Goal: Task Accomplishment & Management: Use online tool/utility

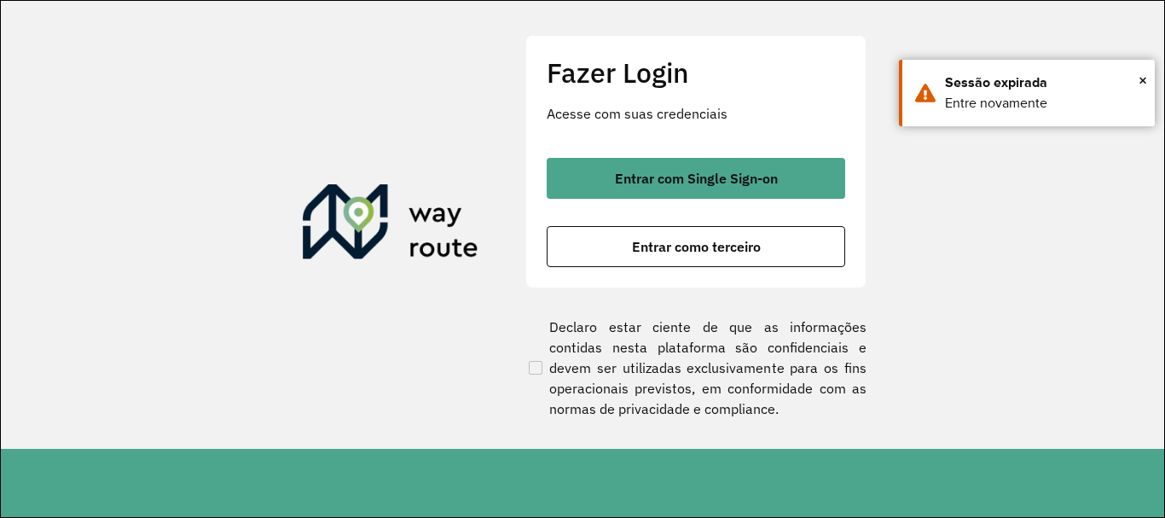
click at [936, 211] on section "Fazer Login Acesse com suas credenciais Entrar com Single Sign-on Entrar como t…" at bounding box center [582, 225] width 1163 height 448
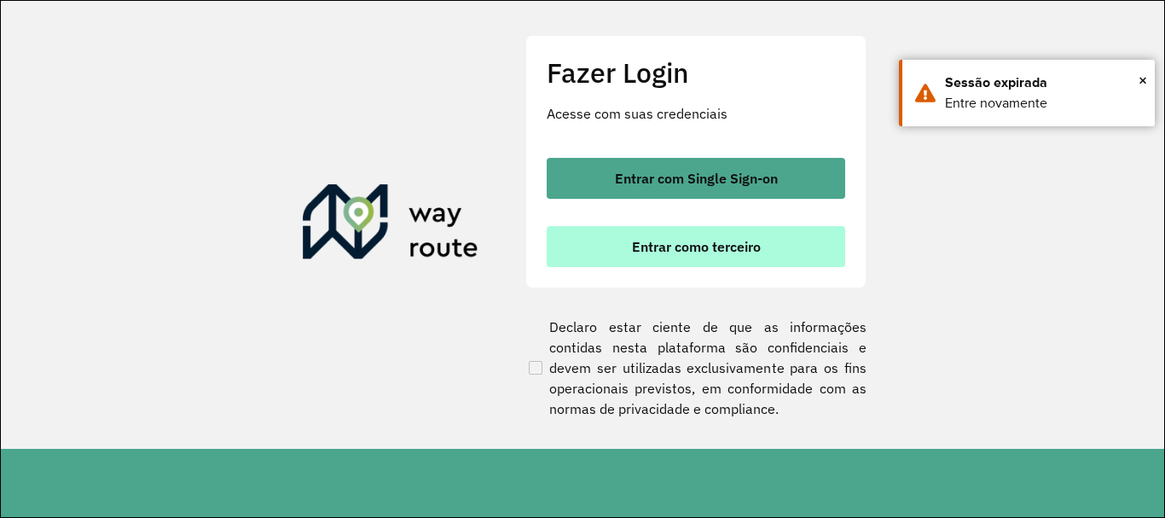
click at [716, 241] on span "Entrar como terceiro" at bounding box center [696, 247] width 129 height 14
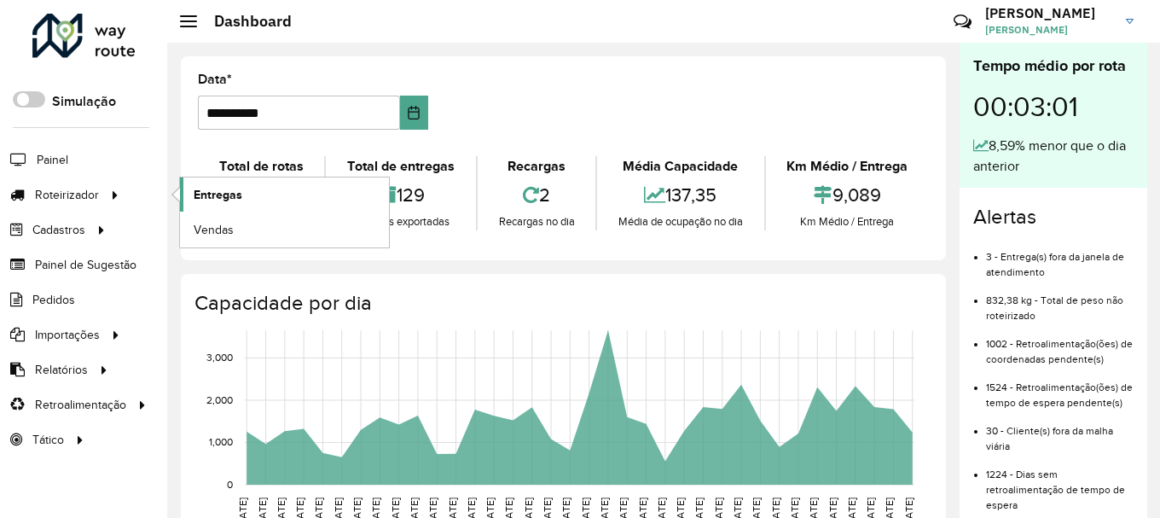
click at [219, 198] on span "Entregas" at bounding box center [218, 195] width 49 height 18
click at [200, 195] on span "Entregas" at bounding box center [218, 195] width 49 height 18
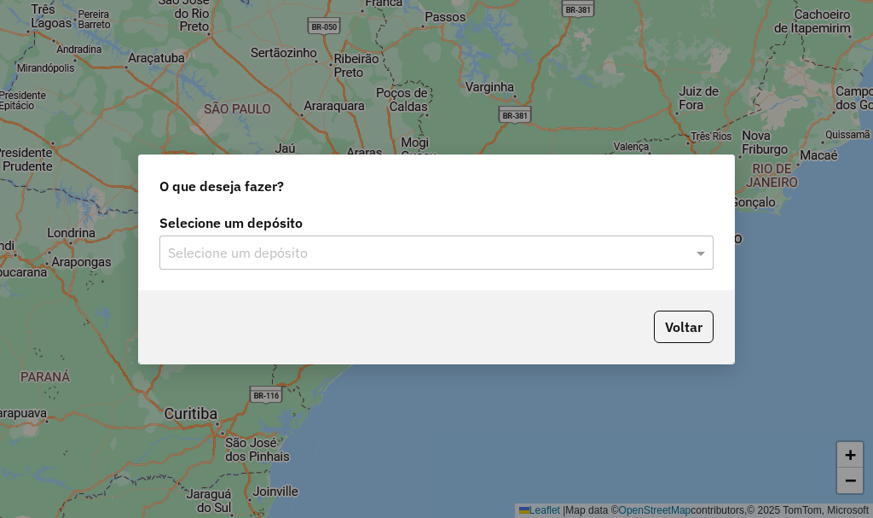
click at [326, 250] on input "text" at bounding box center [419, 253] width 503 height 20
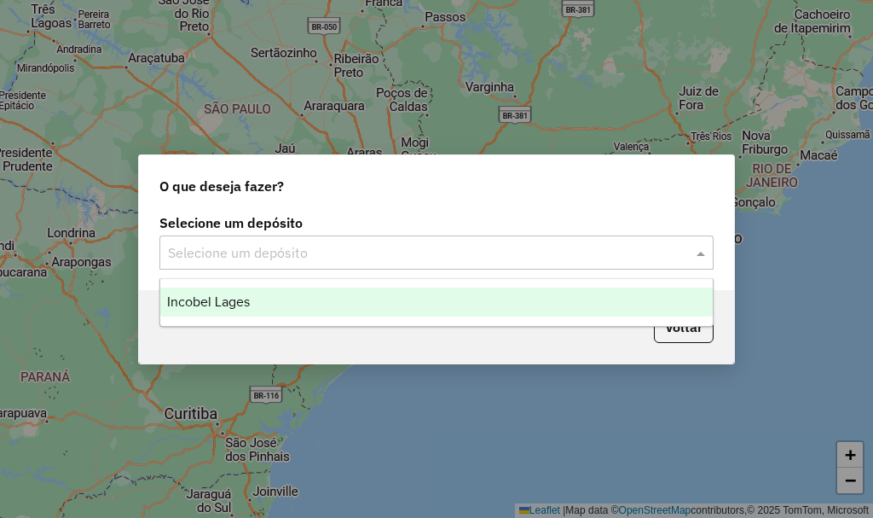
drag, startPoint x: 274, startPoint y: 293, endPoint x: 386, endPoint y: 311, distance: 114.0
click at [274, 294] on div "Incobel Lages" at bounding box center [436, 301] width 553 height 29
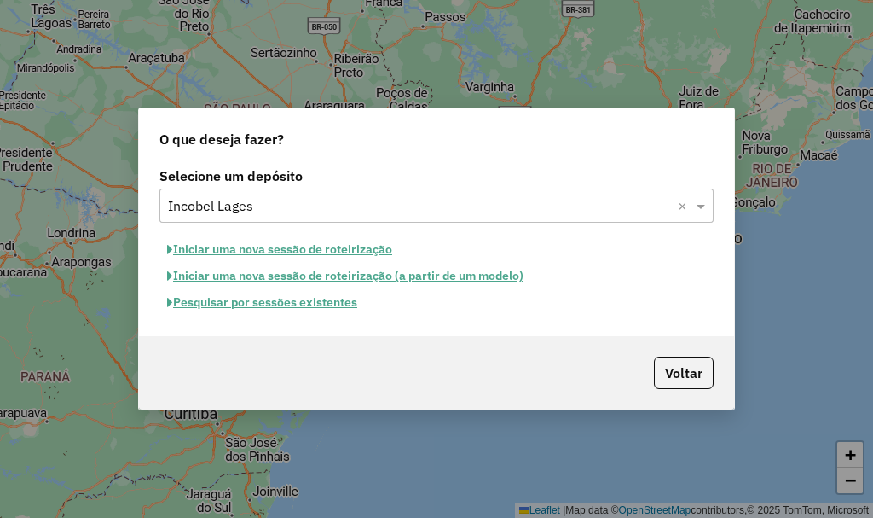
click at [261, 304] on button "Pesquisar por sessões existentes" at bounding box center [262, 302] width 206 height 26
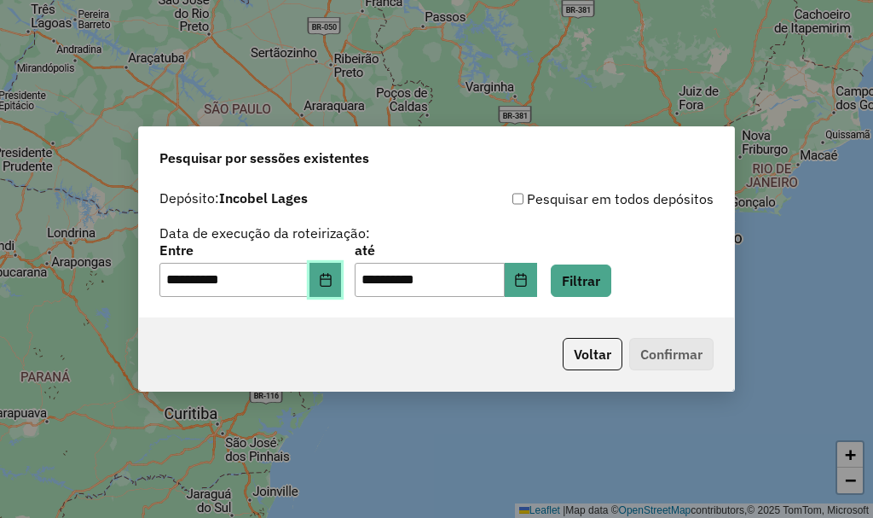
click at [331, 280] on icon "Choose Date" at bounding box center [325, 280] width 11 height 14
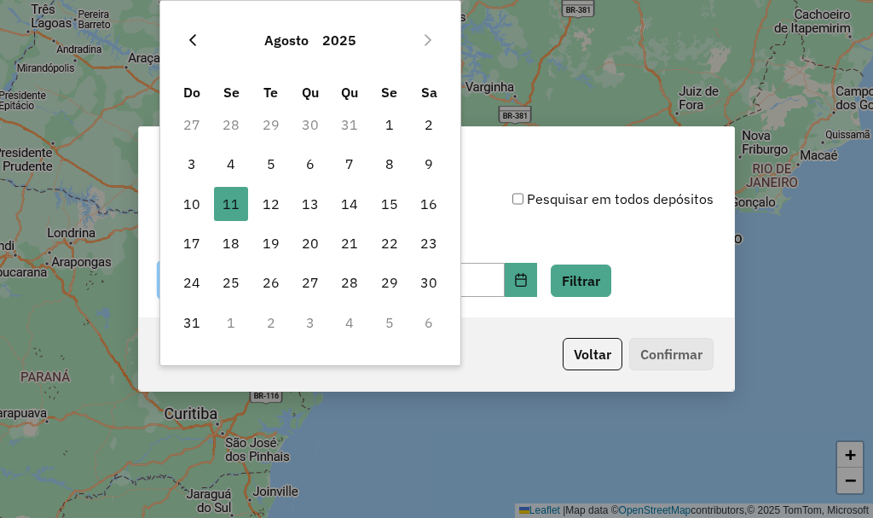
click at [196, 35] on icon "Previous Month" at bounding box center [193, 40] width 14 height 14
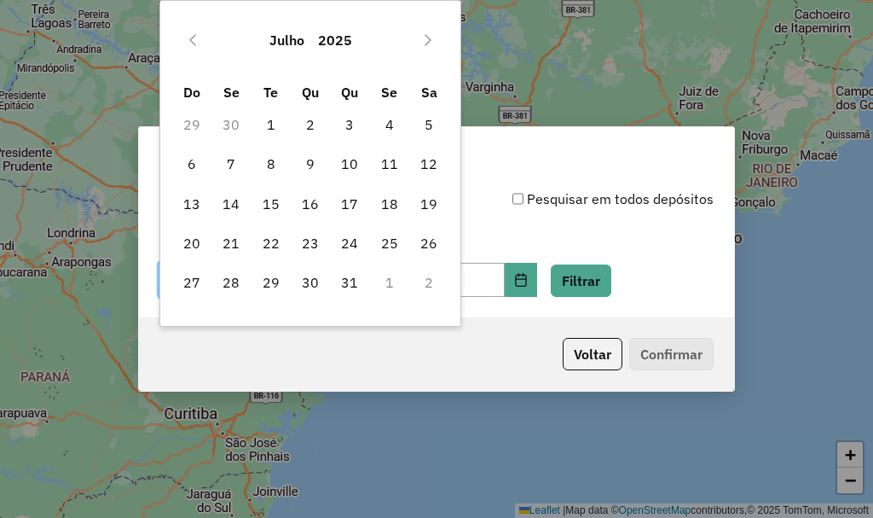
click at [196, 35] on icon "Previous Month" at bounding box center [193, 40] width 14 height 14
click at [275, 203] on span "17" at bounding box center [271, 204] width 34 height 34
type input "**********"
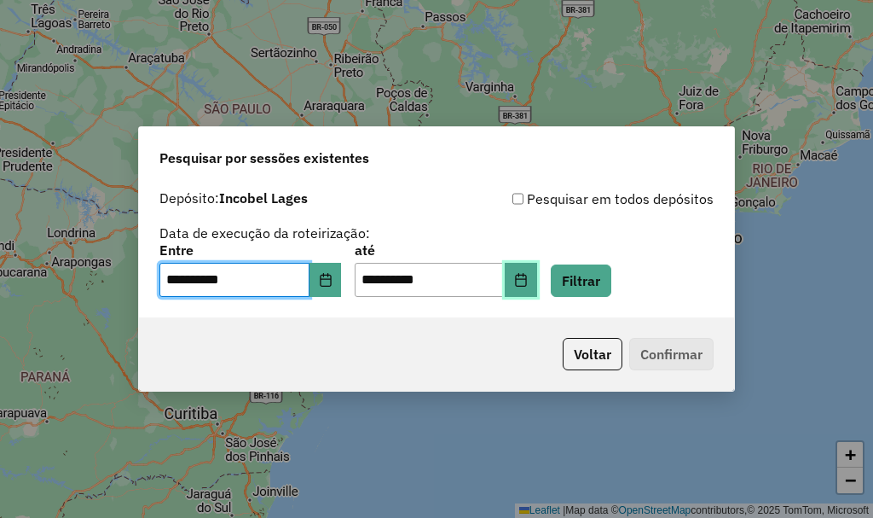
click at [526, 276] on icon "Choose Date" at bounding box center [520, 280] width 11 height 14
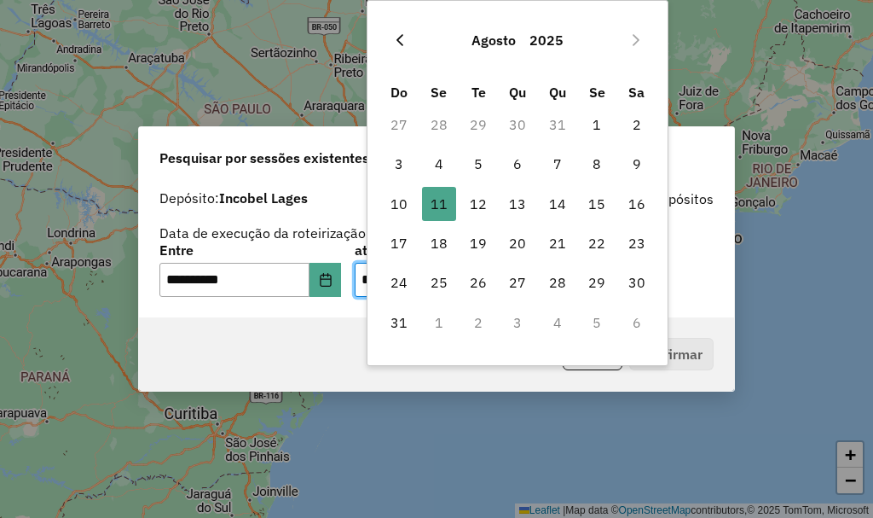
click at [409, 42] on button "Previous Month" at bounding box center [399, 39] width 27 height 27
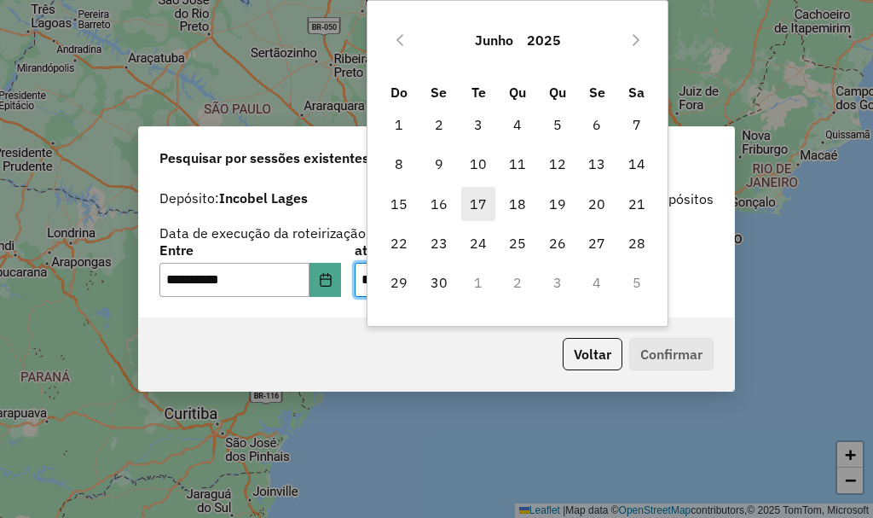
click at [475, 204] on span "17" at bounding box center [478, 204] width 34 height 34
type input "**********"
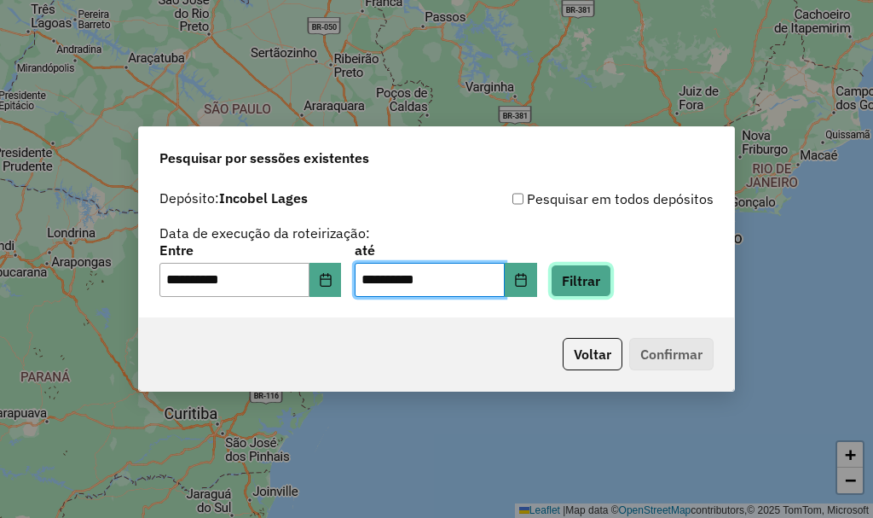
click at [610, 280] on button "Filtrar" at bounding box center [581, 280] width 61 height 32
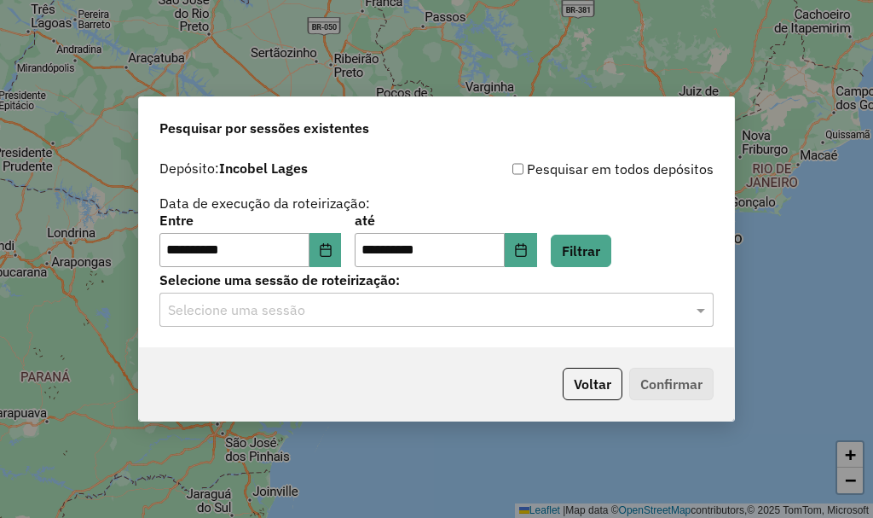
click at [335, 313] on input "text" at bounding box center [419, 310] width 503 height 20
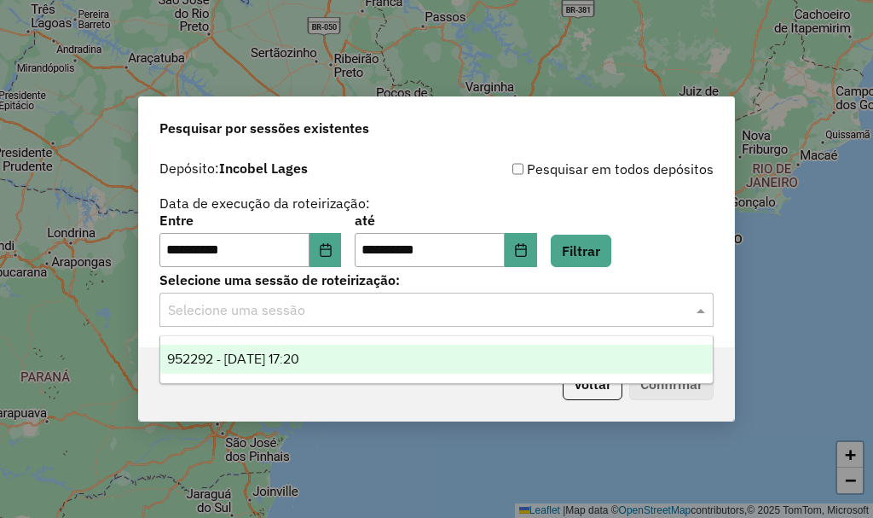
click at [336, 361] on div "952292 - 17/06/2025 17:20" at bounding box center [436, 359] width 553 height 29
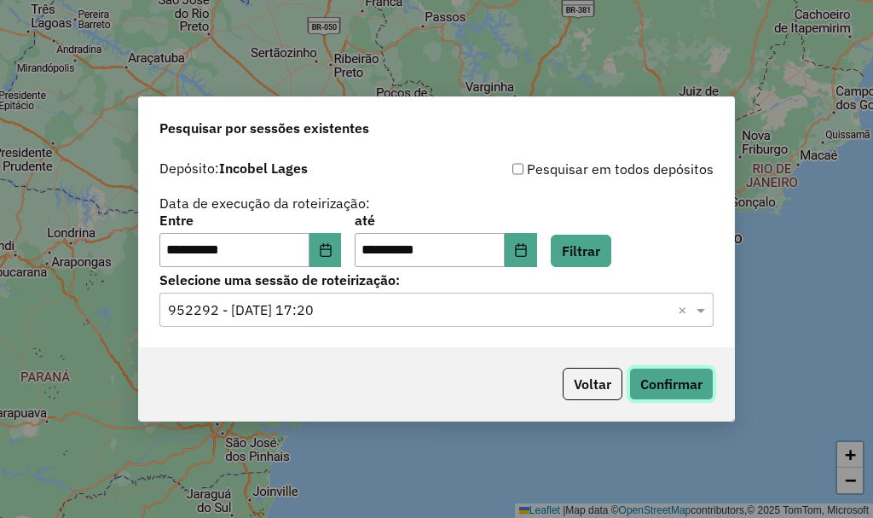
click at [664, 377] on button "Confirmar" at bounding box center [671, 384] width 84 height 32
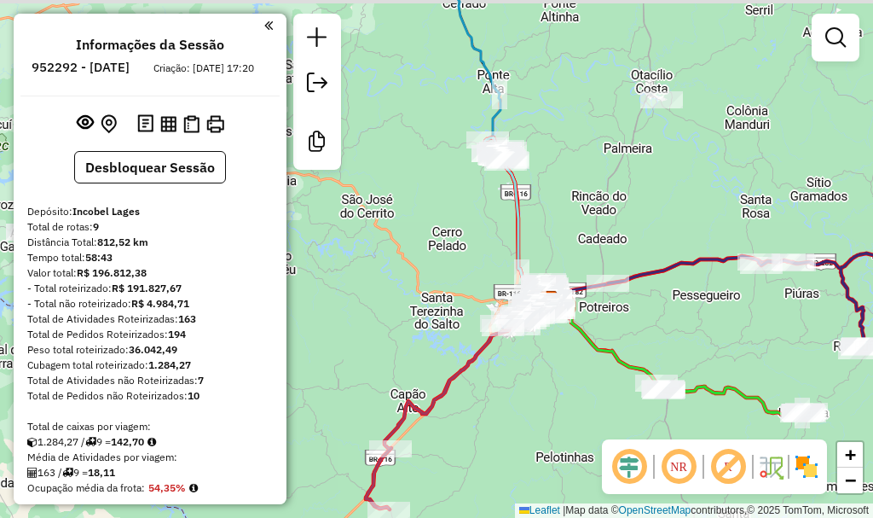
drag, startPoint x: 476, startPoint y: 179, endPoint x: 581, endPoint y: 228, distance: 115.6
click at [581, 227] on div "Janela de atendimento Grade de atendimento Capacidade Transportadoras Veículos …" at bounding box center [436, 259] width 873 height 518
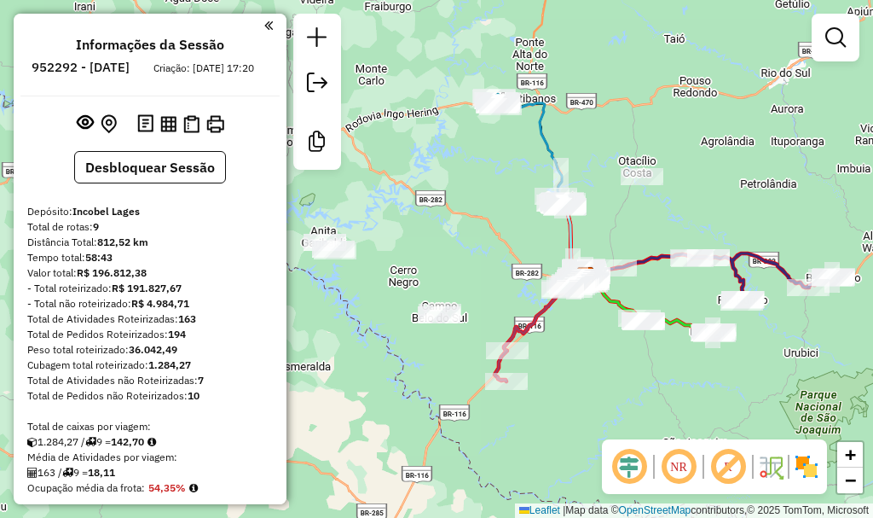
drag, startPoint x: 470, startPoint y: 199, endPoint x: 491, endPoint y: 210, distance: 24.0
click at [491, 210] on div "Janela de atendimento Grade de atendimento Capacidade Transportadoras Veículos …" at bounding box center [436, 259] width 873 height 518
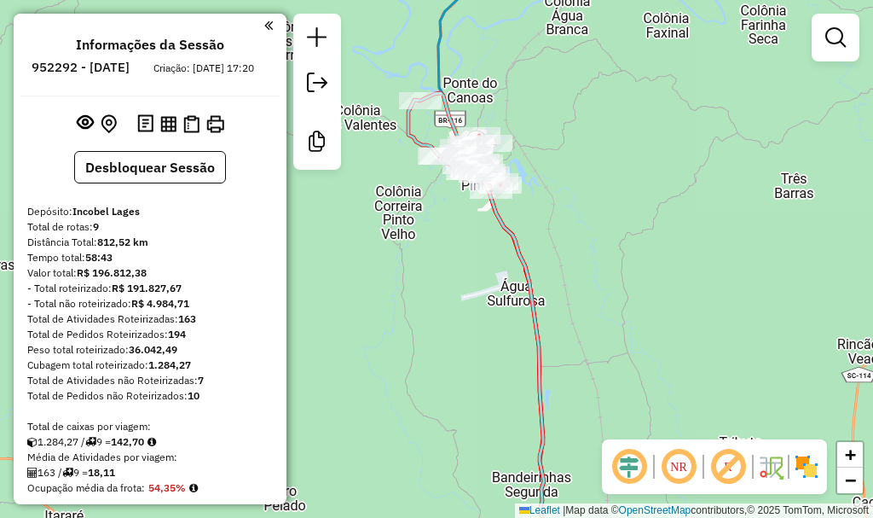
drag, startPoint x: 397, startPoint y: 195, endPoint x: 580, endPoint y: 201, distance: 183.5
click at [580, 201] on div "Janela de atendimento Grade de atendimento Capacidade Transportadoras Veículos …" at bounding box center [436, 259] width 873 height 518
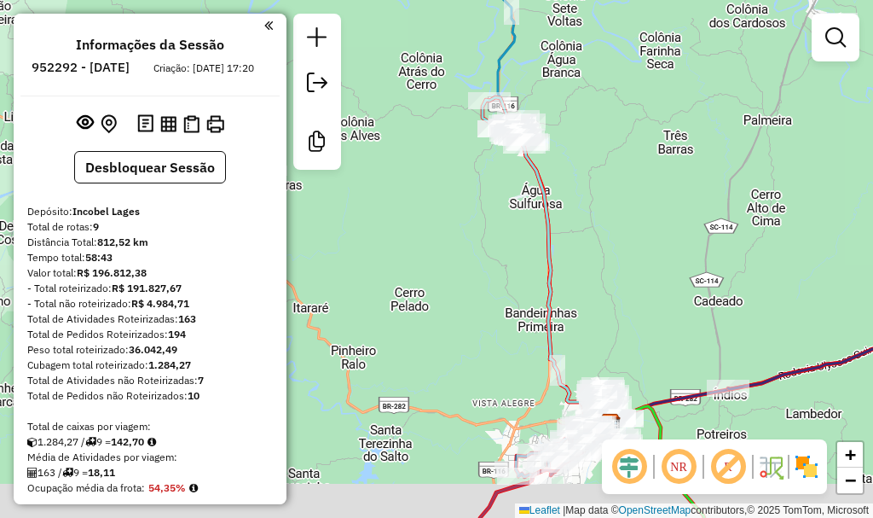
drag, startPoint x: 584, startPoint y: 231, endPoint x: 560, endPoint y: 136, distance: 97.6
click at [560, 136] on div "Janela de atendimento Grade de atendimento Capacidade Transportadoras Veículos …" at bounding box center [436, 259] width 873 height 518
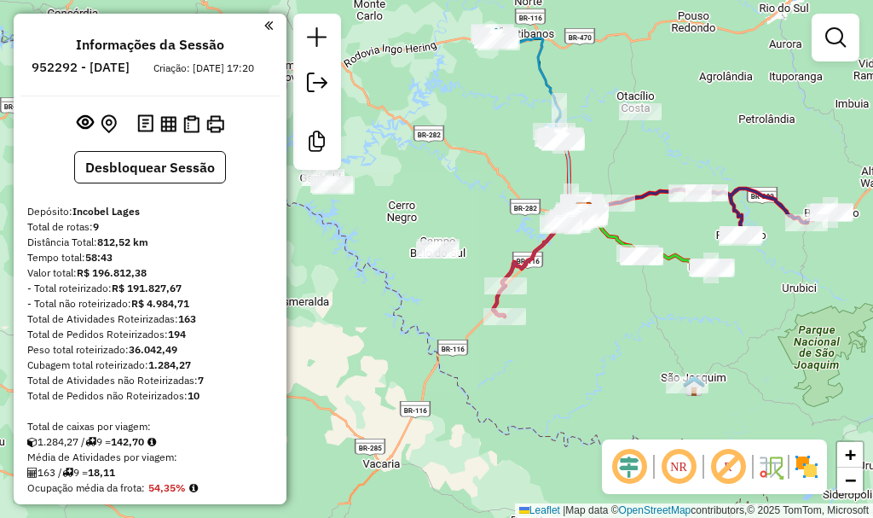
drag, startPoint x: 592, startPoint y: 153, endPoint x: 600, endPoint y: 154, distance: 8.6
click at [600, 154] on div "Janela de atendimento Grade de atendimento Capacidade Transportadoras Veículos …" at bounding box center [436, 259] width 873 height 518
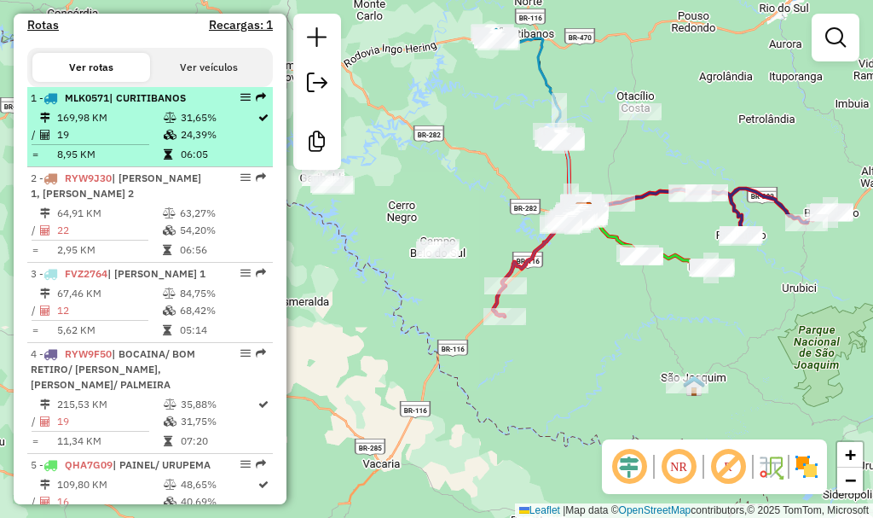
scroll to position [556, 0]
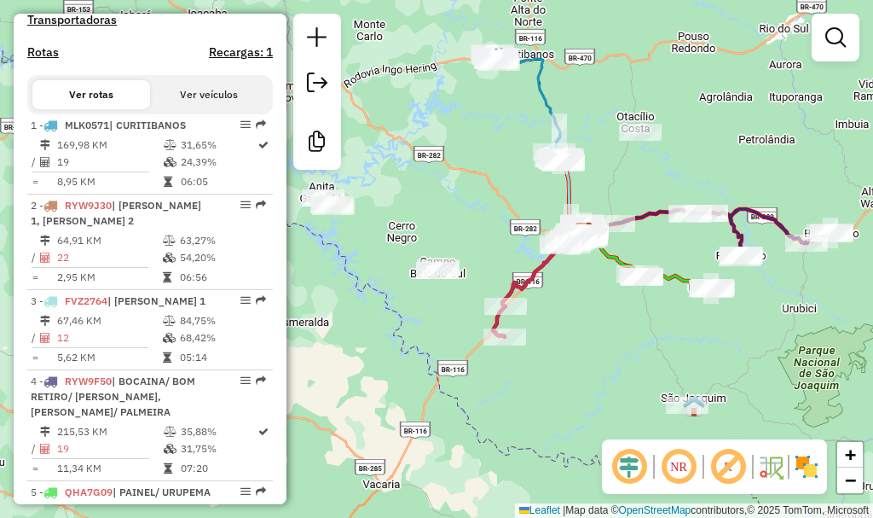
drag, startPoint x: 502, startPoint y: 125, endPoint x: 507, endPoint y: 153, distance: 27.9
click at [508, 164] on div "Janela de atendimento Grade de atendimento Capacidade Transportadoras Veículos …" at bounding box center [436, 259] width 873 height 518
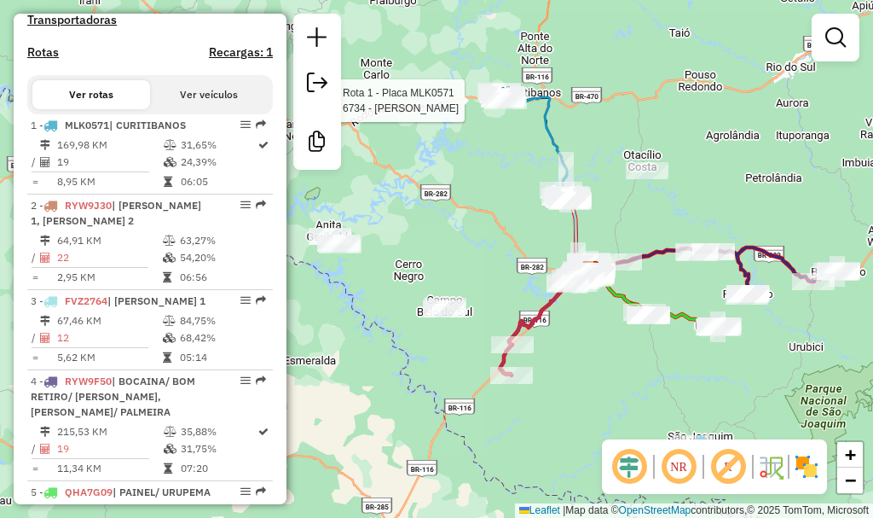
select select "**********"
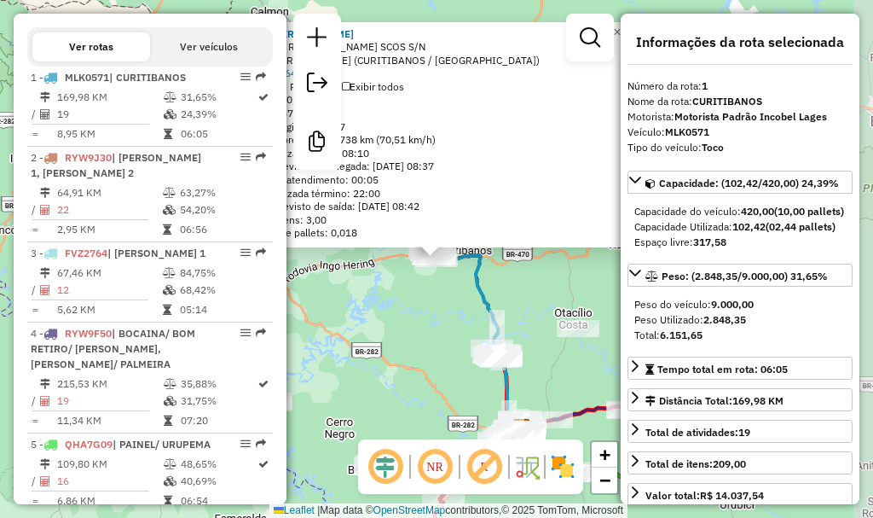
scroll to position [672, 0]
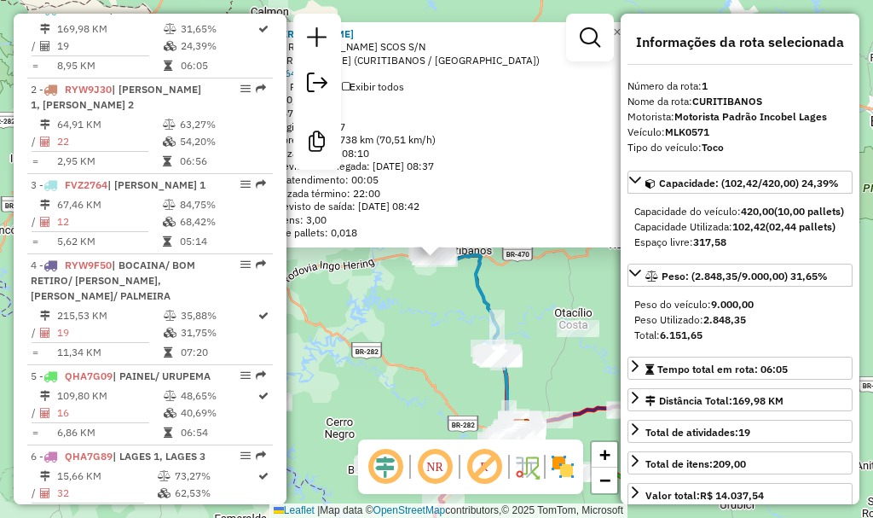
click at [518, 279] on div "Rota 1 - Placa MLK0571 6734 - ZAIRA MARIA BORGES F 6734 - ZAIRA MARIA BORGES F …" at bounding box center [436, 259] width 873 height 518
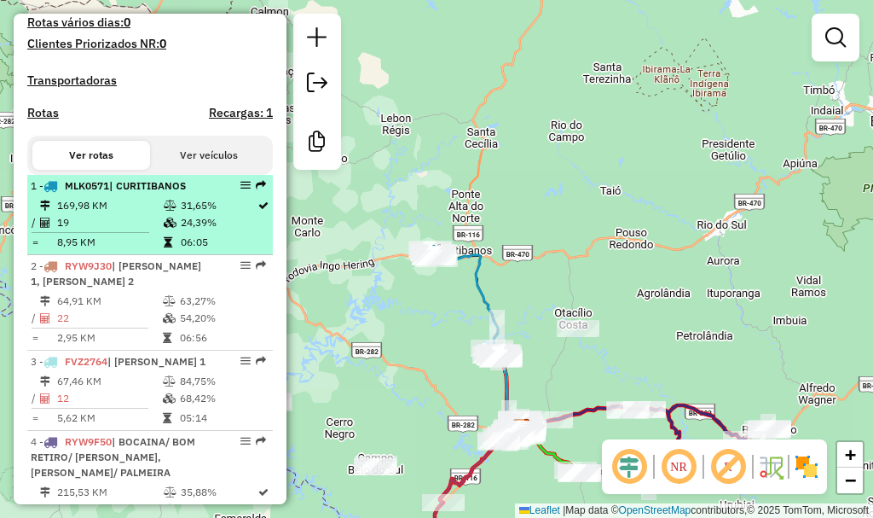
scroll to position [597, 0]
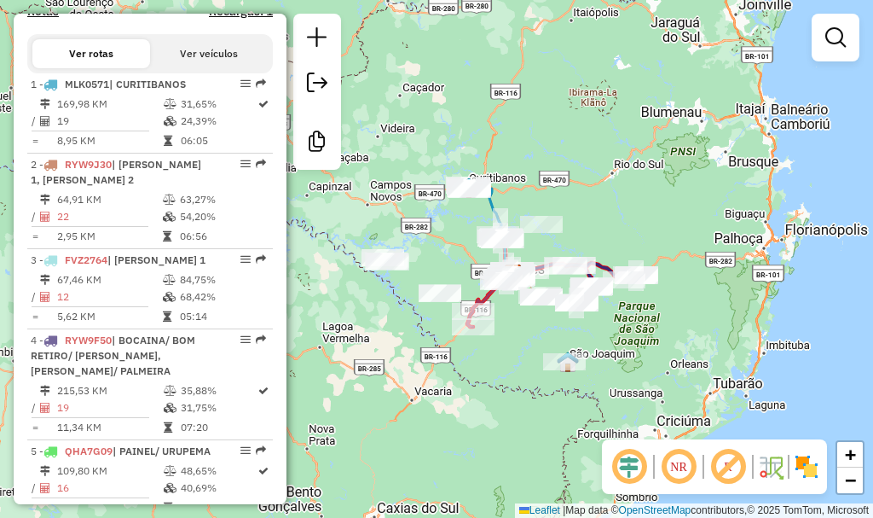
drag, startPoint x: 516, startPoint y: 264, endPoint x: 536, endPoint y: 204, distance: 62.8
click at [536, 204] on div "Janela de atendimento Grade de atendimento Capacidade Transportadoras Veículos …" at bounding box center [436, 259] width 873 height 518
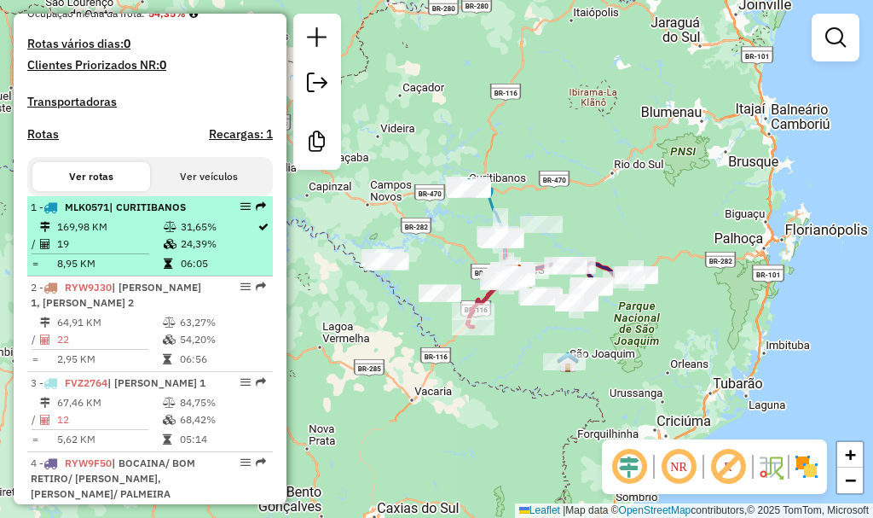
scroll to position [512, 0]
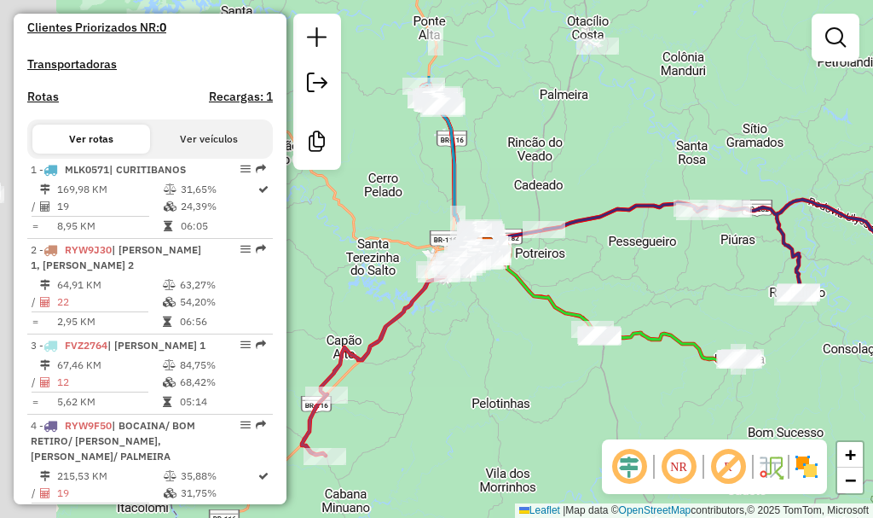
drag, startPoint x: 480, startPoint y: 230, endPoint x: 606, endPoint y: 446, distance: 250.0
click at [607, 448] on hb-router-mapa "Informações da Sessão 952292 - 17/06/2025 Criação: 16/06/2025 17:20 Desbloquear…" at bounding box center [436, 259] width 873 height 518
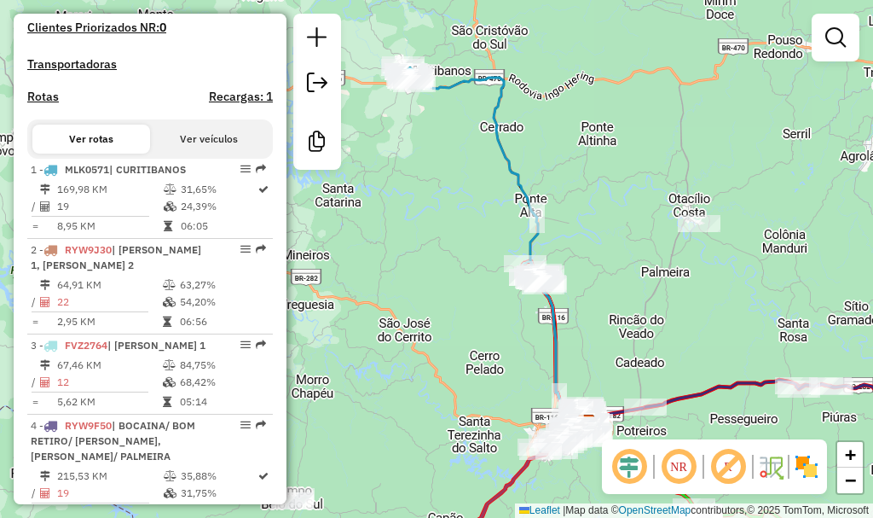
drag, startPoint x: 472, startPoint y: 189, endPoint x: 523, endPoint y: 240, distance: 71.8
click at [514, 236] on div "Janela de atendimento Grade de atendimento Capacidade Transportadoras Veículos …" at bounding box center [436, 259] width 873 height 518
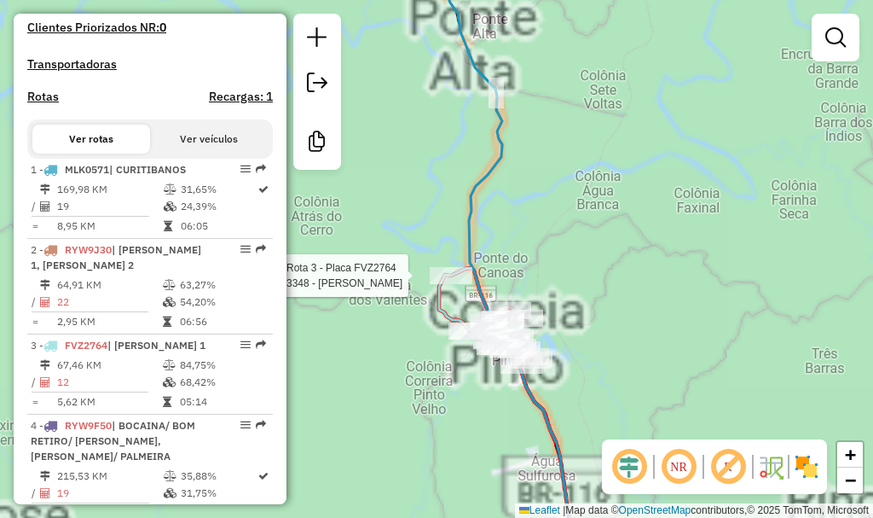
drag, startPoint x: 573, startPoint y: 297, endPoint x: 579, endPoint y: 218, distance: 78.7
click at [579, 219] on div "Rota 3 - Placa FVZ2764 3348 - KAIO HENRIQUE DE ALM Janela de atendimento Grade …" at bounding box center [436, 259] width 873 height 518
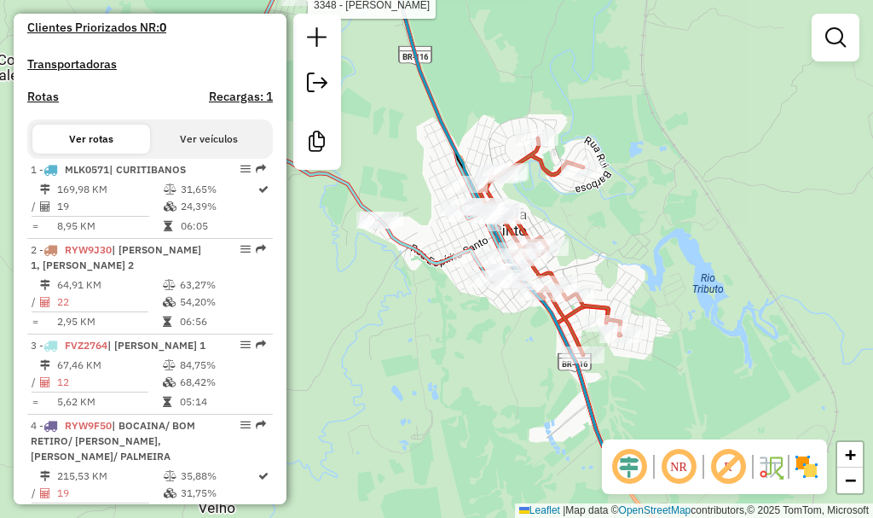
drag, startPoint x: 432, startPoint y: 228, endPoint x: 623, endPoint y: 107, distance: 226.9
click at [618, 107] on div "Rota 3 - Placa FVZ2764 3348 - KAIO HENRIQUE DE ALM Janela de atendimento Grade …" at bounding box center [436, 259] width 873 height 518
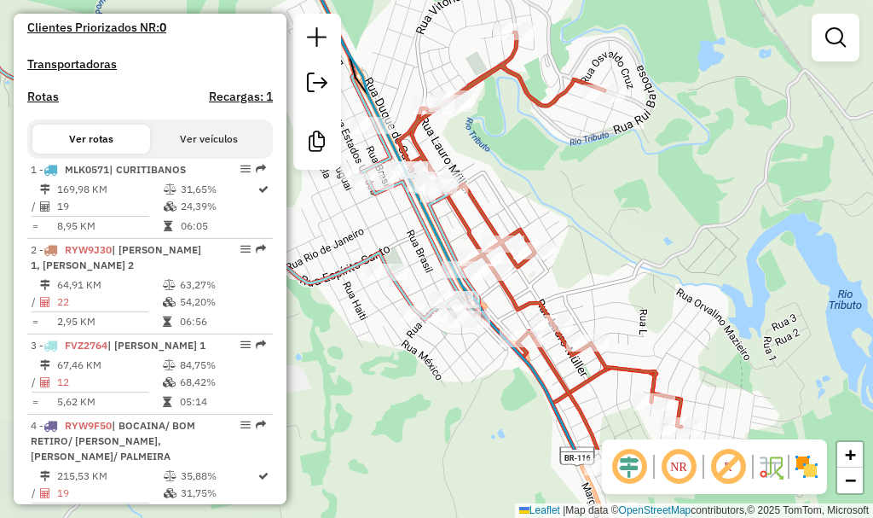
drag, startPoint x: 593, startPoint y: 143, endPoint x: 661, endPoint y: 24, distance: 137.5
click at [661, 24] on div "Rota 3 - Placa FVZ2764 3348 - KAIO HENRIQUE DE ALM Janela de atendimento Grade …" at bounding box center [436, 259] width 873 height 518
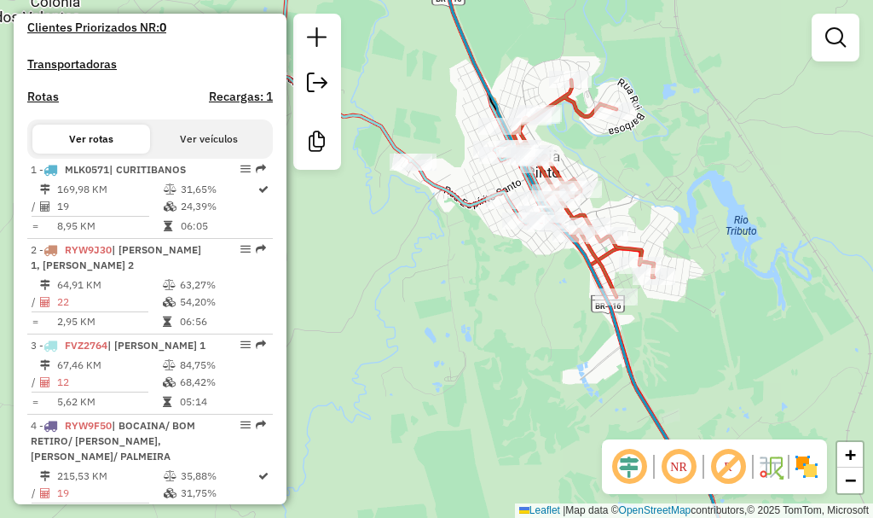
drag, startPoint x: 650, startPoint y: 78, endPoint x: 641, endPoint y: 129, distance: 51.9
click at [635, 119] on div at bounding box center [615, 110] width 43 height 17
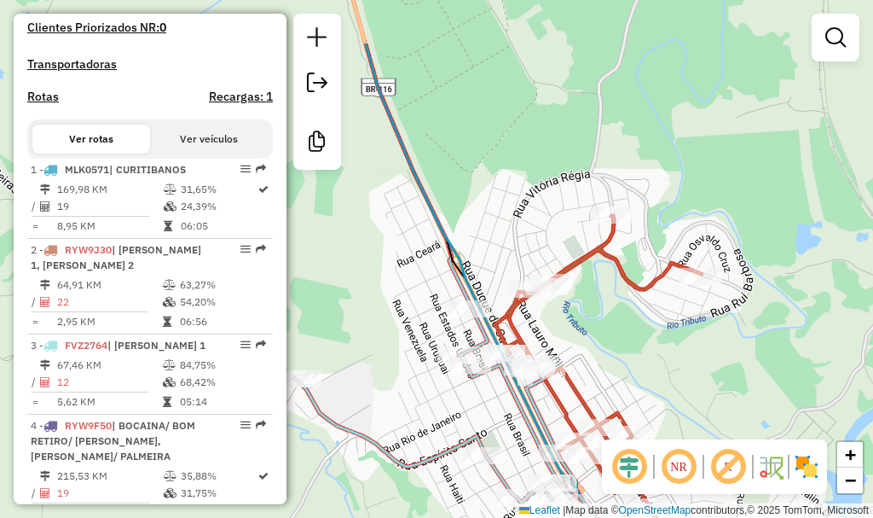
drag, startPoint x: 530, startPoint y: 28, endPoint x: 627, endPoint y: 192, distance: 190.5
click at [623, 201] on div "Rota 3 - Placa FVZ2764 3348 - KAIO HENRIQUE DE ALM Janela de atendimento Grade …" at bounding box center [436, 259] width 873 height 518
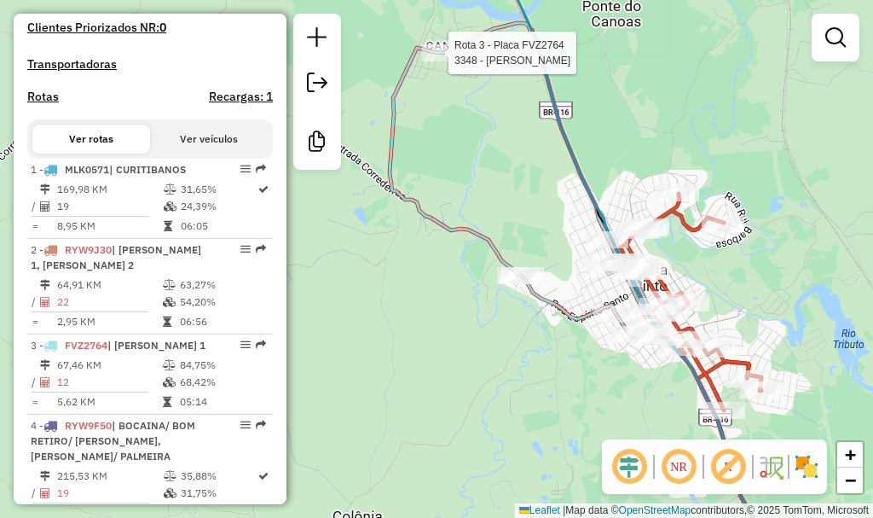
drag, startPoint x: 607, startPoint y: 169, endPoint x: 656, endPoint y: 149, distance: 52.4
click at [656, 149] on div "Rota 3 - Placa FVZ2764 3348 - KAIO HENRIQUE DE ALM Janela de atendimento Grade …" at bounding box center [436, 259] width 873 height 518
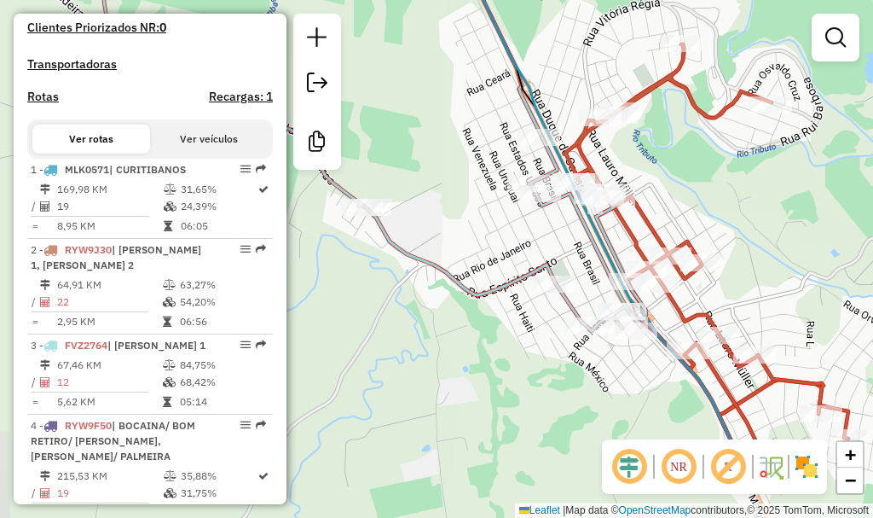
drag, startPoint x: 529, startPoint y: 182, endPoint x: 492, endPoint y: 120, distance: 71.5
click at [492, 120] on div "Rota 3 - Placa FVZ2764 3348 - KAIO HENRIQUE DE ALM Janela de atendimento Grade …" at bounding box center [436, 259] width 873 height 518
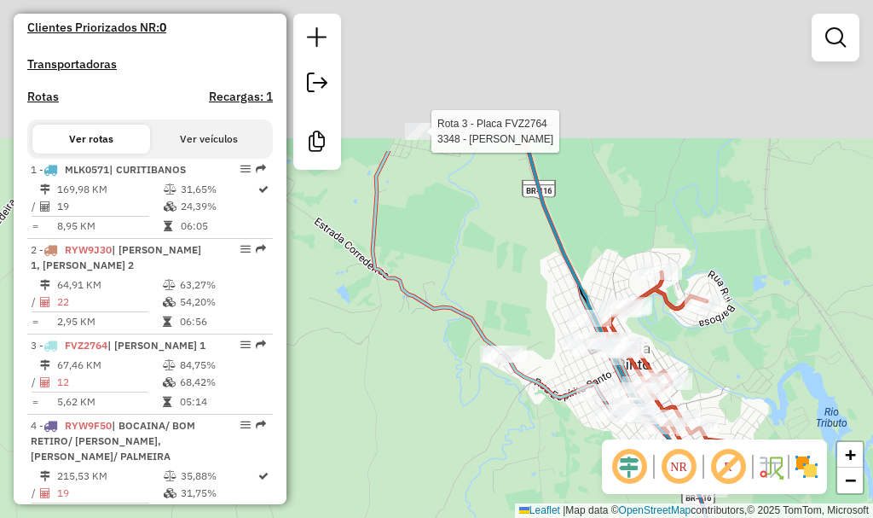
drag, startPoint x: 456, startPoint y: 80, endPoint x: 518, endPoint y: 291, distance: 219.4
click at [518, 291] on div "Rota 3 - Placa FVZ2764 3348 - KAIO HENRIQUE DE ALM Janela de atendimento Grade …" at bounding box center [436, 259] width 873 height 518
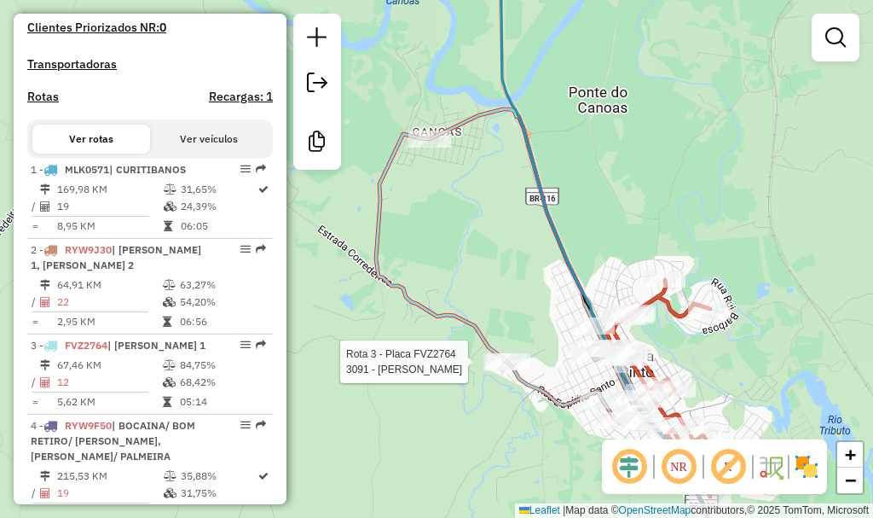
click at [442, 177] on div "Rota 3 - Placa FVZ2764 3348 - KAIO HENRIQUE DE ALM Rota 3 - Placa FVZ2764 3091 …" at bounding box center [436, 259] width 873 height 518
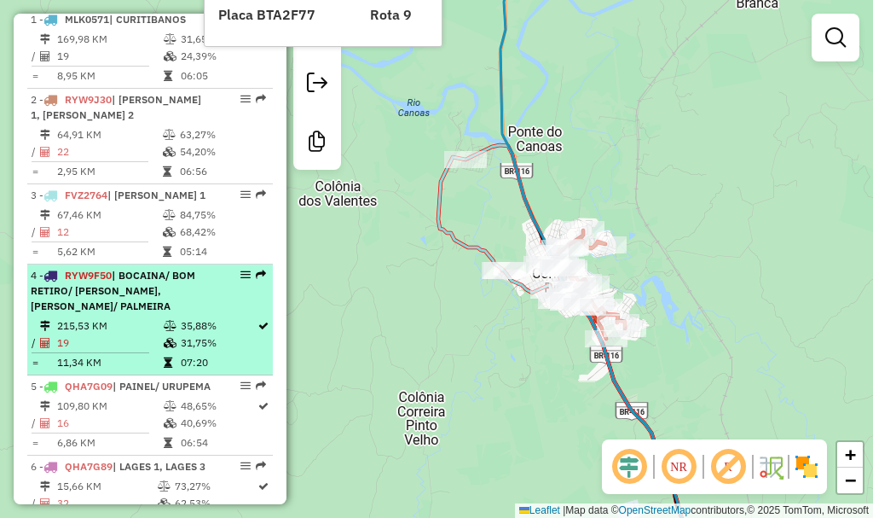
scroll to position [682, 0]
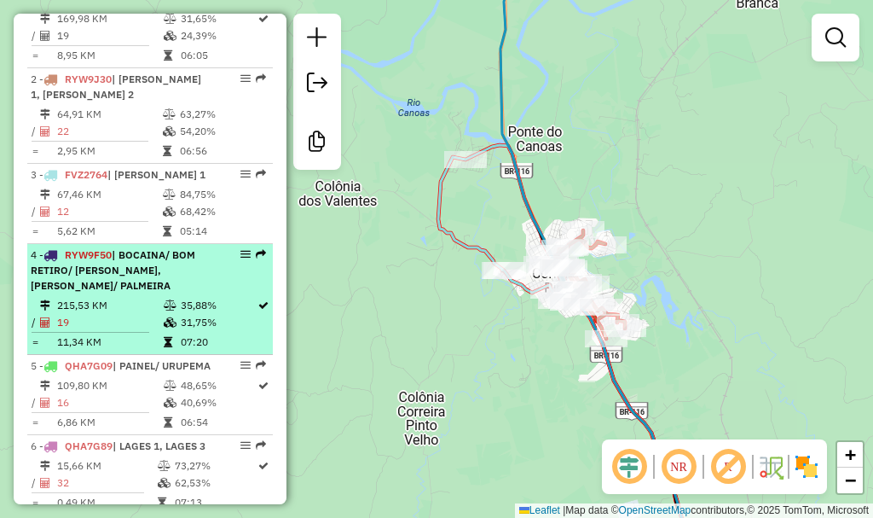
click at [184, 274] on span "| BOCAINA/ BOM RETIRO/ RUFINO, OTACILIO COSTA/ PALMEIRA" at bounding box center [113, 269] width 165 height 43
select select "**********"
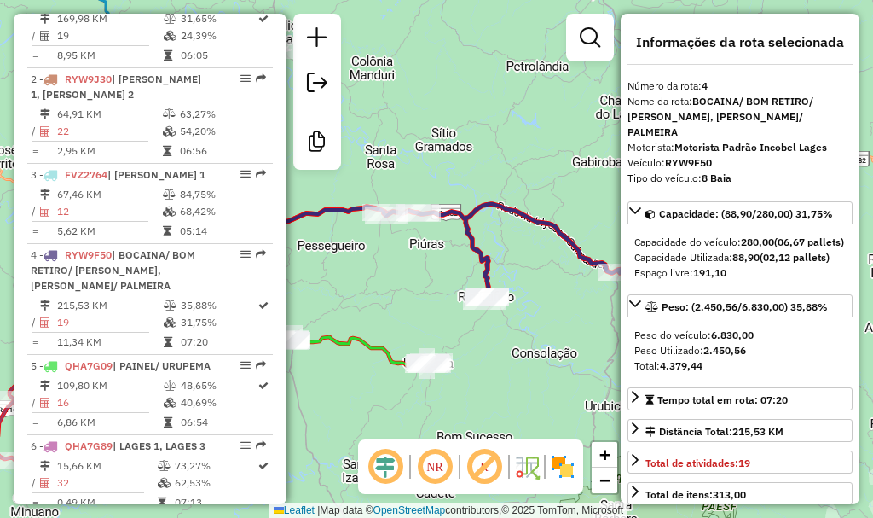
drag, startPoint x: 439, startPoint y: 322, endPoint x: 429, endPoint y: 319, distance: 10.6
click at [429, 319] on div "Janela de atendimento Grade de atendimento Capacidade Transportadoras Veículos …" at bounding box center [436, 259] width 873 height 518
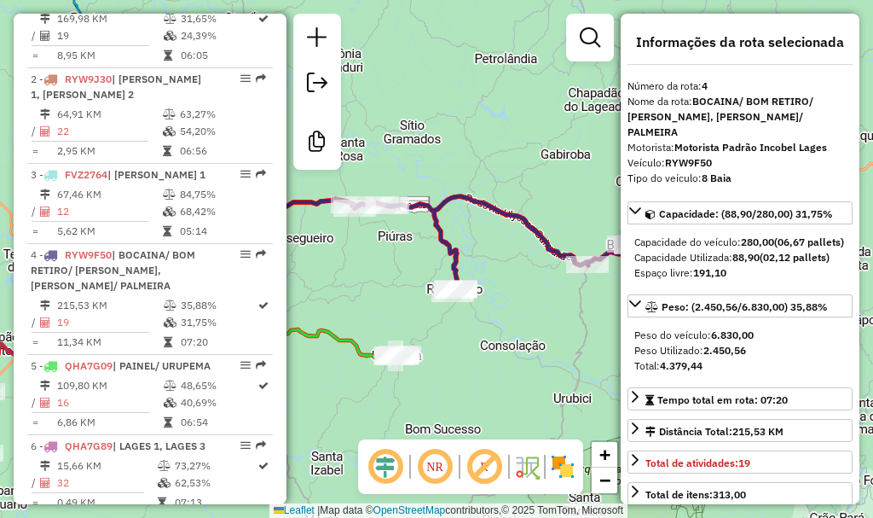
drag, startPoint x: 394, startPoint y: 264, endPoint x: 382, endPoint y: 261, distance: 12.2
click at [382, 261] on div "Janela de atendimento Grade de atendimento Capacidade Transportadoras Veículos …" at bounding box center [436, 259] width 873 height 518
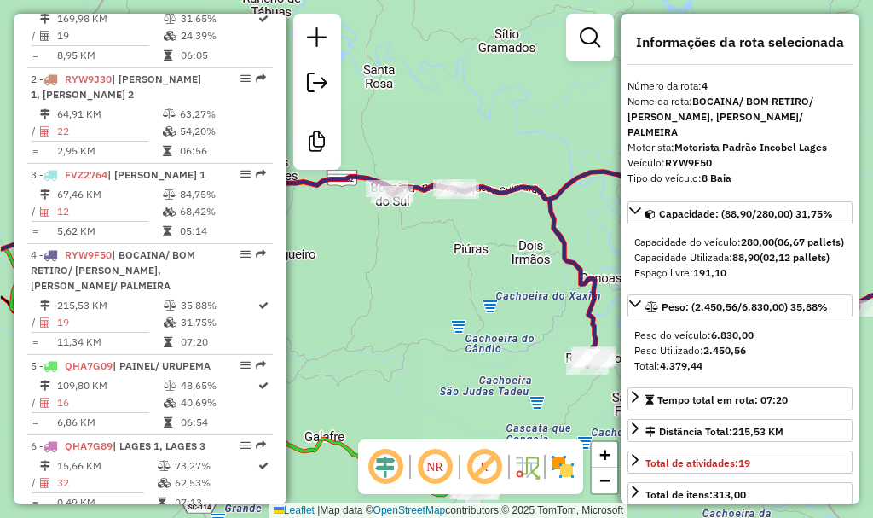
drag, startPoint x: 377, startPoint y: 232, endPoint x: 466, endPoint y: 275, distance: 98.4
click at [466, 275] on div "Janela de atendimento Grade de atendimento Capacidade Transportadoras Veículos …" at bounding box center [436, 259] width 873 height 518
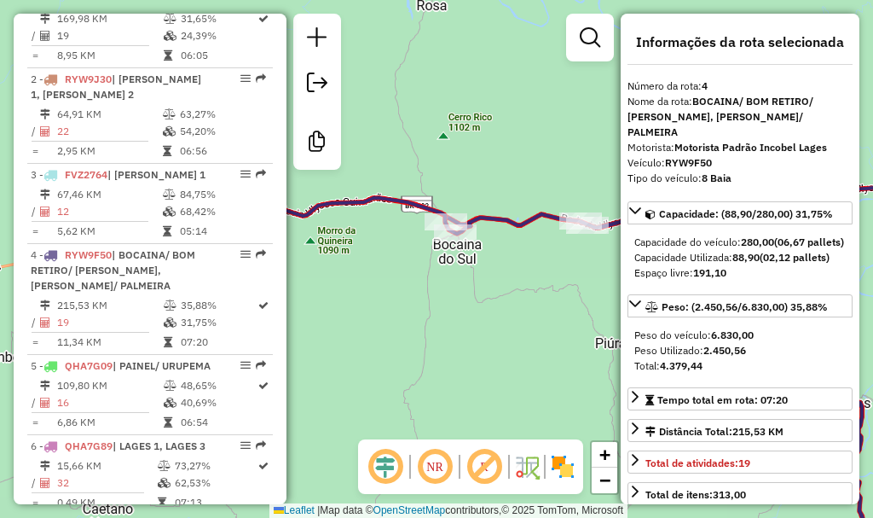
drag, startPoint x: 475, startPoint y: 259, endPoint x: 554, endPoint y: 318, distance: 98.8
click at [554, 318] on div "Janela de atendimento Grade de atendimento Capacidade Transportadoras Veículos …" at bounding box center [436, 259] width 873 height 518
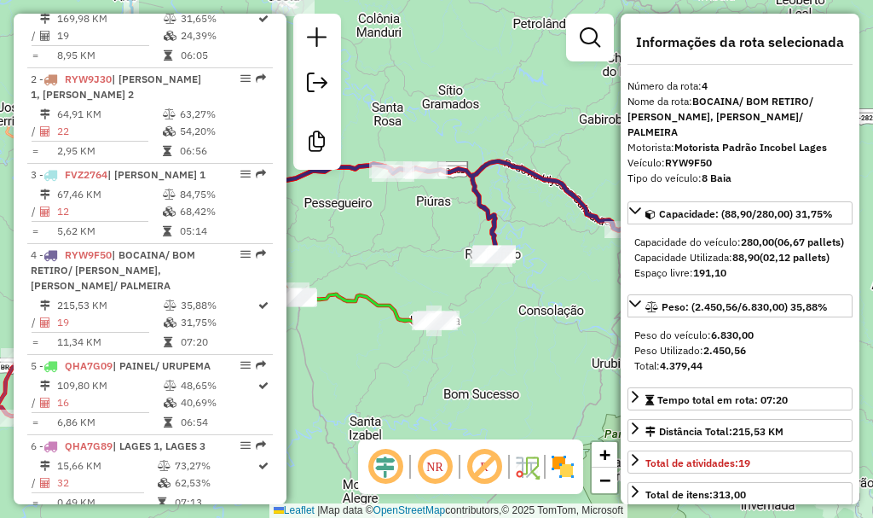
drag, startPoint x: 541, startPoint y: 223, endPoint x: 519, endPoint y: 222, distance: 21.4
click at [515, 223] on div "Janela de atendimento Grade de atendimento Capacidade Transportadoras Veículos …" at bounding box center [436, 259] width 873 height 518
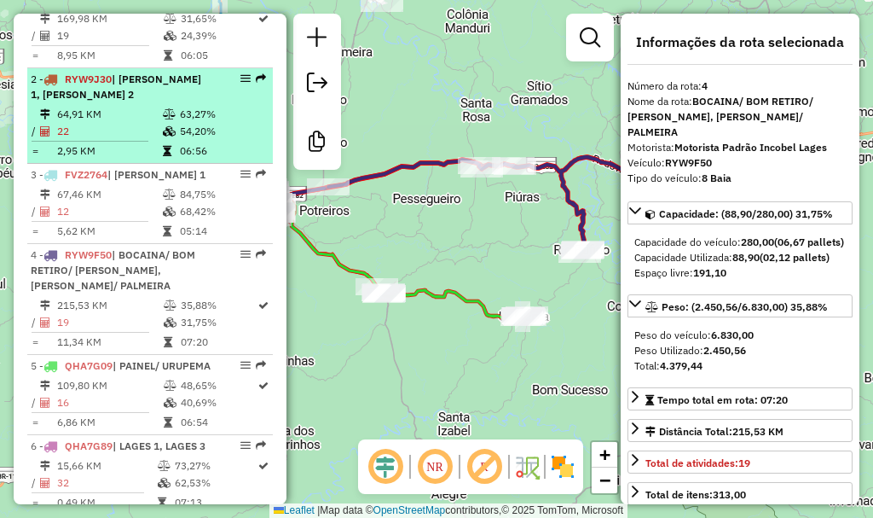
drag, startPoint x: 125, startPoint y: 123, endPoint x: 139, endPoint y: 127, distance: 14.3
click at [125, 123] on td "64,91 KM" at bounding box center [109, 114] width 106 height 17
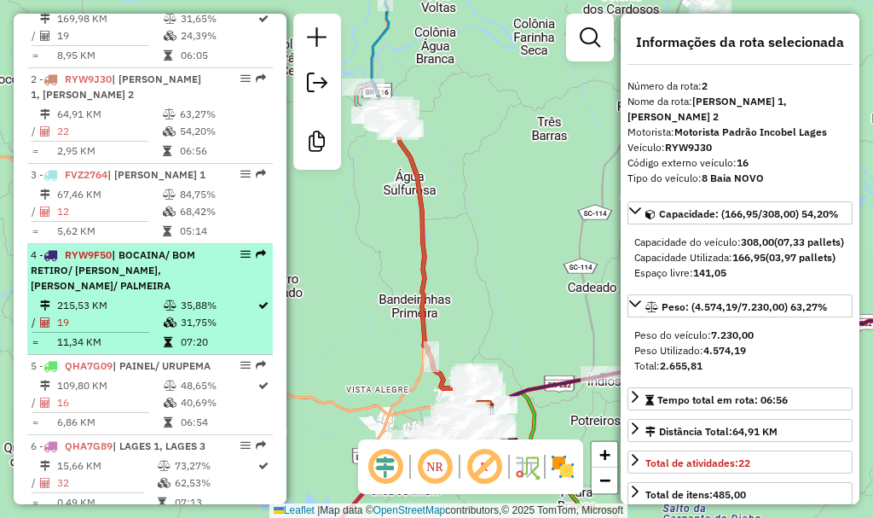
click at [141, 281] on span "| BOCAINA/ BOM RETIRO/ RUFINO, OTACILIO COSTA/ PALMEIRA" at bounding box center [113, 269] width 165 height 43
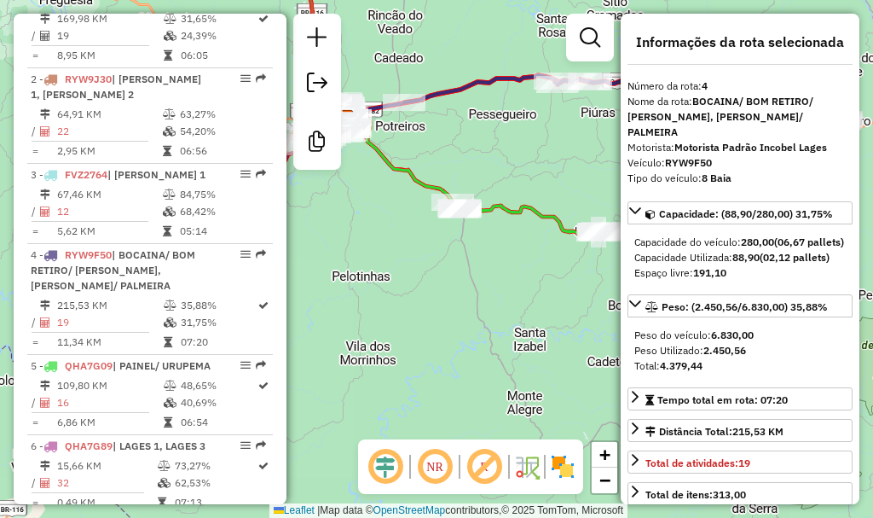
drag, startPoint x: 428, startPoint y: 286, endPoint x: 582, endPoint y: 148, distance: 206.0
click at [582, 148] on div "Janela de atendimento Grade de atendimento Capacidade Transportadoras Veículos …" at bounding box center [436, 259] width 873 height 518
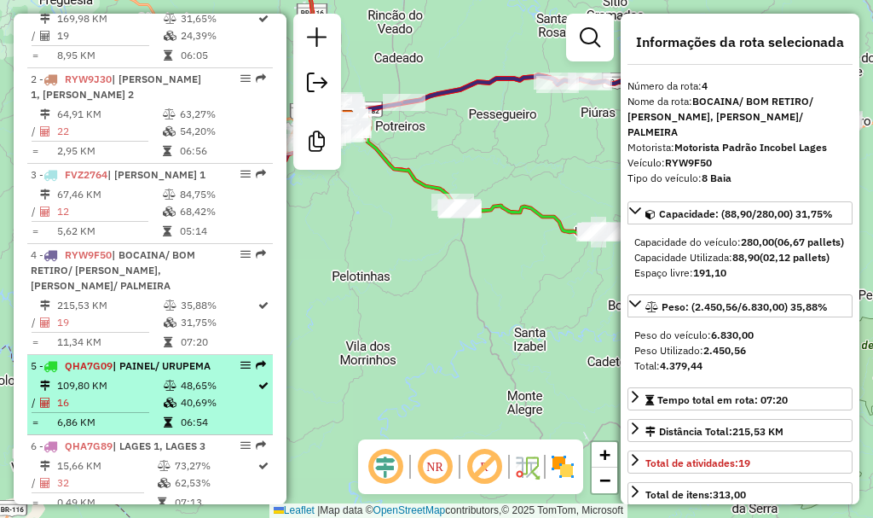
scroll to position [768, 0]
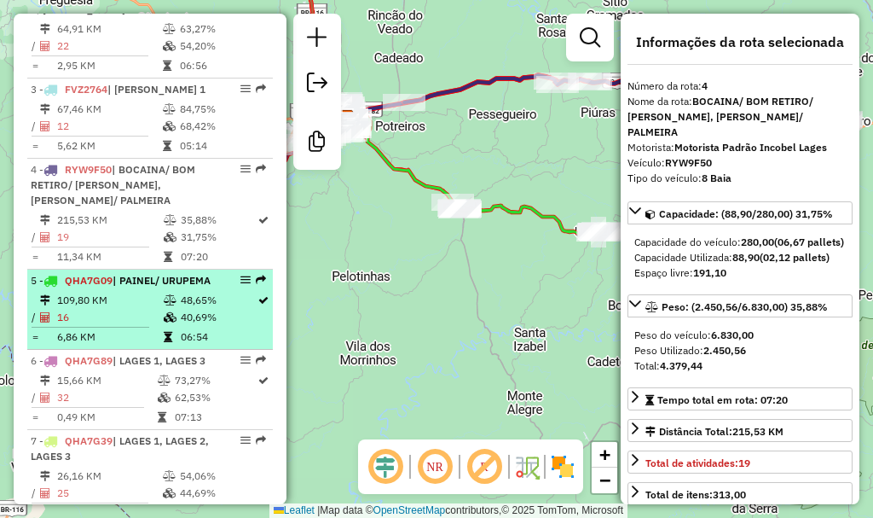
click at [185, 288] on div "5 - QHA7G09 | PAINEL/ URUPEMA" at bounding box center [121, 280] width 181 height 15
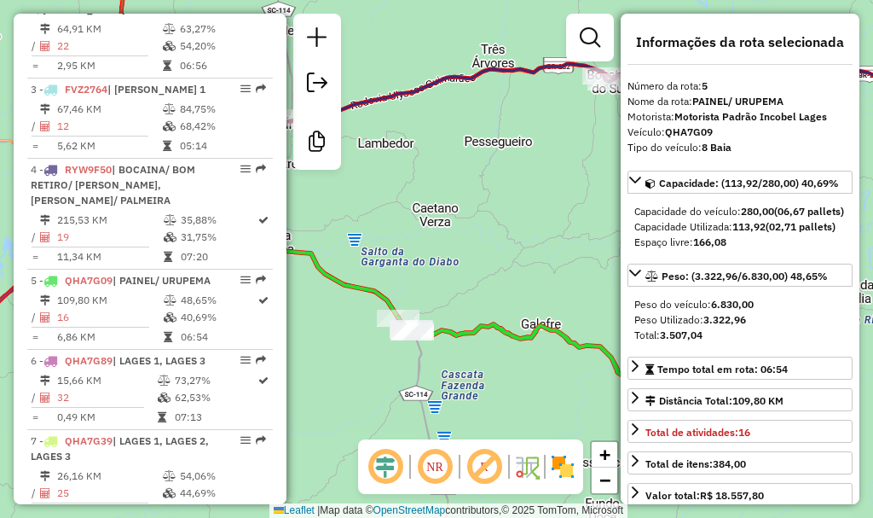
drag, startPoint x: 390, startPoint y: 375, endPoint x: 345, endPoint y: 322, distance: 70.2
click at [345, 322] on div "Janela de atendimento Grade de atendimento Capacidade Transportadoras Veículos …" at bounding box center [436, 259] width 873 height 518
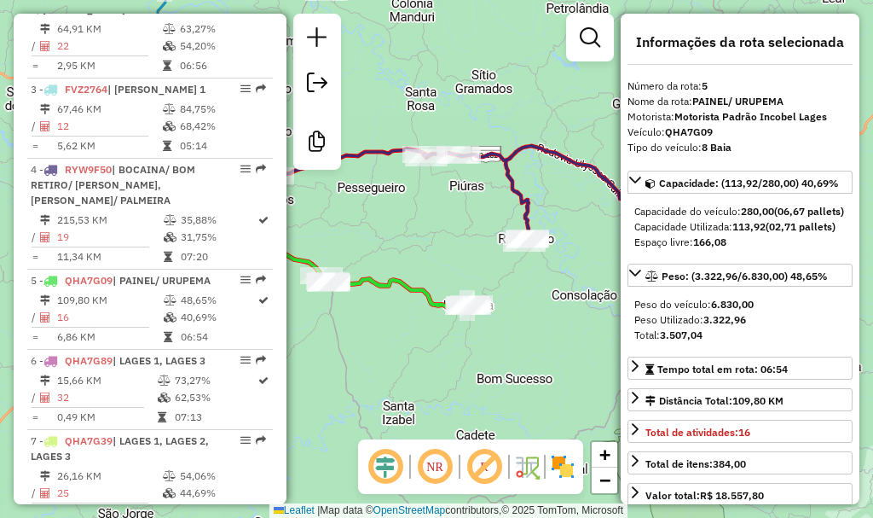
drag, startPoint x: 435, startPoint y: 352, endPoint x: 459, endPoint y: 333, distance: 30.4
click at [414, 336] on div "Janela de atendimento Grade de atendimento Capacidade Transportadoras Veículos …" at bounding box center [436, 259] width 873 height 518
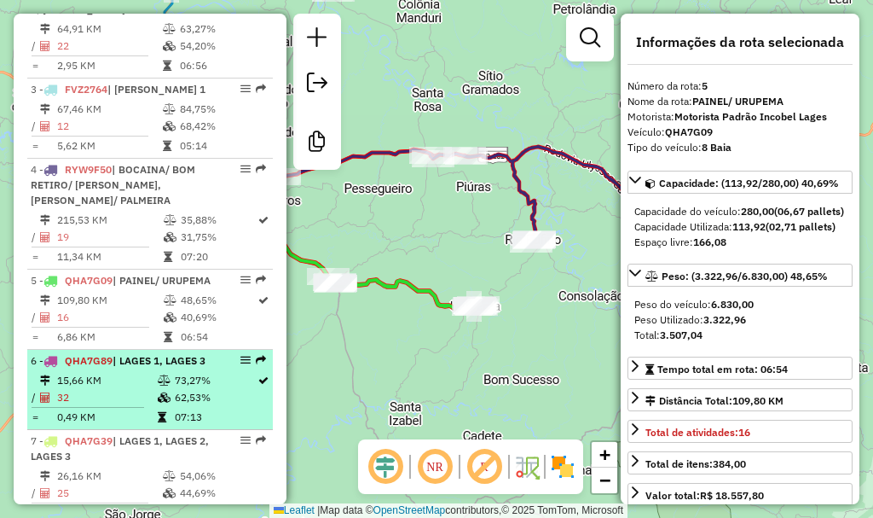
click at [144, 368] on div "6 - QHA7G89 | LAGES 1, LAGES 3" at bounding box center [121, 360] width 181 height 15
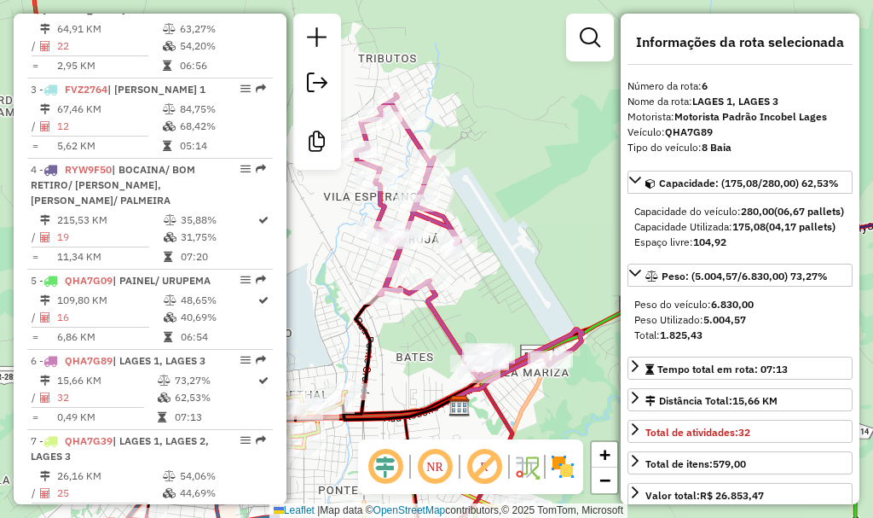
drag, startPoint x: 468, startPoint y: 257, endPoint x: 494, endPoint y: 255, distance: 25.6
click at [494, 255] on div "Janela de atendimento Grade de atendimento Capacidade Transportadoras Veículos …" at bounding box center [436, 259] width 873 height 518
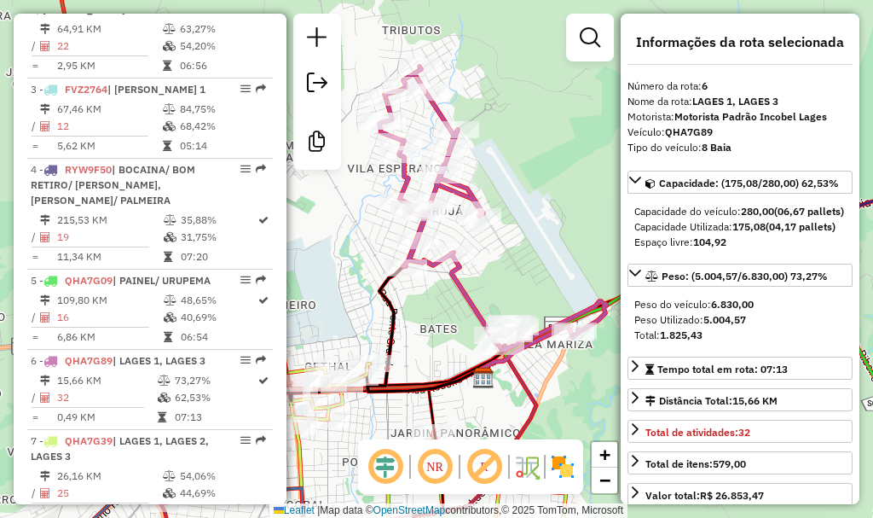
drag, startPoint x: 538, startPoint y: 234, endPoint x: 562, endPoint y: 206, distance: 36.9
click at [562, 206] on div "Janela de atendimento Grade de atendimento Capacidade Transportadoras Veículos …" at bounding box center [436, 259] width 873 height 518
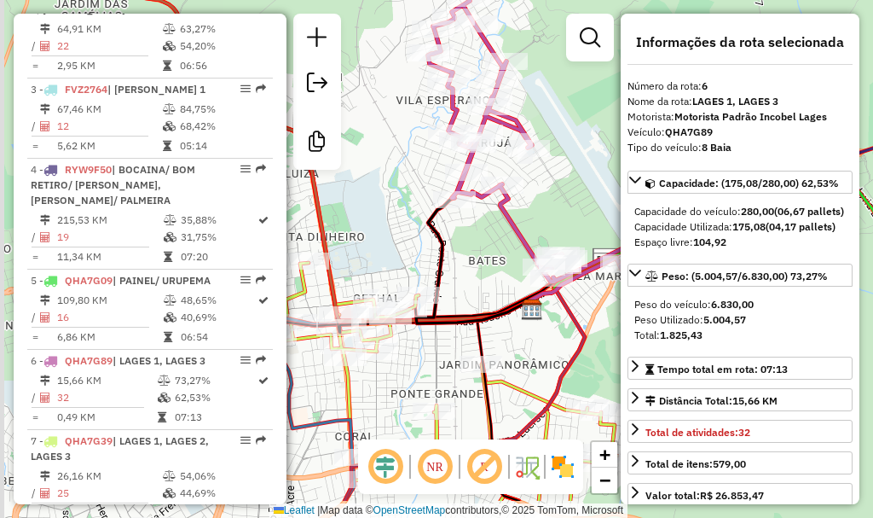
drag, startPoint x: 529, startPoint y: 222, endPoint x: 531, endPoint y: 211, distance: 11.2
click at [559, 190] on div "Janela de atendimento Grade de atendimento Capacidade Transportadoras Veículos …" at bounding box center [436, 259] width 873 height 518
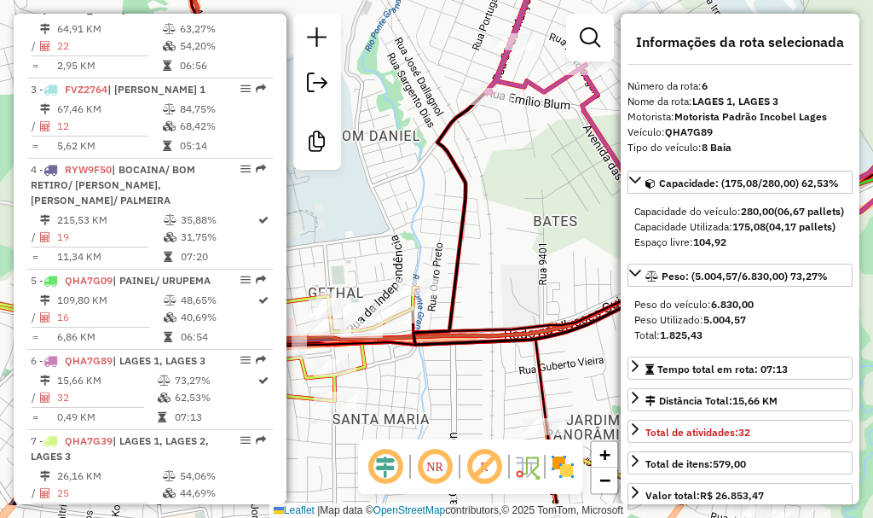
drag, startPoint x: 498, startPoint y: 281, endPoint x: 510, endPoint y: 235, distance: 47.6
click at [510, 235] on div "Janela de atendimento Grade de atendimento Capacidade Transportadoras Veículos …" at bounding box center [436, 259] width 873 height 518
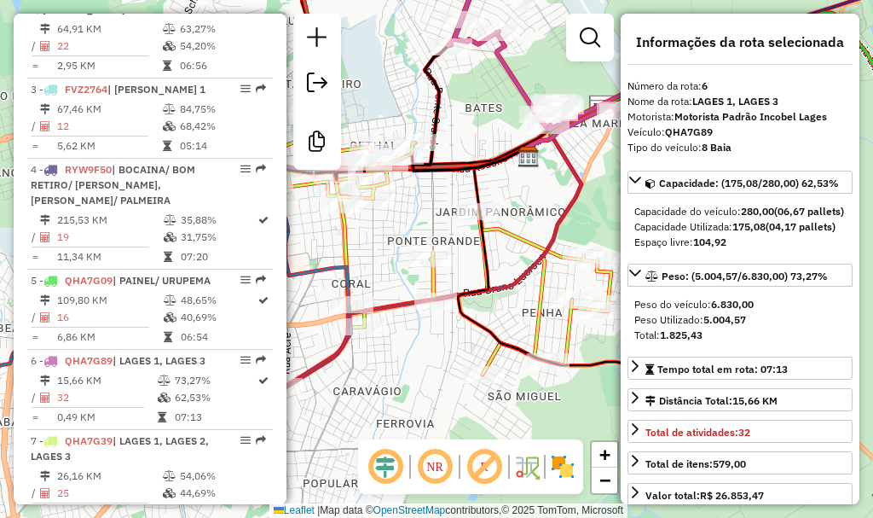
drag, startPoint x: 487, startPoint y: 360, endPoint x: 438, endPoint y: 233, distance: 136.4
click at [438, 233] on div "Janela de atendimento Grade de atendimento Capacidade Transportadoras Veículos …" at bounding box center [436, 259] width 873 height 518
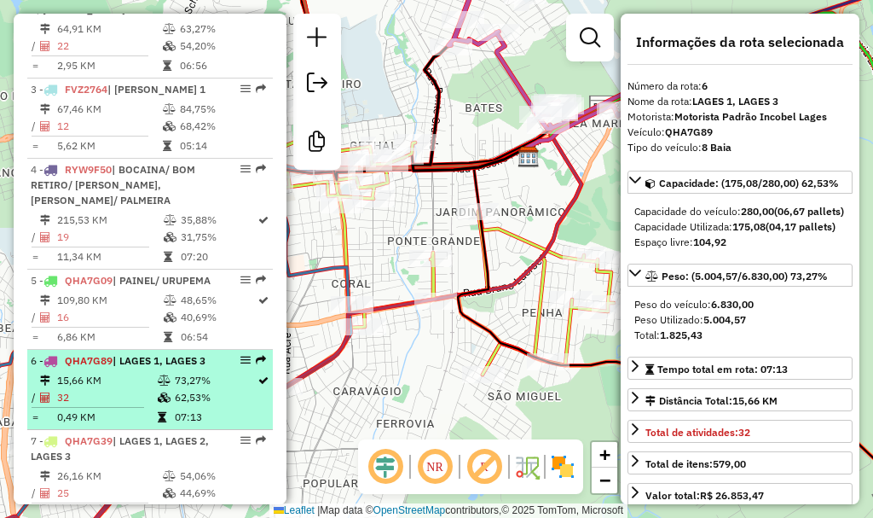
click at [141, 368] on div "6 - QHA7G89 | LAGES 1, LAGES 3" at bounding box center [121, 360] width 181 height 15
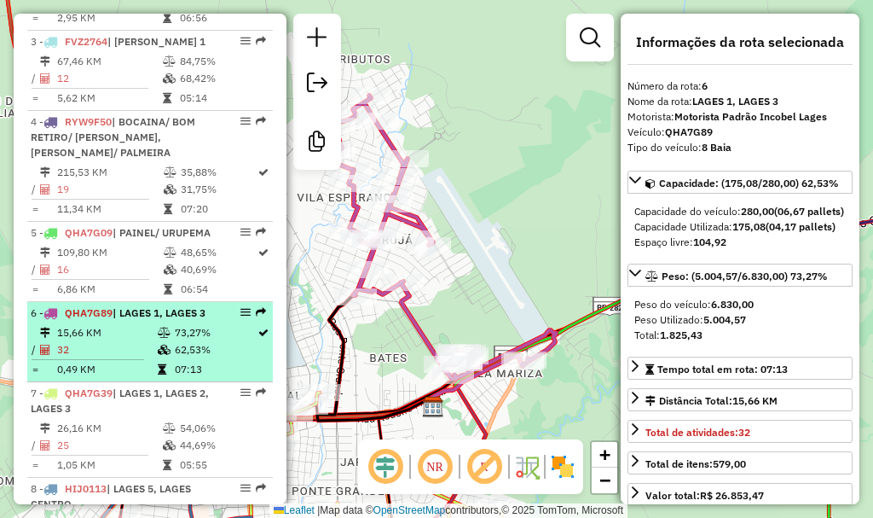
scroll to position [853, 0]
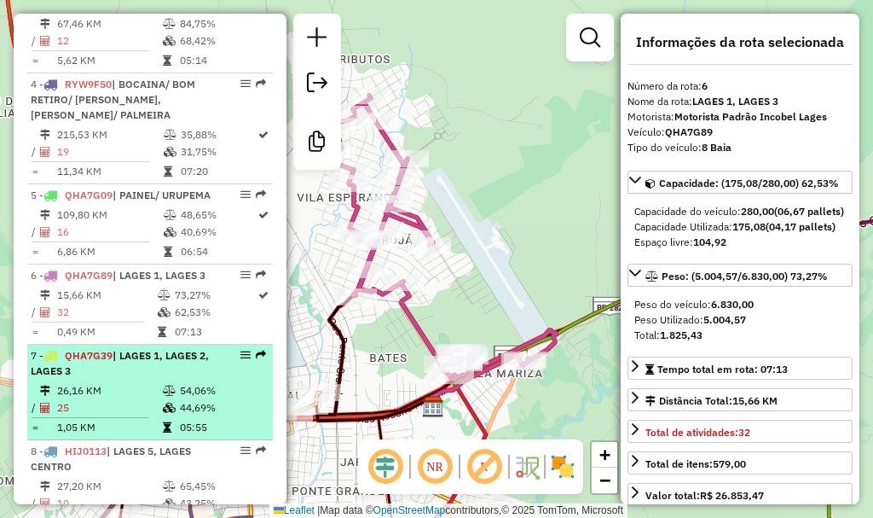
click at [145, 379] on div "7 - QHA7G39 | LAGES 1, LAGES 2, LAGES 3" at bounding box center [121, 363] width 181 height 31
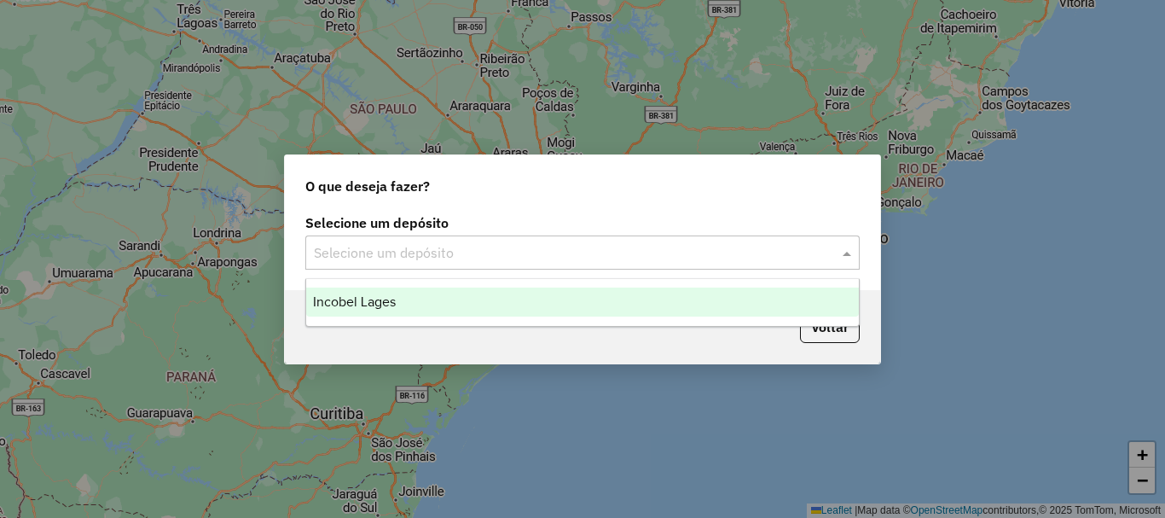
click at [431, 243] on input "text" at bounding box center [565, 253] width 503 height 20
click at [416, 299] on div "Incobel Lages" at bounding box center [582, 301] width 553 height 29
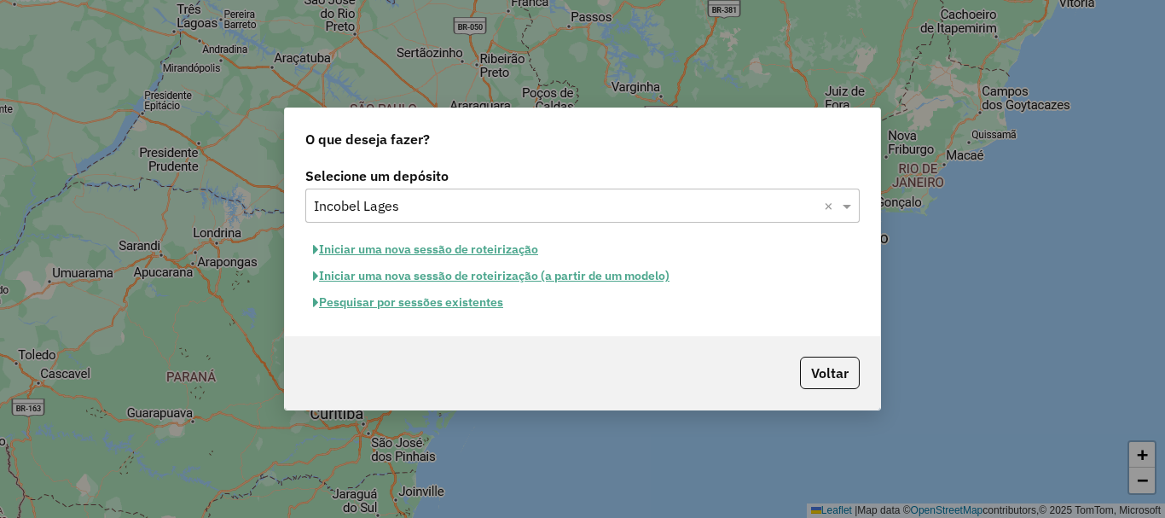
click at [418, 250] on button "Iniciar uma nova sessão de roteirização" at bounding box center [425, 249] width 241 height 26
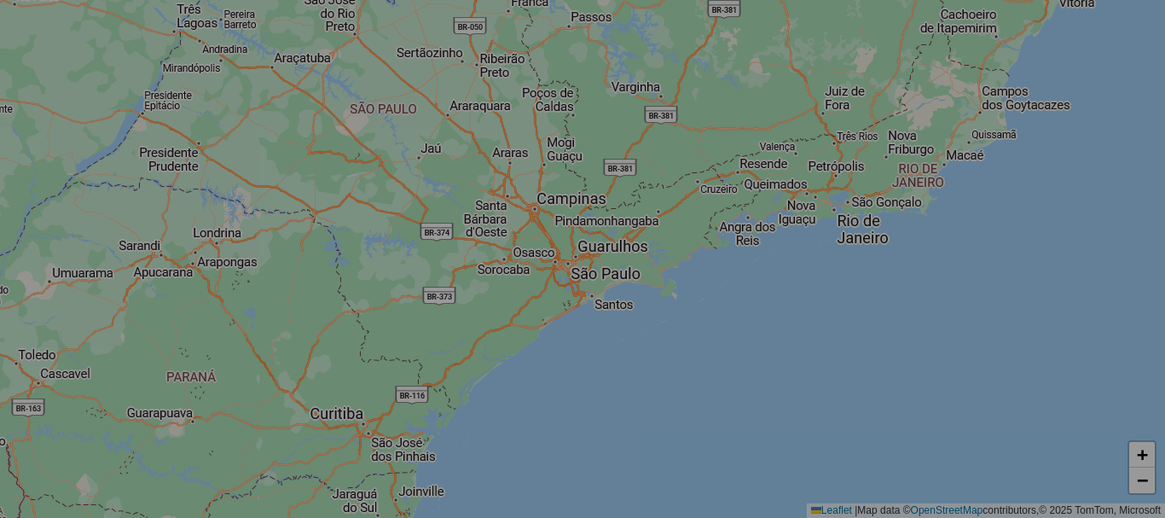
select select "*"
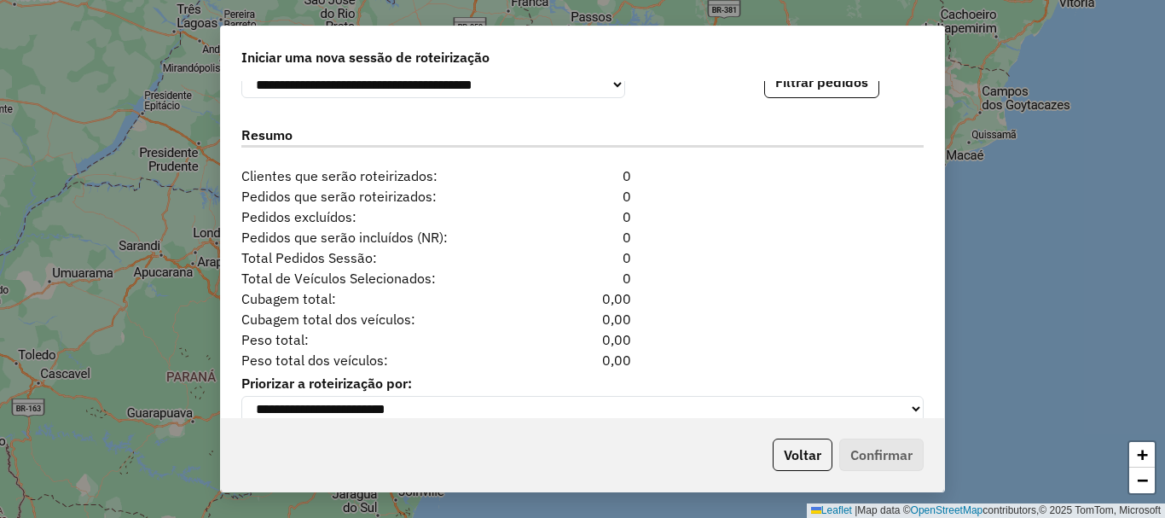
scroll to position [1741, 0]
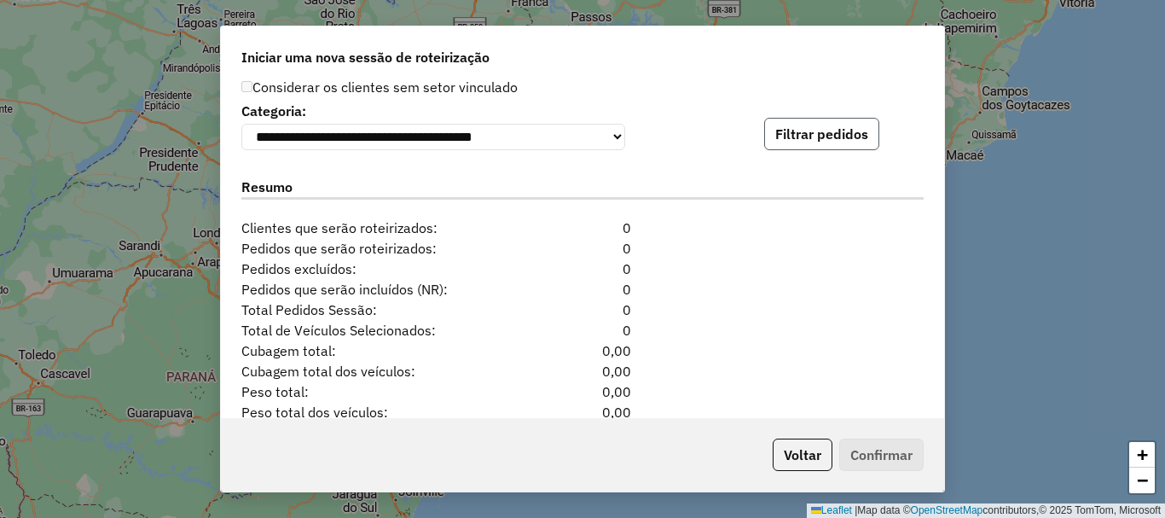
click at [834, 148] on button "Filtrar pedidos" at bounding box center [821, 134] width 115 height 32
click at [823, 143] on button "Filtrar pedidos" at bounding box center [821, 134] width 115 height 32
click at [827, 143] on button "Filtrar pedidos" at bounding box center [821, 134] width 115 height 32
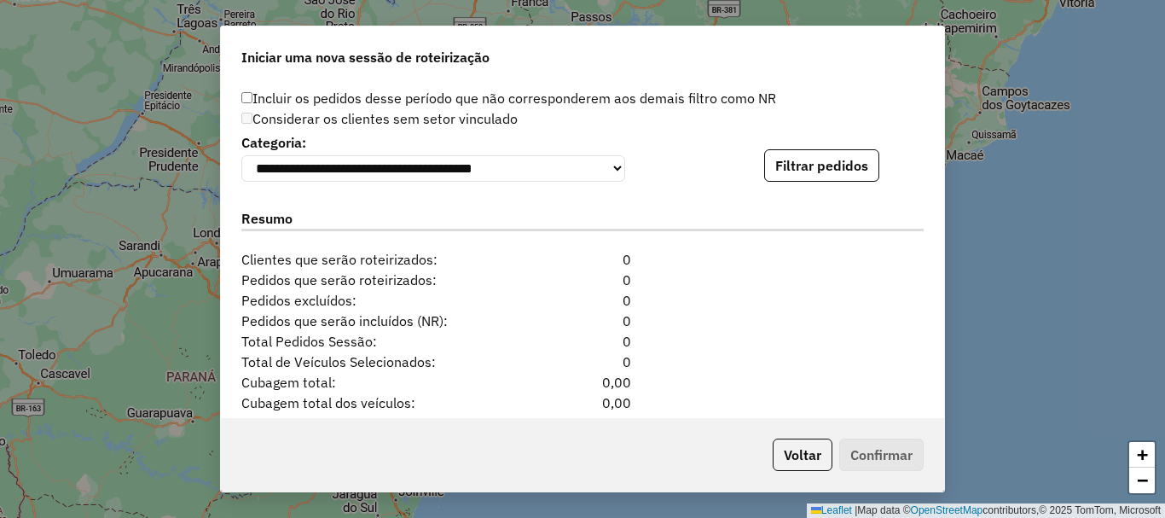
scroll to position [1656, 0]
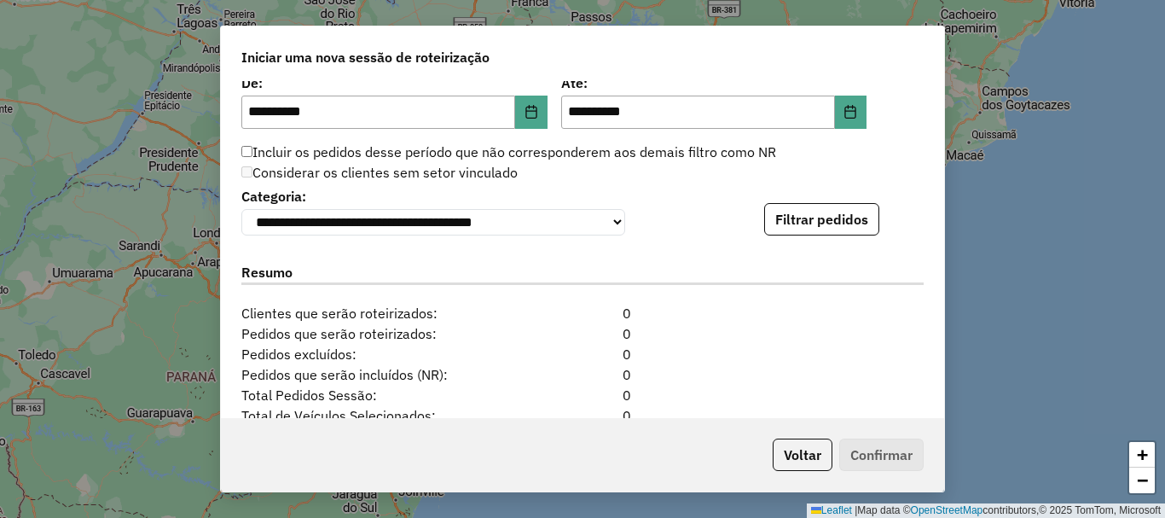
click at [799, 241] on div "**********" at bounding box center [582, 249] width 723 height 336
click at [808, 228] on button "Filtrar pedidos" at bounding box center [821, 219] width 115 height 32
click at [832, 231] on button "Filtrar pedidos" at bounding box center [821, 219] width 115 height 32
click at [847, 235] on button "Filtrar pedidos" at bounding box center [821, 219] width 115 height 32
click at [851, 235] on button "Filtrar pedidos" at bounding box center [821, 219] width 115 height 32
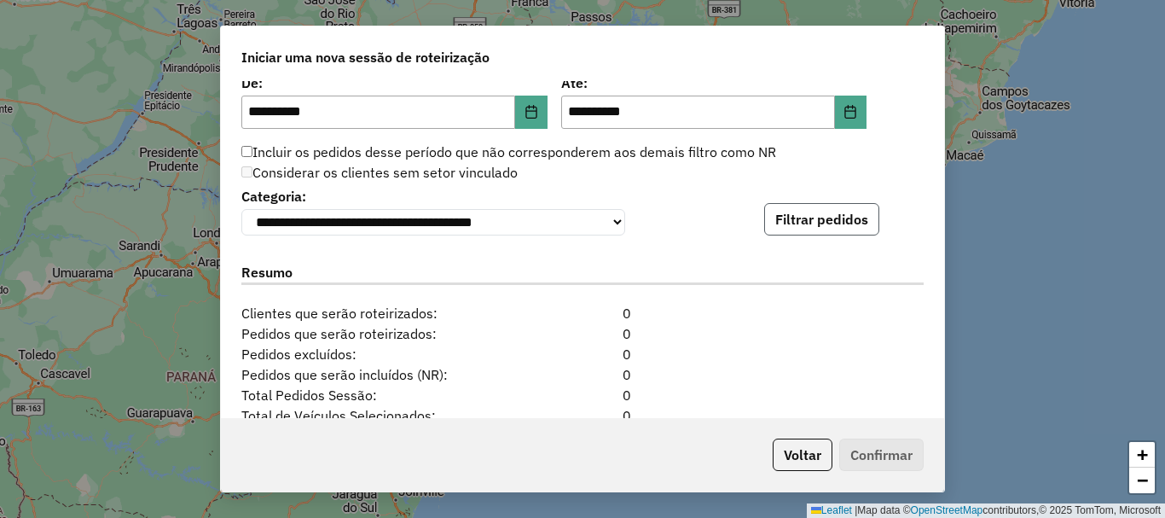
click at [813, 223] on button "Filtrar pedidos" at bounding box center [821, 219] width 115 height 32
click at [850, 223] on button "Filtrar pedidos" at bounding box center [821, 219] width 115 height 32
click at [777, 174] on div "Considerar os clientes sem setor vinculado" at bounding box center [572, 173] width 682 height 20
drag, startPoint x: 525, startPoint y: 168, endPoint x: 255, endPoint y: 150, distance: 271.0
click at [255, 150] on div "Incluir os pedidos desse período que não corresponderem aos demais filtro como …" at bounding box center [572, 162] width 682 height 41
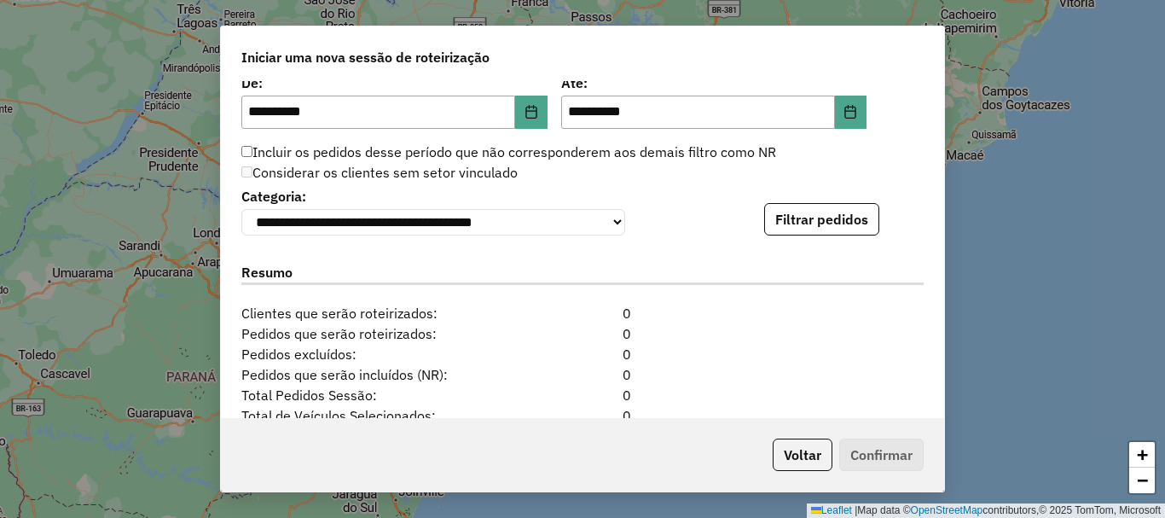
click at [567, 174] on div "Considerar os clientes sem setor vinculado" at bounding box center [572, 173] width 682 height 20
drag, startPoint x: 517, startPoint y: 177, endPoint x: 257, endPoint y: 149, distance: 261.7
click at [257, 149] on div "Incluir os pedidos desse período que não corresponderem aos demais filtro como …" at bounding box center [572, 162] width 682 height 41
click at [257, 149] on label "Incluir os pedidos desse período que não corresponderem aos demais filtro como …" at bounding box center [508, 152] width 535 height 20
click at [0, 0] on div "Aguarde..." at bounding box center [0, 0] width 0 height 0
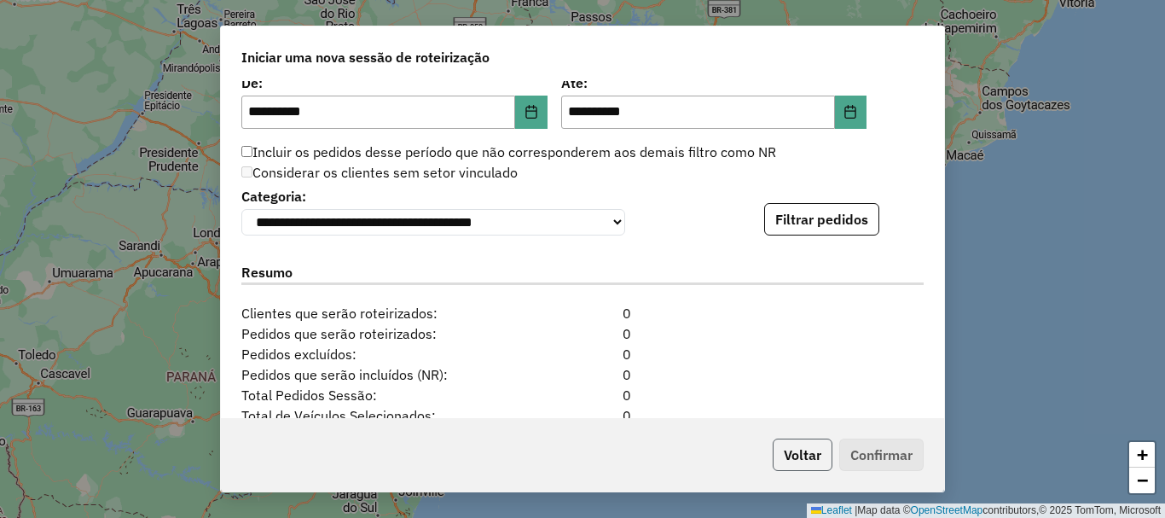
click at [803, 459] on button "Voltar" at bounding box center [803, 454] width 60 height 32
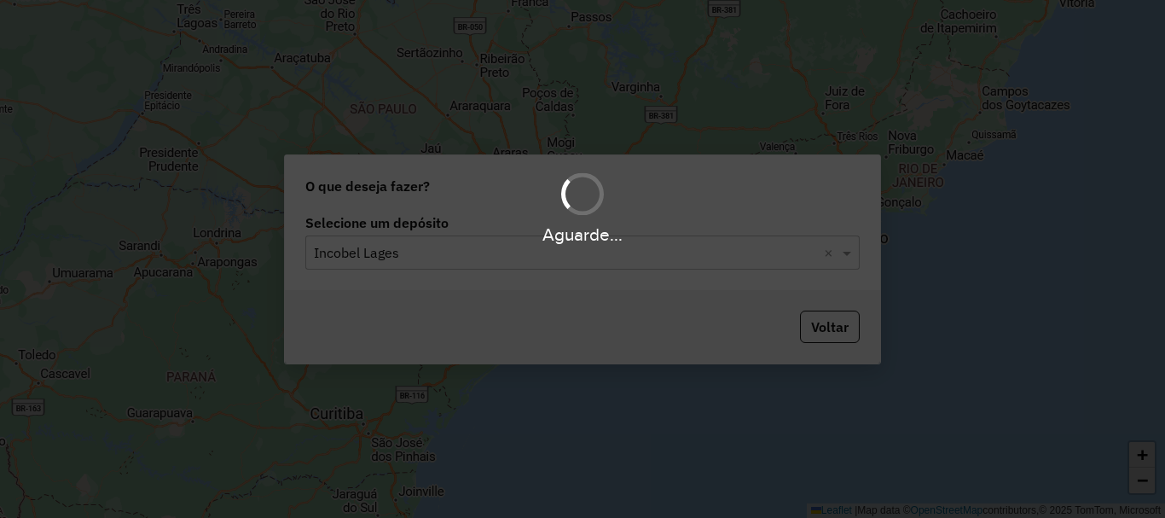
scroll to position [1635, 0]
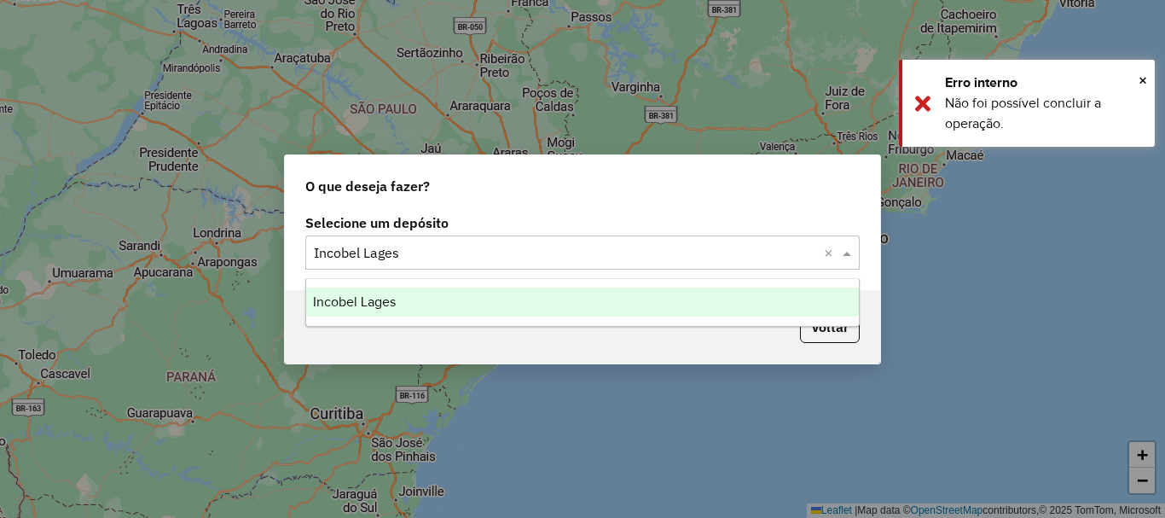
click at [628, 258] on input "text" at bounding box center [565, 253] width 503 height 20
click at [506, 297] on div "Incobel Lages" at bounding box center [582, 301] width 553 height 29
click at [533, 258] on input "text" at bounding box center [565, 253] width 503 height 20
click at [386, 296] on span "Incobel Lages" at bounding box center [354, 301] width 83 height 14
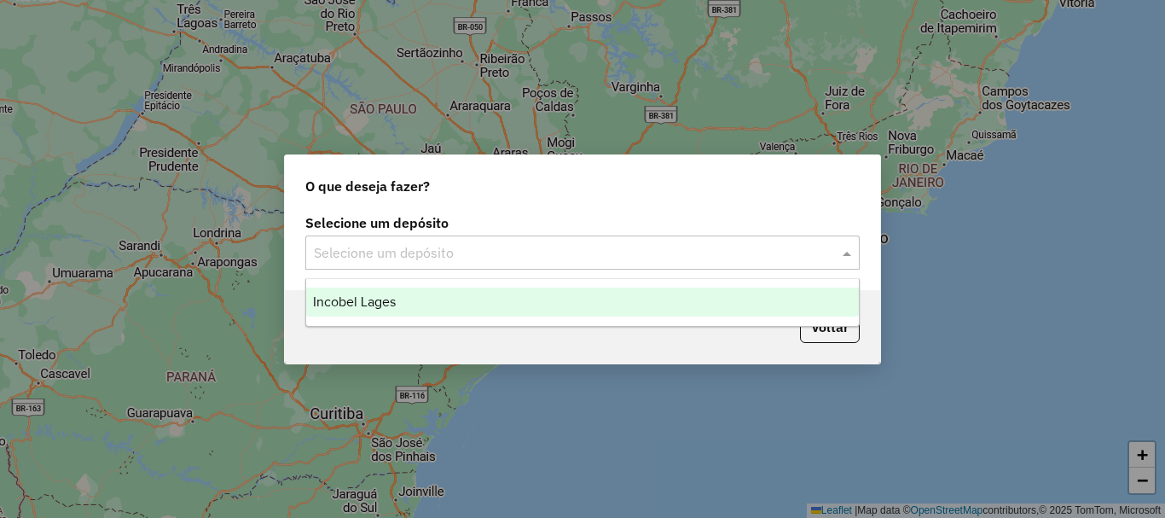
click at [560, 243] on input "text" at bounding box center [565, 253] width 503 height 20
click at [462, 299] on div "Incobel Lages" at bounding box center [582, 301] width 553 height 29
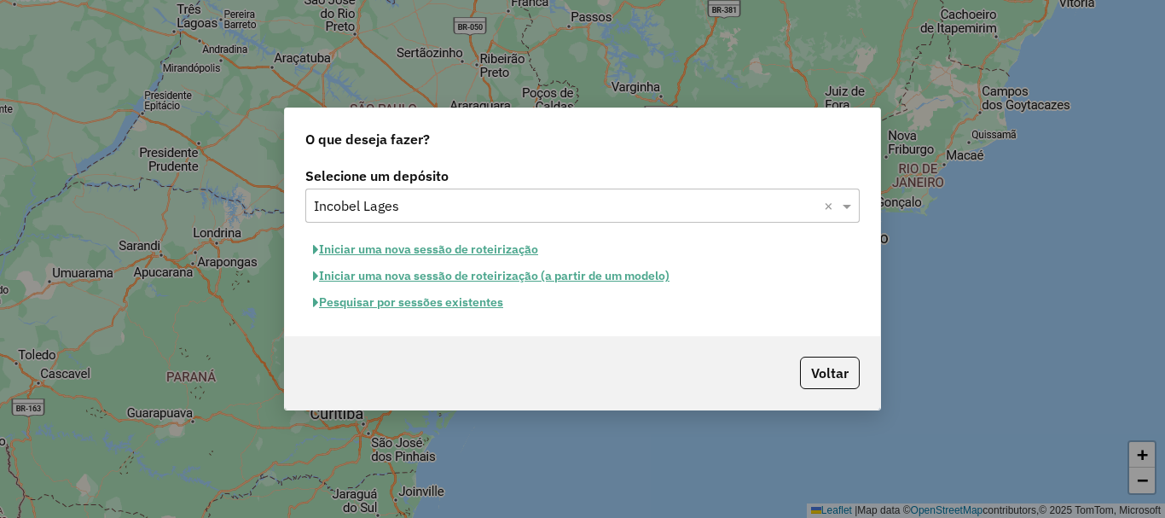
click at [460, 250] on button "Iniciar uma nova sessão de roteirização" at bounding box center [425, 249] width 241 height 26
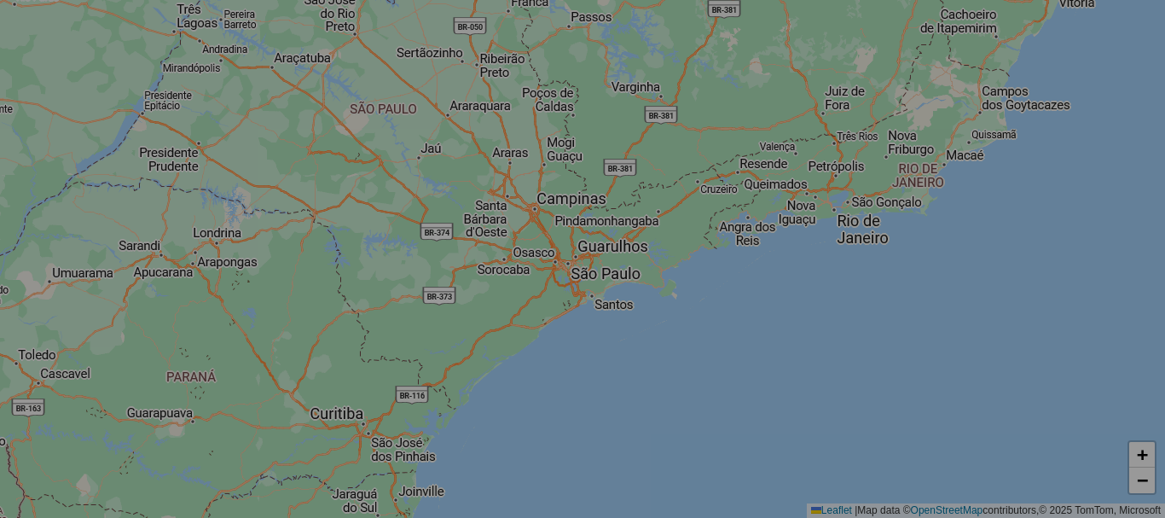
select select "*"
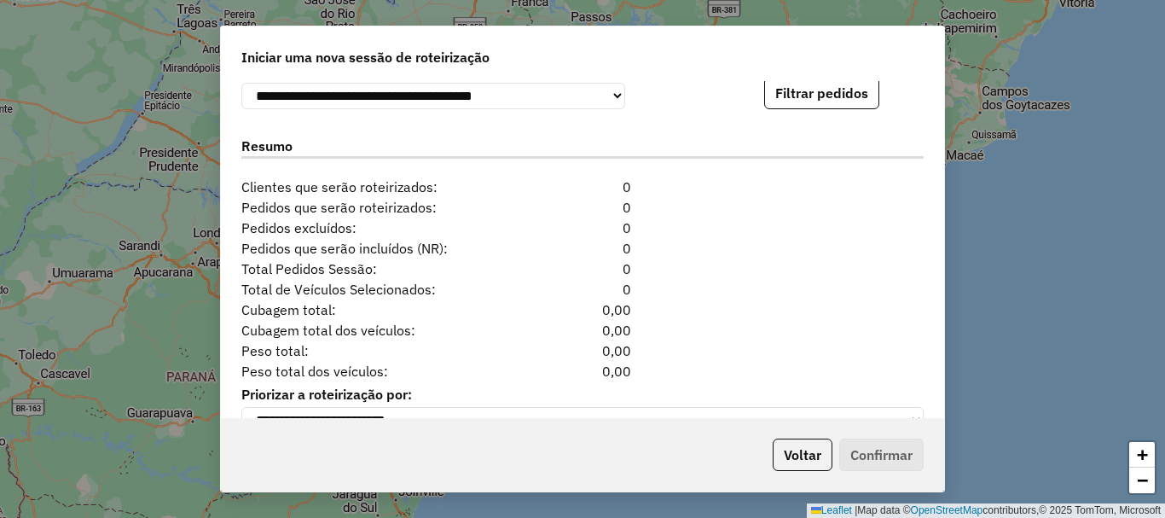
scroll to position [1741, 0]
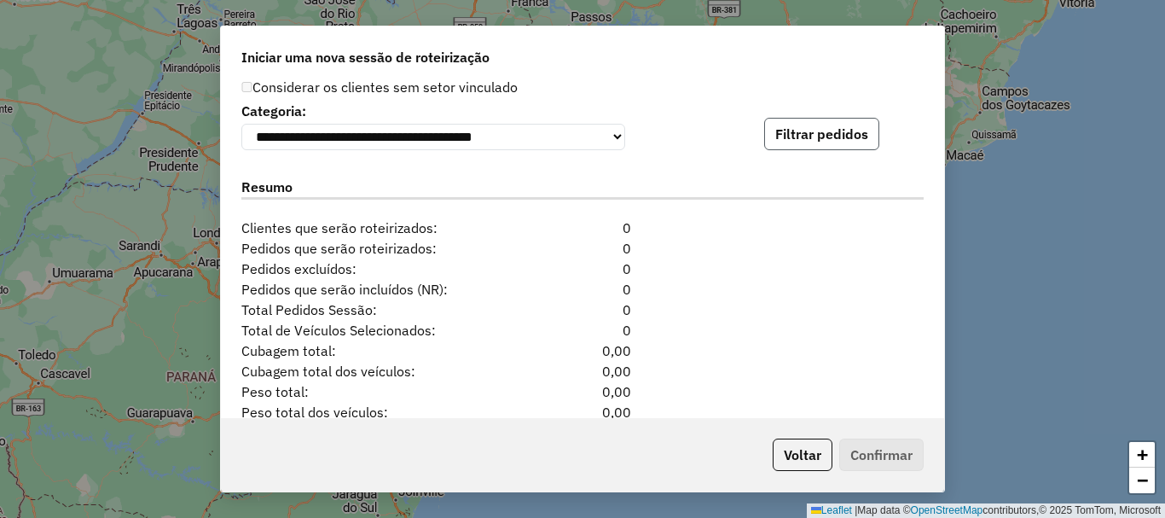
click at [810, 136] on button "Filtrar pedidos" at bounding box center [821, 134] width 115 height 32
click at [819, 137] on button "Filtrar pedidos" at bounding box center [821, 134] width 115 height 32
click at [835, 138] on button "Filtrar pedidos" at bounding box center [821, 134] width 115 height 32
click at [389, 198] on label "Resumo" at bounding box center [582, 188] width 682 height 23
click at [809, 141] on button "Filtrar pedidos" at bounding box center [821, 134] width 115 height 32
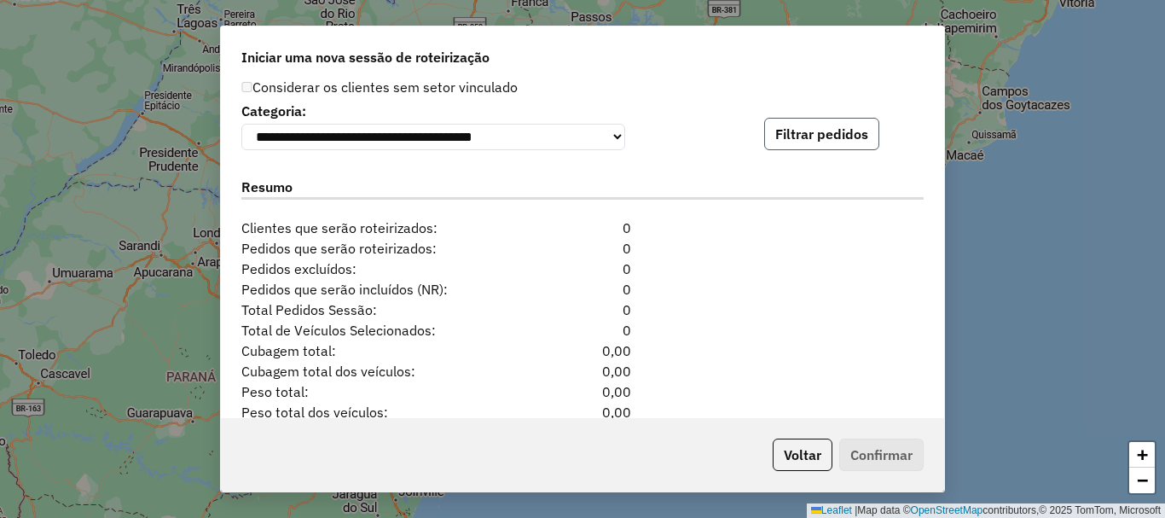
click at [841, 133] on button "Filtrar pedidos" at bounding box center [821, 134] width 115 height 32
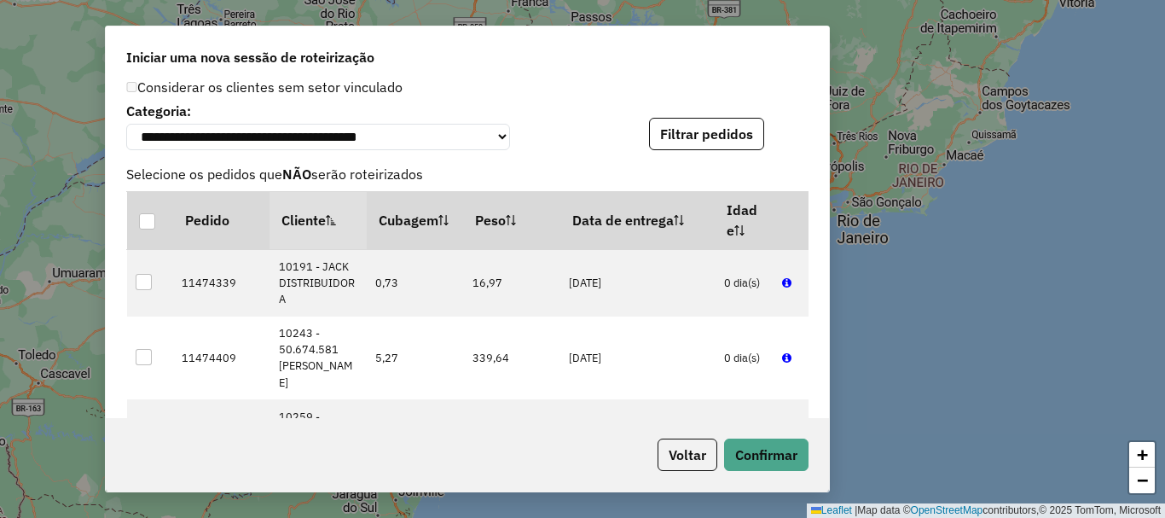
drag, startPoint x: 676, startPoint y: 481, endPoint x: 744, endPoint y: 88, distance: 398.9
click at [744, 88] on div "Considerar os clientes sem setor vinculado" at bounding box center [457, 88] width 682 height 20
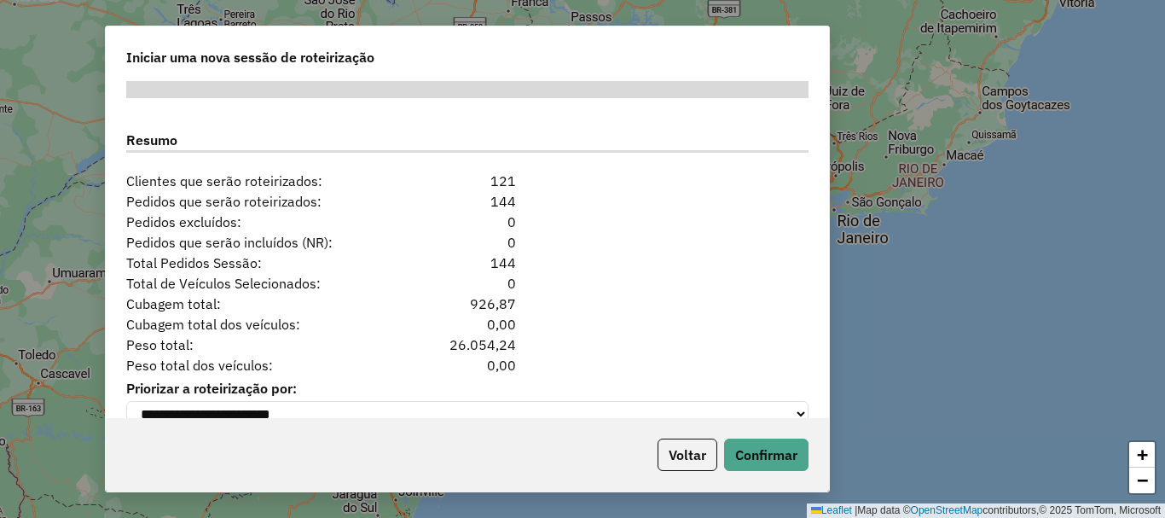
scroll to position [2167, 0]
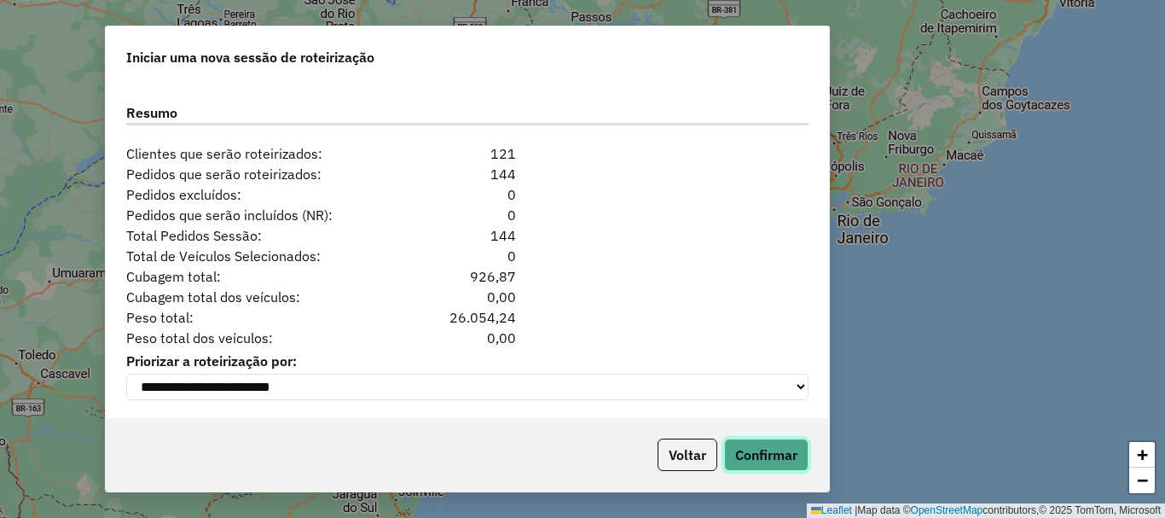
click at [771, 460] on button "Confirmar" at bounding box center [766, 454] width 84 height 32
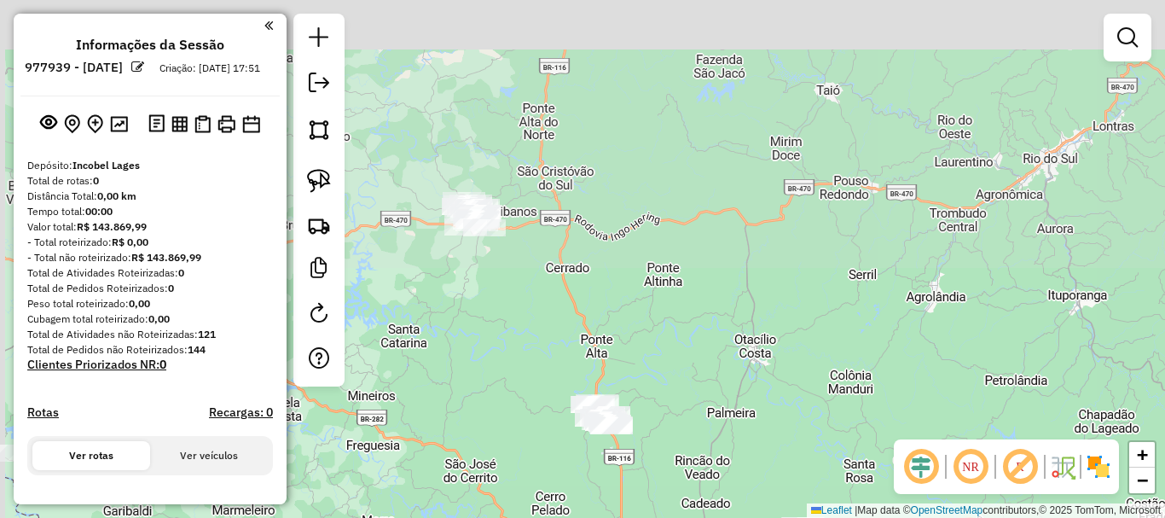
drag, startPoint x: 421, startPoint y: 72, endPoint x: 491, endPoint y: 337, distance: 274.3
click at [491, 337] on div "Janela de atendimento Grade de atendimento Capacidade Transportadoras Veículos …" at bounding box center [582, 259] width 1165 height 518
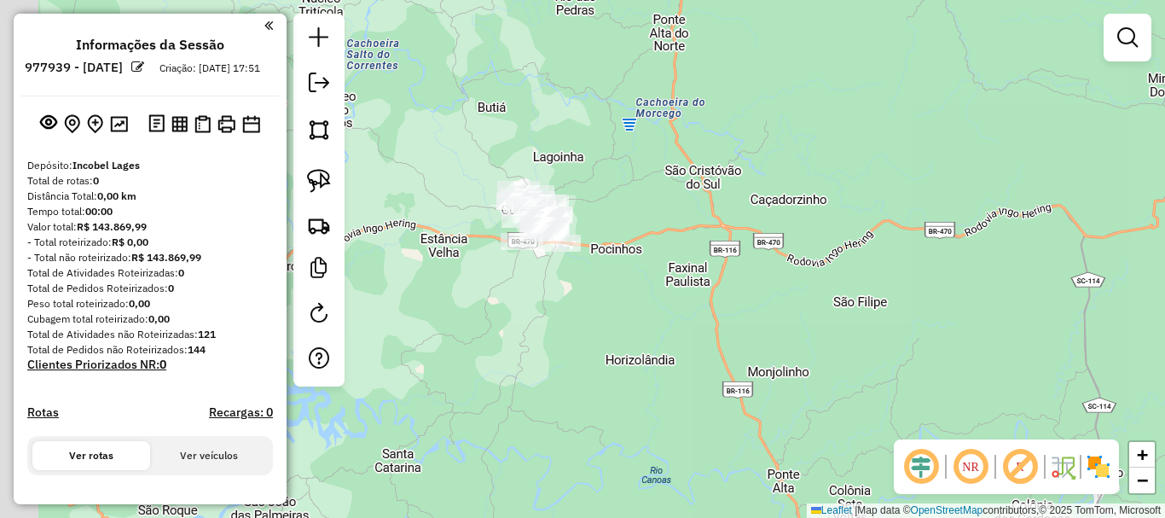
drag, startPoint x: 484, startPoint y: 235, endPoint x: 554, endPoint y: 254, distance: 73.5
click at [591, 277] on div "Janela de atendimento Grade de atendimento Capacidade Transportadoras Veículos …" at bounding box center [582, 259] width 1165 height 518
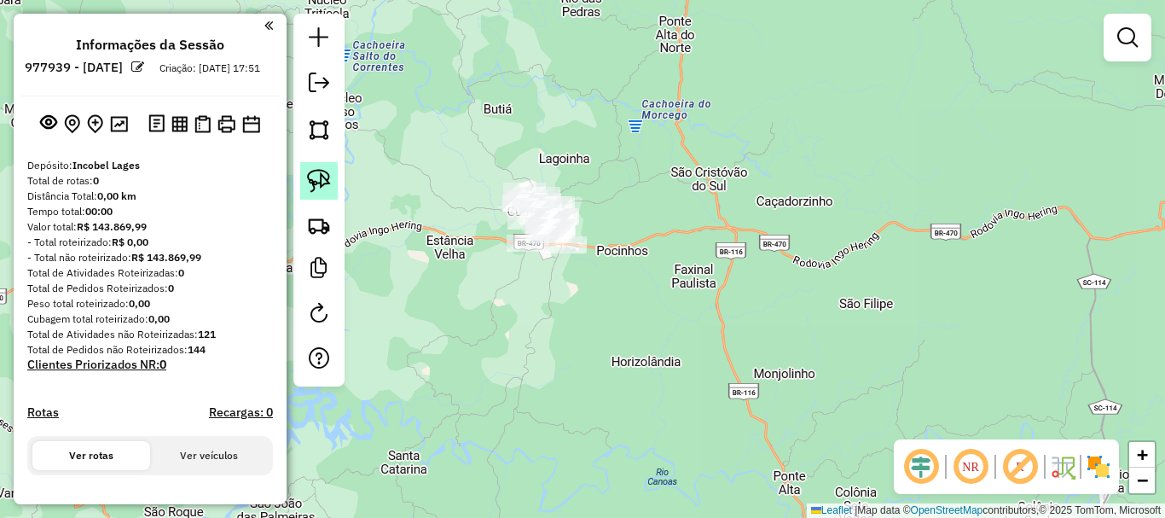
click at [325, 185] on img at bounding box center [319, 181] width 24 height 24
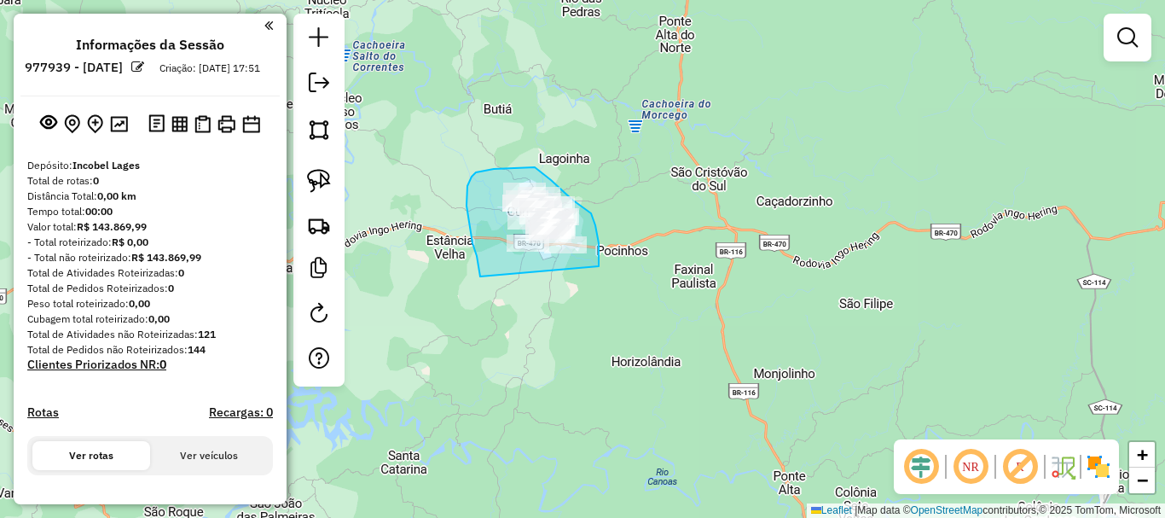
drag, startPoint x: 477, startPoint y: 256, endPoint x: 596, endPoint y: 264, distance: 119.7
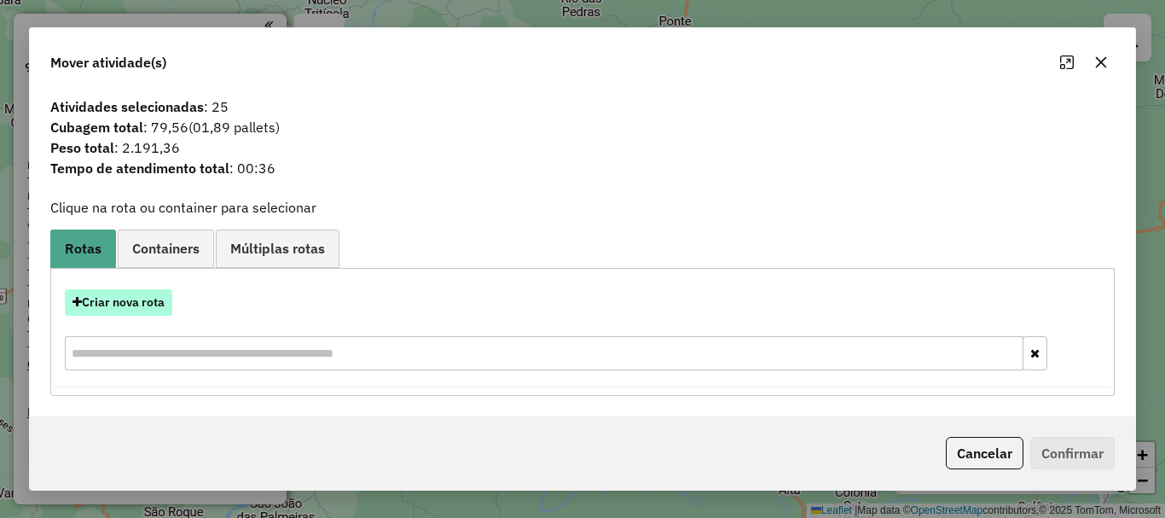
click at [158, 308] on button "Criar nova rota" at bounding box center [118, 302] width 107 height 26
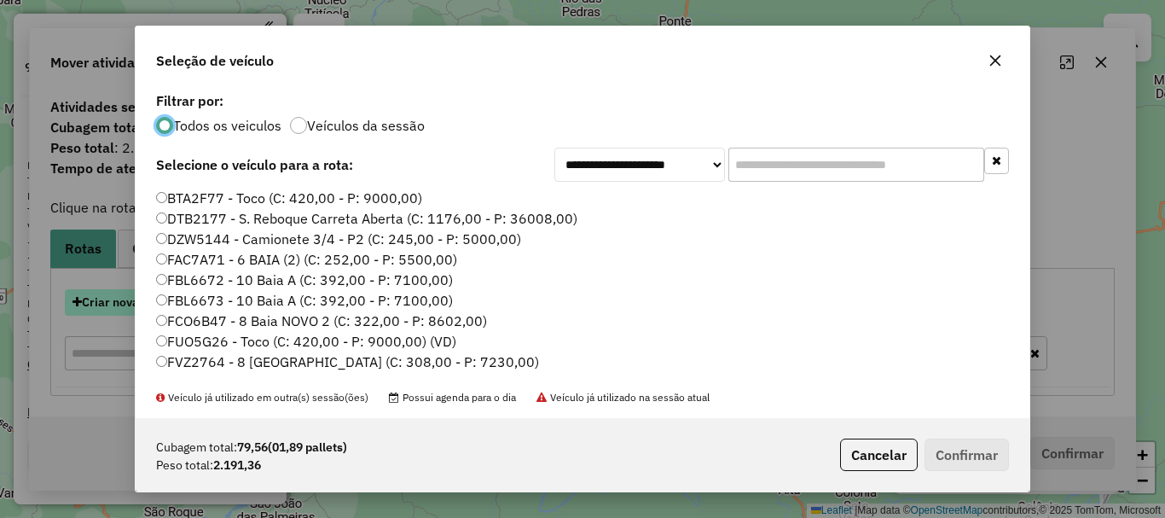
scroll to position [9, 5]
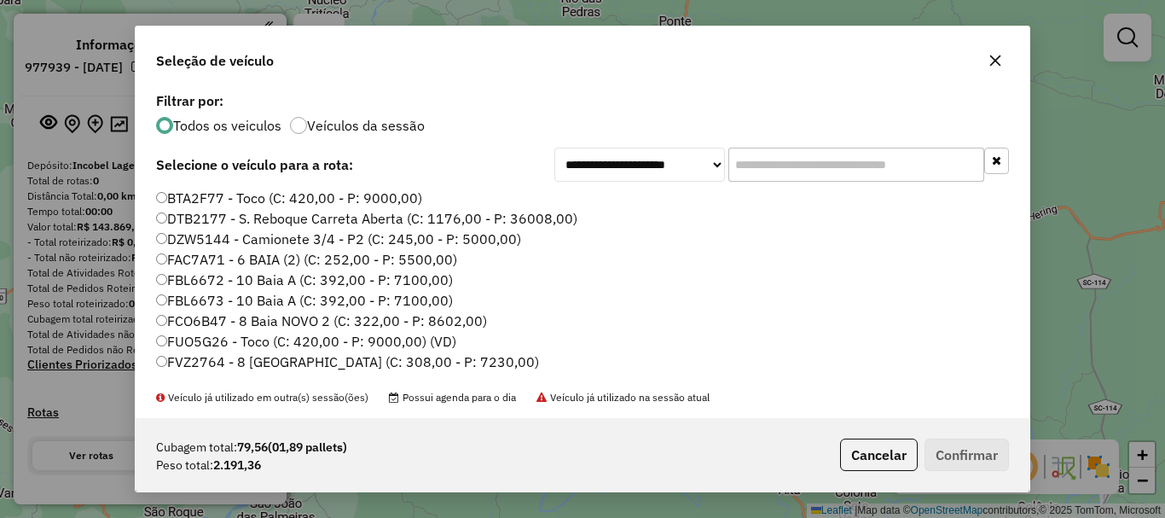
click at [785, 154] on input "text" at bounding box center [856, 165] width 256 height 34
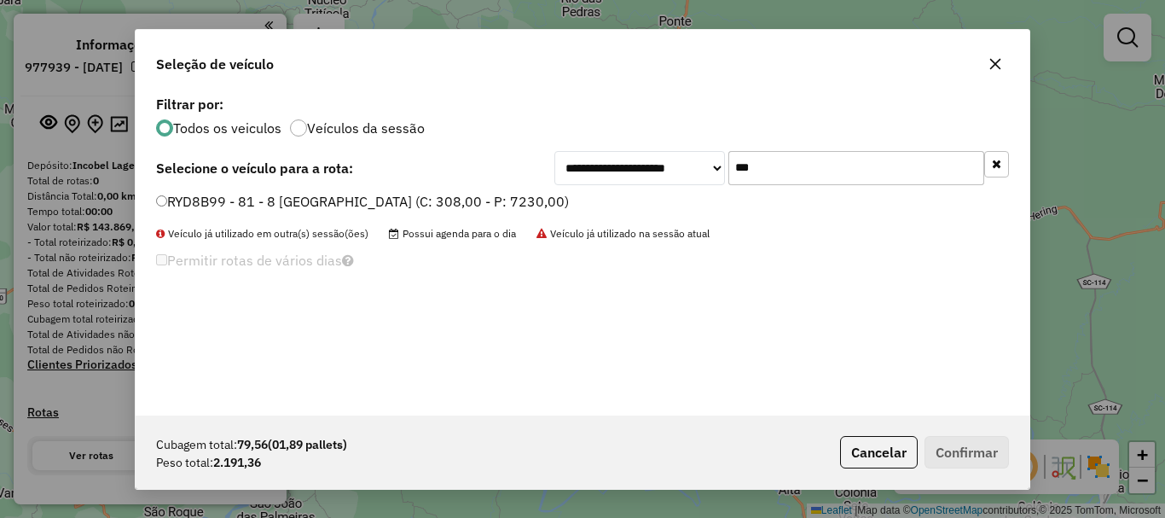
type input "***"
drag, startPoint x: 182, startPoint y: 183, endPoint x: 185, endPoint y: 196, distance: 14.1
click at [183, 185] on div "**********" at bounding box center [583, 253] width 894 height 324
click at [187, 200] on label "RYD8B99 - 81 - 8 Baia NOVO (C: 308,00 - P: 7230,00)" at bounding box center [362, 201] width 413 height 20
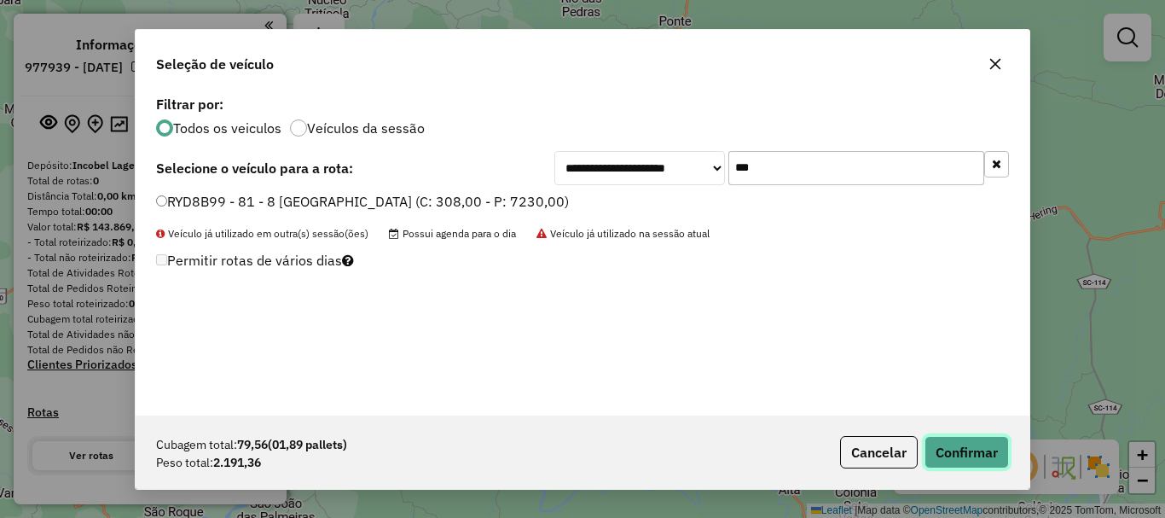
click at [971, 448] on button "Confirmar" at bounding box center [967, 452] width 84 height 32
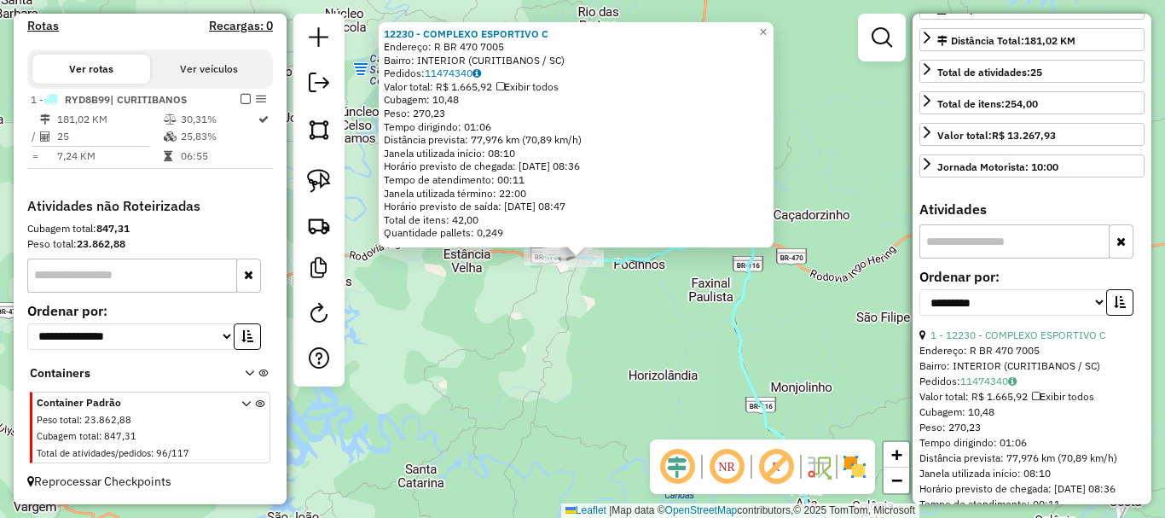
scroll to position [426, 0]
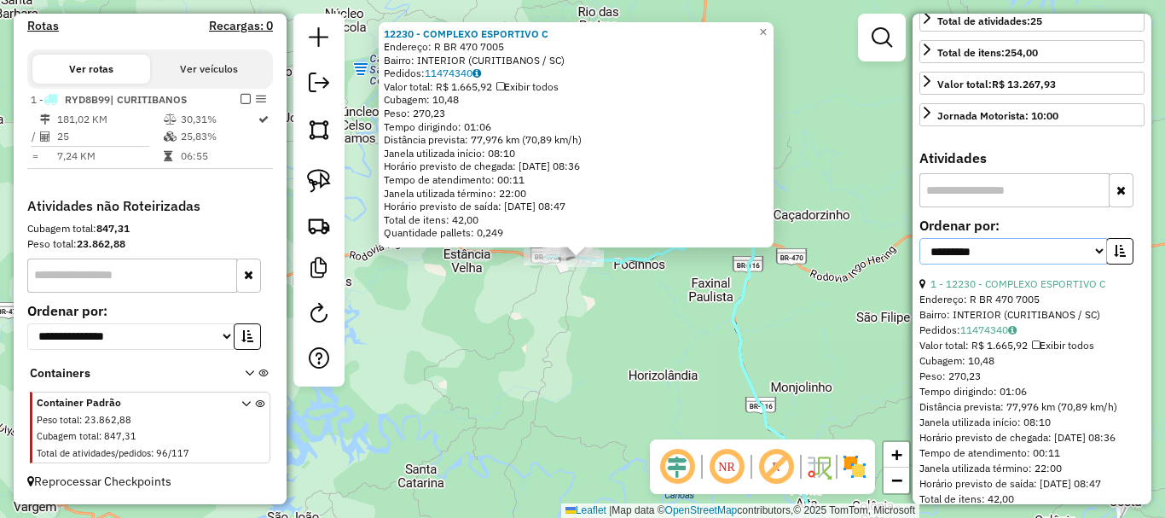
drag, startPoint x: 1079, startPoint y: 264, endPoint x: 1023, endPoint y: 279, distance: 58.4
click at [1079, 264] on select "**********" at bounding box center [1013, 251] width 188 height 26
select select "*********"
click at [919, 253] on select "**********" at bounding box center [1013, 251] width 188 height 26
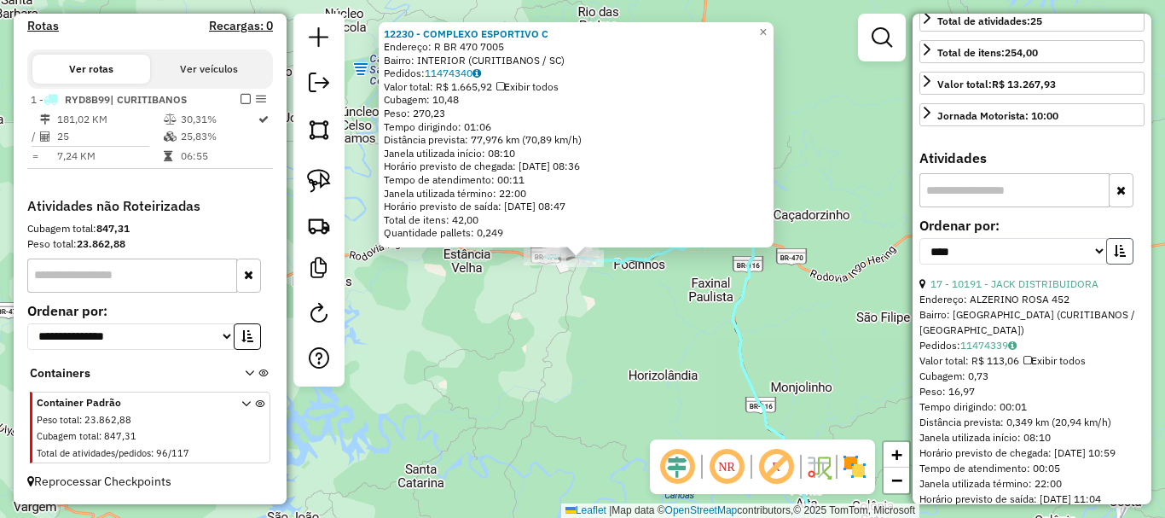
click at [1117, 264] on button "button" at bounding box center [1119, 251] width 27 height 26
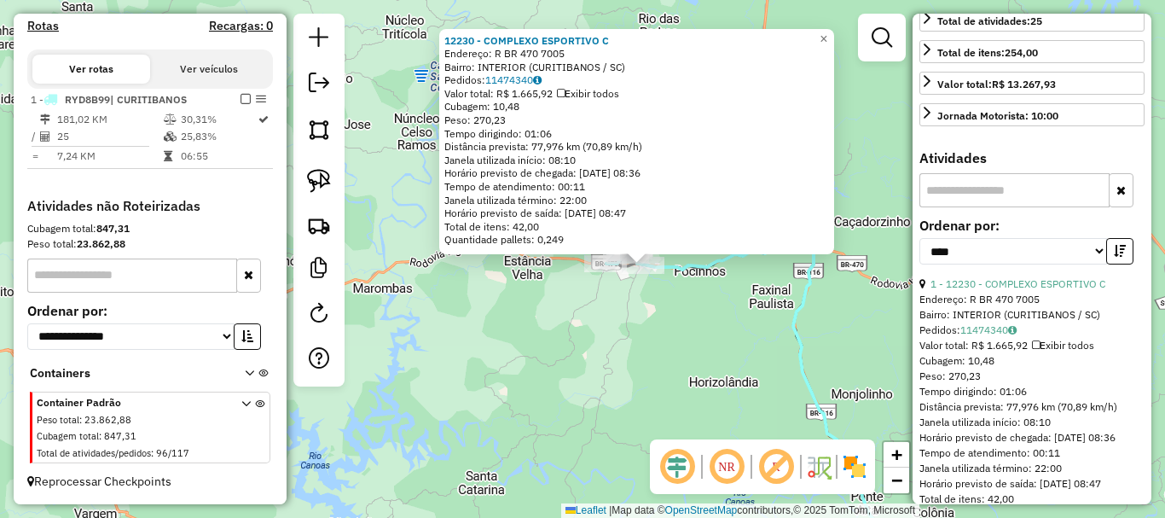
drag, startPoint x: 515, startPoint y: 304, endPoint x: 576, endPoint y: 310, distance: 60.9
click at [576, 310] on div "12230 - COMPLEXO ESPORTIVO C Endereço: R BR 470 7005 Bairro: INTERIOR (CURITIBA…" at bounding box center [582, 259] width 1165 height 518
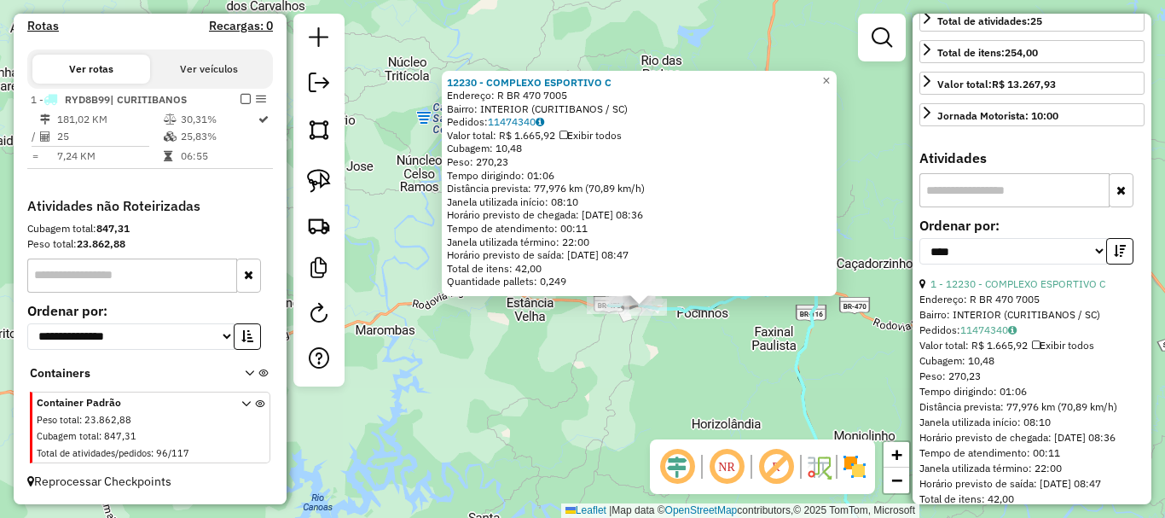
drag, startPoint x: 575, startPoint y: 290, endPoint x: 578, endPoint y: 339, distance: 48.7
click at [578, 339] on div "12230 - COMPLEXO ESPORTIVO C Endereço: R BR 470 7005 Bairro: INTERIOR (CURITIBA…" at bounding box center [582, 259] width 1165 height 518
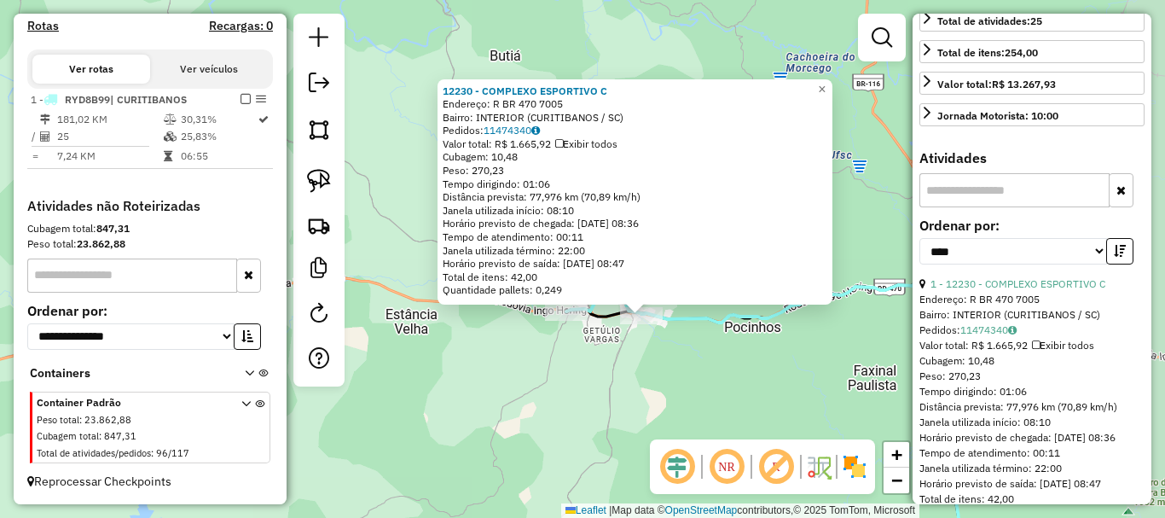
drag, startPoint x: 621, startPoint y: 333, endPoint x: 548, endPoint y: 355, distance: 75.6
click at [548, 355] on div "12230 - COMPLEXO ESPORTIVO C Endereço: R BR 470 7005 Bairro: INTERIOR (CURITIBA…" at bounding box center [582, 259] width 1165 height 518
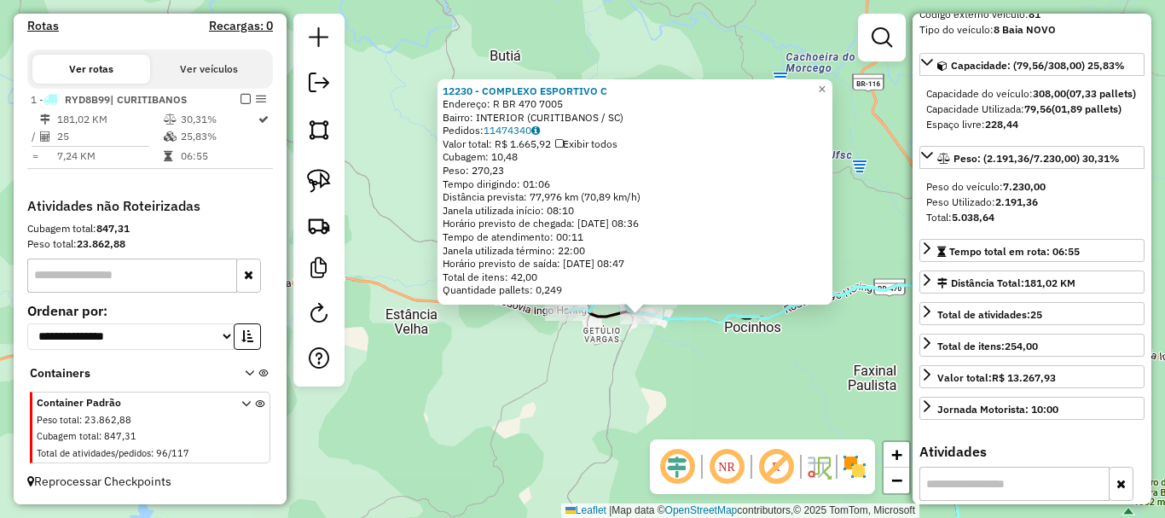
scroll to position [85, 0]
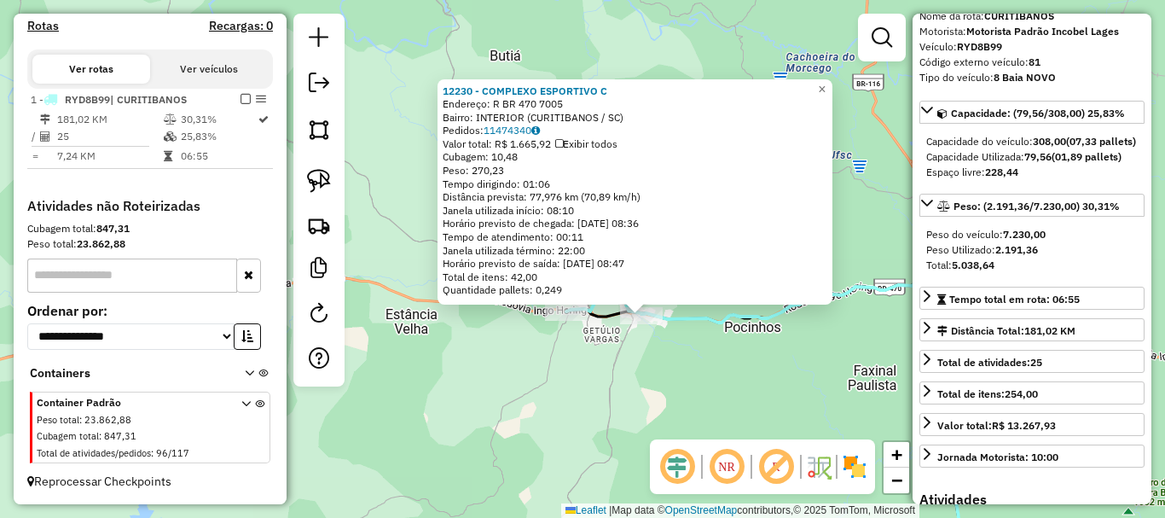
click at [501, 365] on div "12230 - COMPLEXO ESPORTIVO C Endereço: R BR 470 7005 Bairro: INTERIOR (CURITIBA…" at bounding box center [582, 259] width 1165 height 518
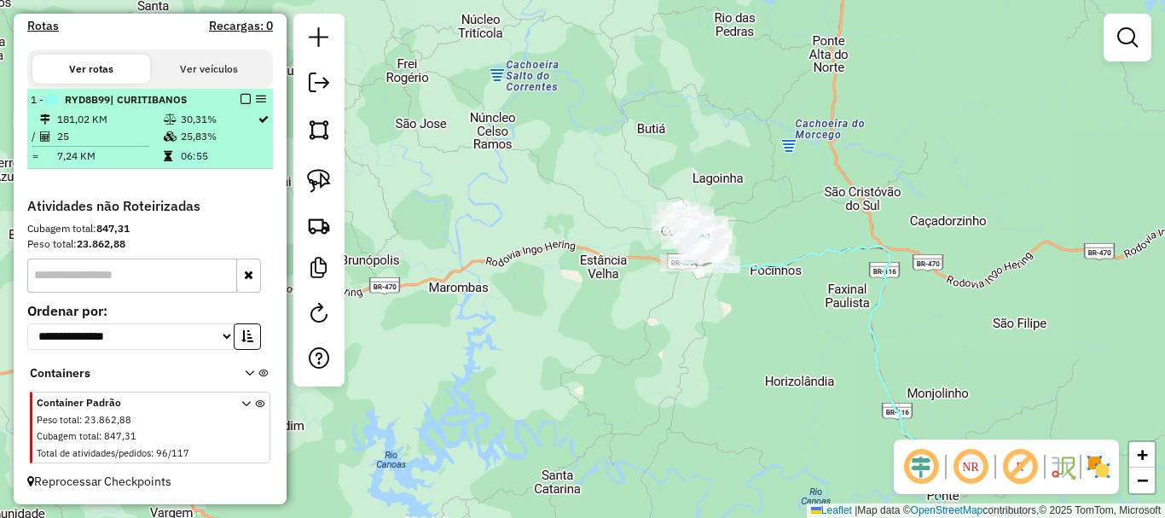
click at [241, 101] on em at bounding box center [246, 99] width 10 height 10
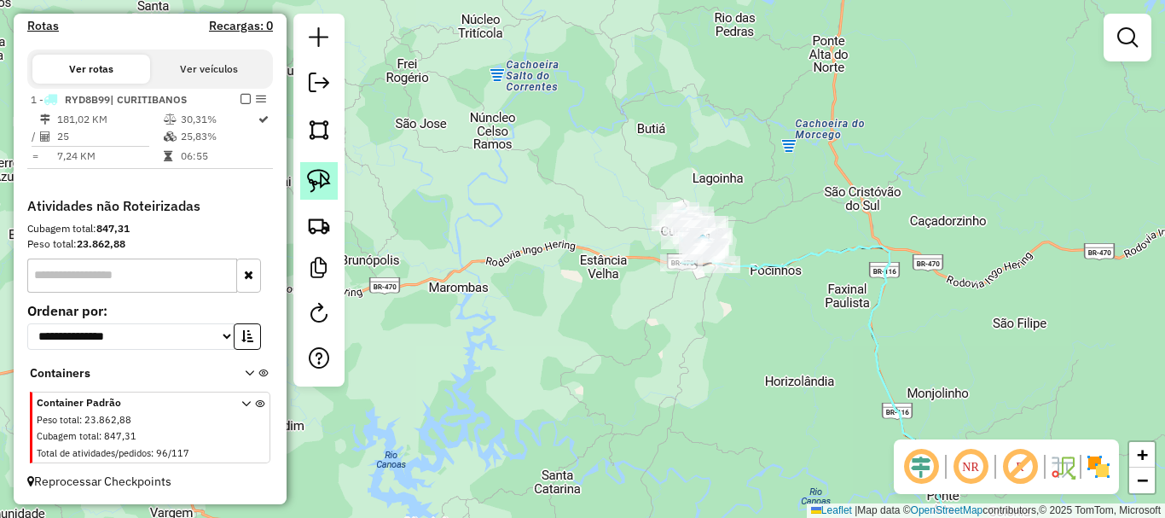
scroll to position [473, 0]
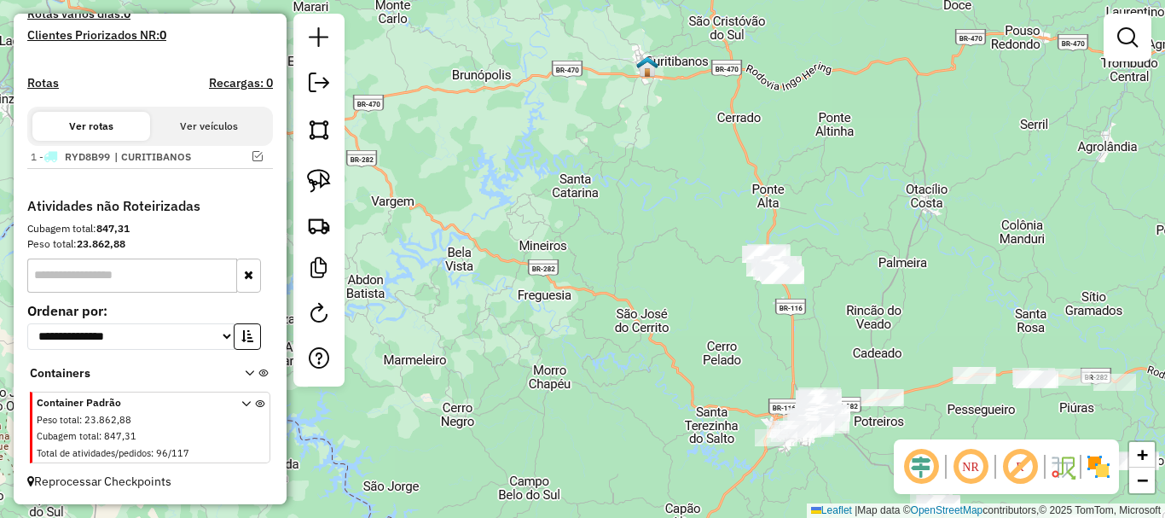
drag, startPoint x: 677, startPoint y: 390, endPoint x: 651, endPoint y: 177, distance: 214.0
click at [651, 177] on div "Janela de atendimento Grade de atendimento Capacidade Transportadoras Veículos …" at bounding box center [582, 259] width 1165 height 518
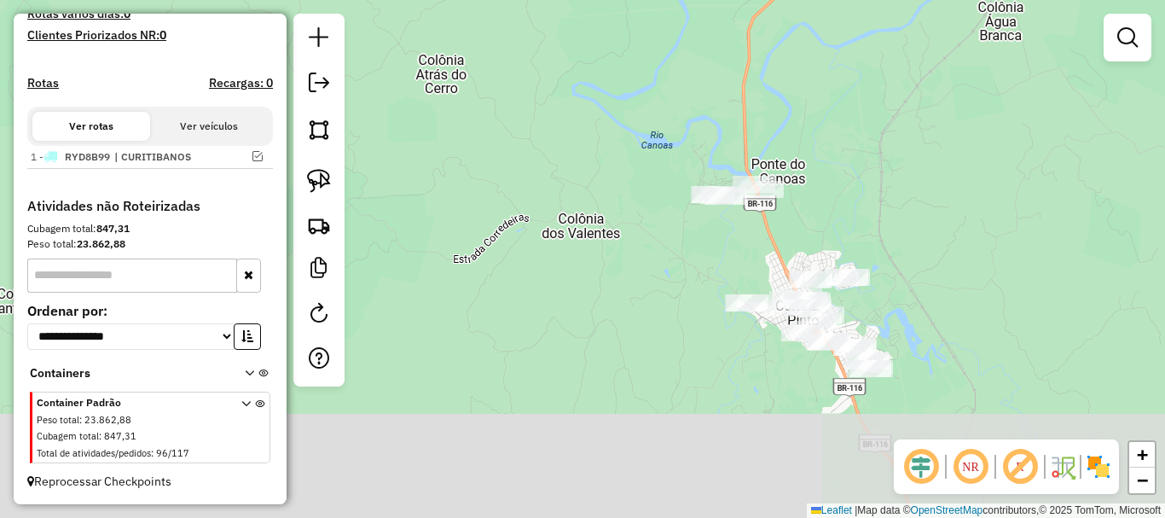
drag, startPoint x: 837, startPoint y: 175, endPoint x: 832, endPoint y: 130, distance: 45.5
click at [833, 130] on div "Janela de atendimento Grade de atendimento Capacidade Transportadoras Veículos …" at bounding box center [582, 259] width 1165 height 518
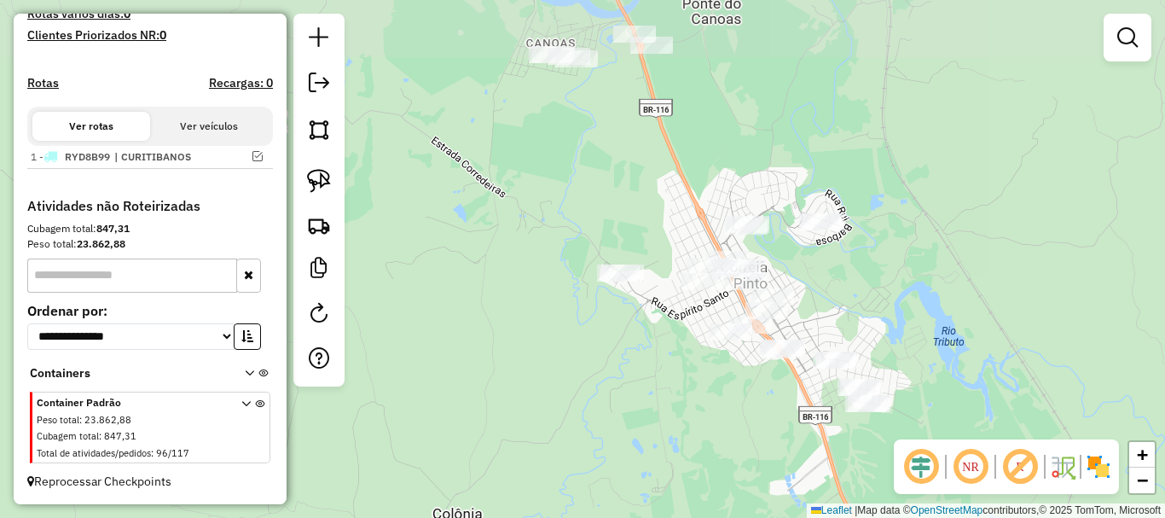
drag, startPoint x: 752, startPoint y: 403, endPoint x: 753, endPoint y: 419, distance: 15.4
click at [753, 419] on div "Janela de atendimento Grade de atendimento Capacidade Transportadoras Veículos …" at bounding box center [582, 259] width 1165 height 518
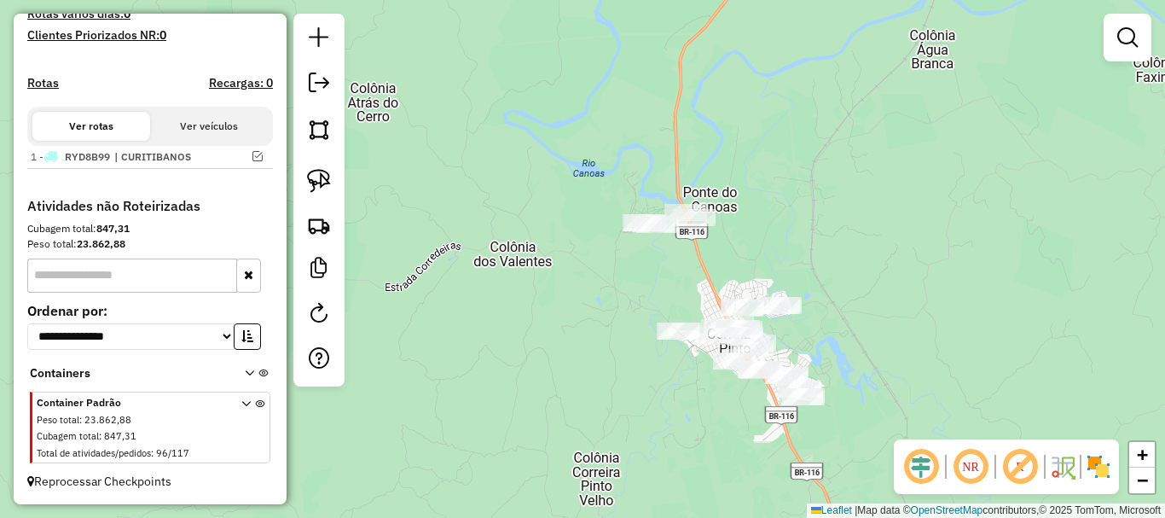
drag, startPoint x: 311, startPoint y: 178, endPoint x: 356, endPoint y: 212, distance: 56.0
click at [313, 178] on img at bounding box center [319, 181] width 24 height 24
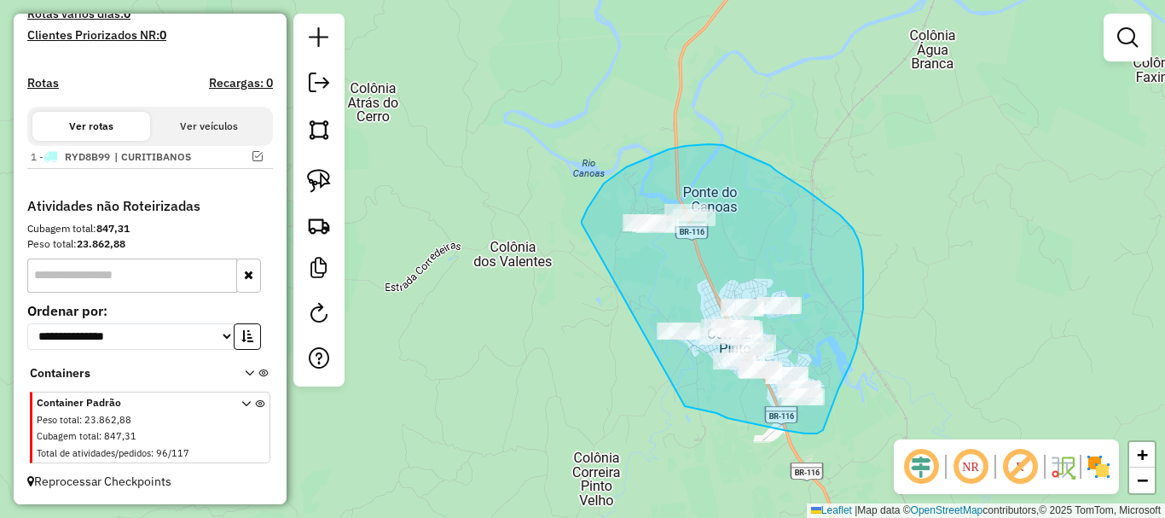
drag, startPoint x: 582, startPoint y: 221, endPoint x: 677, endPoint y: 393, distance: 197.0
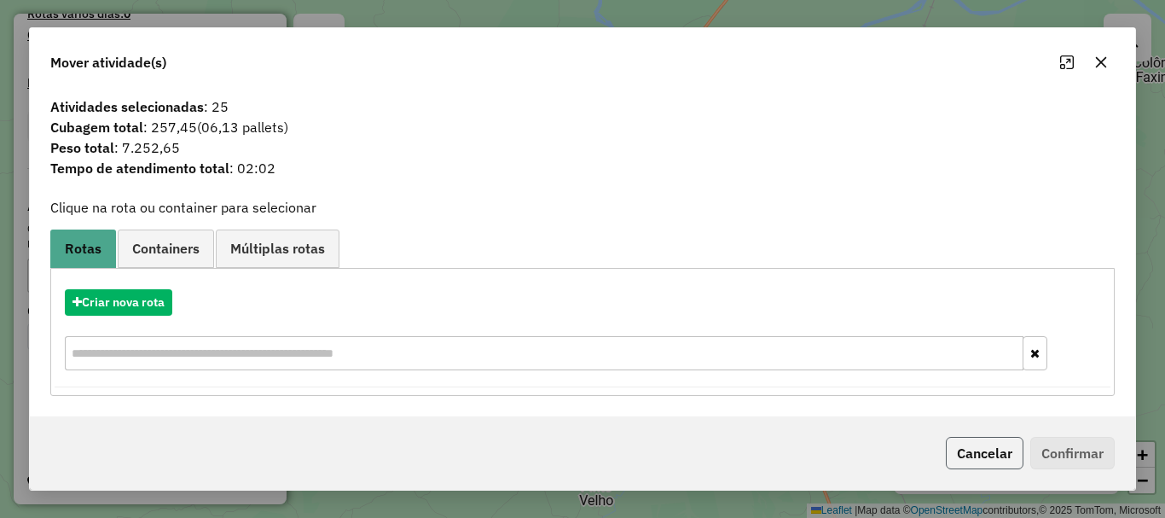
click at [970, 457] on button "Cancelar" at bounding box center [985, 453] width 78 height 32
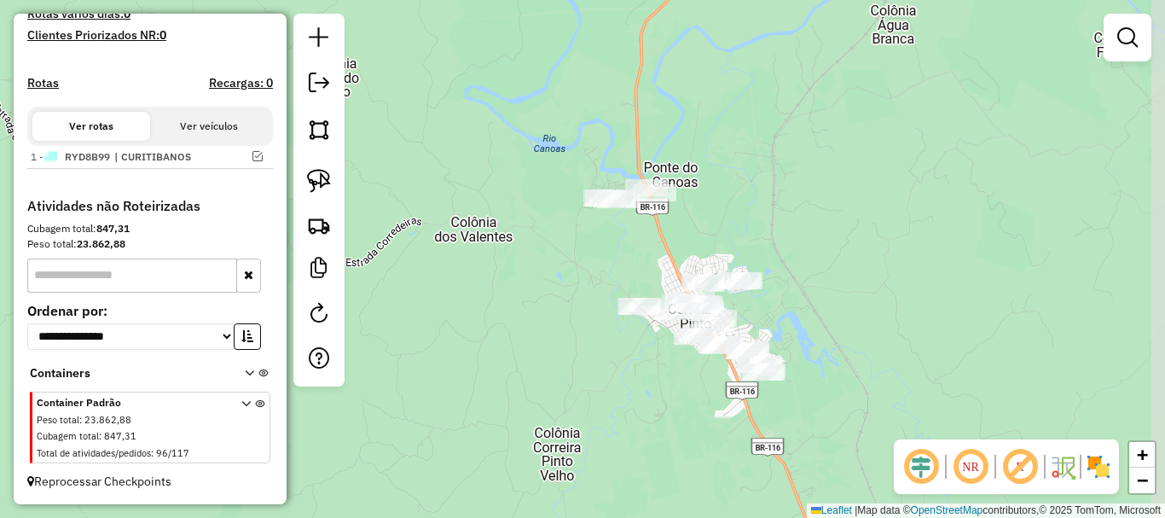
drag, startPoint x: 723, startPoint y: 403, endPoint x: 702, endPoint y: 386, distance: 27.8
click at [702, 387] on div "Janela de atendimento Grade de atendimento Capacidade Transportadoras Veículos …" at bounding box center [582, 259] width 1165 height 518
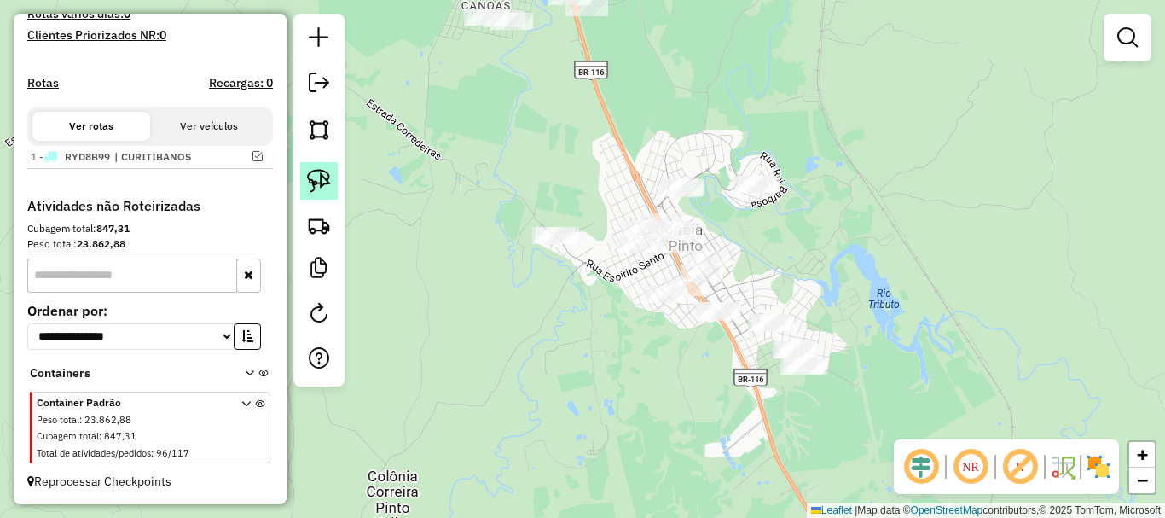
click at [316, 177] on img at bounding box center [319, 181] width 24 height 24
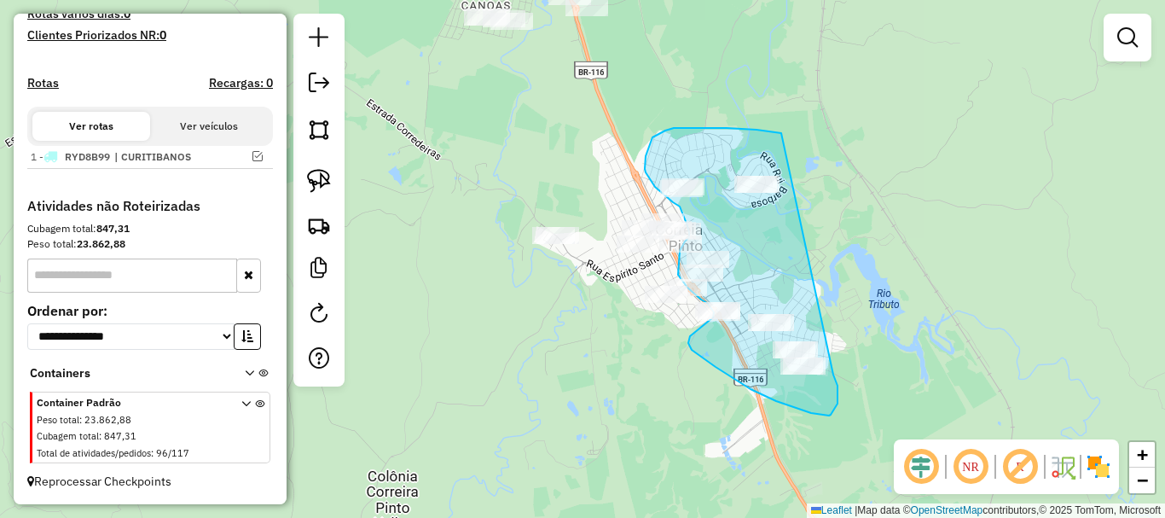
drag, startPoint x: 727, startPoint y: 128, endPoint x: 832, endPoint y: 371, distance: 265.1
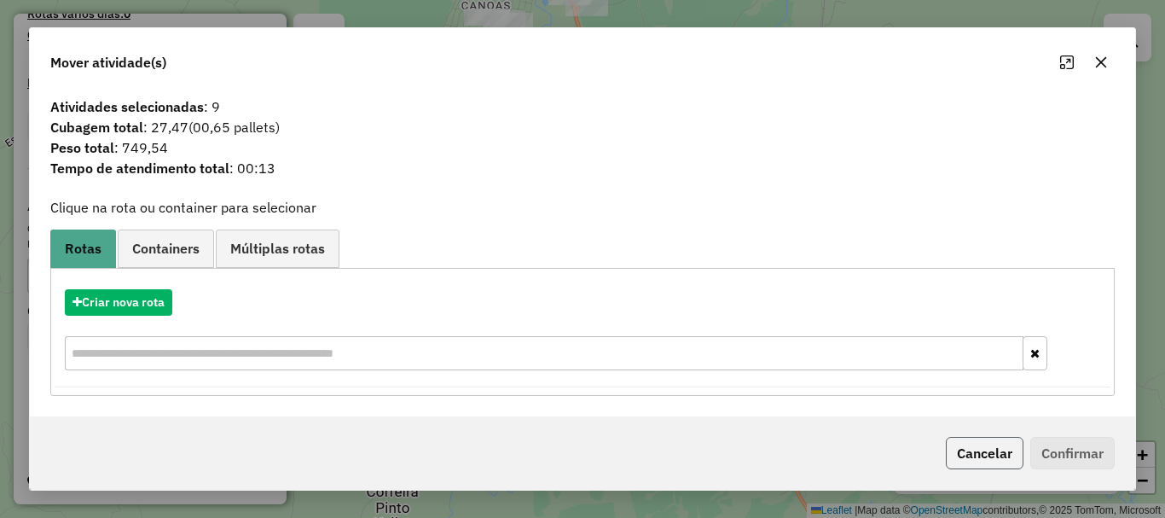
click at [987, 449] on button "Cancelar" at bounding box center [985, 453] width 78 height 32
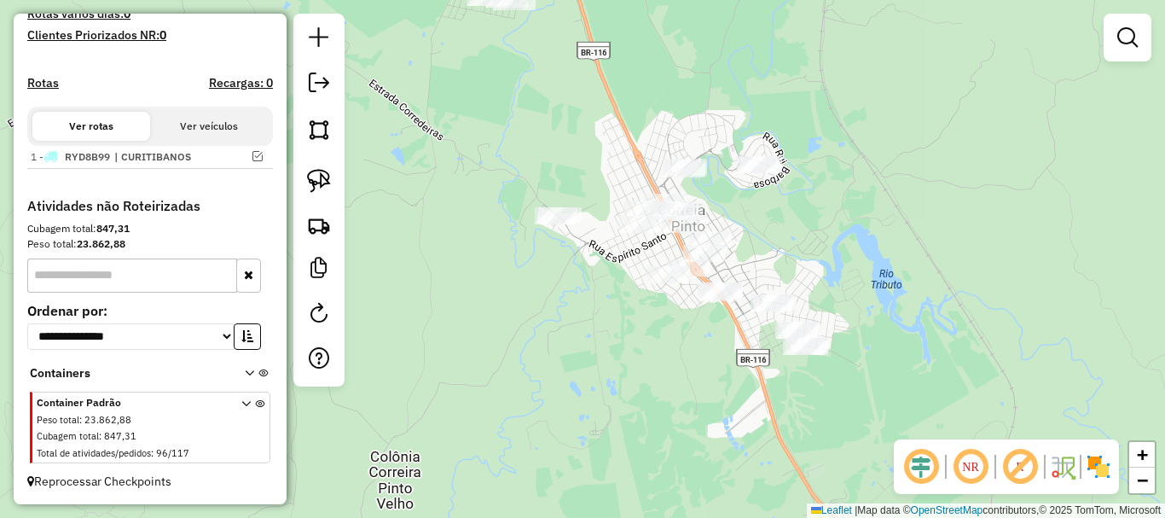
click at [795, 232] on div "Janela de atendimento Grade de atendimento Capacidade Transportadoras Veículos …" at bounding box center [582, 259] width 1165 height 518
click at [318, 180] on img at bounding box center [319, 181] width 24 height 24
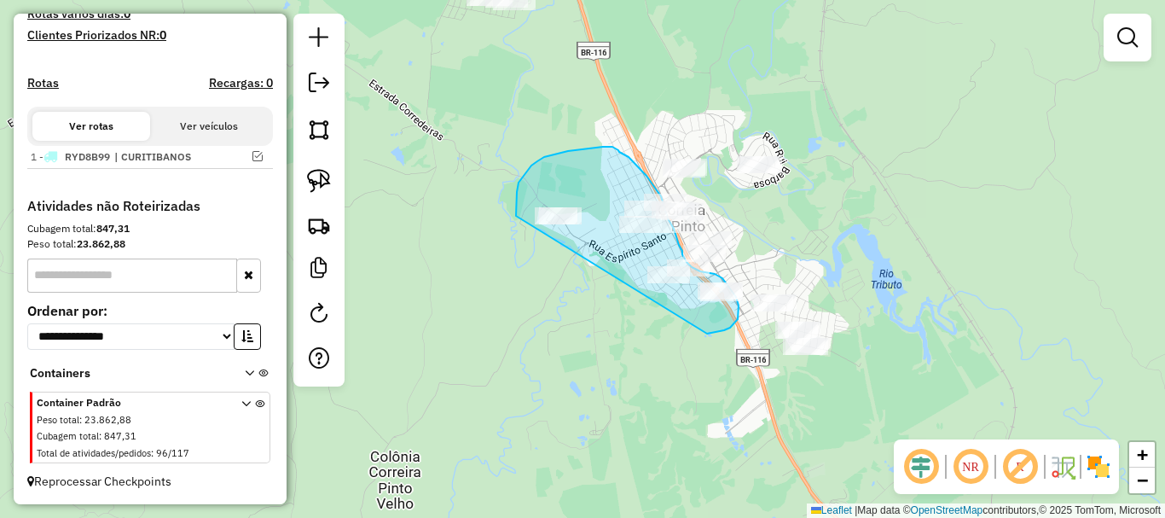
drag, startPoint x: 516, startPoint y: 216, endPoint x: 697, endPoint y: 333, distance: 215.8
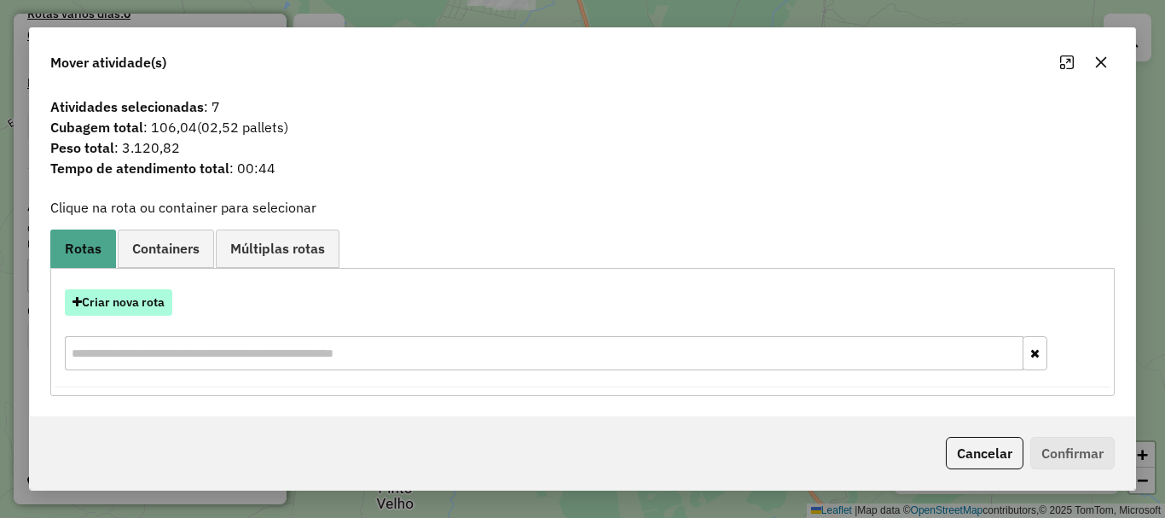
click at [148, 306] on button "Criar nova rota" at bounding box center [118, 302] width 107 height 26
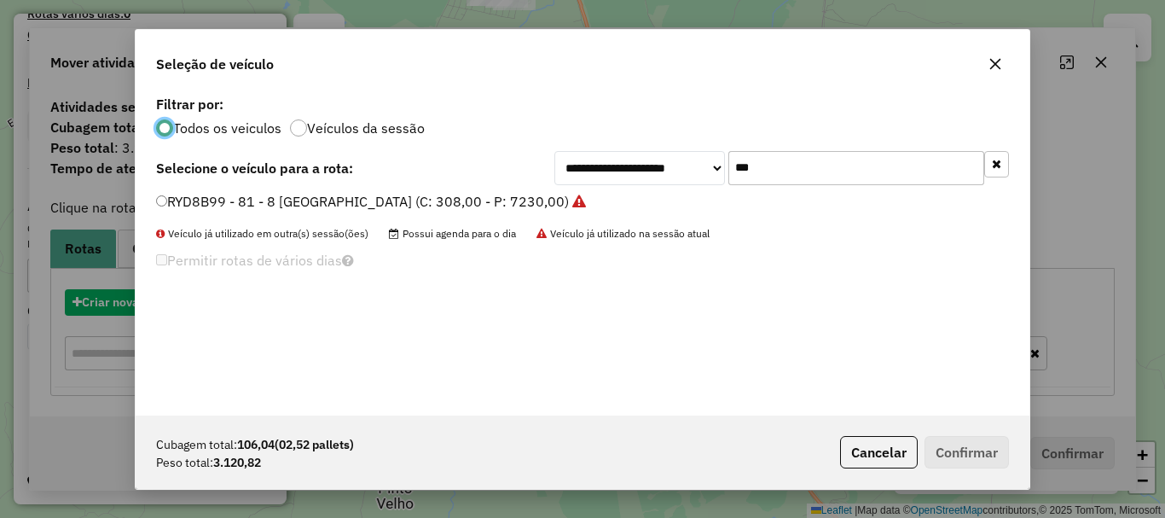
scroll to position [9, 5]
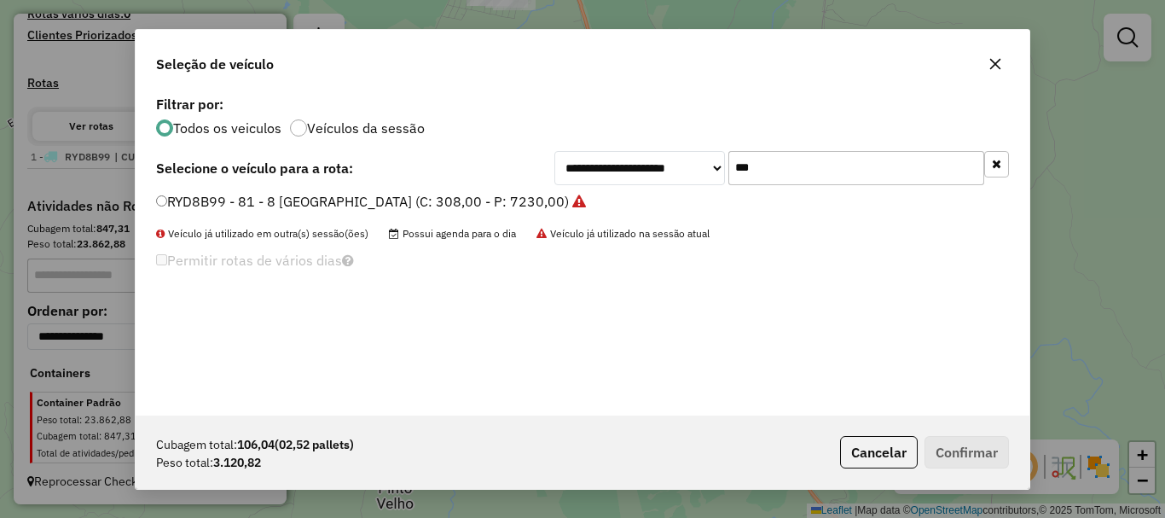
drag, startPoint x: 804, startPoint y: 171, endPoint x: 510, endPoint y: 120, distance: 298.7
click at [510, 120] on div "**********" at bounding box center [583, 253] width 894 height 324
type input "***"
click at [229, 208] on label "FVZ2764 - 8 Baia NOVO (C: 308,00 - P: 7230,00)" at bounding box center [347, 201] width 383 height 20
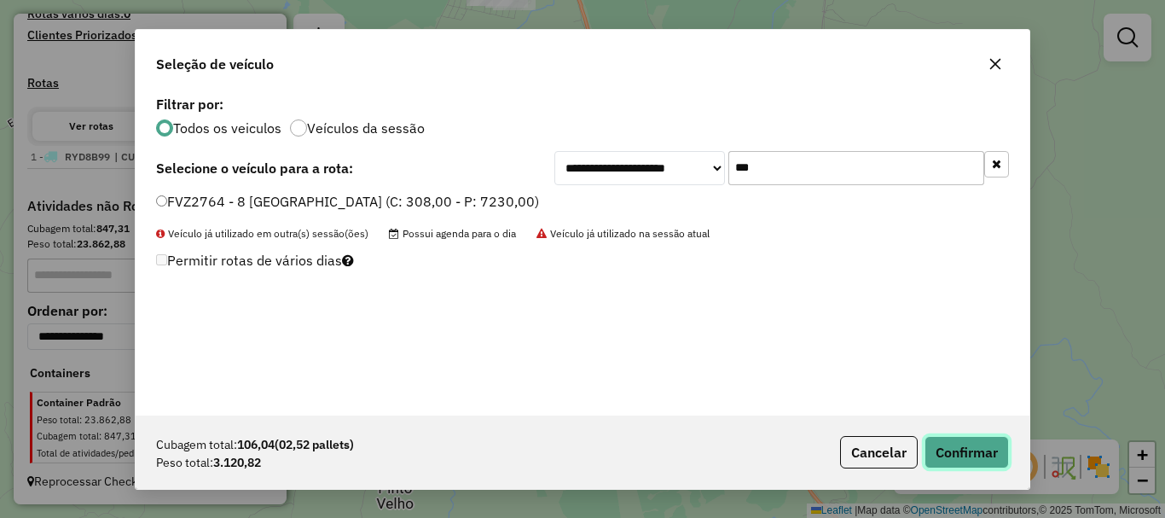
click at [951, 460] on button "Confirmar" at bounding box center [967, 452] width 84 height 32
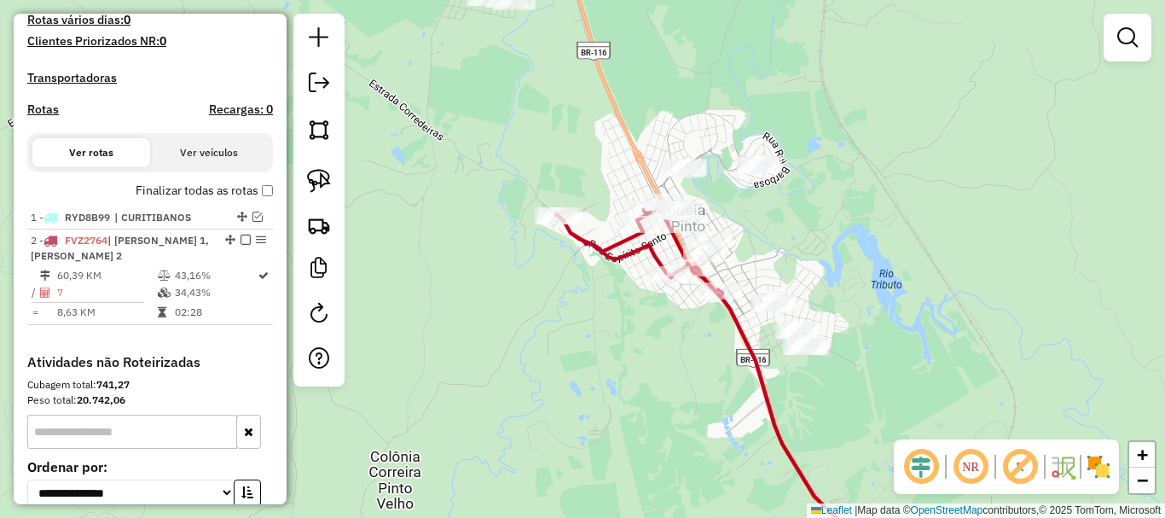
scroll to position [572, 0]
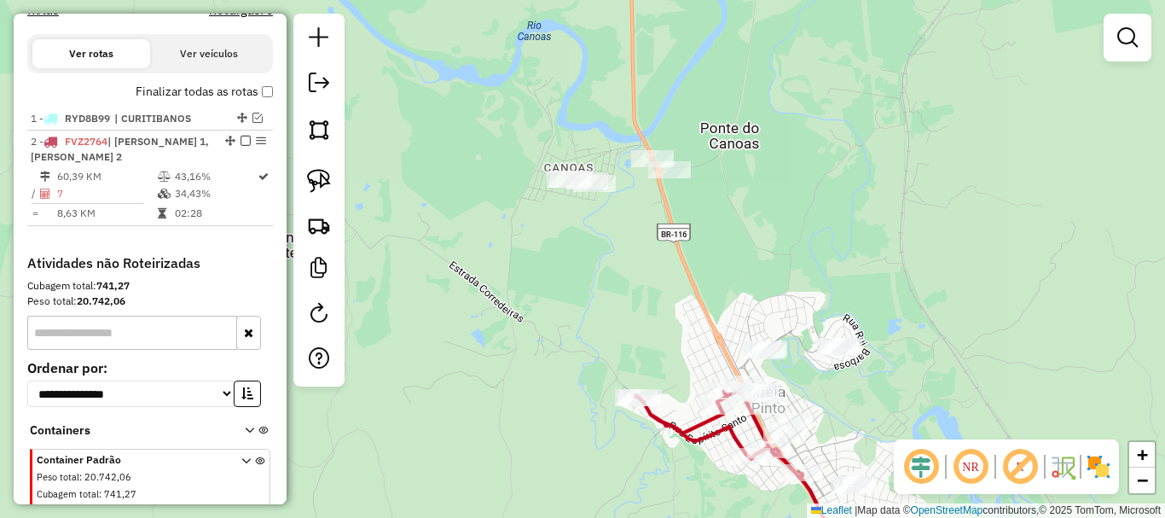
drag, startPoint x: 696, startPoint y: 114, endPoint x: 681, endPoint y: 259, distance: 145.8
click at [775, 296] on div "Janela de atendimento Grade de atendimento Capacidade Transportadoras Veículos …" at bounding box center [582, 259] width 1165 height 518
drag, startPoint x: 327, startPoint y: 177, endPoint x: 339, endPoint y: 182, distance: 13.0
click at [328, 177] on img at bounding box center [319, 181] width 24 height 24
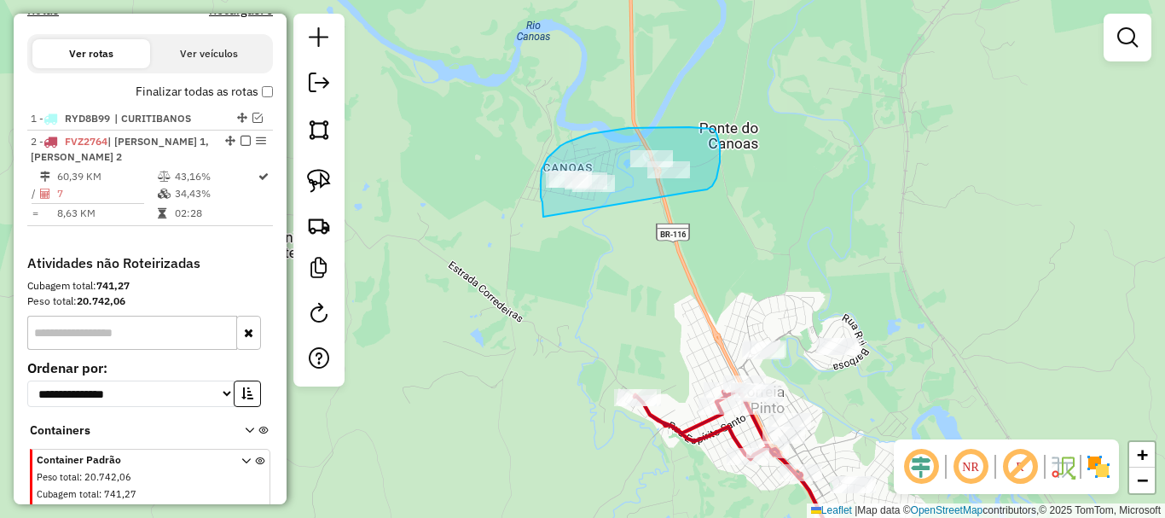
drag, startPoint x: 543, startPoint y: 217, endPoint x: 687, endPoint y: 192, distance: 145.4
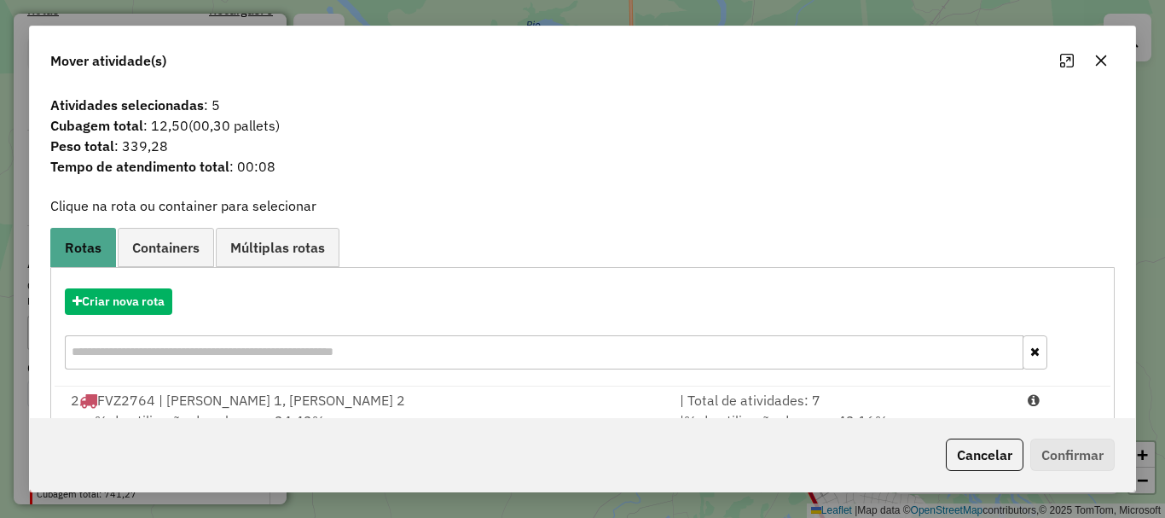
scroll to position [67, 0]
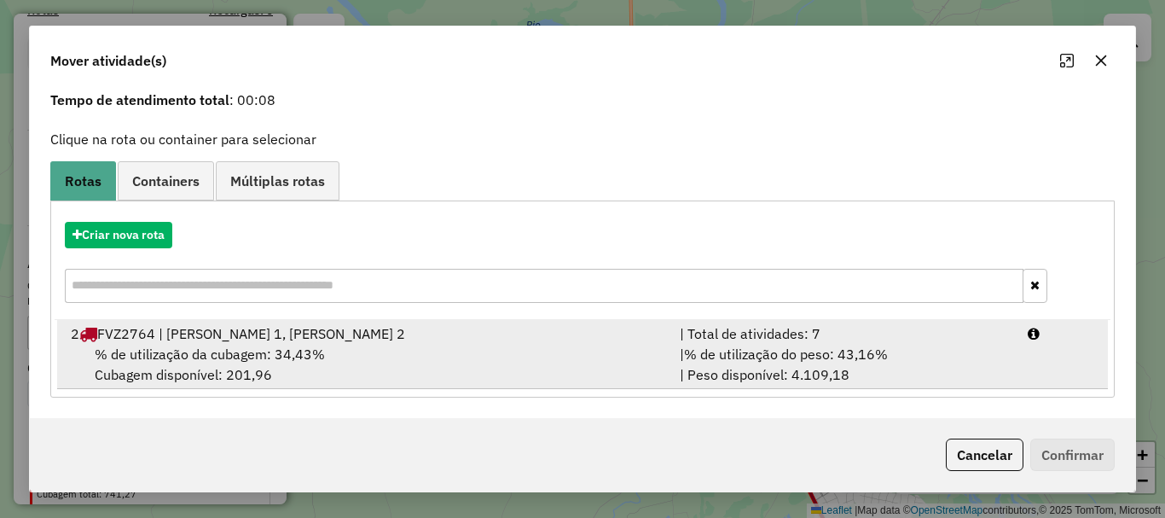
click at [304, 354] on span "% de utilização da cubagem: 34,43%" at bounding box center [210, 353] width 230 height 17
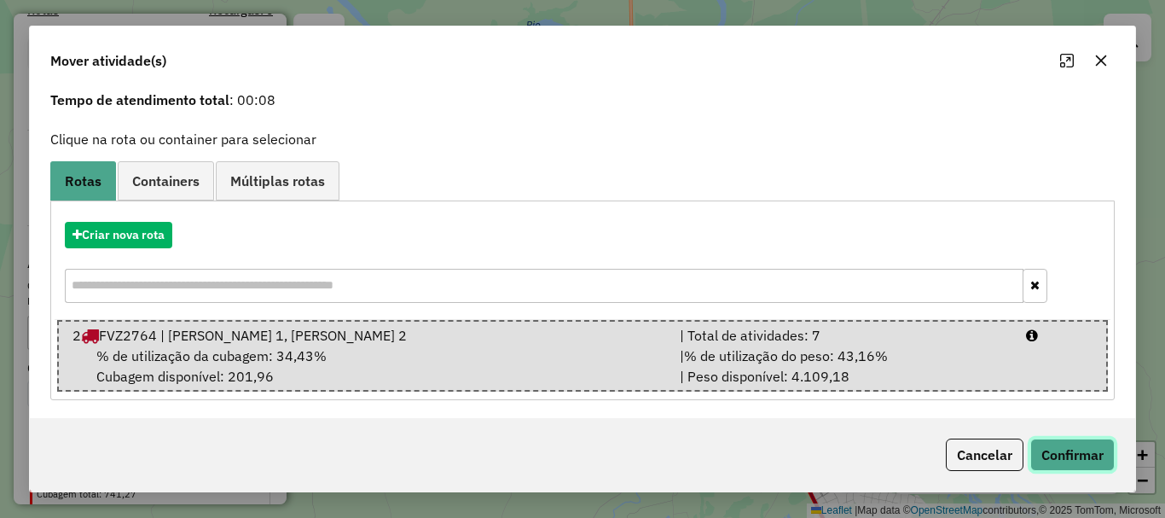
click at [1064, 450] on button "Confirmar" at bounding box center [1072, 454] width 84 height 32
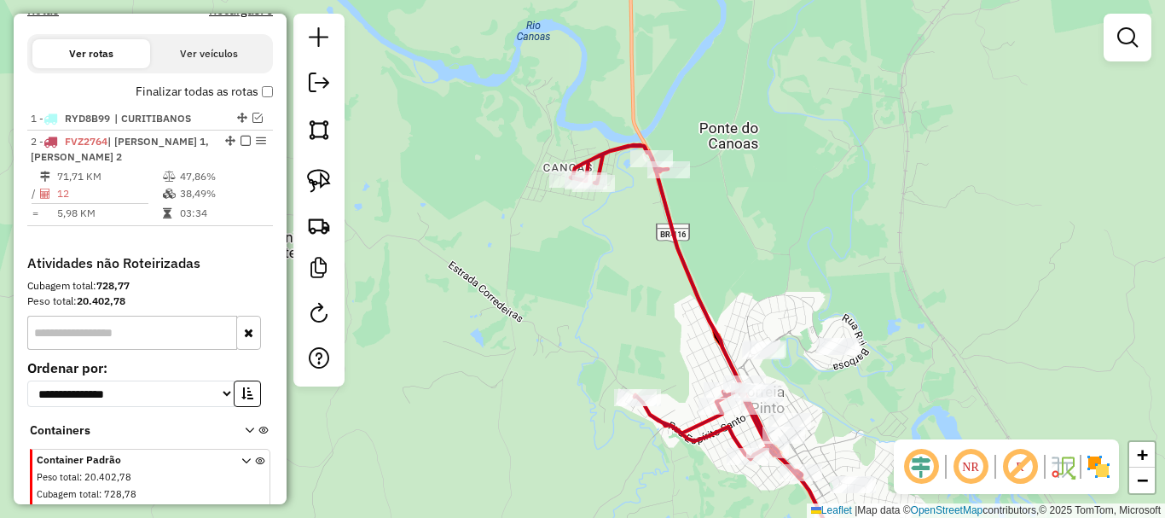
scroll to position [0, 0]
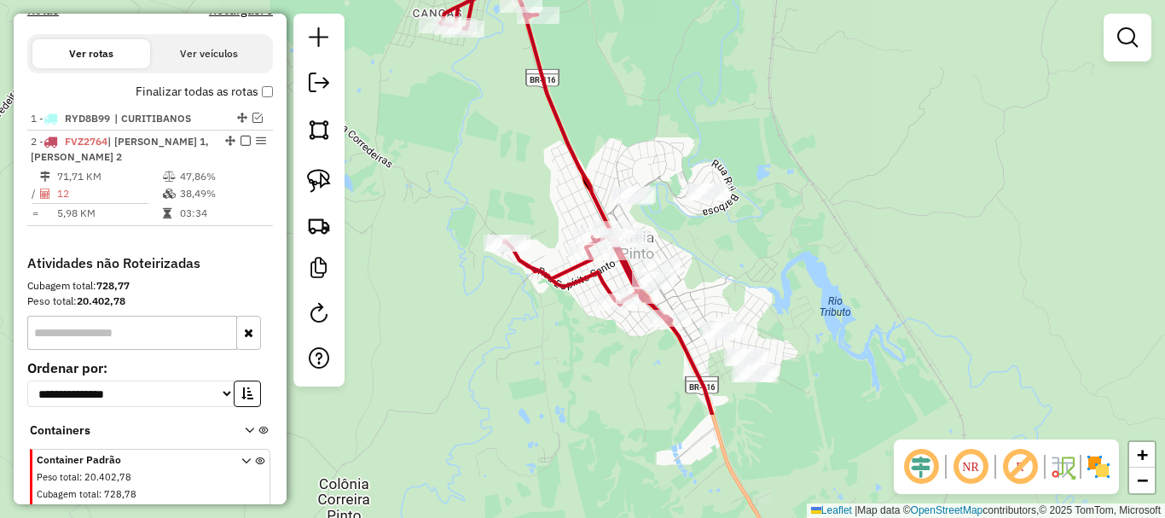
drag, startPoint x: 844, startPoint y: 276, endPoint x: 733, endPoint y: 181, distance: 146.4
click at [736, 184] on div "Janela de atendimento Grade de atendimento Capacidade Transportadoras Veículos …" at bounding box center [582, 259] width 1165 height 518
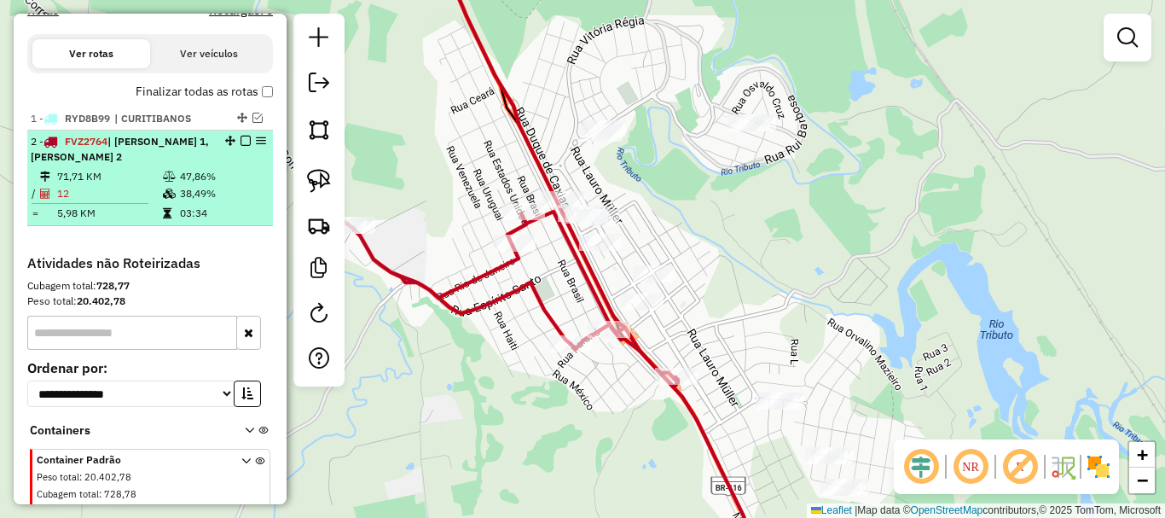
click at [241, 146] on em at bounding box center [246, 141] width 10 height 10
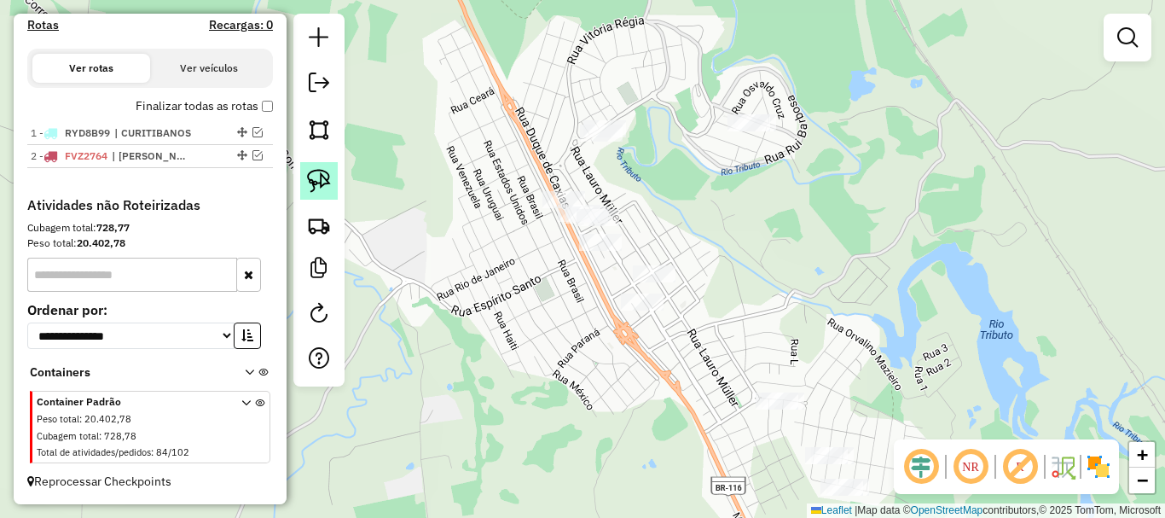
click at [309, 173] on img at bounding box center [319, 181] width 24 height 24
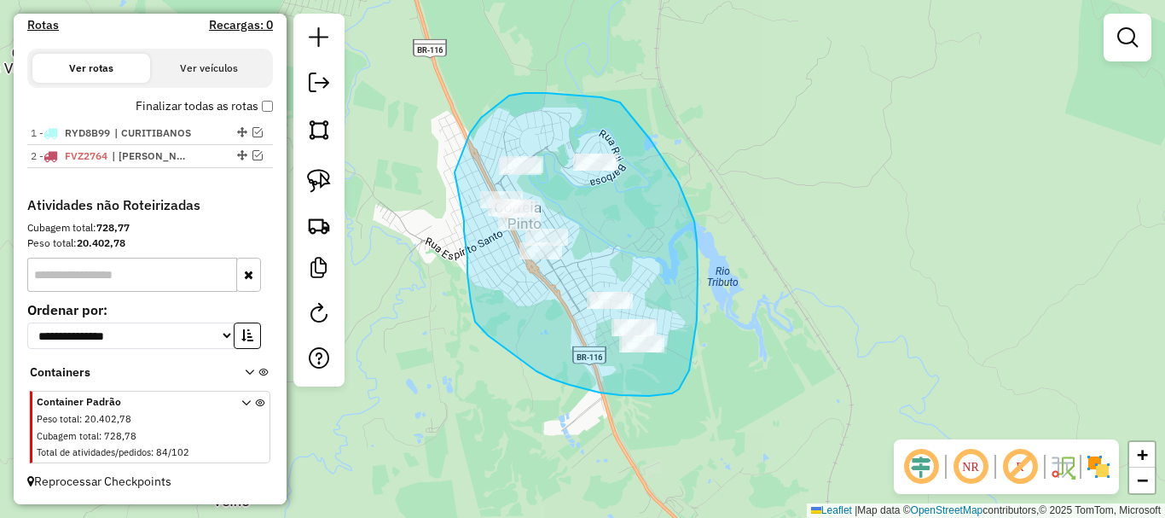
drag, startPoint x: 458, startPoint y: 163, endPoint x: 464, endPoint y: 217, distance: 54.9
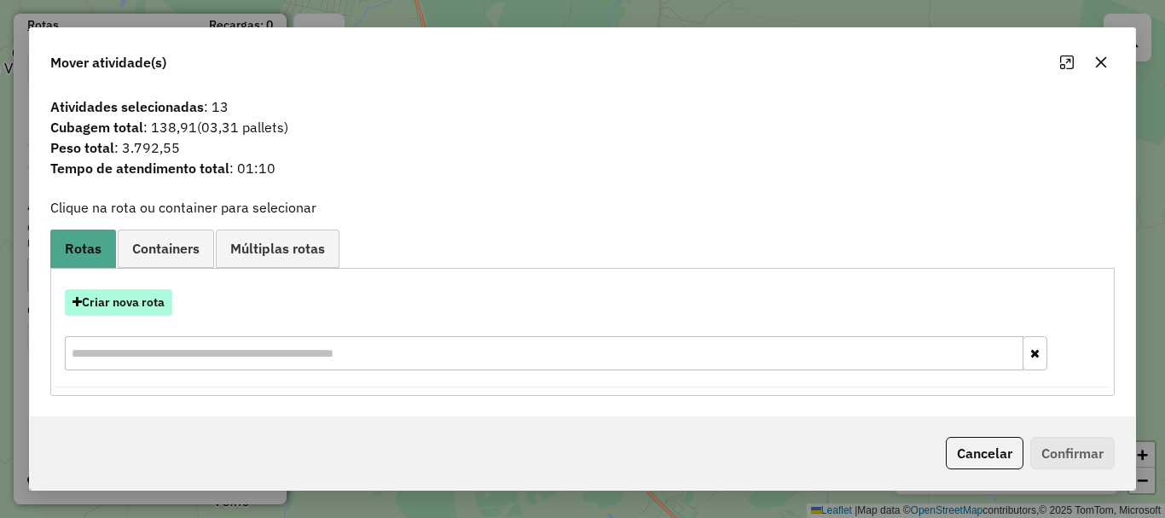
click at [136, 299] on button "Criar nova rota" at bounding box center [118, 302] width 107 height 26
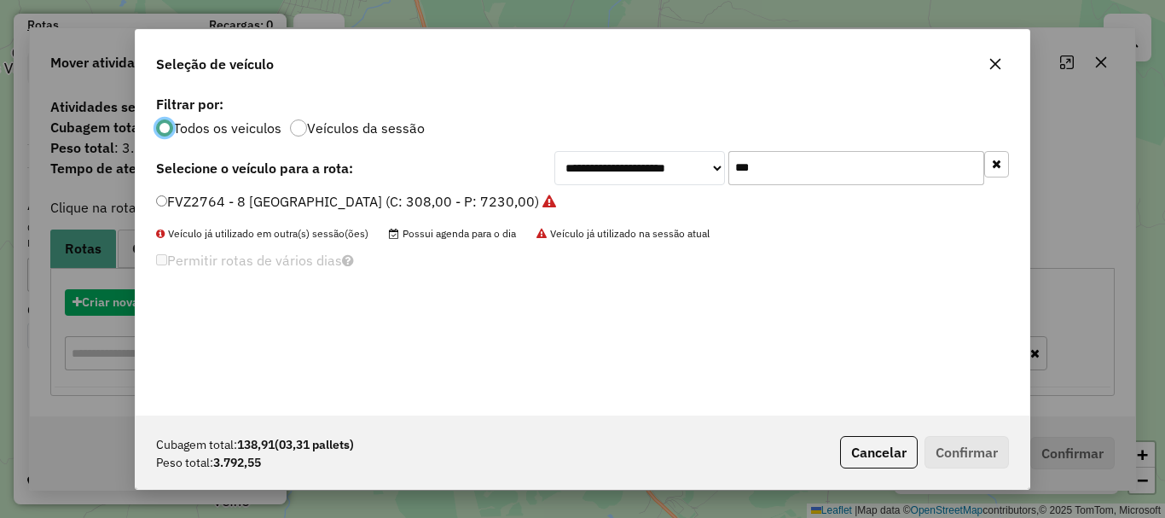
scroll to position [9, 5]
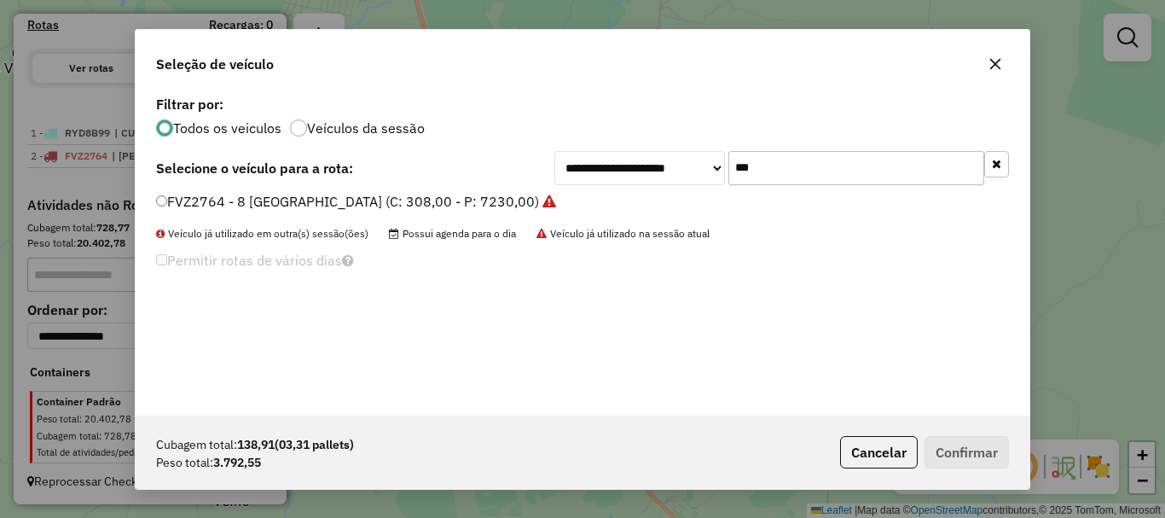
drag, startPoint x: 661, startPoint y: 167, endPoint x: 615, endPoint y: 166, distance: 46.1
click at [615, 166] on div "**********" at bounding box center [781, 168] width 455 height 34
type input "****"
click at [240, 205] on label "RYW9J30 - 16 - 8 Baia NOVO (C: 308,00 - P: 7230,00)" at bounding box center [363, 201] width 414 height 20
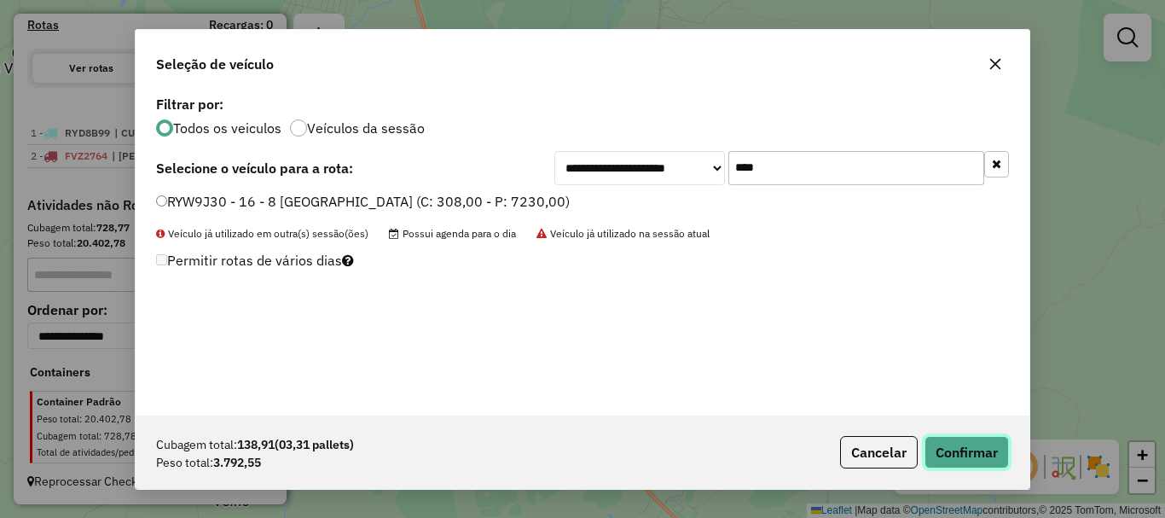
click at [958, 442] on button "Confirmar" at bounding box center [967, 452] width 84 height 32
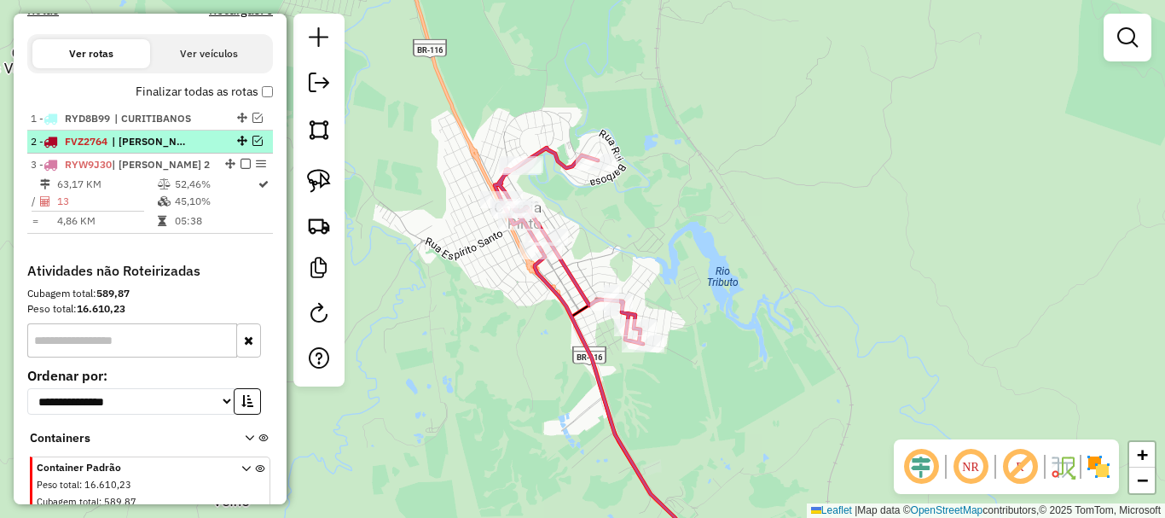
click at [256, 146] on em at bounding box center [257, 141] width 10 height 10
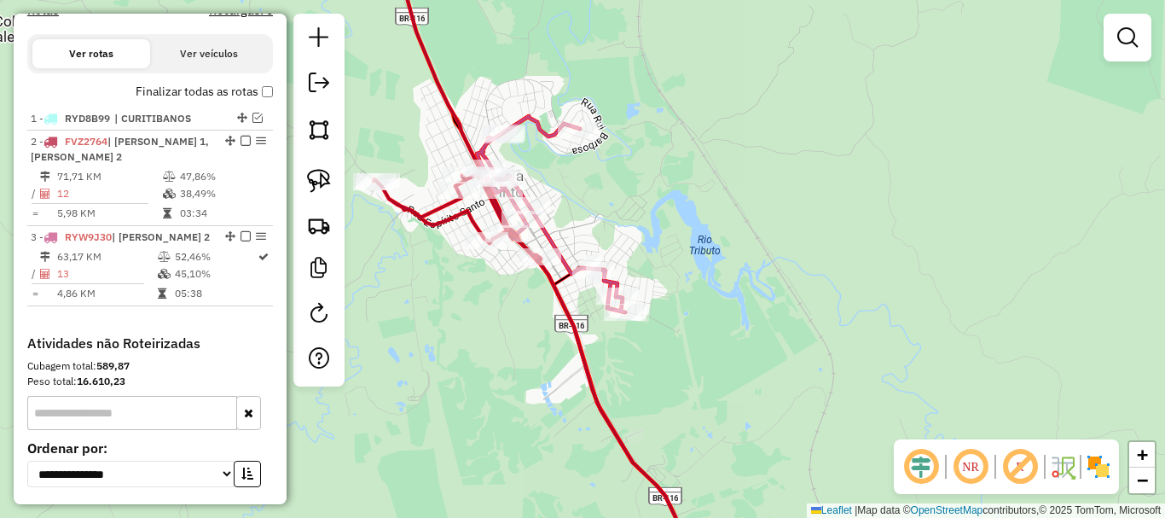
drag, startPoint x: 380, startPoint y: 291, endPoint x: 375, endPoint y: 279, distance: 13.0
click at [375, 279] on div "Janela de atendimento Grade de atendimento Capacidade Transportadoras Veículos …" at bounding box center [582, 259] width 1165 height 518
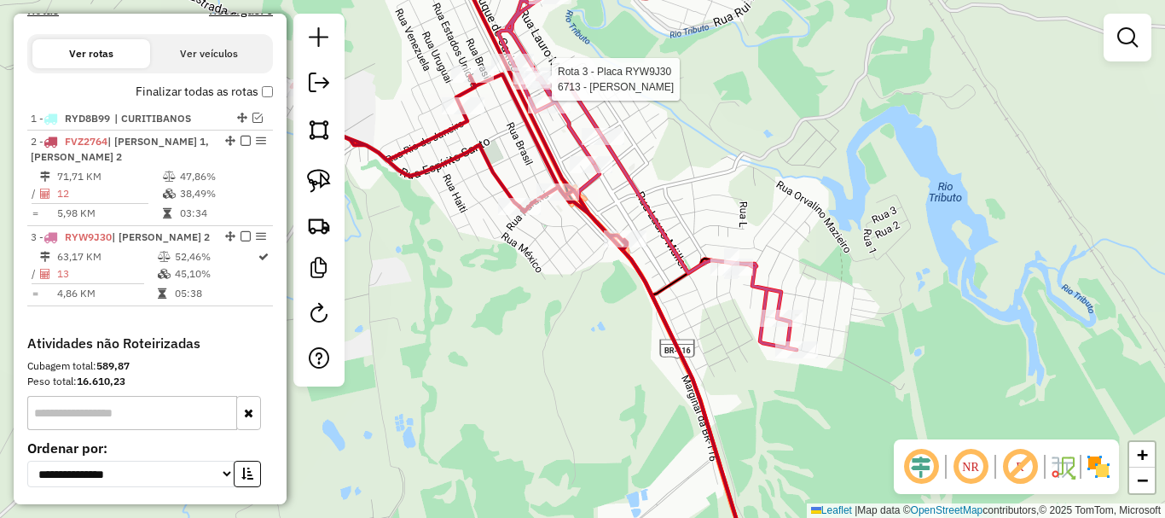
select select "*********"
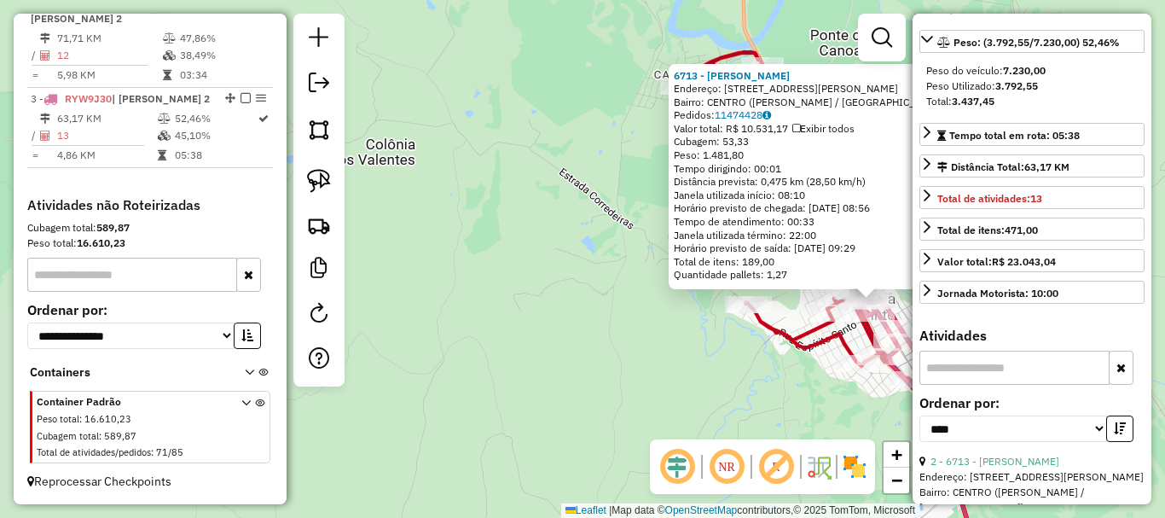
scroll to position [256, 0]
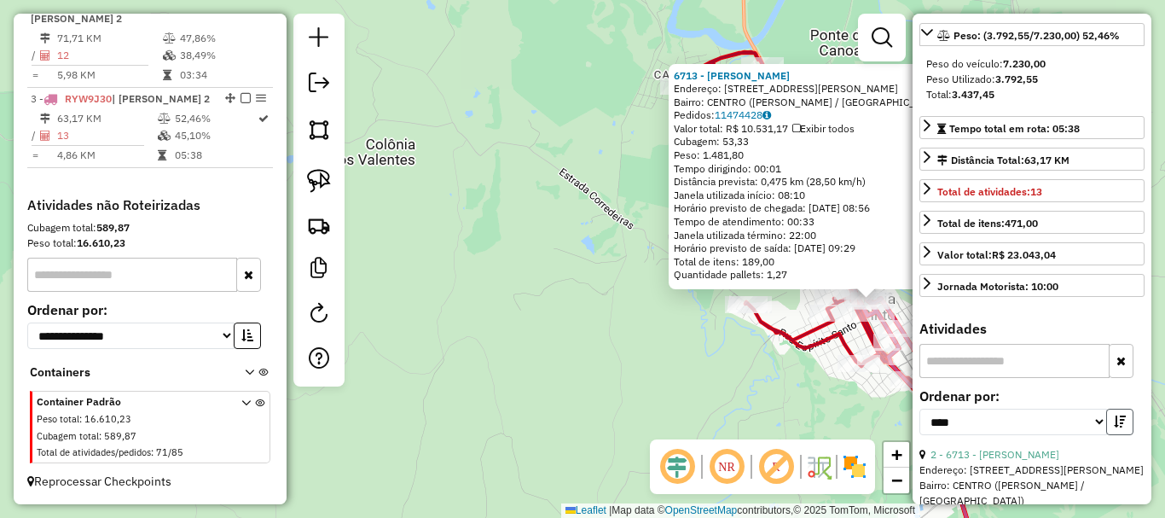
click at [1118, 435] on button "button" at bounding box center [1119, 422] width 27 height 26
click at [1118, 427] on icon "button" at bounding box center [1120, 421] width 12 height 12
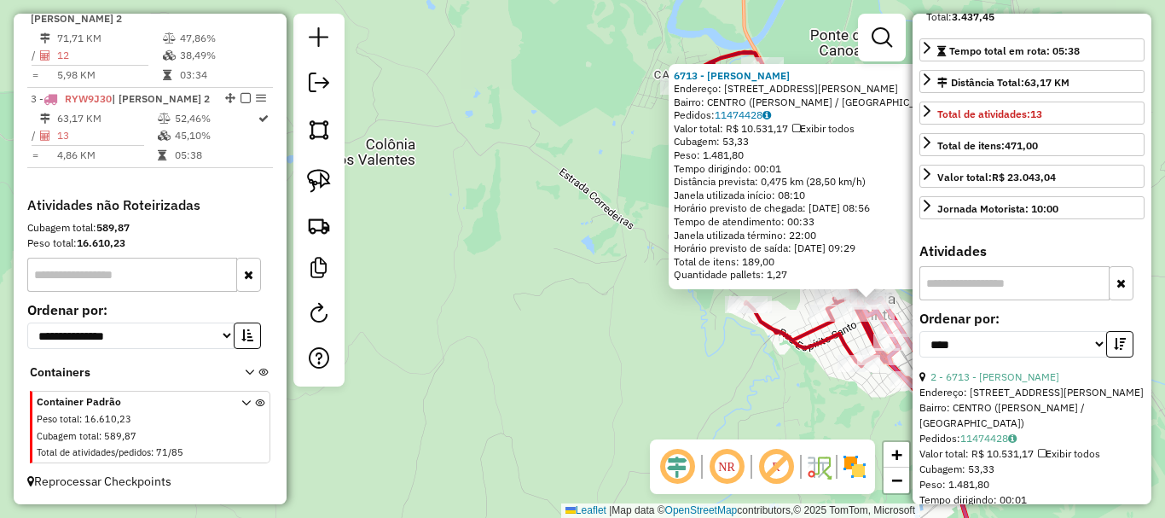
scroll to position [426, 0]
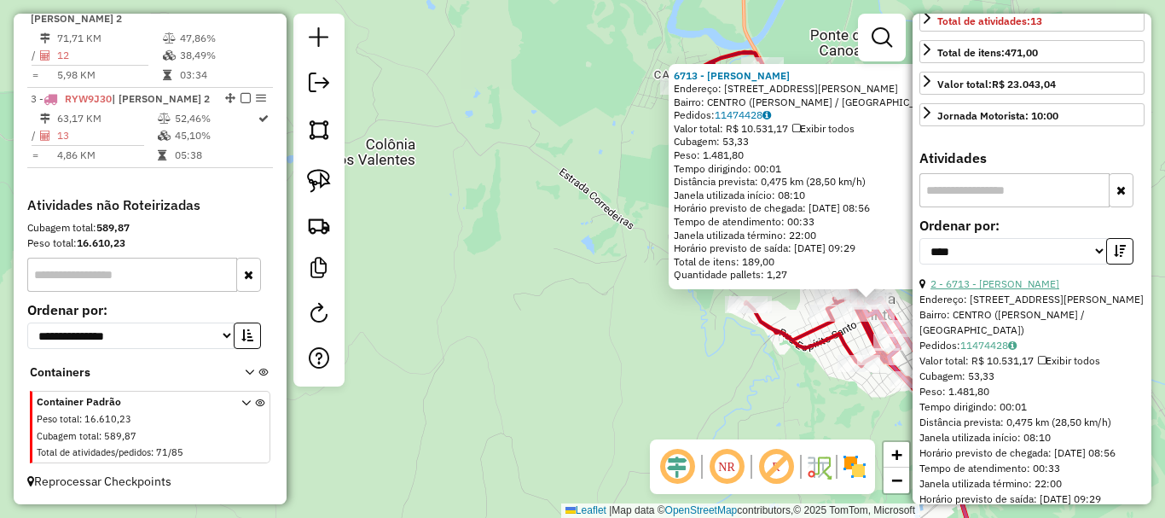
click at [1023, 290] on link "2 - 6713 - WAGNER MIRANDA" at bounding box center [995, 283] width 129 height 13
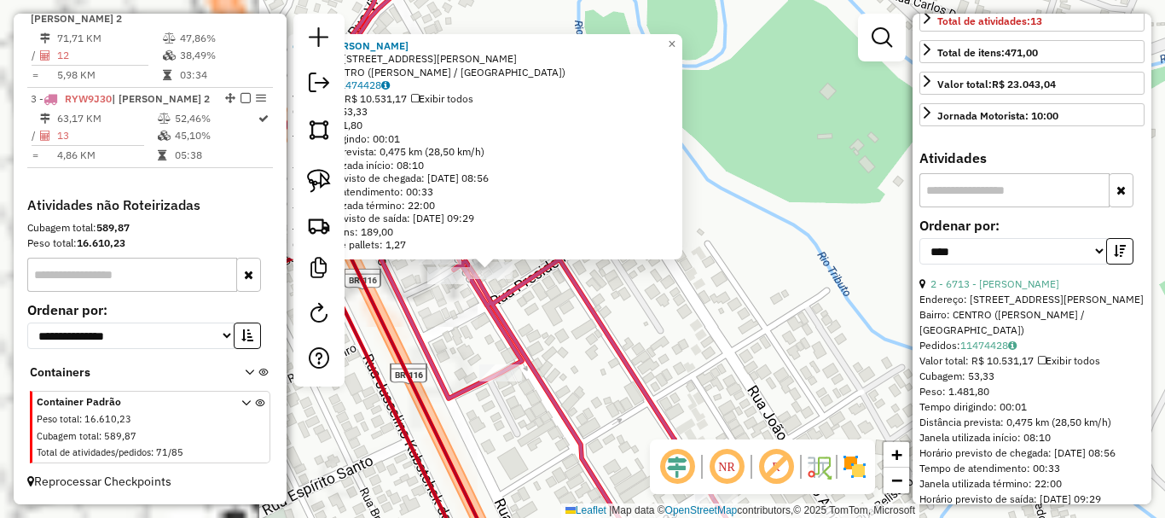
drag, startPoint x: 462, startPoint y: 319, endPoint x: 838, endPoint y: 270, distance: 379.4
click at [855, 275] on div "6713 - WAGNER MIRANDA Endereço: AV AV TANCREDO NEVES 147 Bairro: CENTRO (CORREI…" at bounding box center [582, 259] width 1165 height 518
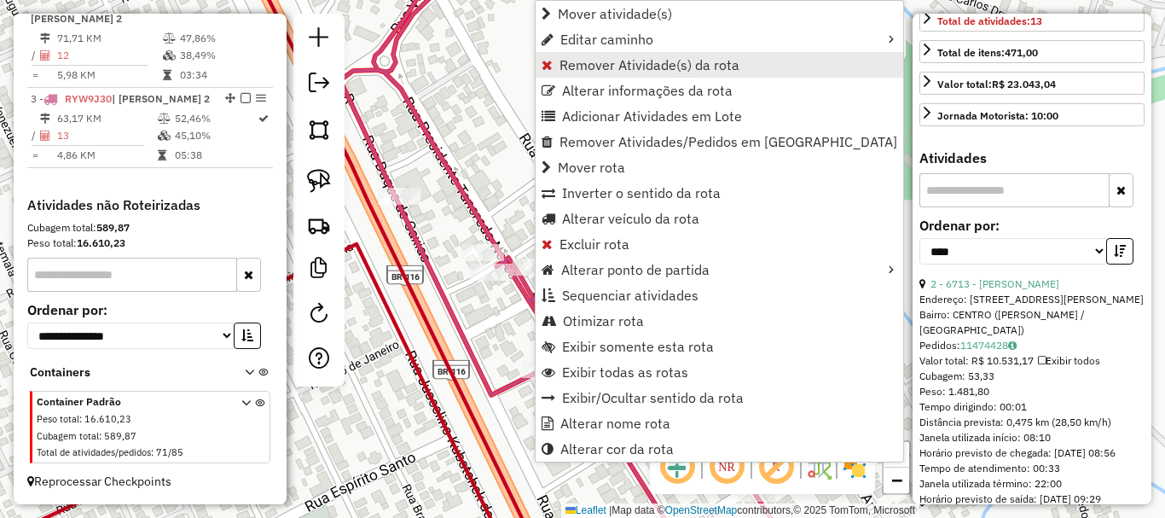
click at [581, 71] on span "Remover Atividade(s) da rota" at bounding box center [650, 65] width 180 height 14
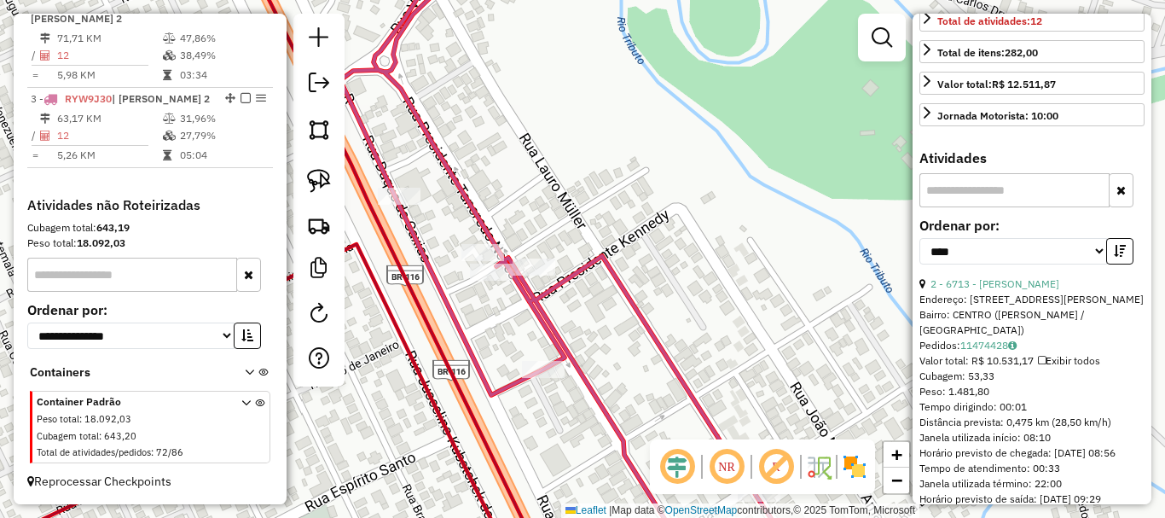
scroll to position [411, 0]
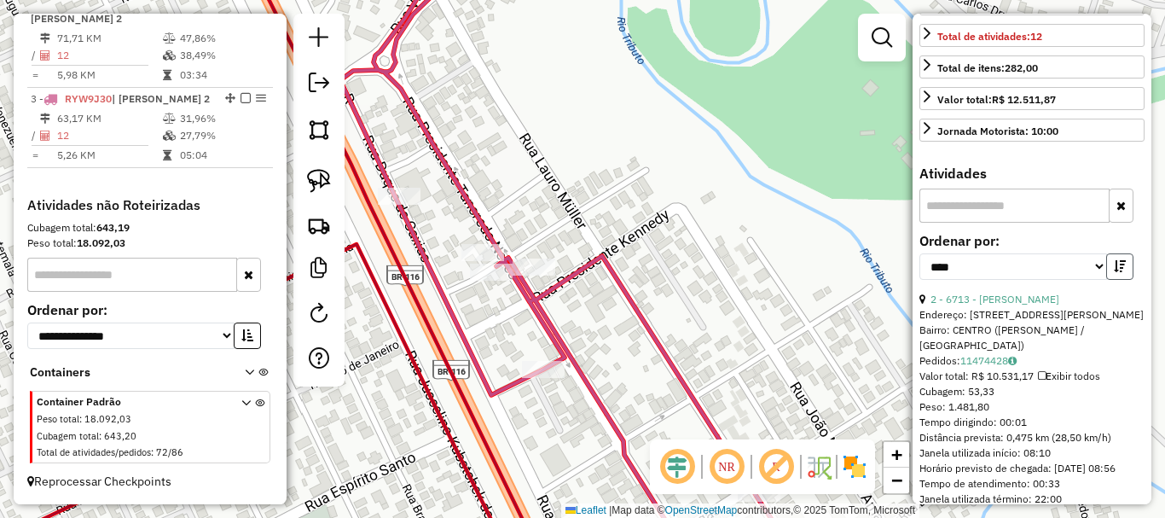
click at [1114, 272] on icon "button" at bounding box center [1120, 266] width 12 height 12
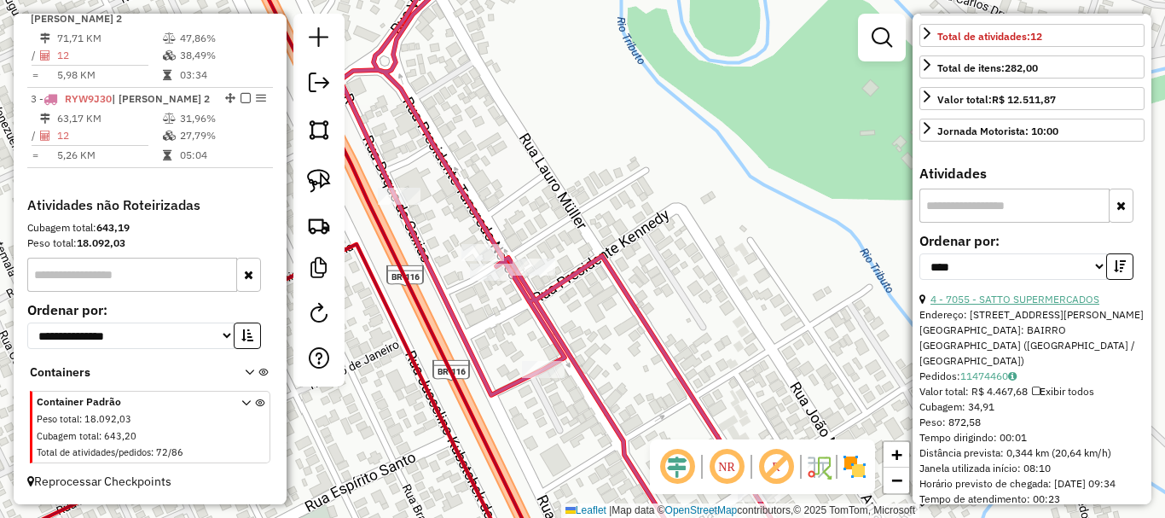
click at [1030, 305] on link "4 - 7055 - SATTO SUPERMERCADOS" at bounding box center [1015, 299] width 169 height 13
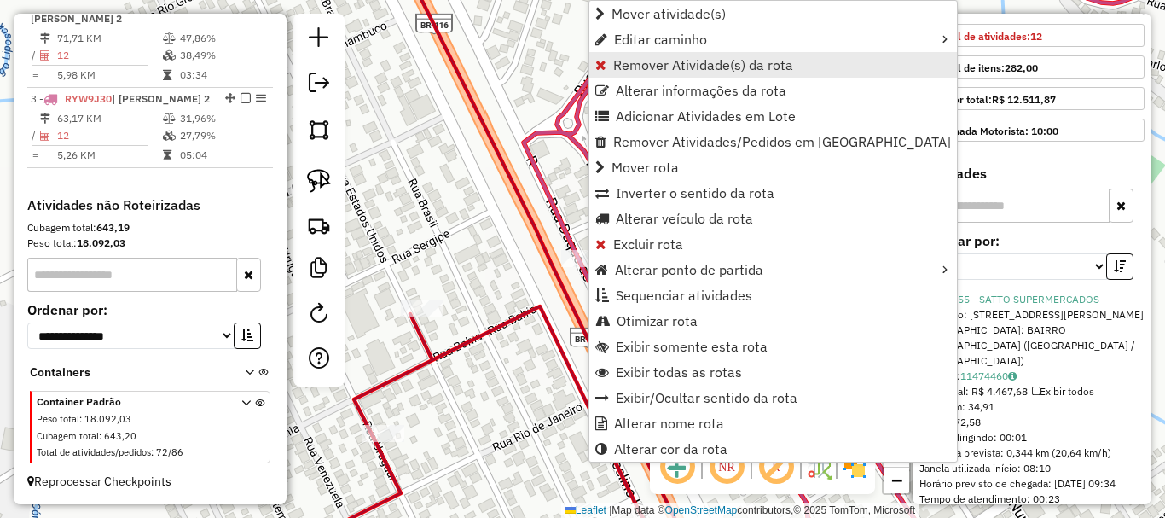
click at [642, 61] on span "Remover Atividade(s) da rota" at bounding box center [703, 65] width 180 height 14
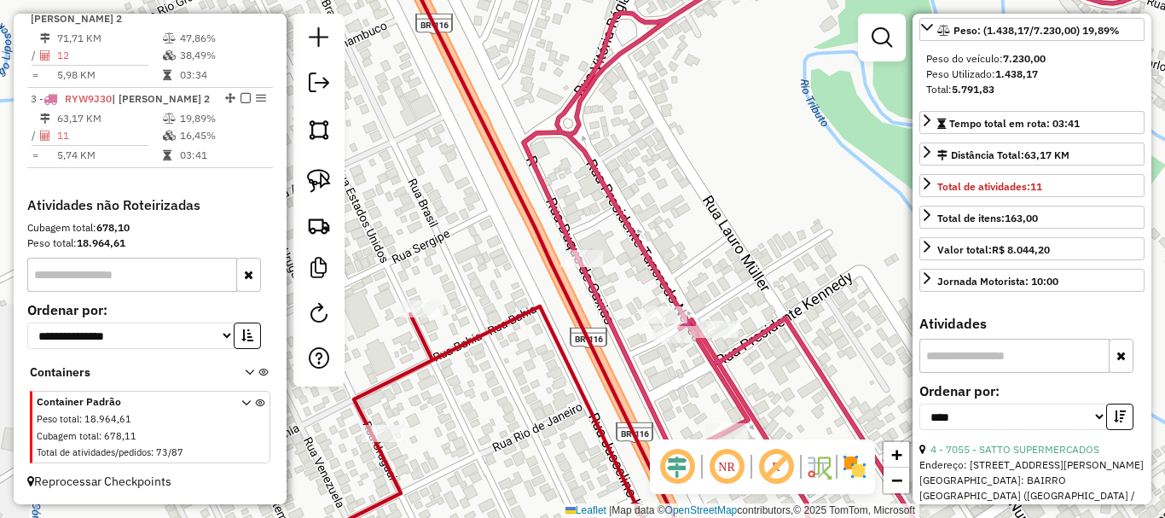
scroll to position [241, 0]
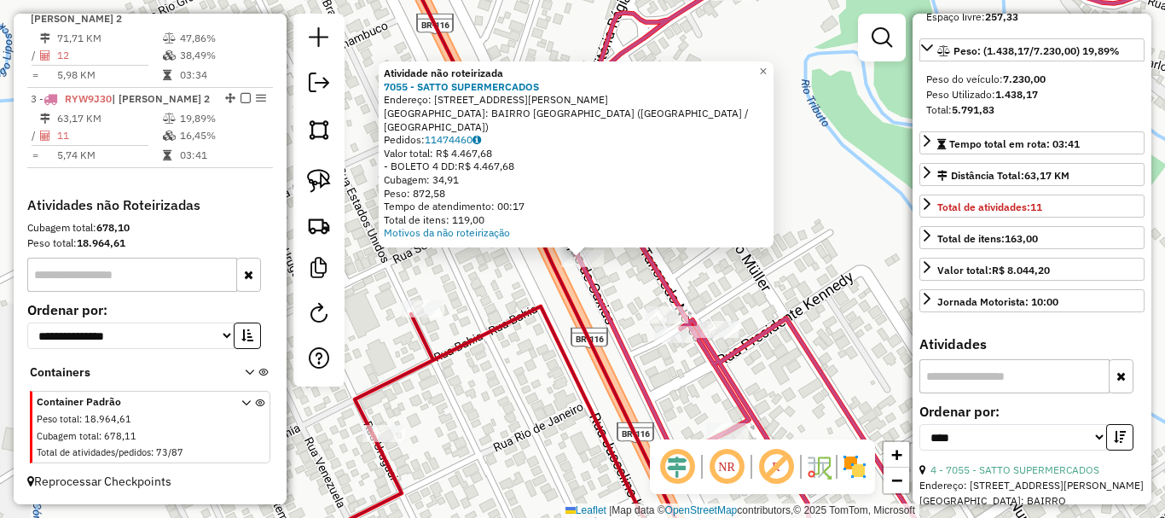
click at [656, 263] on icon at bounding box center [859, 258] width 668 height 621
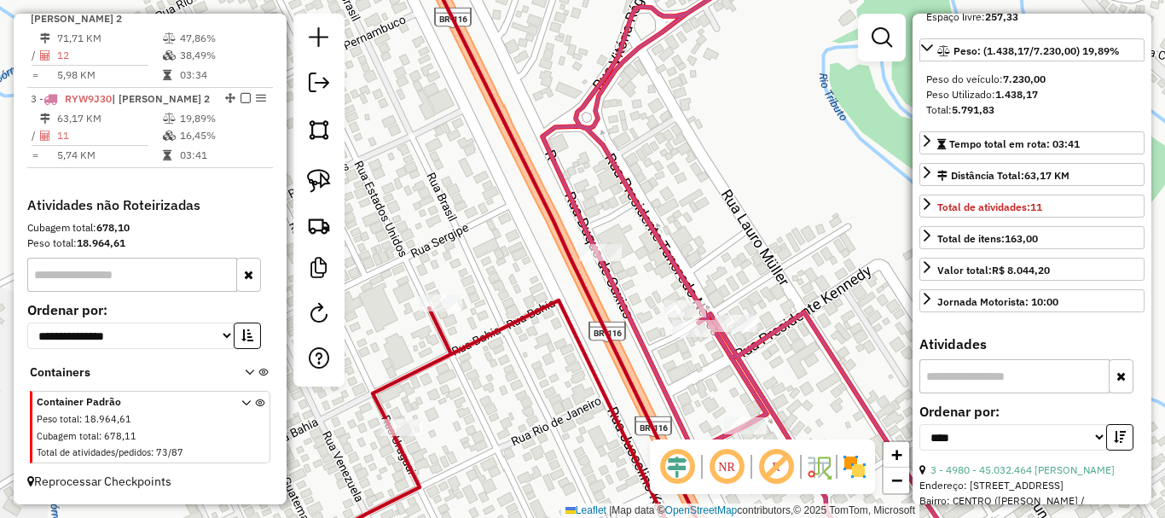
drag, startPoint x: 745, startPoint y: 243, endPoint x: 762, endPoint y: 237, distance: 18.1
click at [762, 237] on div "Janela de atendimento Grade de atendimento Capacidade Transportadoras Veículos …" at bounding box center [582, 259] width 1165 height 518
click at [304, 191] on link at bounding box center [319, 181] width 38 height 38
drag, startPoint x: 566, startPoint y: 250, endPoint x: 627, endPoint y: 269, distance: 63.4
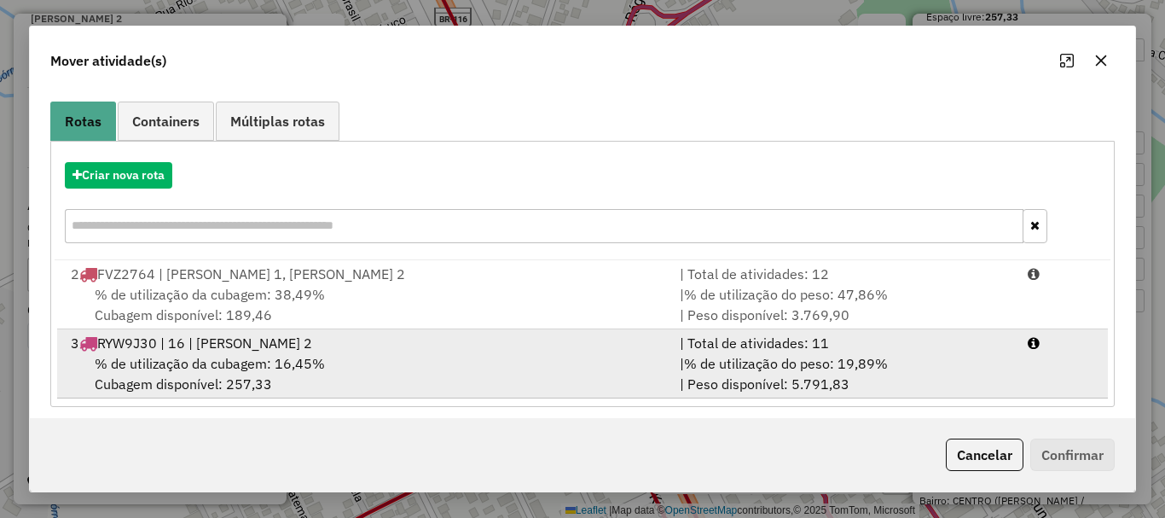
scroll to position [136, 0]
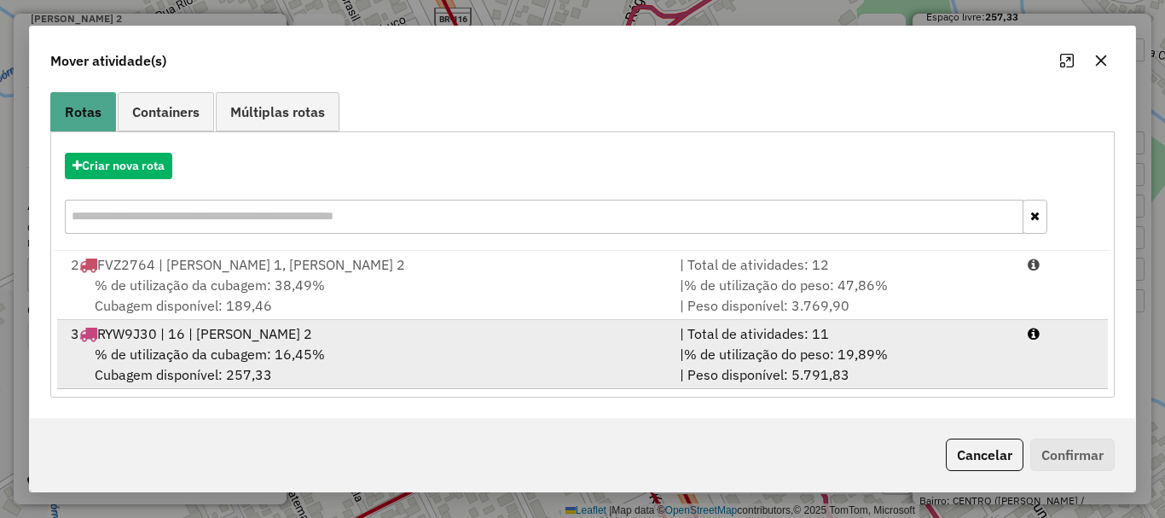
click at [288, 339] on span "RYW9J30 | 16 | CORREIA PINTO 2" at bounding box center [204, 333] width 215 height 17
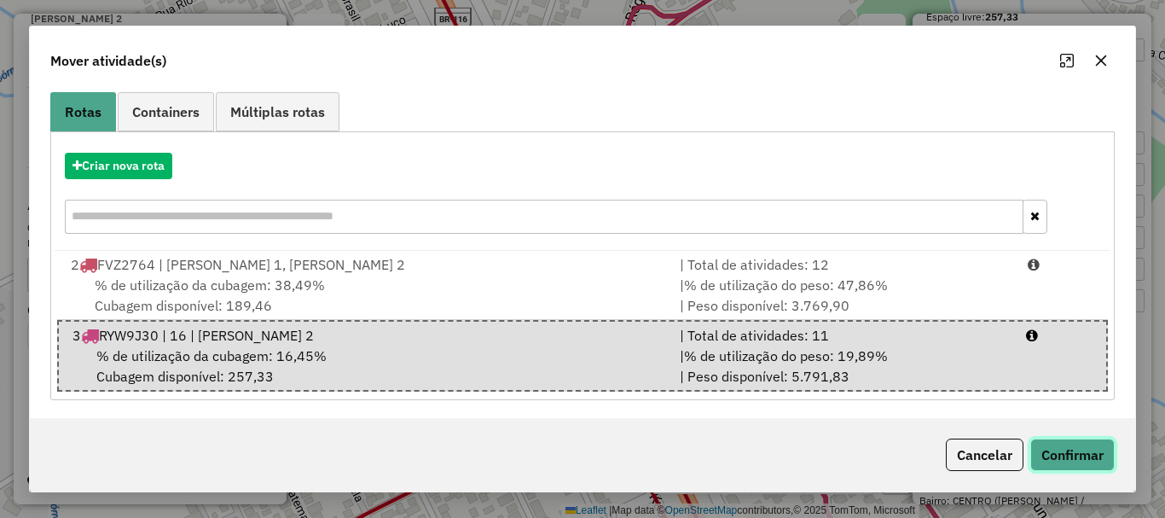
click at [1062, 451] on button "Confirmar" at bounding box center [1072, 454] width 84 height 32
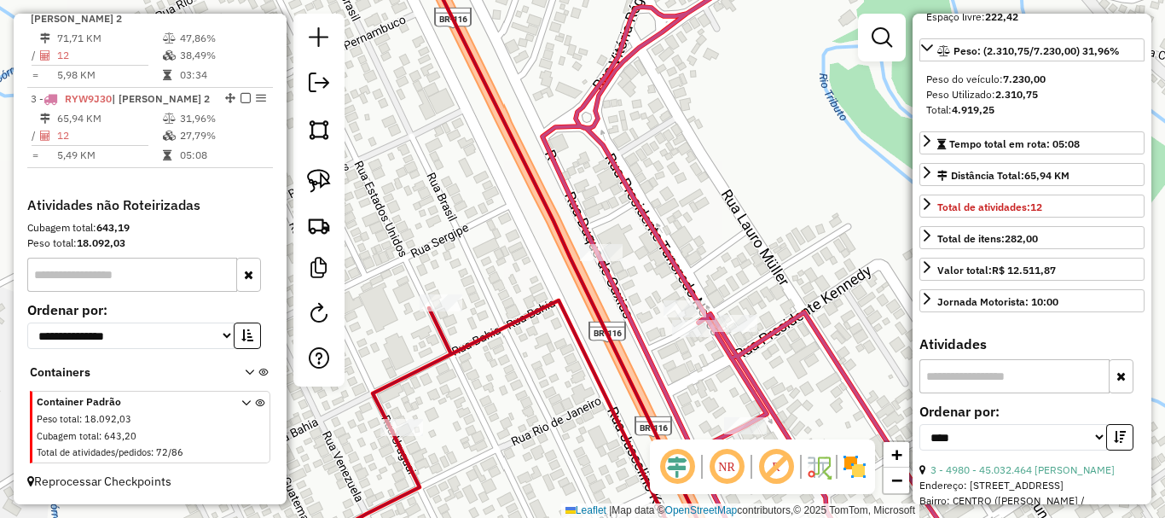
scroll to position [0, 0]
click at [316, 186] on img at bounding box center [319, 181] width 24 height 24
drag, startPoint x: 719, startPoint y: 347, endPoint x: 766, endPoint y: 327, distance: 51.2
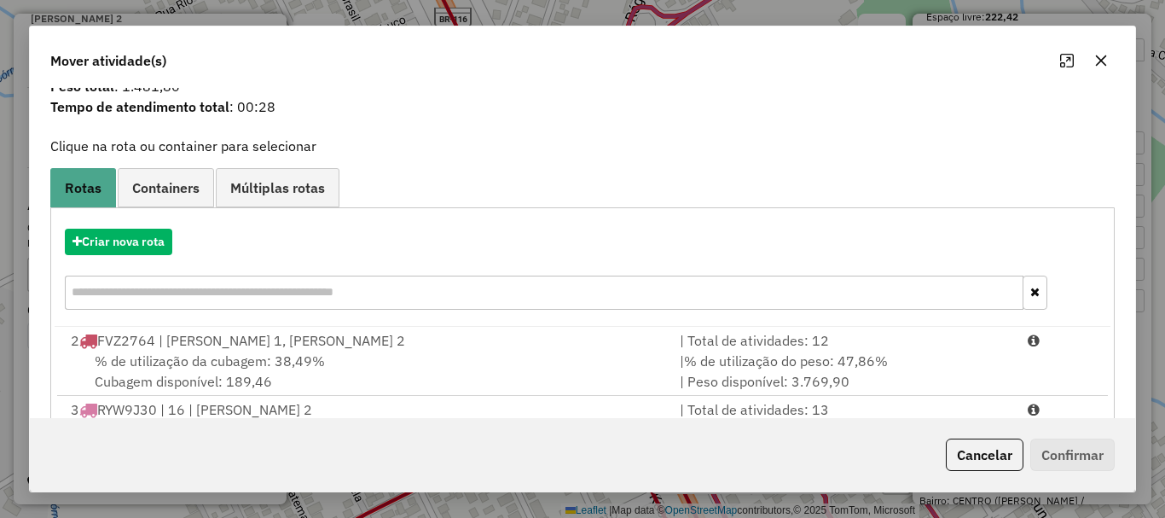
scroll to position [85, 0]
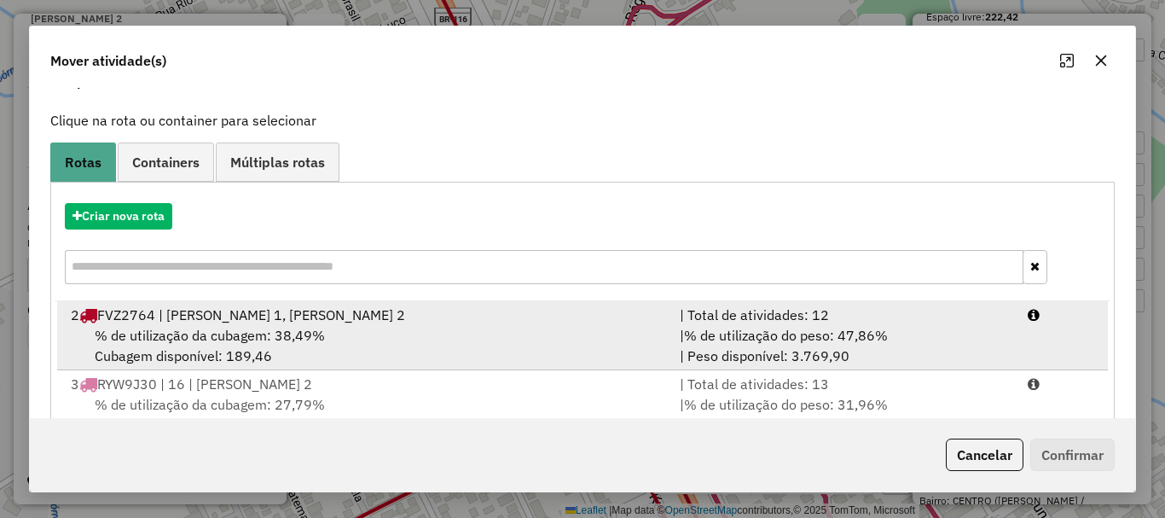
click at [367, 319] on div "2 FVZ2764 | CORREI PINTO 1, CORREIA PINTO 2" at bounding box center [365, 314] width 609 height 20
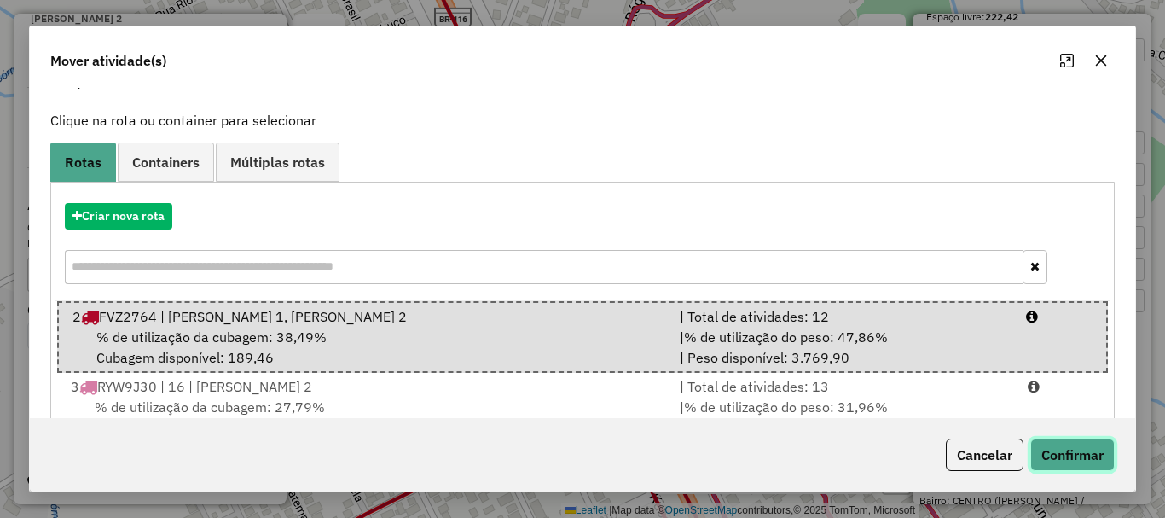
click at [1067, 457] on button "Confirmar" at bounding box center [1072, 454] width 84 height 32
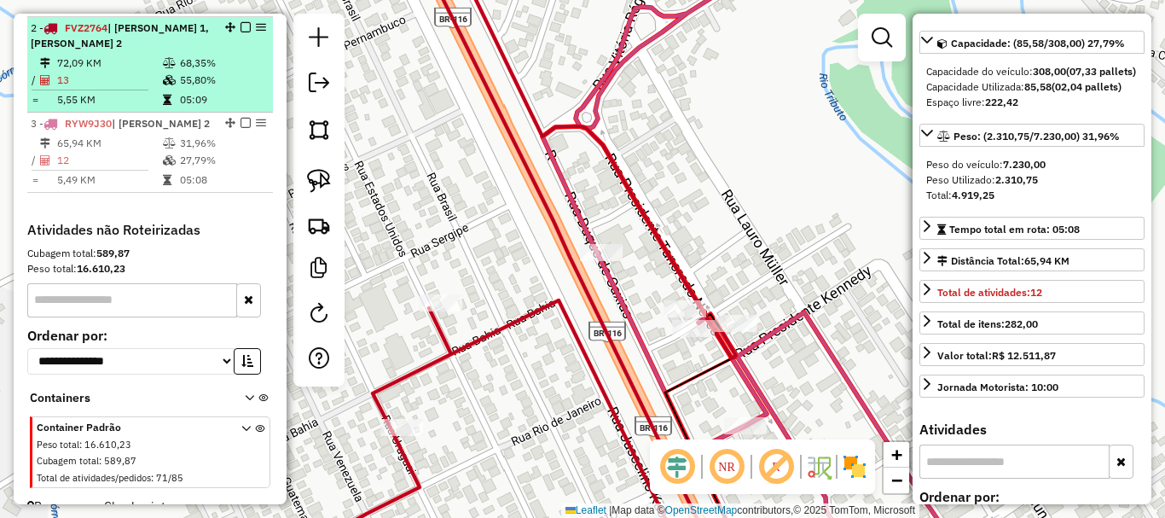
scroll to position [635, 0]
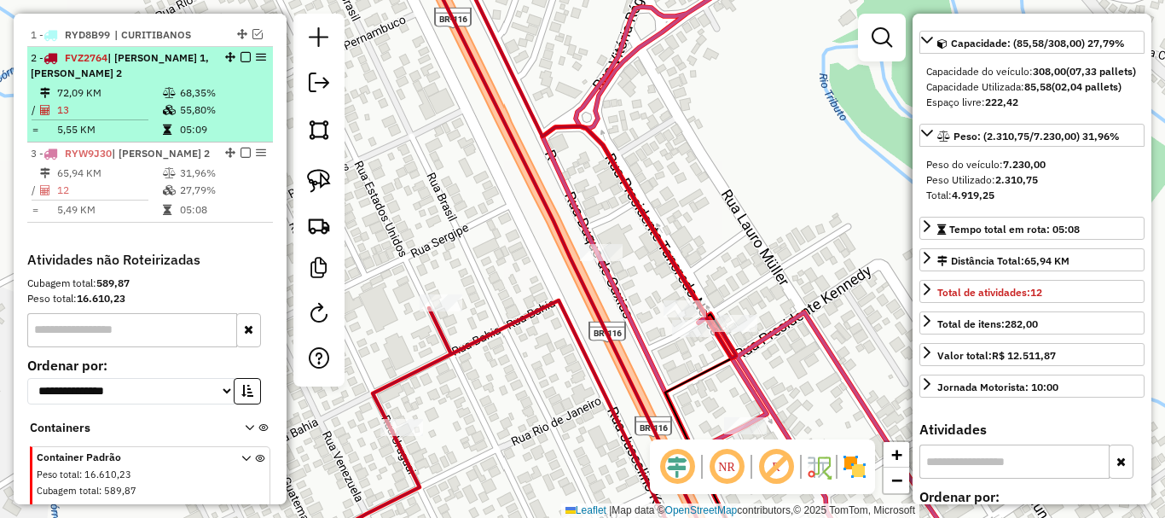
click at [118, 98] on li "2 - FVZ2764 | CORREI PINTO 1, CORREIA PINTO 2 72,09 KM 68,35% / 13 55,80% = 5,5…" at bounding box center [150, 95] width 246 height 96
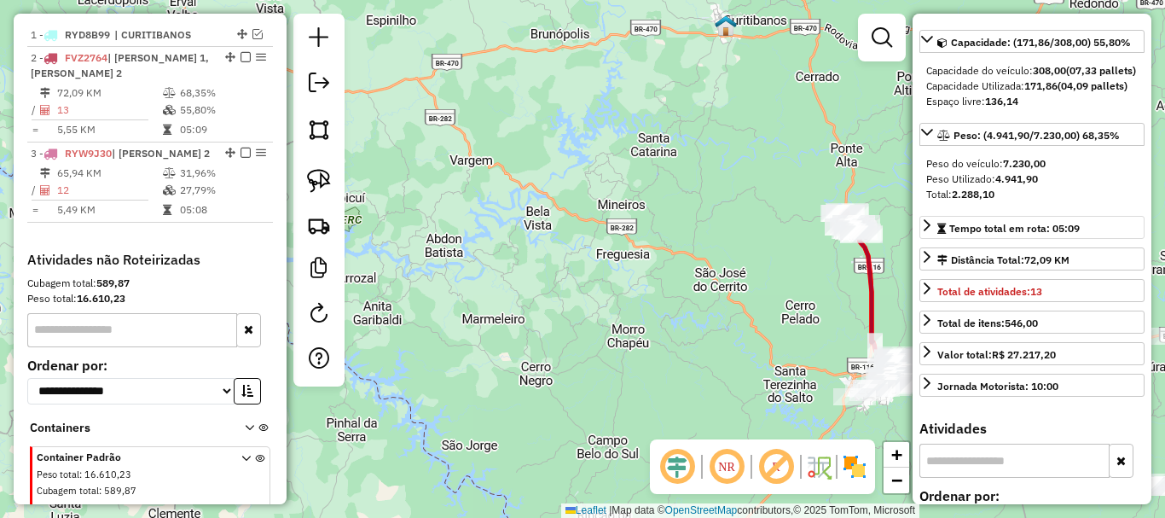
scroll to position [155, 0]
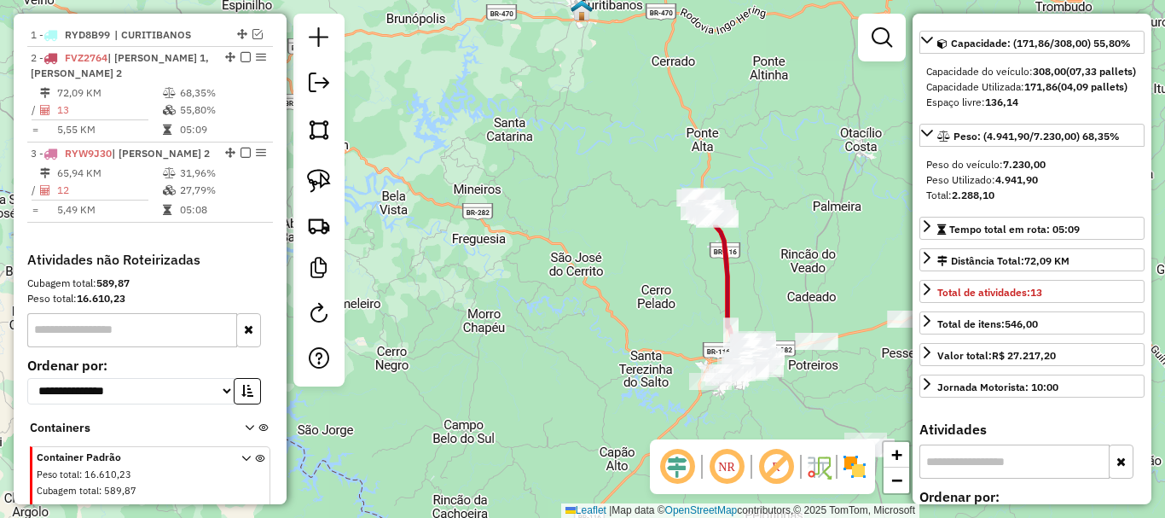
drag, startPoint x: 739, startPoint y: 282, endPoint x: 614, endPoint y: 270, distance: 125.1
click at [614, 271] on div "Janela de atendimento Grade de atendimento Capacidade Transportadoras Veículos …" at bounding box center [582, 259] width 1165 height 518
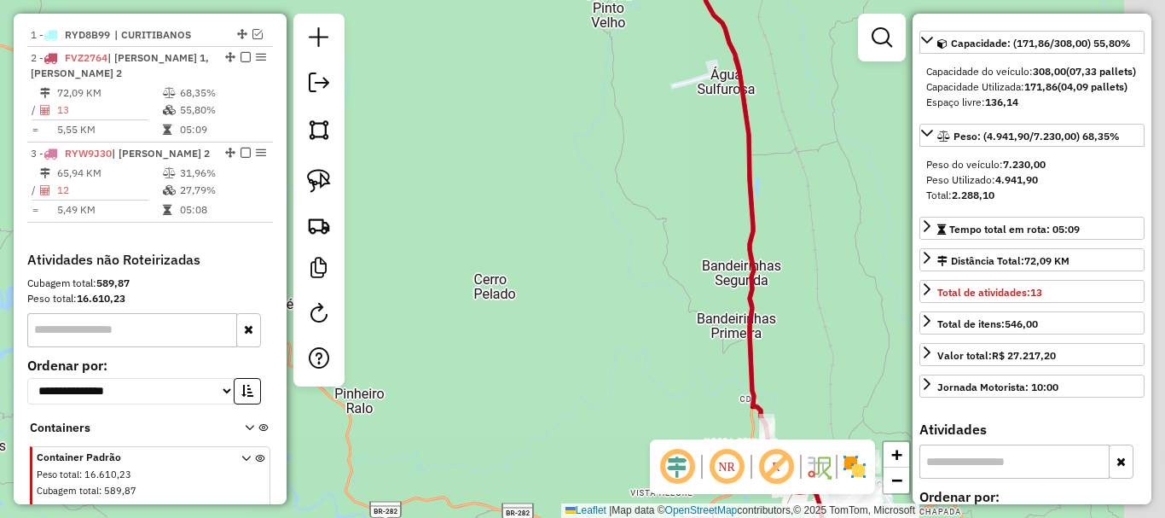
drag, startPoint x: 751, startPoint y: 295, endPoint x: 625, endPoint y: 292, distance: 126.3
click at [625, 292] on div "Janela de atendimento Grade de atendimento Capacidade Transportadoras Veículos …" at bounding box center [582, 259] width 1165 height 518
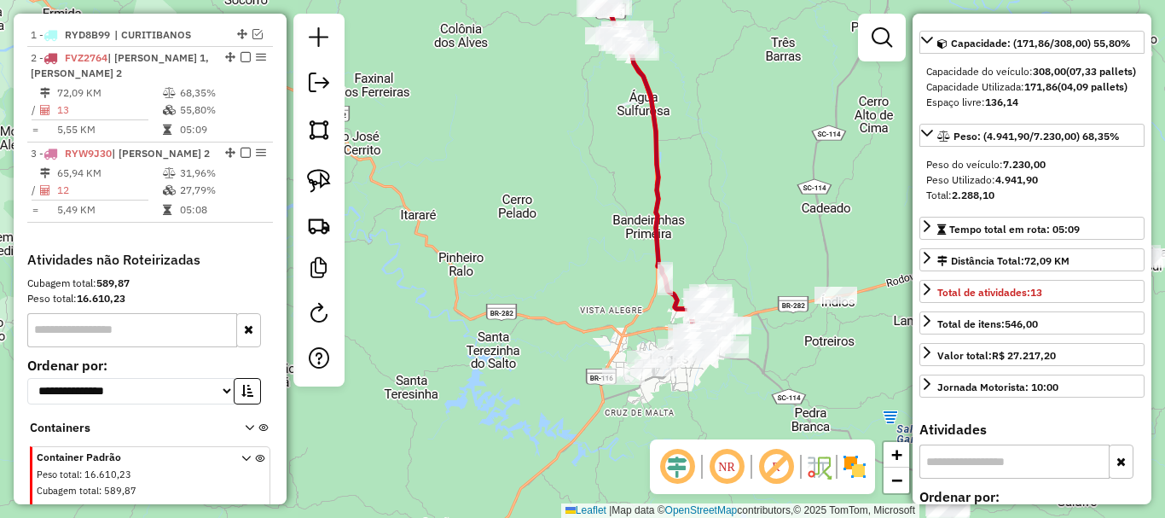
drag, startPoint x: 664, startPoint y: 293, endPoint x: 599, endPoint y: 200, distance: 114.0
click at [599, 200] on div "Janela de atendimento Grade de atendimento Capacidade Transportadoras Veículos …" at bounding box center [582, 259] width 1165 height 518
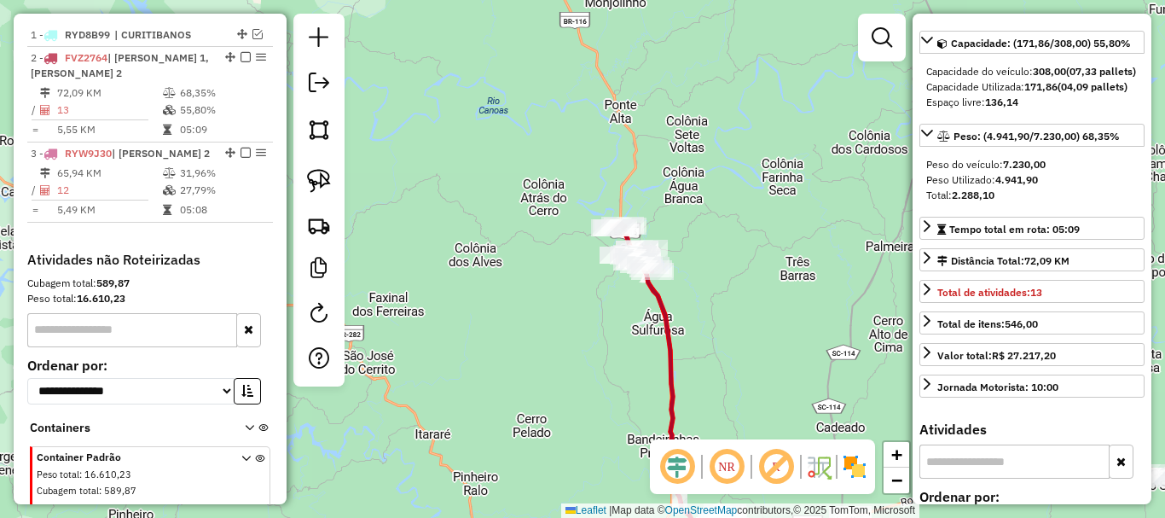
drag, startPoint x: 598, startPoint y: 204, endPoint x: 612, endPoint y: 423, distance: 219.7
click at [612, 423] on div "Janela de atendimento Grade de atendimento Capacidade Transportadoras Veículos …" at bounding box center [582, 259] width 1165 height 518
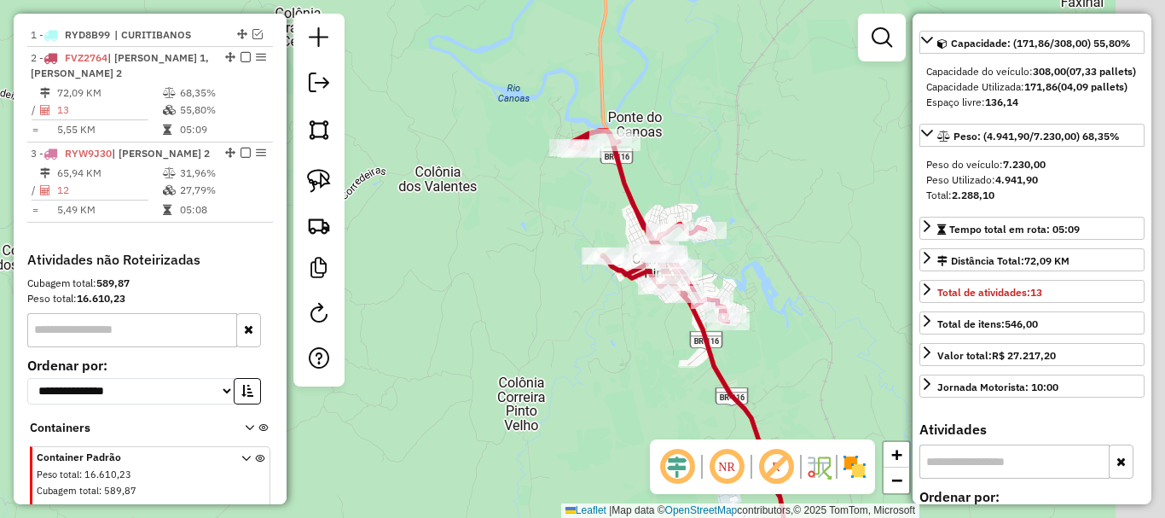
drag, startPoint x: 705, startPoint y: 254, endPoint x: 513, endPoint y: 278, distance: 194.2
click at [513, 278] on div "Janela de atendimento Grade de atendimento Capacidade Transportadoras Veículos …" at bounding box center [582, 259] width 1165 height 518
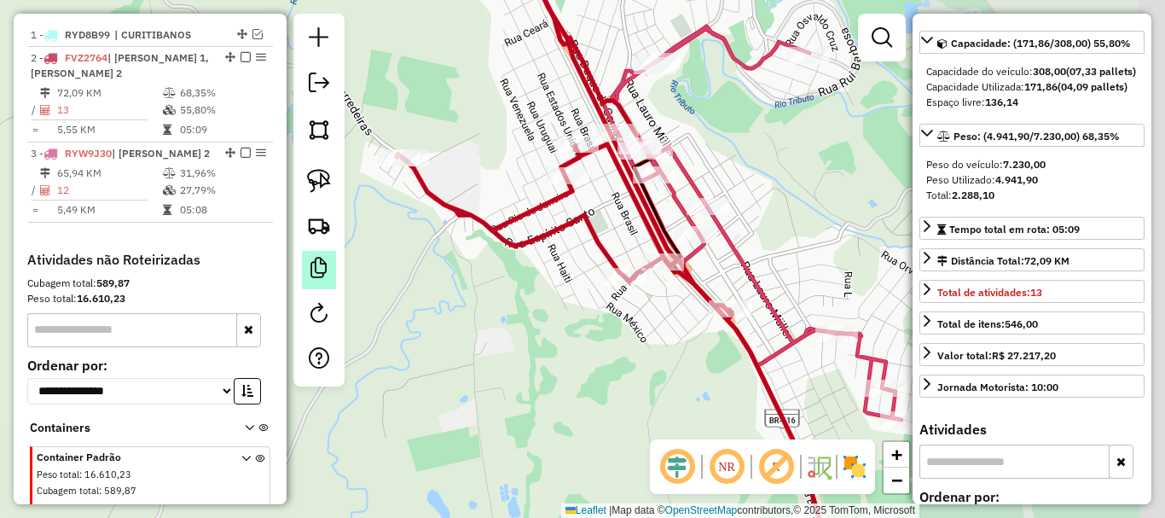
drag, startPoint x: 504, startPoint y: 294, endPoint x: 310, endPoint y: 276, distance: 194.4
click at [310, 276] on hb-router-mapa "Informações da Sessão 977939 - 12/08/2025 Criação: 11/08/2025 17:51 Depósito: I…" at bounding box center [582, 259] width 1165 height 518
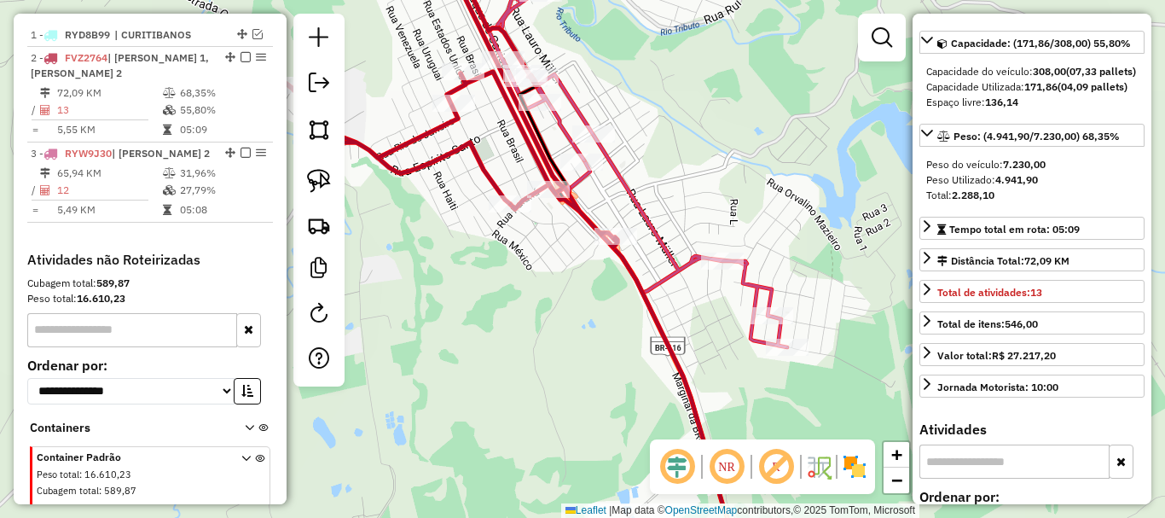
drag, startPoint x: 512, startPoint y: 323, endPoint x: 477, endPoint y: 259, distance: 72.9
click at [477, 259] on div "Janela de atendimento Grade de atendimento Capacidade Transportadoras Veículos …" at bounding box center [582, 259] width 1165 height 518
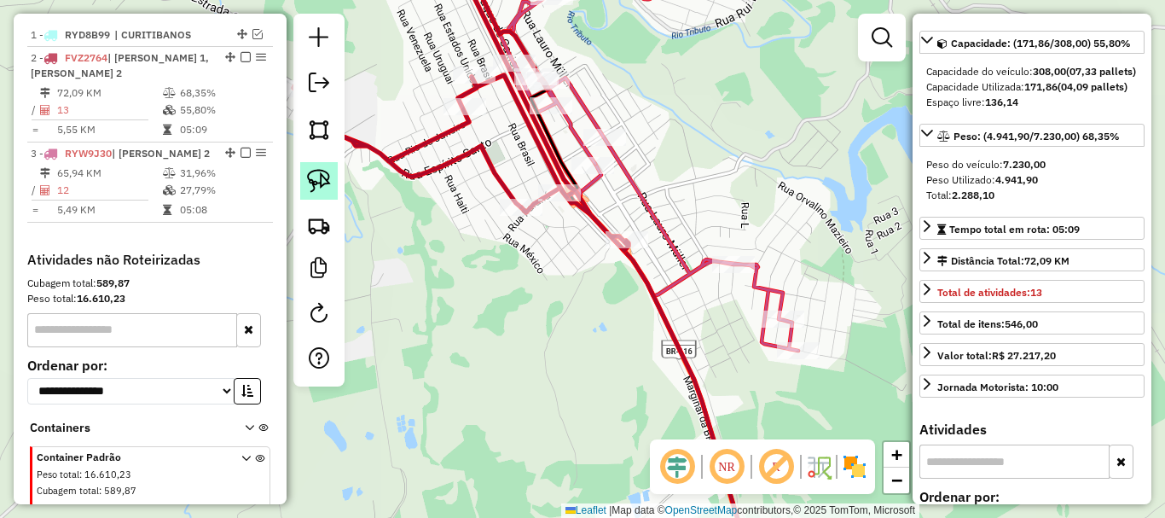
click at [322, 173] on img at bounding box center [319, 181] width 24 height 24
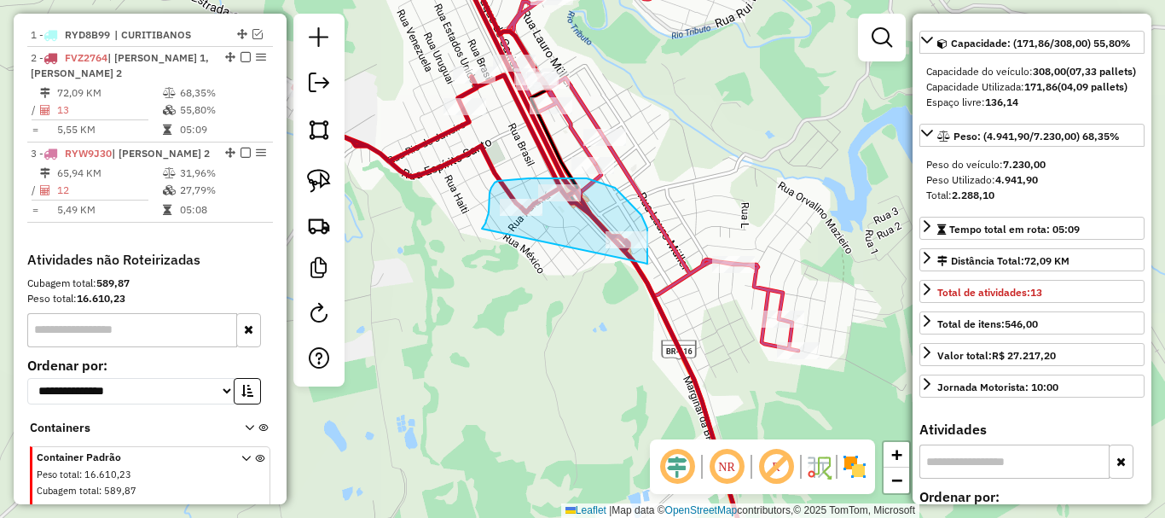
drag, startPoint x: 485, startPoint y: 223, endPoint x: 646, endPoint y: 266, distance: 165.9
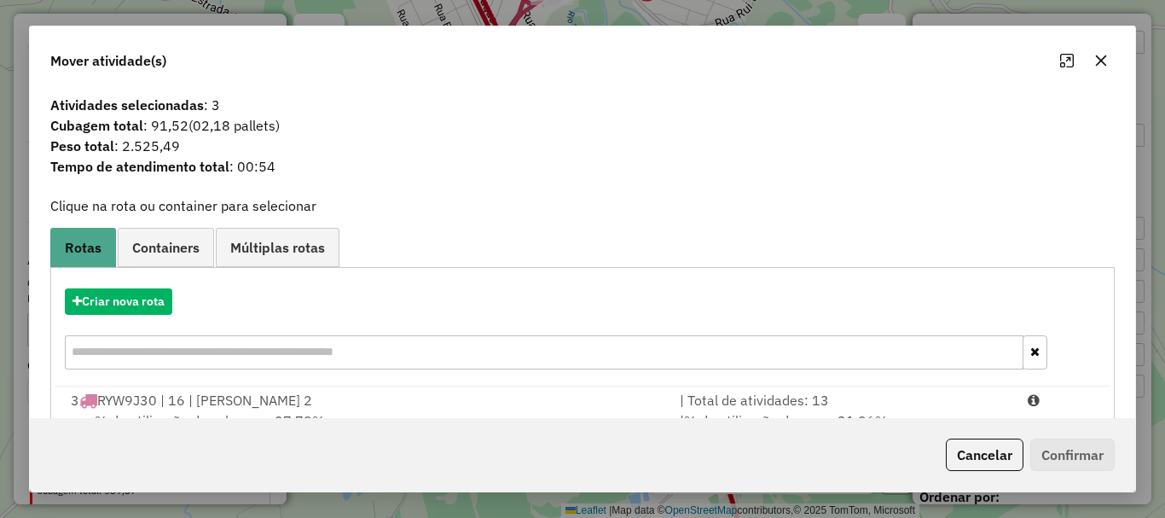
drag, startPoint x: 1002, startPoint y: 455, endPoint x: 971, endPoint y: 439, distance: 35.5
click at [1002, 456] on button "Cancelar" at bounding box center [985, 454] width 78 height 32
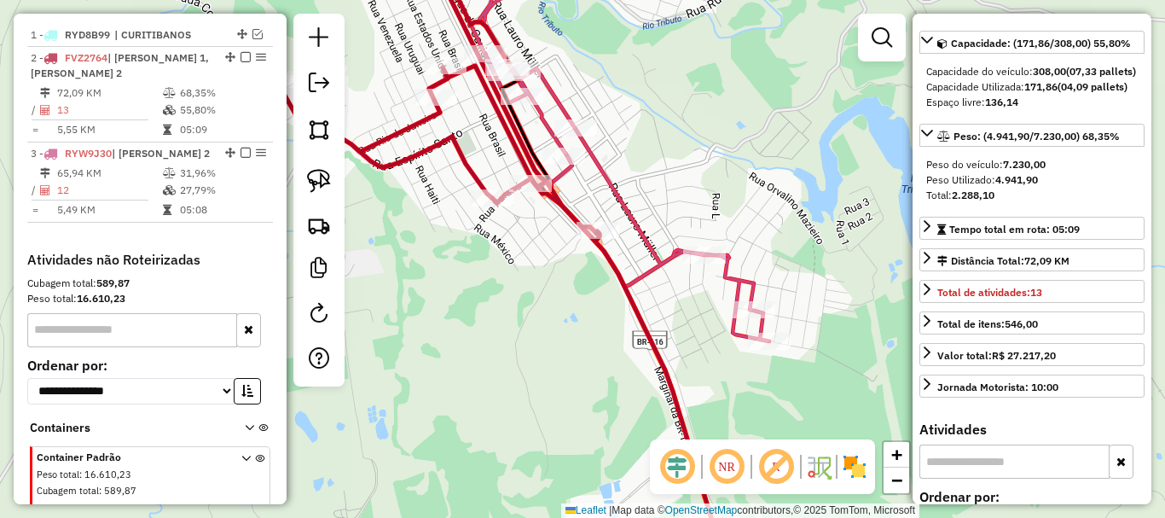
drag, startPoint x: 639, startPoint y: 328, endPoint x: 618, endPoint y: 323, distance: 20.9
click at [618, 323] on div "Janela de atendimento Grade de atendimento Capacidade Transportadoras Veículos …" at bounding box center [582, 259] width 1165 height 518
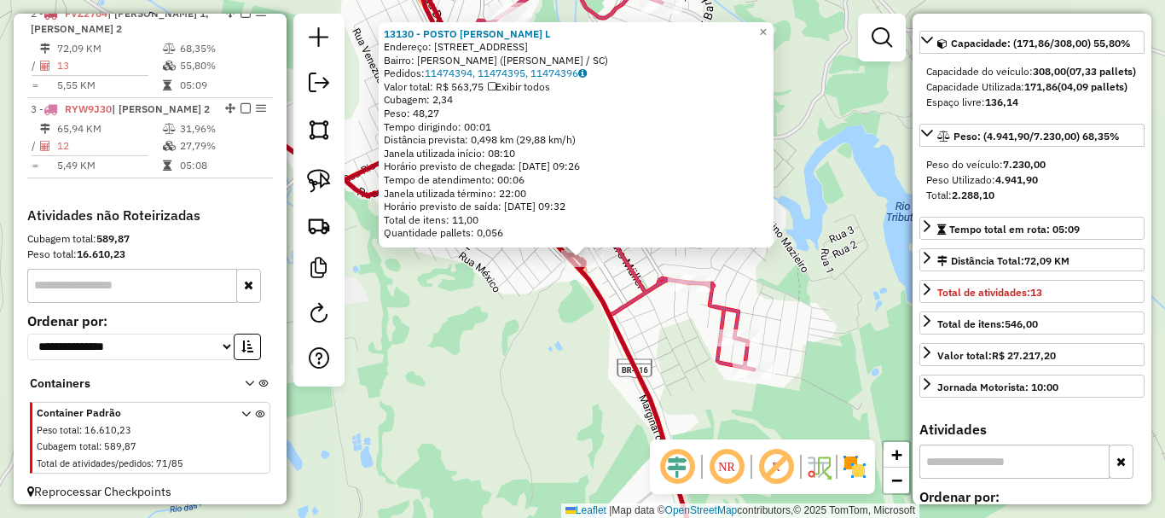
scroll to position [683, 0]
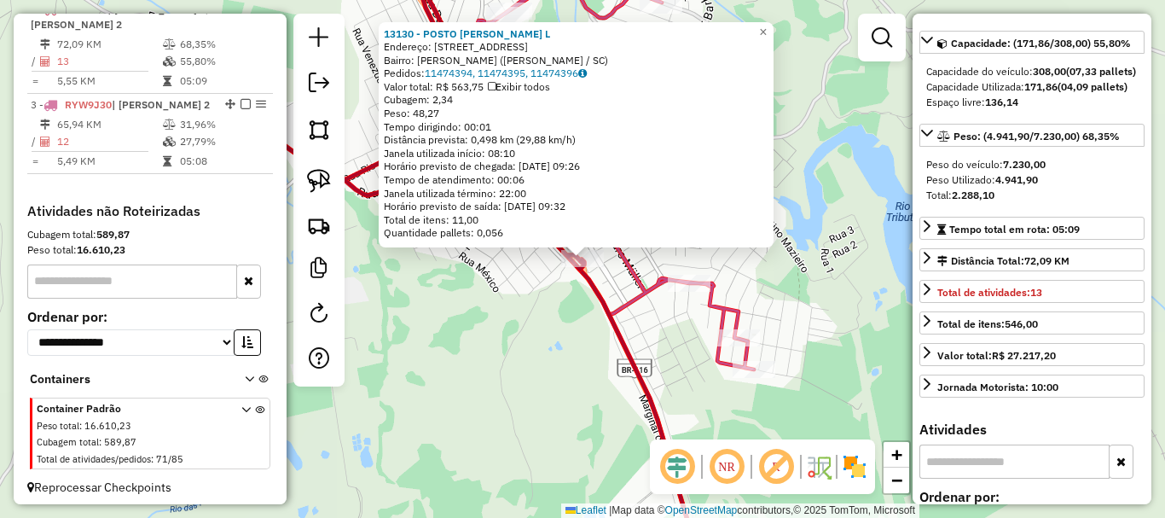
click at [529, 278] on div "13130 - POSTO LEO AMPESSAN L Endereço: AV DUQUE DE CAXIAS 3665 Bairro: PEREIRA …" at bounding box center [582, 259] width 1165 height 518
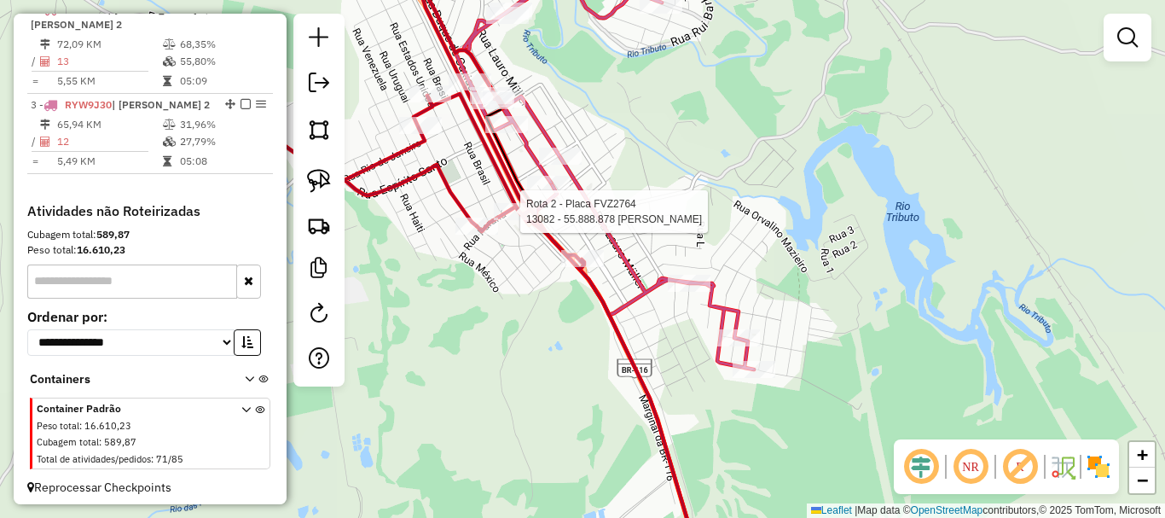
select select "*********"
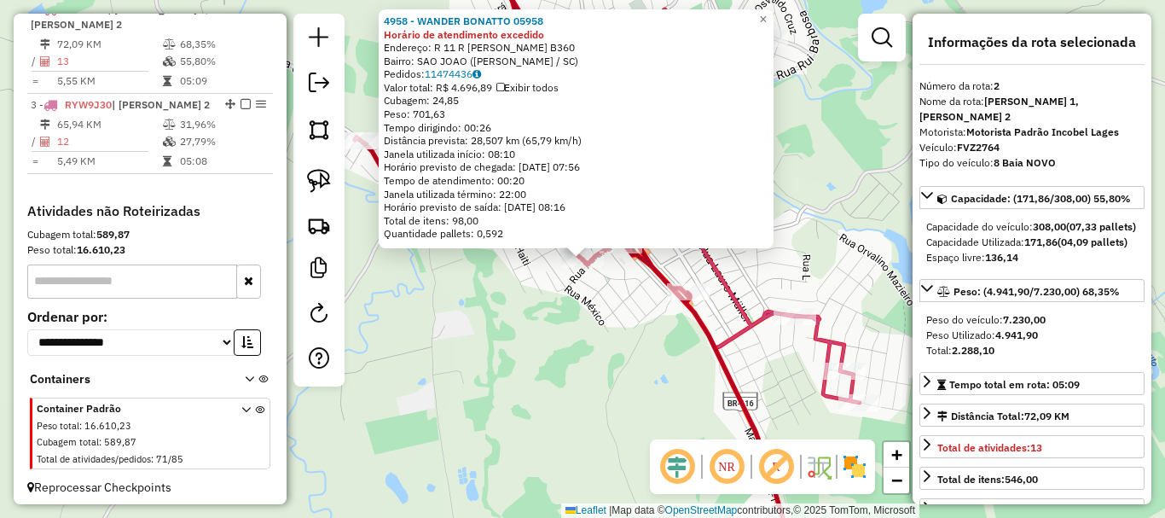
click at [605, 307] on div "4958 - WANDER BONATTO 05958 Horário de atendimento excedido Endereço: R 11 R DA…" at bounding box center [582, 259] width 1165 height 518
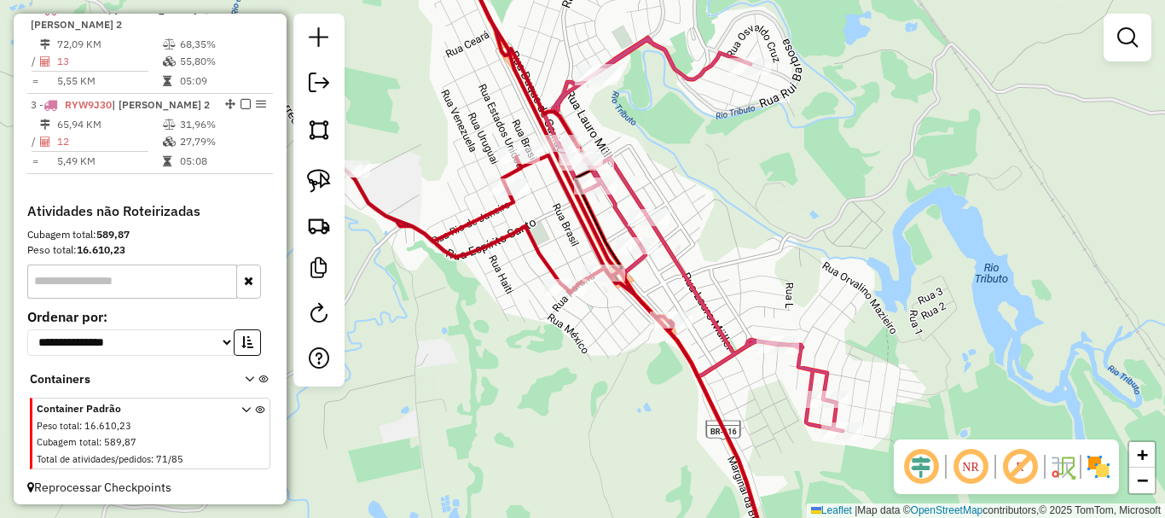
drag, startPoint x: 623, startPoint y: 304, endPoint x: 603, endPoint y: 297, distance: 20.8
click at [618, 314] on div "Janela de atendimento Grade de atendimento Capacidade Transportadoras Veículos …" at bounding box center [582, 259] width 1165 height 518
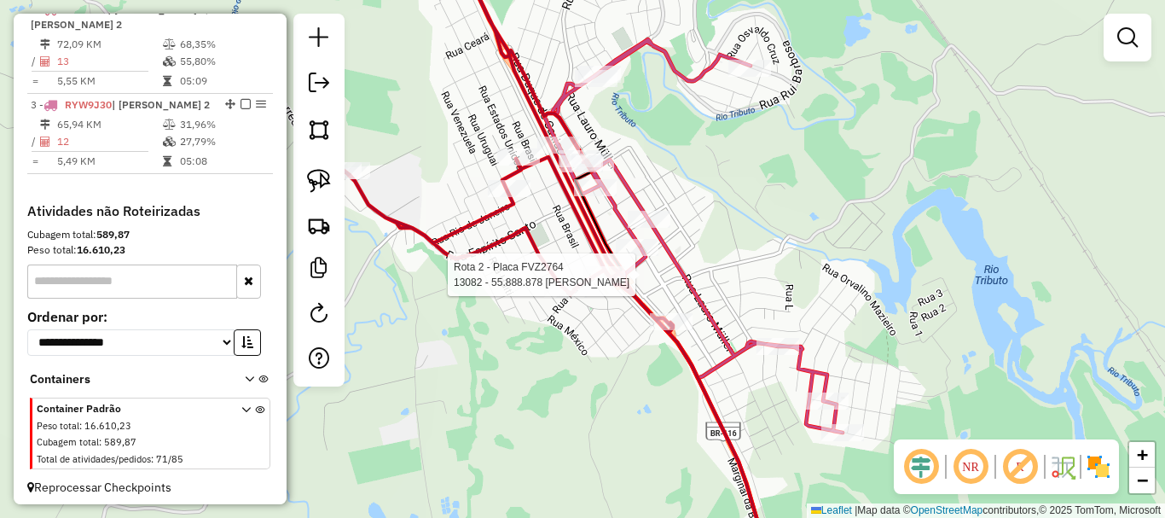
select select "*********"
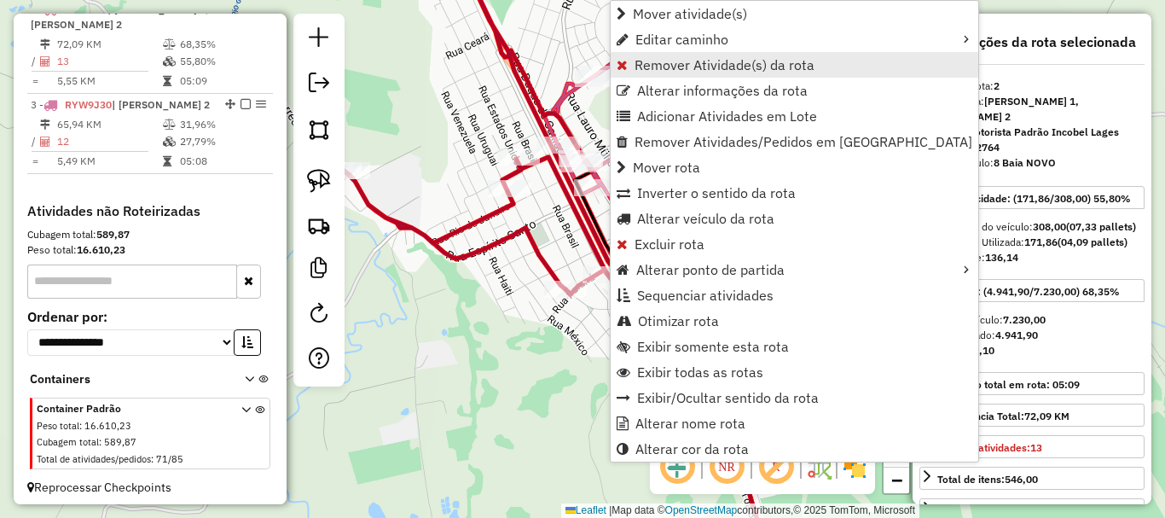
click at [726, 67] on span "Remover Atividade(s) da rota" at bounding box center [725, 65] width 180 height 14
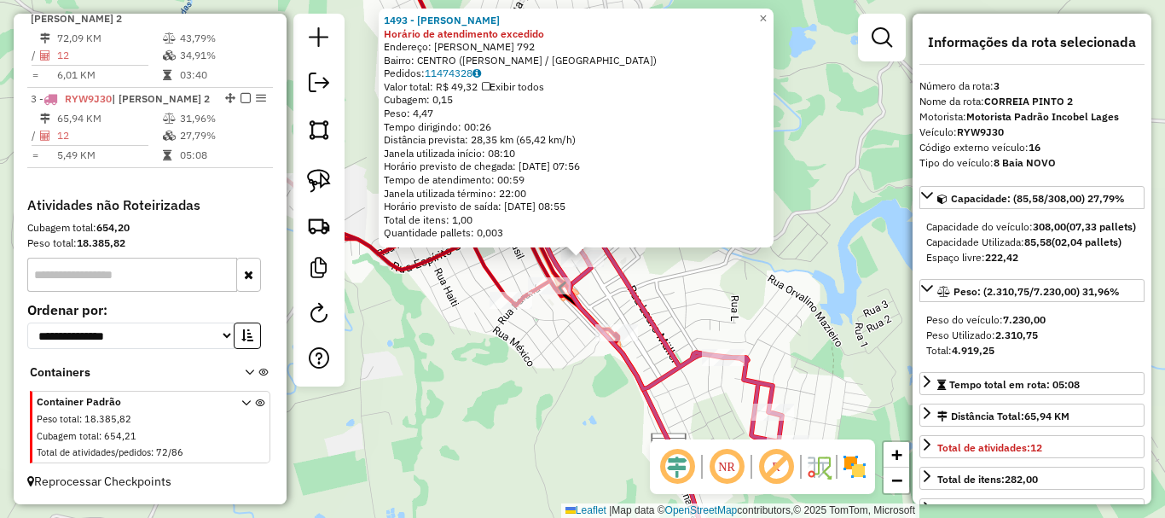
scroll to position [741, 0]
click at [317, 187] on img at bounding box center [319, 181] width 24 height 24
drag, startPoint x: 541, startPoint y: 317, endPoint x: 575, endPoint y: 284, distance: 47.7
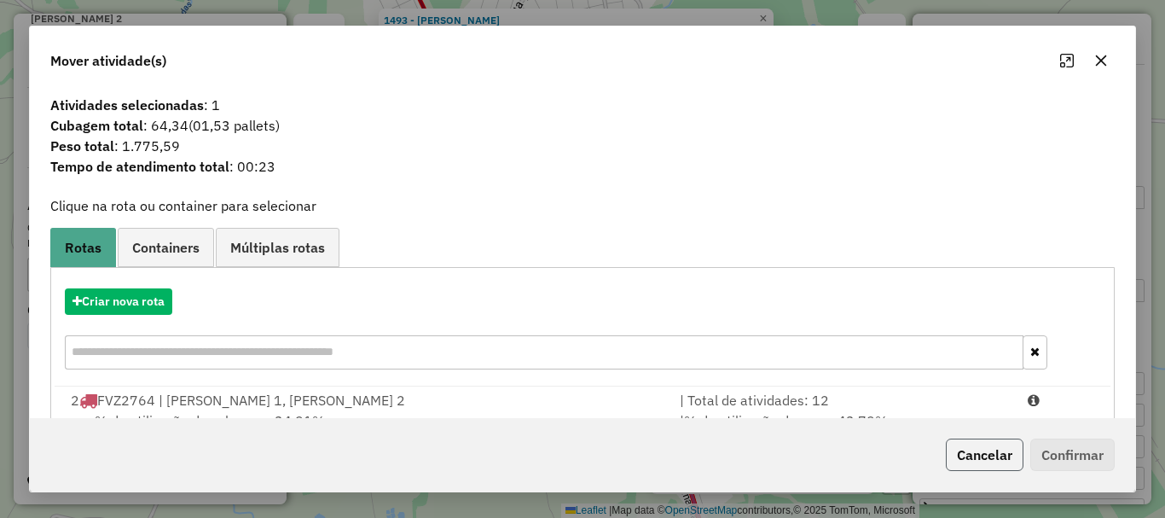
click at [980, 449] on button "Cancelar" at bounding box center [985, 454] width 78 height 32
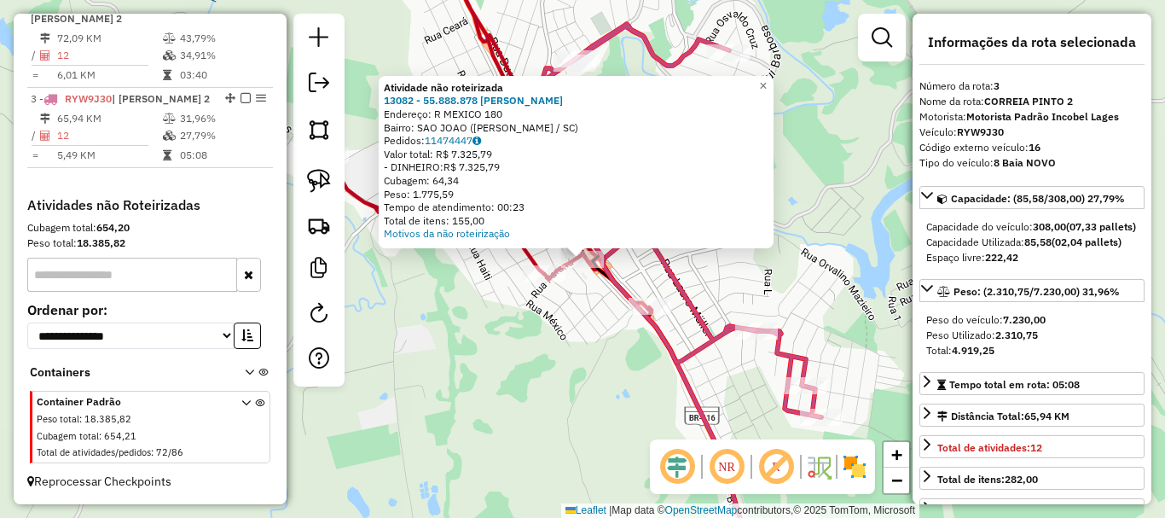
click at [590, 351] on div "Atividade não roteirizada 13082 - 55.888.878 JOSIELI V Endereço: R MEXICO 180 B…" at bounding box center [582, 259] width 1165 height 518
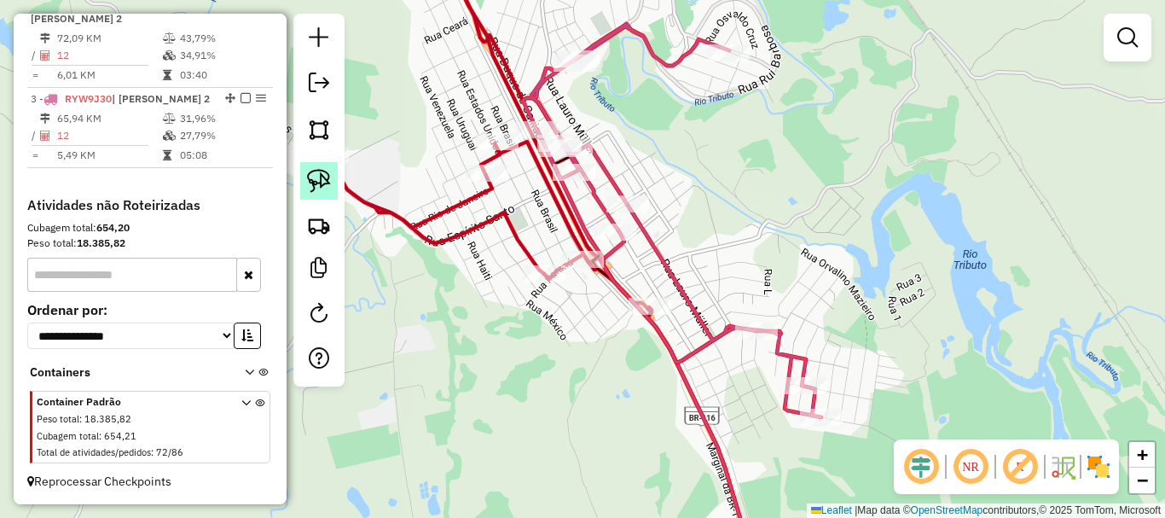
click at [319, 186] on img at bounding box center [319, 181] width 24 height 24
drag, startPoint x: 572, startPoint y: 295, endPoint x: 600, endPoint y: 270, distance: 37.5
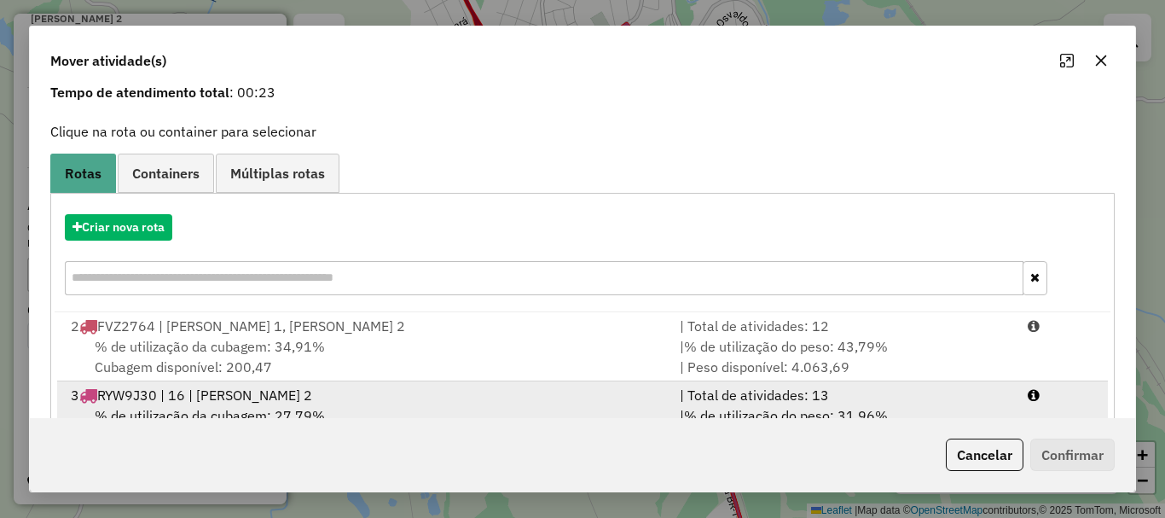
scroll to position [136, 0]
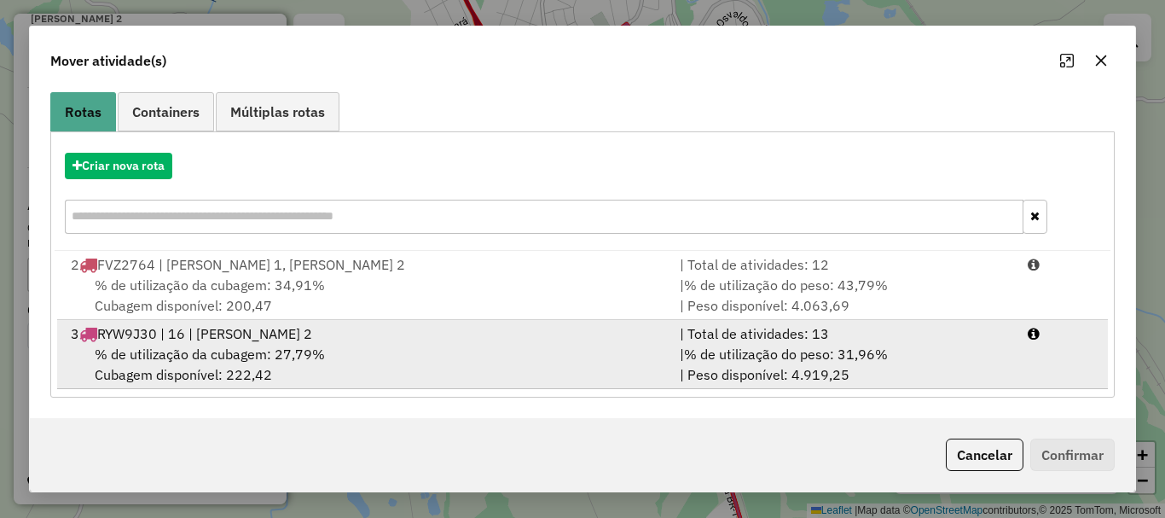
click at [412, 345] on div "% de utilização da cubagem: 27,79% Cubagem disponível: 222,42" at bounding box center [365, 364] width 609 height 41
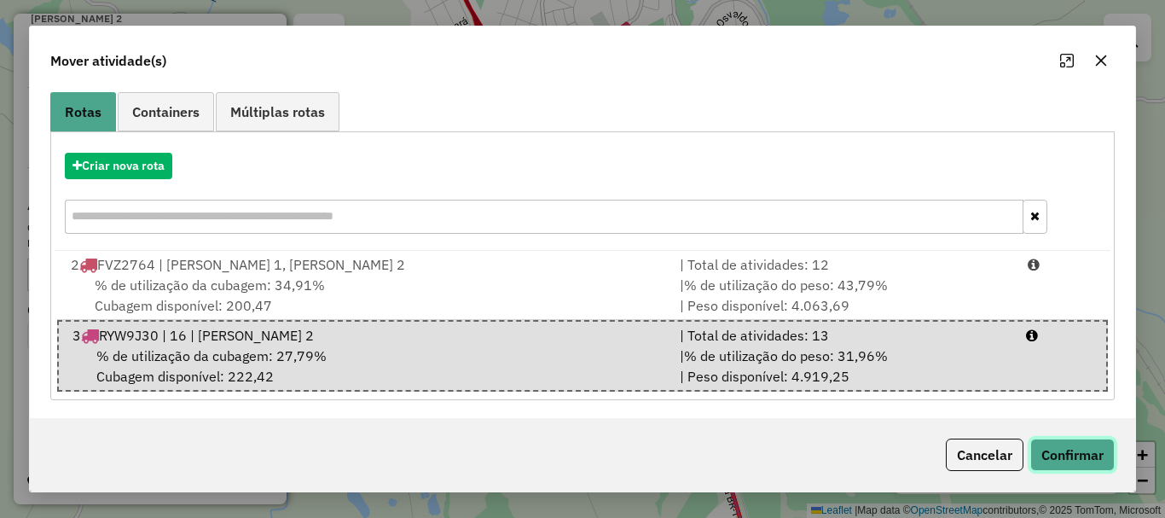
click at [1058, 462] on button "Confirmar" at bounding box center [1072, 454] width 84 height 32
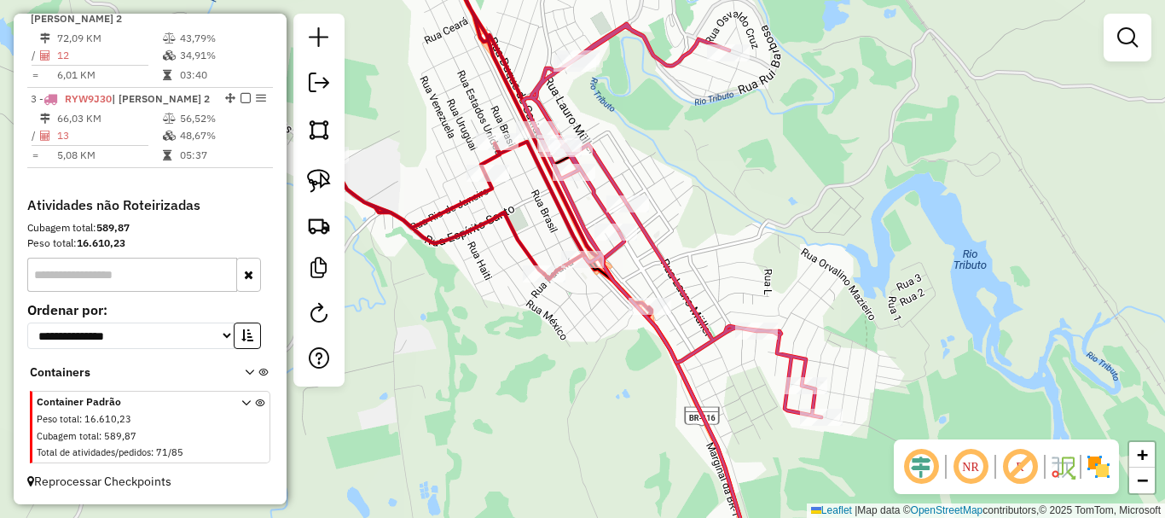
scroll to position [0, 0]
select select "*********"
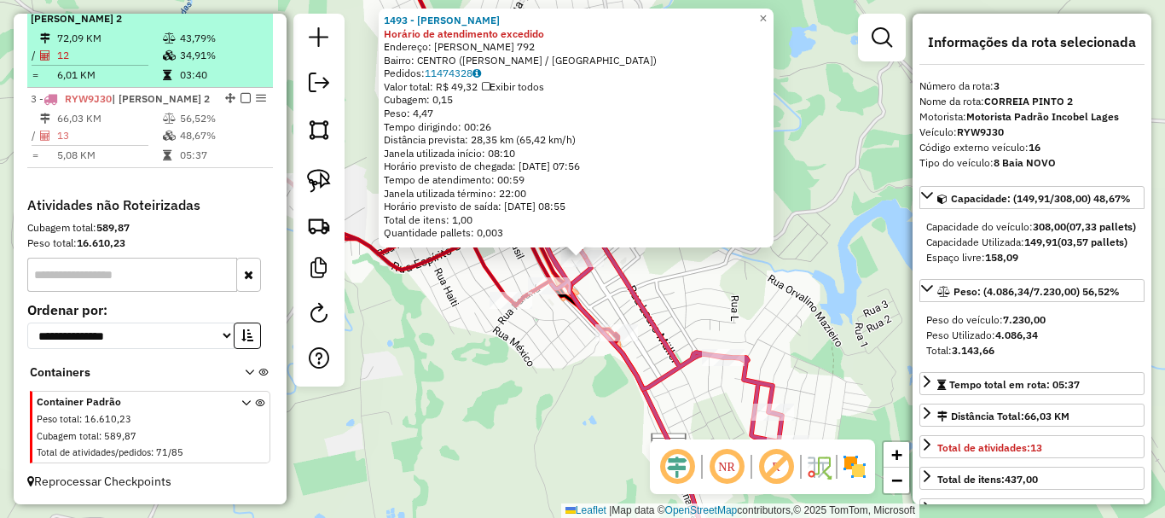
click at [115, 47] on td "12" at bounding box center [109, 55] width 106 height 17
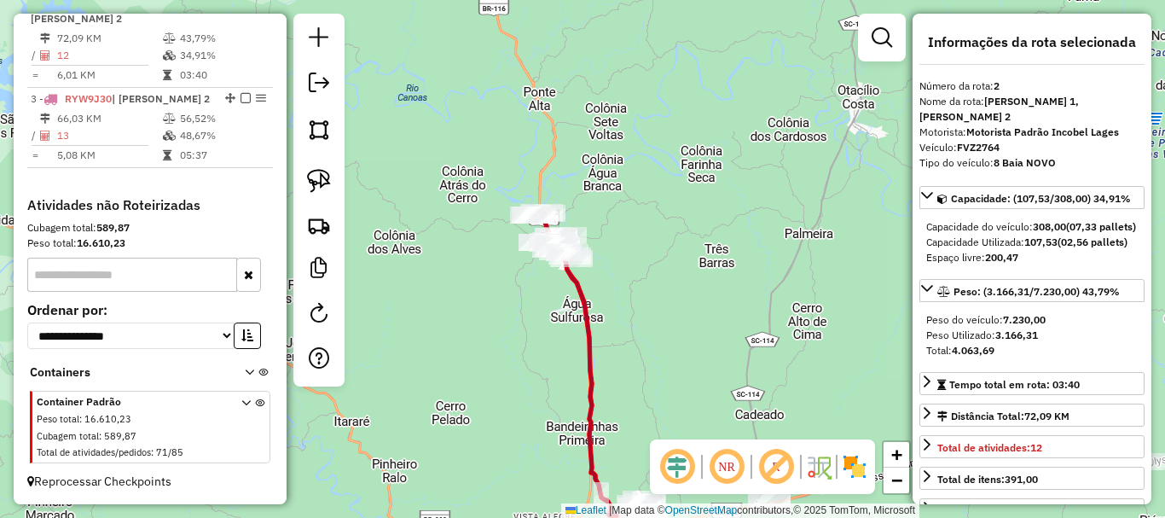
drag, startPoint x: 514, startPoint y: 212, endPoint x: 525, endPoint y: 298, distance: 86.8
click at [525, 304] on div "Janela de atendimento Grade de atendimento Capacidade Transportadoras Veículos …" at bounding box center [582, 259] width 1165 height 518
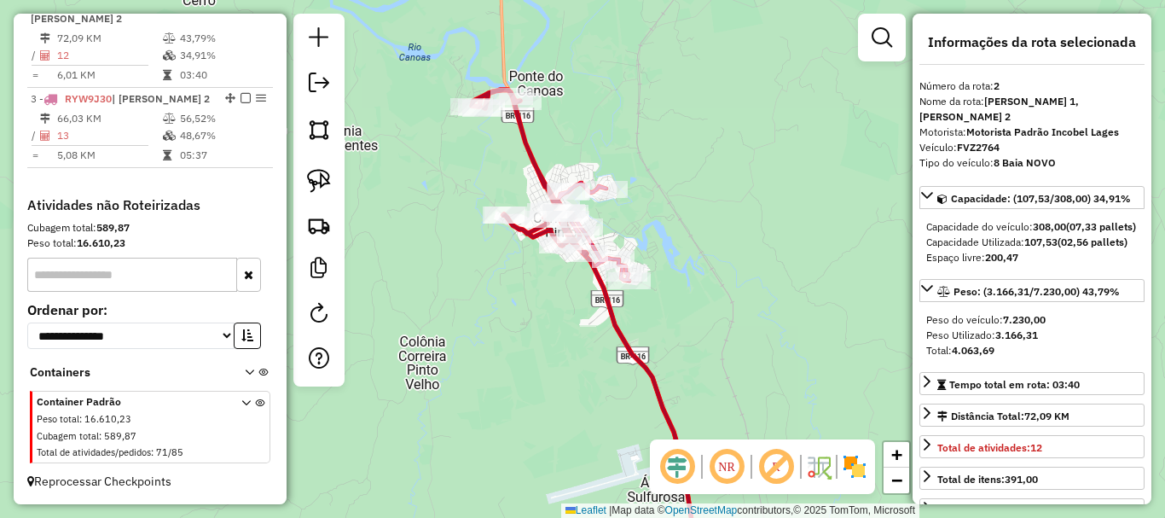
drag, startPoint x: 648, startPoint y: 263, endPoint x: 577, endPoint y: 322, distance: 92.1
click at [577, 322] on div "Janela de atendimento Grade de atendimento Capacidade Transportadoras Veículos …" at bounding box center [582, 259] width 1165 height 518
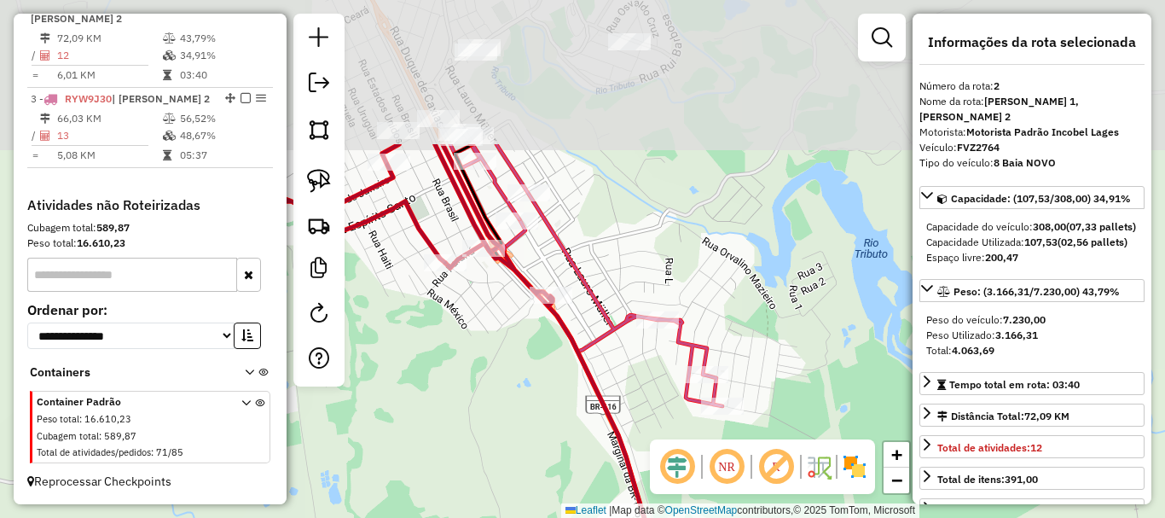
drag, startPoint x: 577, startPoint y: 316, endPoint x: 526, endPoint y: 501, distance: 191.2
click at [526, 501] on div "Janela de atendimento Grade de atendimento Capacidade Transportadoras Veículos …" at bounding box center [582, 259] width 1165 height 518
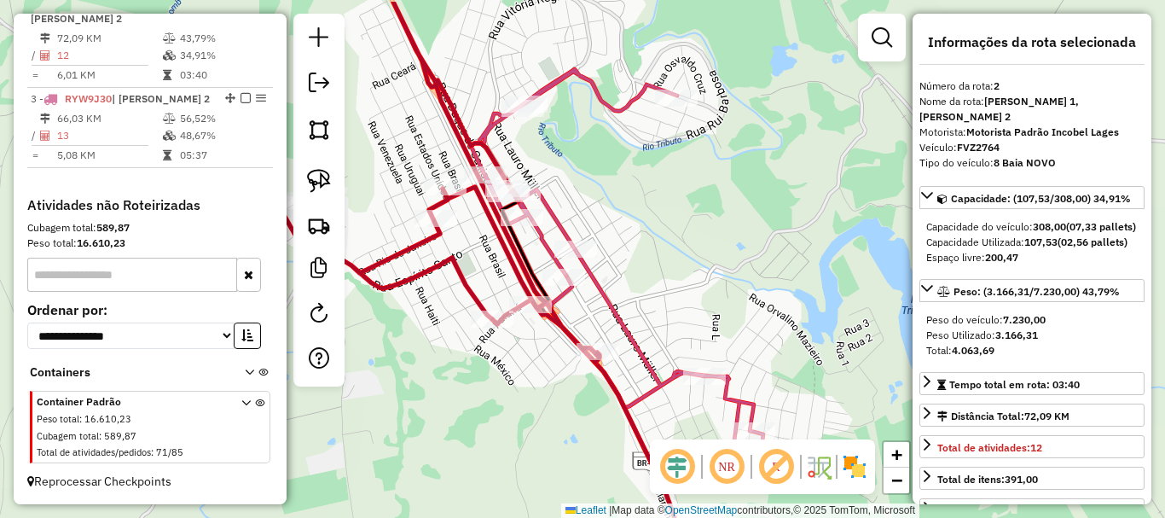
drag, startPoint x: 513, startPoint y: 383, endPoint x: 551, endPoint y: 426, distance: 56.8
click at [551, 426] on div "Janela de atendimento Grade de atendimento Capacidade Transportadoras Veículos …" at bounding box center [582, 259] width 1165 height 518
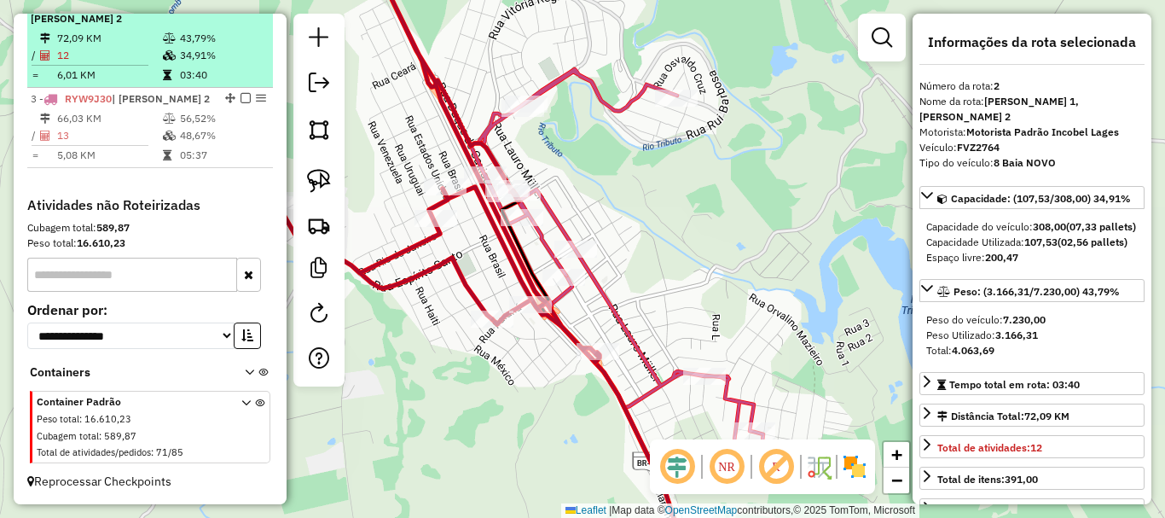
click at [137, 48] on td "12" at bounding box center [109, 55] width 106 height 17
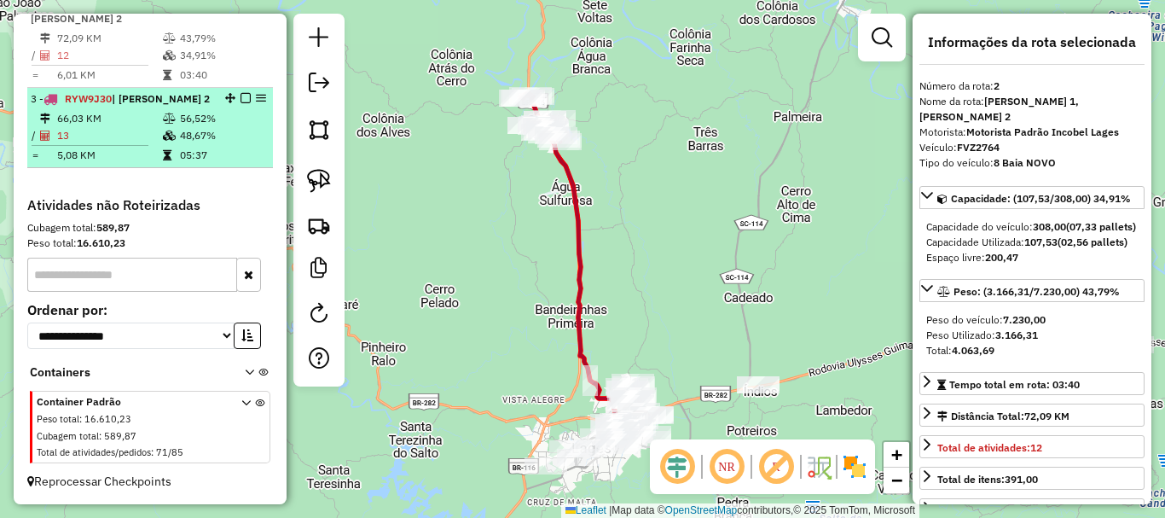
click at [117, 104] on div "3 - RYW9J30 | CORREIA PINTO 2" at bounding box center [121, 98] width 181 height 15
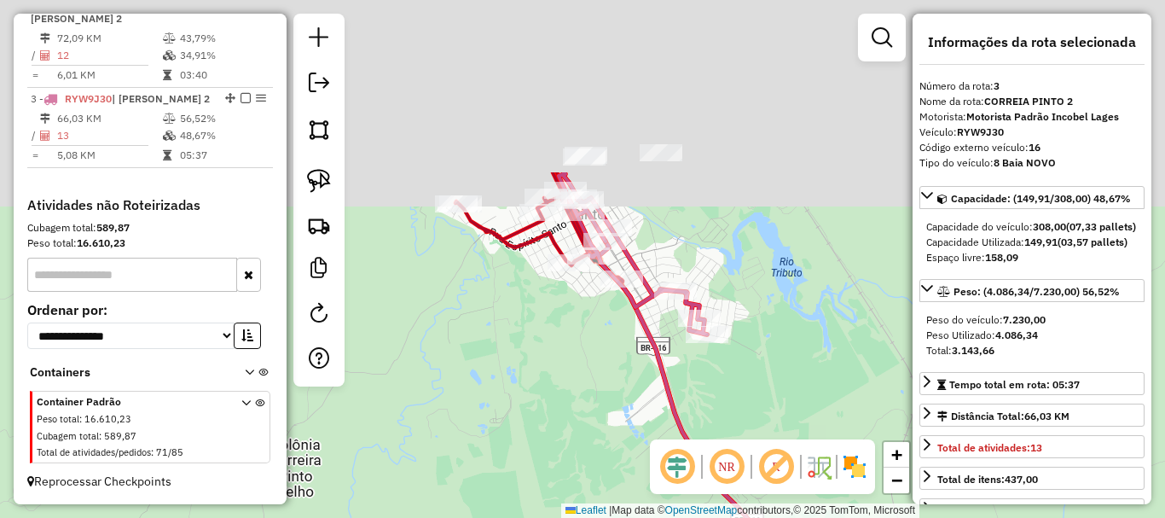
drag, startPoint x: 526, startPoint y: 181, endPoint x: 595, endPoint y: 349, distance: 181.7
click at [597, 359] on div "Janela de atendimento Grade de atendimento Capacidade Transportadoras Veículos …" at bounding box center [582, 259] width 1165 height 518
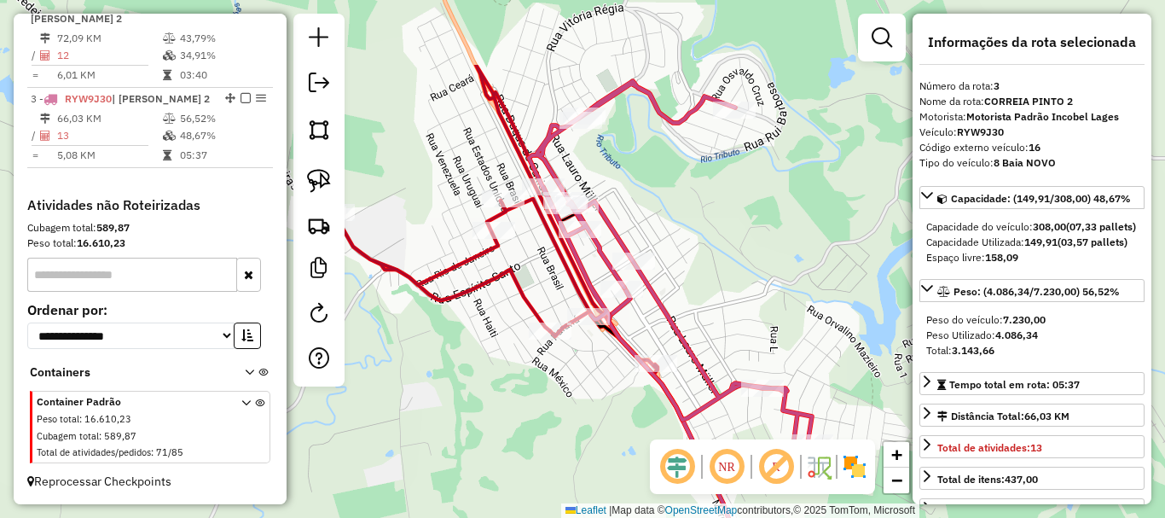
drag, startPoint x: 590, startPoint y: 315, endPoint x: 585, endPoint y: 428, distance: 113.6
click at [585, 431] on div "Janela de atendimento Grade de atendimento Capacidade Transportadoras Veículos …" at bounding box center [582, 259] width 1165 height 518
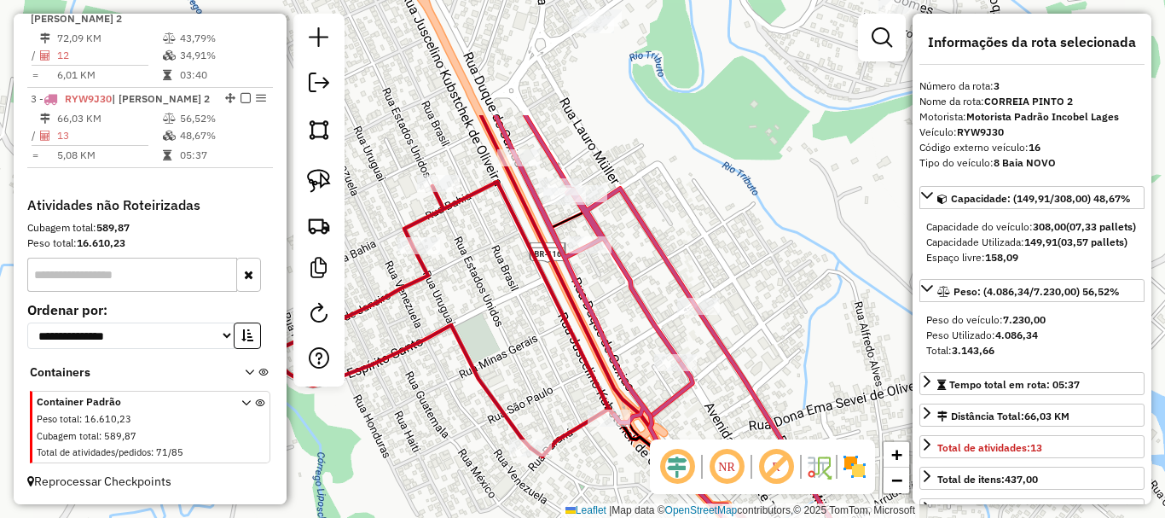
drag, startPoint x: 532, startPoint y: 235, endPoint x: 547, endPoint y: 357, distance: 122.8
click at [547, 357] on div "Janela de atendimento Grade de atendimento Capacidade Transportadoras Veículos …" at bounding box center [582, 259] width 1165 height 518
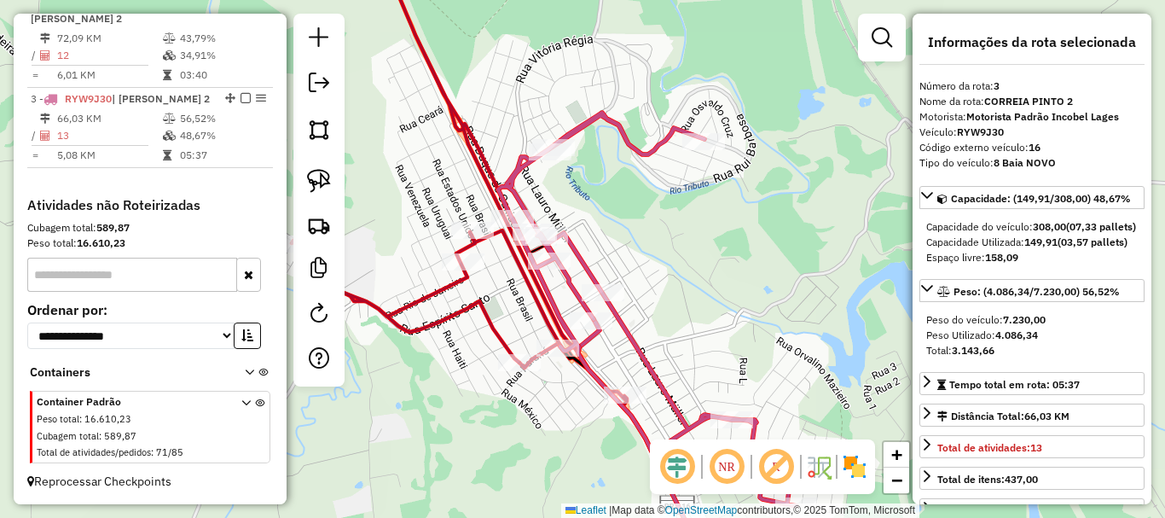
drag, startPoint x: 540, startPoint y: 324, endPoint x: 520, endPoint y: 294, distance: 35.7
click at [521, 295] on div "Janela de atendimento Grade de atendimento Capacidade Transportadoras Veículos …" at bounding box center [582, 259] width 1165 height 518
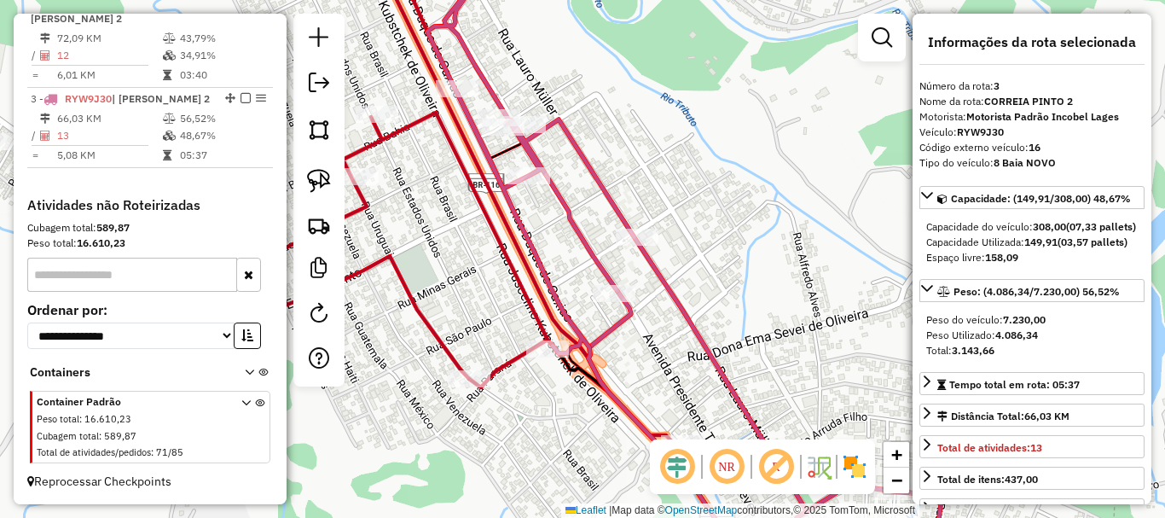
drag, startPoint x: 549, startPoint y: 314, endPoint x: 502, endPoint y: 263, distance: 69.4
click at [502, 263] on icon at bounding box center [350, 181] width 670 height 568
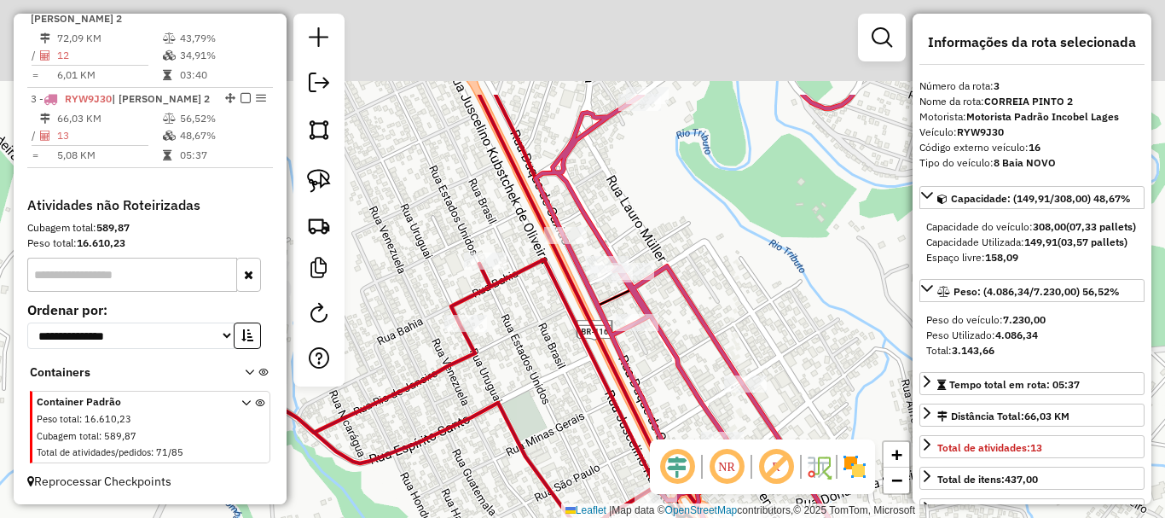
drag, startPoint x: 502, startPoint y: 260, endPoint x: 615, endPoint y: 414, distance: 190.4
click at [615, 414] on icon at bounding box center [459, 353] width 670 height 517
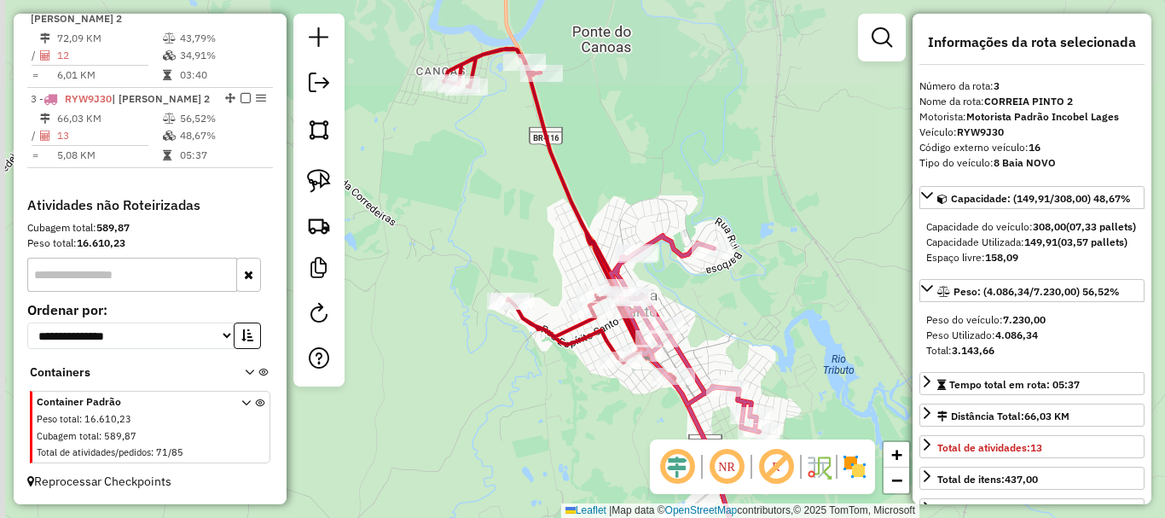
drag, startPoint x: 448, startPoint y: 172, endPoint x: 559, endPoint y: 275, distance: 151.5
click at [559, 275] on div "Janela de atendimento Grade de atendimento Capacidade Transportadoras Veículos …" at bounding box center [582, 259] width 1165 height 518
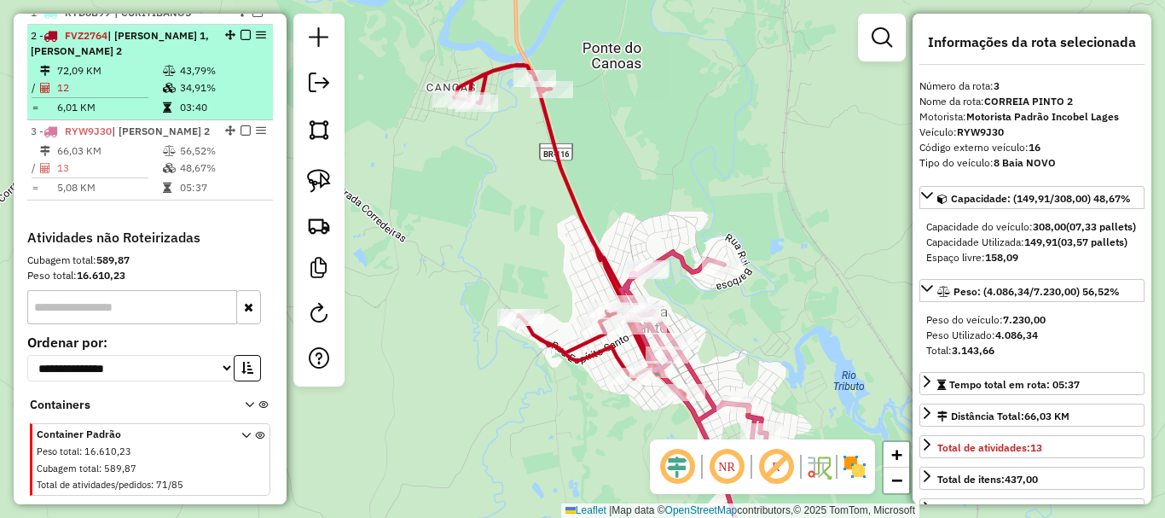
scroll to position [656, 0]
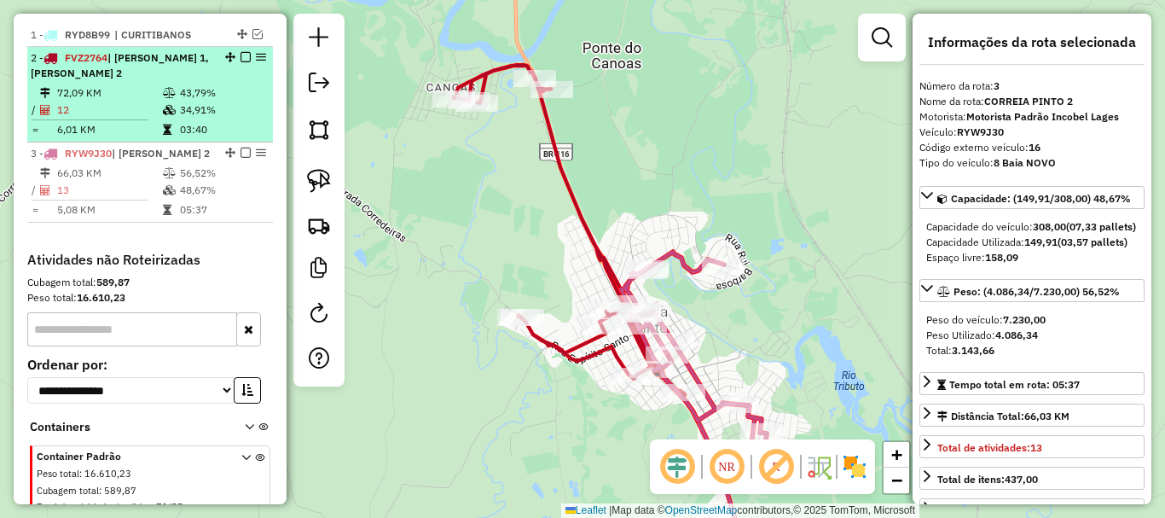
drag, startPoint x: 238, startPoint y: 70, endPoint x: 251, endPoint y: 113, distance: 45.3
click at [241, 62] on em at bounding box center [246, 57] width 10 height 10
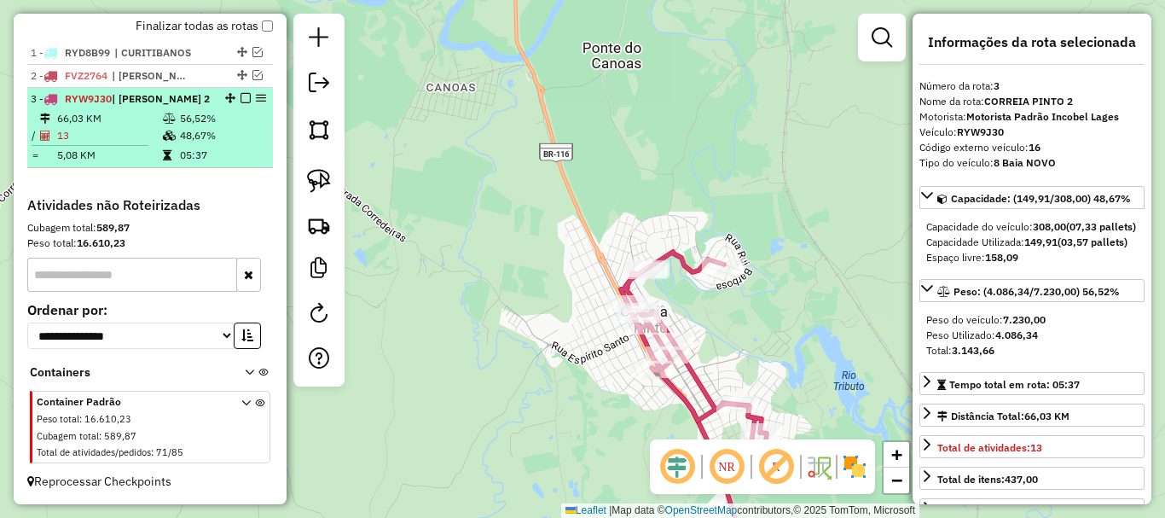
click at [241, 101] on em at bounding box center [246, 98] width 10 height 10
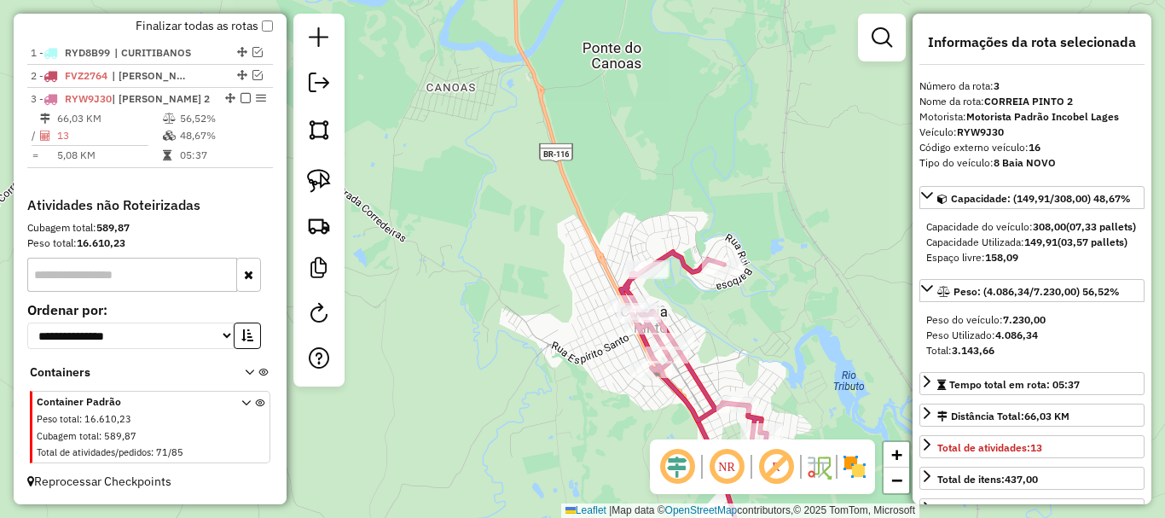
scroll to position [596, 0]
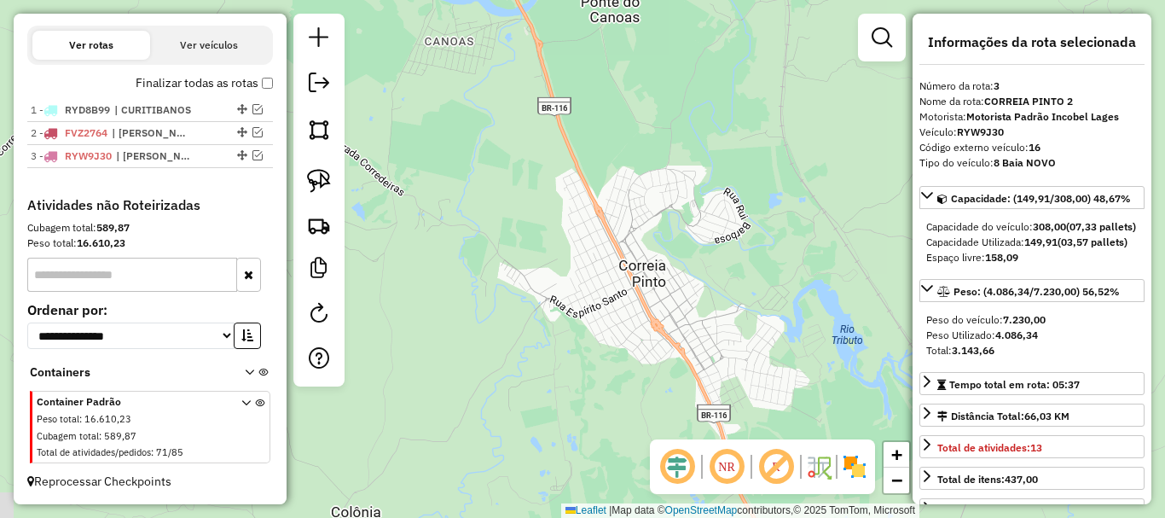
drag, startPoint x: 536, startPoint y: 281, endPoint x: 503, endPoint y: 143, distance: 141.1
click at [506, 145] on div "Janela de atendimento Grade de atendimento Capacidade Transportadoras Veículos …" at bounding box center [582, 259] width 1165 height 518
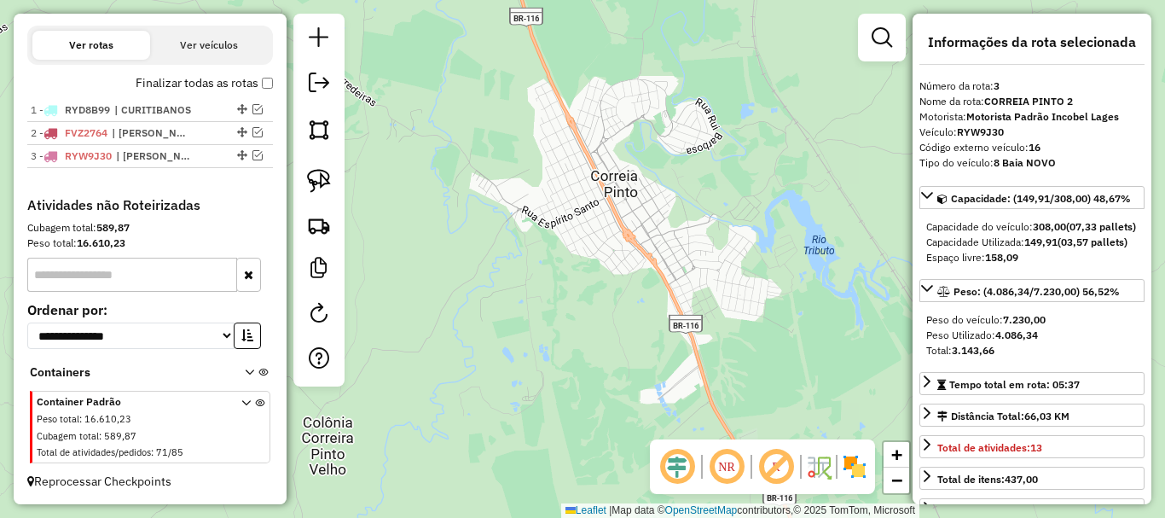
click at [553, 291] on div "Janela de atendimento Grade de atendimento Capacidade Transportadoras Veículos …" at bounding box center [582, 259] width 1165 height 518
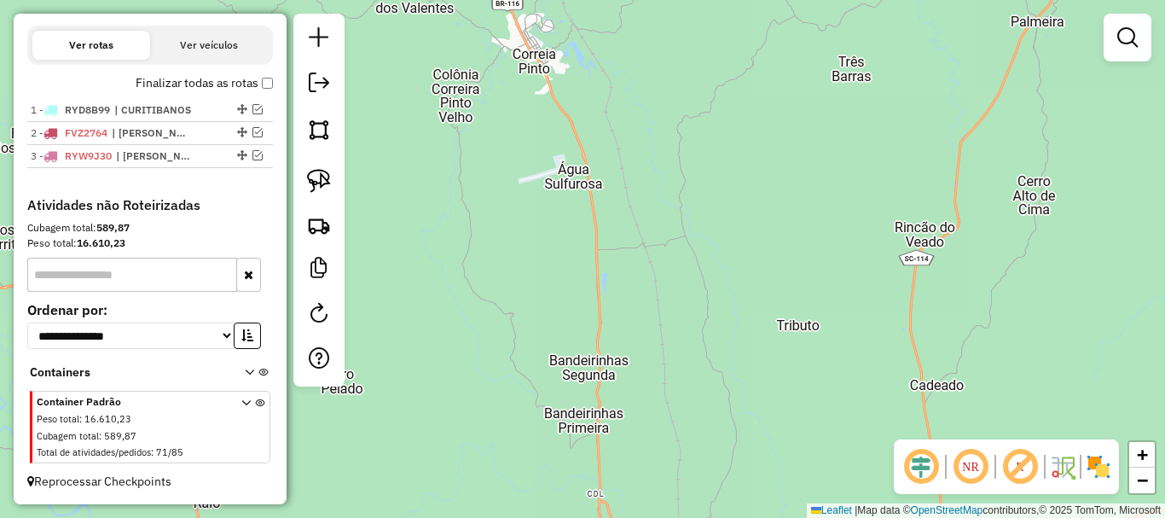
drag, startPoint x: 582, startPoint y: 283, endPoint x: 496, endPoint y: 113, distance: 190.3
click at [538, 84] on div "Janela de atendimento Grade de atendimento Capacidade Transportadoras Veículos …" at bounding box center [582, 259] width 1165 height 518
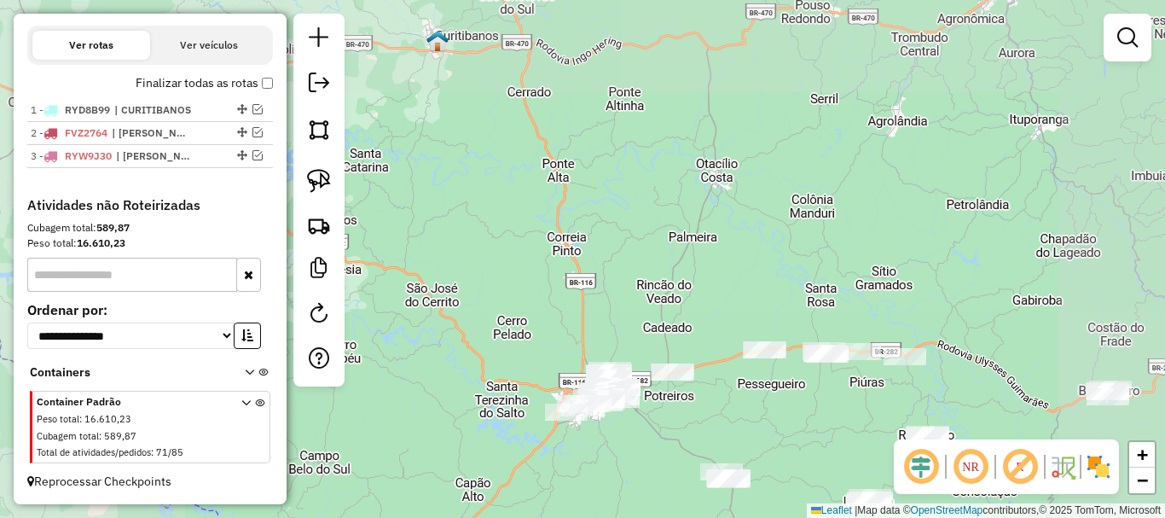
drag, startPoint x: 640, startPoint y: 316, endPoint x: 519, endPoint y: 161, distance: 196.9
click at [519, 161] on div "Janela de atendimento Grade de atendimento Capacidade Transportadoras Veículos …" at bounding box center [582, 259] width 1165 height 518
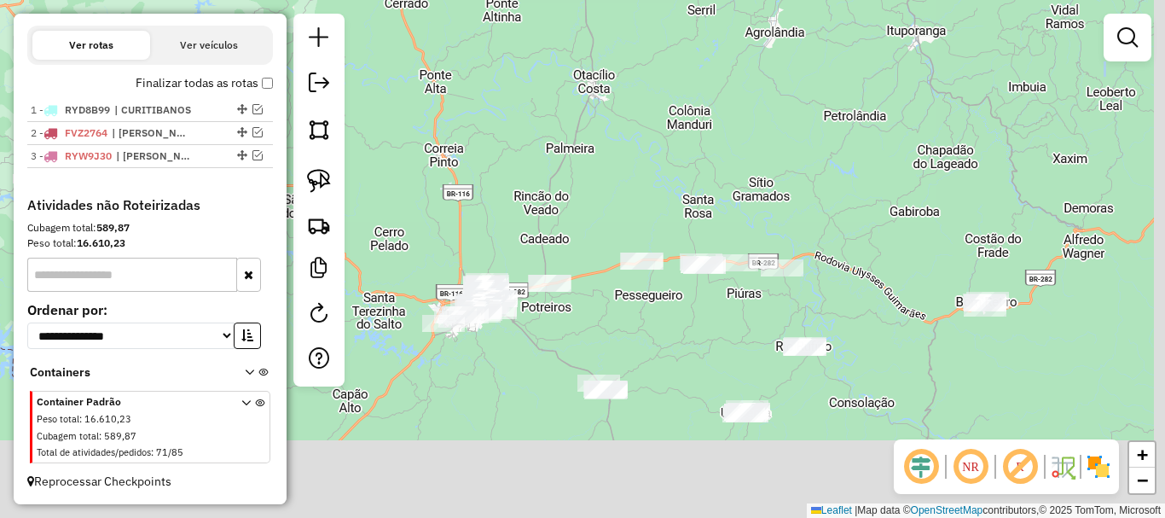
drag, startPoint x: 531, startPoint y: 152, endPoint x: 482, endPoint y: 116, distance: 61.1
click at [482, 116] on div "Janela de atendimento Grade de atendimento Capacidade Transportadoras Veículos …" at bounding box center [582, 259] width 1165 height 518
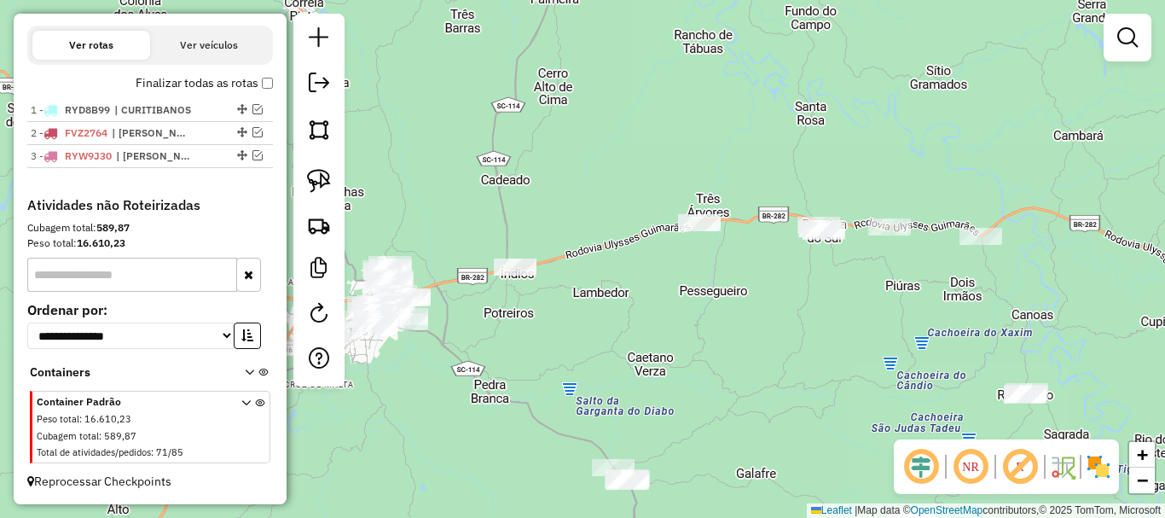
drag, startPoint x: 573, startPoint y: 293, endPoint x: 689, endPoint y: 316, distance: 118.1
click at [689, 316] on div "Janela de atendimento Grade de atendimento Capacidade Transportadoras Veículos …" at bounding box center [582, 259] width 1165 height 518
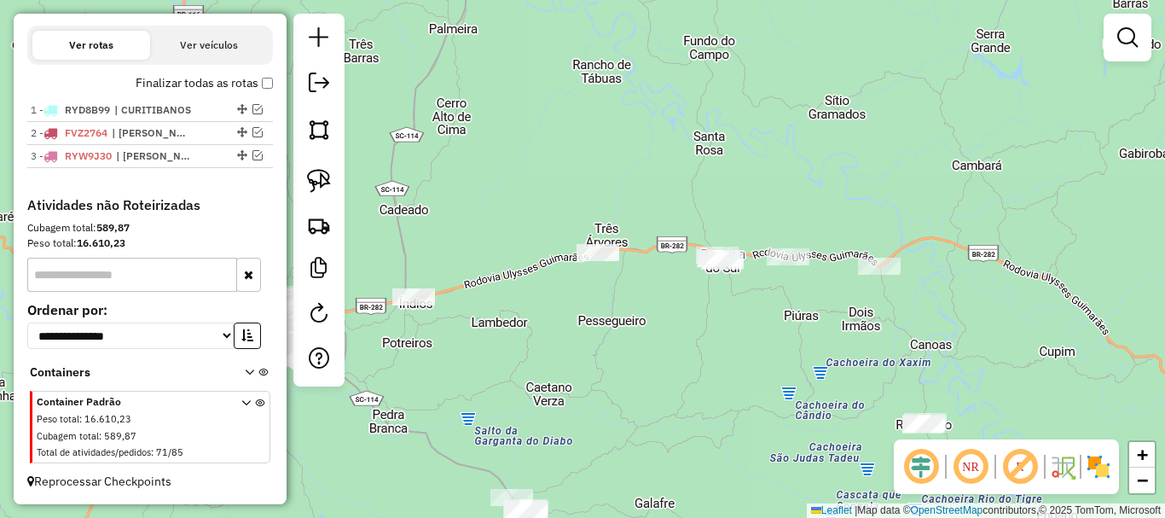
drag, startPoint x: 749, startPoint y: 324, endPoint x: 670, endPoint y: 343, distance: 81.5
click at [670, 343] on div "Janela de atendimento Grade de atendimento Capacidade Transportadoras Veículos …" at bounding box center [582, 259] width 1165 height 518
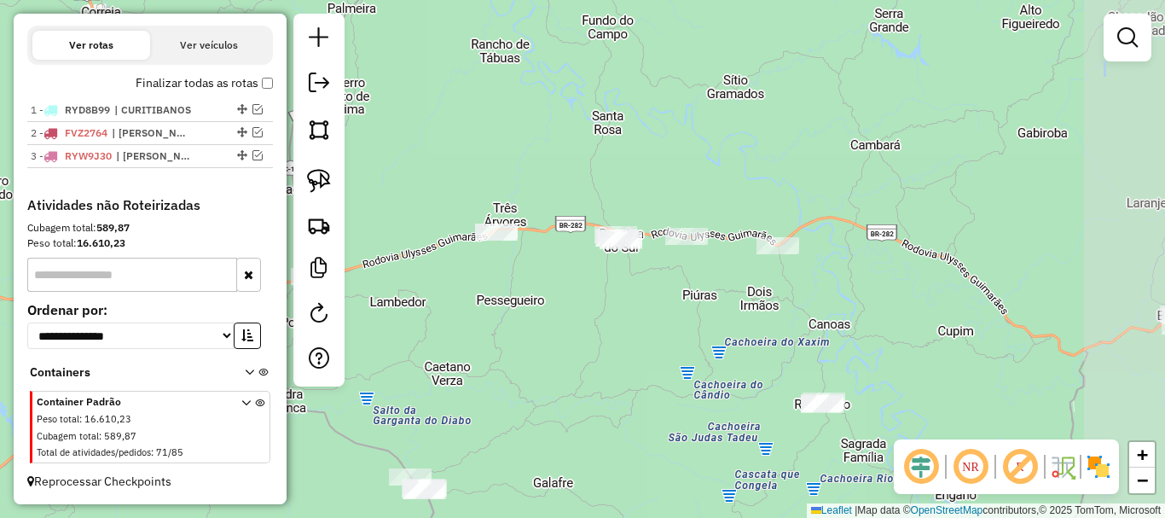
drag, startPoint x: 837, startPoint y: 300, endPoint x: 673, endPoint y: 290, distance: 164.1
click at [674, 290] on div "Janela de atendimento Grade de atendimento Capacidade Transportadoras Veículos …" at bounding box center [582, 259] width 1165 height 518
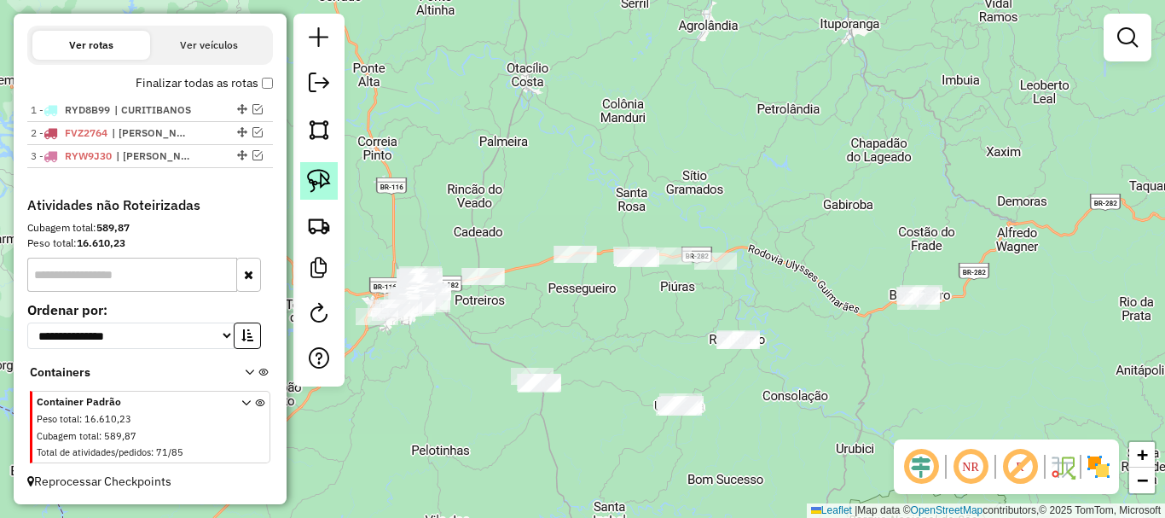
click at [329, 183] on img at bounding box center [319, 181] width 24 height 24
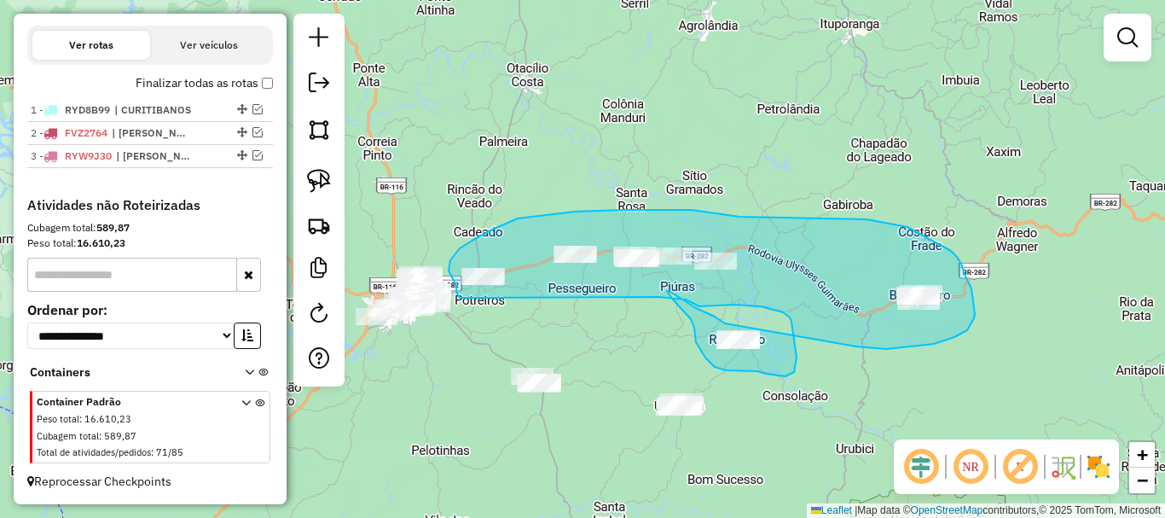
drag, startPoint x: 458, startPoint y: 296, endPoint x: 658, endPoint y: 297, distance: 200.4
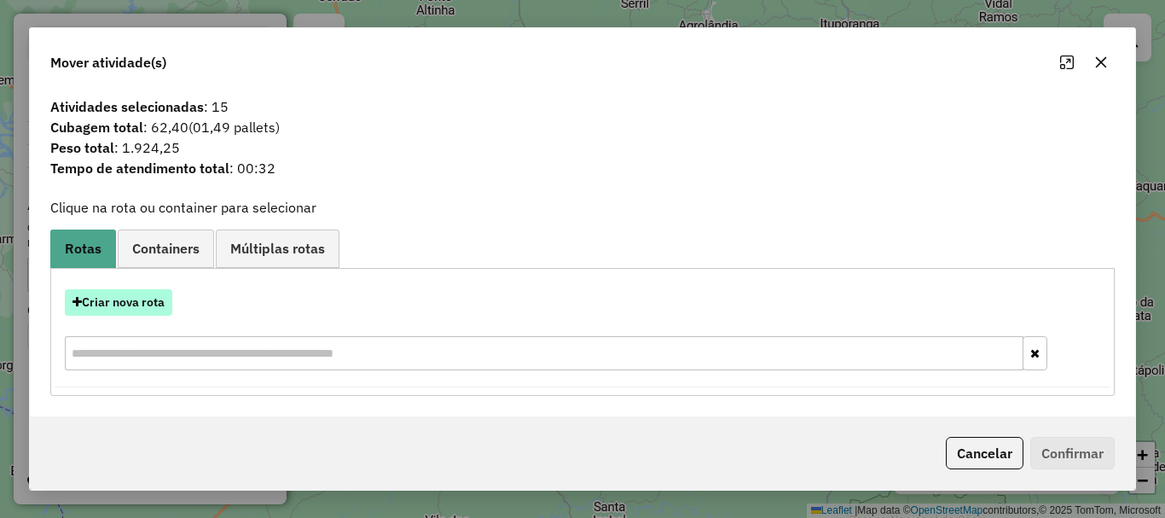
click at [136, 303] on button "Criar nova rota" at bounding box center [118, 302] width 107 height 26
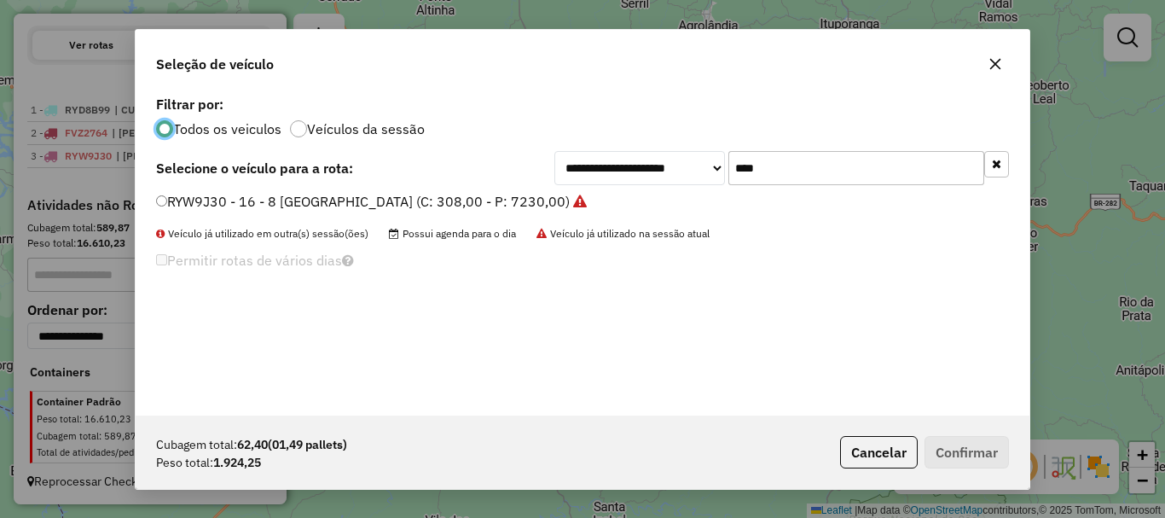
scroll to position [9, 5]
drag, startPoint x: 764, startPoint y: 168, endPoint x: 567, endPoint y: 158, distance: 197.3
click at [568, 158] on div "**********" at bounding box center [781, 168] width 455 height 34
type input "****"
click at [197, 197] on label "RYW9F50 - 8 Baia (C: 280,00 - P: 6830,00)" at bounding box center [296, 201] width 280 height 20
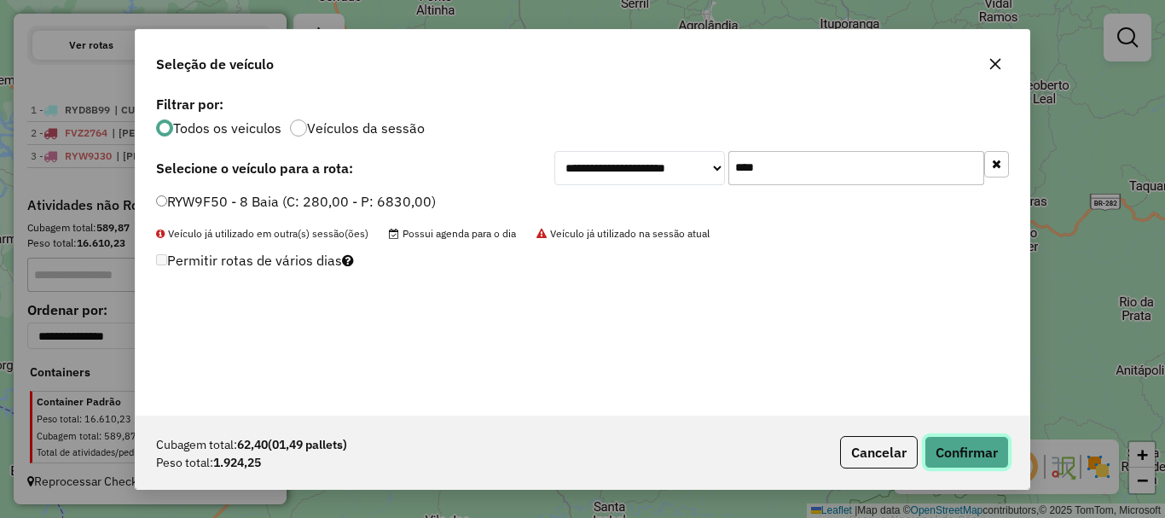
click at [966, 453] on button "Confirmar" at bounding box center [967, 452] width 84 height 32
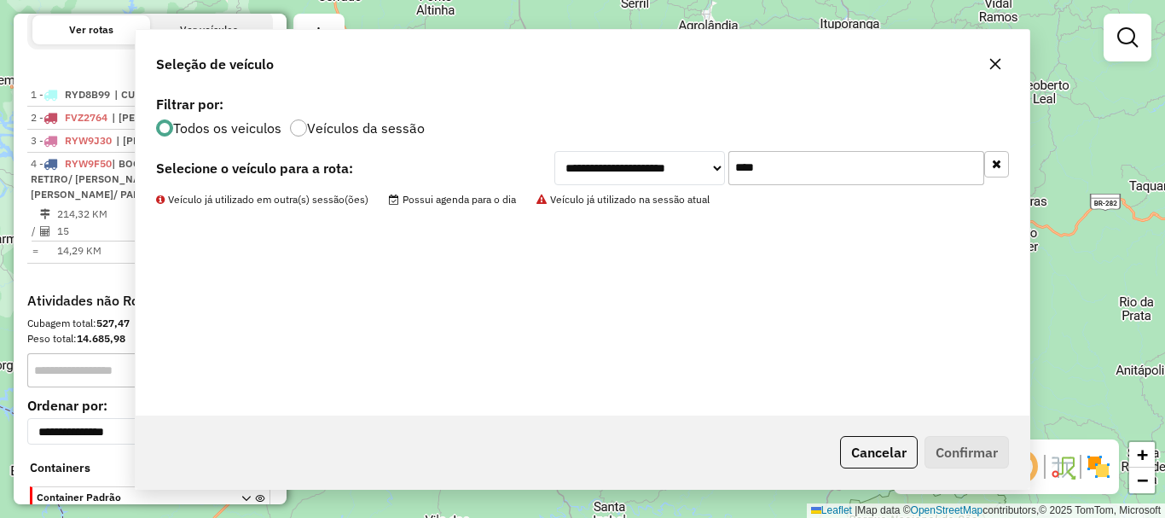
scroll to position [656, 0]
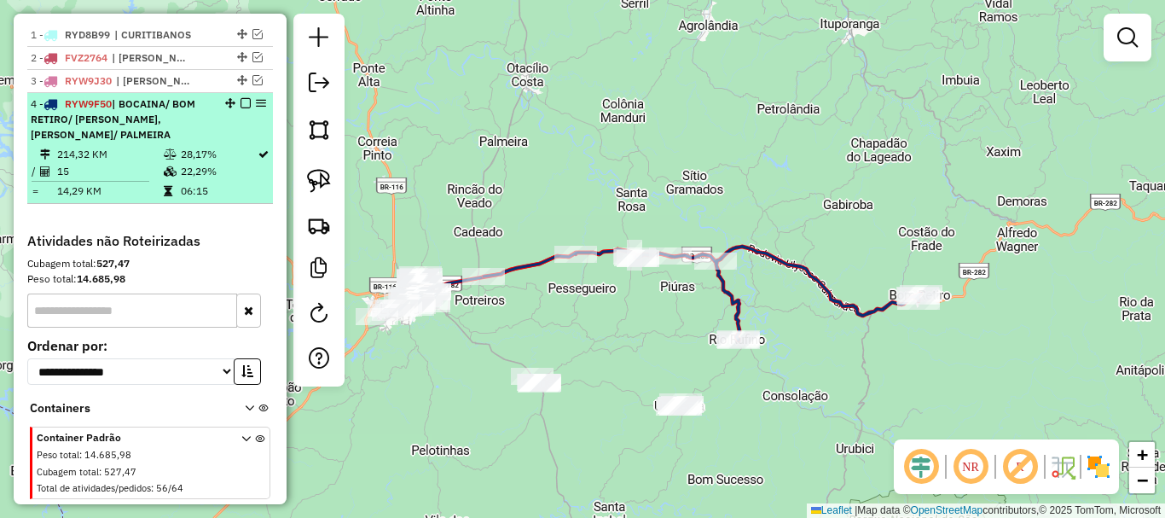
click at [148, 142] on div "4 - RYW9F50 | BOCAINA/ BOM RETIRO/ RUFINO, OTACILIO COSTA/ PALMEIRA" at bounding box center [121, 119] width 181 height 46
select select "*********"
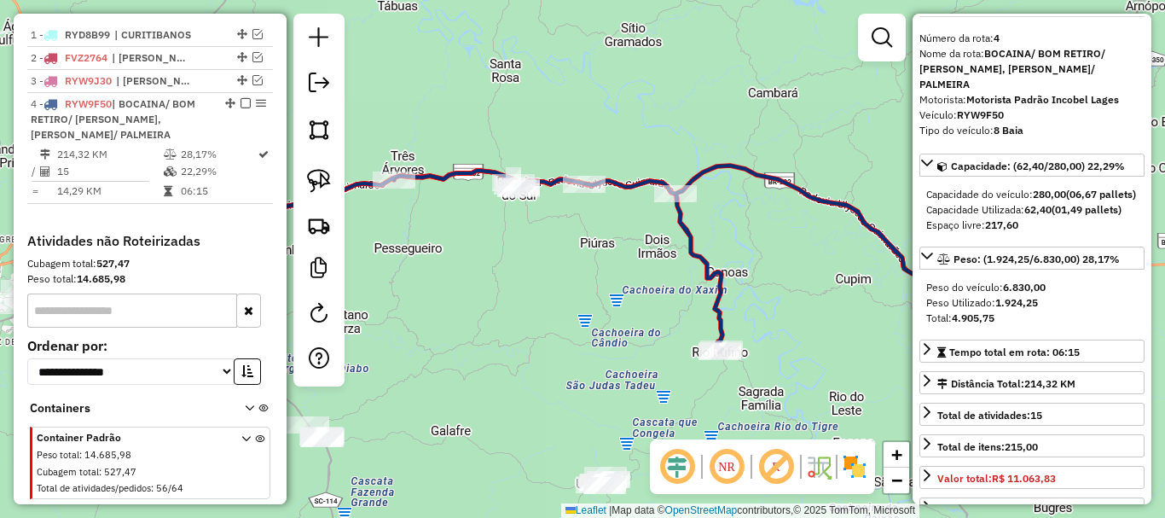
scroll to position [0, 0]
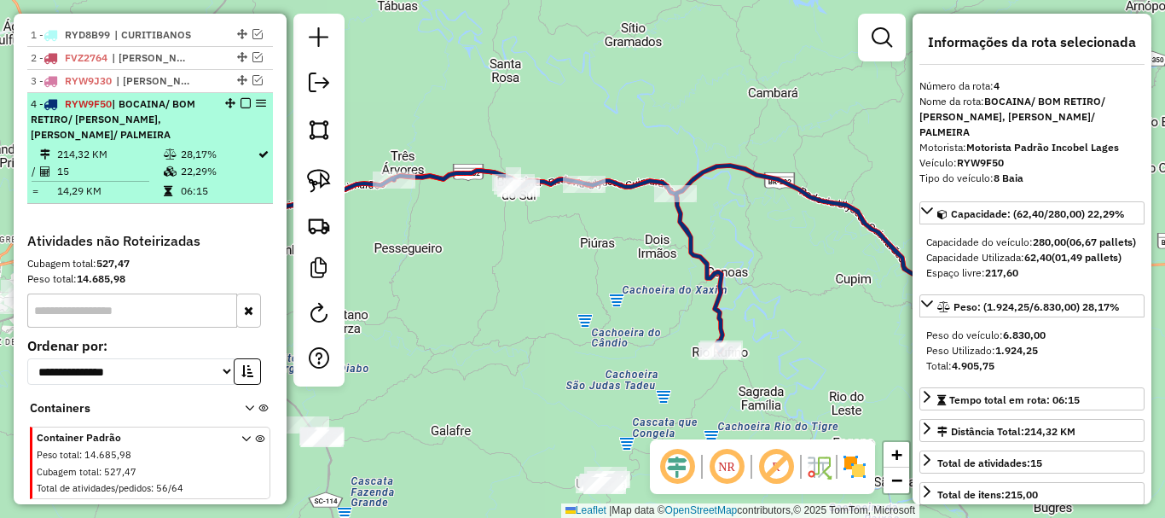
click at [243, 108] on em at bounding box center [246, 103] width 10 height 10
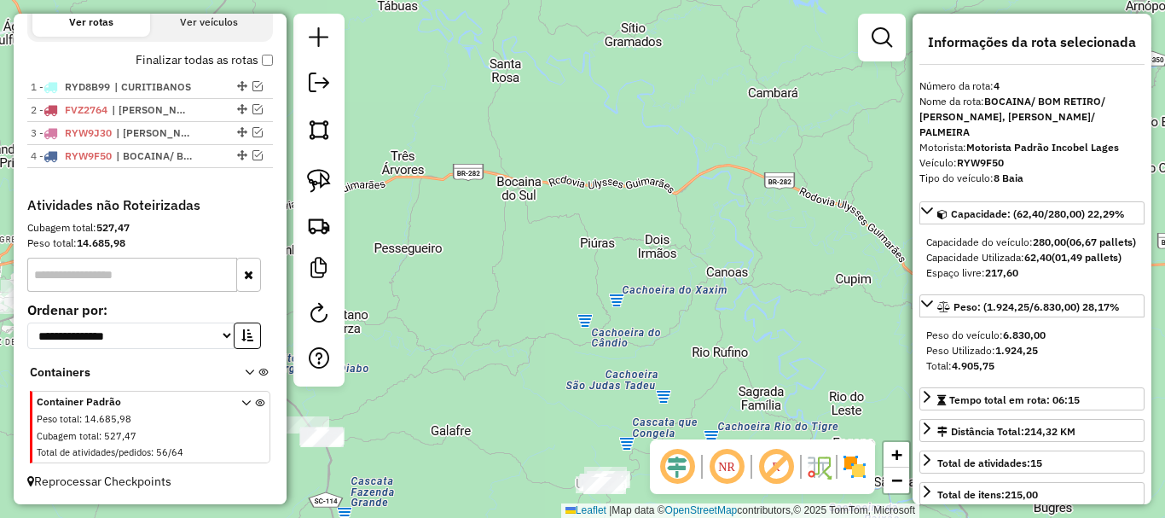
scroll to position [619, 0]
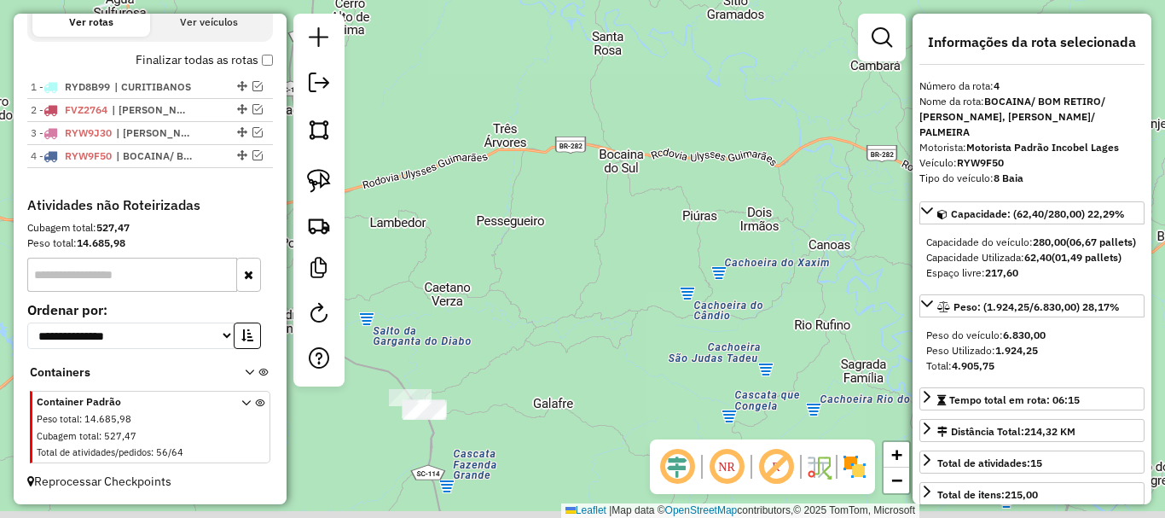
drag, startPoint x: 623, startPoint y: 308, endPoint x: 646, endPoint y: 301, distance: 24.0
click at [646, 301] on div "Janela de atendimento Grade de atendimento Capacidade Transportadoras Veículos …" at bounding box center [582, 259] width 1165 height 518
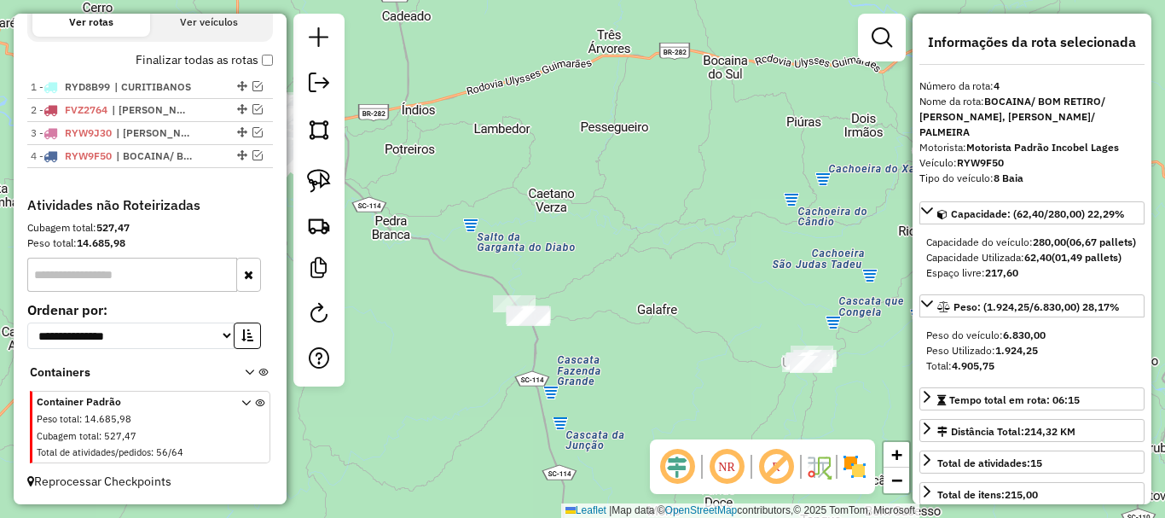
drag, startPoint x: 421, startPoint y: 287, endPoint x: 512, endPoint y: 195, distance: 128.5
click at [512, 196] on div "Janela de atendimento Grade de atendimento Capacidade Transportadoras Veículos …" at bounding box center [582, 259] width 1165 height 518
drag, startPoint x: 315, startPoint y: 177, endPoint x: 426, endPoint y: 267, distance: 143.1
click at [315, 177] on img at bounding box center [319, 181] width 24 height 24
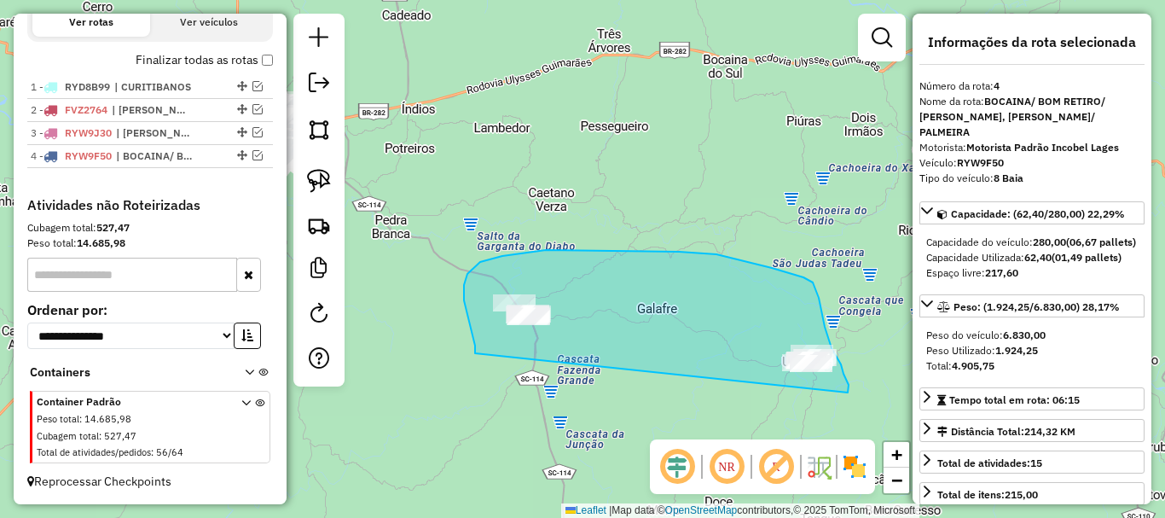
drag, startPoint x: 464, startPoint y: 300, endPoint x: 844, endPoint y: 399, distance: 392.2
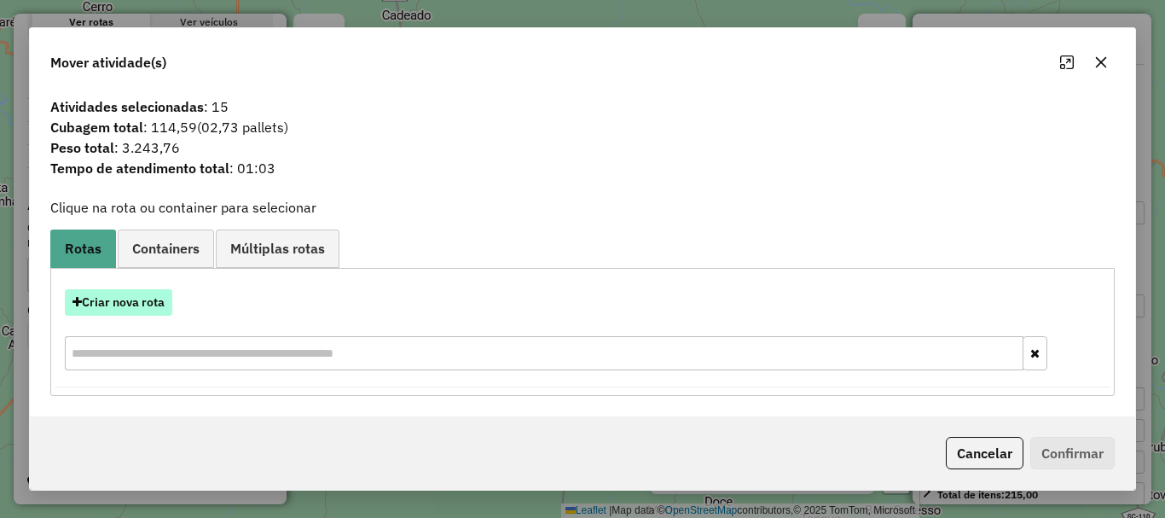
click at [134, 309] on button "Criar nova rota" at bounding box center [118, 302] width 107 height 26
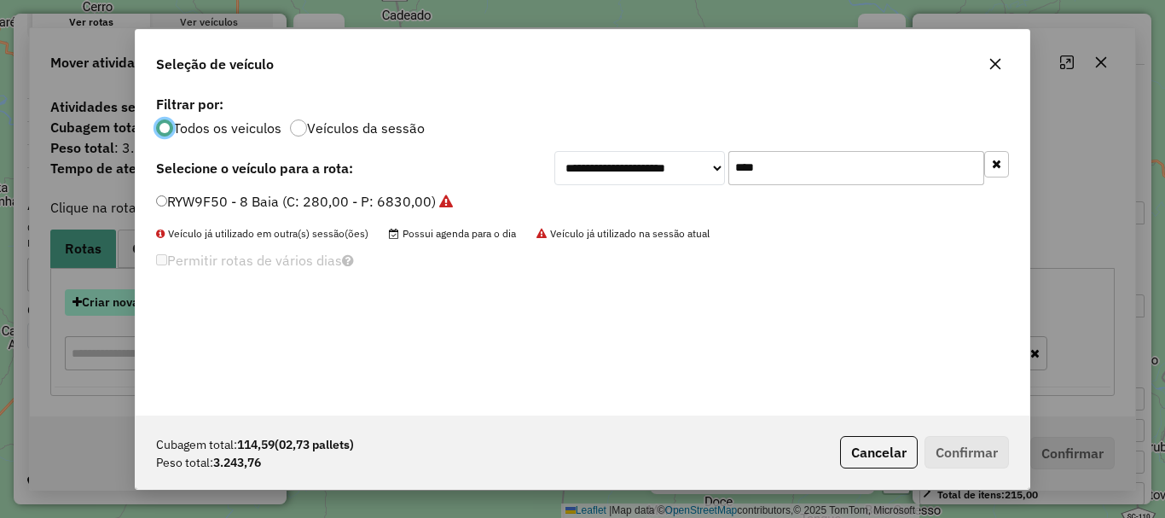
scroll to position [9, 5]
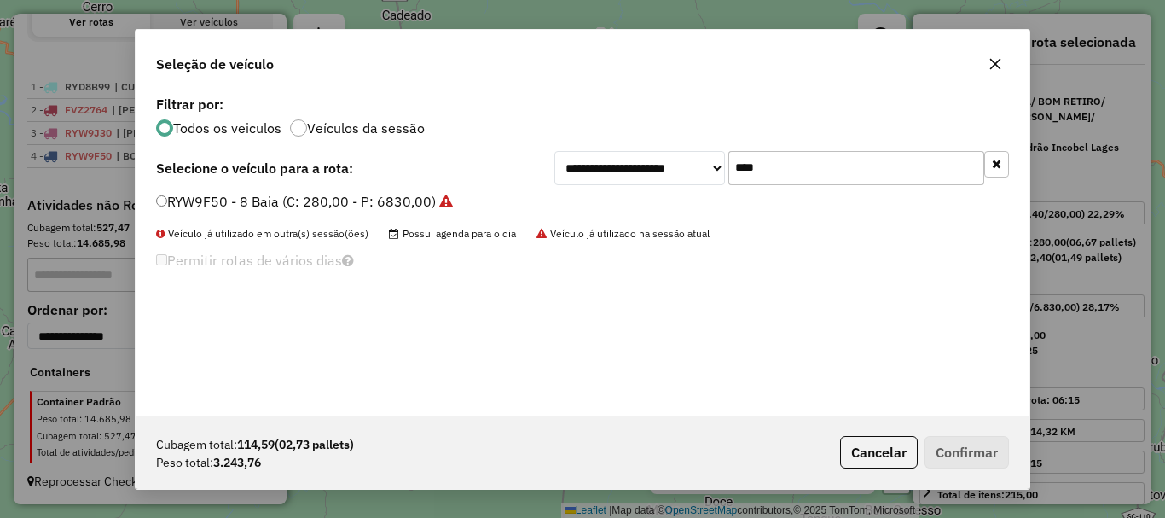
drag, startPoint x: 806, startPoint y: 172, endPoint x: 645, endPoint y: 171, distance: 161.2
click at [651, 166] on div "**********" at bounding box center [781, 168] width 455 height 34
type input "***"
click at [229, 188] on div "**********" at bounding box center [583, 253] width 894 height 324
click at [229, 200] on label "RXN3A40 - 79 - 8 Baia NOVO (C: 308,00 - P: 7230,00)" at bounding box center [330, 201] width 349 height 20
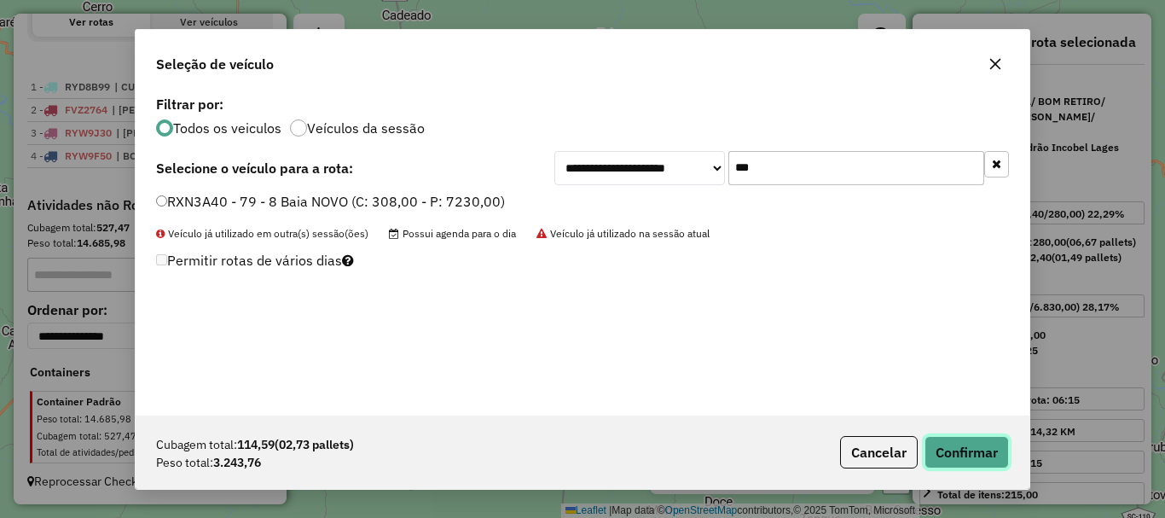
click at [976, 453] on button "Confirmar" at bounding box center [967, 452] width 84 height 32
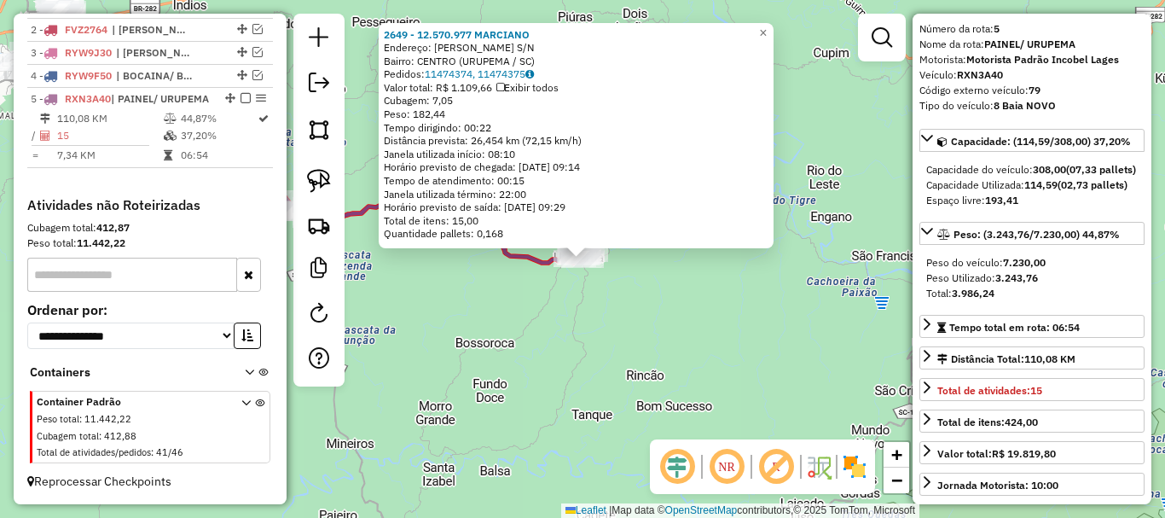
scroll to position [85, 0]
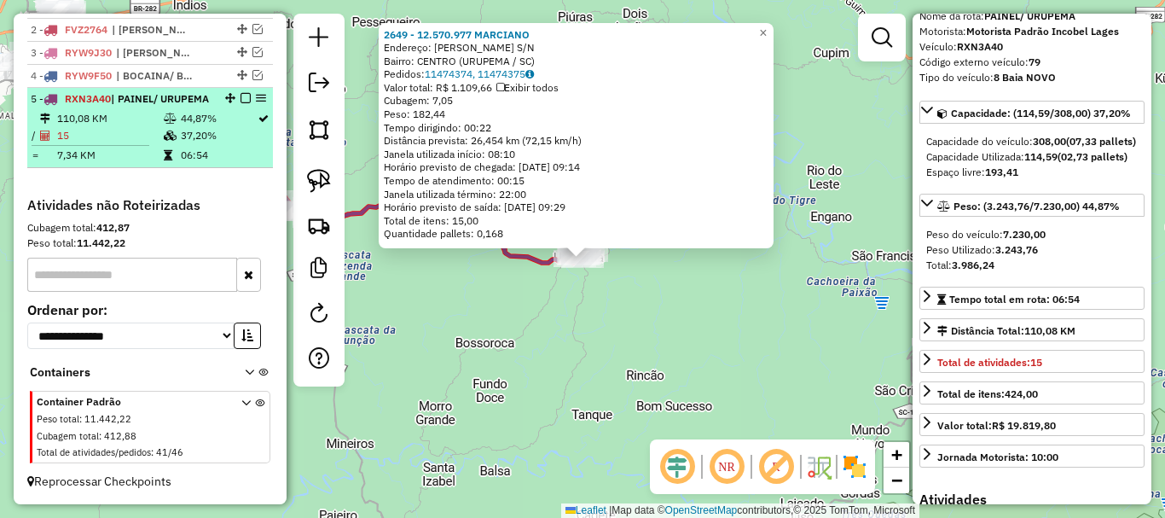
click at [241, 93] on em at bounding box center [246, 98] width 10 height 10
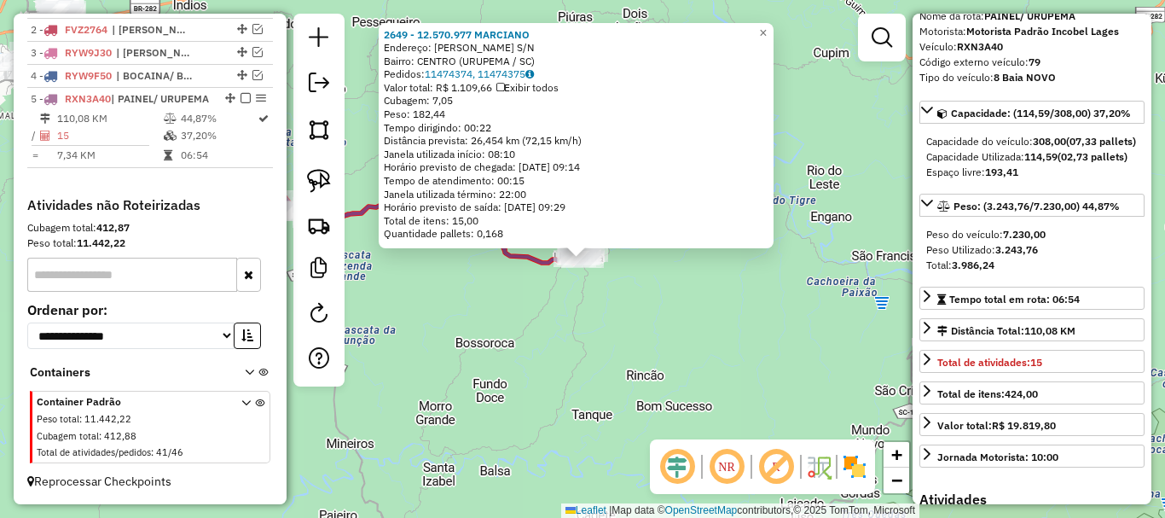
scroll to position [642, 0]
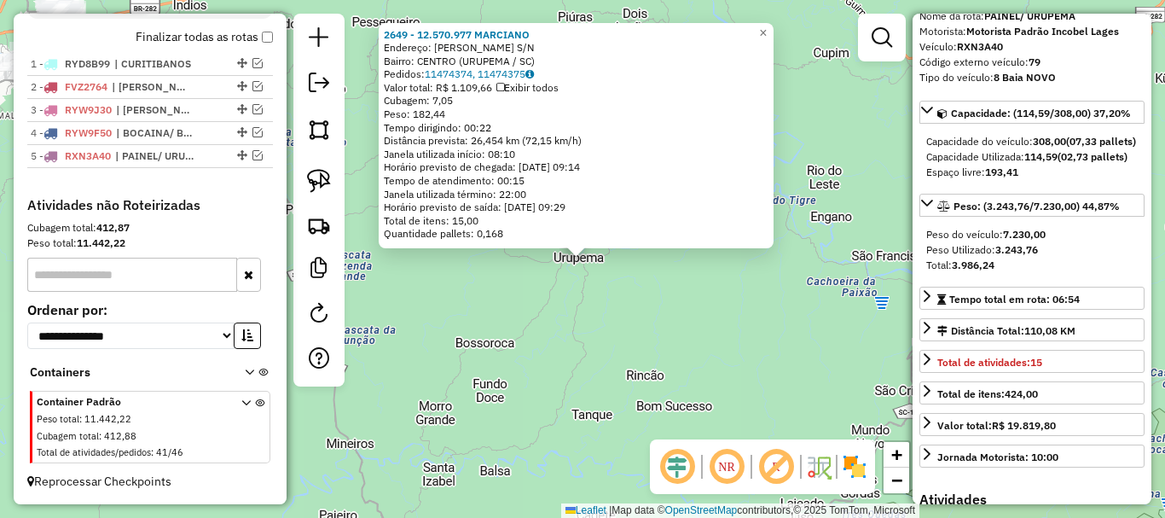
click at [535, 293] on div "2649 - 12.570.977 MARCIANO Endereço: R LINO ALVES DE SOUZA S/N Bairro: CENTRO (…" at bounding box center [582, 259] width 1165 height 518
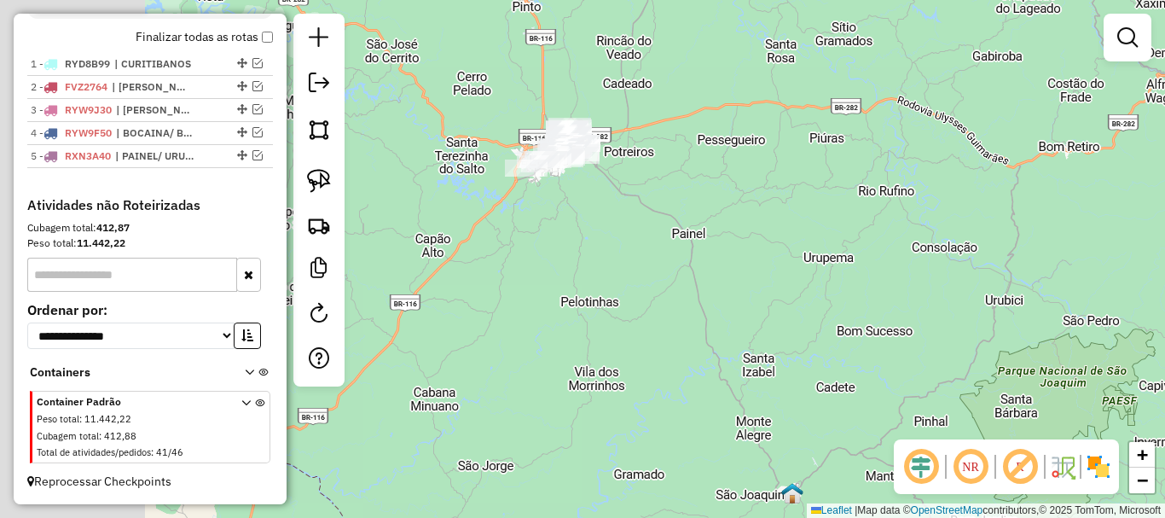
drag, startPoint x: 710, startPoint y: 261, endPoint x: 1033, endPoint y: 268, distance: 323.3
click at [1033, 268] on div "Janela de atendimento Grade de atendimento Capacidade Transportadoras Veículos …" at bounding box center [582, 259] width 1165 height 518
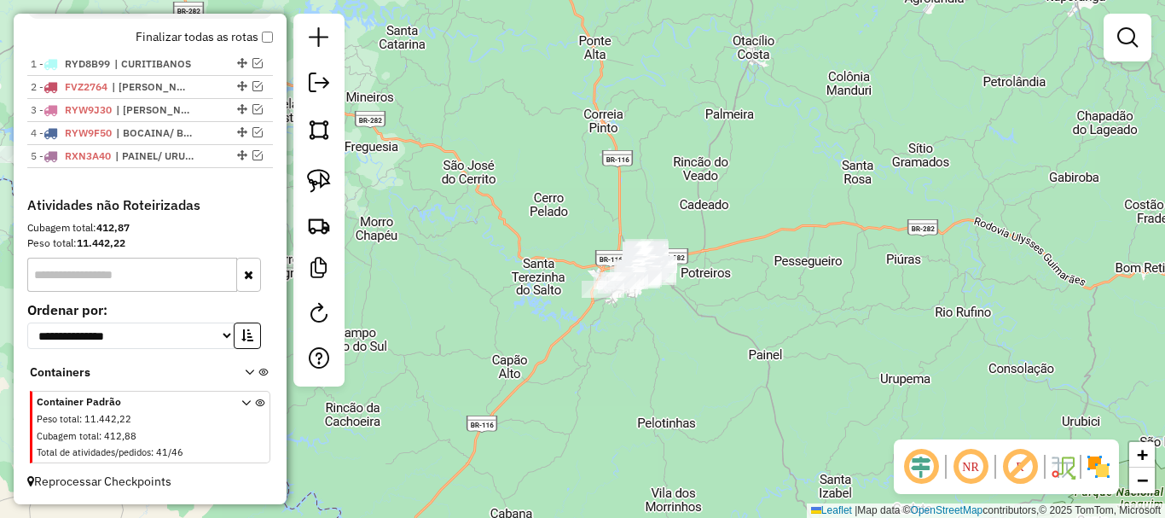
drag, startPoint x: 589, startPoint y: 275, endPoint x: 579, endPoint y: 279, distance: 10.0
click at [579, 280] on div "Janela de atendimento Grade de atendimento Capacidade Transportadoras Veículos …" at bounding box center [582, 259] width 1165 height 518
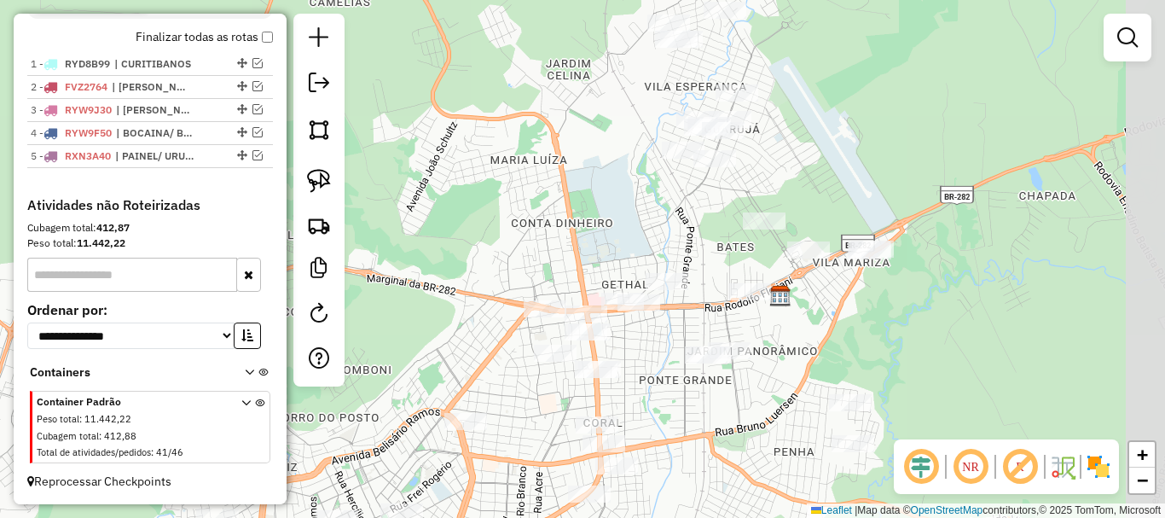
drag, startPoint x: 638, startPoint y: 216, endPoint x: 575, endPoint y: 250, distance: 71.7
click at [575, 249] on div "Janela de atendimento Grade de atendimento Capacidade Transportadoras Veículos …" at bounding box center [582, 259] width 1165 height 518
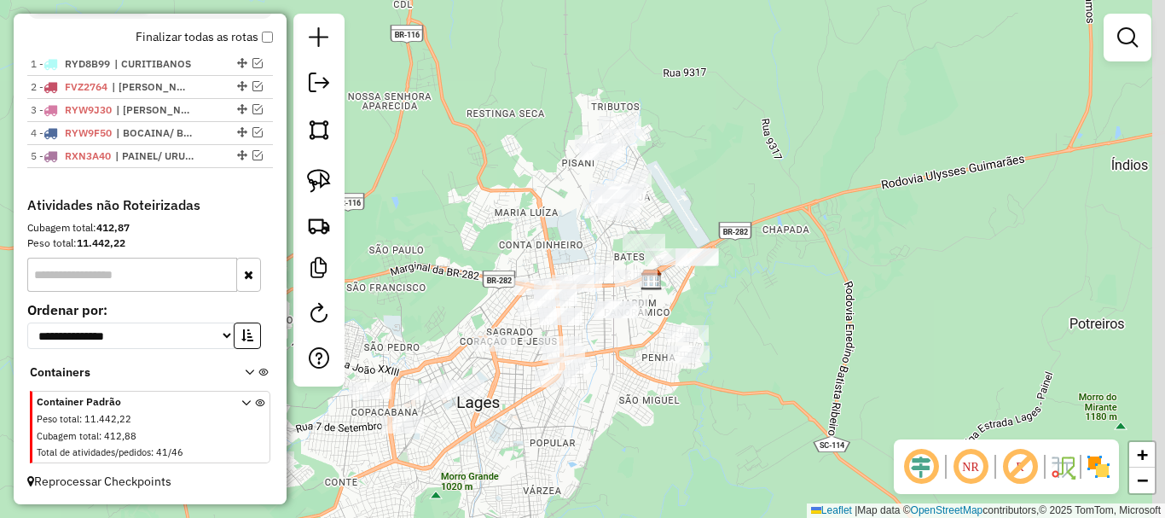
drag, startPoint x: 555, startPoint y: 251, endPoint x: 546, endPoint y: 253, distance: 9.7
click at [546, 253] on div "Janela de atendimento Grade de atendimento Capacidade Transportadoras Veículos …" at bounding box center [582, 259] width 1165 height 518
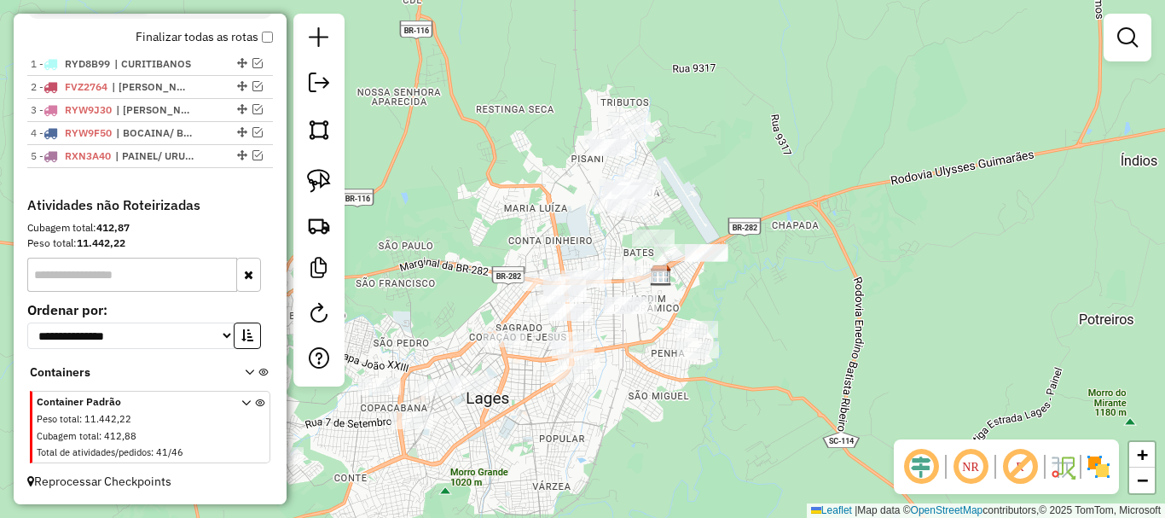
click at [639, 362] on div "Janela de atendimento Grade de atendimento Capacidade Transportadoras Veículos …" at bounding box center [582, 259] width 1165 height 518
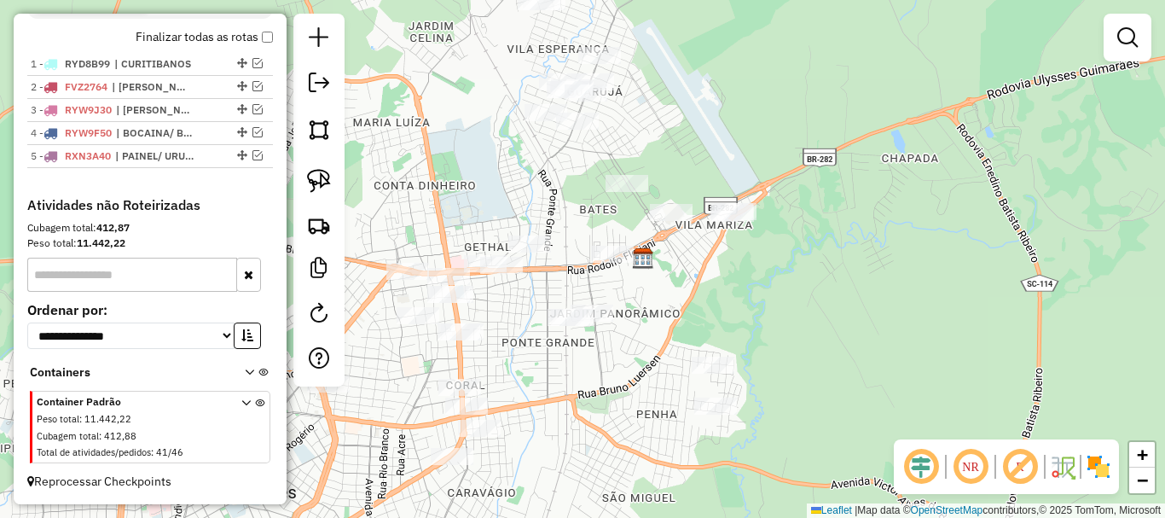
drag, startPoint x: 612, startPoint y: 338, endPoint x: 600, endPoint y: 371, distance: 35.3
click at [600, 371] on div "Janela de atendimento Grade de atendimento Capacidade Transportadoras Veículos …" at bounding box center [582, 259] width 1165 height 518
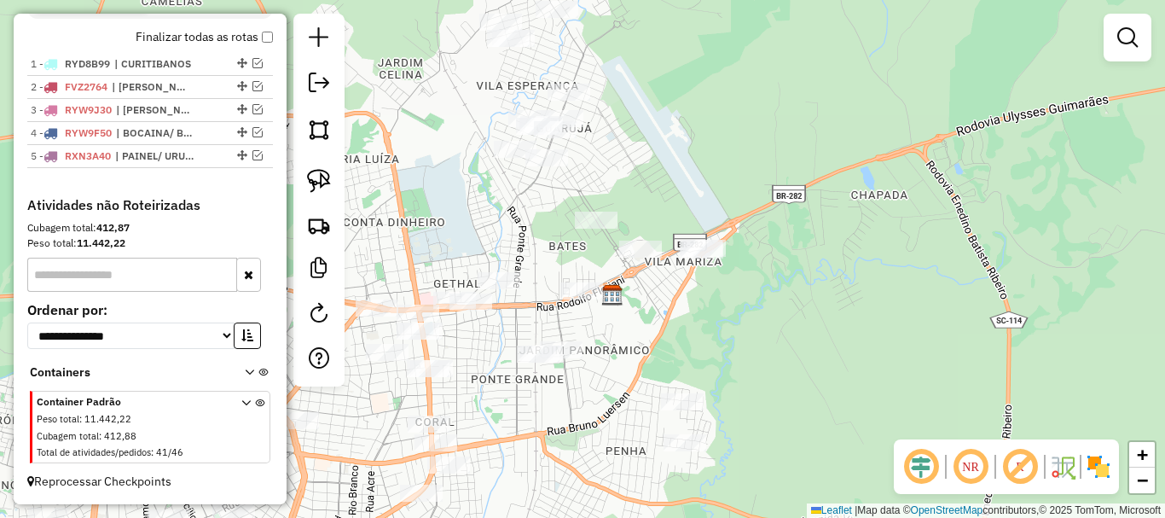
drag, startPoint x: 547, startPoint y: 227, endPoint x: 537, endPoint y: 254, distance: 28.9
click at [537, 254] on div "Janela de atendimento Grade de atendimento Capacidade Transportadoras Veículos …" at bounding box center [582, 259] width 1165 height 518
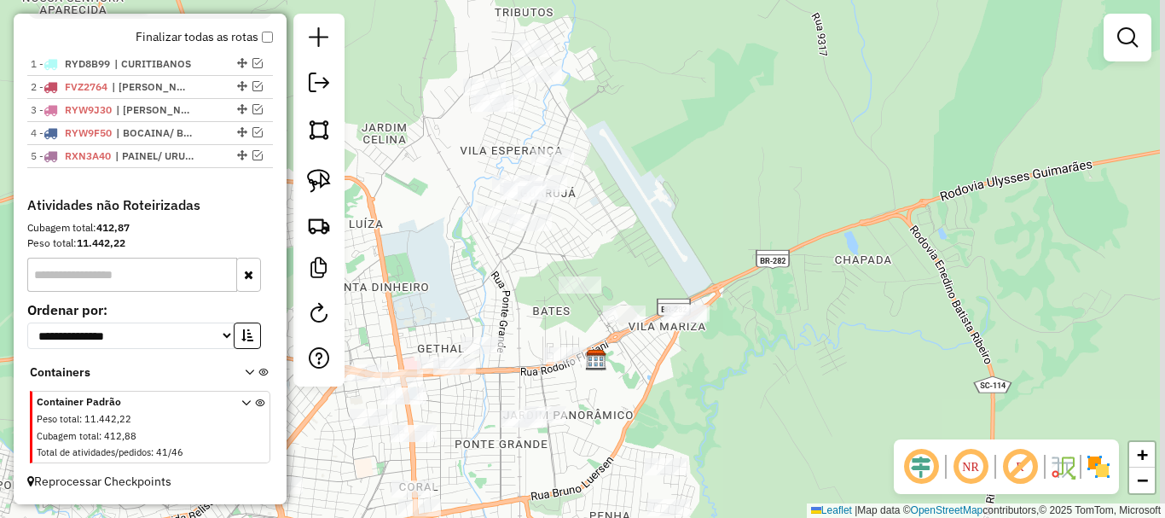
drag, startPoint x: 524, startPoint y: 301, endPoint x: 507, endPoint y: 367, distance: 67.6
click at [507, 367] on div "Janela de atendimento Grade de atendimento Capacidade Transportadoras Veículos …" at bounding box center [582, 259] width 1165 height 518
click at [314, 178] on img at bounding box center [319, 181] width 24 height 24
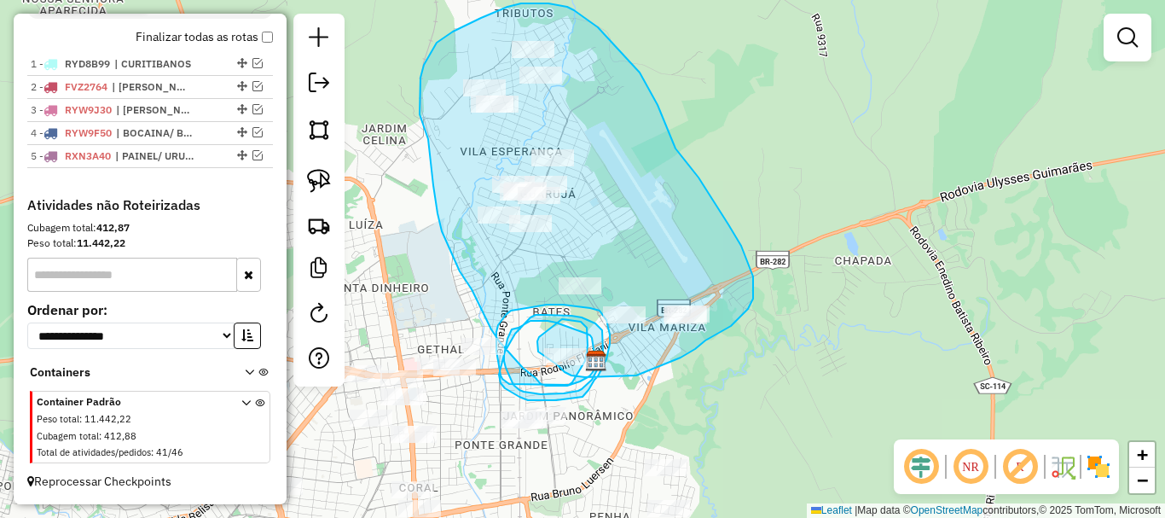
drag, startPoint x: 539, startPoint y: 337, endPoint x: 562, endPoint y: 319, distance: 29.2
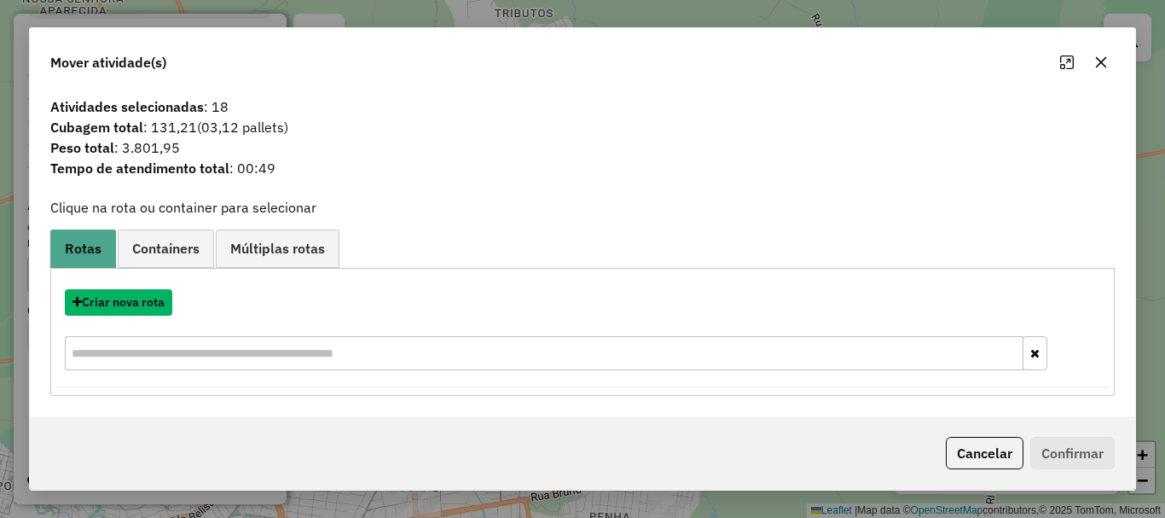
click at [131, 305] on button "Criar nova rota" at bounding box center [118, 302] width 107 height 26
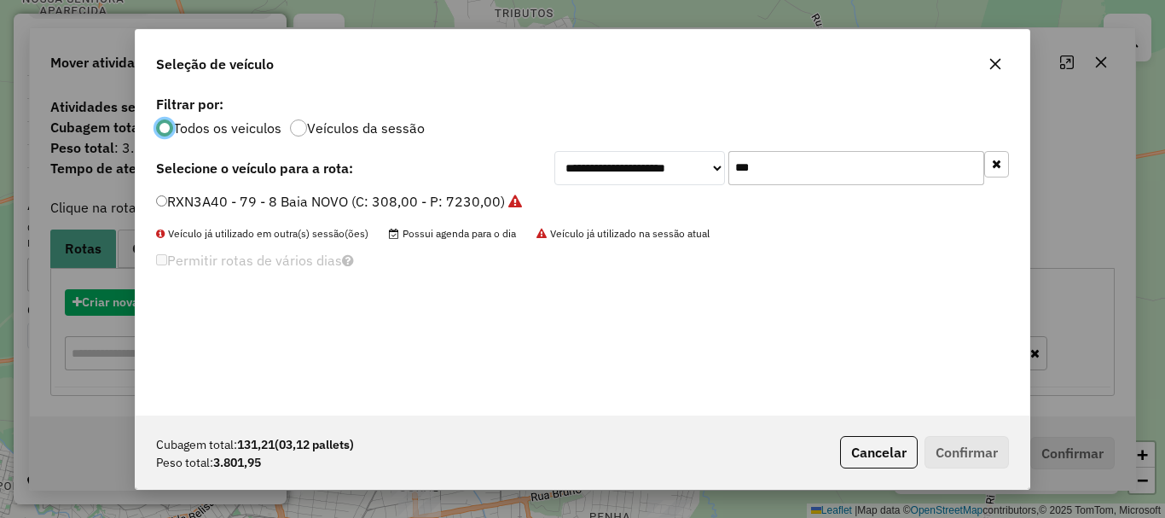
scroll to position [9, 5]
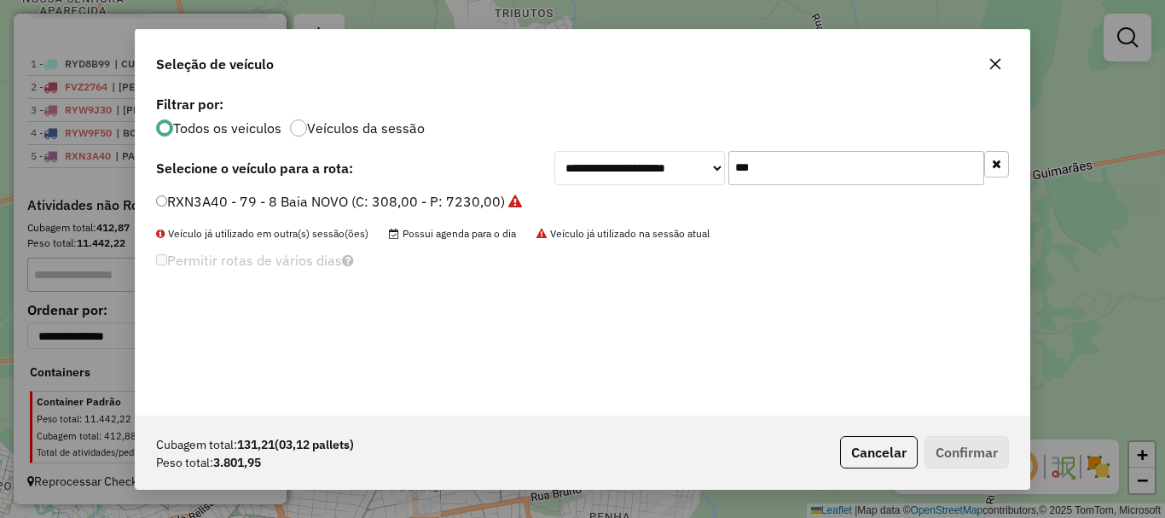
drag, startPoint x: 726, startPoint y: 173, endPoint x: 688, endPoint y: 173, distance: 37.5
click at [688, 173] on div "**********" at bounding box center [781, 168] width 455 height 34
type input "***"
click at [184, 207] on label "FCO6B47 - 8 Baia NOVO 2 (C: 322,00 - P: 8602,00)" at bounding box center [321, 201] width 331 height 20
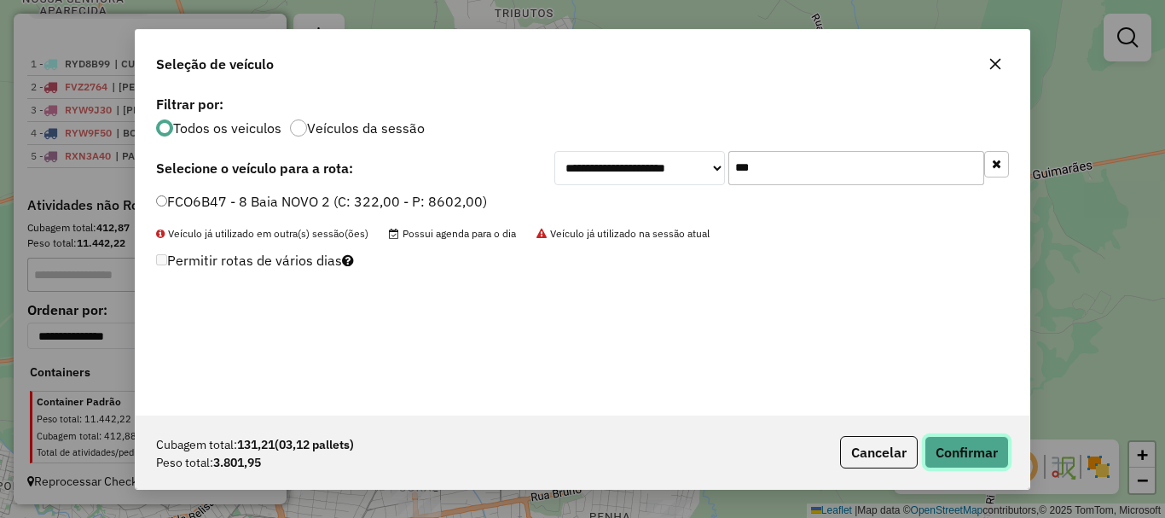
click at [952, 444] on button "Confirmar" at bounding box center [967, 452] width 84 height 32
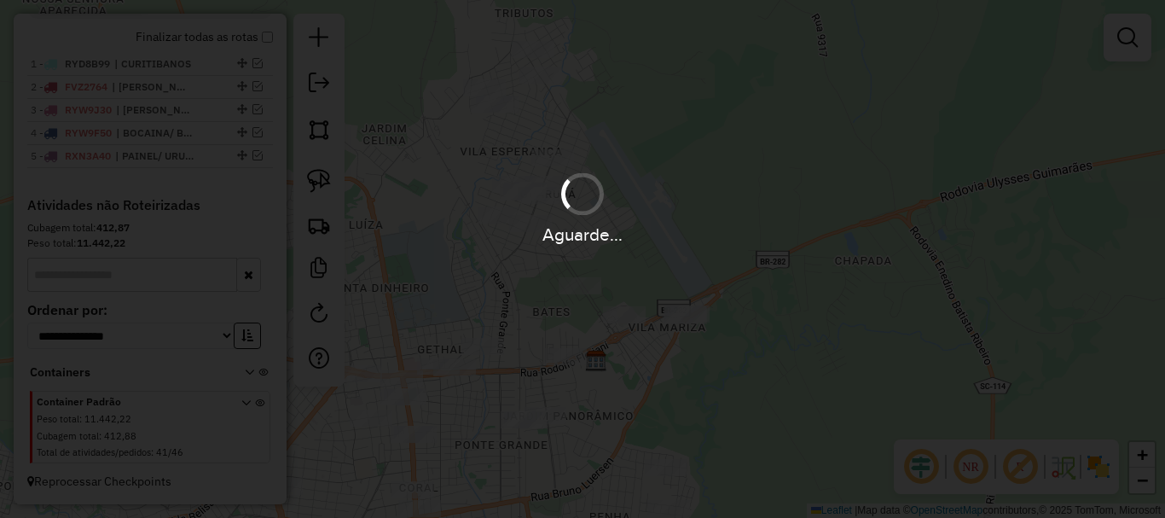
scroll to position [715, 0]
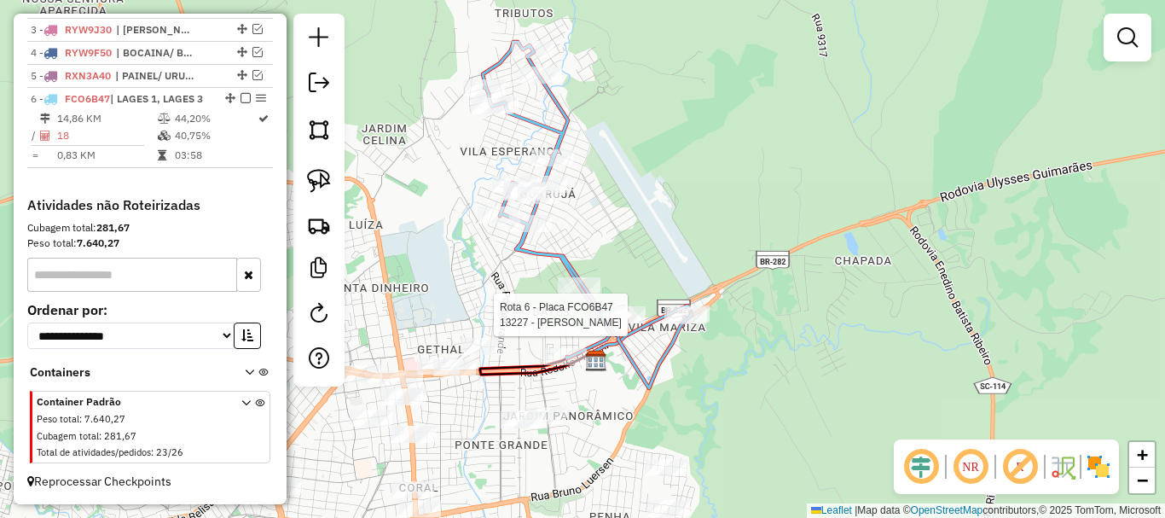
select select "*********"
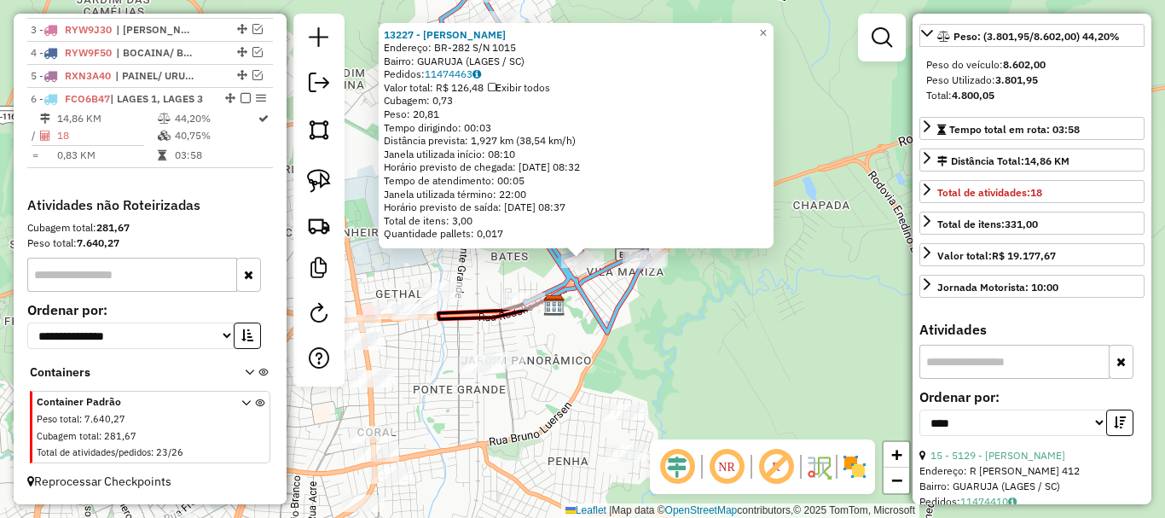
scroll to position [341, 0]
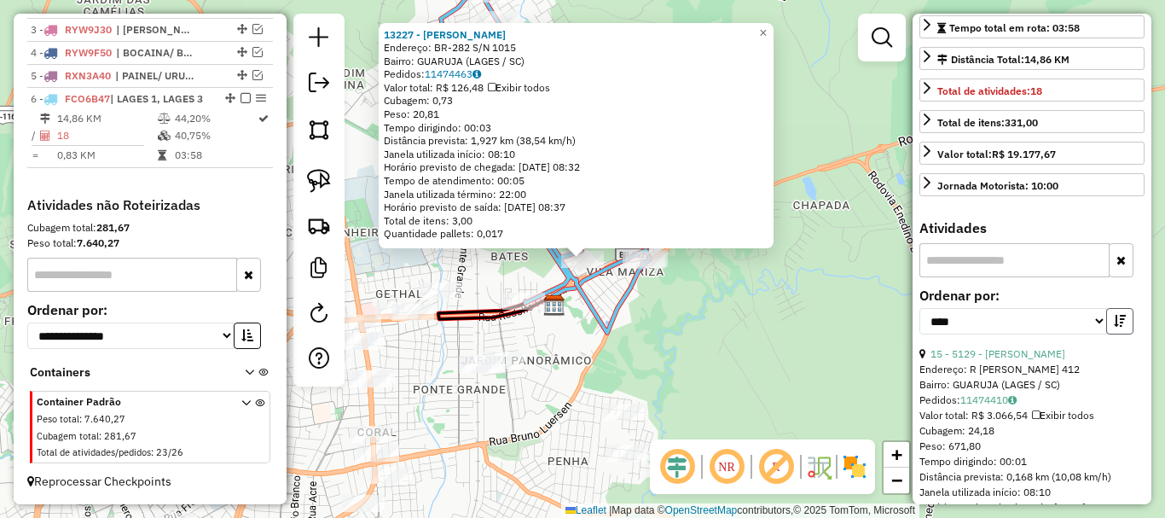
click at [1117, 334] on button "button" at bounding box center [1119, 321] width 27 height 26
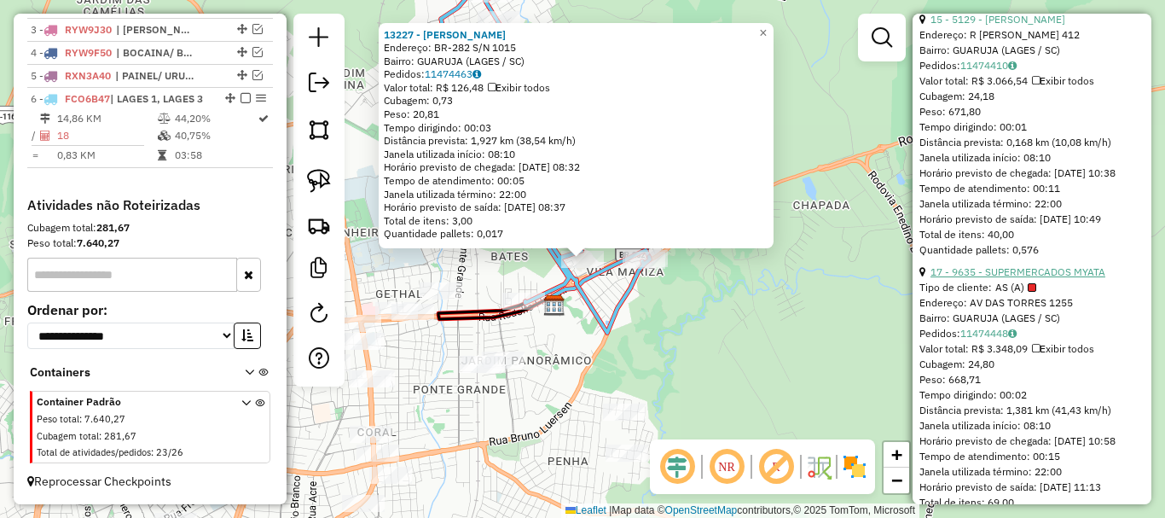
scroll to position [682, 0]
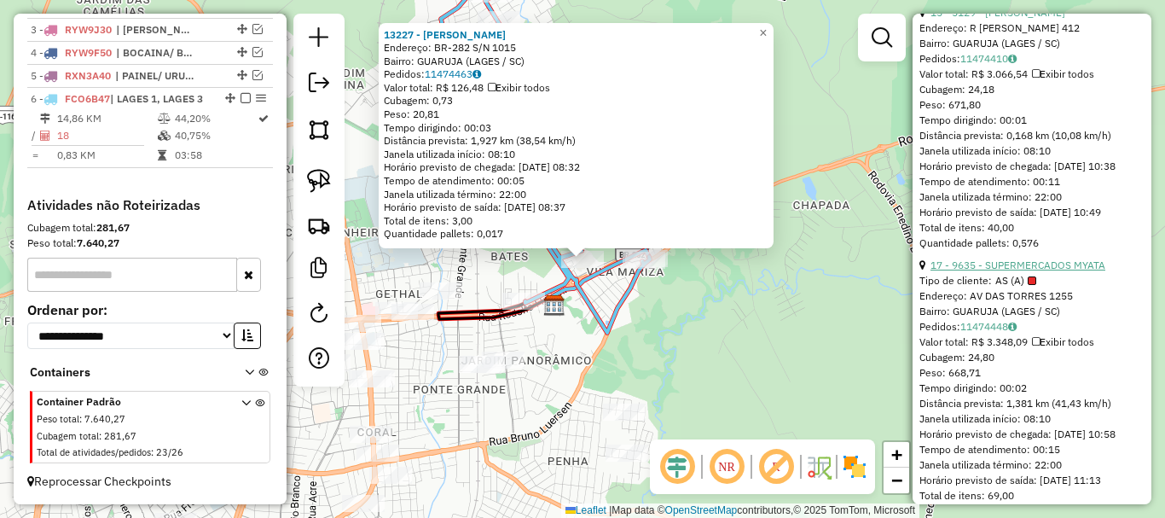
click at [1077, 271] on link "17 - 9635 - SUPERMERCADOS MYATA" at bounding box center [1018, 264] width 175 height 13
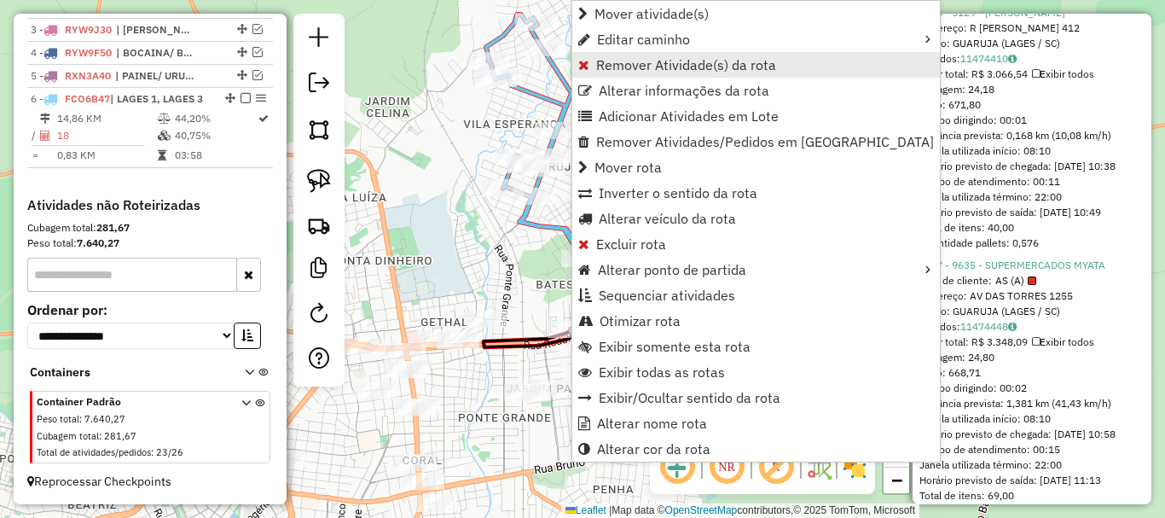
click at [633, 69] on span "Remover Atividade(s) da rota" at bounding box center [686, 65] width 180 height 14
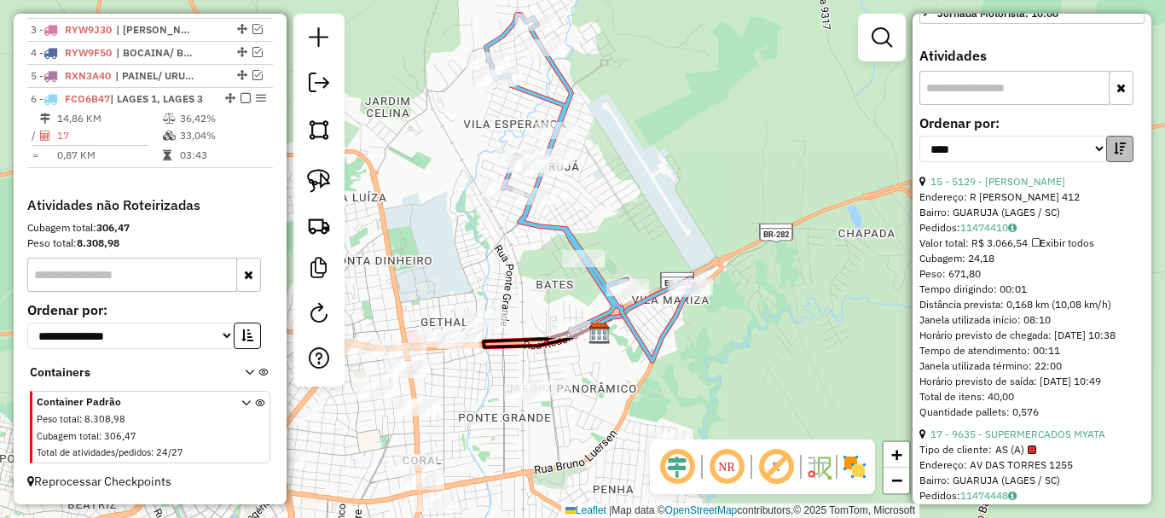
scroll to position [512, 0]
click at [1108, 164] on button "button" at bounding box center [1119, 150] width 27 height 26
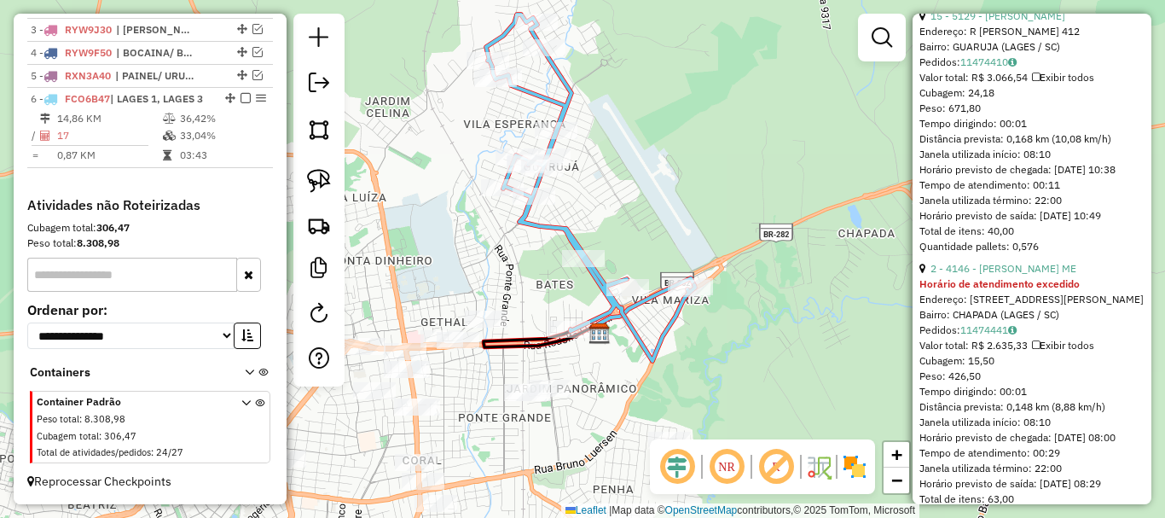
scroll to position [682, 0]
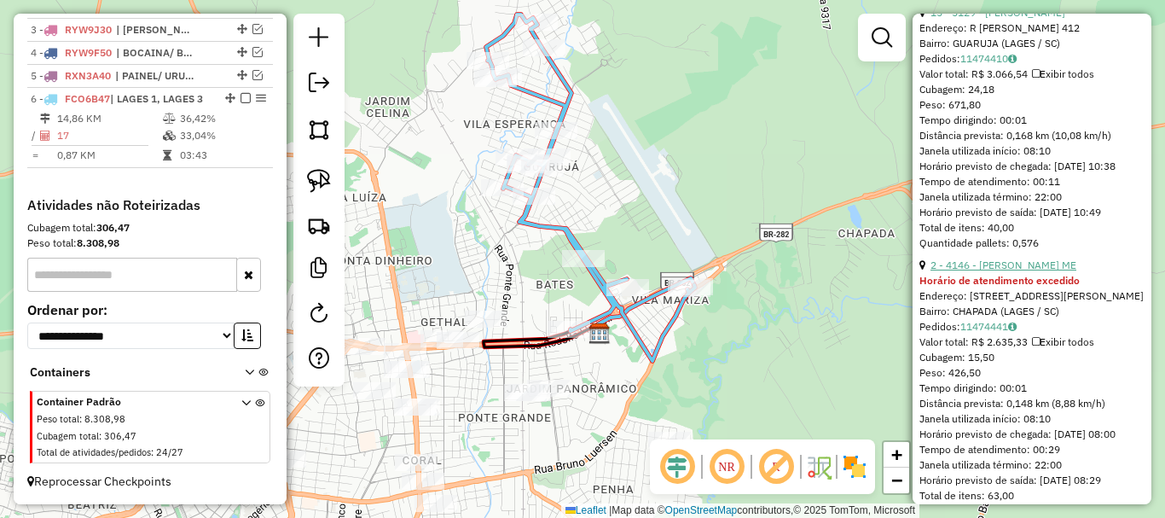
click at [1017, 271] on link "2 - 4146 - JOSE ADAIR VARELA ME" at bounding box center [1004, 264] width 146 height 13
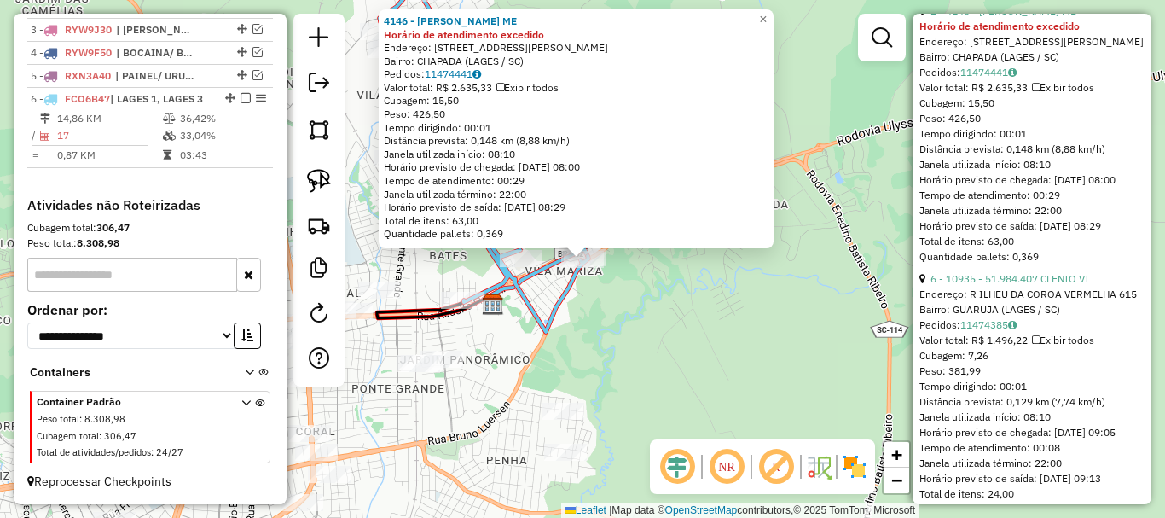
scroll to position [938, 0]
click at [1068, 283] on link "6 - 10935 - 51.984.407 CLENIO VI" at bounding box center [1010, 276] width 159 height 13
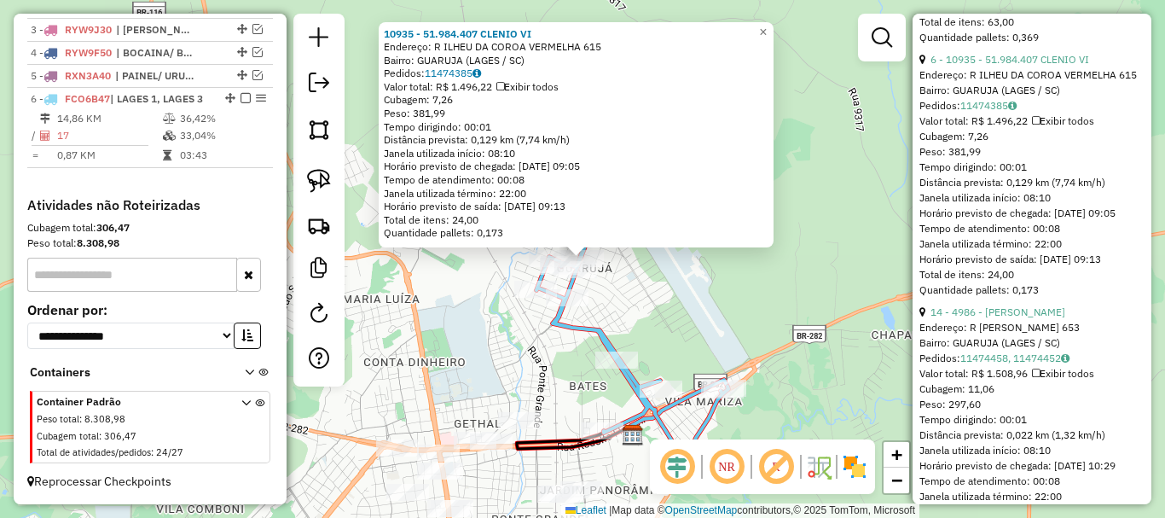
scroll to position [1194, 0]
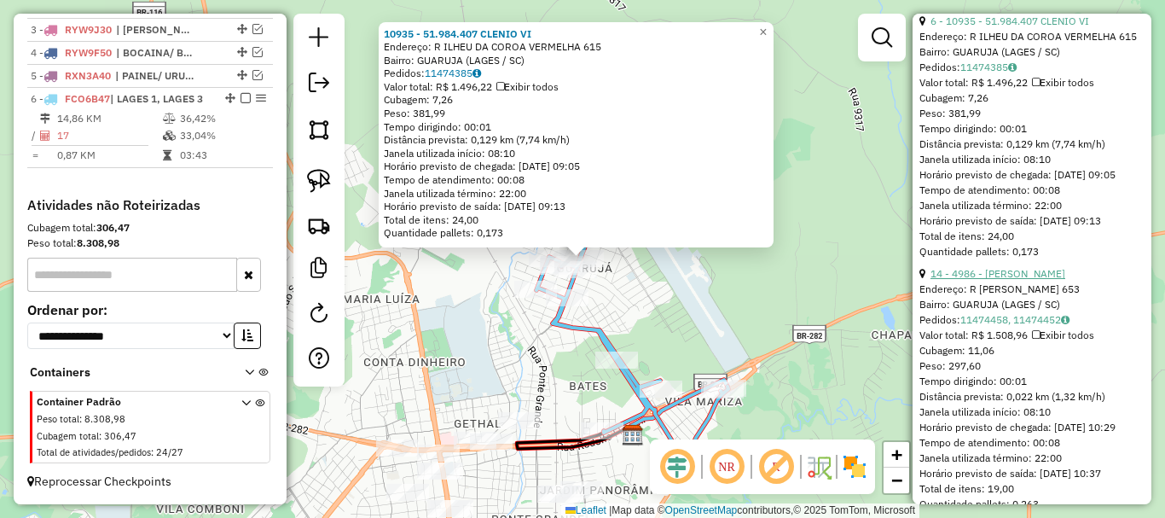
click at [1050, 280] on link "14 - 4986 - ANTONIO ADRIANO VELH" at bounding box center [998, 273] width 135 height 13
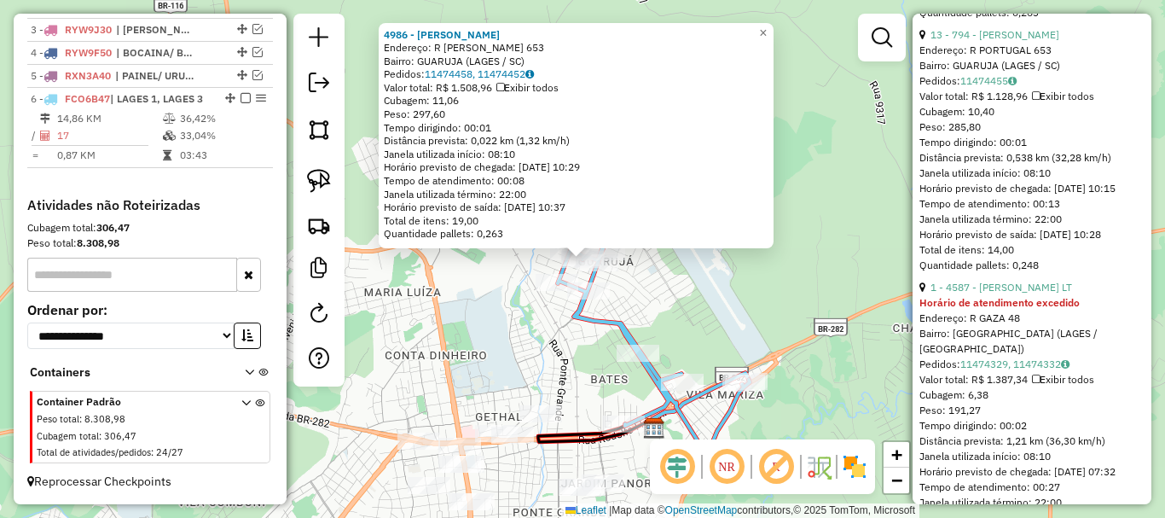
scroll to position [1706, 0]
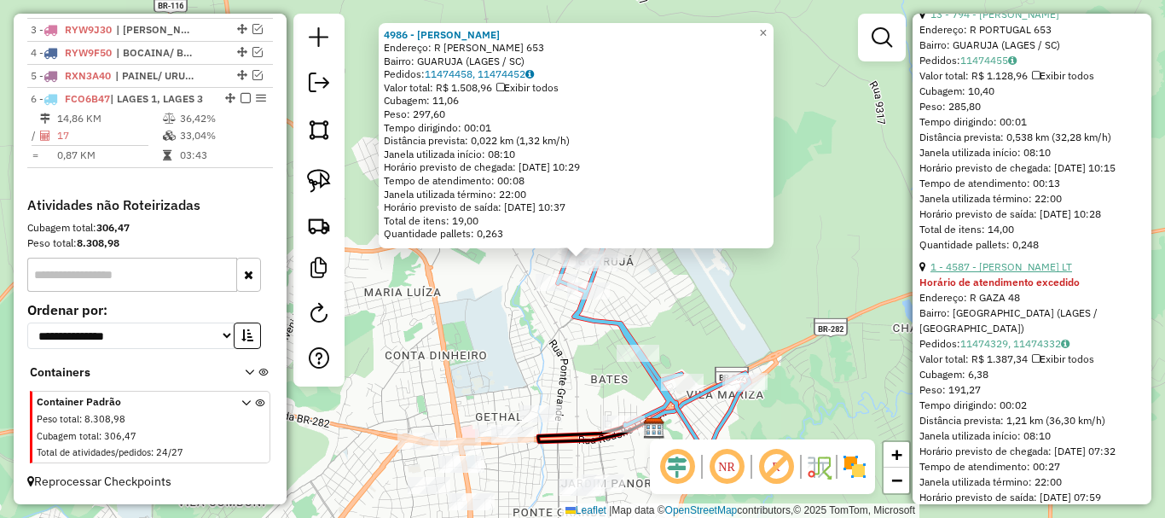
click at [1066, 273] on link "1 - 4587 - MERCEARIA MOREIRA LT" at bounding box center [1002, 266] width 142 height 13
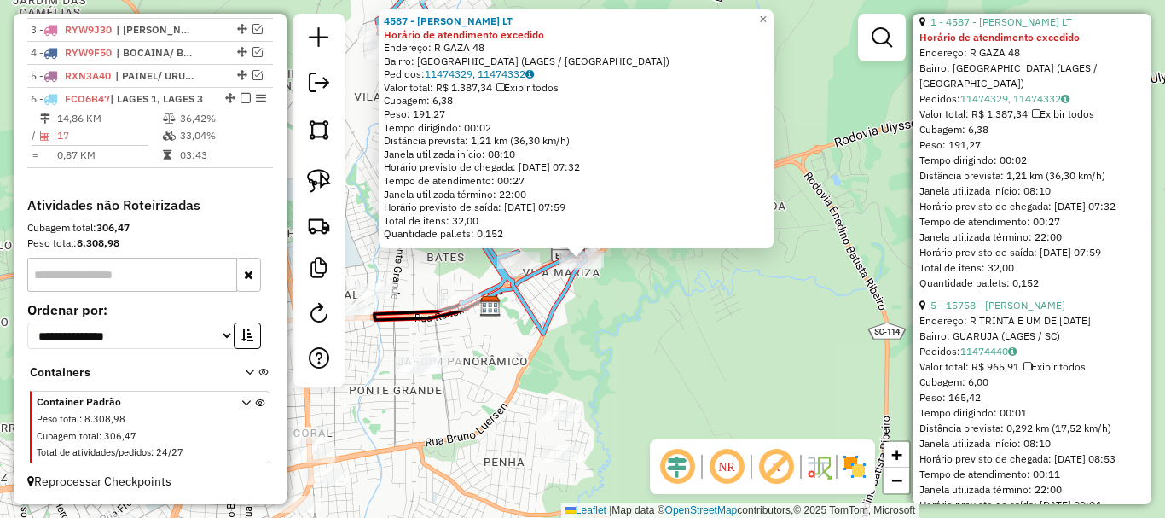
scroll to position [1962, 0]
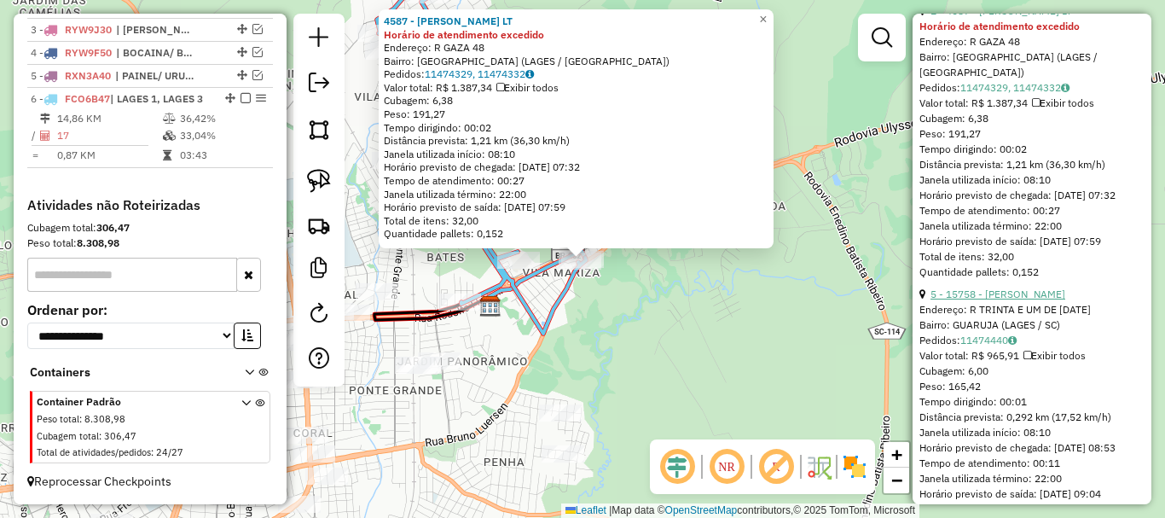
click at [1050, 300] on link "5 - 15758 - ANTONIO CARLOS MEDEI" at bounding box center [998, 293] width 135 height 13
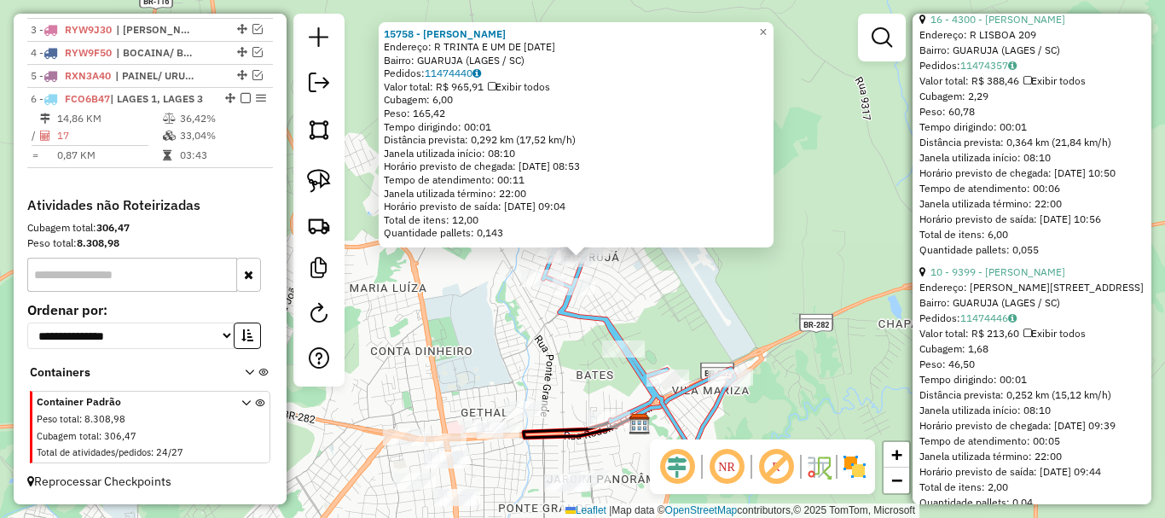
scroll to position [3838, 0]
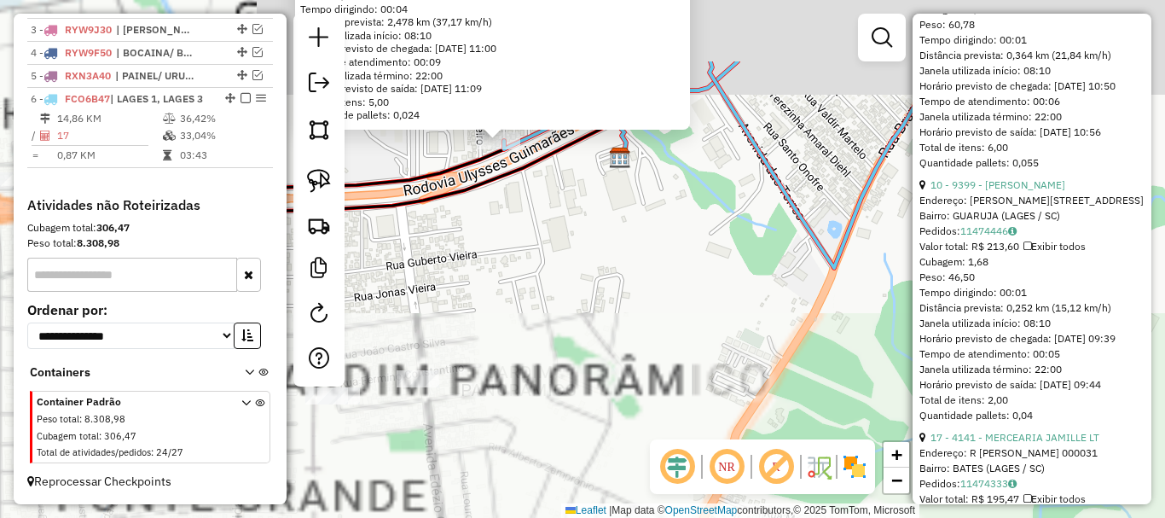
drag, startPoint x: 579, startPoint y: 159, endPoint x: 560, endPoint y: 336, distance: 178.5
click at [560, 336] on div "4141 - MERCEARIA JAMILLE LT Endereço: R LUIZ CARLOS BAMPI 000031 Bairro: BATES …" at bounding box center [582, 259] width 1165 height 518
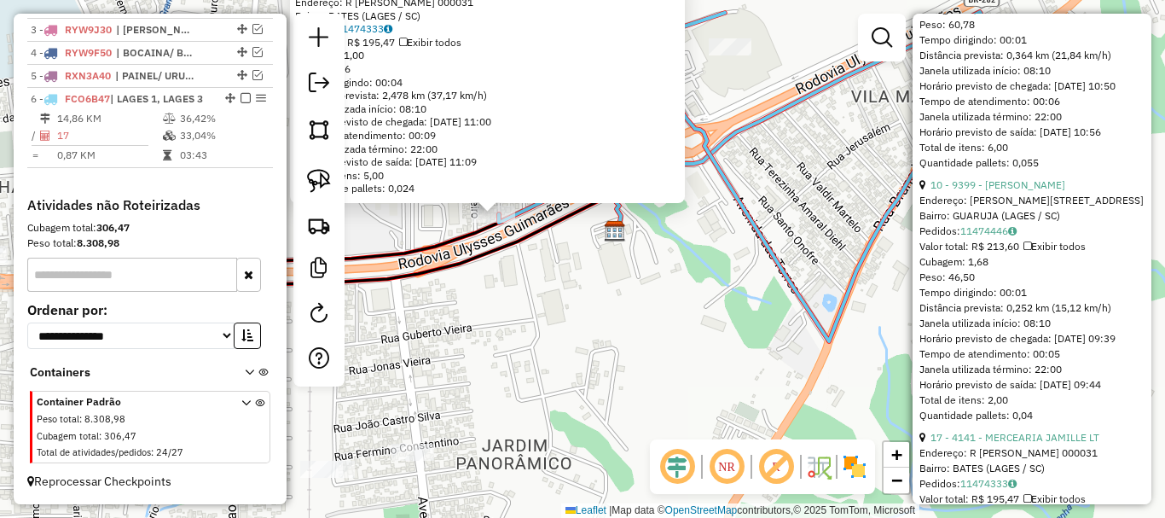
click at [560, 317] on div "4141 - MERCEARIA JAMILLE LT Endereço: R LUIZ CARLOS BAMPI 000031 Bairro: BATES …" at bounding box center [582, 259] width 1165 height 518
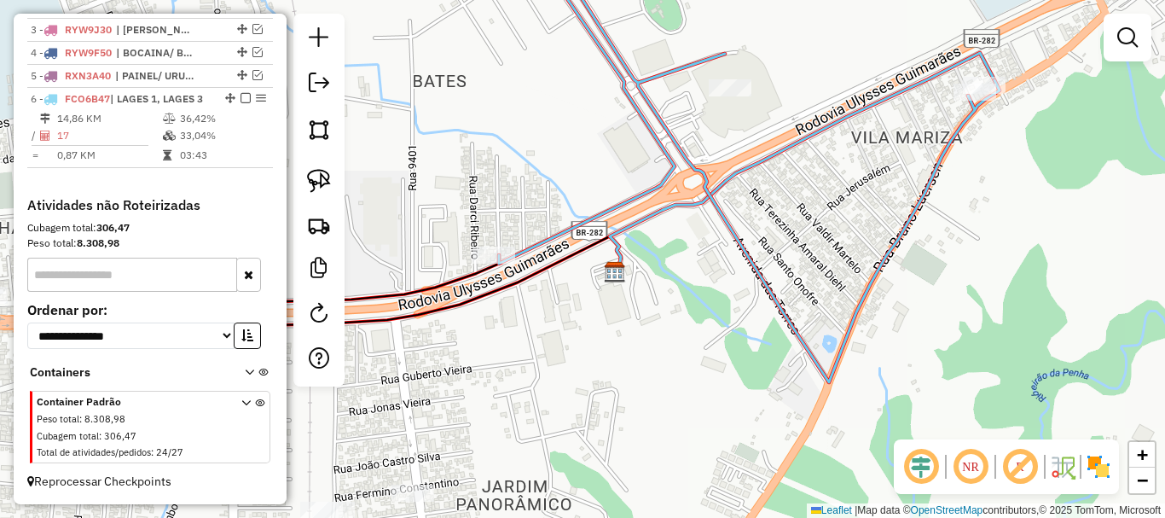
drag, startPoint x: 648, startPoint y: 297, endPoint x: 647, endPoint y: 335, distance: 38.4
click at [647, 335] on div "Janela de atendimento Grade de atendimento Capacidade Transportadoras Veículos …" at bounding box center [582, 259] width 1165 height 518
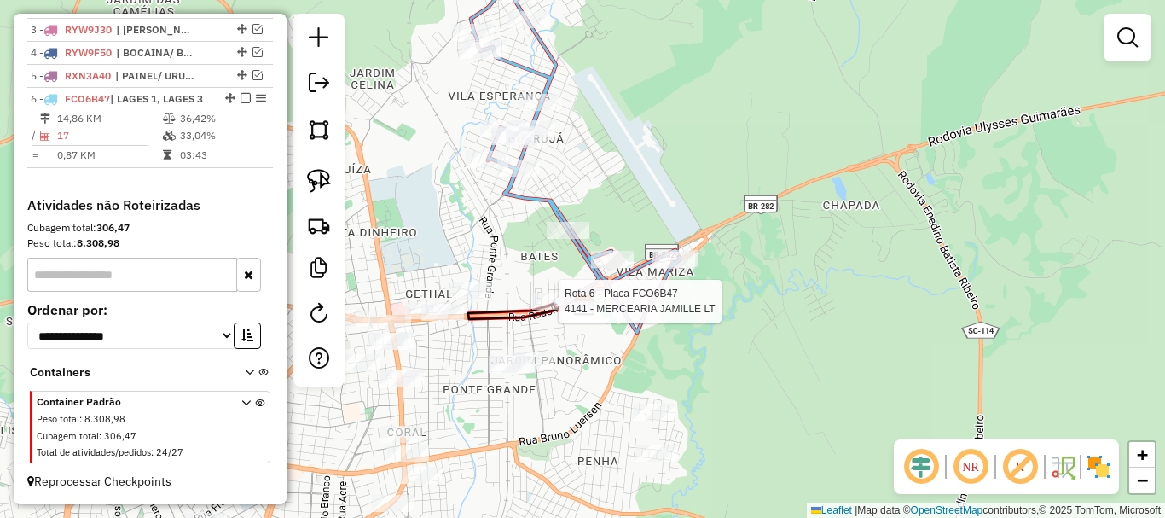
select select "*********"
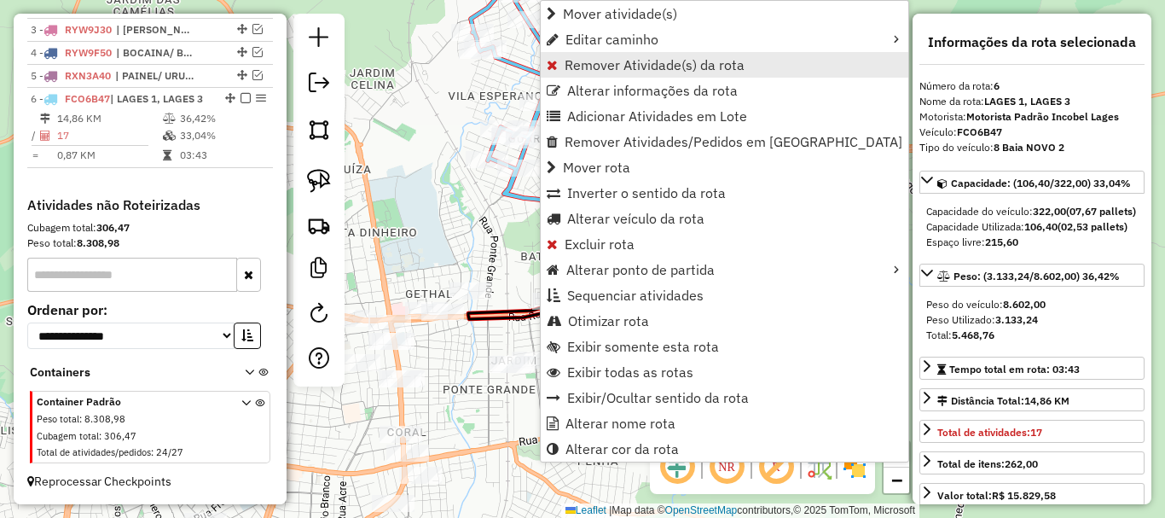
click at [640, 61] on span "Remover Atividade(s) da rota" at bounding box center [655, 65] width 180 height 14
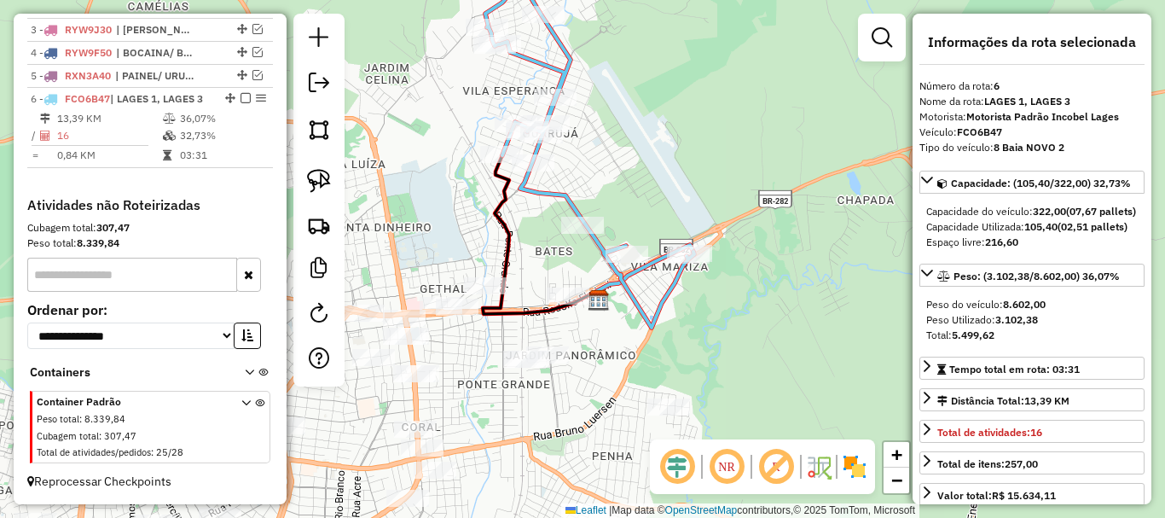
click at [595, 352] on div "Janela de atendimento Grade de atendimento Capacidade Transportadoras Veículos …" at bounding box center [582, 259] width 1165 height 518
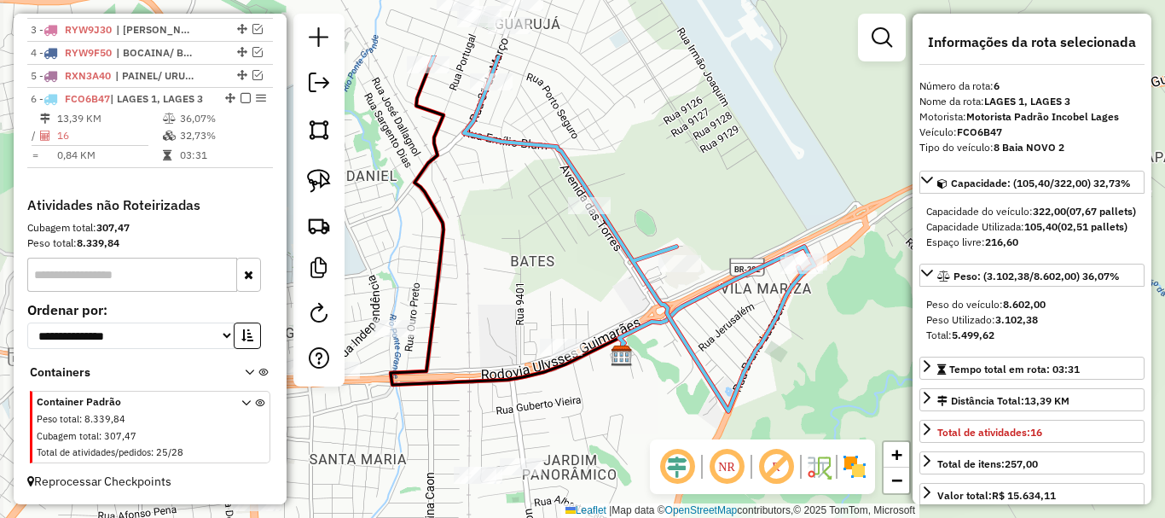
drag, startPoint x: 630, startPoint y: 339, endPoint x: 648, endPoint y: 395, distance: 58.3
click at [648, 395] on div "Janela de atendimento Grade de atendimento Capacidade Transportadoras Veículos …" at bounding box center [582, 259] width 1165 height 518
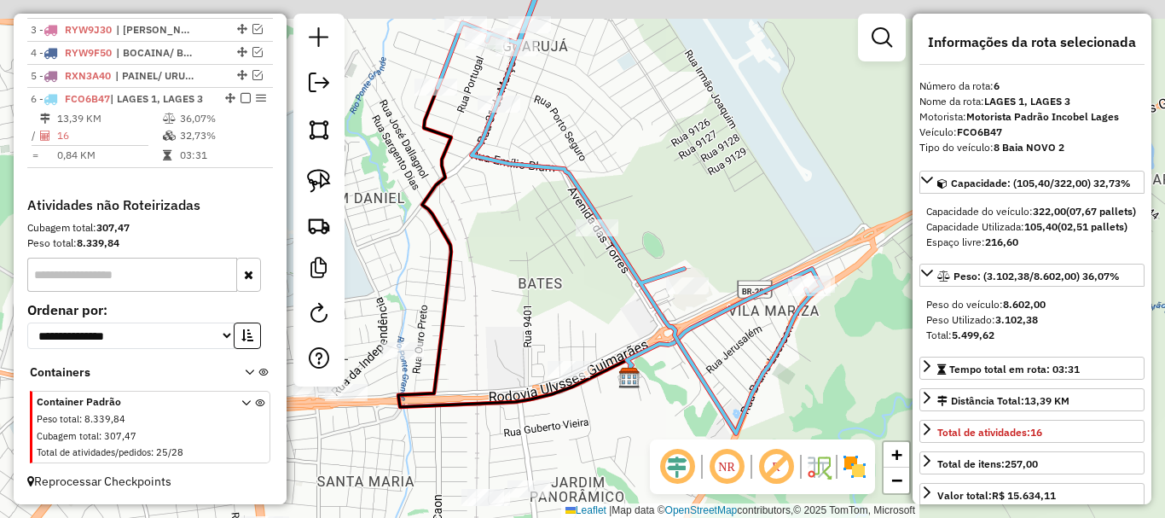
drag, startPoint x: 494, startPoint y: 242, endPoint x: 504, endPoint y: 275, distance: 34.8
click at [504, 275] on div "Janela de atendimento Grade de atendimento Capacidade Transportadoras Veículos …" at bounding box center [582, 259] width 1165 height 518
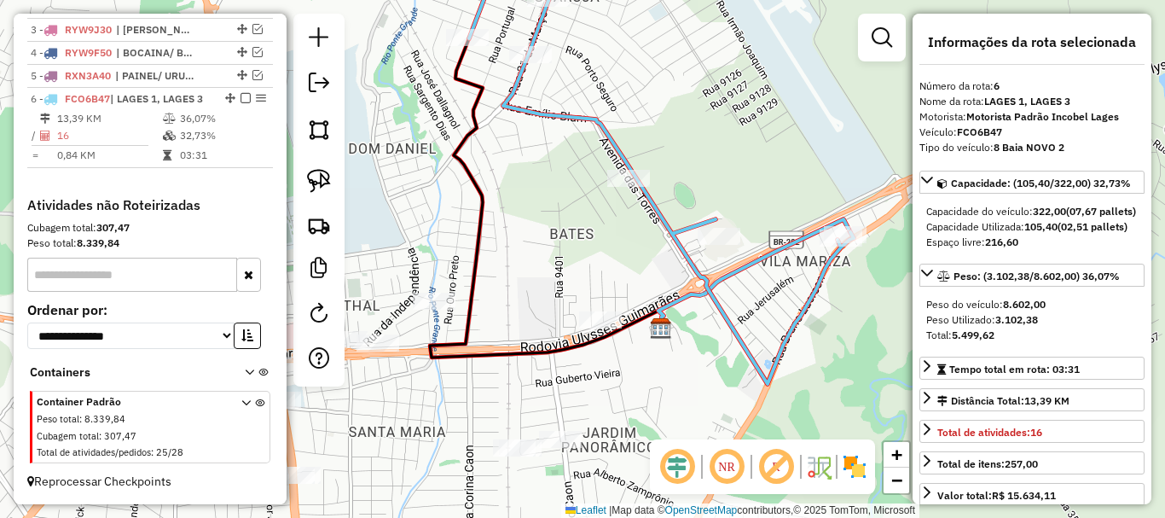
drag, startPoint x: 524, startPoint y: 286, endPoint x: 541, endPoint y: 219, distance: 68.7
click at [541, 219] on div "Janela de atendimento Grade de atendimento Capacidade Transportadoras Veículos …" at bounding box center [582, 259] width 1165 height 518
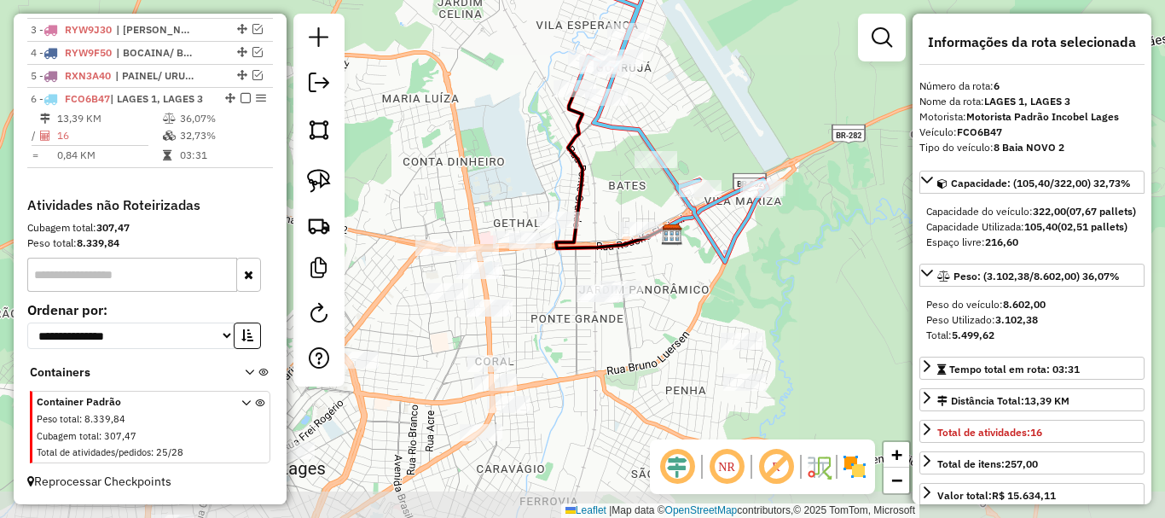
drag, startPoint x: 533, startPoint y: 336, endPoint x: 609, endPoint y: 273, distance: 98.7
click at [609, 273] on div "Janela de atendimento Grade de atendimento Capacidade Transportadoras Veículos …" at bounding box center [582, 259] width 1165 height 518
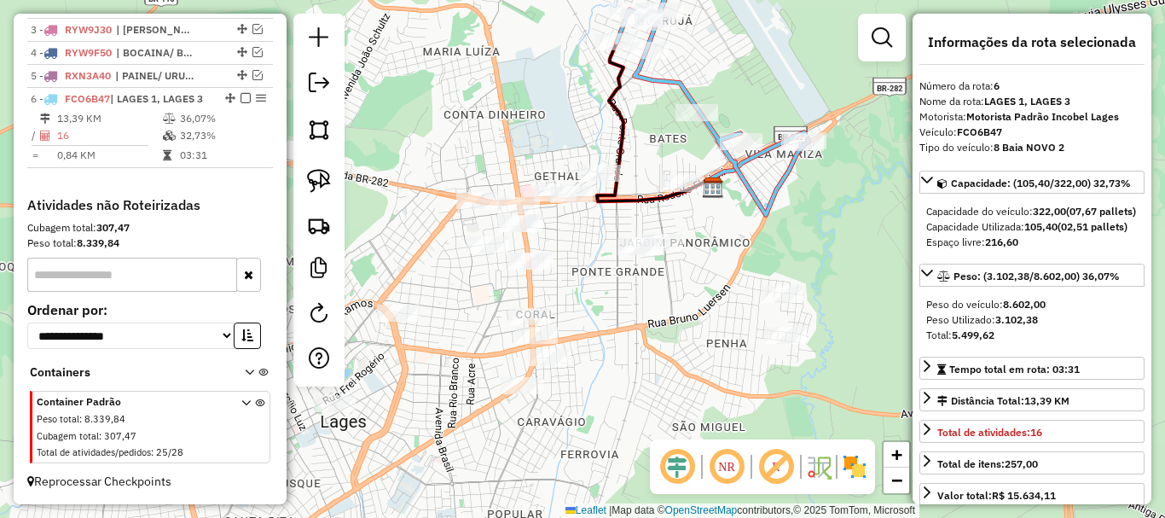
drag, startPoint x: 580, startPoint y: 341, endPoint x: 621, endPoint y: 294, distance: 62.3
click at [621, 294] on div "Janela de atendimento Grade de atendimento Capacidade Transportadoras Veículos …" at bounding box center [582, 259] width 1165 height 518
click at [335, 185] on link at bounding box center [319, 181] width 38 height 38
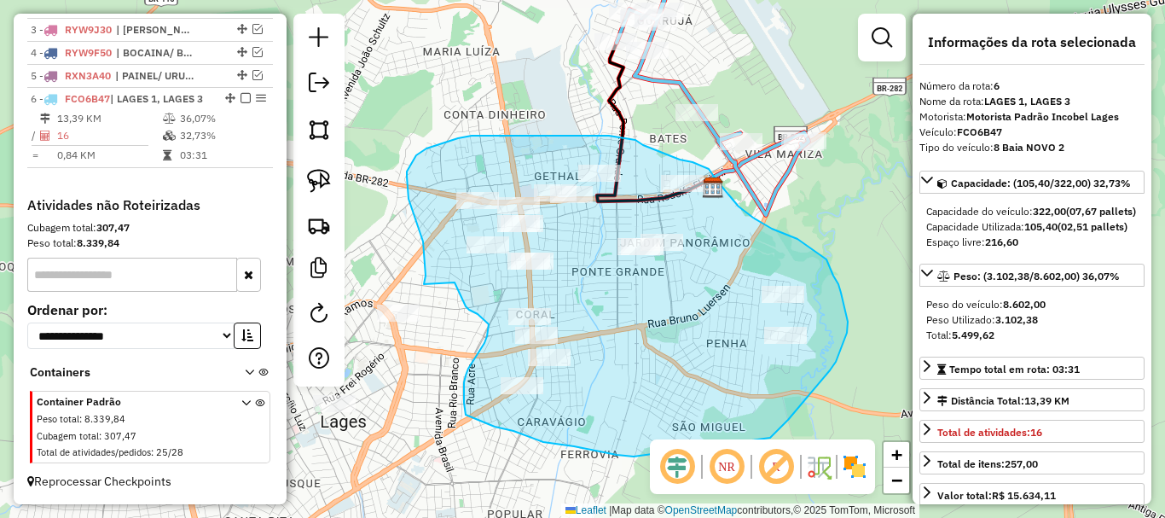
drag, startPoint x: 425, startPoint y: 283, endPoint x: 455, endPoint y: 282, distance: 29.9
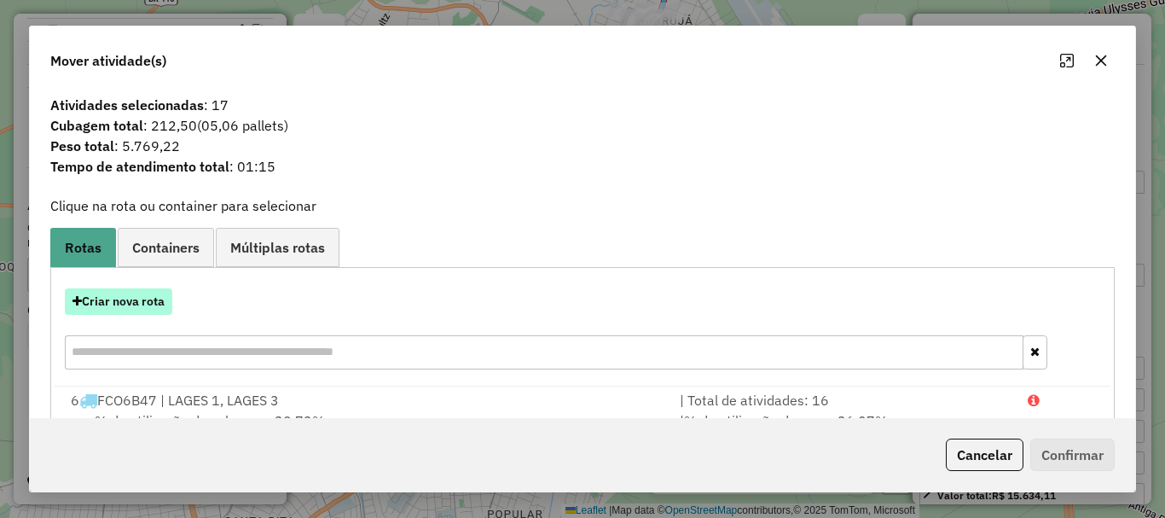
click at [144, 299] on button "Criar nova rota" at bounding box center [118, 301] width 107 height 26
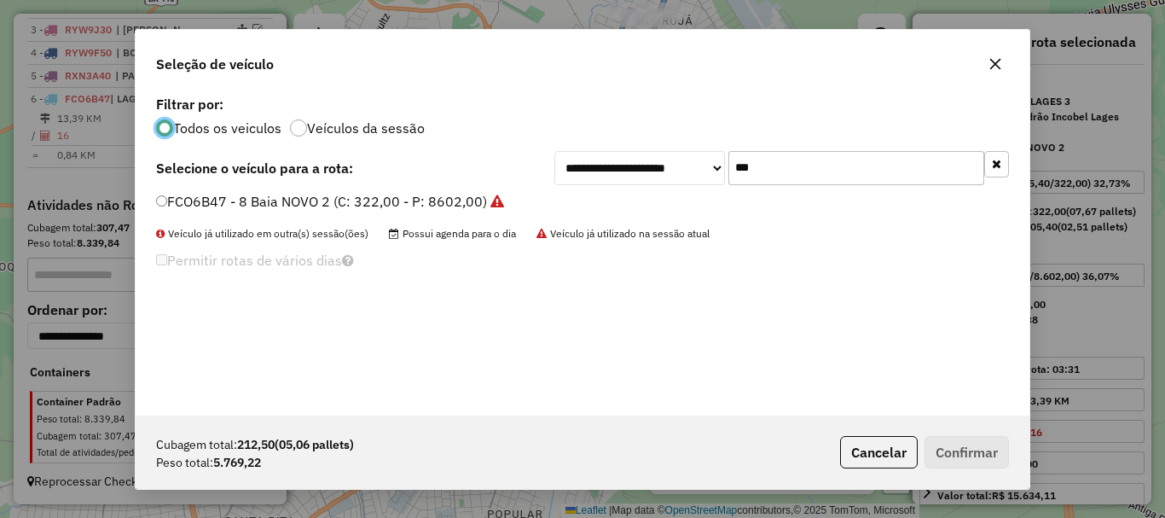
scroll to position [9, 5]
drag, startPoint x: 757, startPoint y: 175, endPoint x: 699, endPoint y: 167, distance: 57.7
click at [700, 168] on div "**********" at bounding box center [781, 168] width 455 height 34
type input "**"
click at [197, 199] on label "QHA7G09 - 8 Baia (C: 280,00 - P: 6830,00)" at bounding box center [296, 201] width 281 height 20
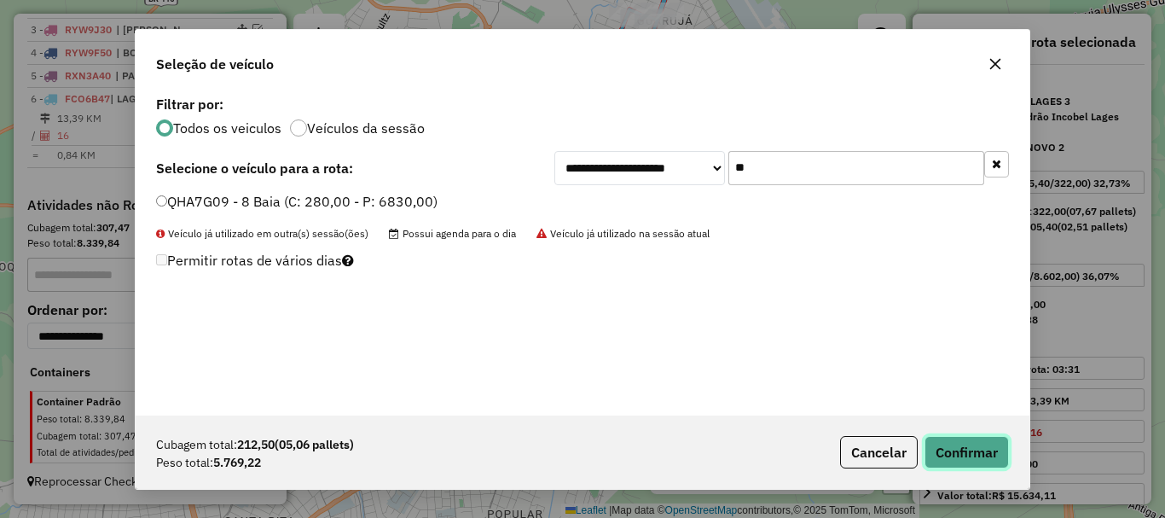
click at [942, 444] on button "Confirmar" at bounding box center [967, 452] width 84 height 32
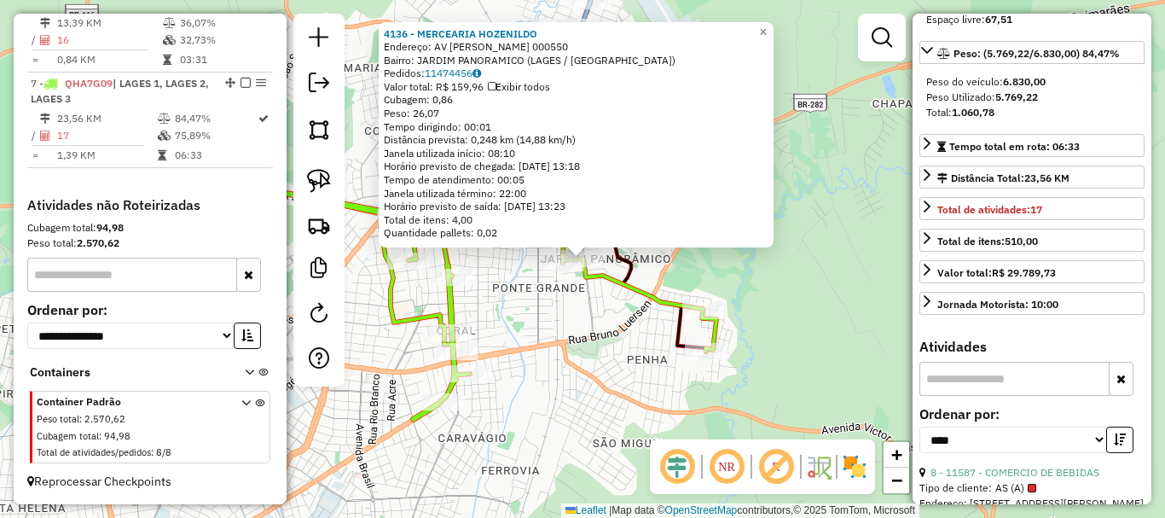
scroll to position [256, 0]
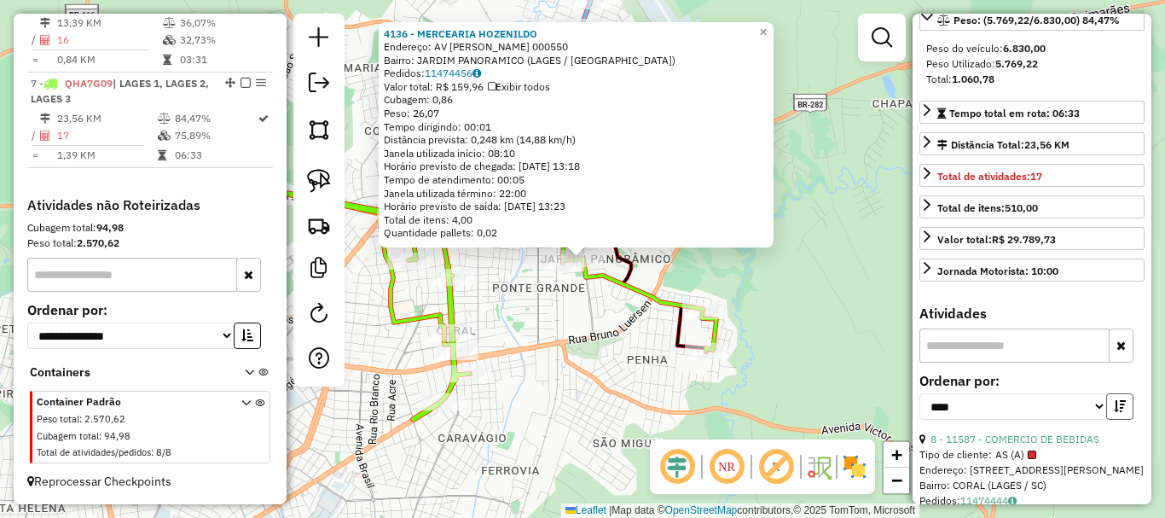
click at [1113, 420] on button "button" at bounding box center [1119, 406] width 27 height 26
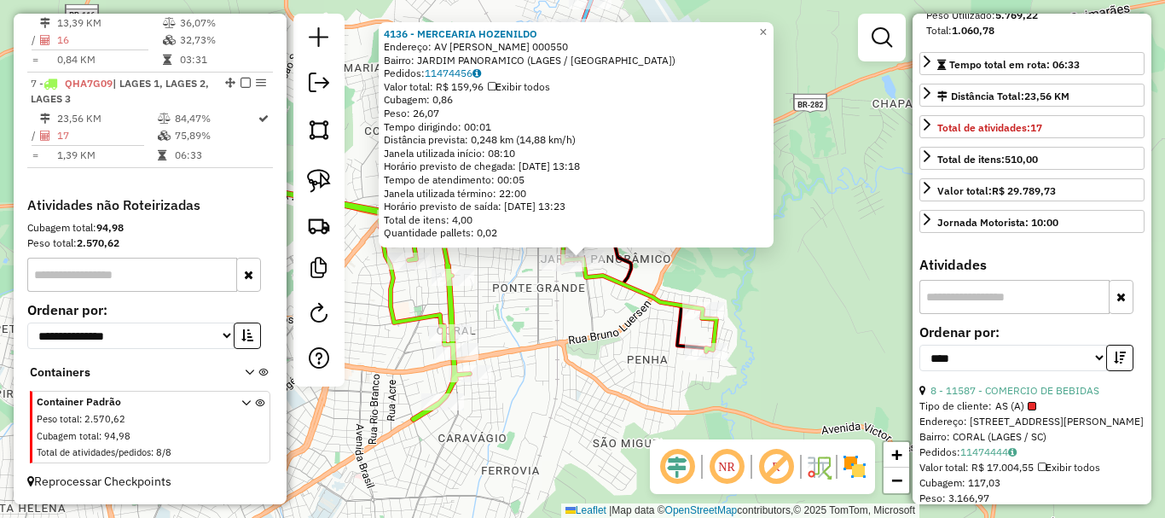
scroll to position [341, 0]
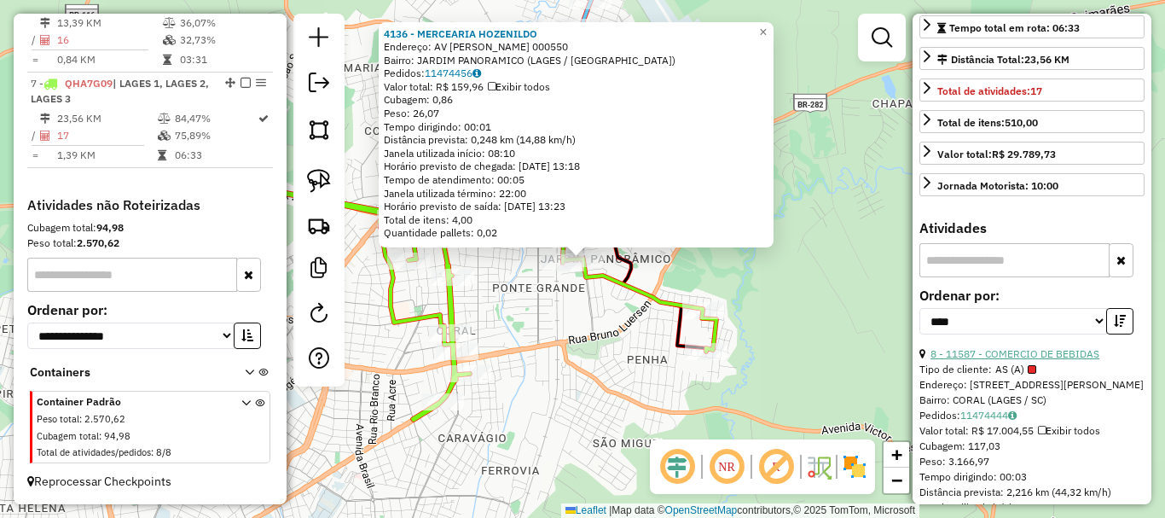
click at [1008, 360] on link "8 - 11587 - COMERCIO DE BEBIDAS" at bounding box center [1015, 353] width 169 height 13
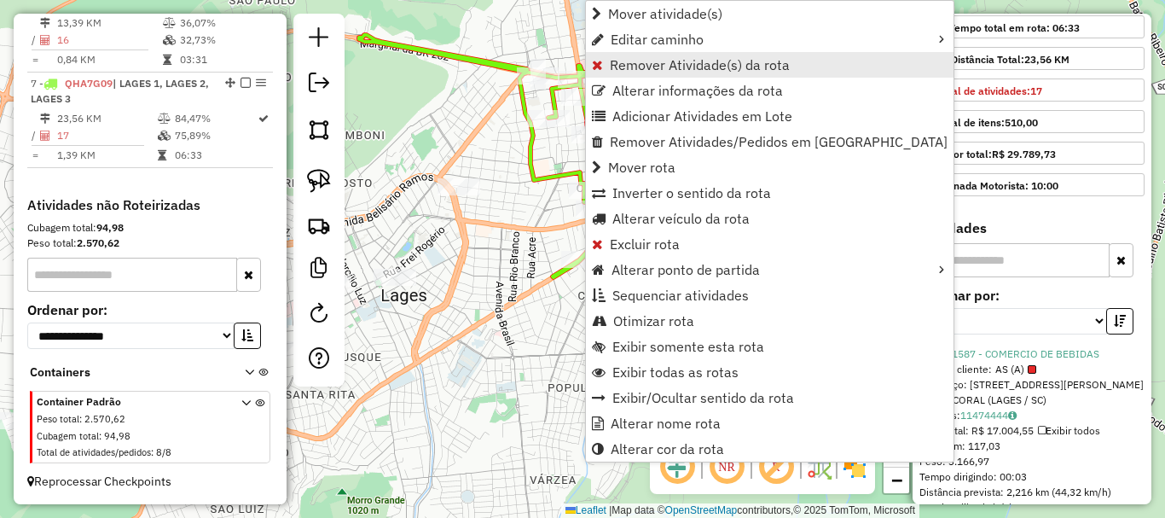
click at [679, 65] on span "Remover Atividade(s) da rota" at bounding box center [700, 65] width 180 height 14
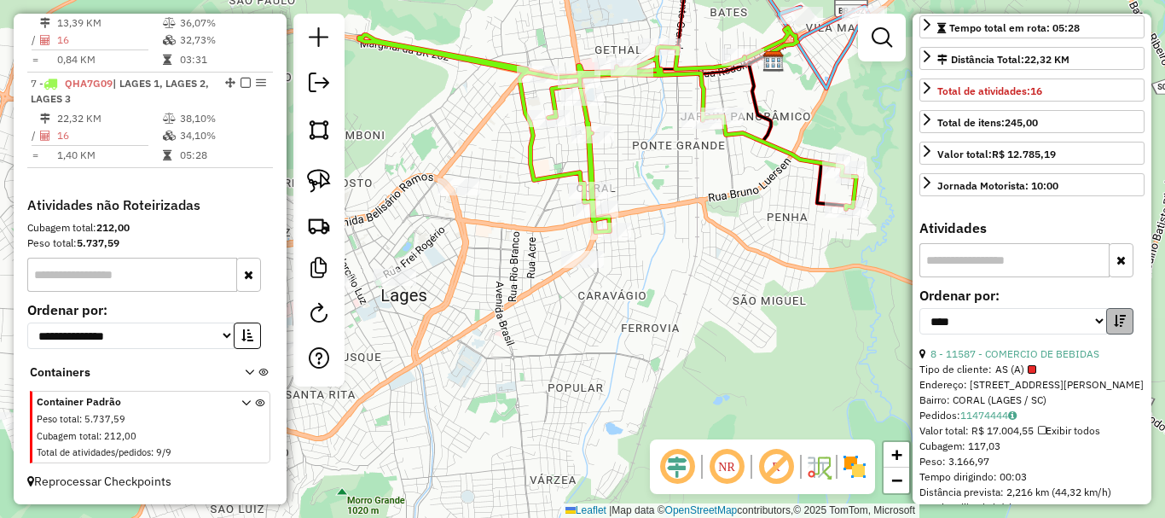
scroll to position [326, 0]
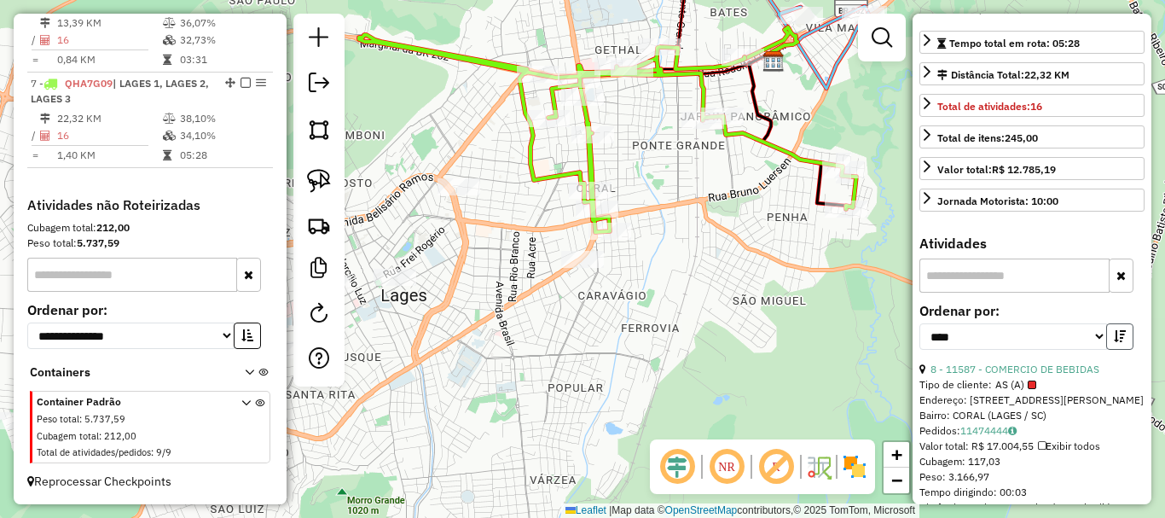
click at [1121, 342] on icon "button" at bounding box center [1120, 336] width 12 height 12
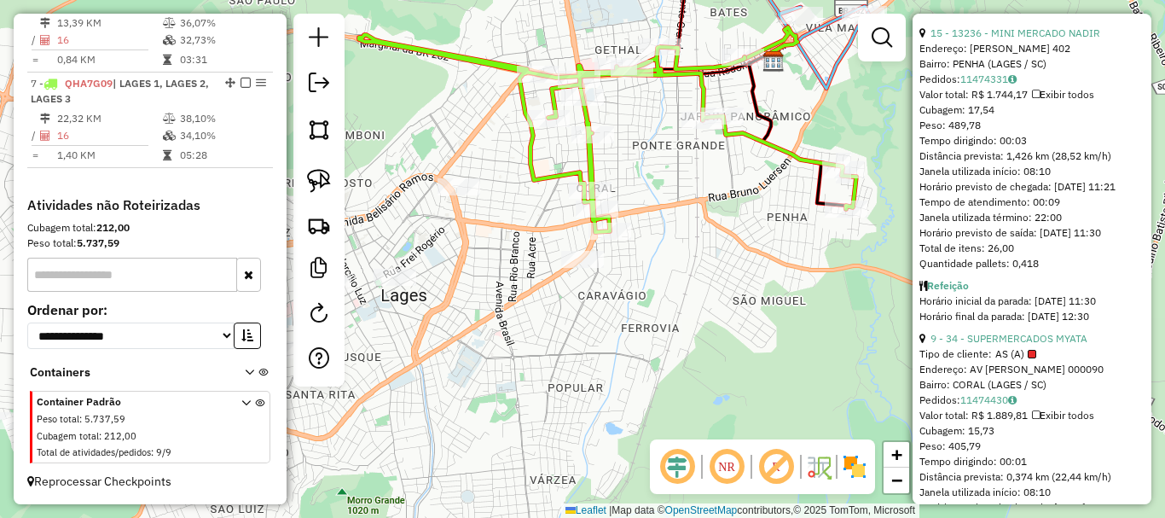
scroll to position [667, 0]
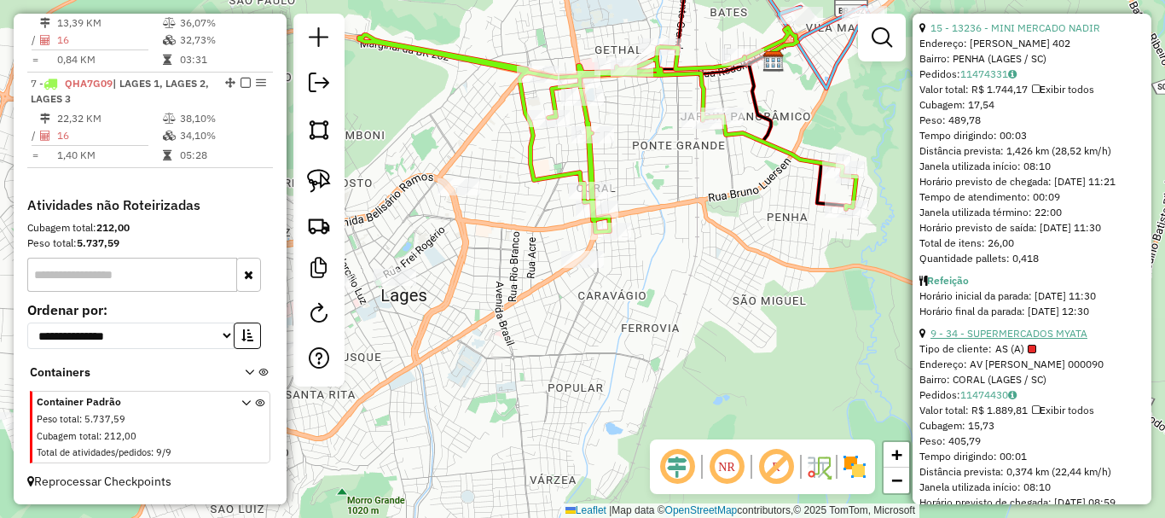
click at [1065, 339] on link "9 - 34 - SUPERMERCADOS MYATA" at bounding box center [1009, 333] width 157 height 13
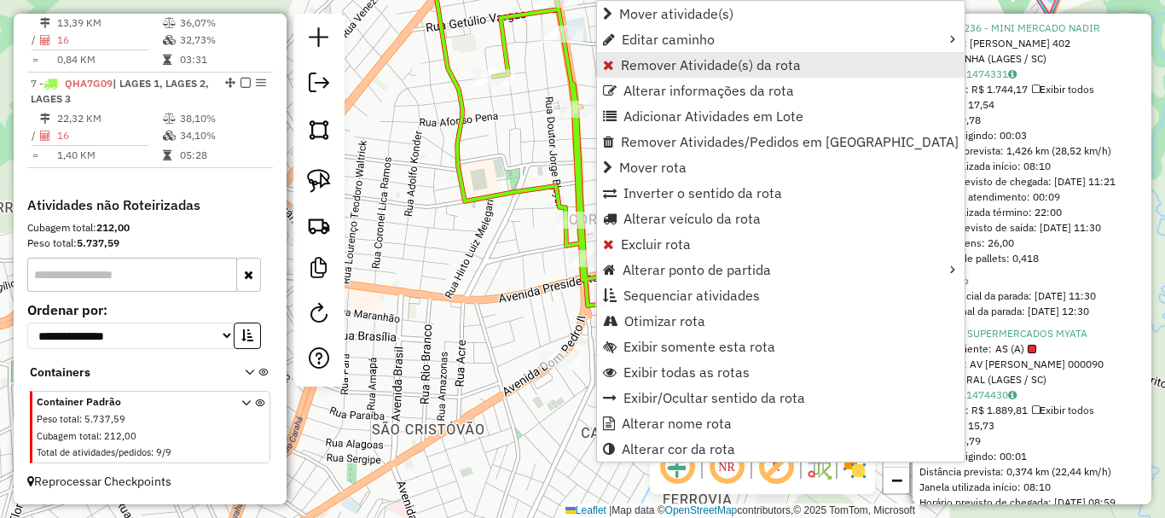
click at [662, 64] on span "Remover Atividade(s) da rota" at bounding box center [711, 65] width 180 height 14
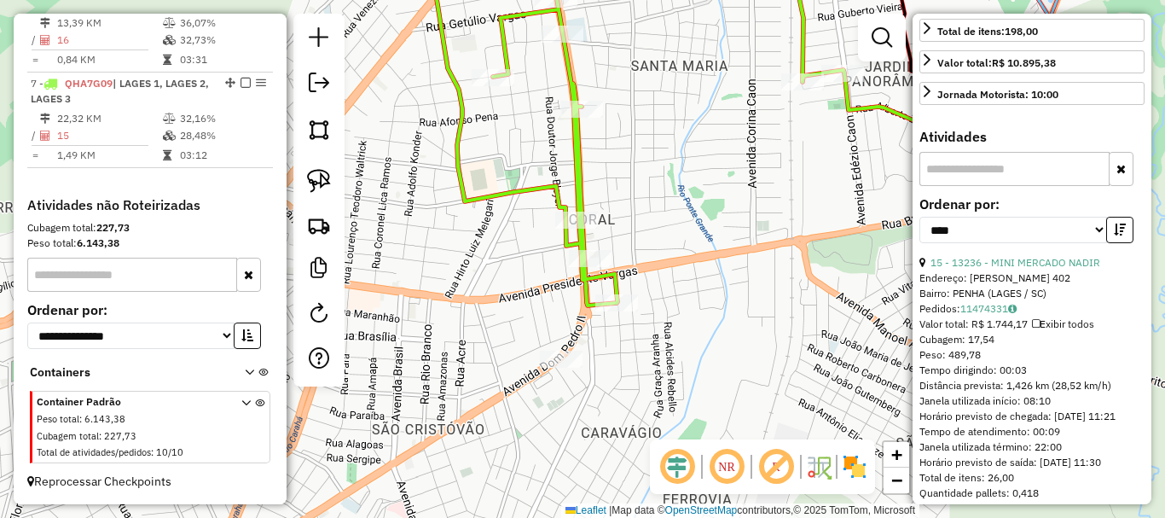
scroll to position [411, 0]
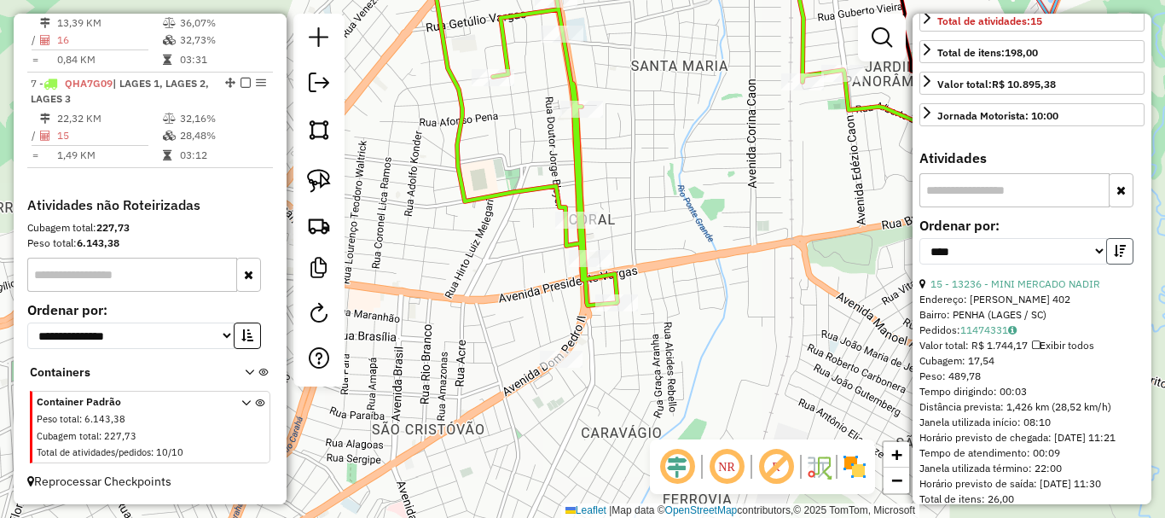
click at [1116, 257] on icon "button" at bounding box center [1120, 251] width 12 height 12
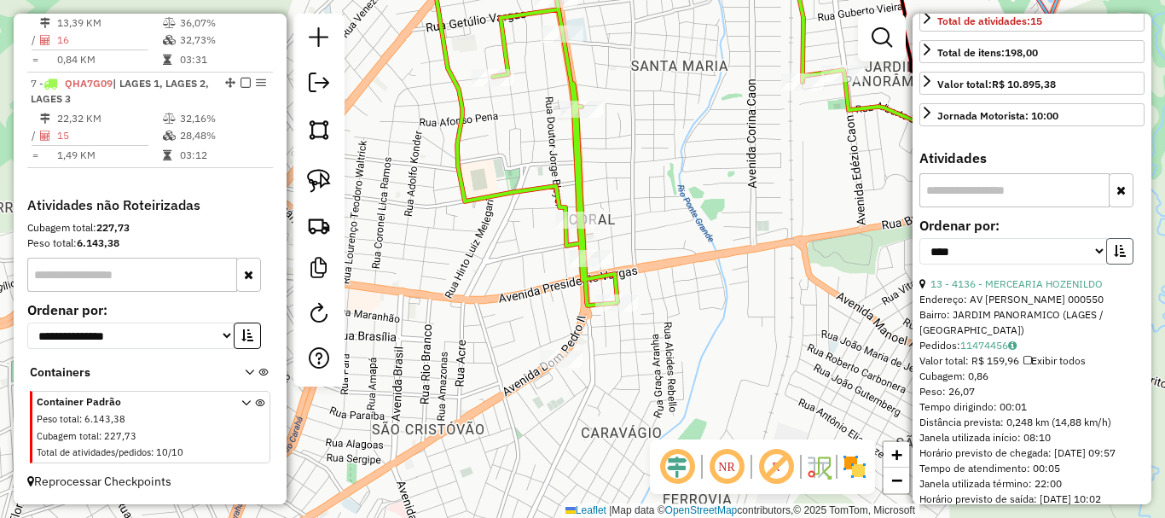
click at [1116, 257] on icon "button" at bounding box center [1120, 251] width 12 height 12
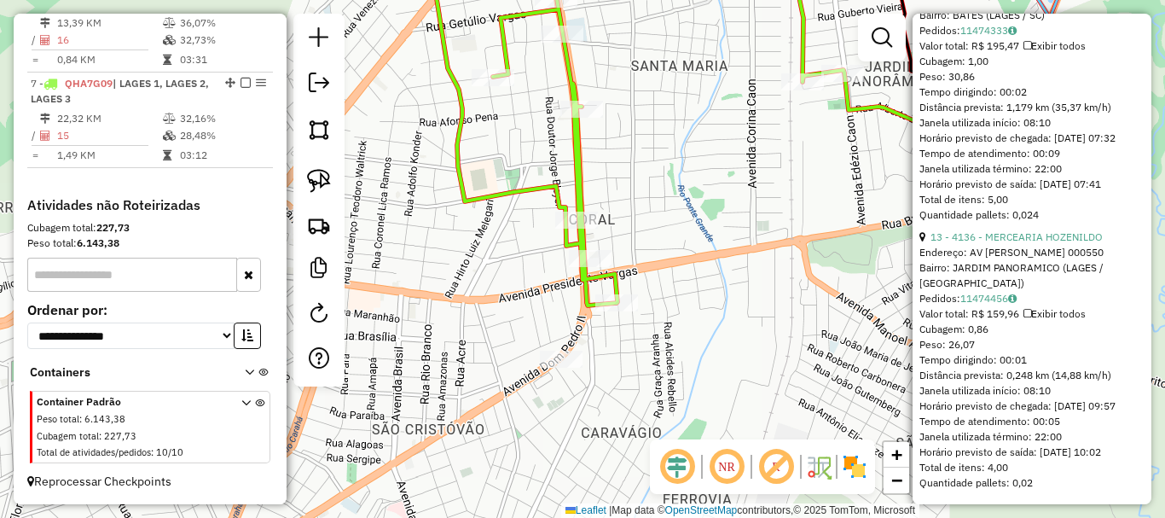
scroll to position [4300, 0]
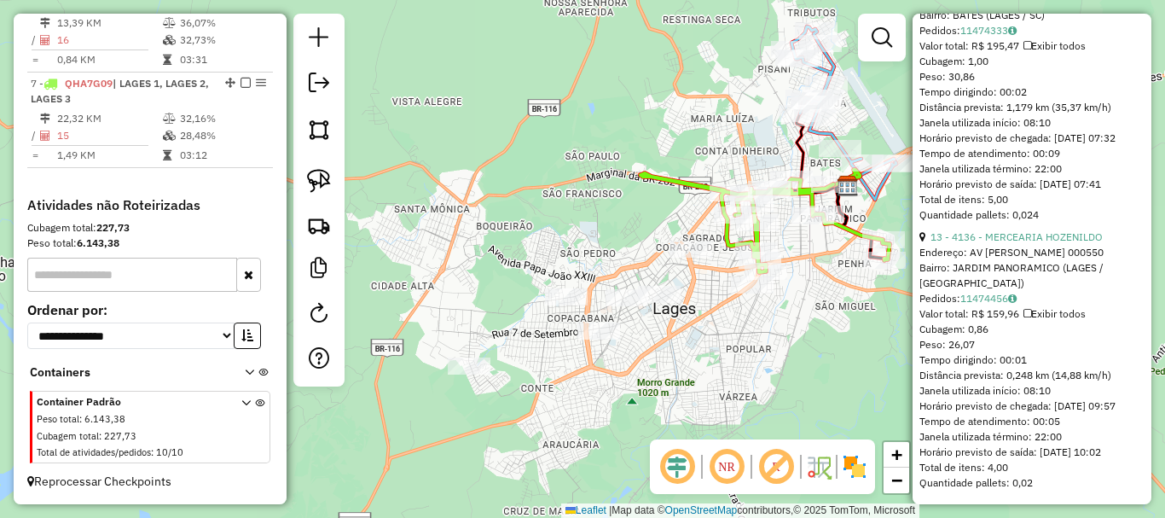
click at [735, 281] on div "Rota 7 - Placa QHA7G09 12557 - 59.257.070 ANDREIA M Janela de atendimento Grade…" at bounding box center [582, 259] width 1165 height 518
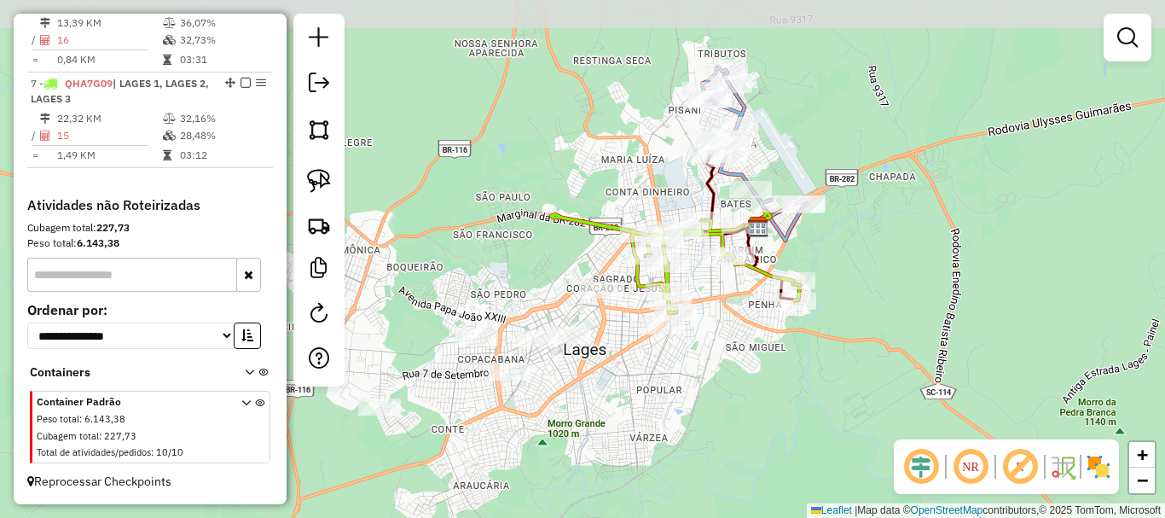
drag, startPoint x: 827, startPoint y: 264, endPoint x: 733, endPoint y: 301, distance: 101.8
click at [732, 308] on div "Janela de atendimento Grade de atendimento Capacidade Transportadoras Veículos …" at bounding box center [582, 259] width 1165 height 518
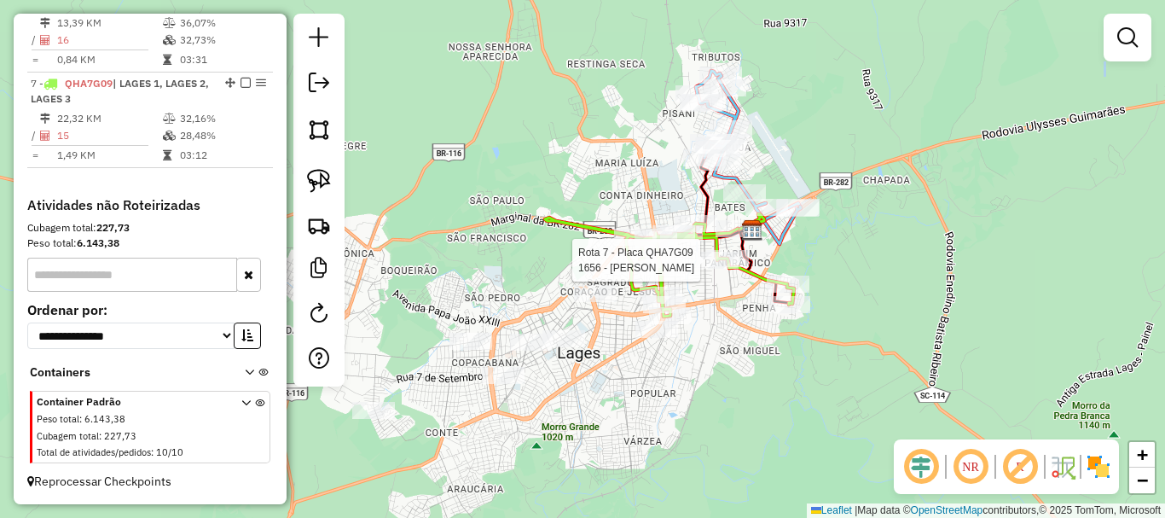
select select "*********"
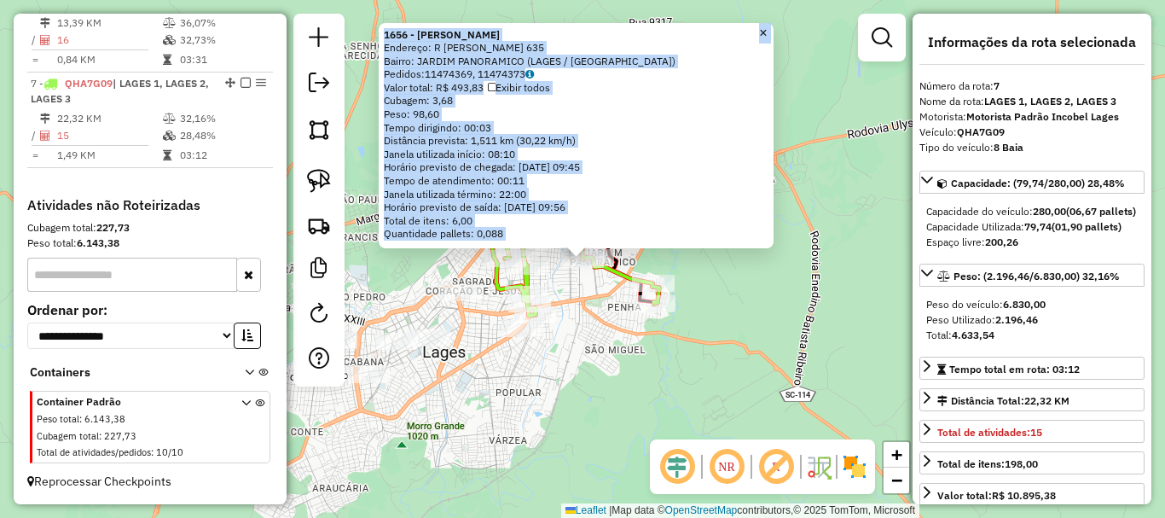
click at [810, 294] on div "1656 - VALERIA CORDOVA Endereço: R JUVENCIO BATISTA VIEIRA 635 Bairro: JARDIM P…" at bounding box center [582, 259] width 1165 height 518
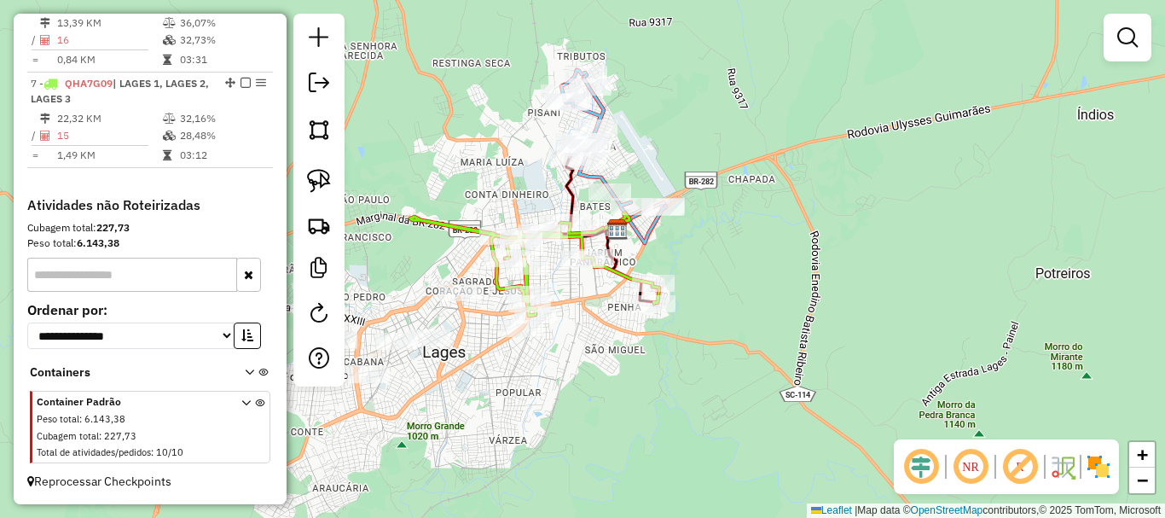
drag, startPoint x: 579, startPoint y: 339, endPoint x: 598, endPoint y: 333, distance: 19.7
click at [588, 338] on div "Janela de atendimento Grade de atendimento Capacidade Transportadoras Veículos …" at bounding box center [582, 259] width 1165 height 518
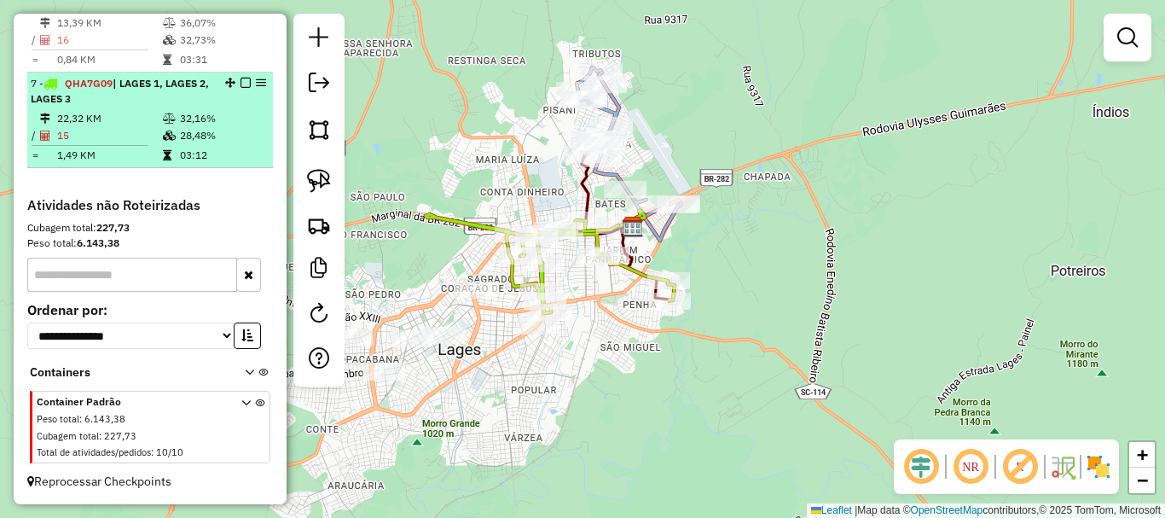
click at [243, 86] on em at bounding box center [246, 83] width 10 height 10
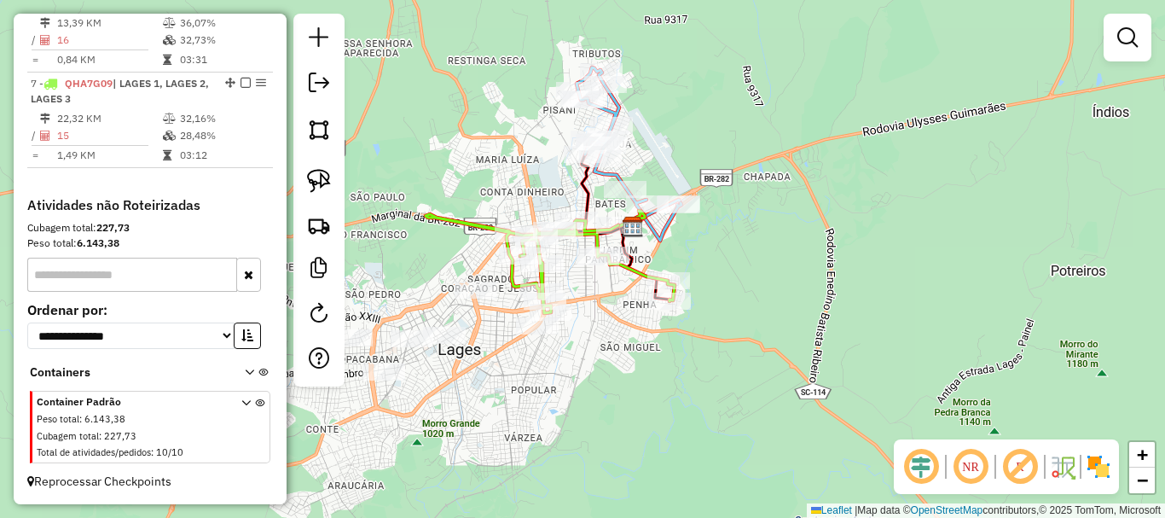
scroll to position [745, 0]
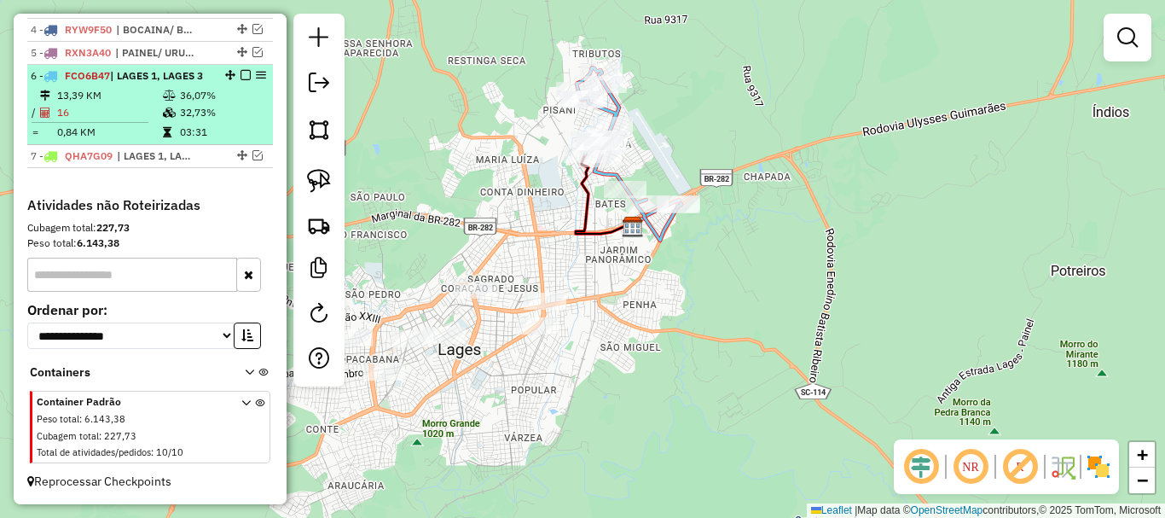
click at [242, 73] on em at bounding box center [246, 75] width 10 height 10
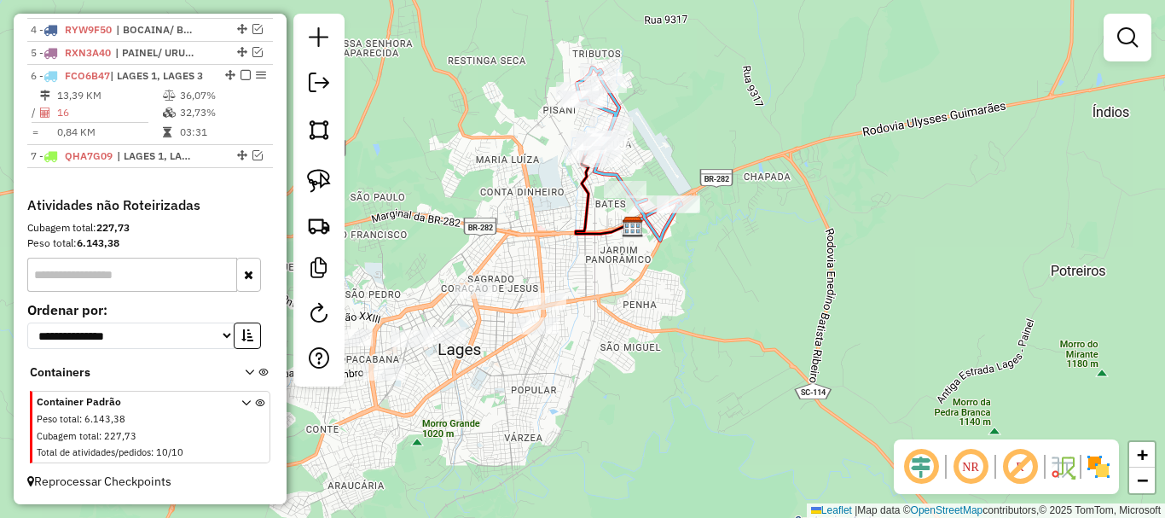
scroll to position [688, 0]
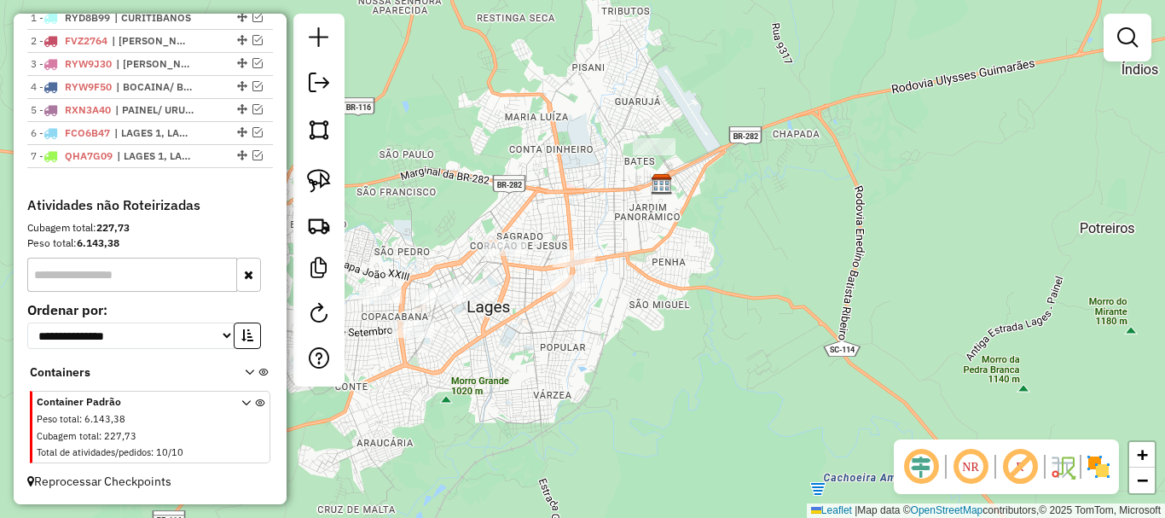
drag, startPoint x: 504, startPoint y: 235, endPoint x: 542, endPoint y: 189, distance: 59.4
click at [532, 193] on div "Janela de atendimento Grade de atendimento Capacidade Transportadoras Veículos …" at bounding box center [582, 259] width 1165 height 518
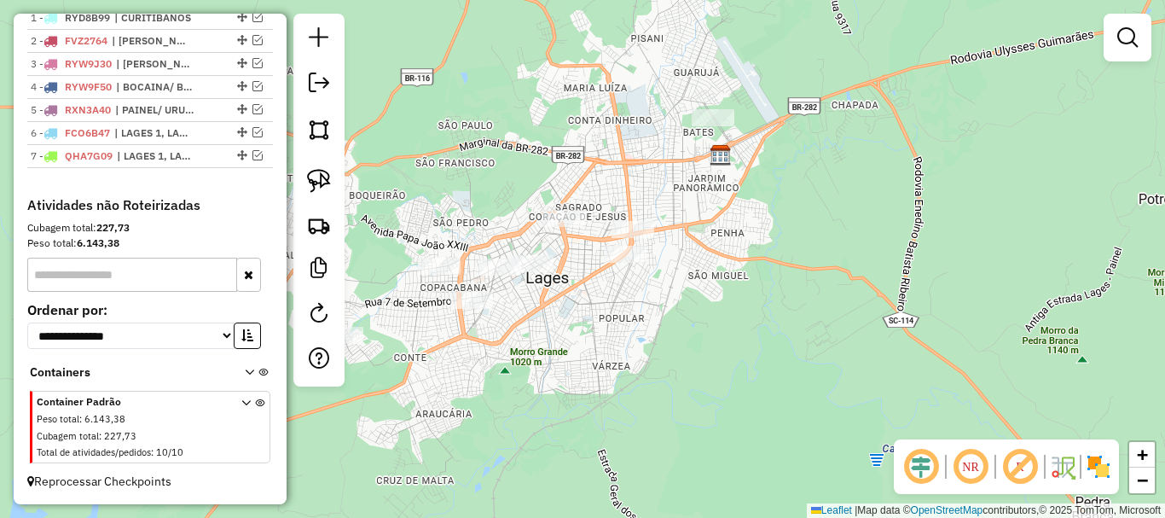
drag, startPoint x: 567, startPoint y: 180, endPoint x: 620, endPoint y: 151, distance: 60.3
click at [619, 151] on div "Janela de atendimento Grade de atendimento Capacidade Transportadoras Veículos …" at bounding box center [582, 259] width 1165 height 518
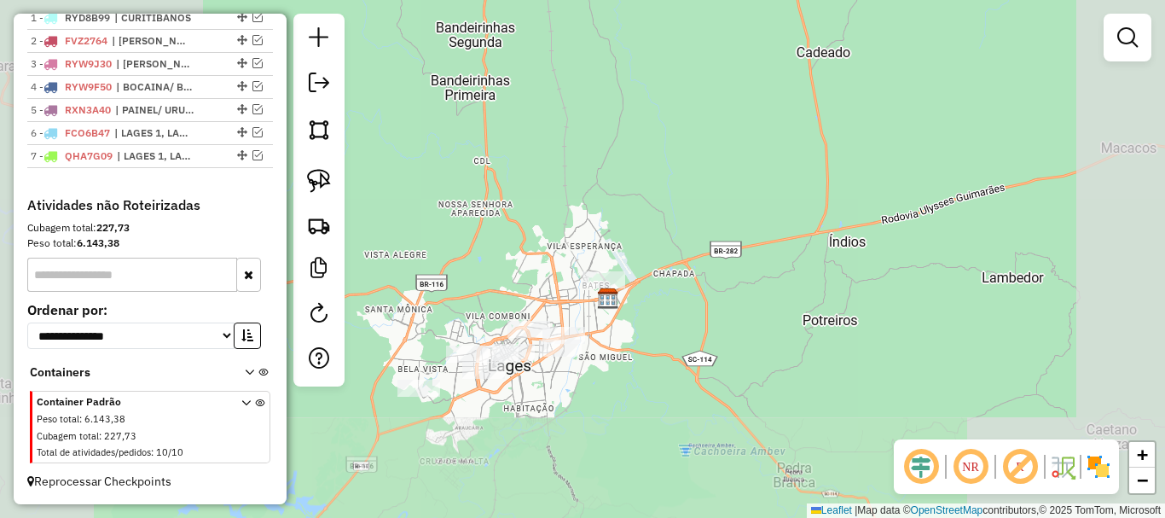
click at [645, 374] on div "Janela de atendimento Grade de atendimento Capacidade Transportadoras Veículos …" at bounding box center [582, 259] width 1165 height 518
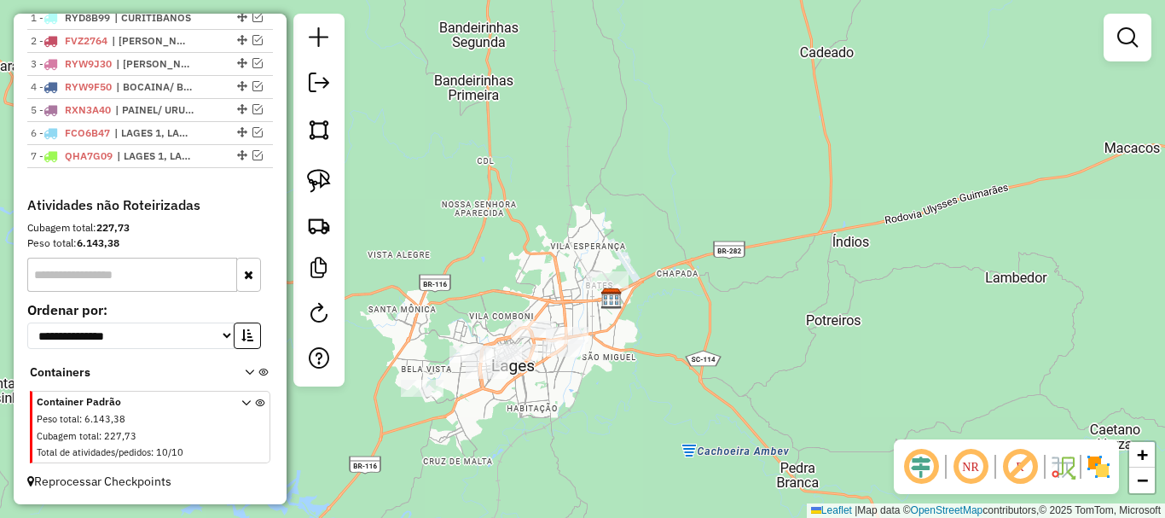
drag, startPoint x: 558, startPoint y: 413, endPoint x: 664, endPoint y: 357, distance: 119.4
click at [659, 358] on div "Janela de atendimento Grade de atendimento Capacidade Transportadoras Veículos …" at bounding box center [582, 259] width 1165 height 518
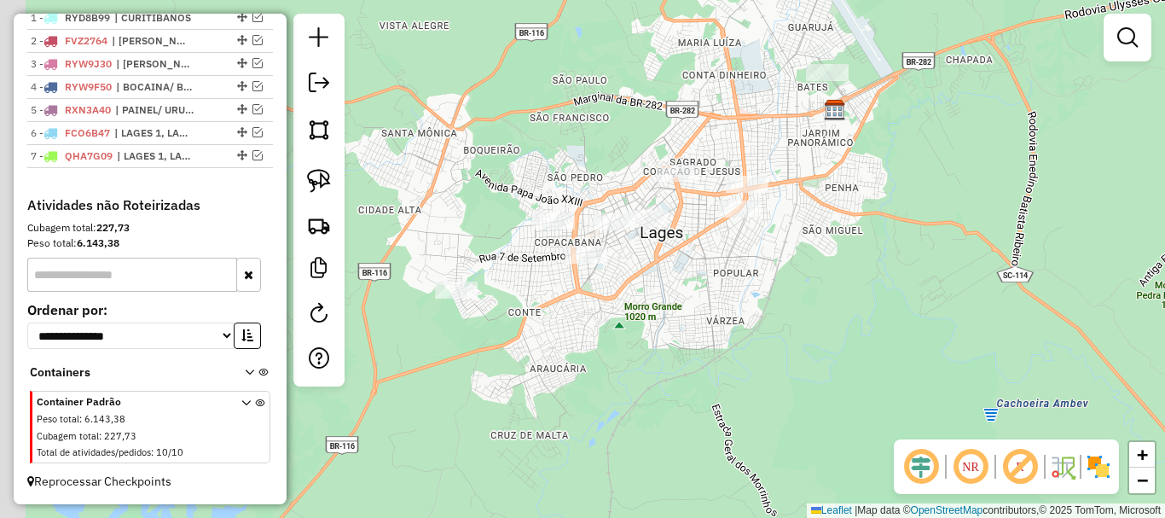
drag, startPoint x: 675, startPoint y: 339, endPoint x: 703, endPoint y: 331, distance: 29.2
click at [703, 331] on div "Janela de atendimento Grade de atendimento Capacidade Transportadoras Veículos …" at bounding box center [582, 259] width 1165 height 518
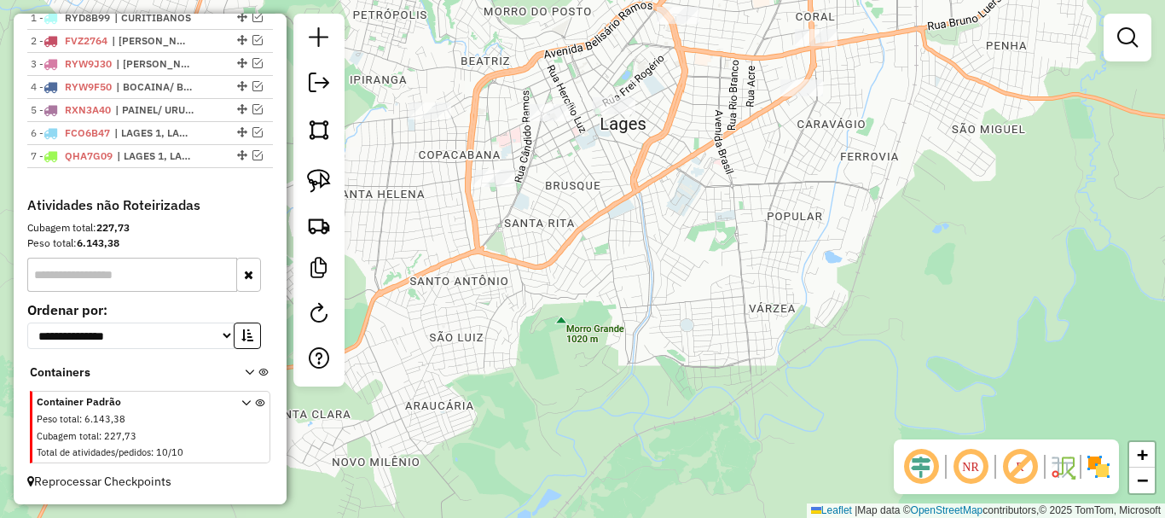
drag, startPoint x: 612, startPoint y: 310, endPoint x: 663, endPoint y: 312, distance: 51.2
click at [663, 312] on div "Janela de atendimento Grade de atendimento Capacidade Transportadoras Veículos …" at bounding box center [582, 259] width 1165 height 518
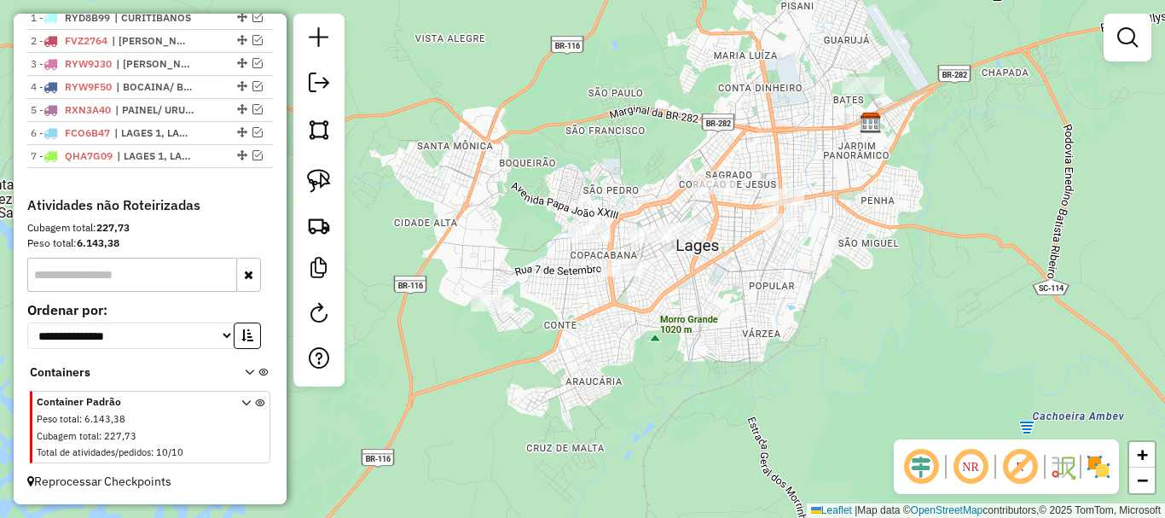
drag, startPoint x: 685, startPoint y: 308, endPoint x: 686, endPoint y: 331, distance: 23.0
click at [686, 331] on div "Janela de atendimento Grade de atendimento Capacidade Transportadoras Veículos …" at bounding box center [582, 259] width 1165 height 518
click at [310, 183] on img at bounding box center [319, 181] width 24 height 24
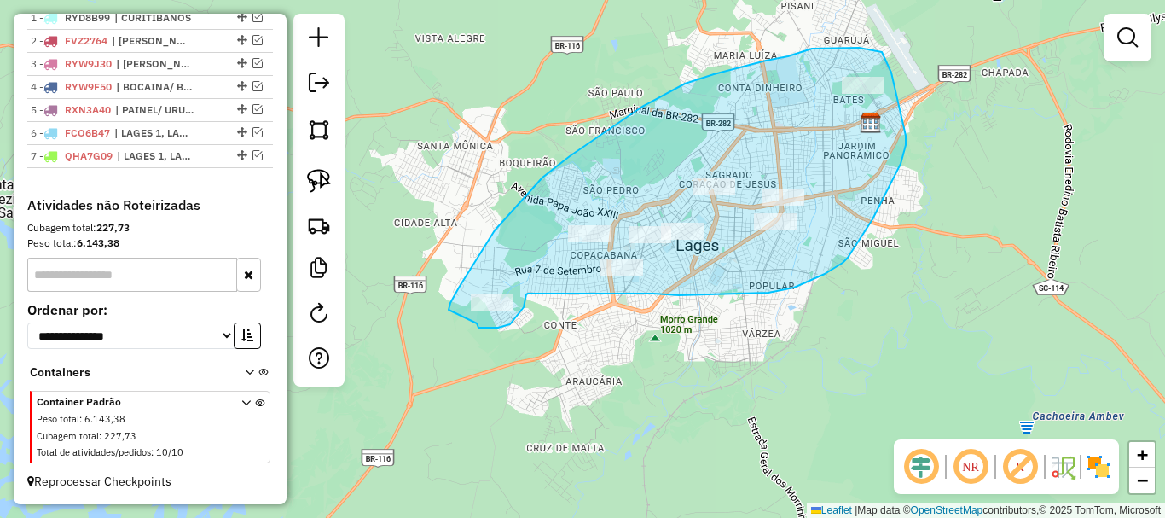
drag, startPoint x: 495, startPoint y: 230, endPoint x: 477, endPoint y: 322, distance: 93.8
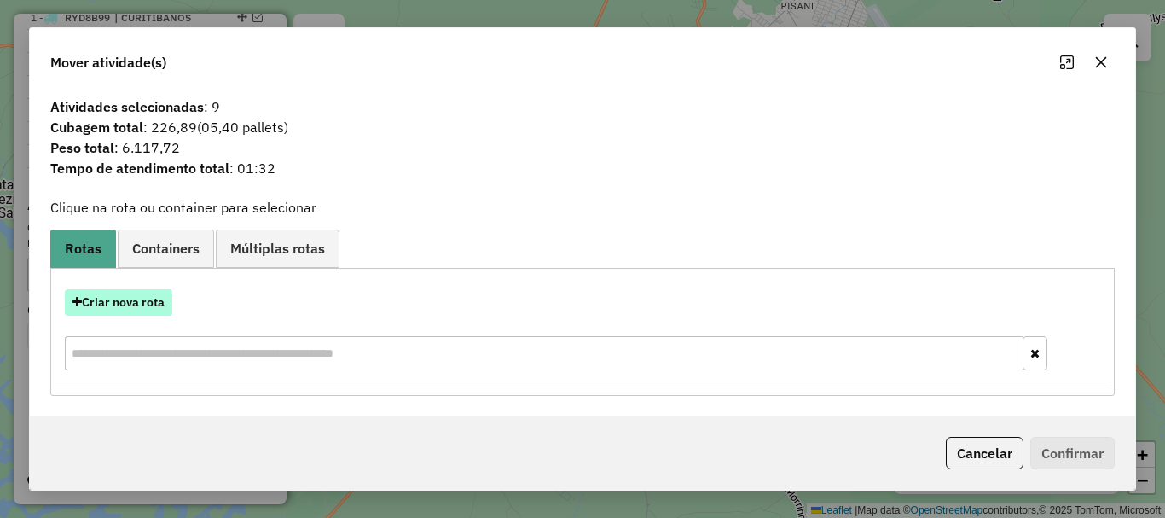
click at [141, 298] on button "Criar nova rota" at bounding box center [118, 302] width 107 height 26
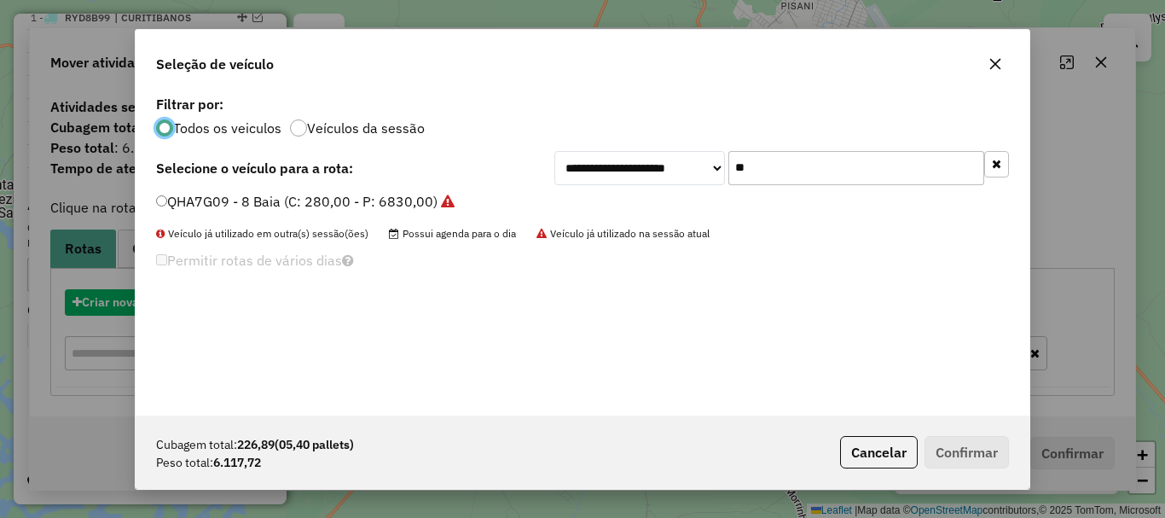
scroll to position [9, 5]
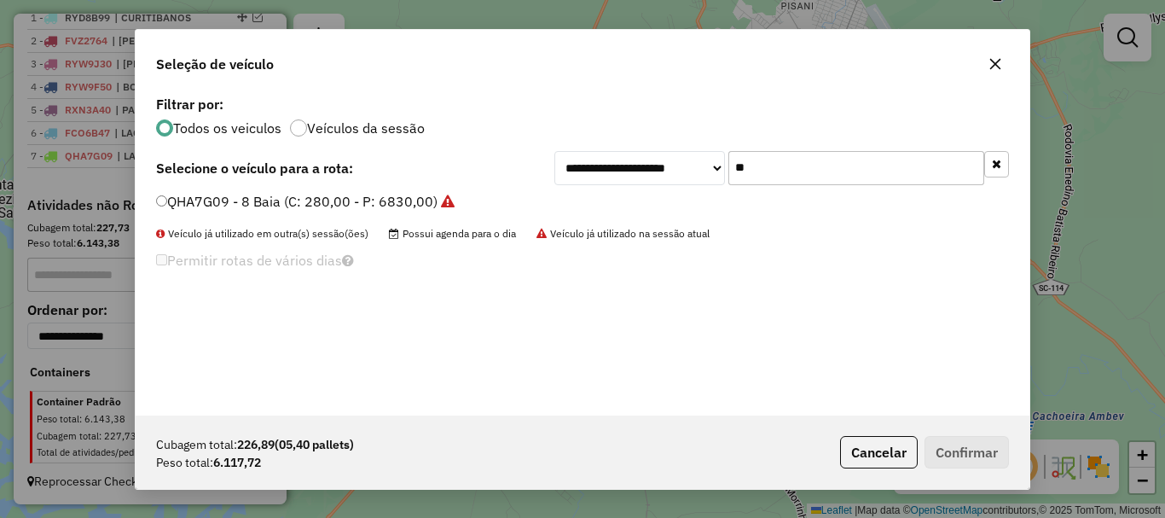
drag, startPoint x: 766, startPoint y: 160, endPoint x: 655, endPoint y: 174, distance: 111.7
click at [655, 174] on div "**********" at bounding box center [781, 168] width 455 height 34
type input "***"
click at [245, 200] on label "BTA2F77 - Toco (C: 420,00 - P: 9000,00)" at bounding box center [289, 201] width 266 height 20
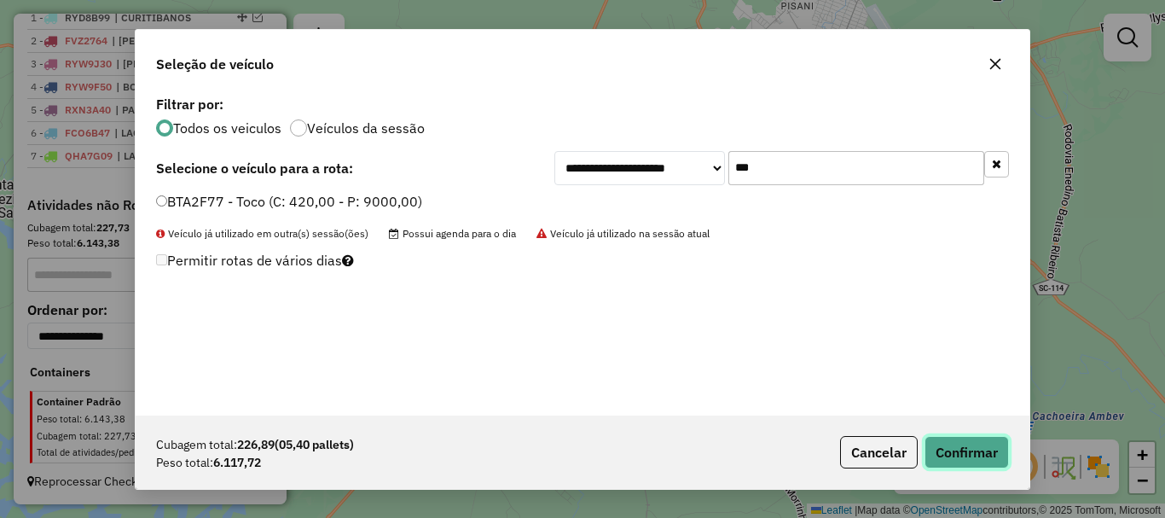
click at [966, 460] on button "Confirmar" at bounding box center [967, 452] width 84 height 32
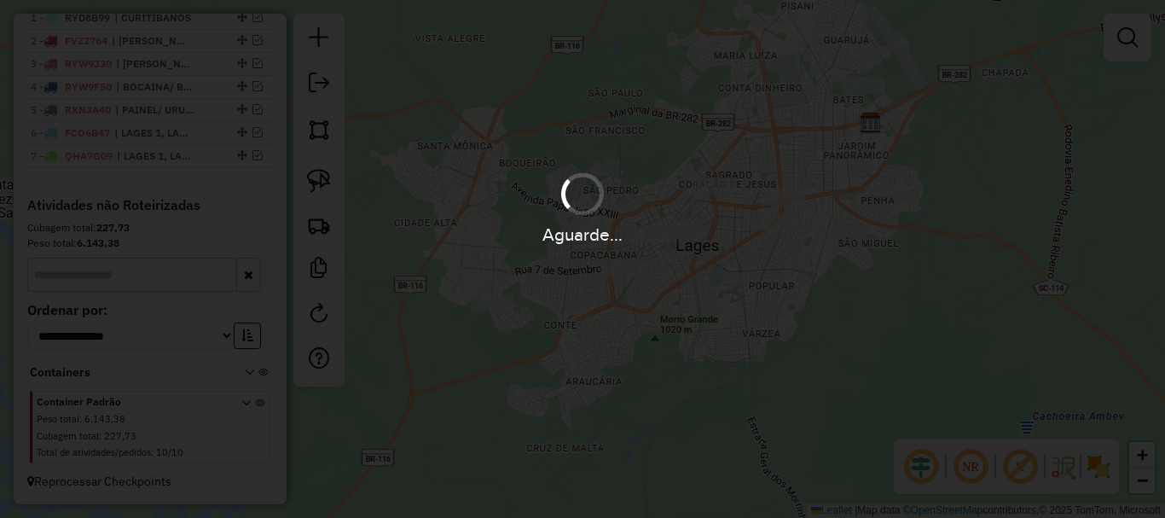
scroll to position [745, 0]
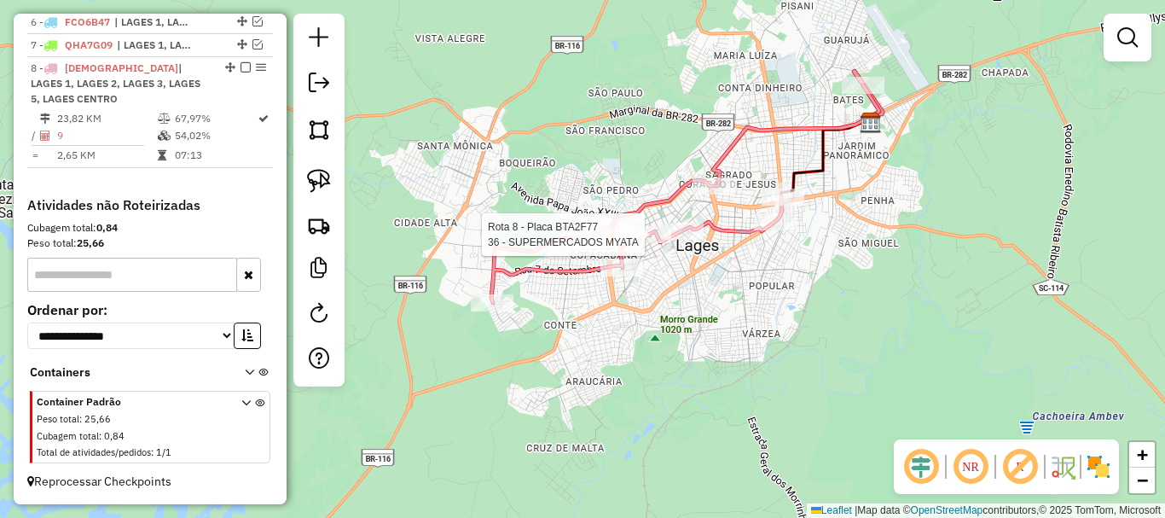
select select "*********"
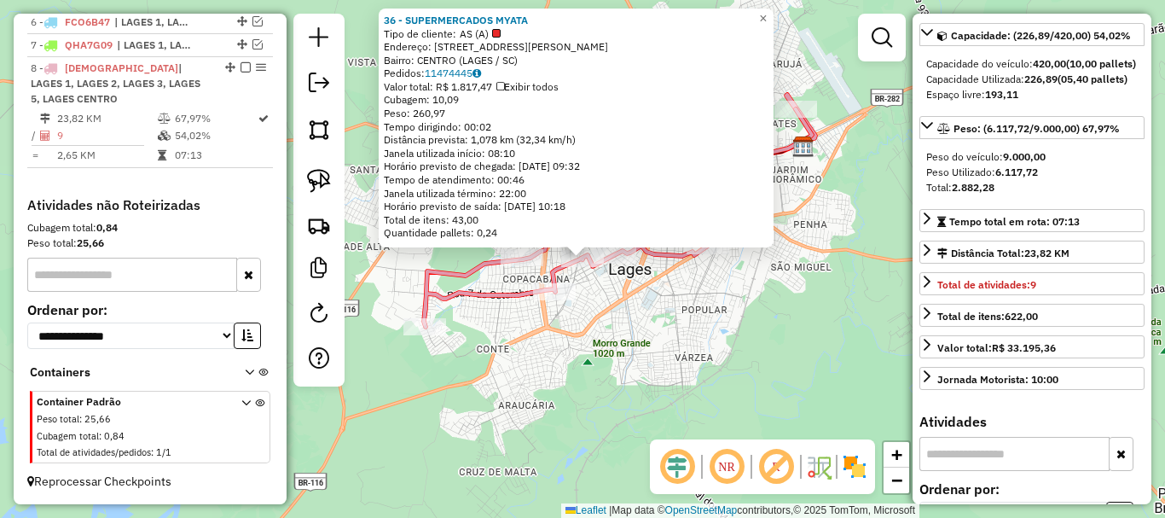
scroll to position [256, 0]
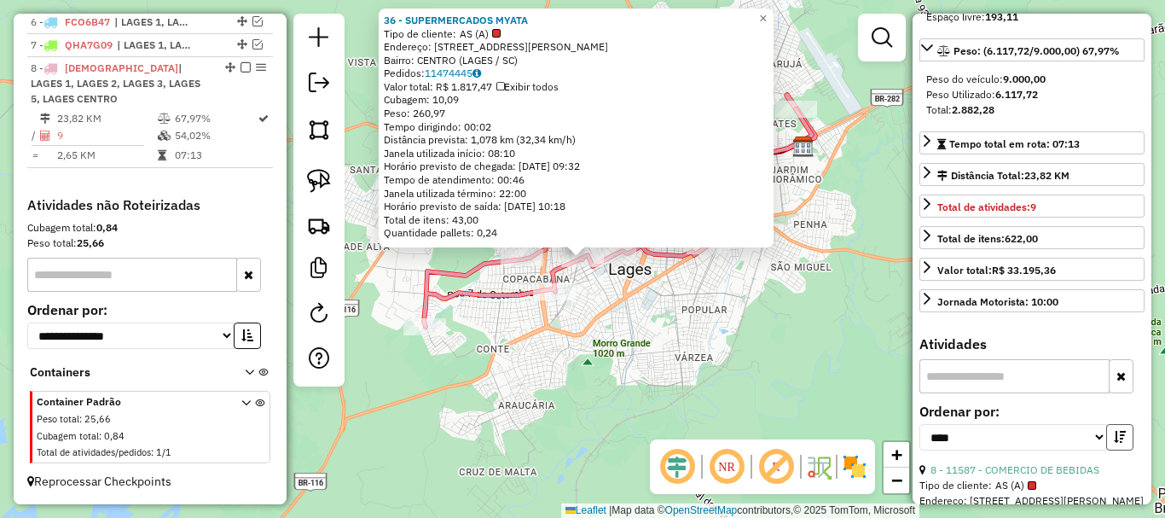
click at [1117, 443] on icon "button" at bounding box center [1120, 437] width 12 height 12
click at [1118, 443] on icon "button" at bounding box center [1120, 437] width 12 height 12
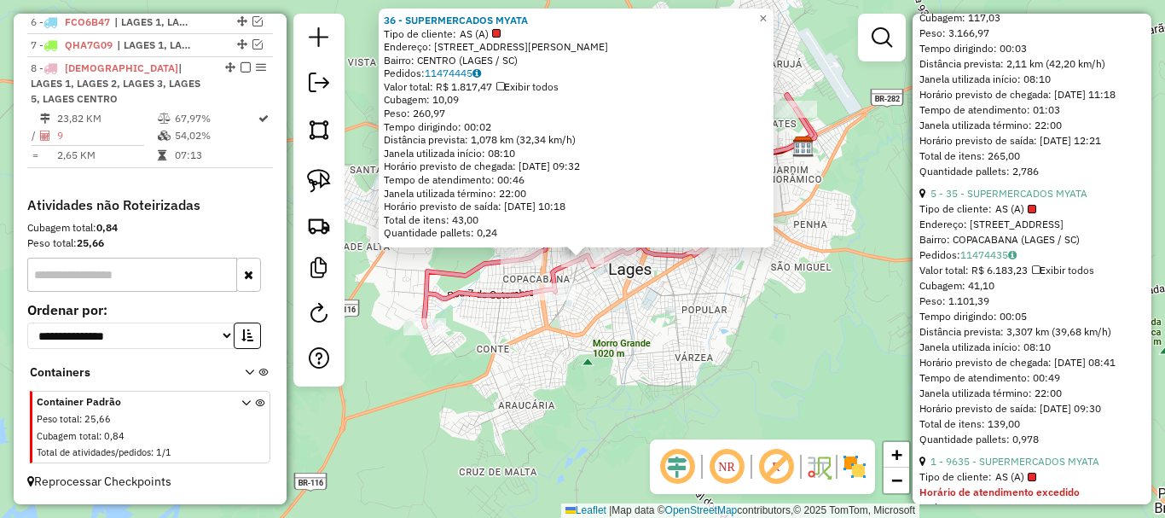
scroll to position [853, 0]
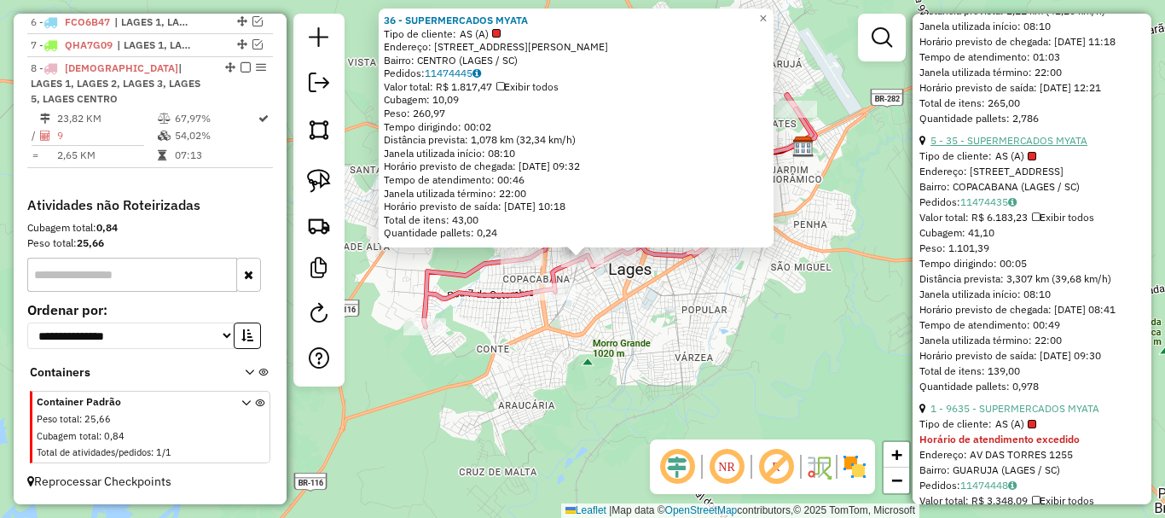
click at [1035, 147] on link "5 - 35 - SUPERMERCADOS MYATA" at bounding box center [1009, 140] width 157 height 13
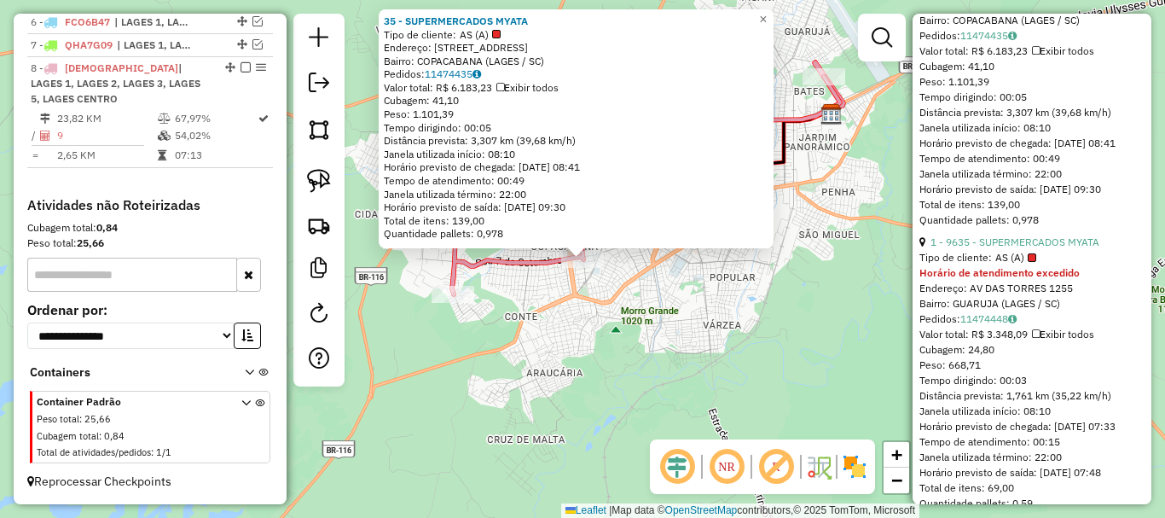
scroll to position [1024, 0]
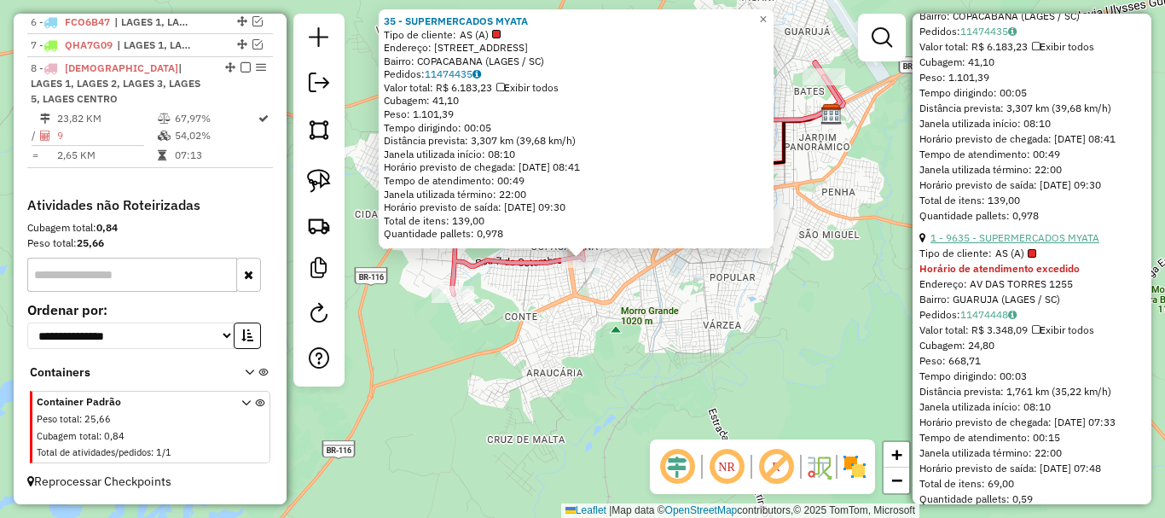
click at [1006, 244] on link "1 - 9635 - SUPERMERCADOS MYATA" at bounding box center [1015, 237] width 169 height 13
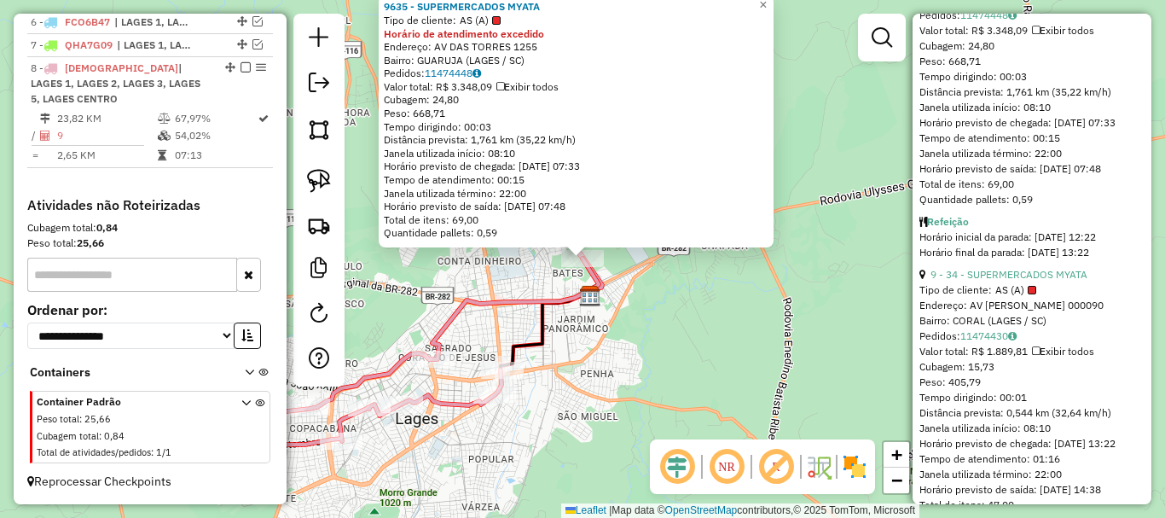
scroll to position [1365, 0]
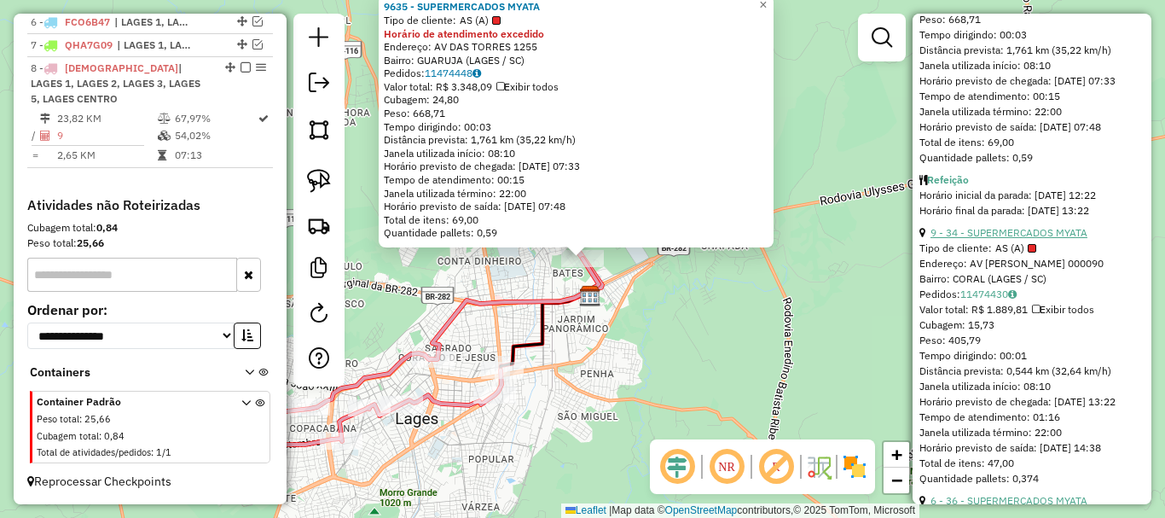
click at [1016, 239] on link "9 - 34 - SUPERMERCADOS MYATA" at bounding box center [1009, 232] width 157 height 13
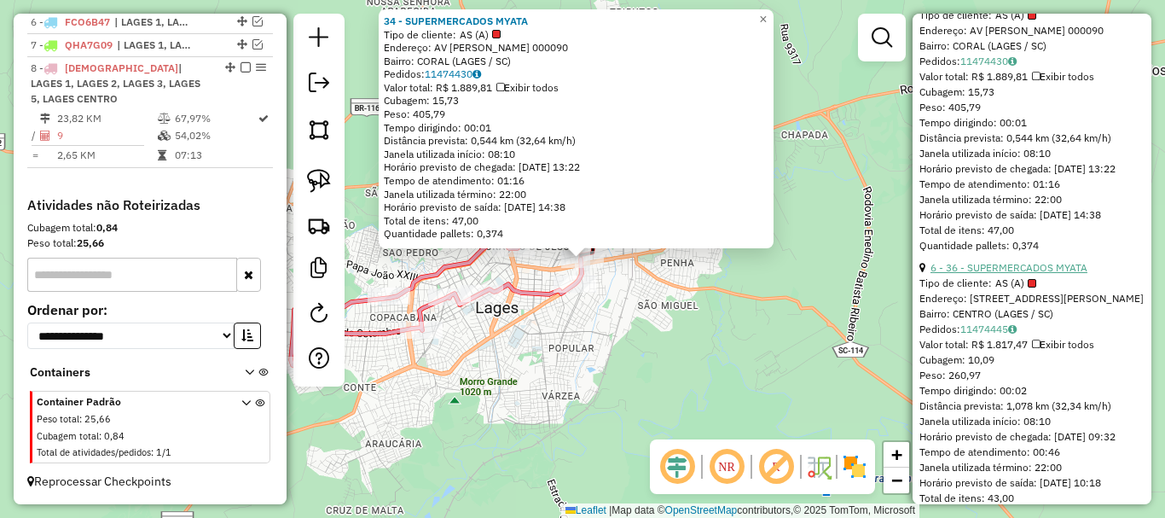
scroll to position [1621, 0]
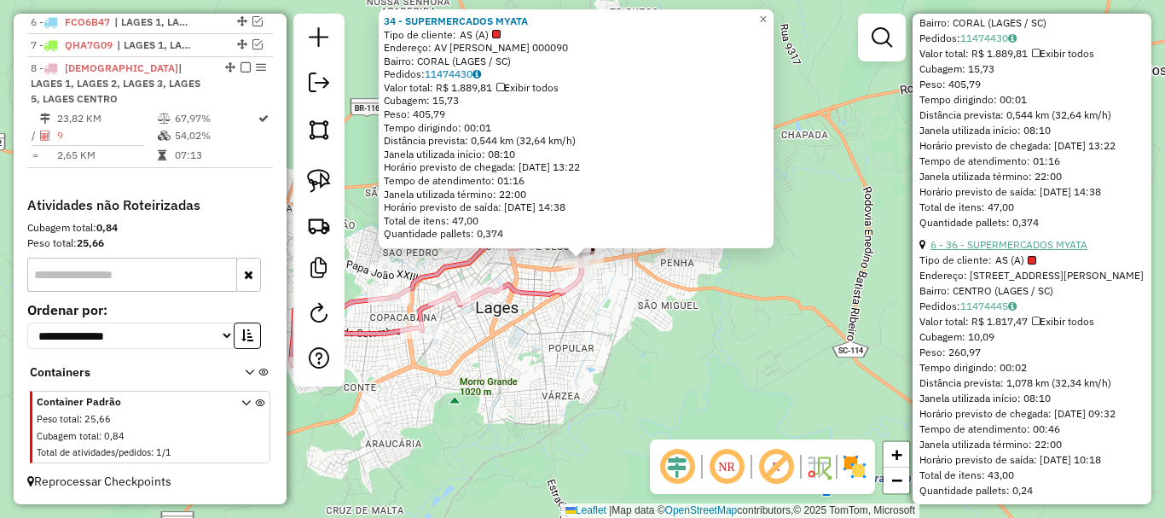
click at [1013, 251] on link "6 - 36 - SUPERMERCADOS MYATA" at bounding box center [1009, 244] width 157 height 13
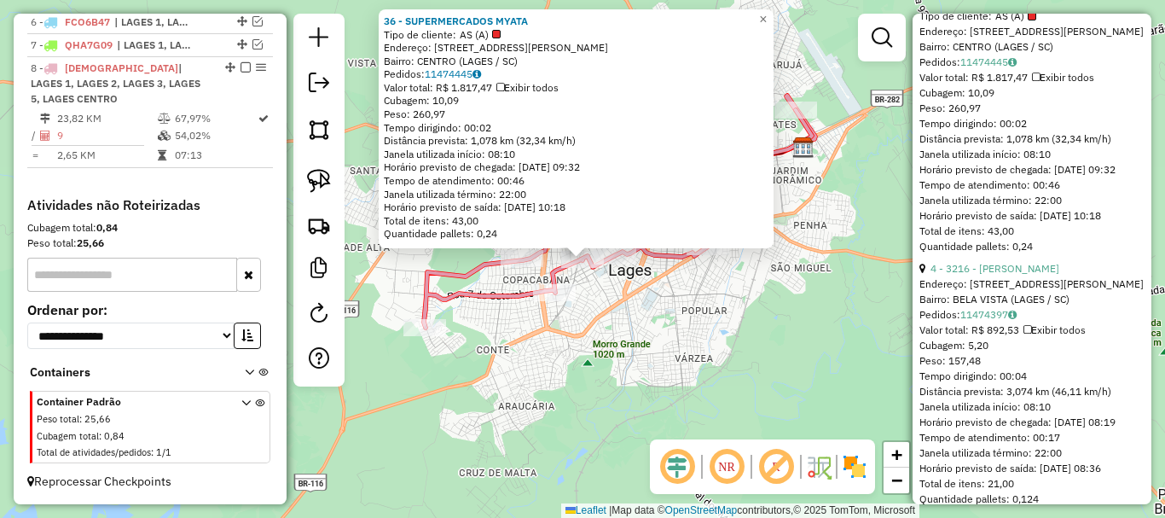
scroll to position [1876, 0]
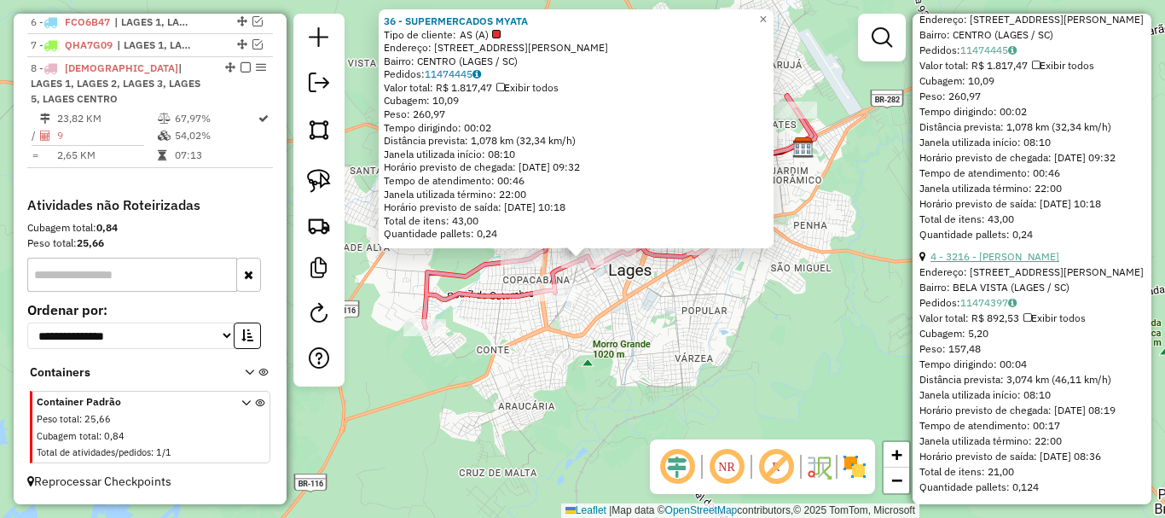
click at [1024, 263] on link "4 - 3216 - LUCIANA HENSEL LOPES" at bounding box center [995, 256] width 129 height 13
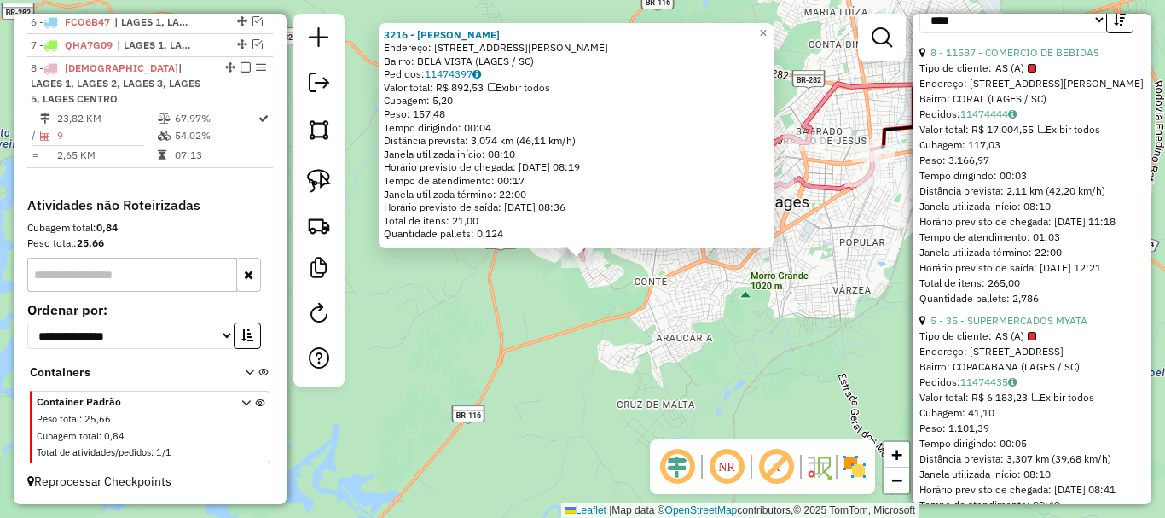
scroll to position [768, 0]
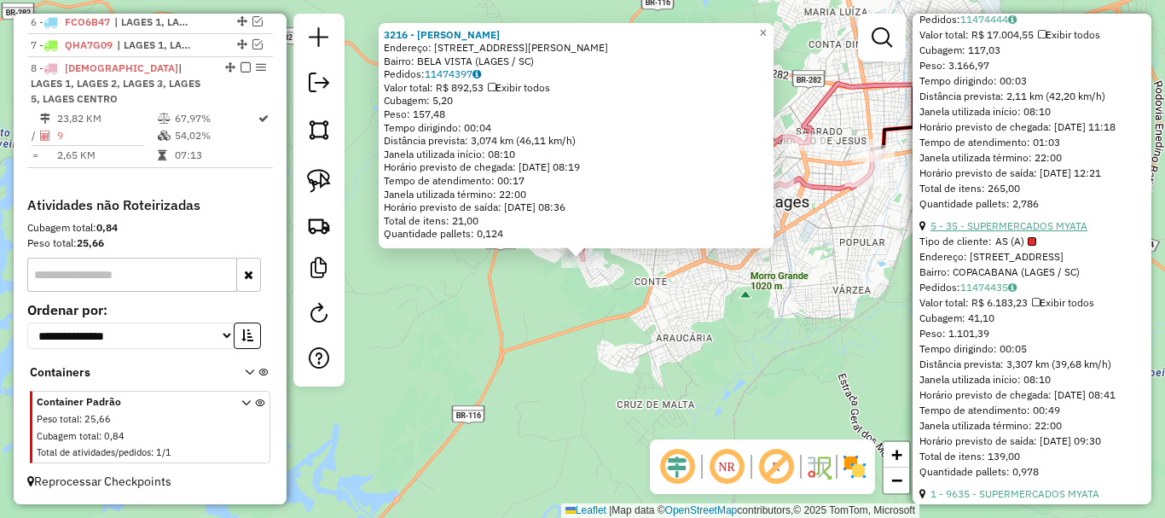
click at [1026, 232] on link "5 - 35 - SUPERMERCADOS MYATA" at bounding box center [1009, 225] width 157 height 13
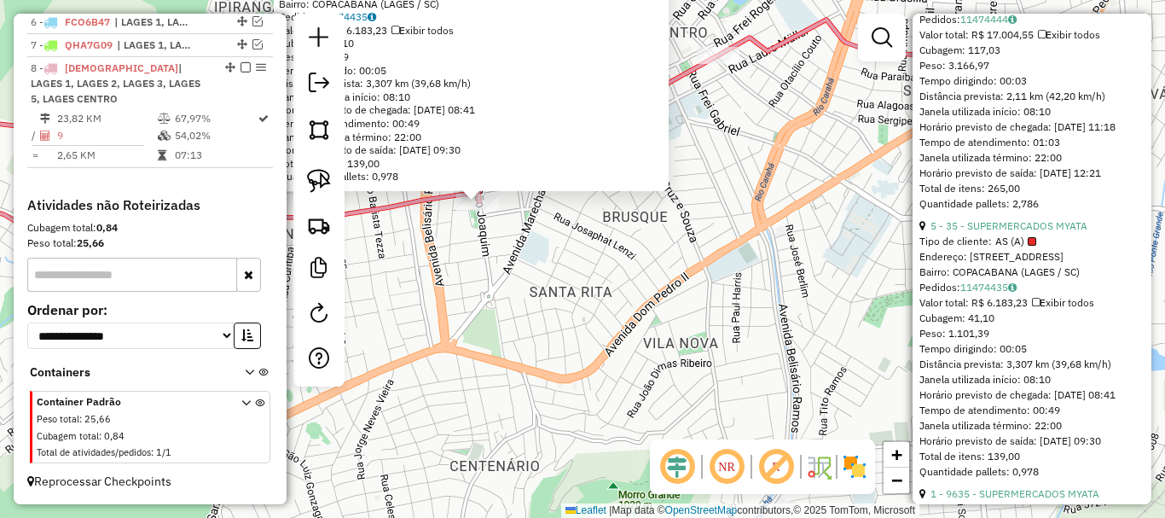
drag, startPoint x: 484, startPoint y: 231, endPoint x: 525, endPoint y: 241, distance: 41.2
click at [562, 291] on div "35 - SUPERMERCADOS MYATA Tipo de cliente: AS (A) Endereço: R SAO JOAQUIM 385 Ba…" at bounding box center [582, 259] width 1165 height 518
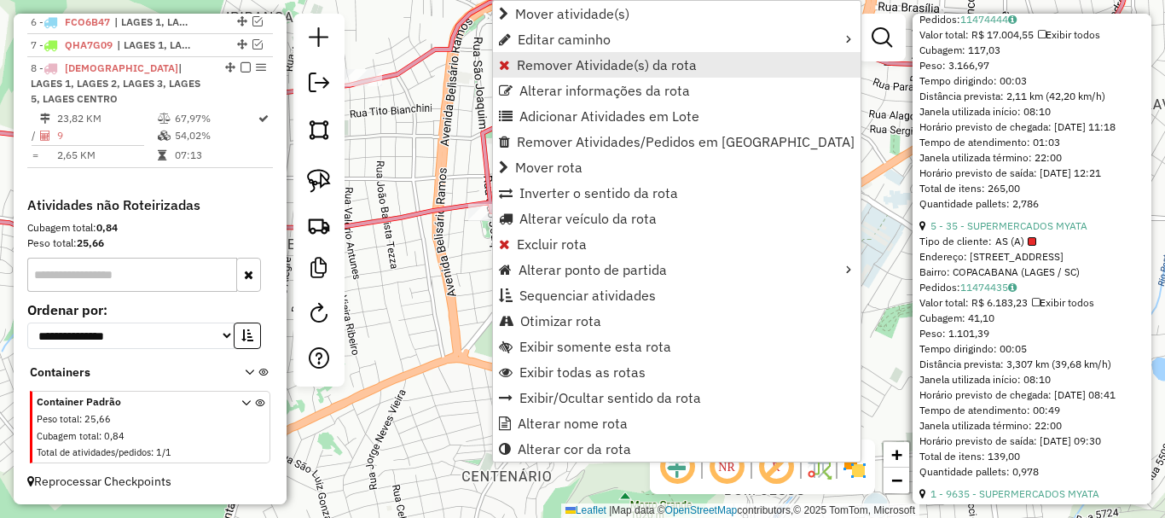
click at [594, 61] on span "Remover Atividade(s) da rota" at bounding box center [607, 65] width 180 height 14
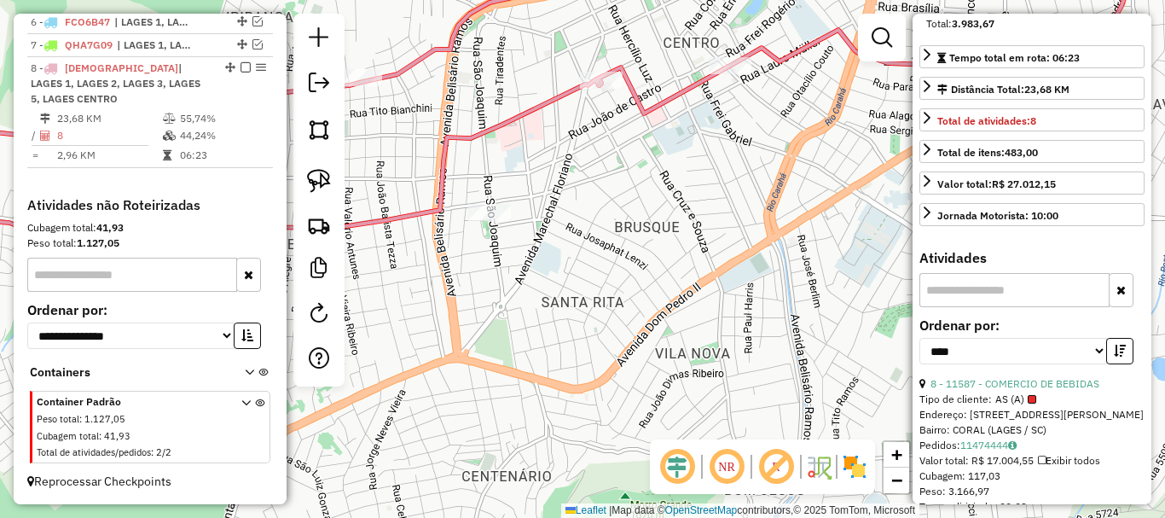
scroll to position [341, 0]
click at [1114, 357] on icon "button" at bounding box center [1120, 351] width 12 height 12
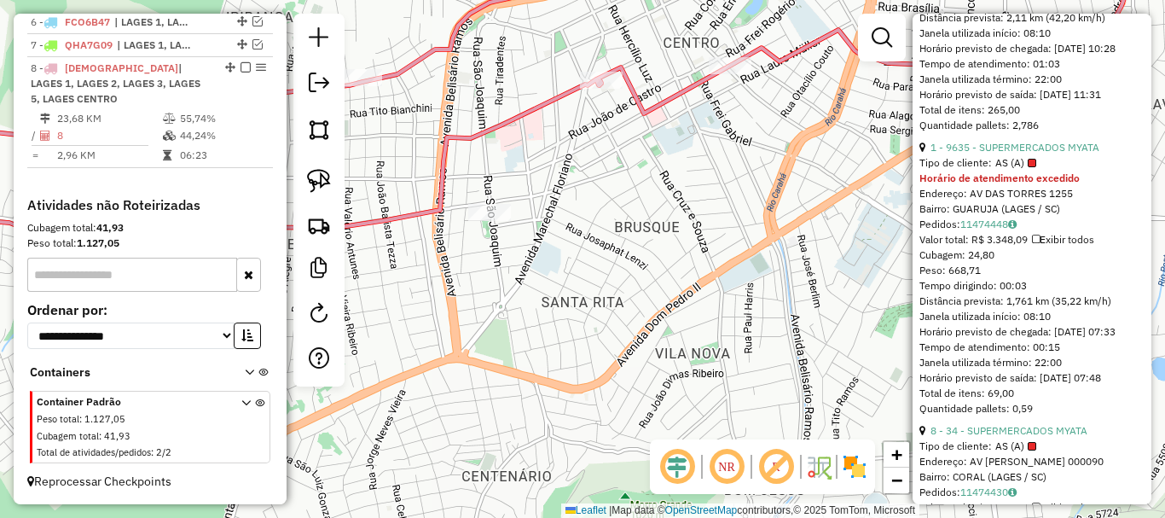
scroll to position [853, 0]
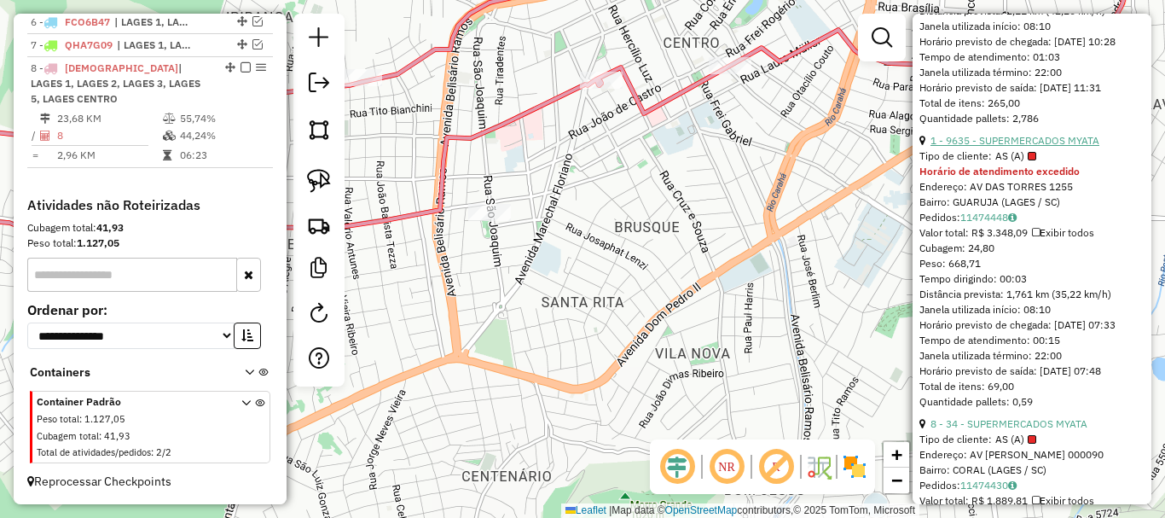
click at [1033, 147] on link "1 - 9635 - SUPERMERCADOS MYATA" at bounding box center [1015, 140] width 169 height 13
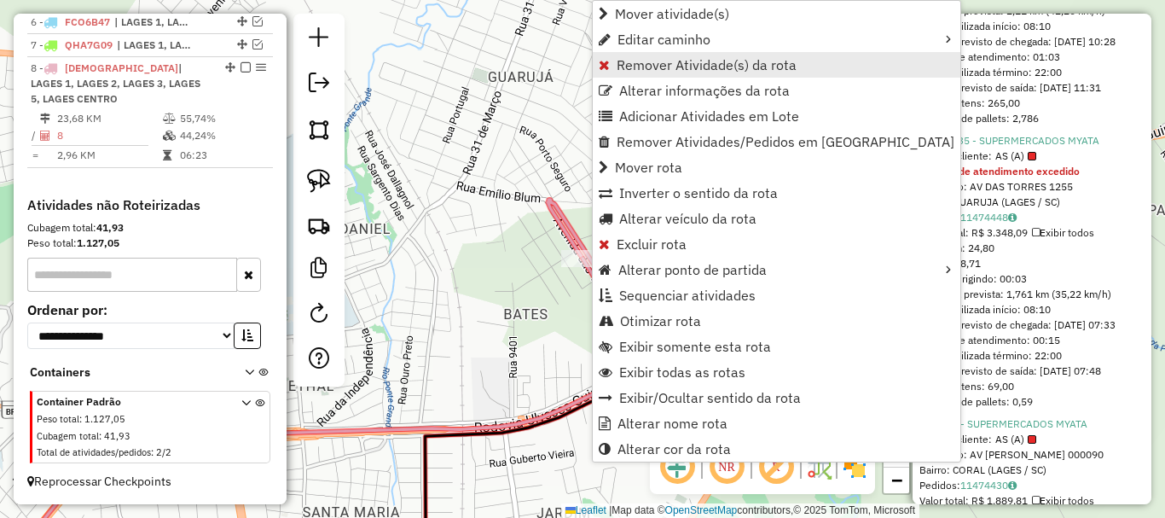
click at [688, 67] on span "Remover Atividade(s) da rota" at bounding box center [707, 65] width 180 height 14
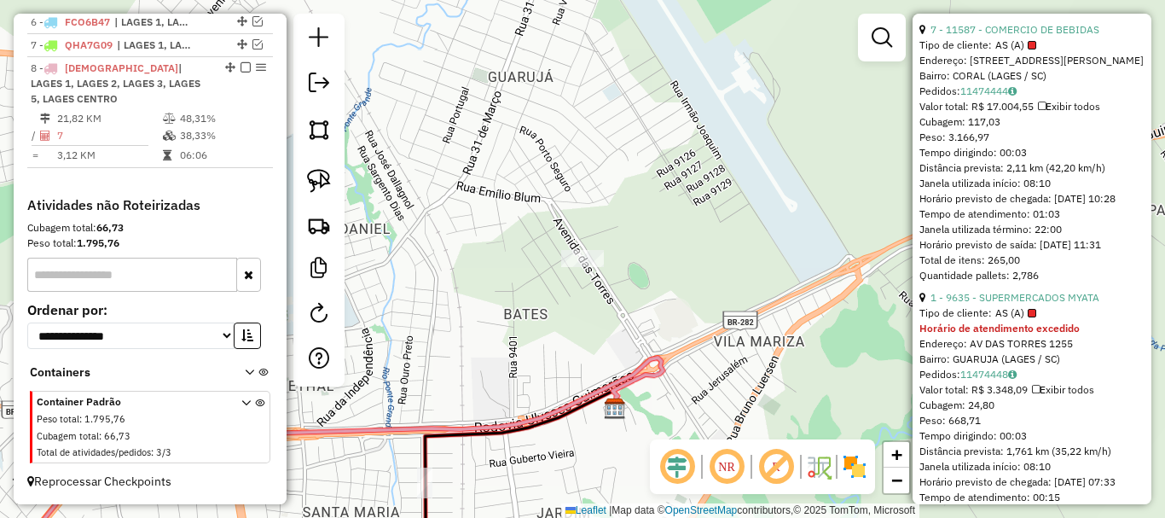
scroll to position [341, 0]
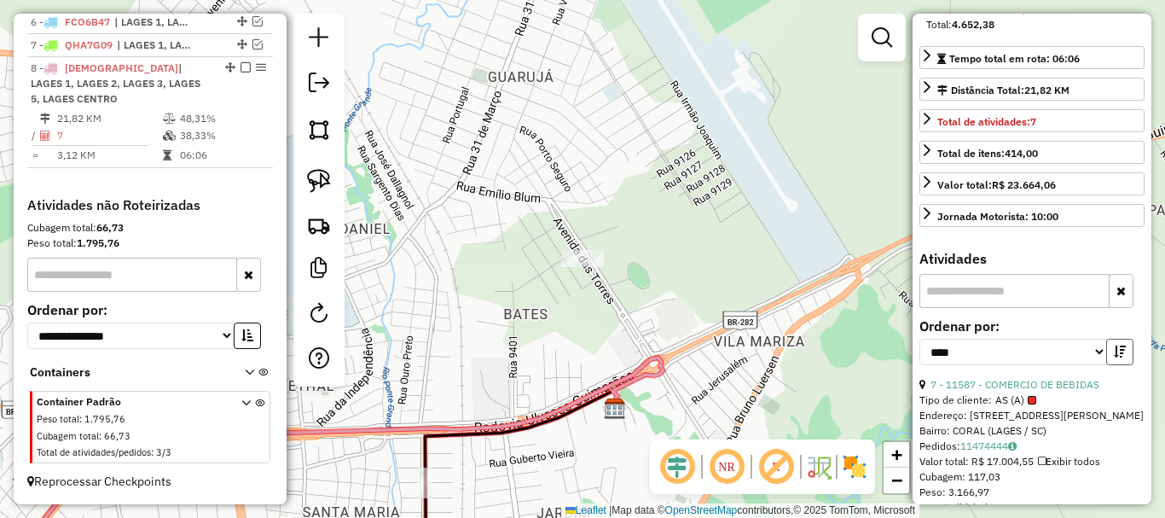
click at [1115, 357] on icon "button" at bounding box center [1120, 351] width 12 height 12
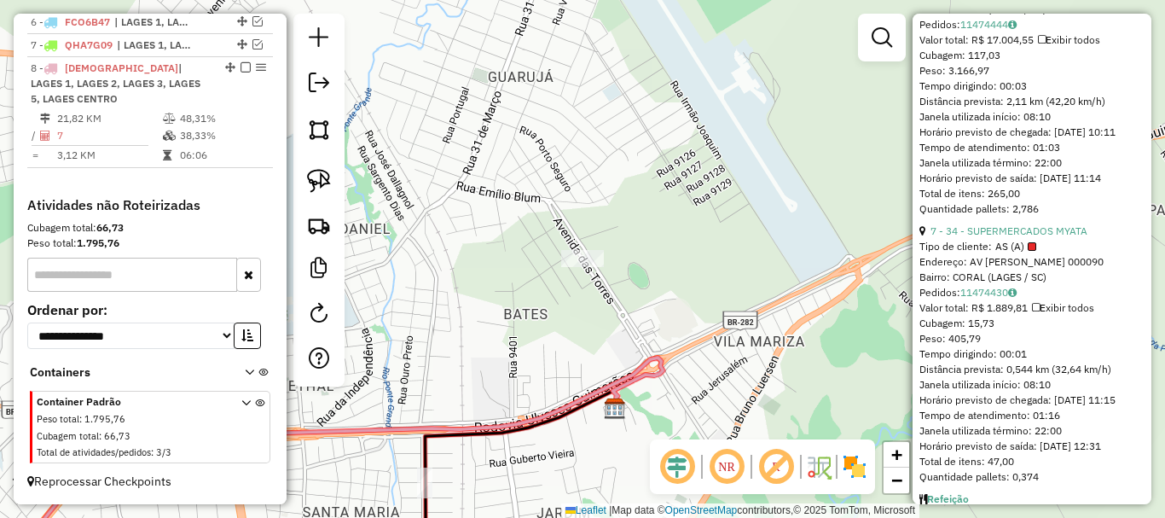
scroll to position [768, 0]
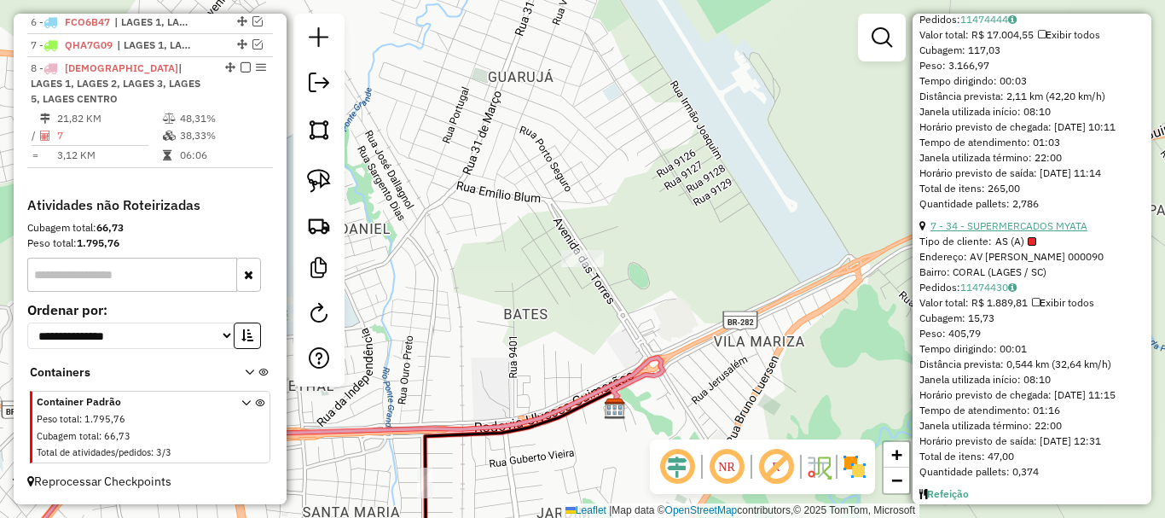
click at [1027, 232] on link "7 - 34 - SUPERMERCADOS MYATA" at bounding box center [1009, 225] width 157 height 13
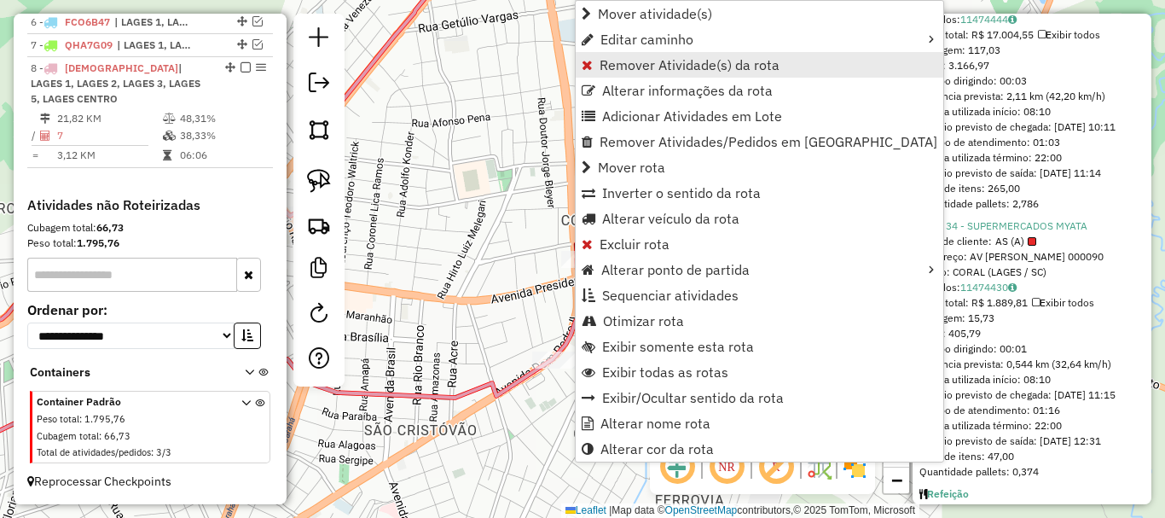
click at [670, 68] on span "Remover Atividade(s) da rota" at bounding box center [690, 65] width 180 height 14
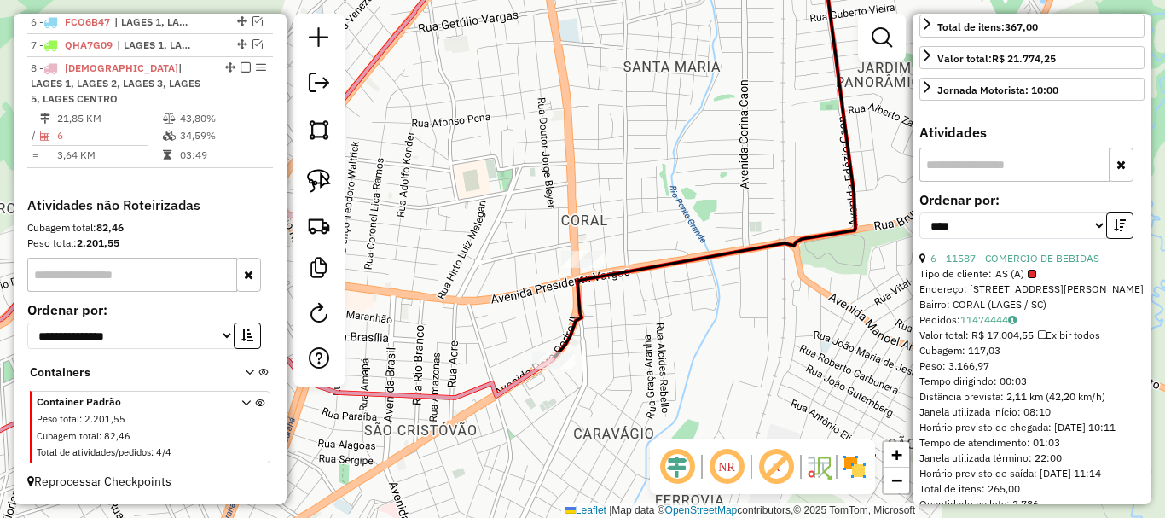
scroll to position [426, 0]
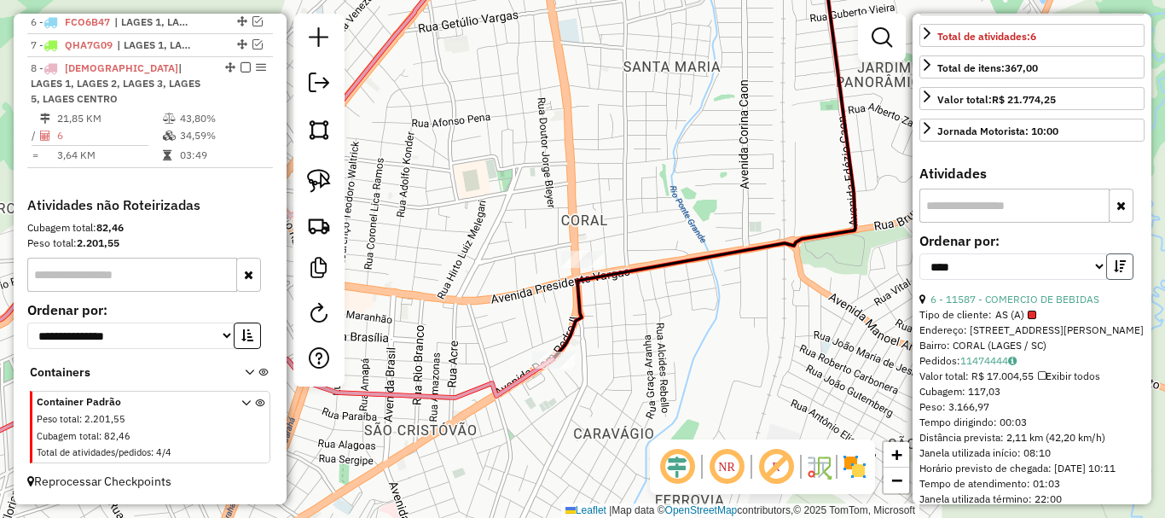
click at [1118, 280] on button "button" at bounding box center [1119, 266] width 27 height 26
click at [1118, 272] on icon "button" at bounding box center [1120, 266] width 12 height 12
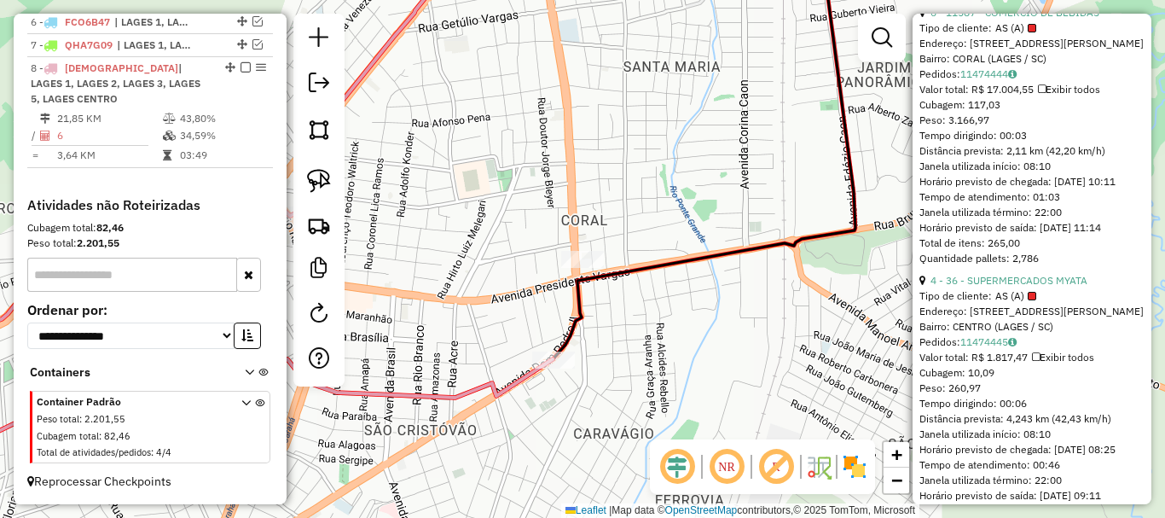
scroll to position [768, 0]
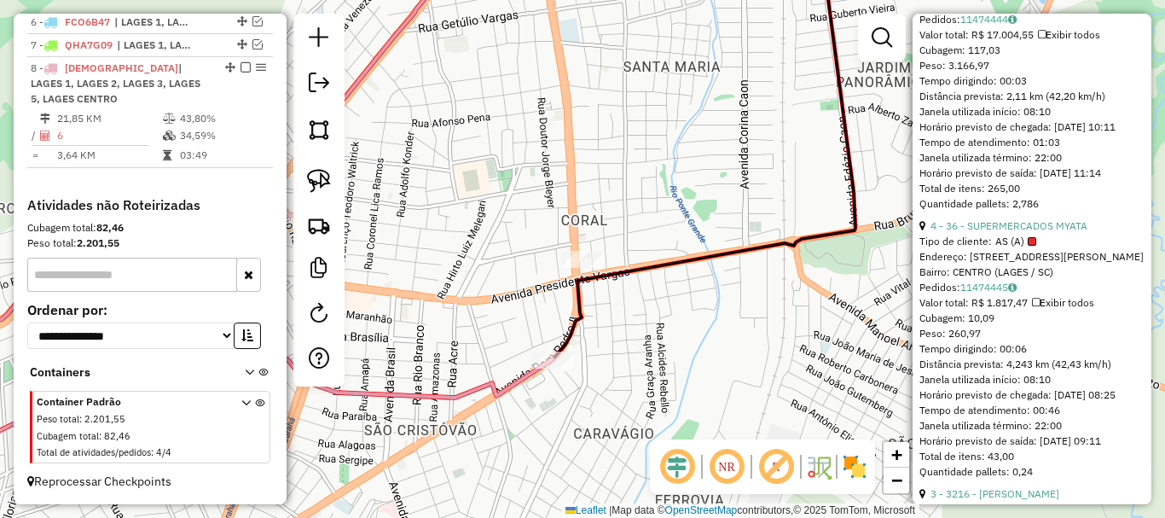
click at [1047, 232] on link "4 - 36 - SUPERMERCADOS MYATA" at bounding box center [1009, 225] width 157 height 13
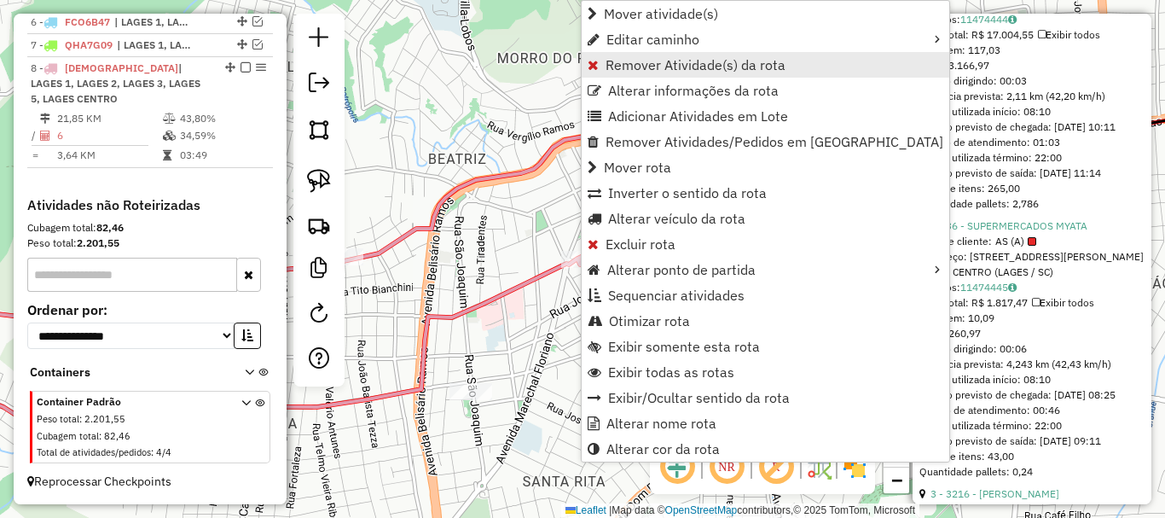
click at [703, 69] on span "Remover Atividade(s) da rota" at bounding box center [696, 65] width 180 height 14
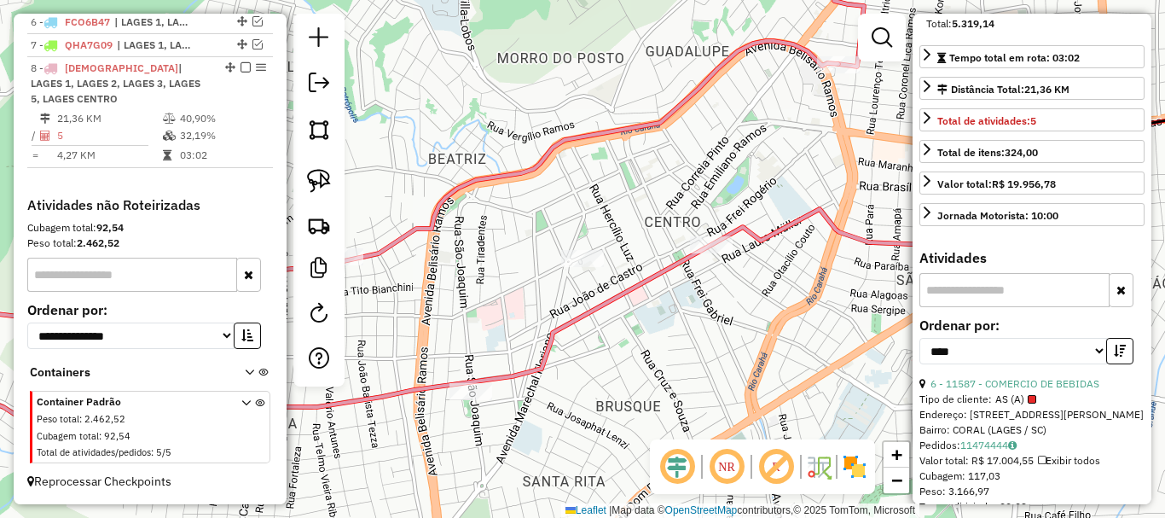
scroll to position [341, 0]
click at [1126, 365] on button "button" at bounding box center [1119, 352] width 27 height 26
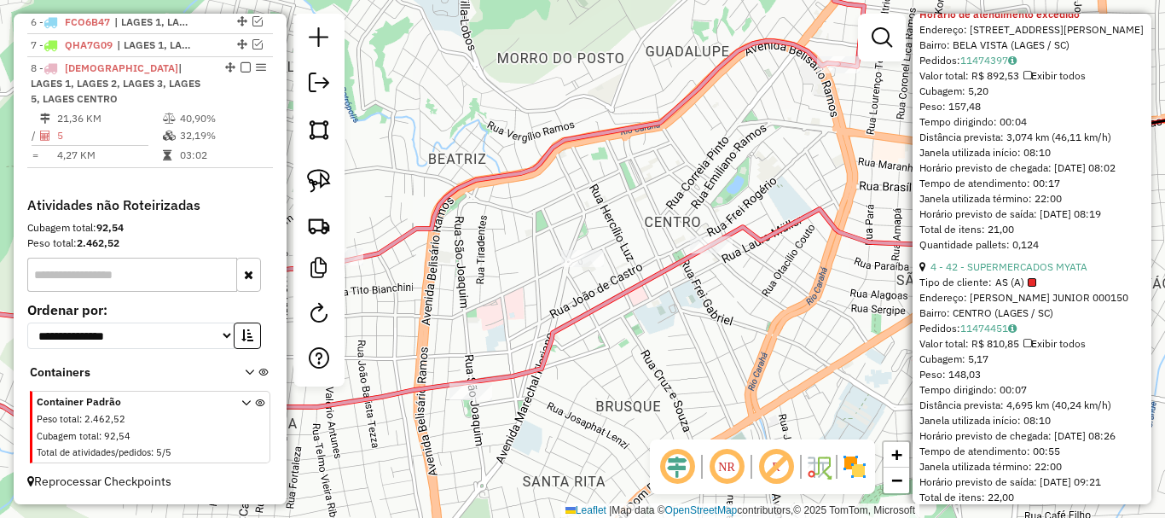
scroll to position [1024, 0]
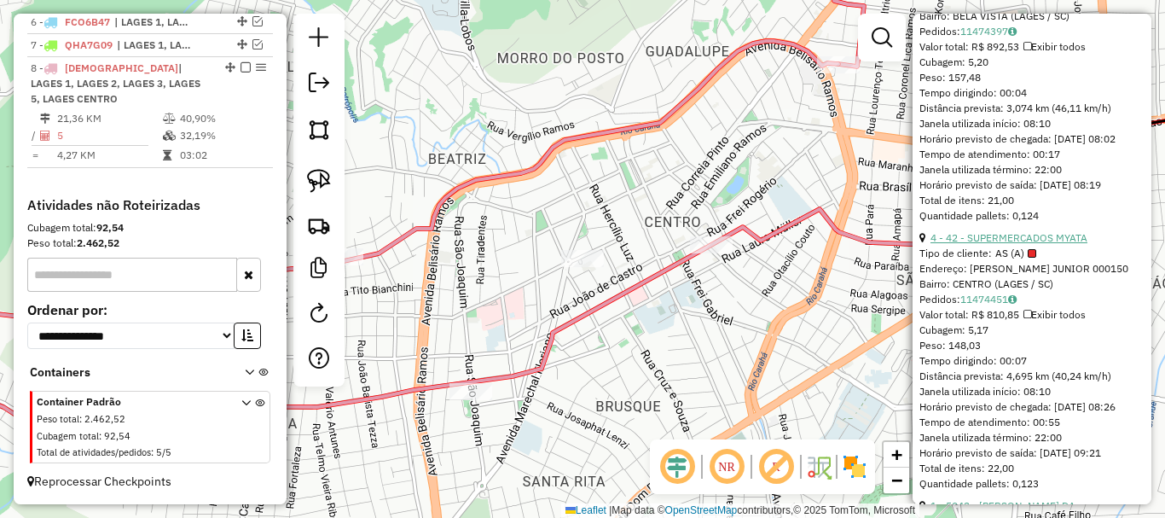
click at [1061, 244] on link "4 - 42 - SUPERMERCADOS MYATA" at bounding box center [1009, 237] width 157 height 13
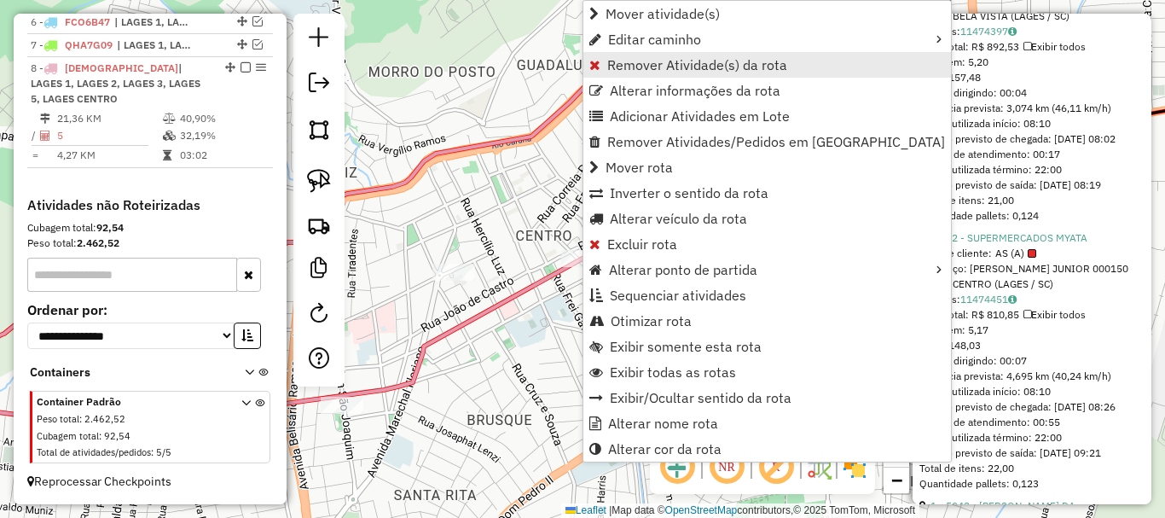
click at [697, 66] on span "Remover Atividade(s) da rota" at bounding box center [697, 65] width 180 height 14
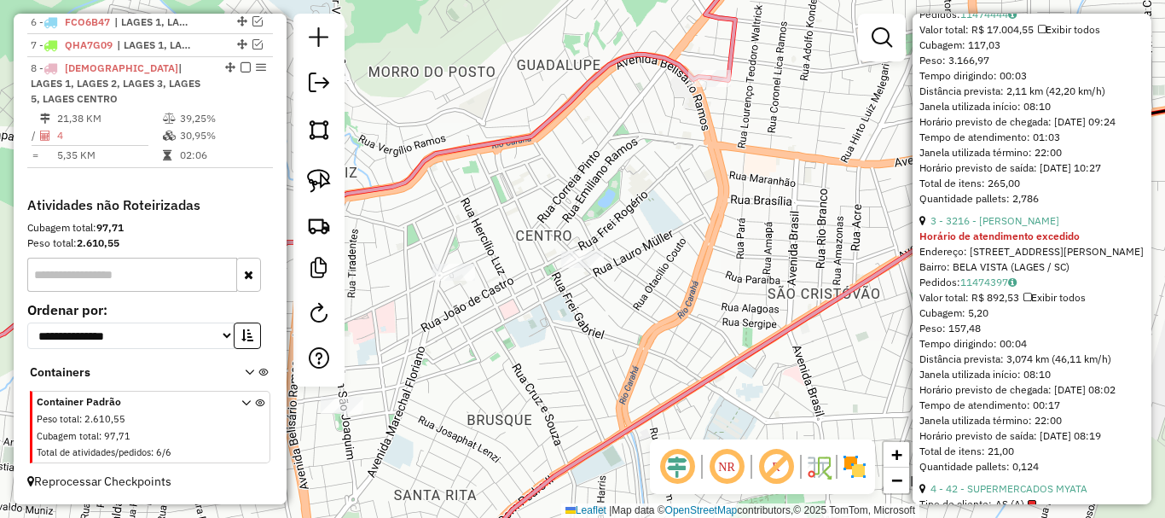
scroll to position [682, 0]
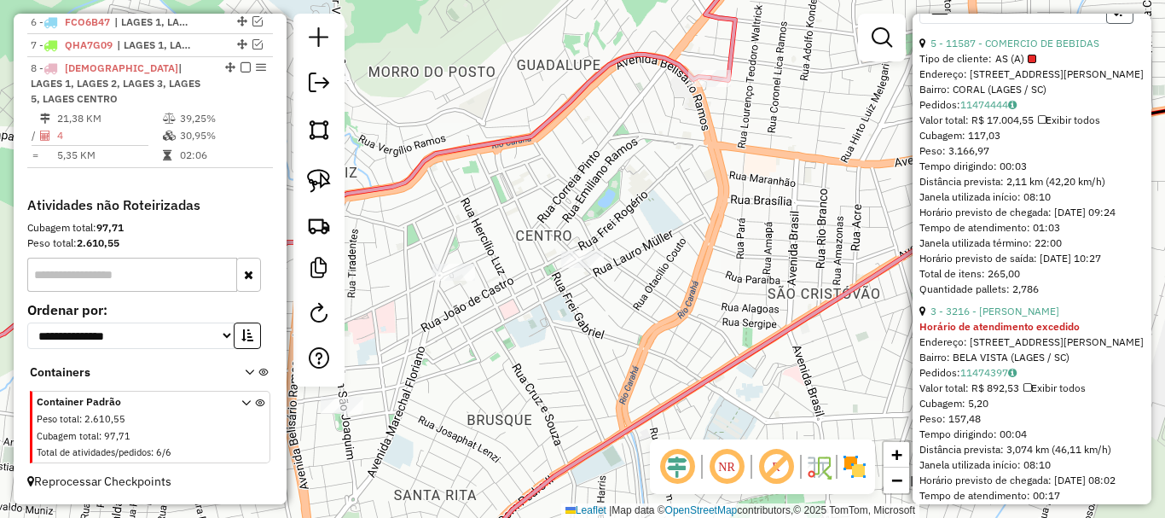
click at [1115, 16] on icon "button" at bounding box center [1120, 10] width 12 height 12
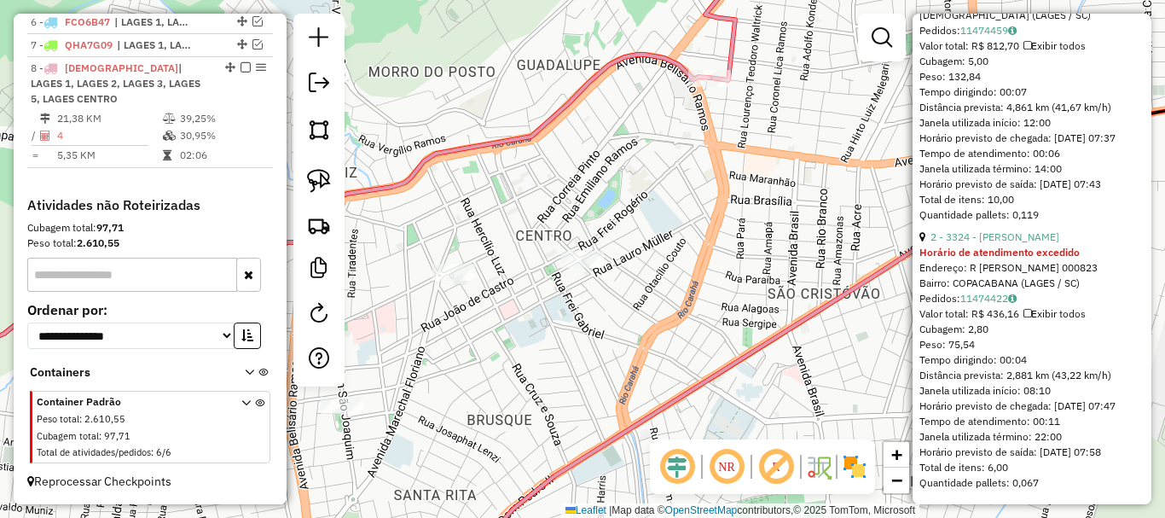
scroll to position [1365, 0]
click at [786, 286] on div "Janela de atendimento Grade de atendimento Capacidade Transportadoras Veículos …" at bounding box center [582, 259] width 1165 height 518
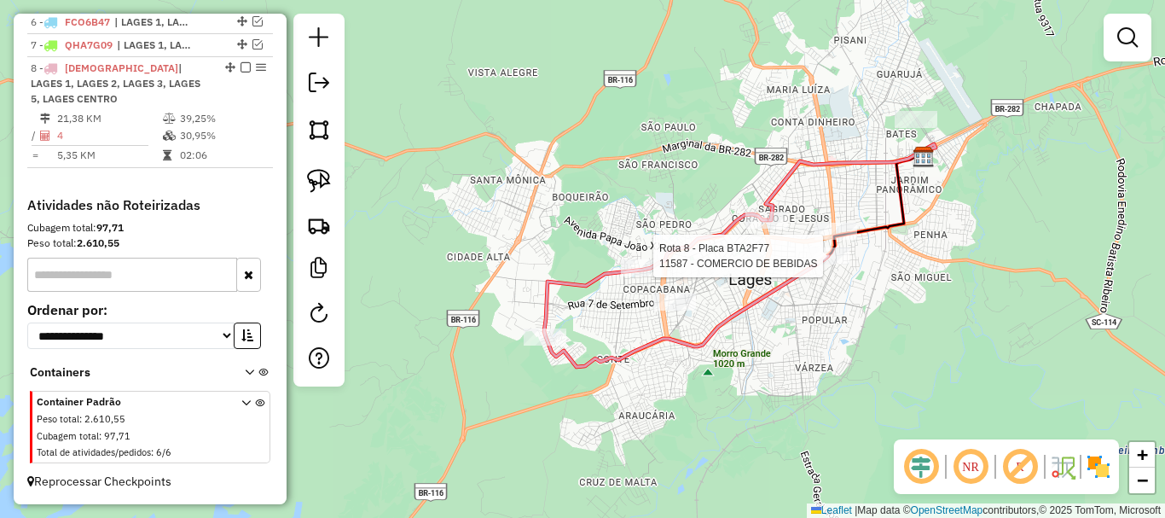
select select "*********"
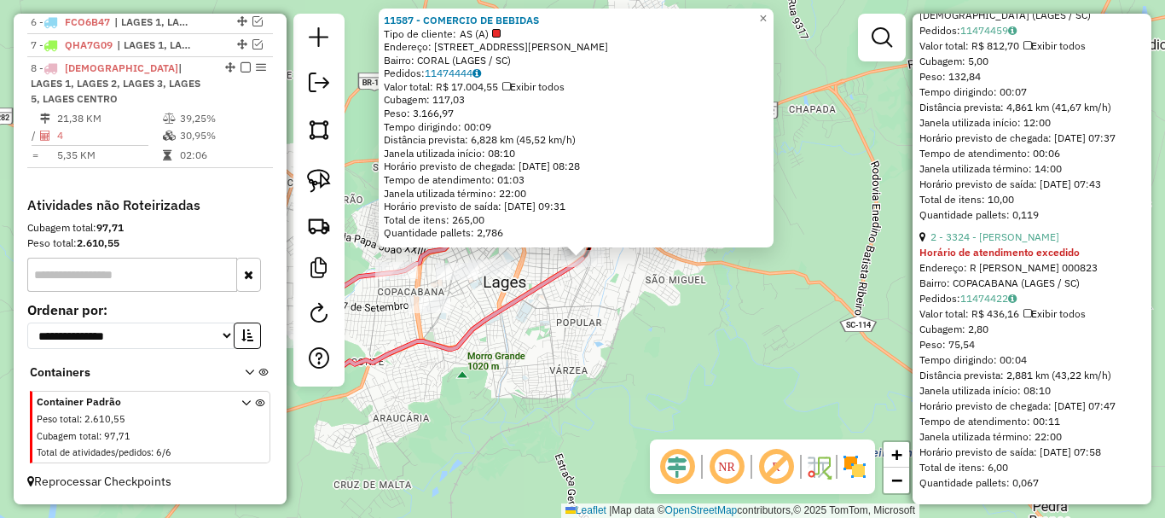
scroll to position [1400, 0]
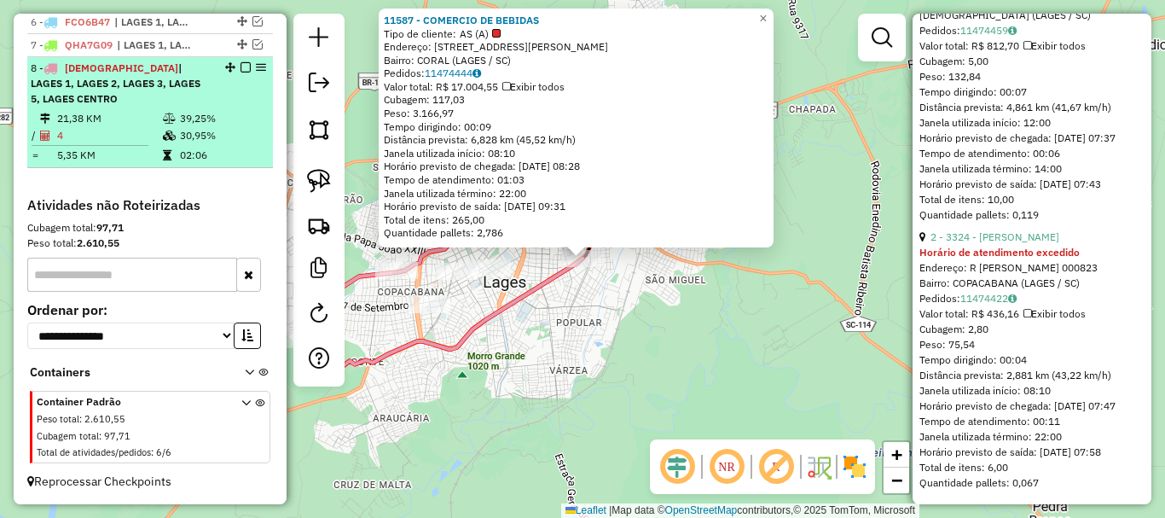
click at [244, 67] on em at bounding box center [246, 67] width 10 height 10
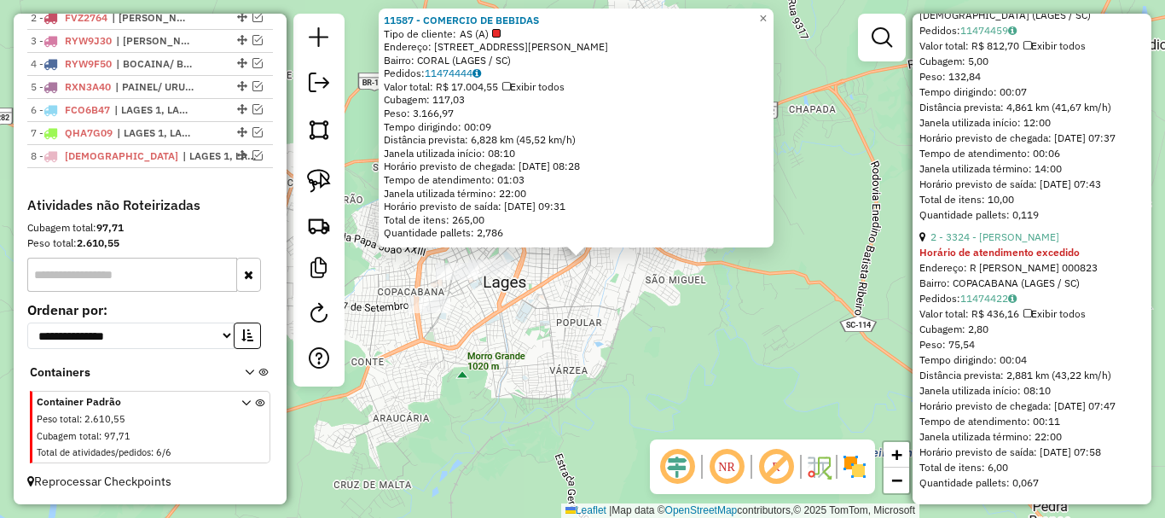
scroll to position [711, 0]
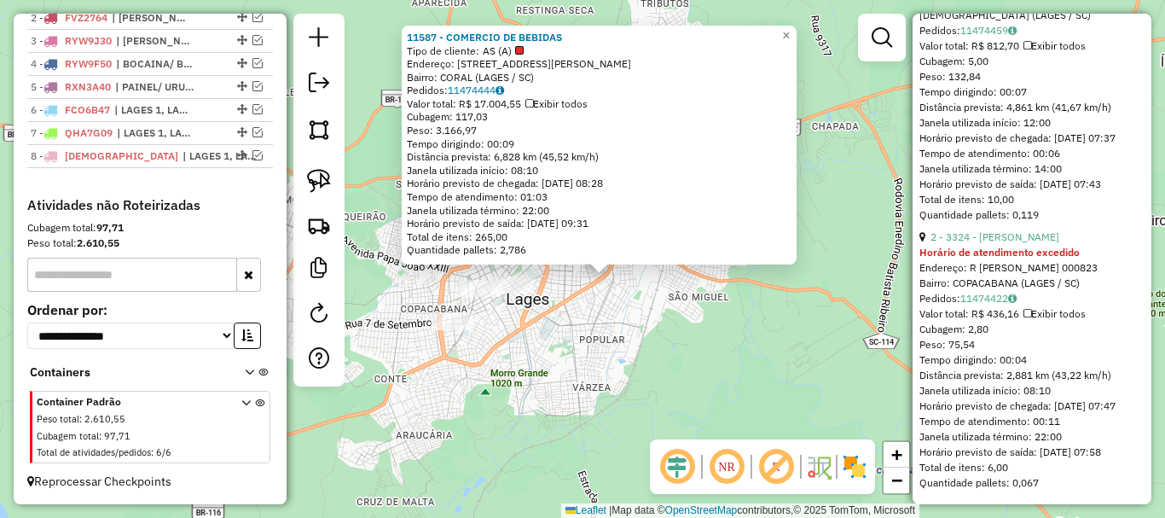
drag, startPoint x: 616, startPoint y: 352, endPoint x: 638, endPoint y: 368, distance: 27.5
click at [638, 368] on div "11587 - COMERCIO DE BEBIDAS Tipo de cliente: AS (A) Endereço: AV DOM PEDRO II 4…" at bounding box center [582, 259] width 1165 height 518
click at [634, 366] on div "11587 - COMERCIO DE BEBIDAS Tipo de cliente: AS (A) Endereço: AV DOM PEDRO II 4…" at bounding box center [582, 259] width 1165 height 518
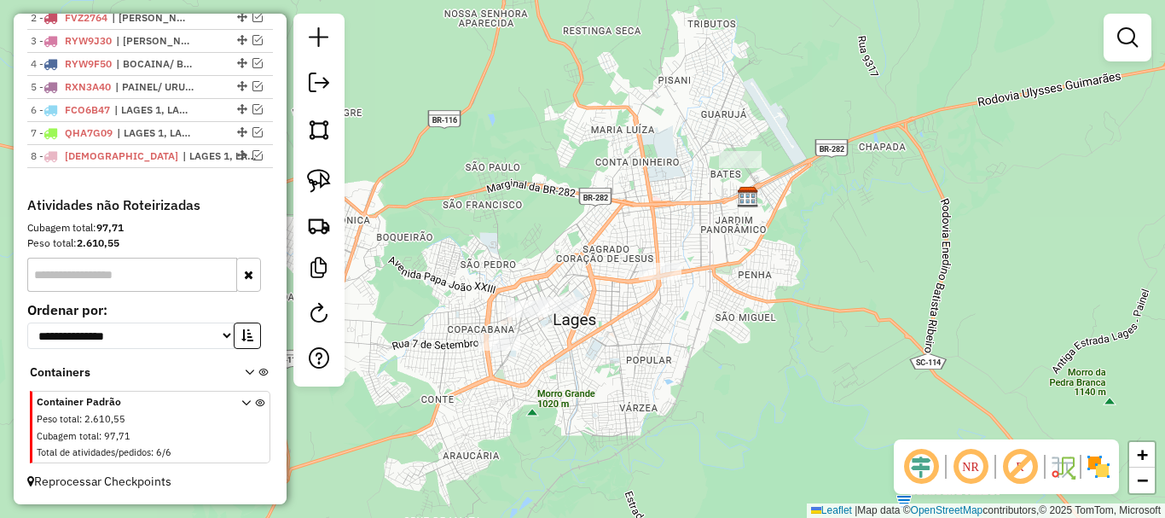
drag, startPoint x: 570, startPoint y: 328, endPoint x: 615, endPoint y: 347, distance: 49.3
click at [615, 347] on div "Janela de atendimento Grade de atendimento Capacidade Transportadoras Veículos …" at bounding box center [582, 259] width 1165 height 518
drag, startPoint x: 321, startPoint y: 186, endPoint x: 333, endPoint y: 199, distance: 17.5
click at [321, 185] on img at bounding box center [319, 181] width 24 height 24
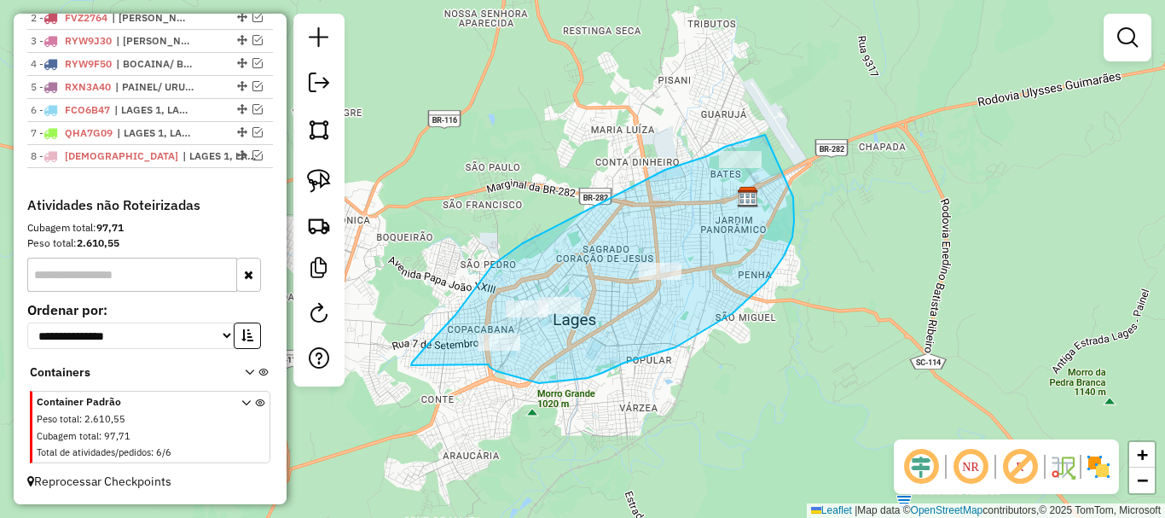
drag, startPoint x: 412, startPoint y: 362, endPoint x: 489, endPoint y: 364, distance: 76.8
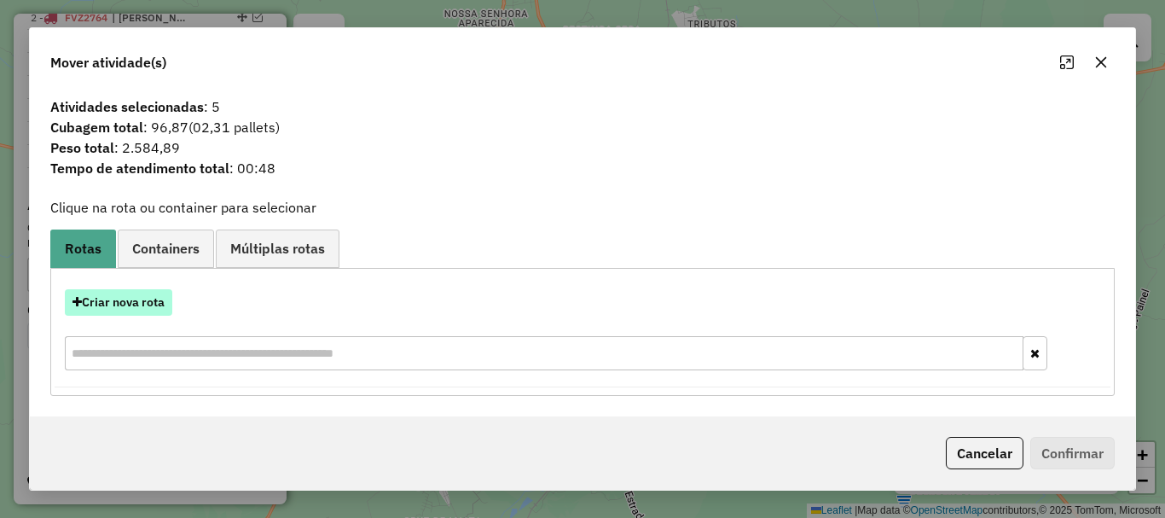
click at [101, 299] on button "Criar nova rota" at bounding box center [118, 302] width 107 height 26
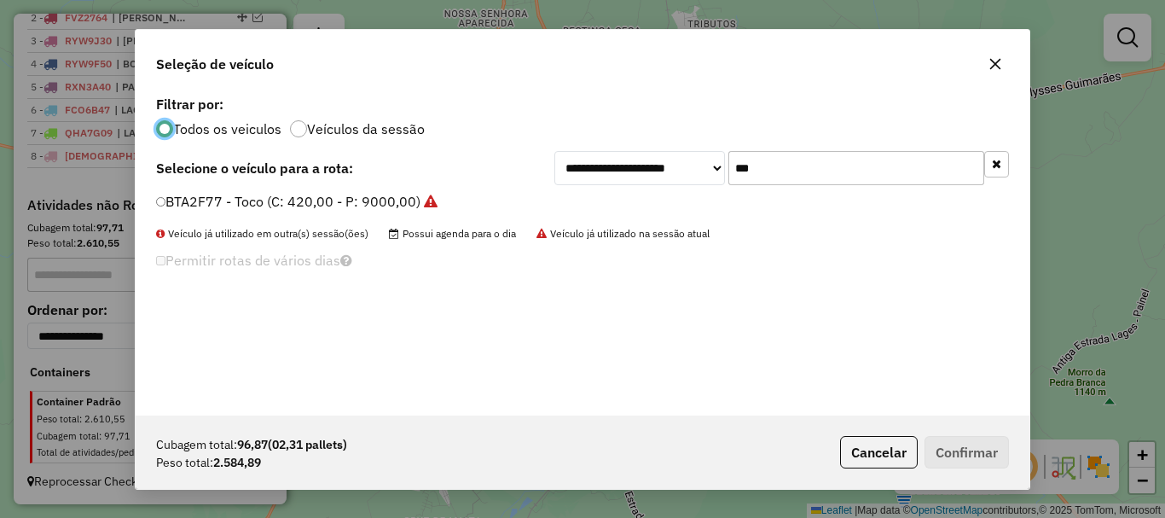
scroll to position [9, 5]
drag, startPoint x: 768, startPoint y: 175, endPoint x: 675, endPoint y: 177, distance: 93.8
click at [676, 177] on div "**********" at bounding box center [781, 168] width 455 height 34
type input "***"
click at [889, 444] on button "Cancelar" at bounding box center [879, 452] width 78 height 32
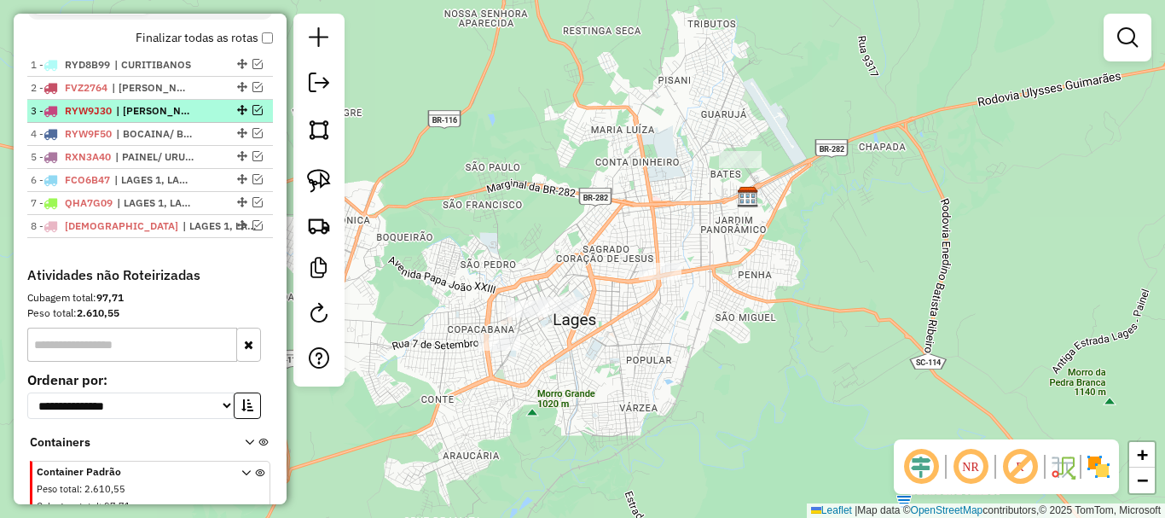
scroll to position [541, 0]
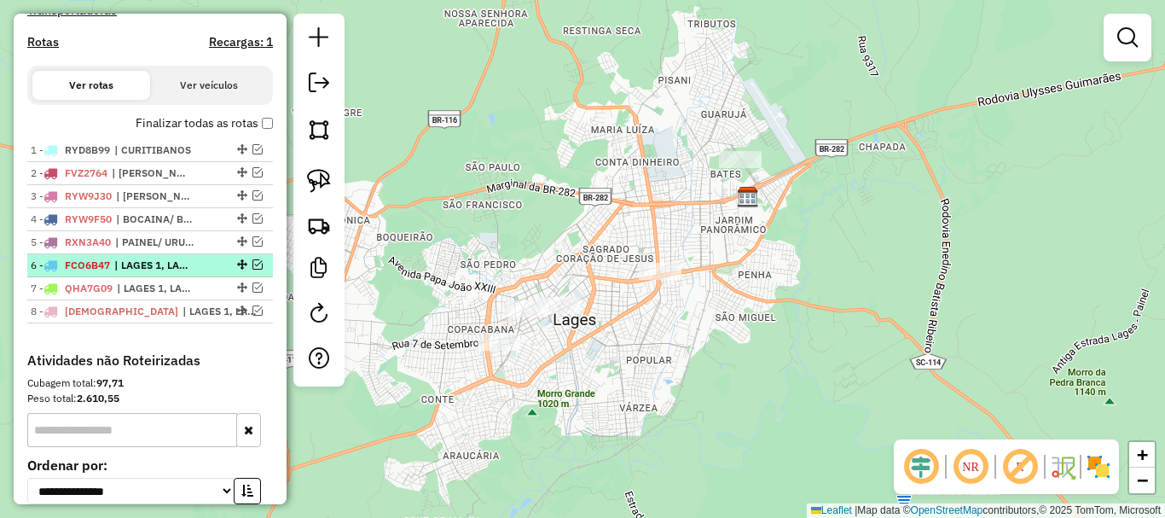
click at [253, 270] on em at bounding box center [257, 264] width 10 height 10
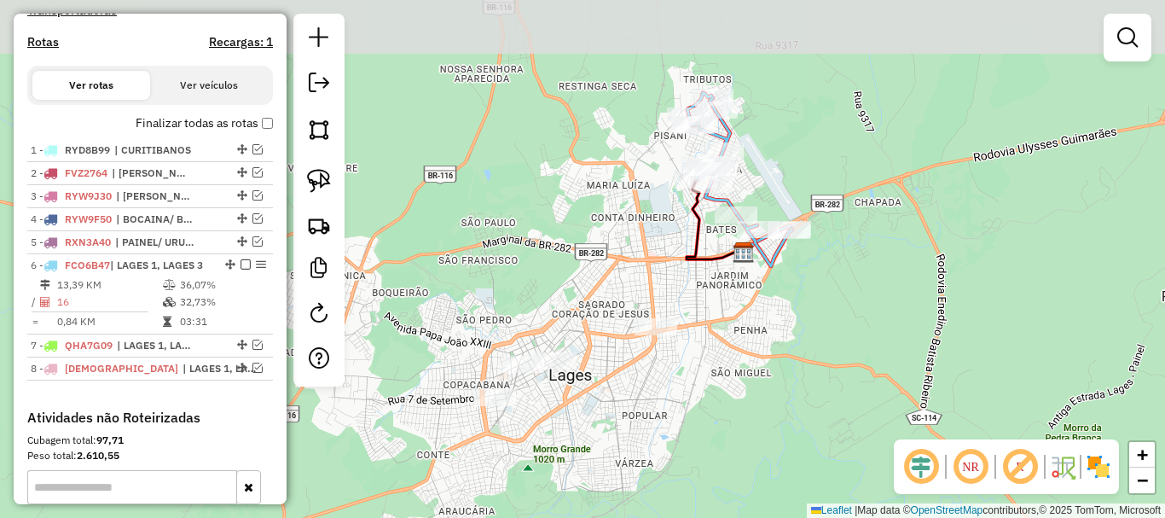
drag, startPoint x: 755, startPoint y: 231, endPoint x: 748, endPoint y: 349, distance: 117.9
click at [748, 349] on div "Janela de atendimento Grade de atendimento Capacidade Transportadoras Veículos …" at bounding box center [582, 259] width 1165 height 518
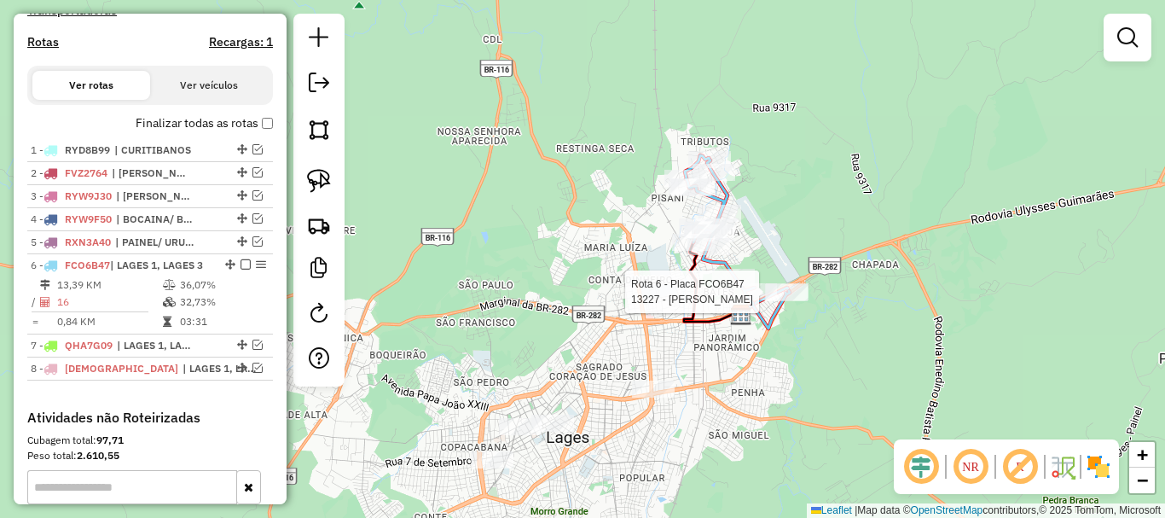
select select "*********"
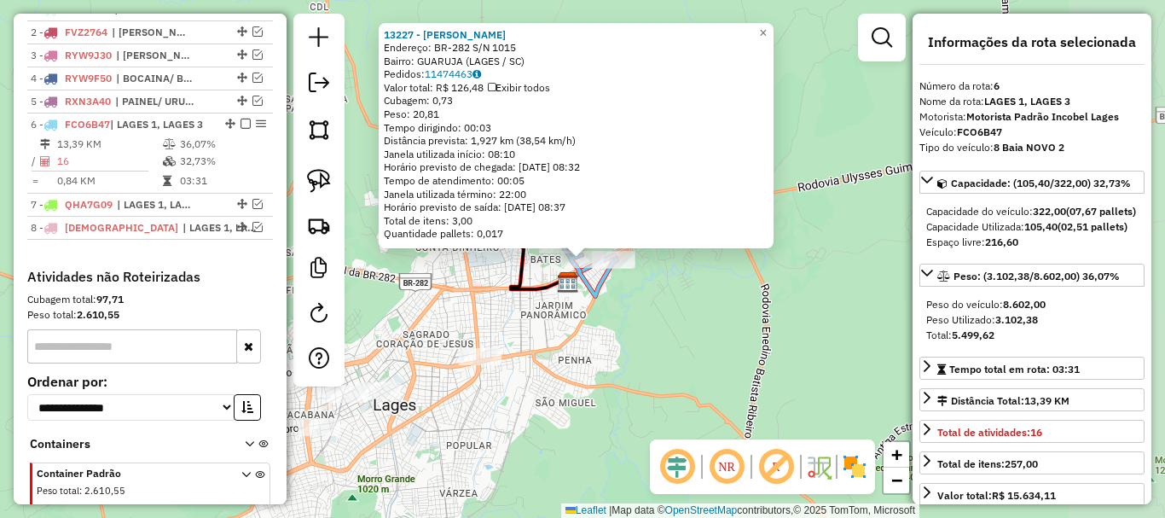
scroll to position [768, 0]
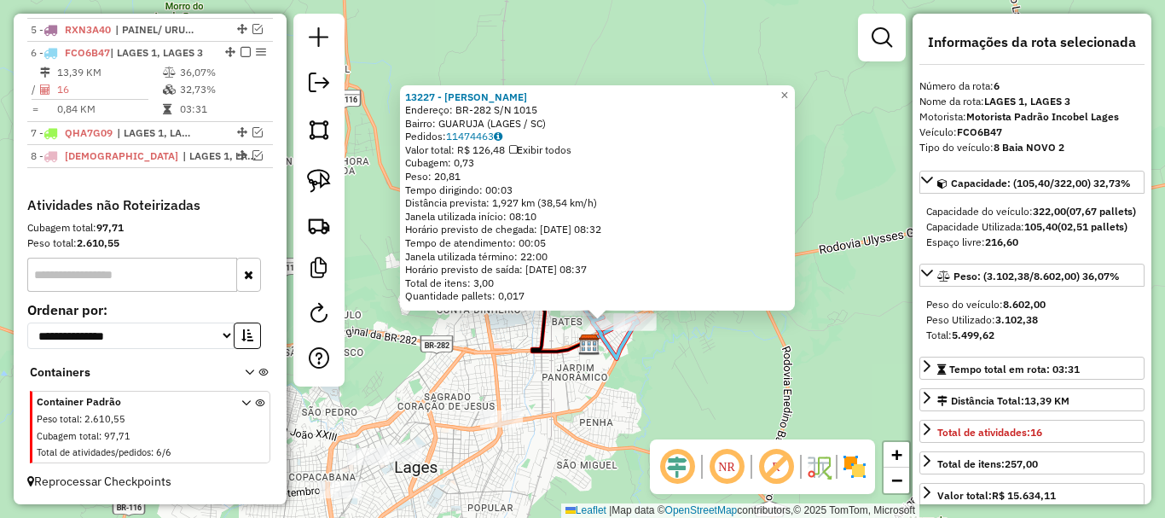
drag, startPoint x: 773, startPoint y: 317, endPoint x: 791, endPoint y: 366, distance: 51.8
click at [791, 366] on div "13227 - REIS ZIMMER Endereço: BR-282 S/N 1015 Bairro: GUARUJA (LAGES / SC) Pedi…" at bounding box center [582, 259] width 1165 height 518
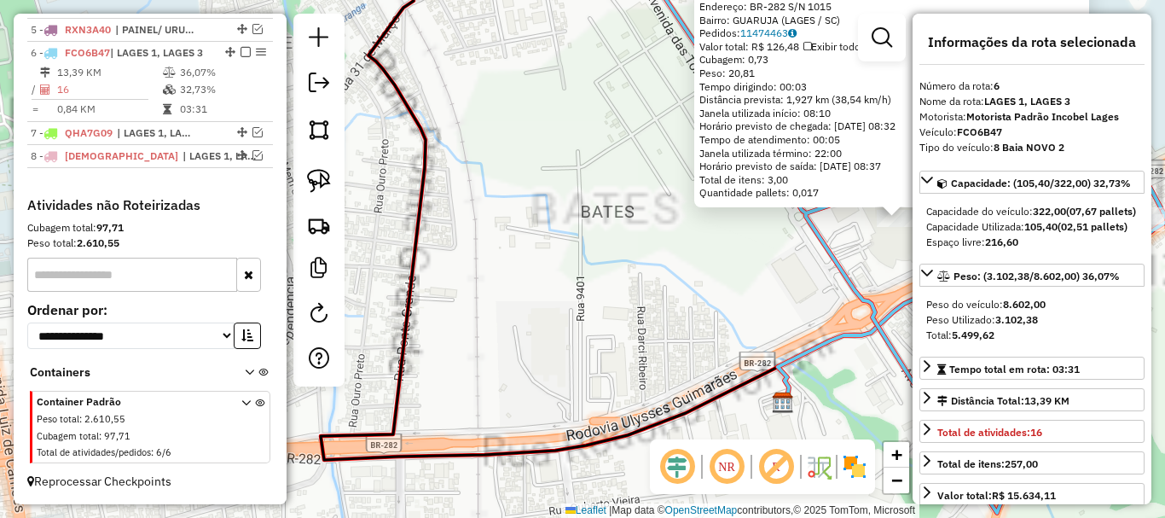
drag, startPoint x: 591, startPoint y: 315, endPoint x: 531, endPoint y: 345, distance: 67.1
click at [535, 350] on div "13227 - REIS ZIMMER Endereço: BR-282 S/N 1015 Bairro: GUARUJA (LAGES / SC) Pedi…" at bounding box center [582, 259] width 1165 height 518
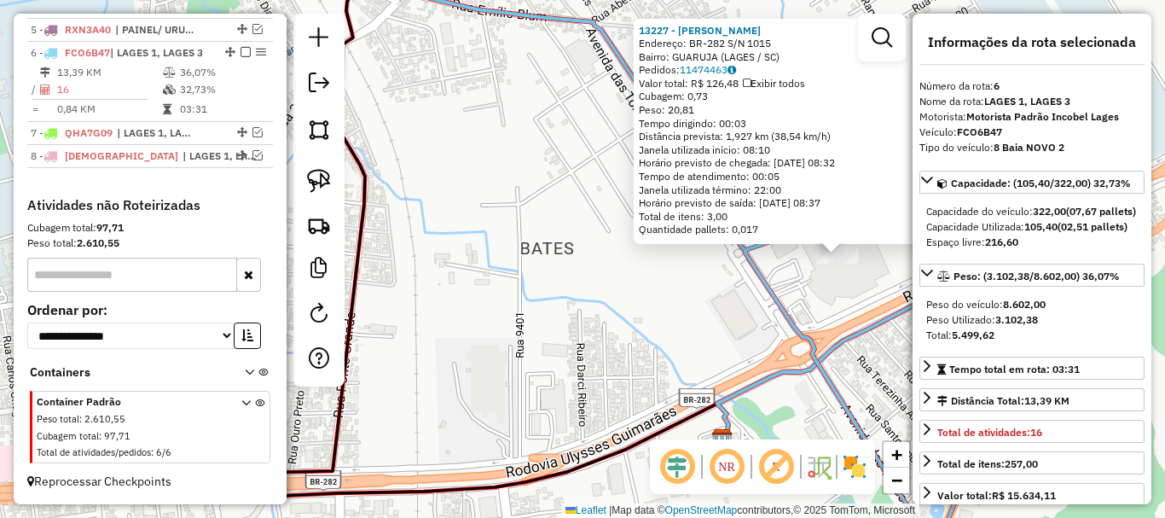
drag, startPoint x: 547, startPoint y: 333, endPoint x: 480, endPoint y: 362, distance: 72.6
click at [463, 374] on div "13227 - REIS ZIMMER Endereço: BR-282 S/N 1015 Bairro: GUARUJA (LAGES / SC) Pedi…" at bounding box center [582, 259] width 1165 height 518
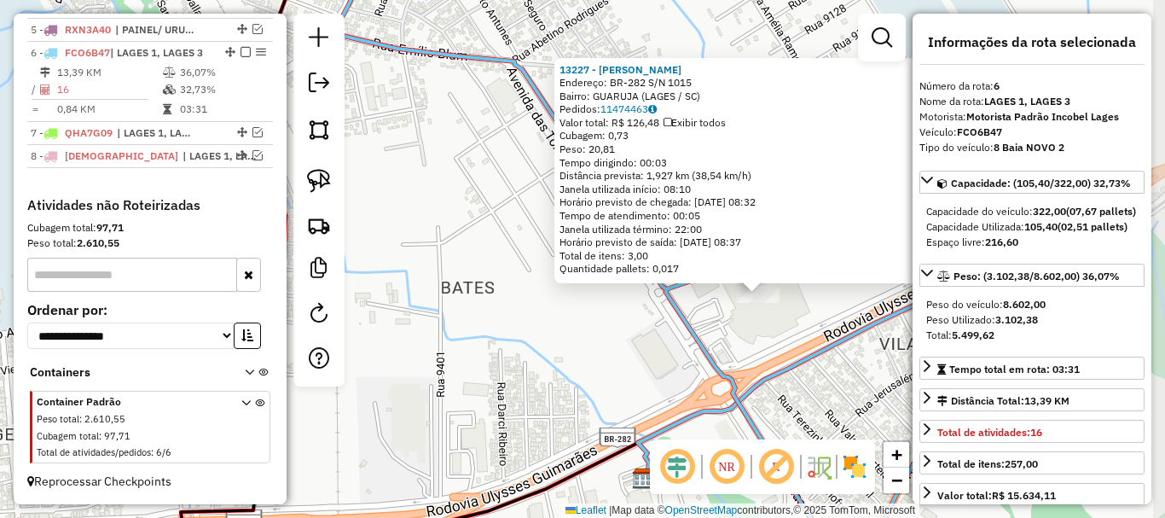
click at [548, 319] on div "13227 - REIS ZIMMER Endereço: BR-282 S/N 1015 Bairro: GUARUJA (LAGES / SC) Pedi…" at bounding box center [582, 259] width 1165 height 518
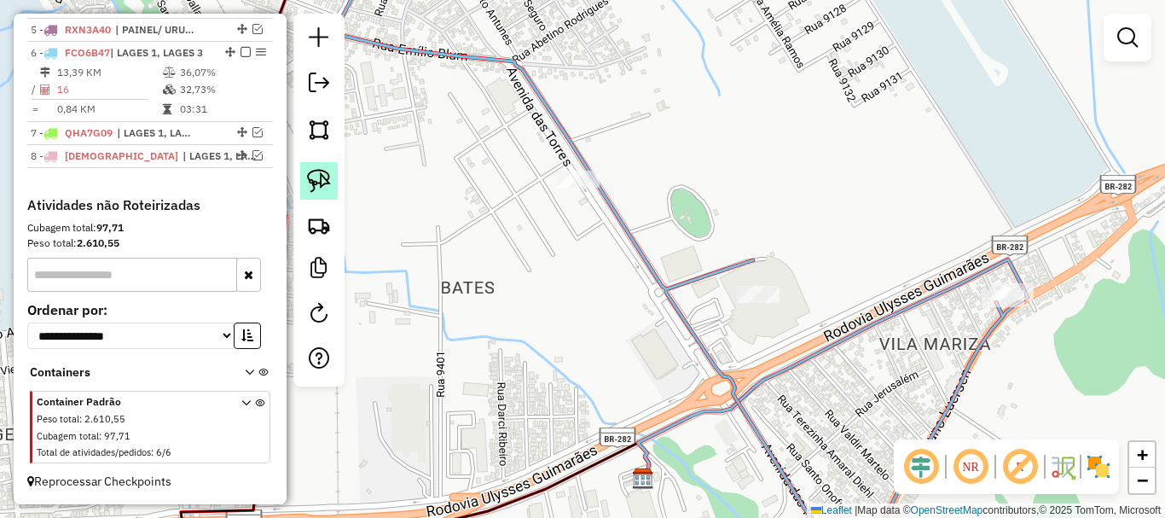
click at [314, 173] on img at bounding box center [319, 181] width 24 height 24
drag, startPoint x: 541, startPoint y: 204, endPoint x: 634, endPoint y: 195, distance: 93.4
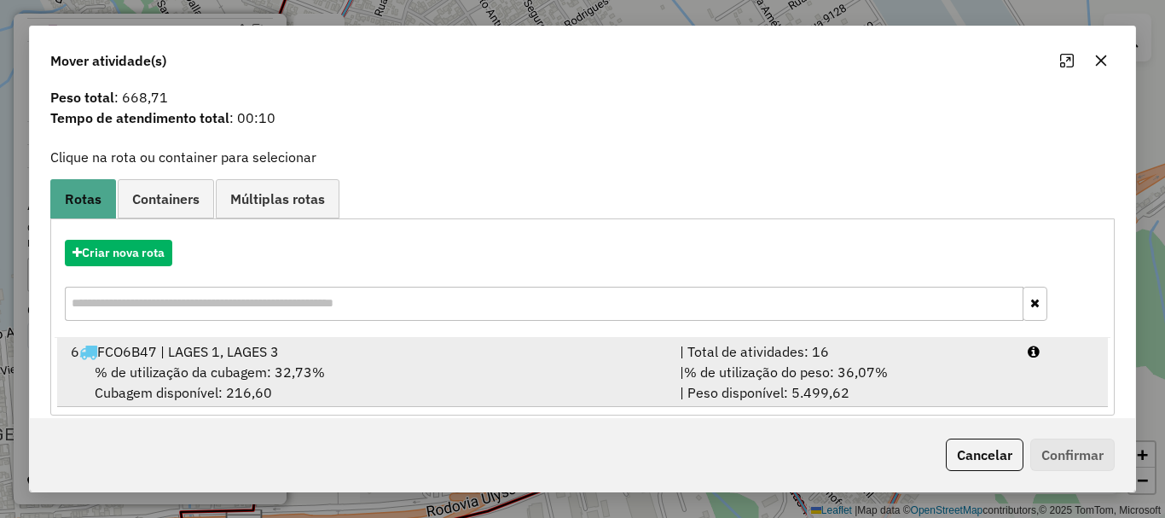
scroll to position [67, 0]
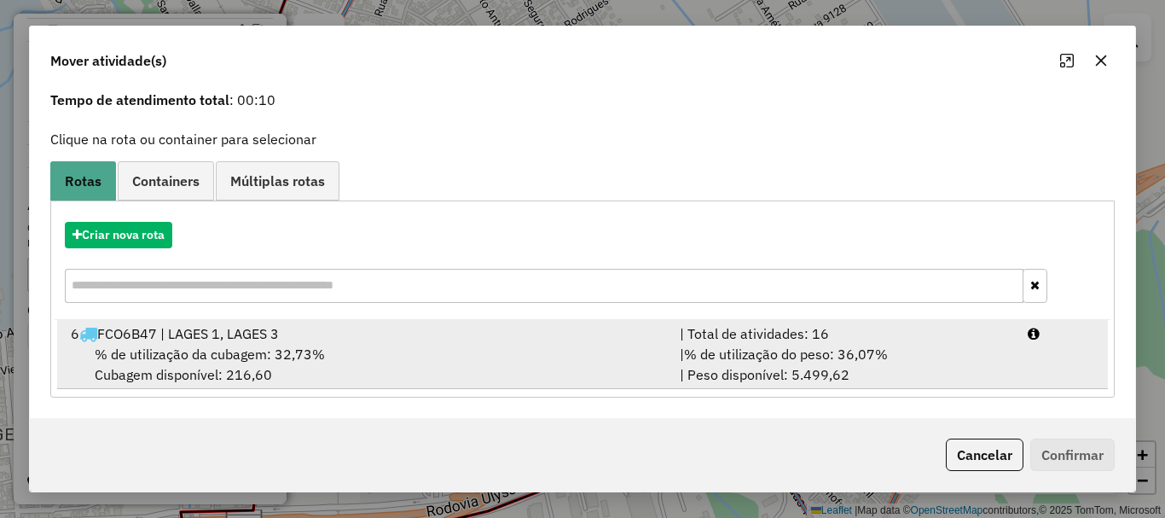
click at [319, 344] on div "% de utilização da cubagem: 32,73% Cubagem disponível: 216,60" at bounding box center [365, 364] width 609 height 41
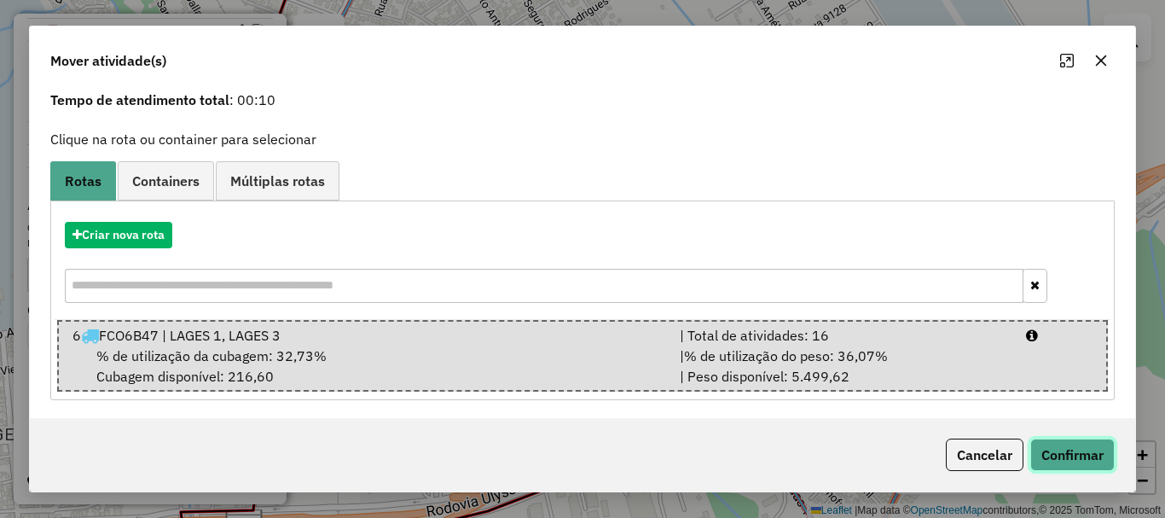
click at [1065, 445] on button "Confirmar" at bounding box center [1072, 454] width 84 height 32
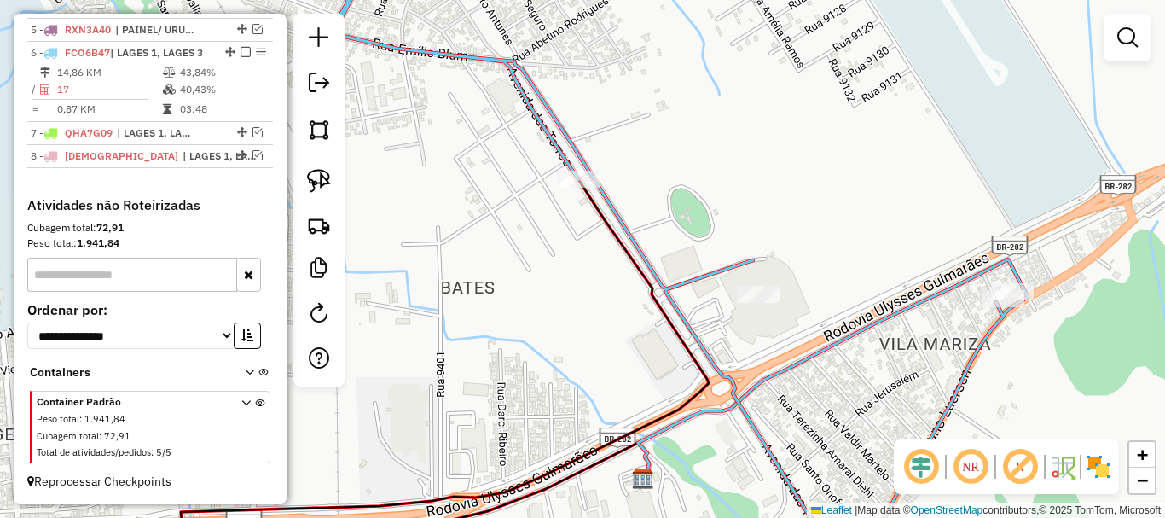
scroll to position [0, 0]
select select "*********"
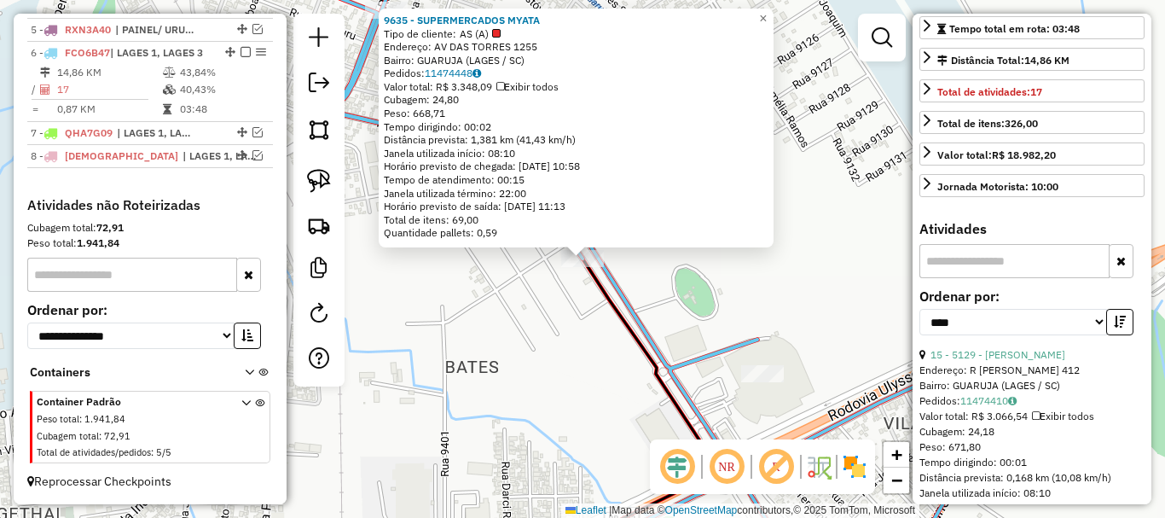
scroll to position [341, 0]
click at [1114, 327] on icon "button" at bounding box center [1120, 321] width 12 height 12
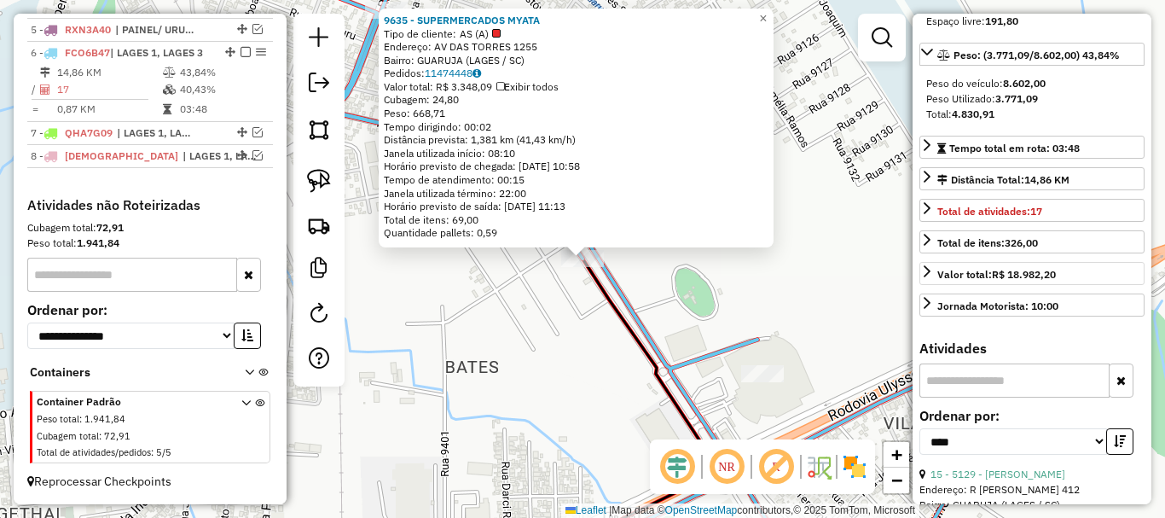
scroll to position [171, 0]
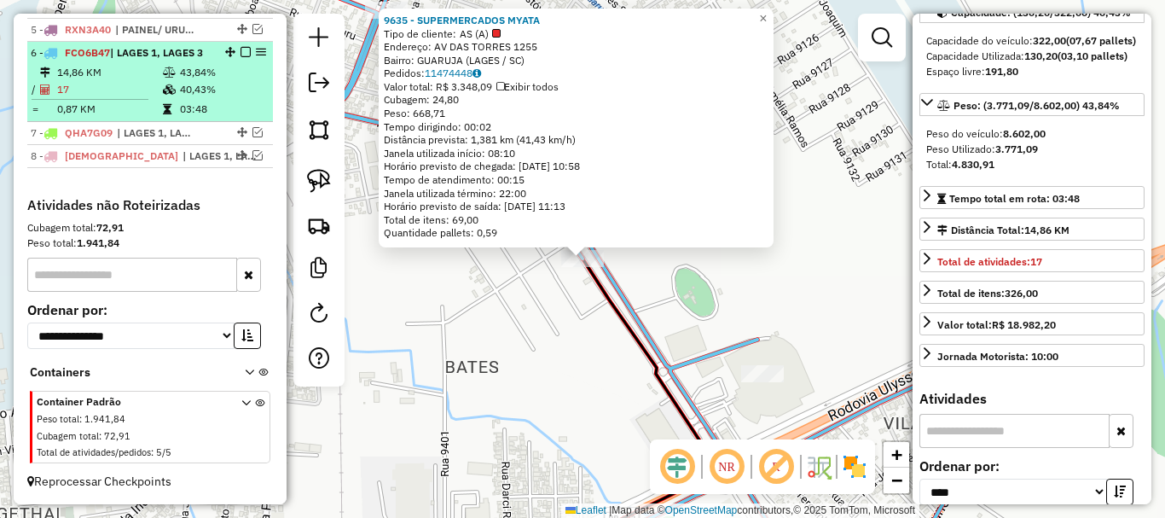
click at [241, 49] on em at bounding box center [246, 52] width 10 height 10
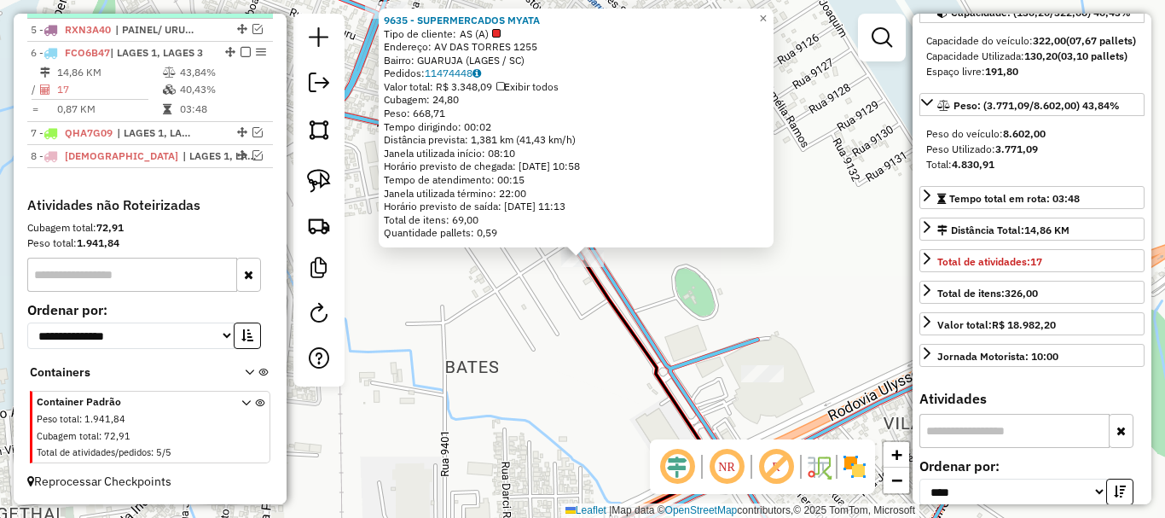
scroll to position [711, 0]
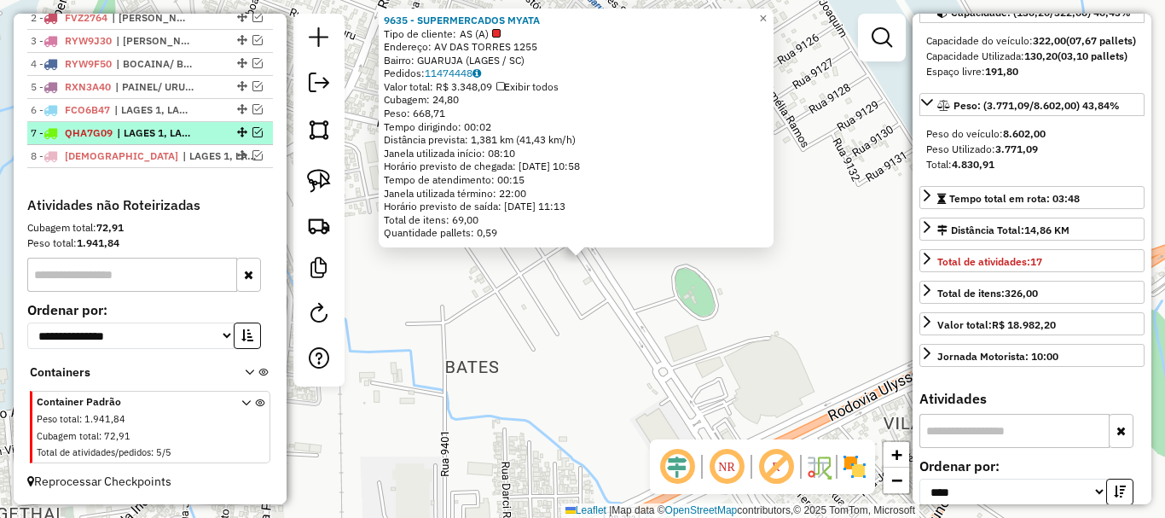
click at [253, 133] on em at bounding box center [257, 132] width 10 height 10
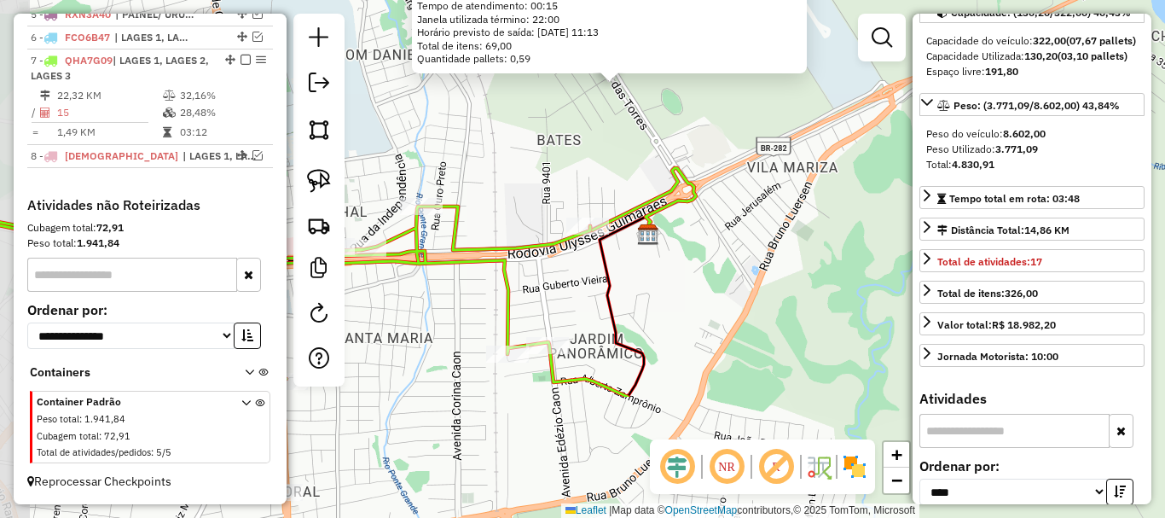
drag, startPoint x: 527, startPoint y: 333, endPoint x: 594, endPoint y: 139, distance: 205.0
click at [594, 139] on div "9635 - SUPERMERCADOS MYATA Tipo de cliente: AS (A) Endereço: AV DAS TORRES 1255…" at bounding box center [582, 259] width 1165 height 518
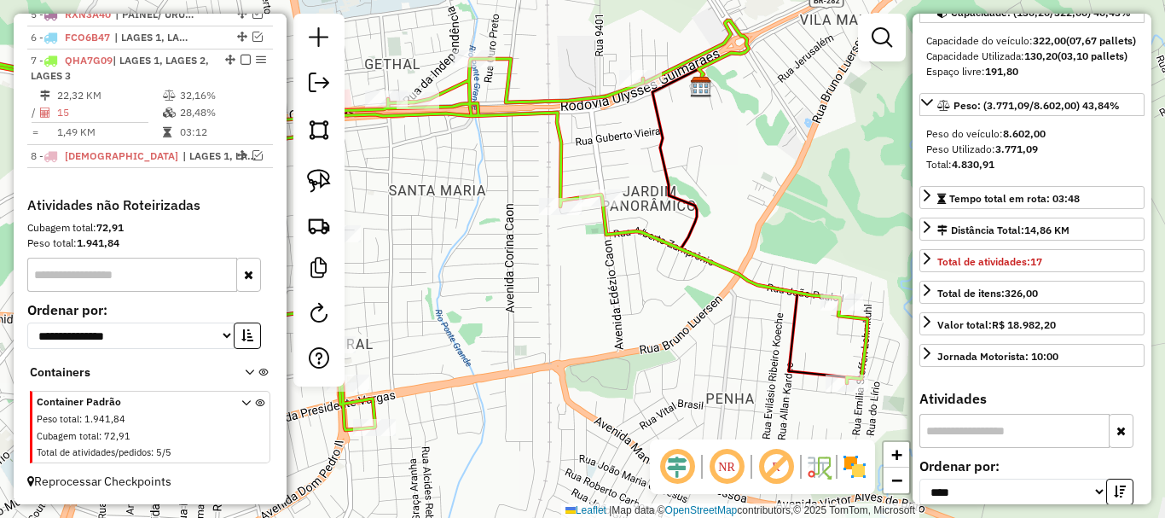
drag, startPoint x: 444, startPoint y: 309, endPoint x: 508, endPoint y: 145, distance: 176.1
click at [508, 146] on div "9635 - SUPERMERCADOS MYATA Tipo de cliente: AS (A) Endereço: AV DAS TORRES 1255…" at bounding box center [582, 259] width 1165 height 518
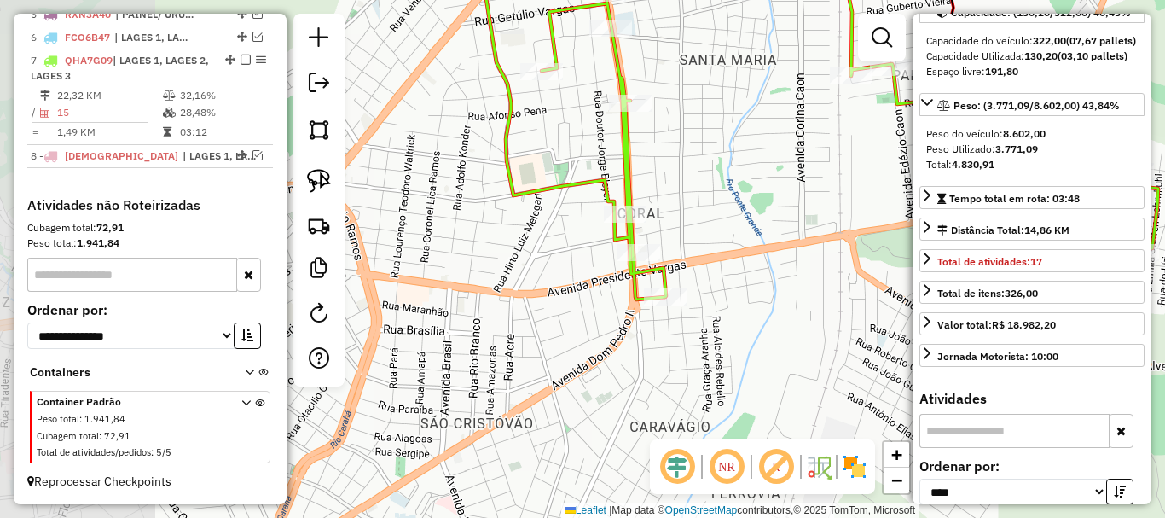
drag, startPoint x: 481, startPoint y: 284, endPoint x: 743, endPoint y: 258, distance: 263.2
click at [743, 258] on div "9635 - SUPERMERCADOS MYATA Tipo de cliente: AS (A) Endereço: AV DAS TORRES 1255…" at bounding box center [582, 259] width 1165 height 518
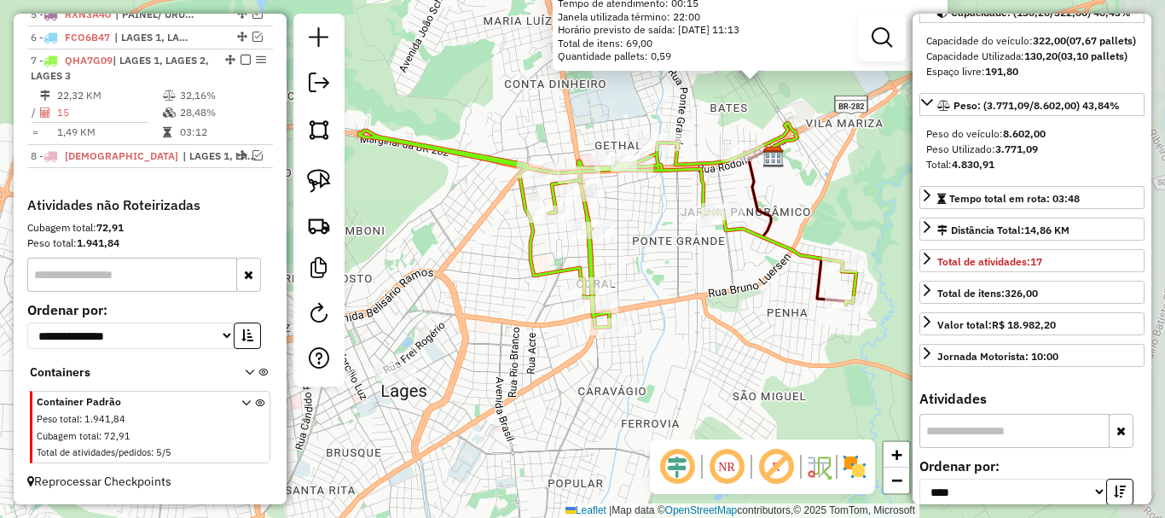
drag, startPoint x: 768, startPoint y: 212, endPoint x: 652, endPoint y: 269, distance: 129.3
click at [652, 269] on div "9635 - SUPERMERCADOS MYATA Tipo de cliente: AS (A) Endereço: AV DAS TORRES 1255…" at bounding box center [582, 259] width 1165 height 518
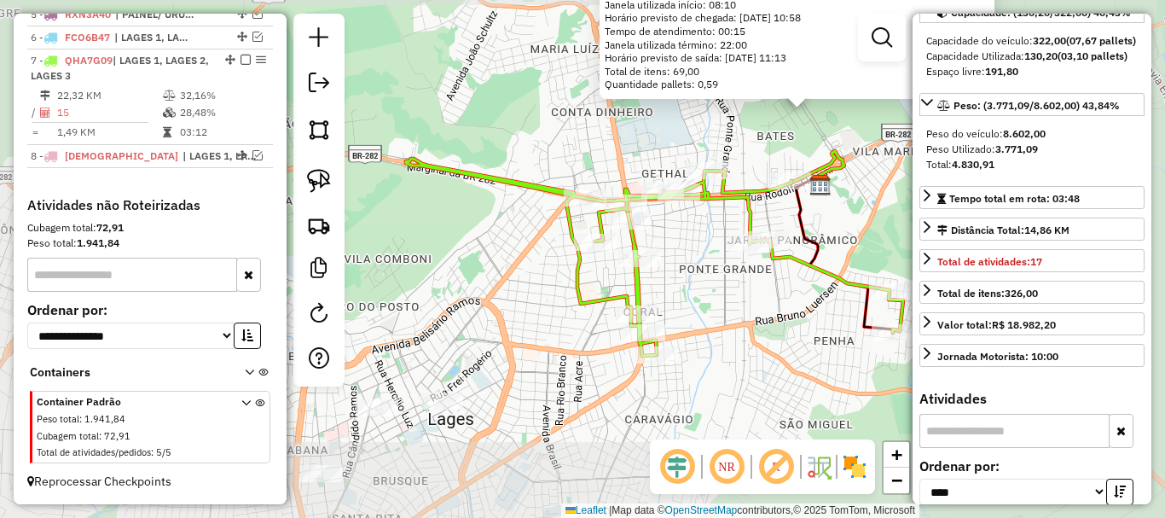
drag, startPoint x: 763, startPoint y: 299, endPoint x: 705, endPoint y: 287, distance: 59.2
click at [705, 287] on div "9635 - SUPERMERCADOS MYATA Tipo de cliente: AS (A) Endereço: AV DAS TORRES 1255…" at bounding box center [582, 259] width 1165 height 518
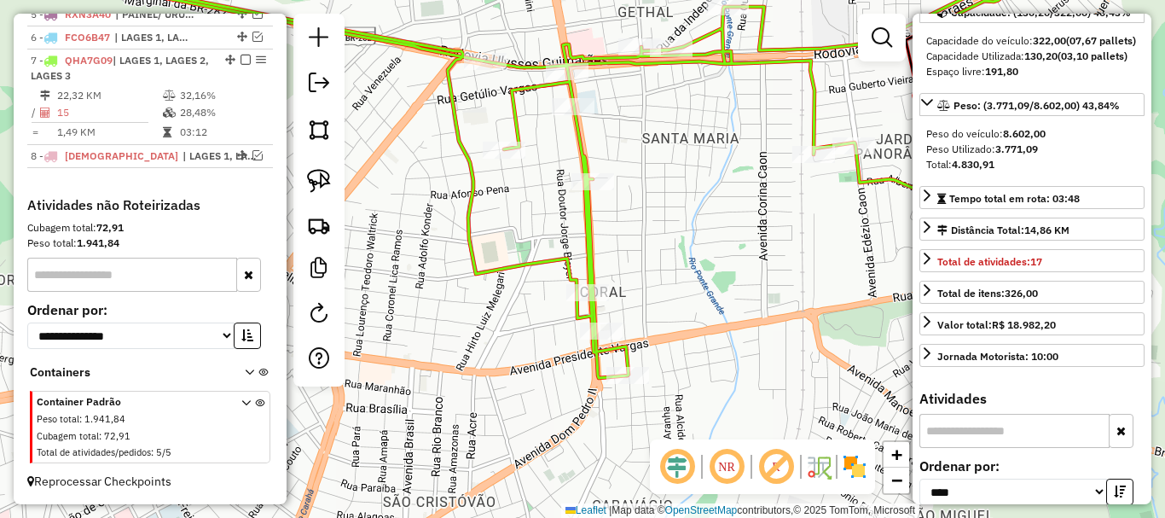
drag, startPoint x: 563, startPoint y: 314, endPoint x: 486, endPoint y: 286, distance: 81.8
click at [486, 286] on div "9635 - SUPERMERCADOS MYATA Tipo de cliente: AS (A) Endereço: AV DAS TORRES 1255…" at bounding box center [582, 259] width 1165 height 518
click at [321, 184] on img at bounding box center [319, 181] width 24 height 24
drag, startPoint x: 557, startPoint y: 329, endPoint x: 629, endPoint y: 345, distance: 74.3
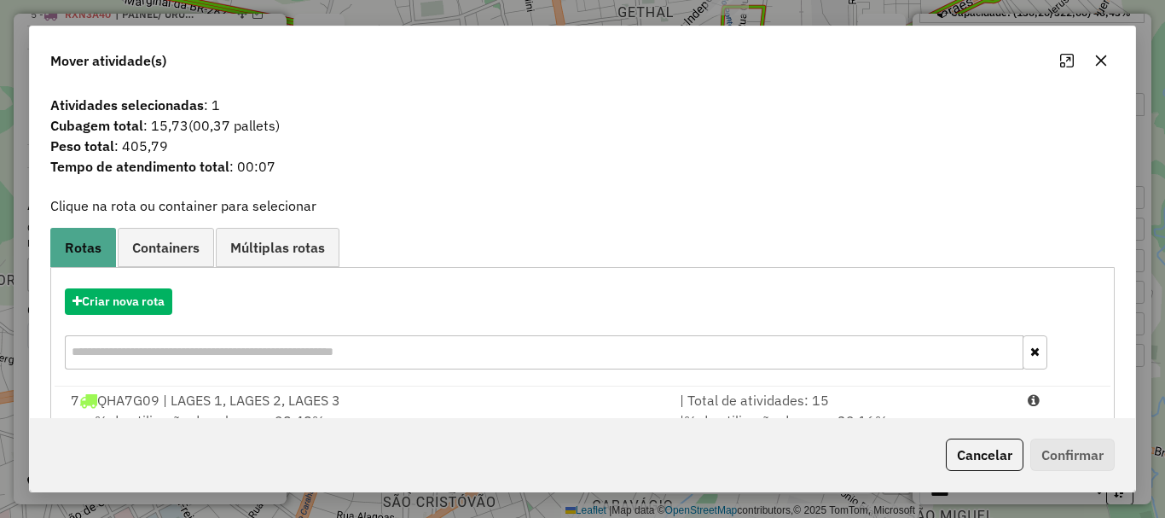
scroll to position [67, 0]
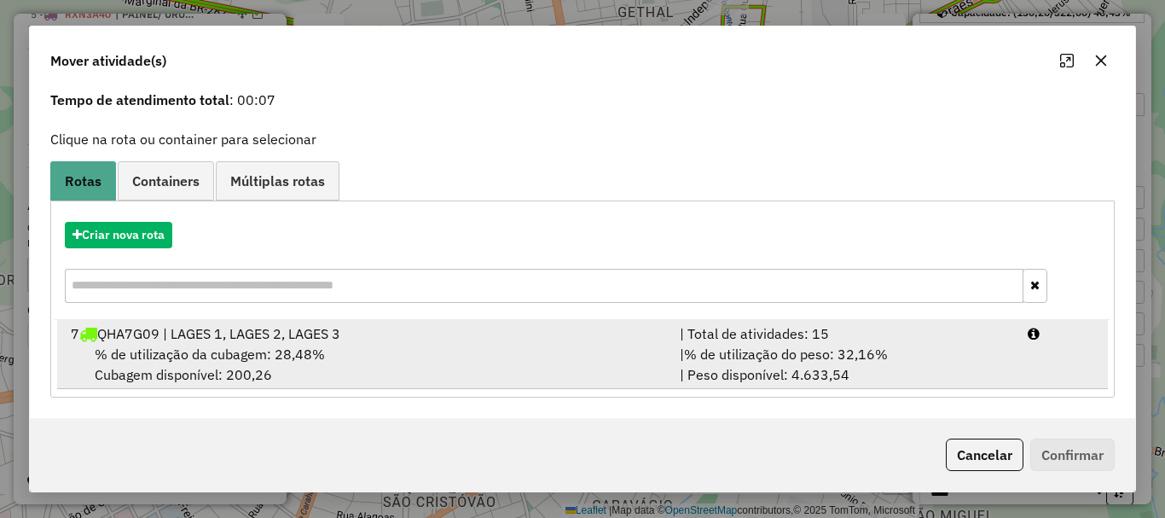
click at [270, 325] on div "7 QHA7G09 | LAGES 1, LAGES 2, LAGES 3" at bounding box center [365, 333] width 609 height 20
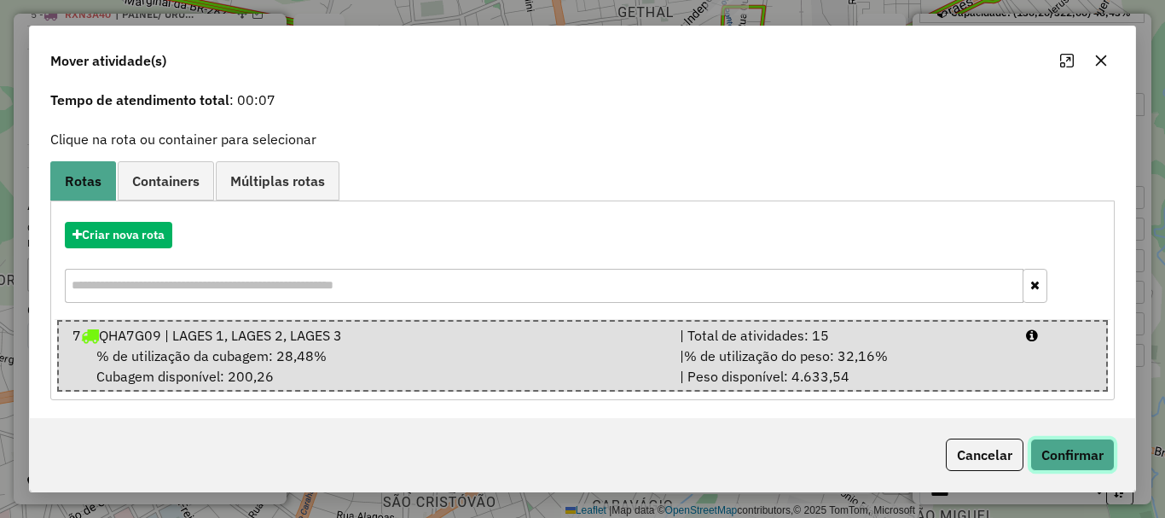
click at [1035, 445] on button "Confirmar" at bounding box center [1072, 454] width 84 height 32
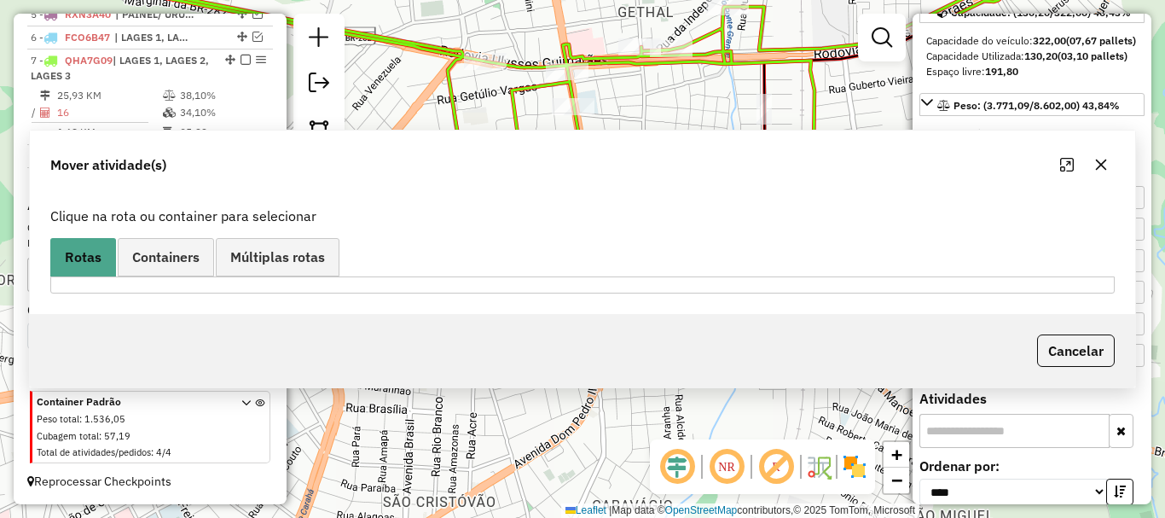
scroll to position [784, 0]
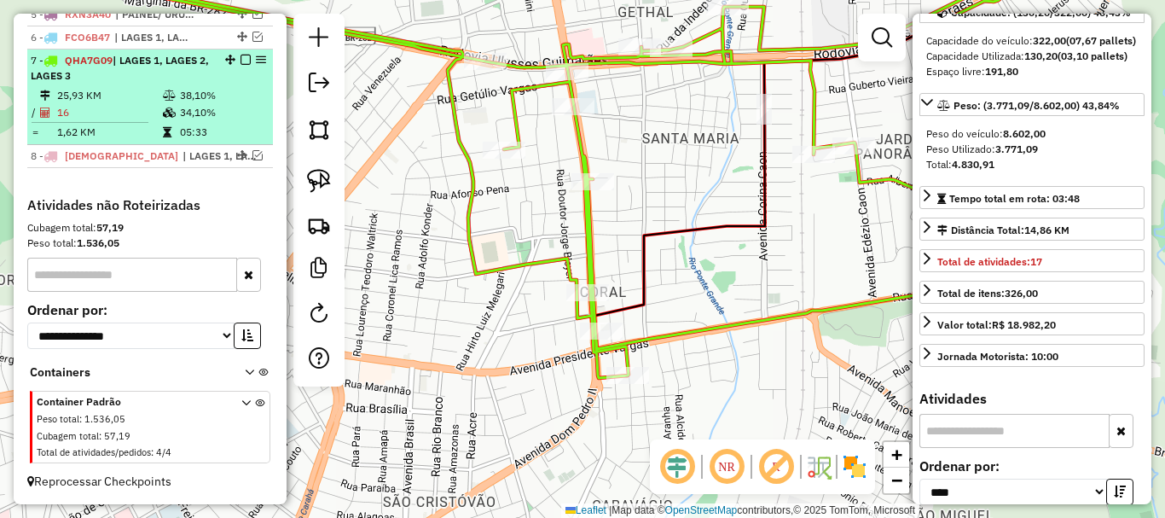
click at [241, 59] on em at bounding box center [246, 60] width 10 height 10
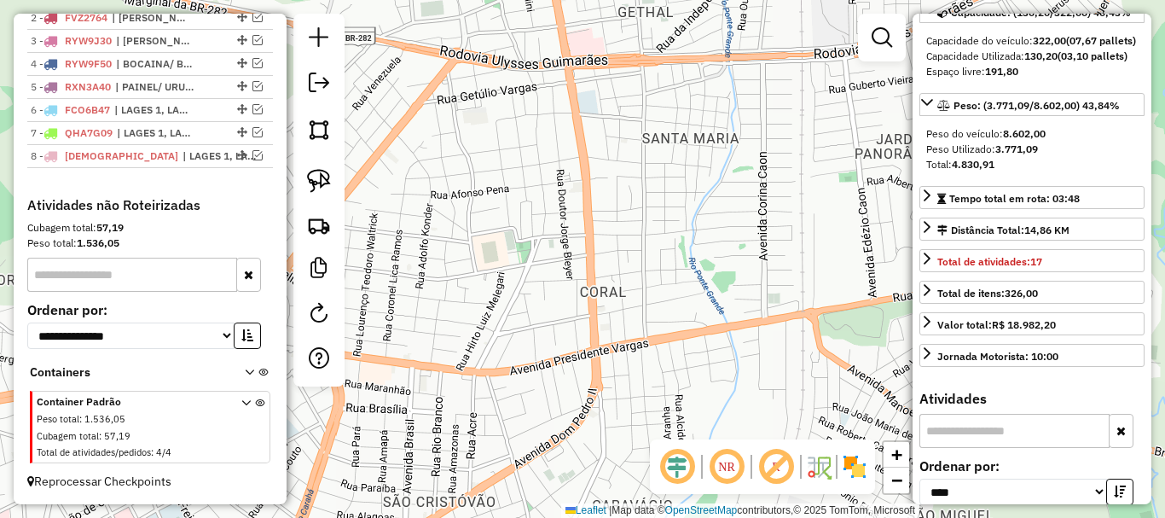
scroll to position [711, 0]
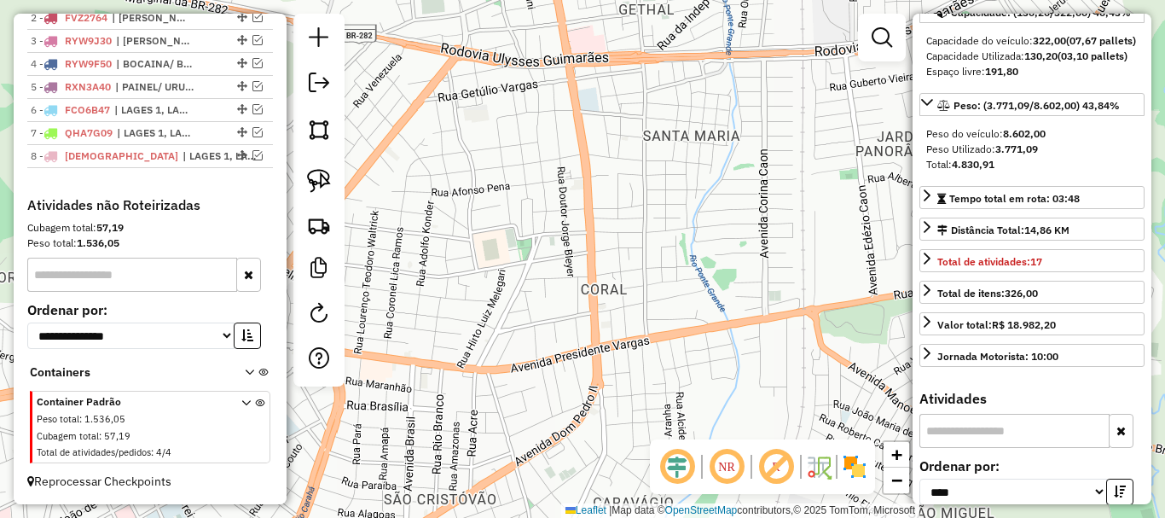
drag, startPoint x: 470, startPoint y: 264, endPoint x: 519, endPoint y: 234, distance: 58.2
click at [519, 234] on div "Janela de atendimento Grade de atendimento Capacidade Transportadoras Veículos …" at bounding box center [582, 259] width 1165 height 518
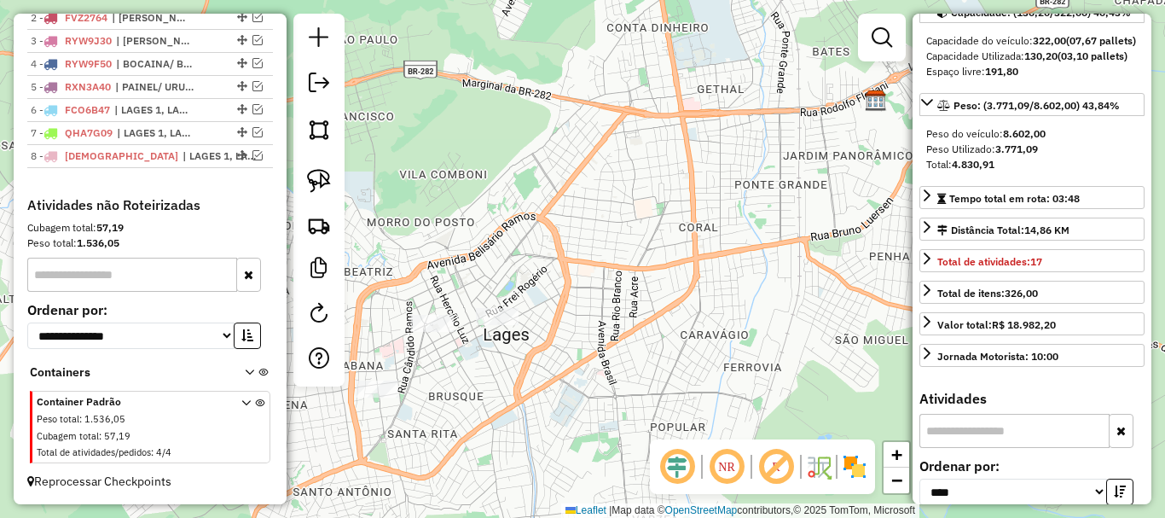
drag, startPoint x: 525, startPoint y: 233, endPoint x: 671, endPoint y: 213, distance: 147.2
click at [670, 213] on div "Janela de atendimento Grade de atendimento Capacidade Transportadoras Veículos …" at bounding box center [582, 259] width 1165 height 518
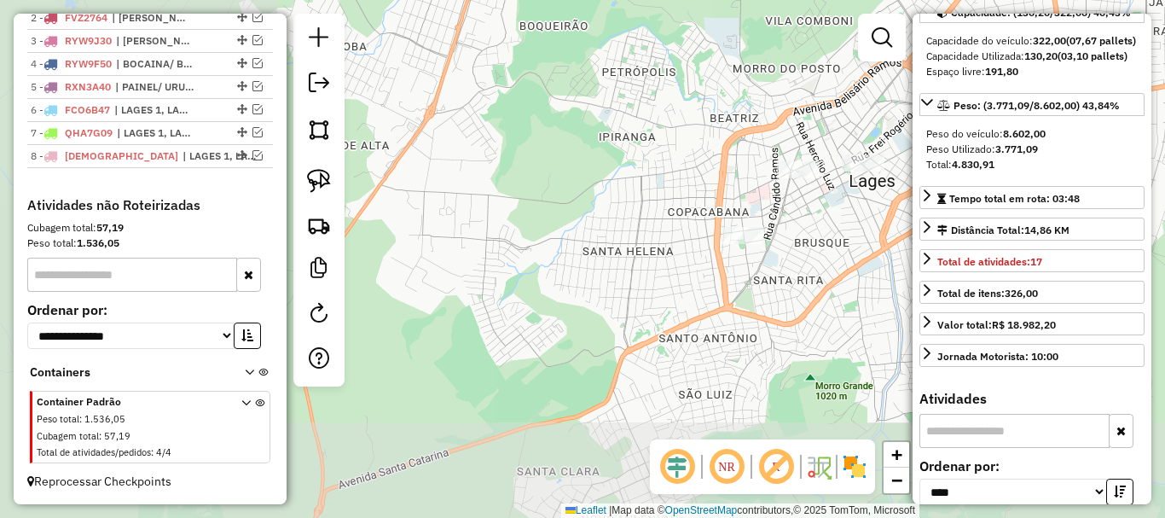
drag, startPoint x: 856, startPoint y: 102, endPoint x: 865, endPoint y: 115, distance: 15.4
click at [928, 71] on hb-router-mapa "Informações da Sessão 977939 - 12/08/2025 Criação: 11/08/2025 17:51 Depósito: I…" at bounding box center [582, 259] width 1165 height 518
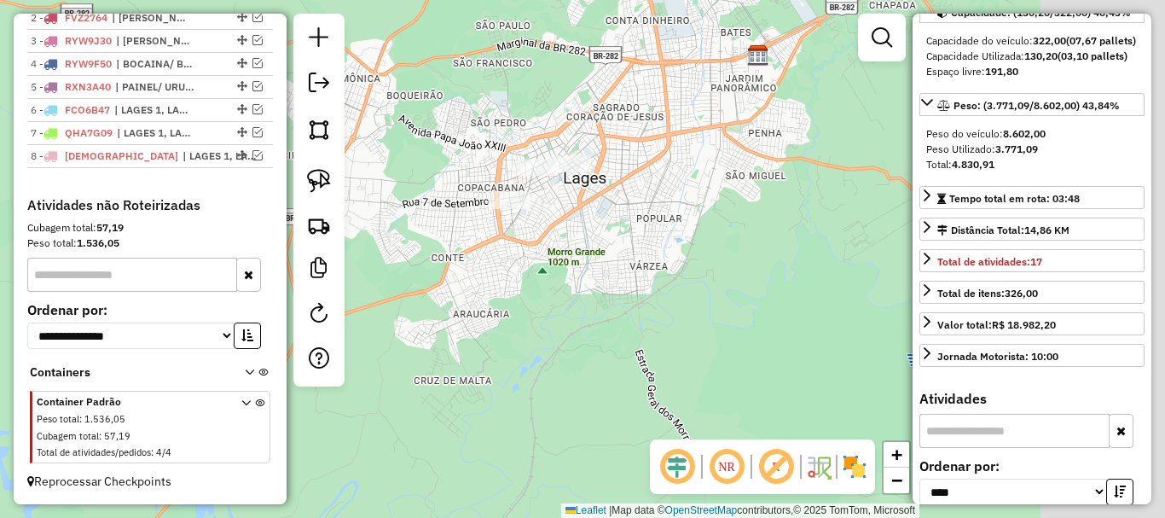
click at [478, 159] on div "Janela de atendimento Grade de atendimento Capacidade Transportadoras Veículos …" at bounding box center [582, 259] width 1165 height 518
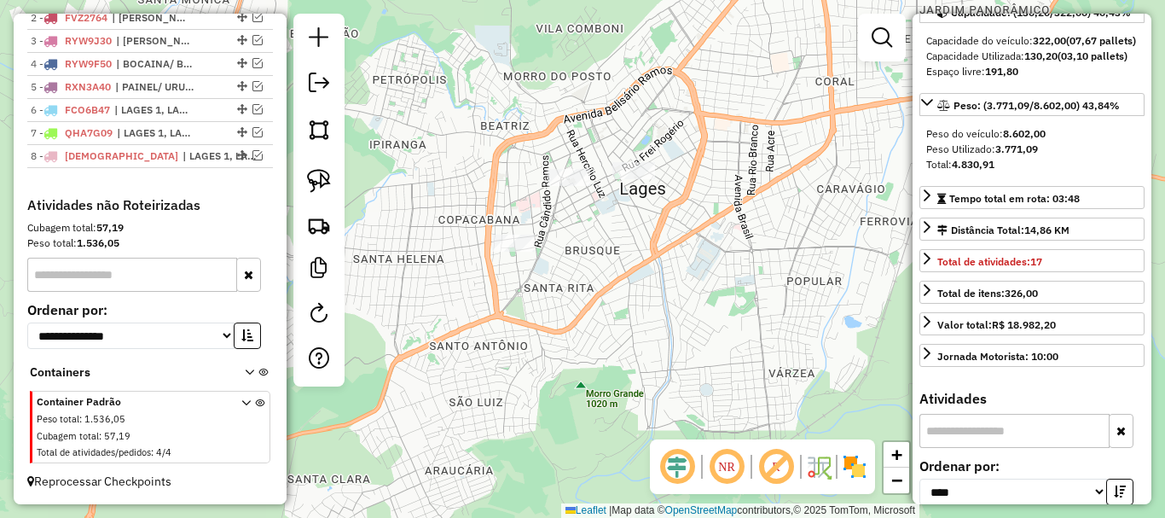
drag, startPoint x: 483, startPoint y: 107, endPoint x: 478, endPoint y: 117, distance: 11.1
click at [478, 117] on div "Janela de atendimento Grade de atendimento Capacidade Transportadoras Veículos …" at bounding box center [582, 259] width 1165 height 518
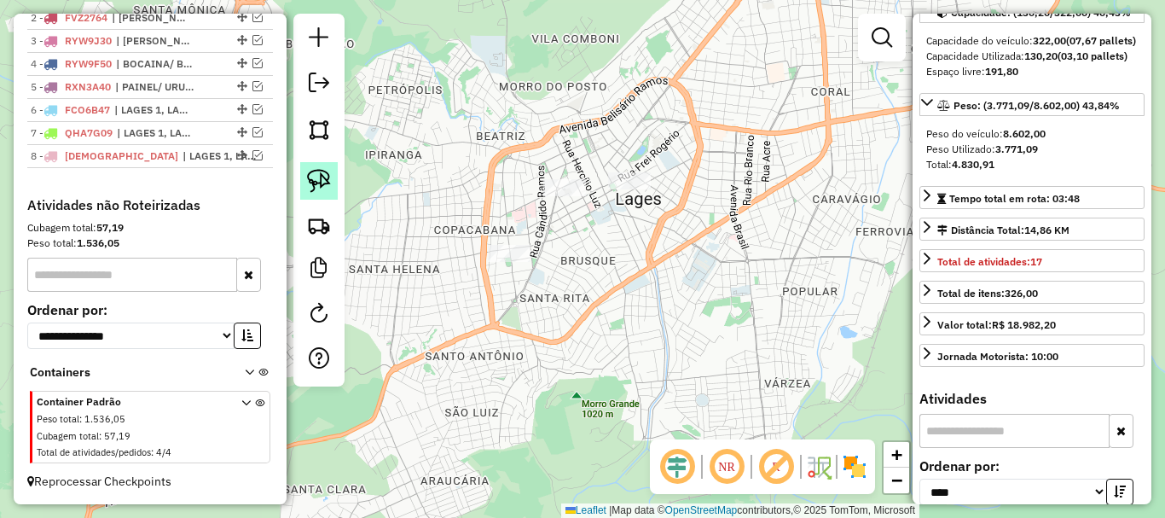
click at [314, 173] on img at bounding box center [319, 181] width 24 height 24
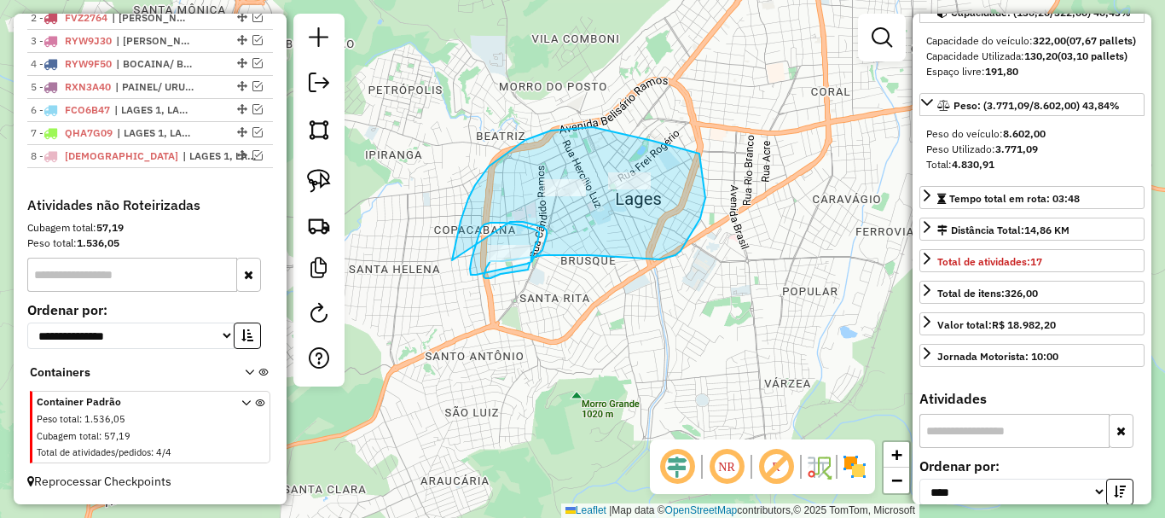
drag, startPoint x: 466, startPoint y: 206, endPoint x: 507, endPoint y: 223, distance: 44.4
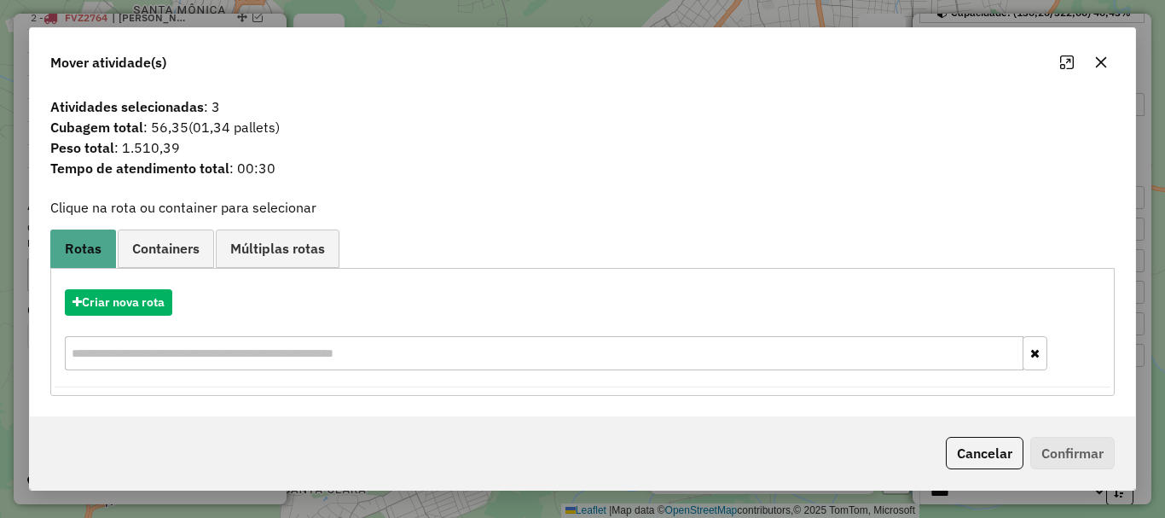
click at [1102, 62] on icon "button" at bounding box center [1101, 61] width 11 height 11
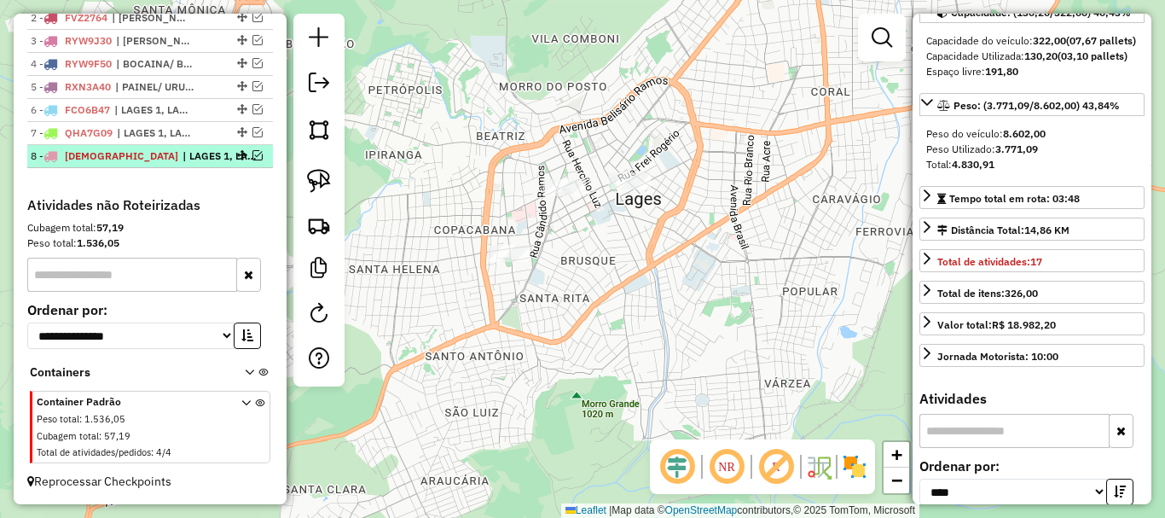
click at [252, 157] on em at bounding box center [257, 155] width 10 height 10
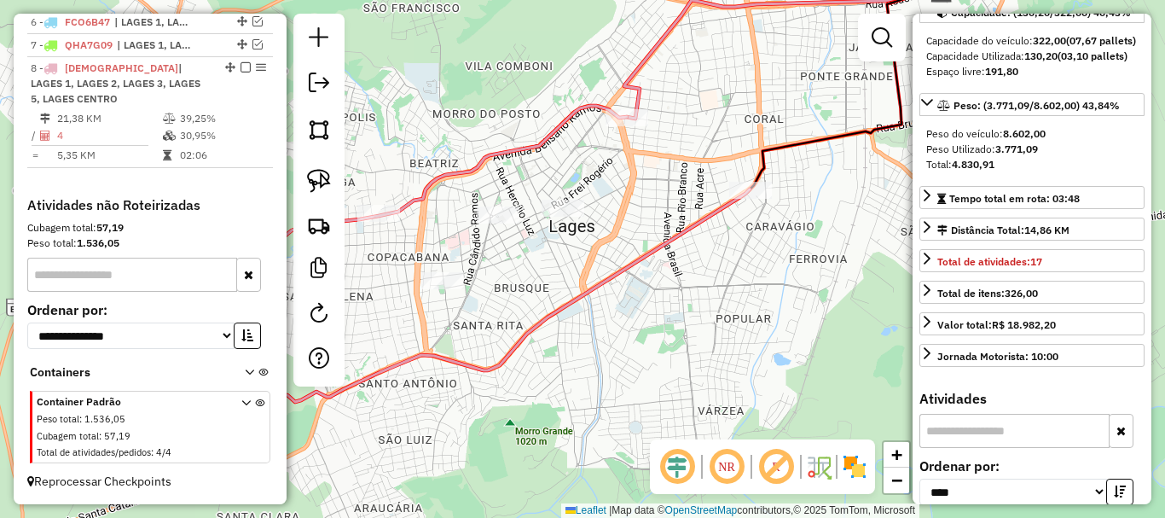
drag, startPoint x: 680, startPoint y: 251, endPoint x: 615, endPoint y: 289, distance: 75.3
click at [615, 289] on icon at bounding box center [466, 258] width 568 height 305
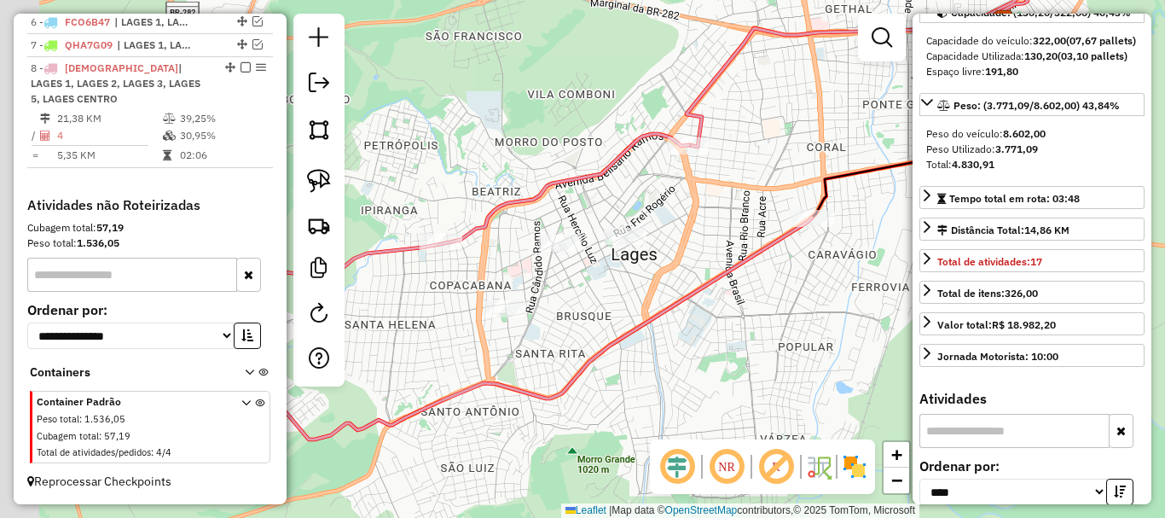
drag, startPoint x: 522, startPoint y: 262, endPoint x: 596, endPoint y: 282, distance: 77.0
click at [596, 282] on div "Janela de atendimento Grade de atendimento Capacidade Transportadoras Veículos …" at bounding box center [582, 259] width 1165 height 518
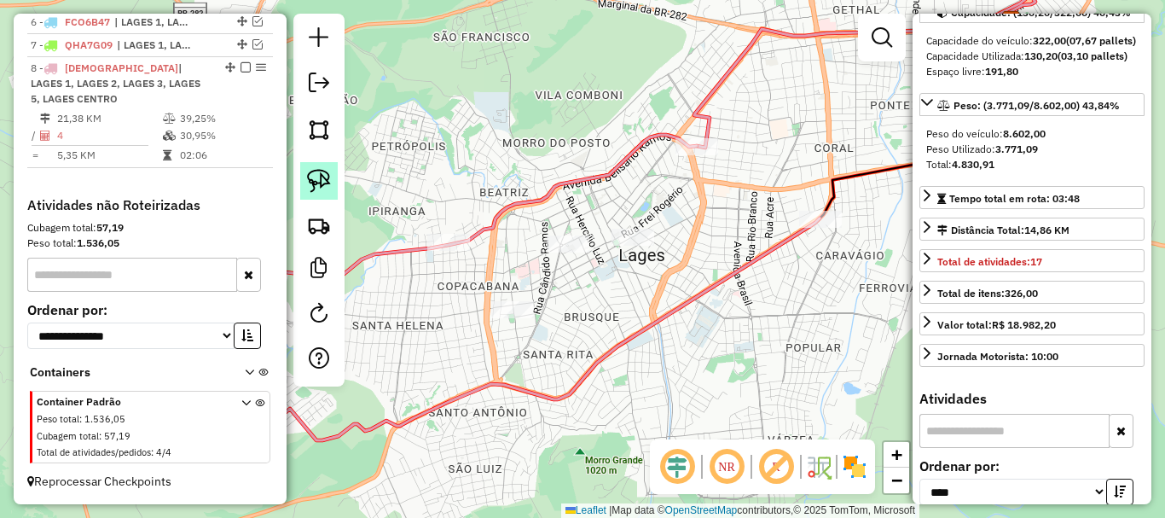
click at [311, 177] on img at bounding box center [319, 181] width 24 height 24
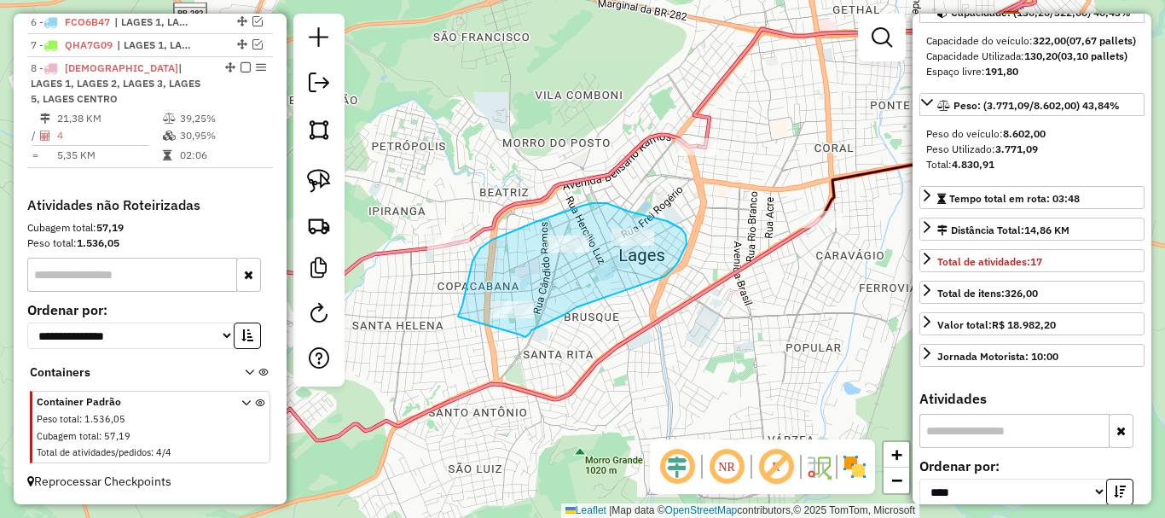
drag, startPoint x: 466, startPoint y: 290, endPoint x: 515, endPoint y: 329, distance: 63.1
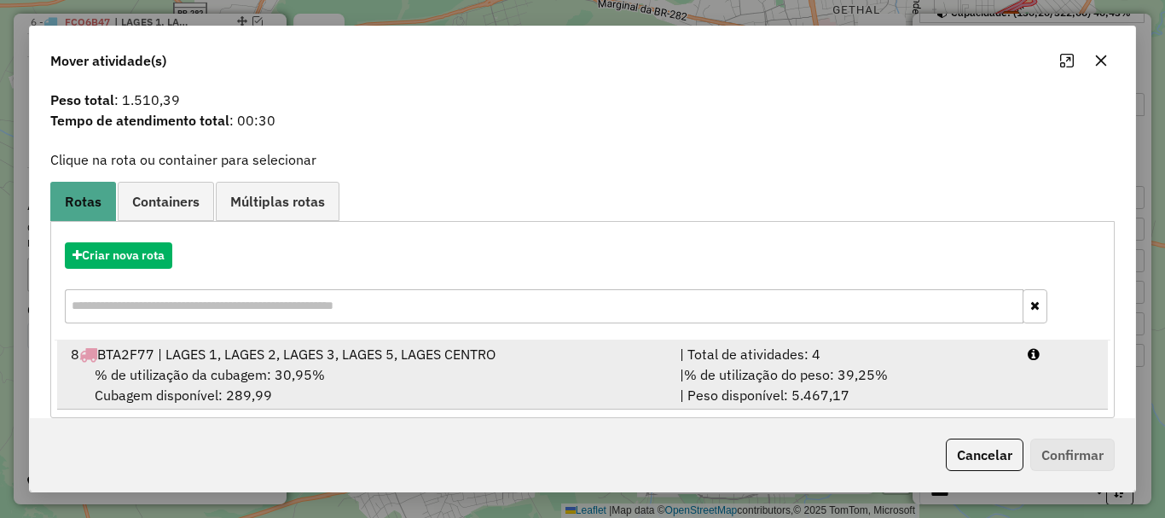
scroll to position [67, 0]
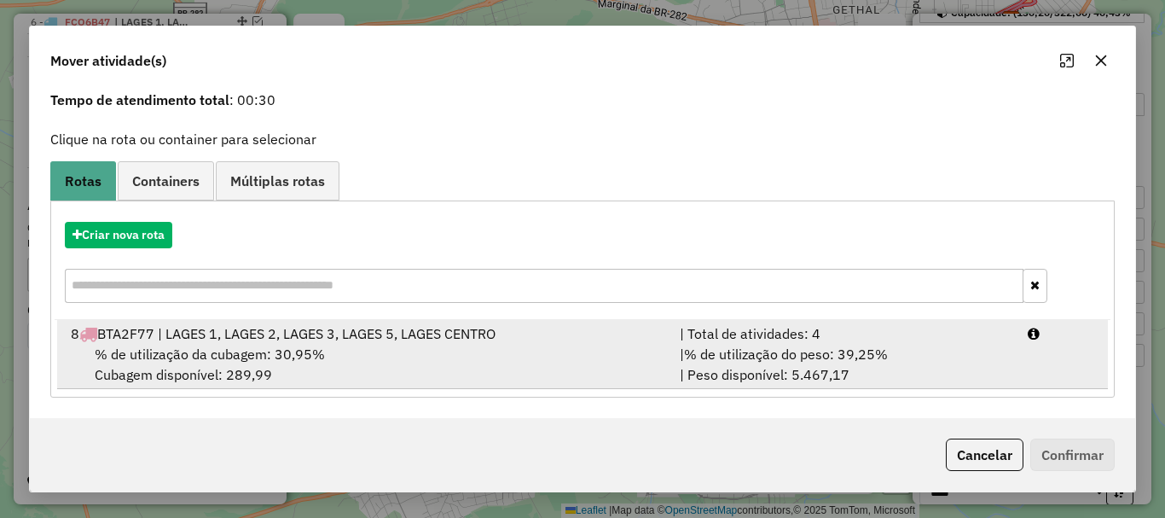
click at [270, 339] on div "8 BTA2F77 | LAGES 1, LAGES 2, LAGES 3, LAGES 5, LAGES CENTRO" at bounding box center [365, 333] width 609 height 20
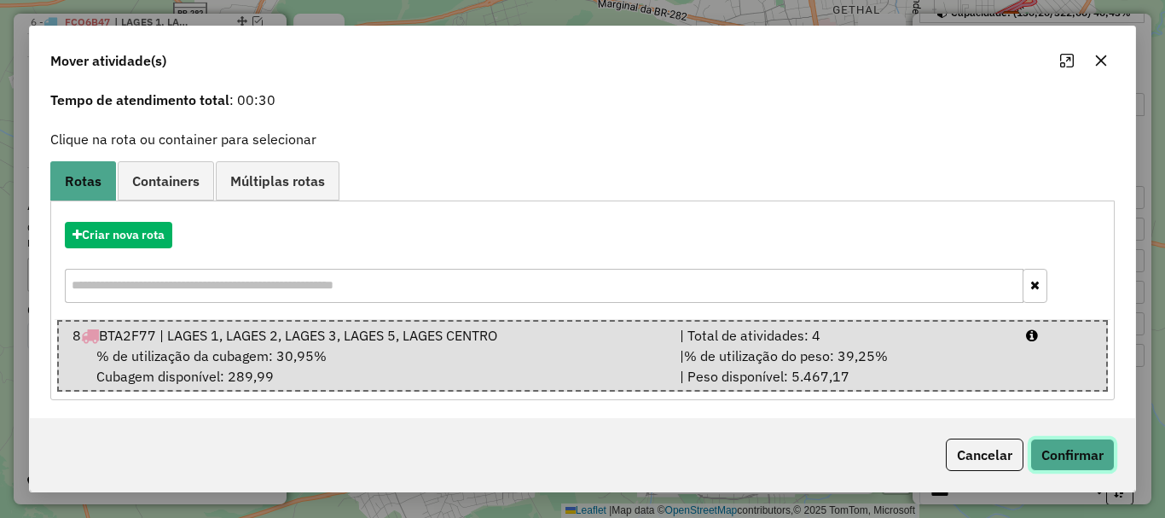
click at [1050, 444] on button "Confirmar" at bounding box center [1072, 454] width 84 height 32
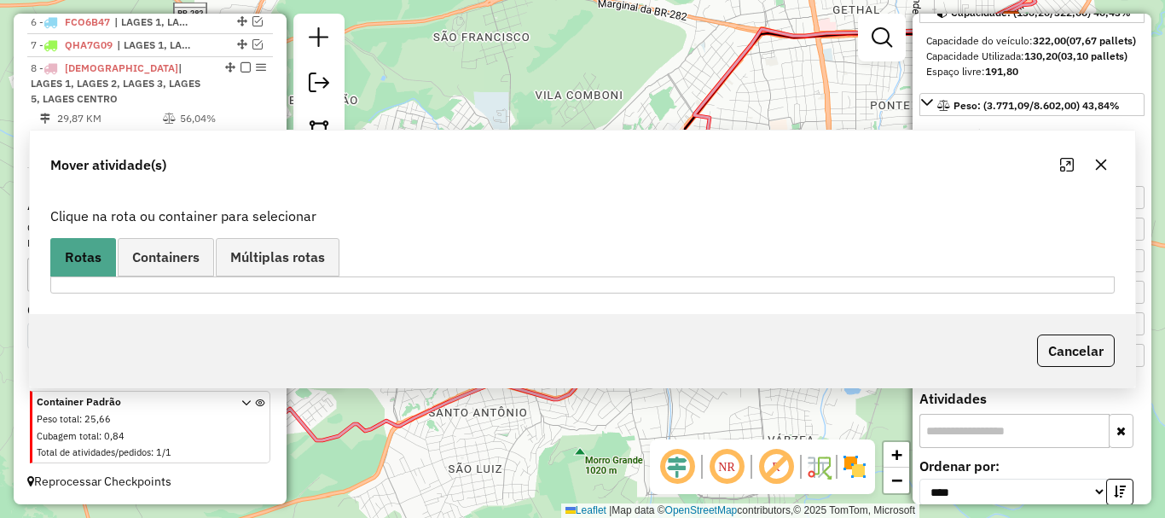
scroll to position [797, 0]
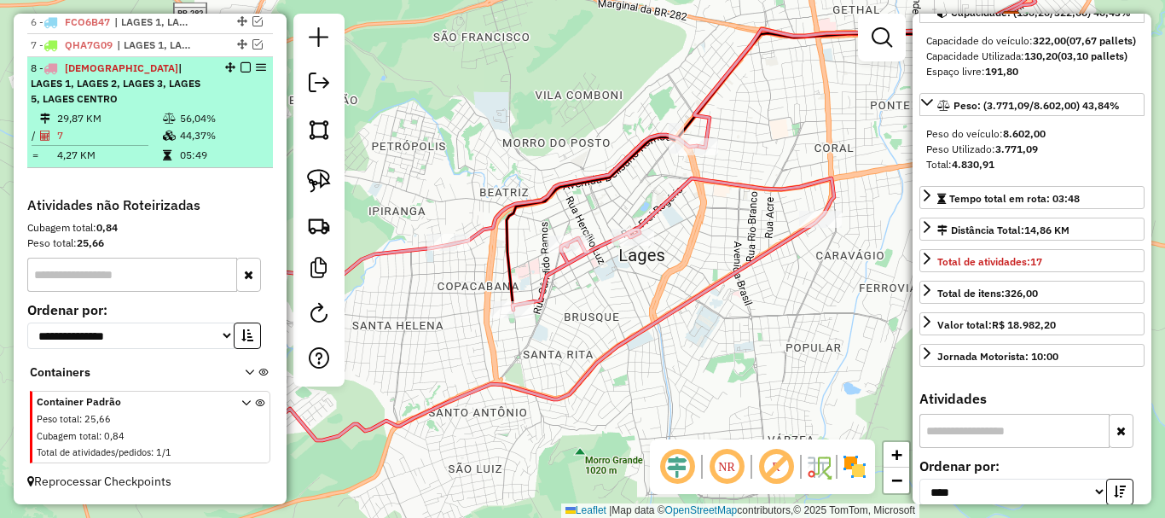
click at [241, 69] on em at bounding box center [246, 67] width 10 height 10
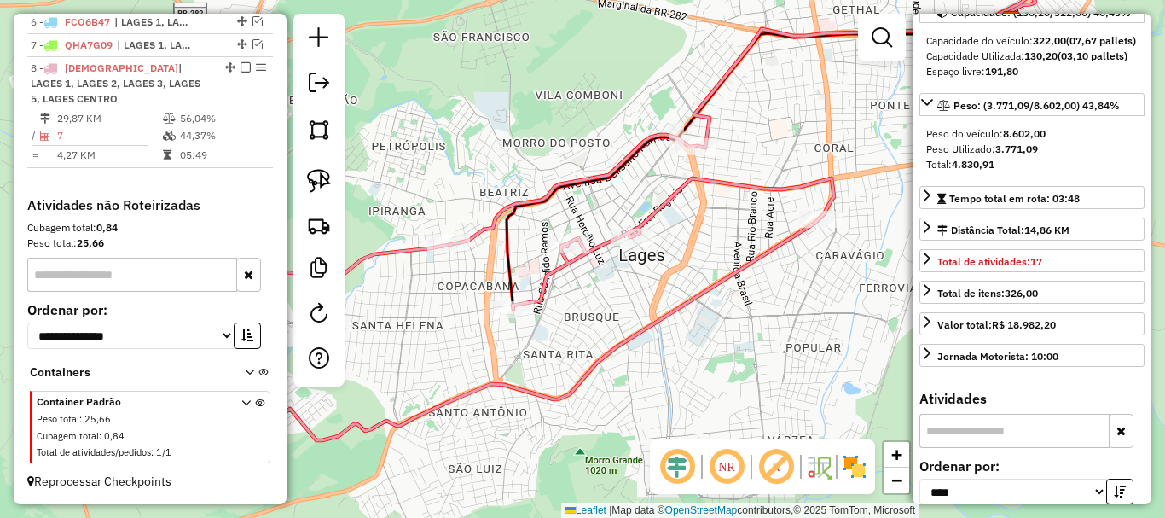
scroll to position [711, 0]
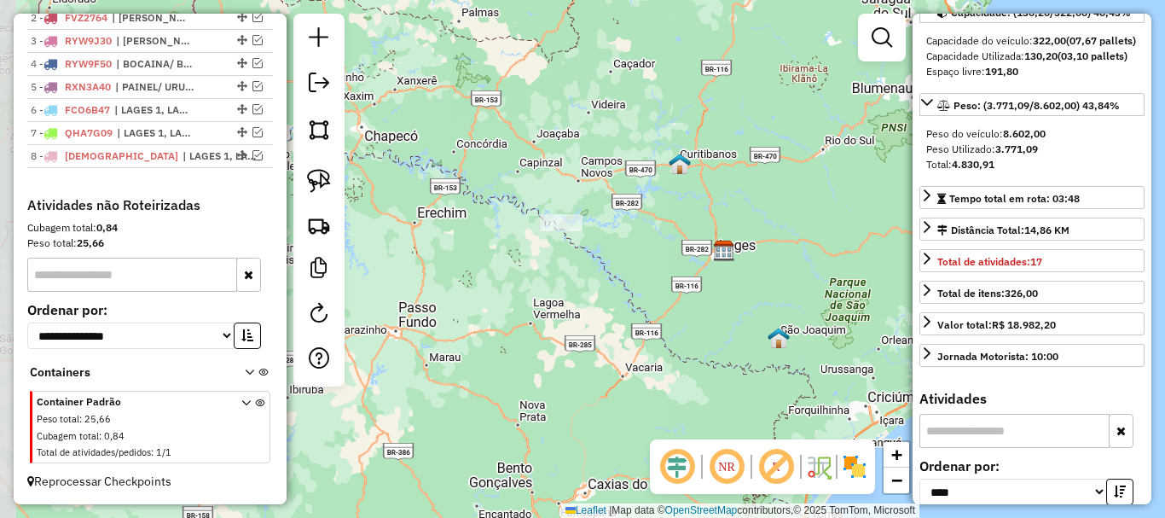
drag, startPoint x: 600, startPoint y: 235, endPoint x: 681, endPoint y: 249, distance: 83.2
click at [681, 249] on div "Janela de atendimento Grade de atendimento Capacidade Transportadoras Veículos …" at bounding box center [582, 259] width 1165 height 518
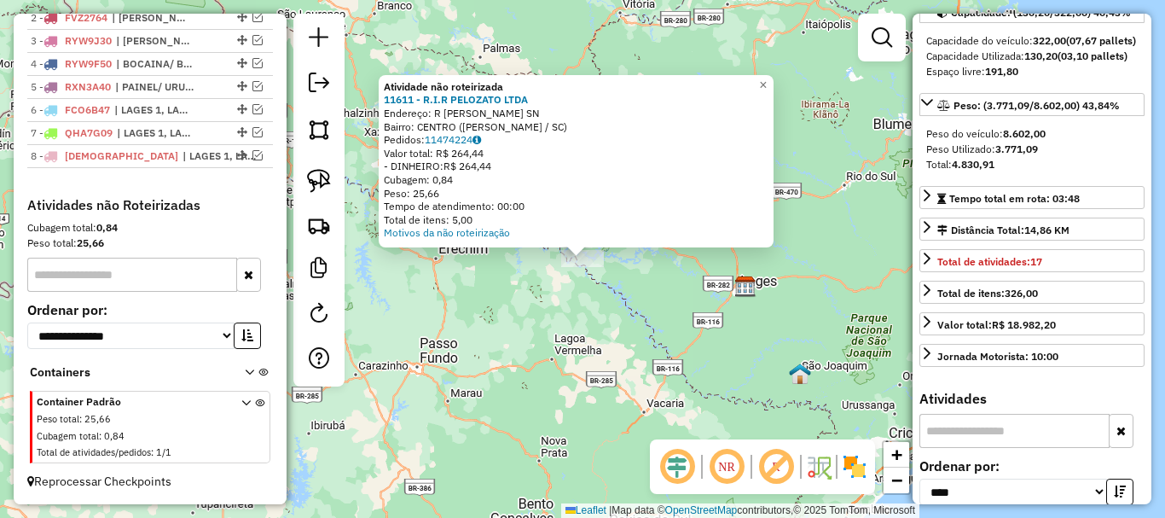
click at [667, 288] on div "Atividade não roteirizada 11611 - R.I.R PELOZATO LTDA Endereço: R DOM DANIEL HO…" at bounding box center [582, 259] width 1165 height 518
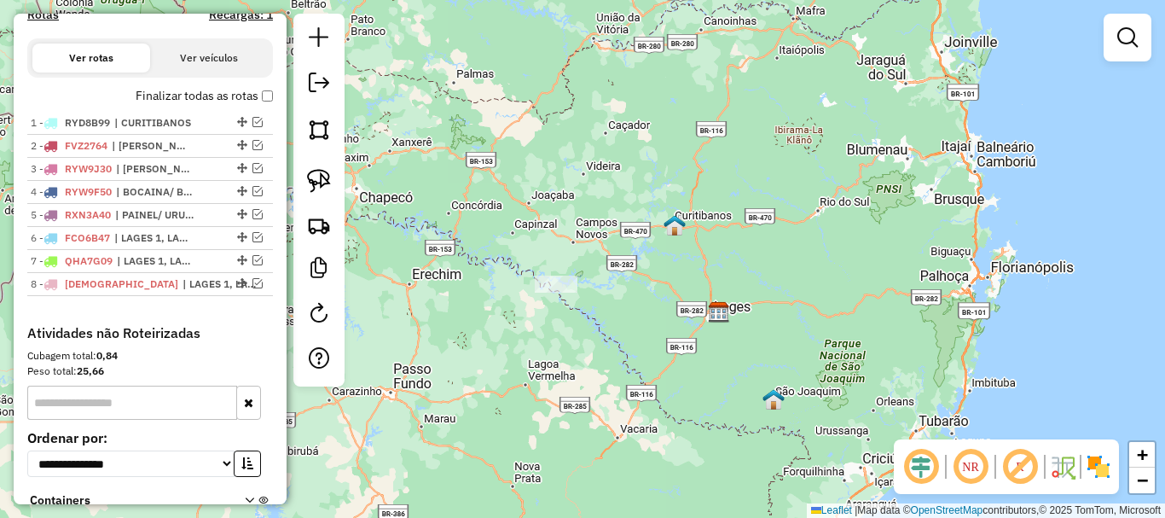
scroll to position [541, 0]
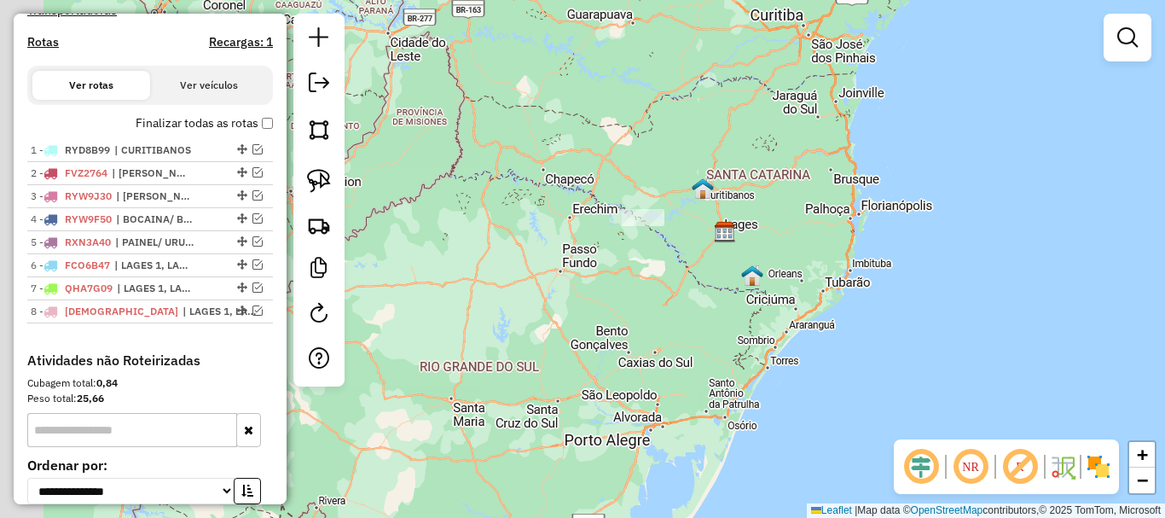
drag, startPoint x: 529, startPoint y: 210, endPoint x: 614, endPoint y: 182, distance: 89.8
click at [614, 182] on div "Janela de atendimento Grade de atendimento Capacidade Transportadoras Veículos …" at bounding box center [582, 259] width 1165 height 518
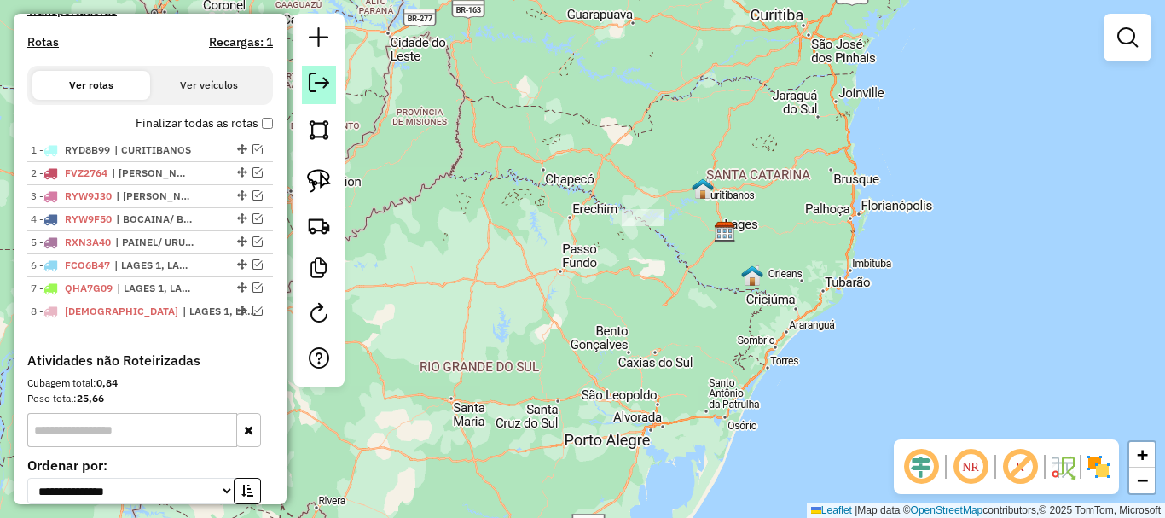
click at [322, 87] on em at bounding box center [319, 82] width 20 height 20
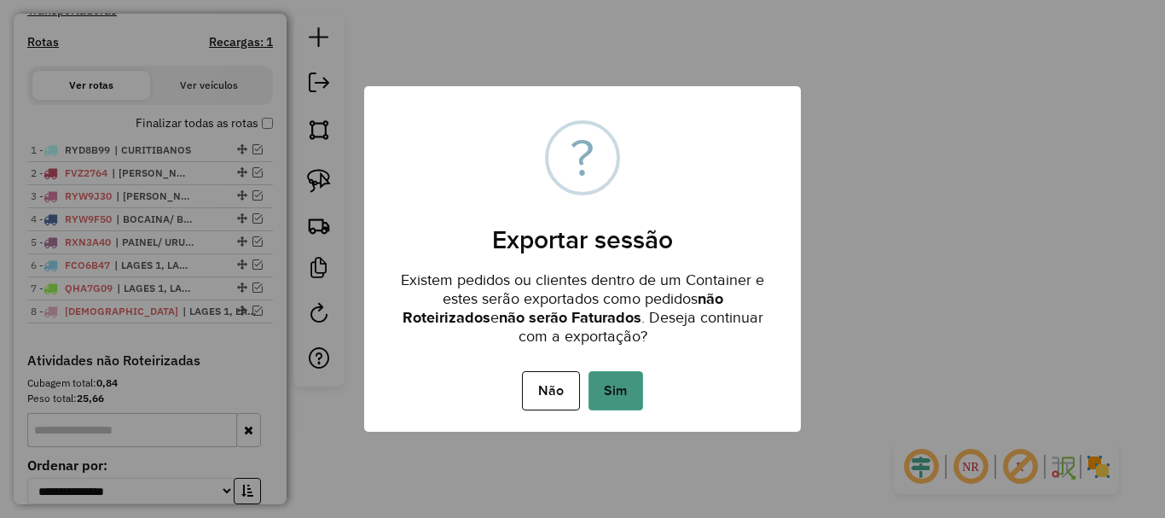
click at [626, 398] on button "Sim" at bounding box center [616, 390] width 55 height 39
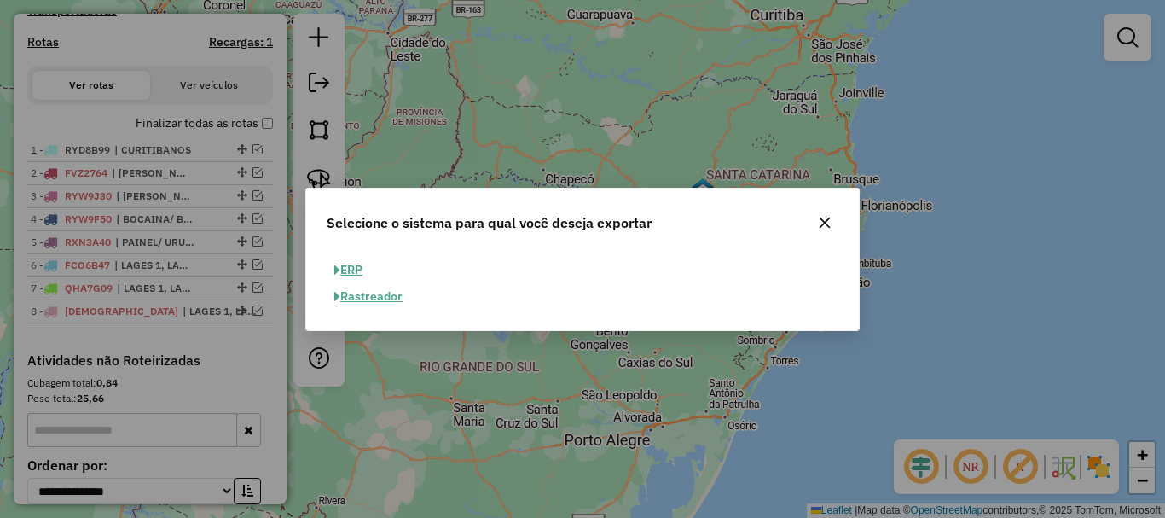
click at [346, 264] on button "ERP" at bounding box center [348, 270] width 43 height 26
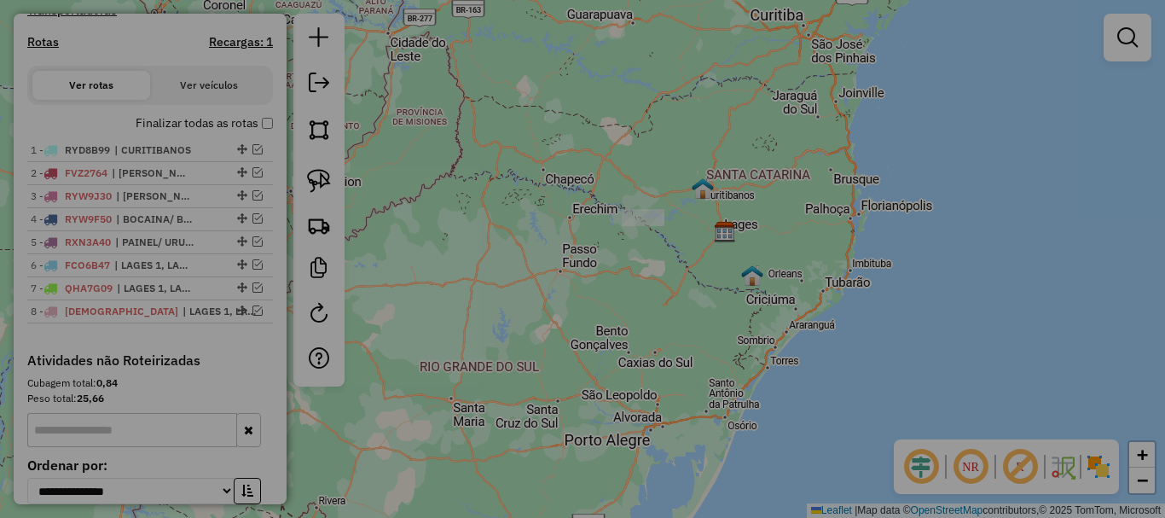
select select "**"
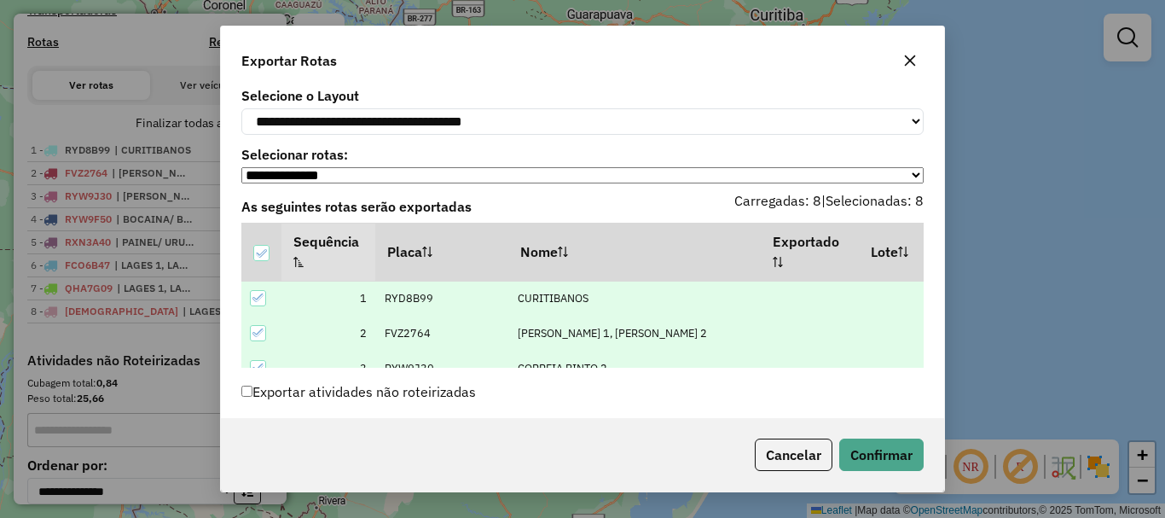
scroll to position [82, 0]
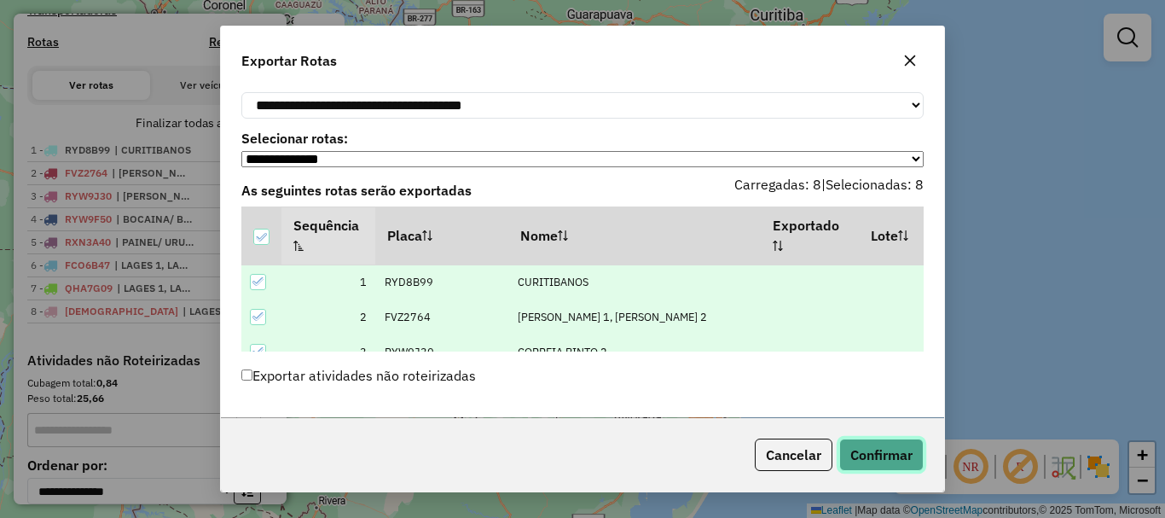
click at [896, 459] on button "Confirmar" at bounding box center [881, 454] width 84 height 32
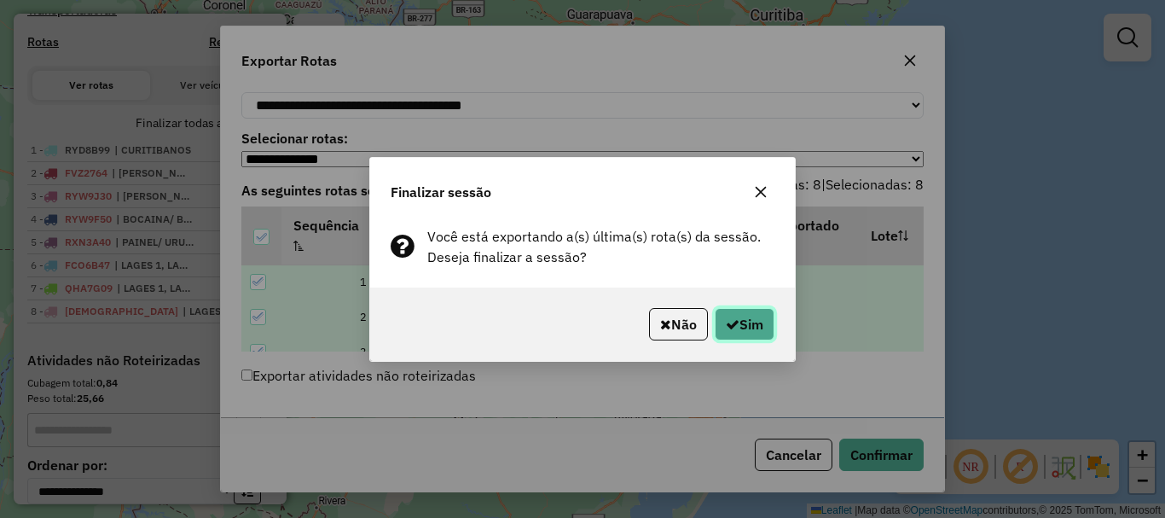
click at [761, 324] on button "Sim" at bounding box center [745, 324] width 60 height 32
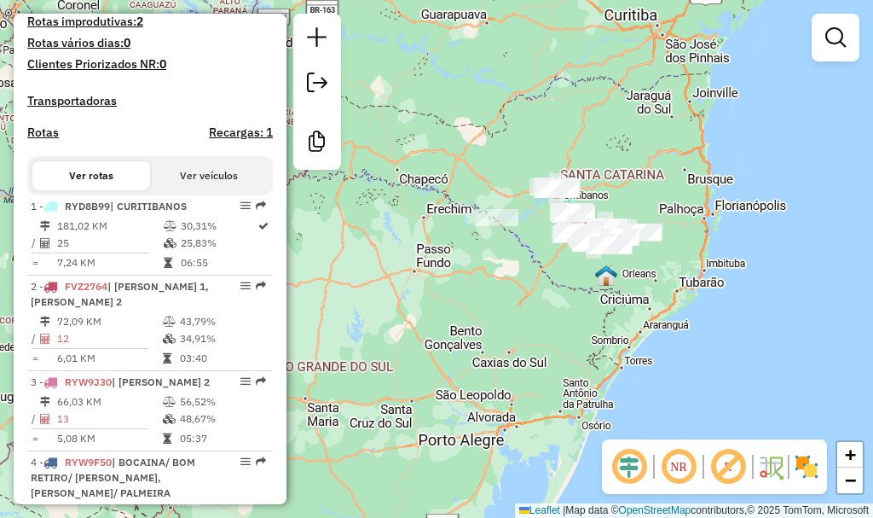
scroll to position [587, 0]
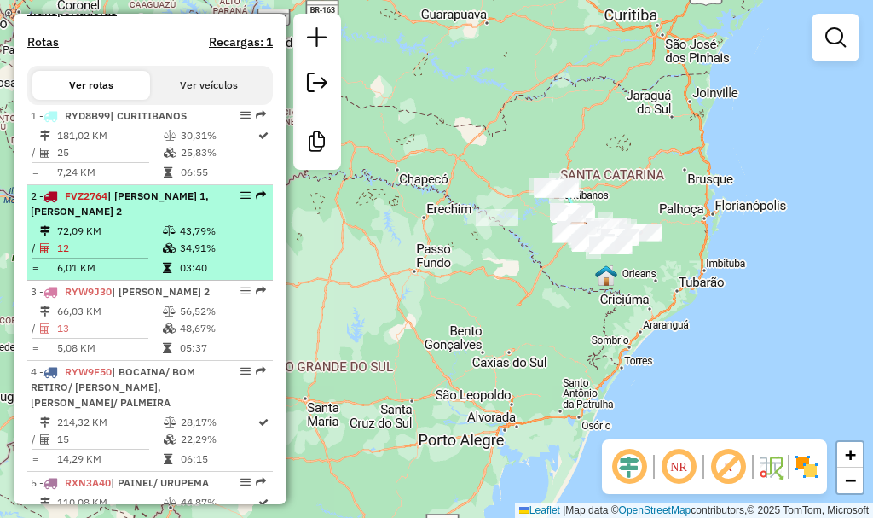
click at [165, 253] on icon at bounding box center [169, 248] width 13 height 10
select select "*********"
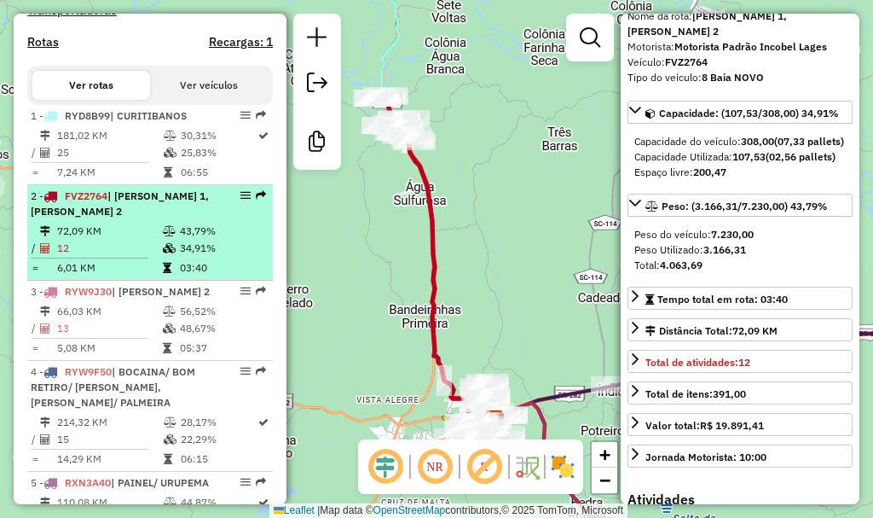
click at [125, 219] on div "2 - FVZ2764 | CORREI PINTO 1, CORREIA PINTO 2" at bounding box center [121, 203] width 181 height 31
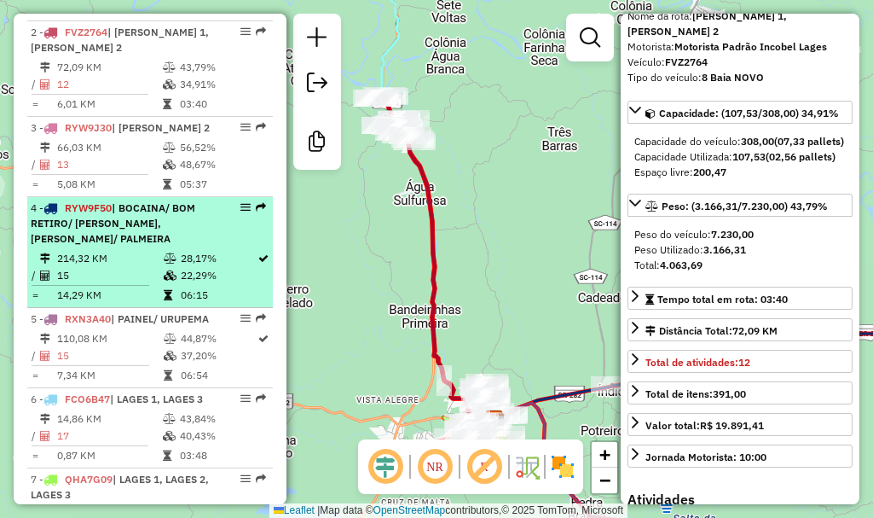
scroll to position [757, 0]
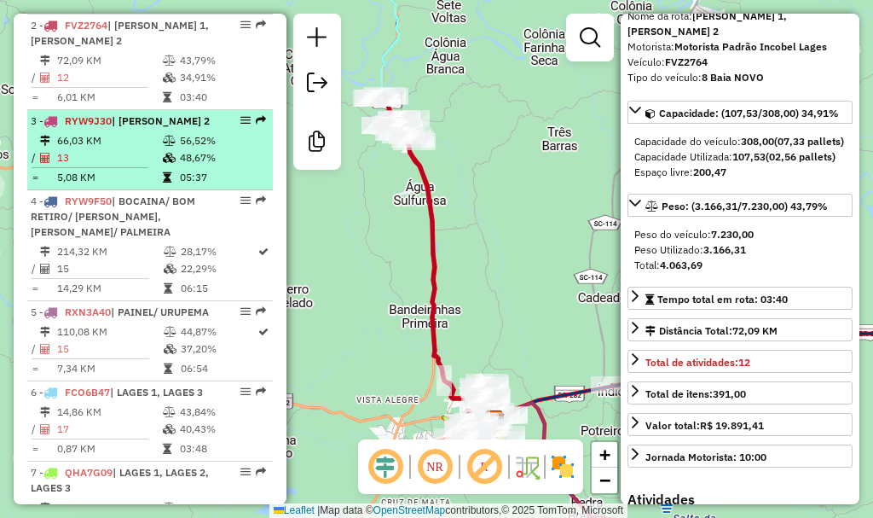
click at [171, 186] on table "66,03 KM 56,52% / 13 48,67% = 5,08 KM 05:37" at bounding box center [150, 159] width 239 height 54
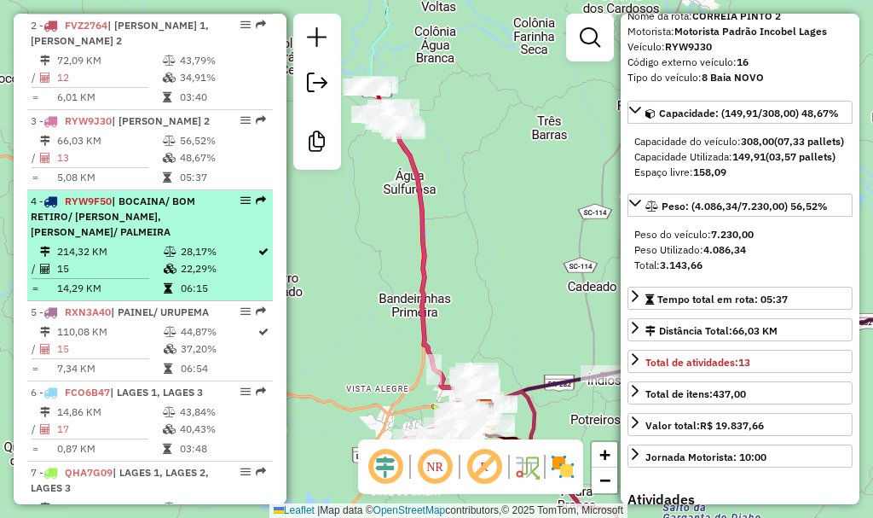
click at [172, 240] on div "4 - RYW9F50 | BOCAINA/ BOM RETIRO/ RUFINO, OTACILIO COSTA/ PALMEIRA" at bounding box center [121, 217] width 181 height 46
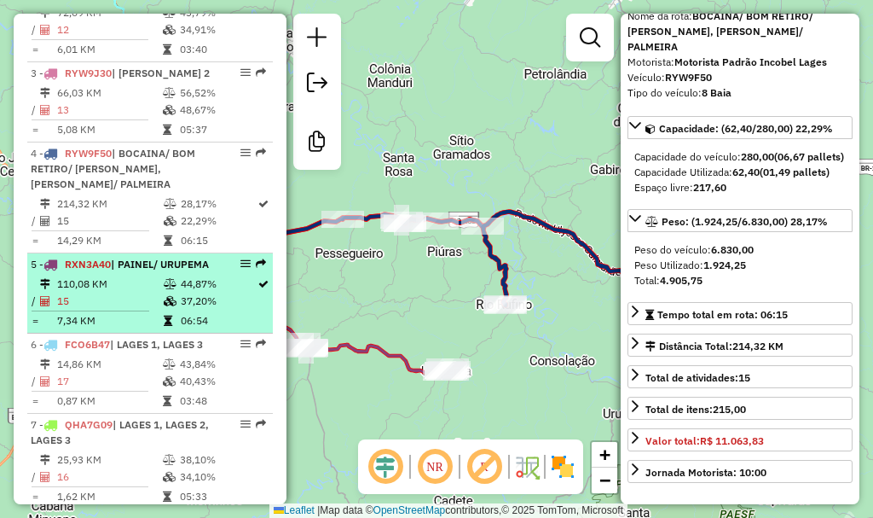
scroll to position [843, 0]
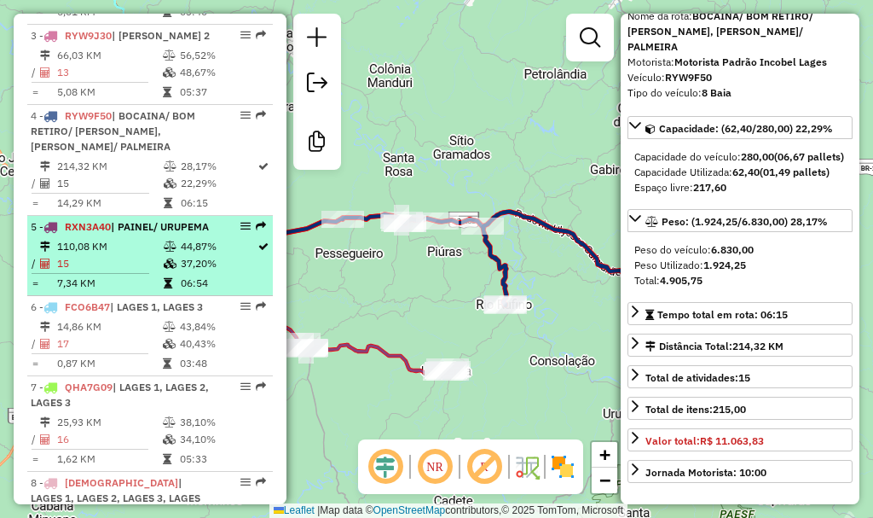
click at [164, 252] on icon at bounding box center [170, 246] width 13 height 10
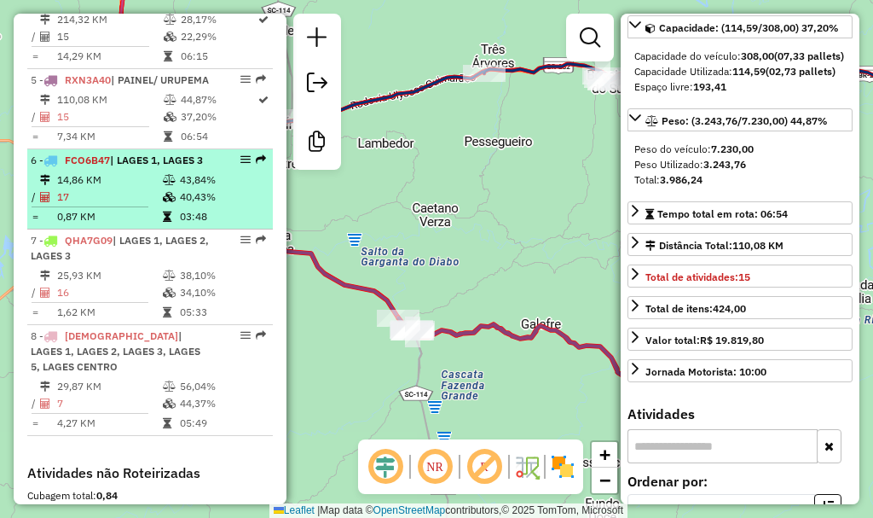
scroll to position [1013, 0]
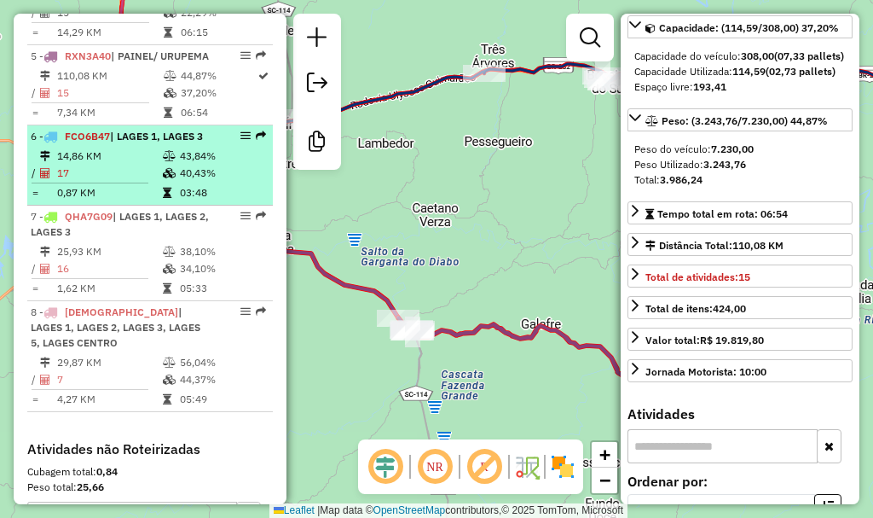
click at [166, 165] on td at bounding box center [170, 156] width 17 height 17
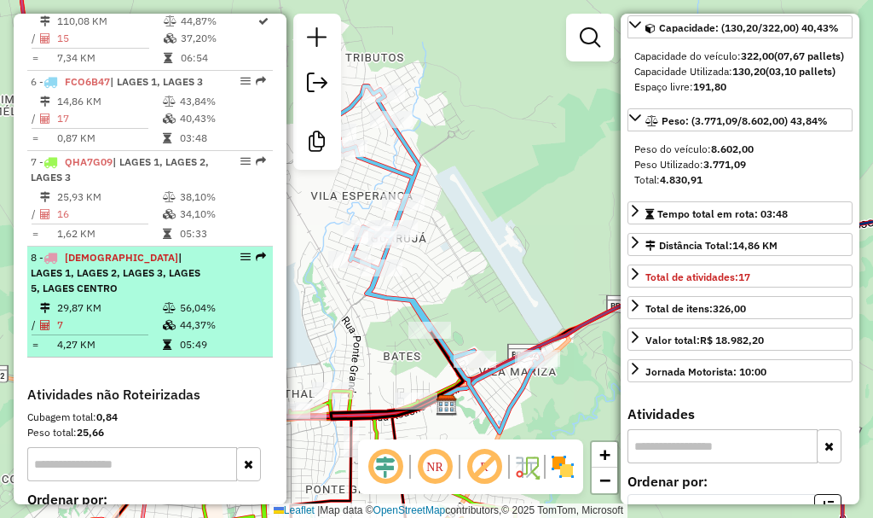
scroll to position [1099, 0]
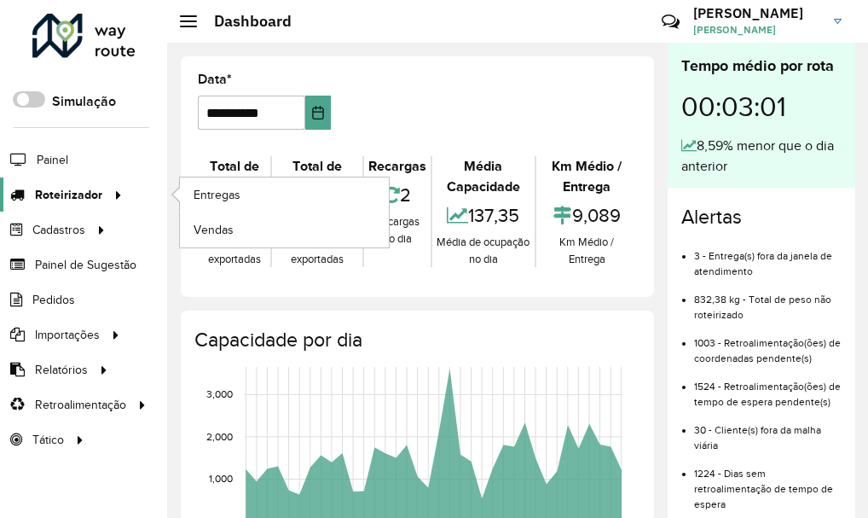
click at [74, 198] on span "Roteirizador" at bounding box center [68, 195] width 67 height 18
click at [262, 197] on link "Entregas" at bounding box center [284, 194] width 209 height 34
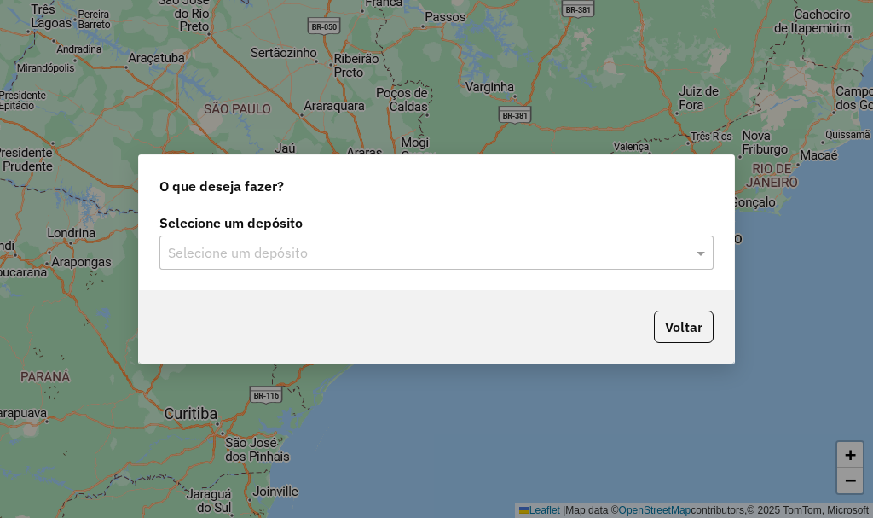
click at [268, 262] on div "Selecione um depósito" at bounding box center [436, 252] width 554 height 34
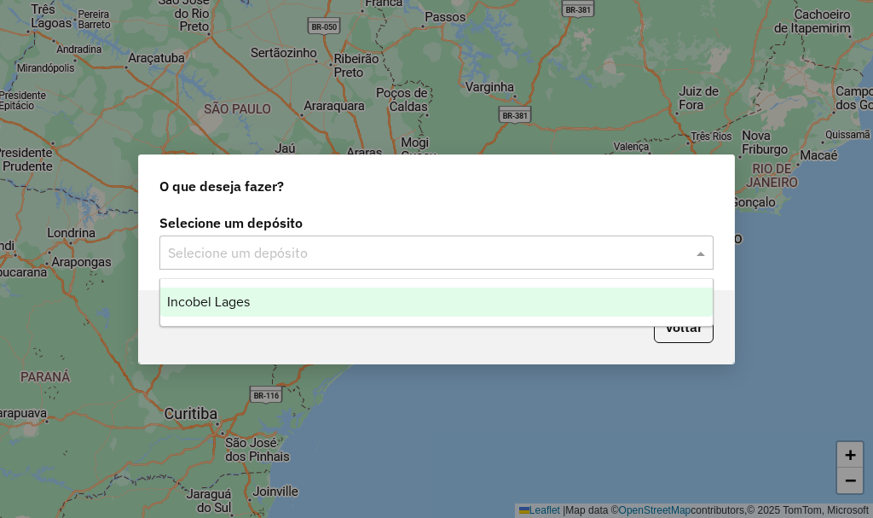
drag, startPoint x: 260, startPoint y: 297, endPoint x: 295, endPoint y: 310, distance: 37.2
click at [261, 297] on div "Incobel Lages" at bounding box center [436, 301] width 553 height 29
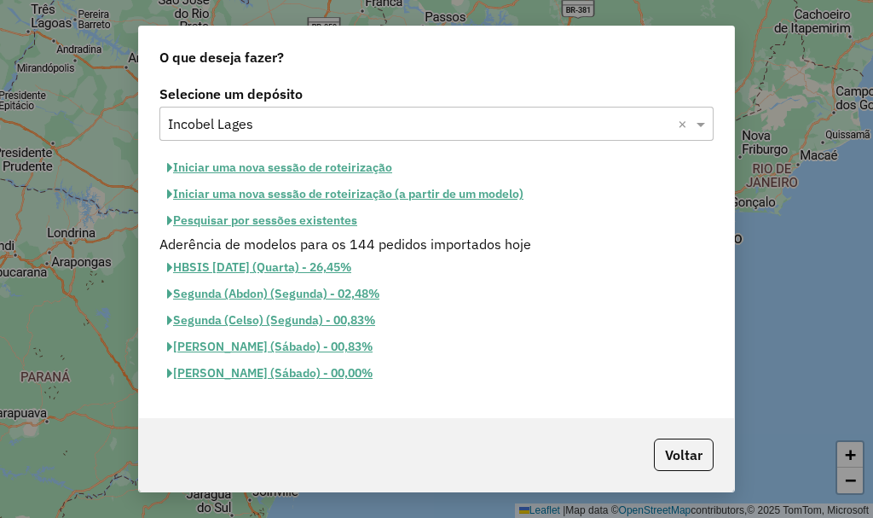
click at [258, 223] on button "Pesquisar por sessões existentes" at bounding box center [262, 220] width 206 height 26
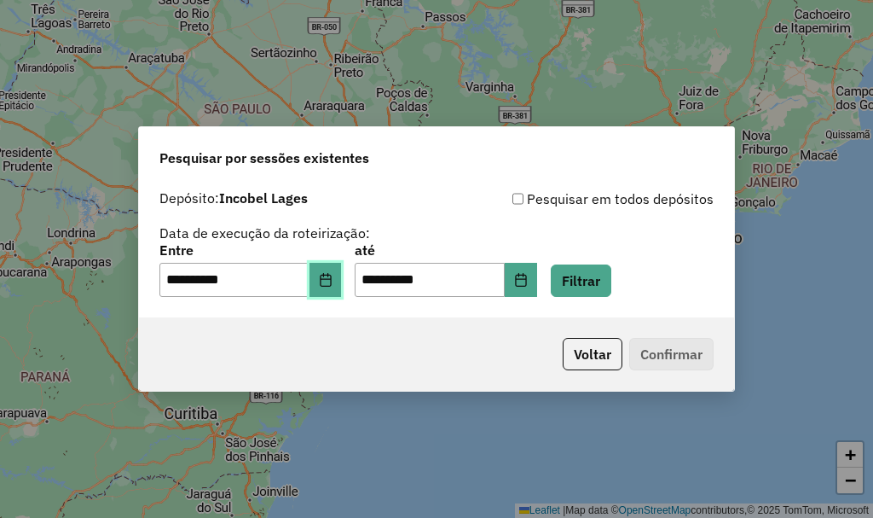
click at [327, 281] on button "Choose Date" at bounding box center [326, 280] width 32 height 34
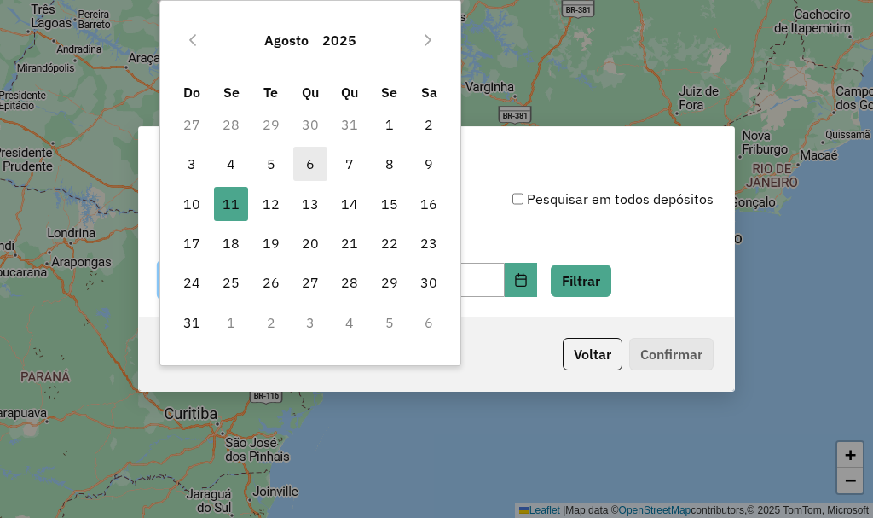
click at [305, 160] on span "6" at bounding box center [310, 164] width 34 height 34
type input "**********"
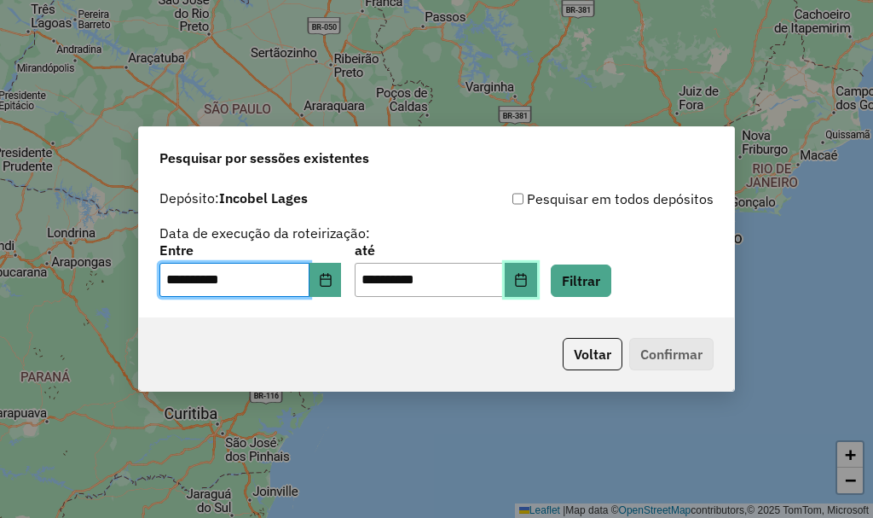
click at [536, 277] on button "Choose Date" at bounding box center [521, 280] width 32 height 34
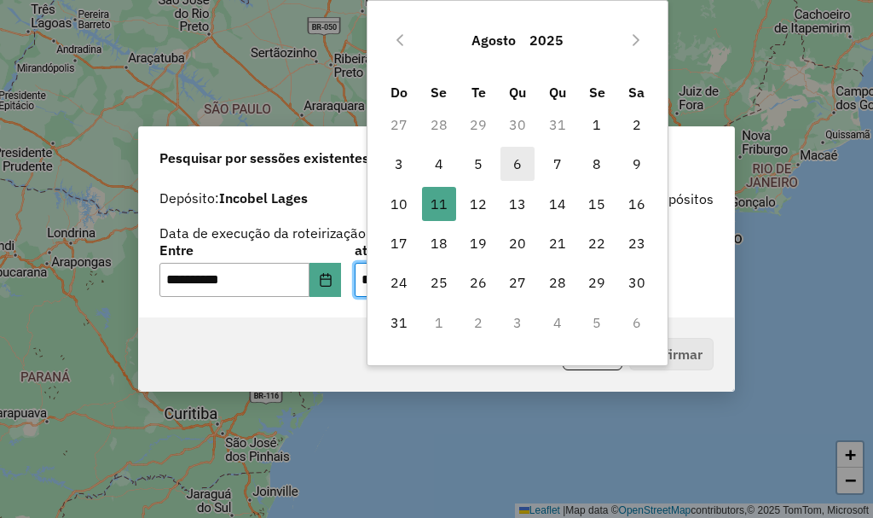
click at [513, 169] on span "6" at bounding box center [518, 164] width 34 height 34
type input "**********"
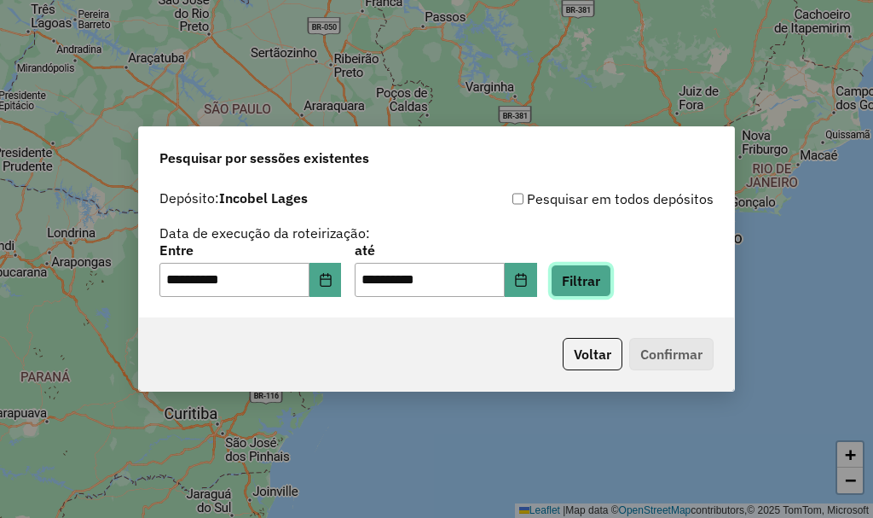
click at [592, 281] on button "Filtrar" at bounding box center [581, 280] width 61 height 32
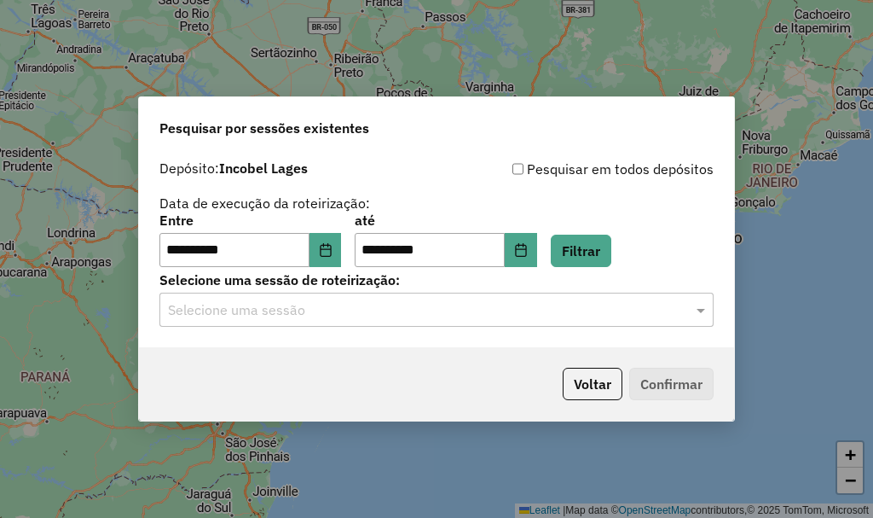
click at [377, 311] on input "text" at bounding box center [419, 310] width 503 height 20
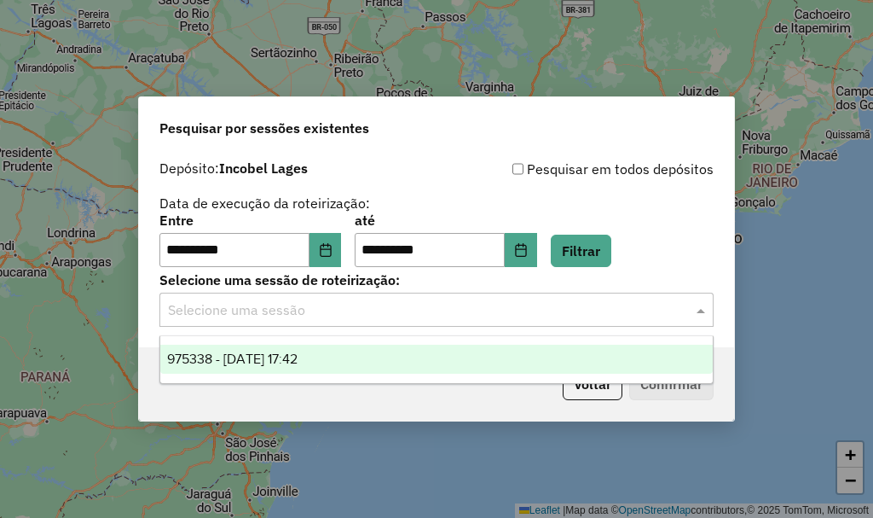
click at [328, 349] on div "975338 - [DATE] 17:42" at bounding box center [436, 359] width 553 height 29
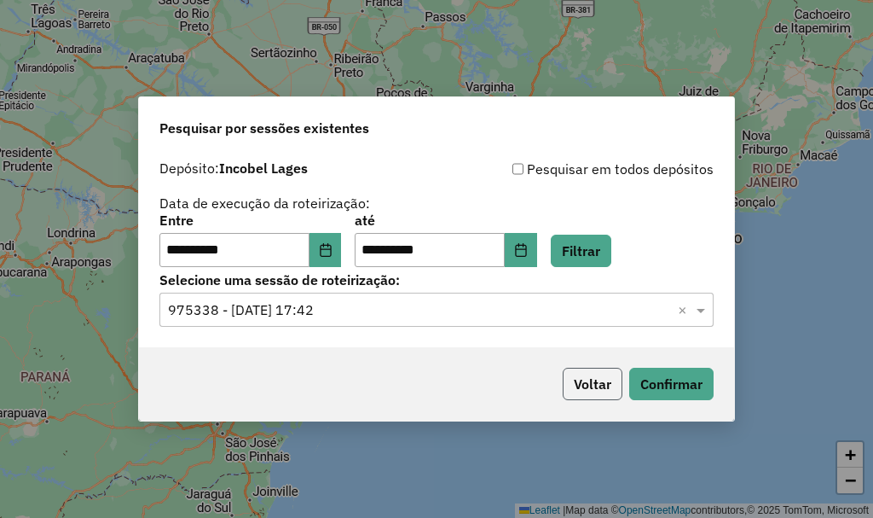
click at [599, 389] on button "Voltar" at bounding box center [593, 384] width 60 height 32
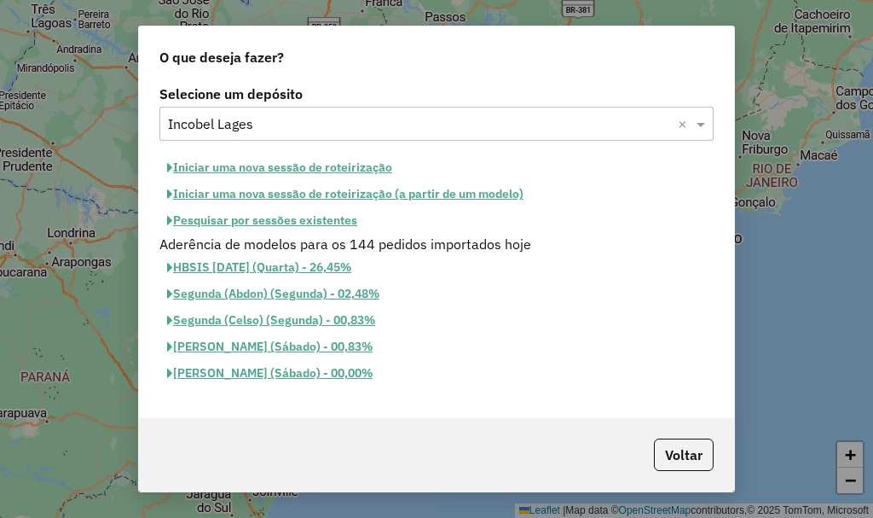
click at [562, 374] on div "Selecione um depósito Selecione um depósito × Incobel Lages × Iniciar uma nova …" at bounding box center [436, 249] width 595 height 336
click at [235, 219] on button "Pesquisar por sessões existentes" at bounding box center [262, 220] width 206 height 26
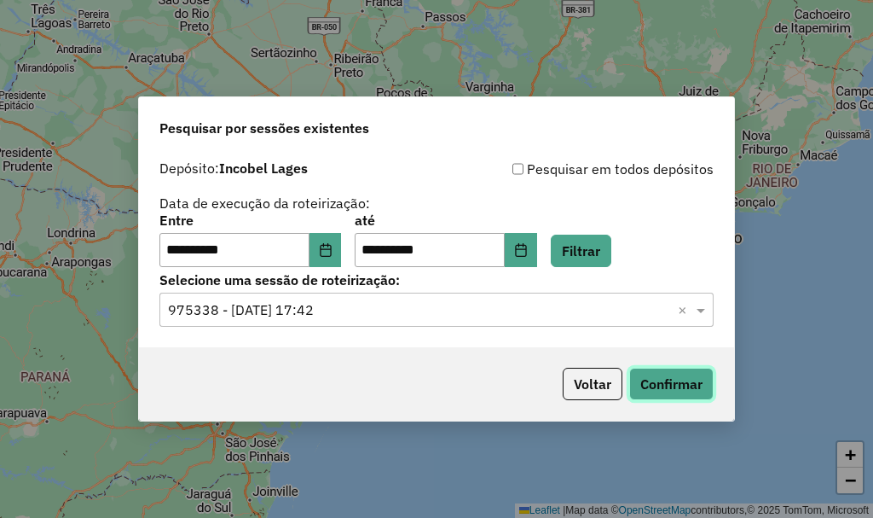
click at [694, 386] on button "Confirmar" at bounding box center [671, 384] width 84 height 32
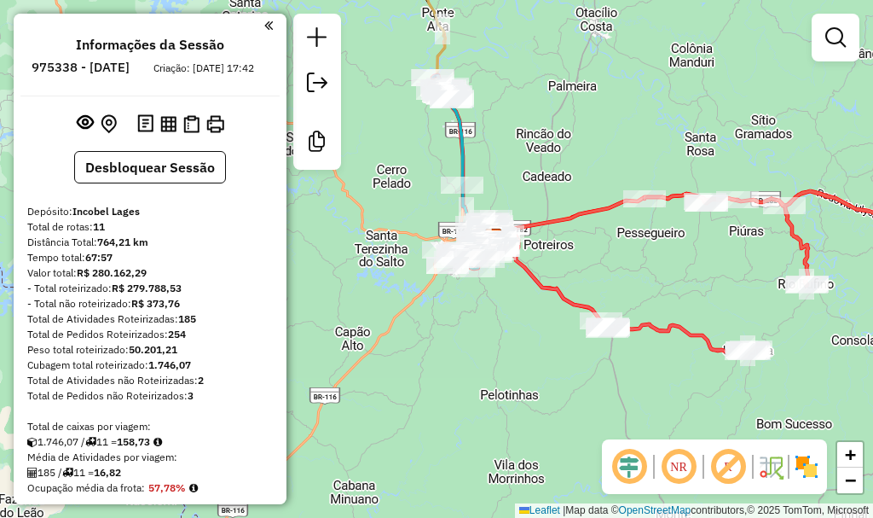
drag, startPoint x: 516, startPoint y: 276, endPoint x: 572, endPoint y: 258, distance: 59.3
click at [572, 258] on div "Janela de atendimento Grade de atendimento Capacidade Transportadoras Veículos …" at bounding box center [436, 259] width 873 height 518
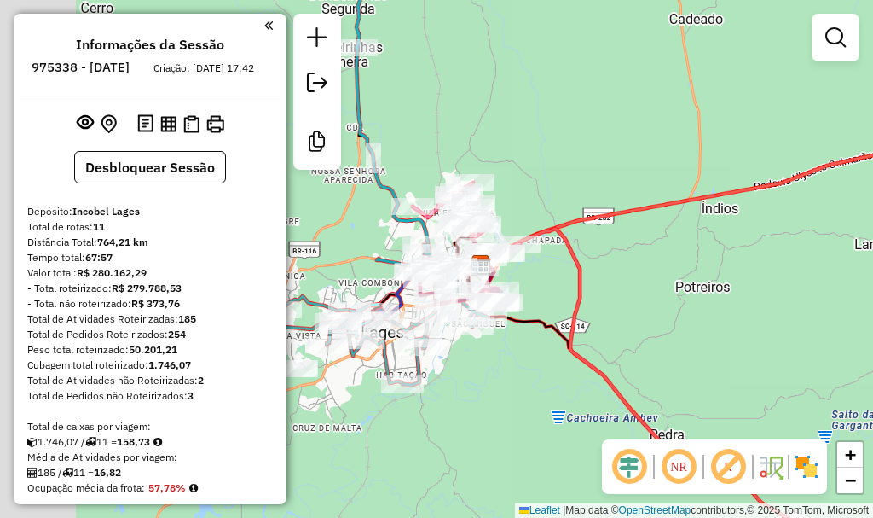
drag, startPoint x: 467, startPoint y: 200, endPoint x: 542, endPoint y: 174, distance: 79.3
click at [564, 149] on div "Janela de atendimento Grade de atendimento Capacidade Transportadoras Veículos …" at bounding box center [436, 259] width 873 height 518
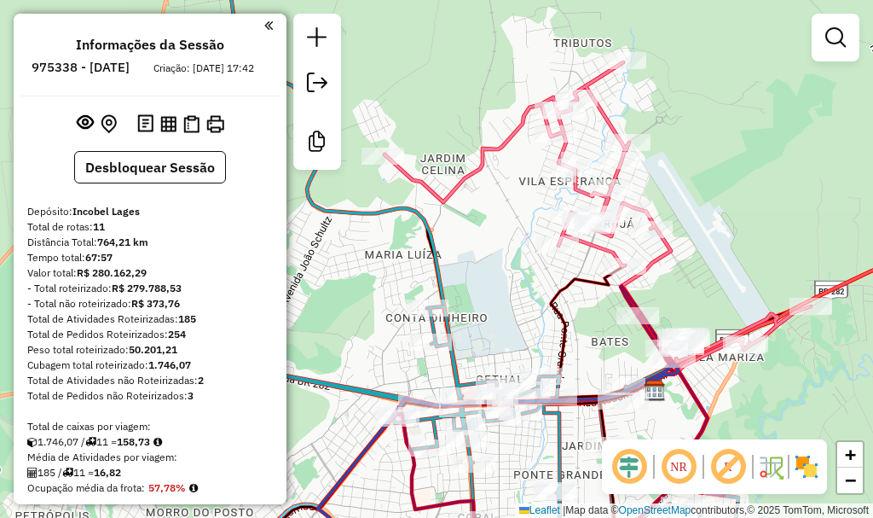
click at [601, 246] on icon at bounding box center [598, 212] width 426 height 300
select select "**********"
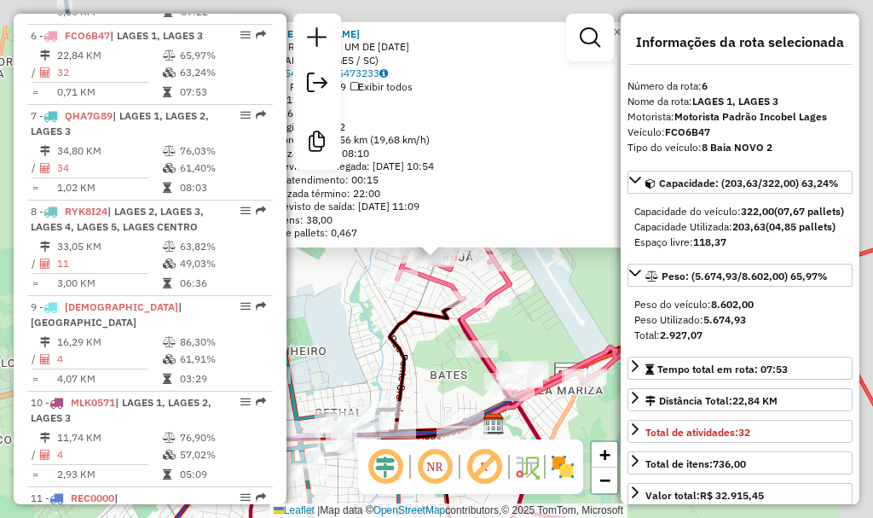
scroll to position [1156, 0]
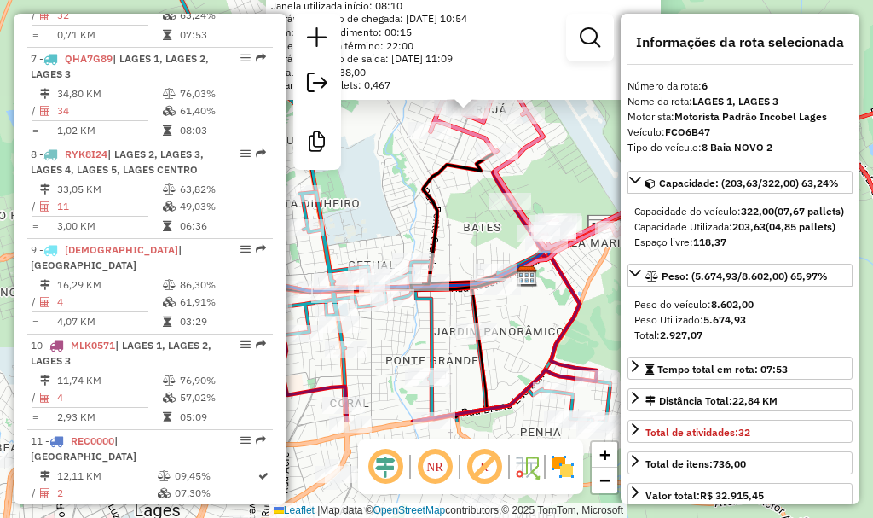
drag, startPoint x: 432, startPoint y: 279, endPoint x: 460, endPoint y: 153, distance: 129.2
click at [464, 152] on div "15758 - [PERSON_NAME]: R TRINTA E UM DE [DATE] Bairro: GUARUJA (LAGES / SC) Ped…" at bounding box center [436, 259] width 873 height 518
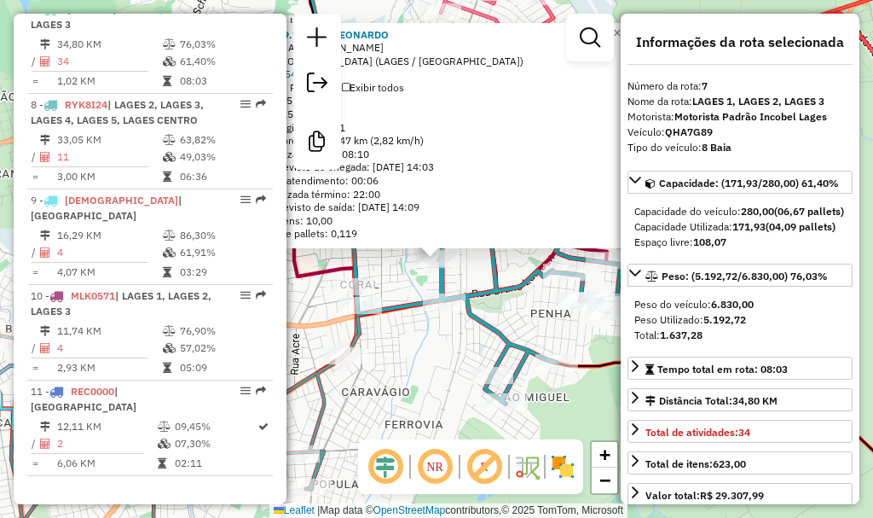
scroll to position [1236, 0]
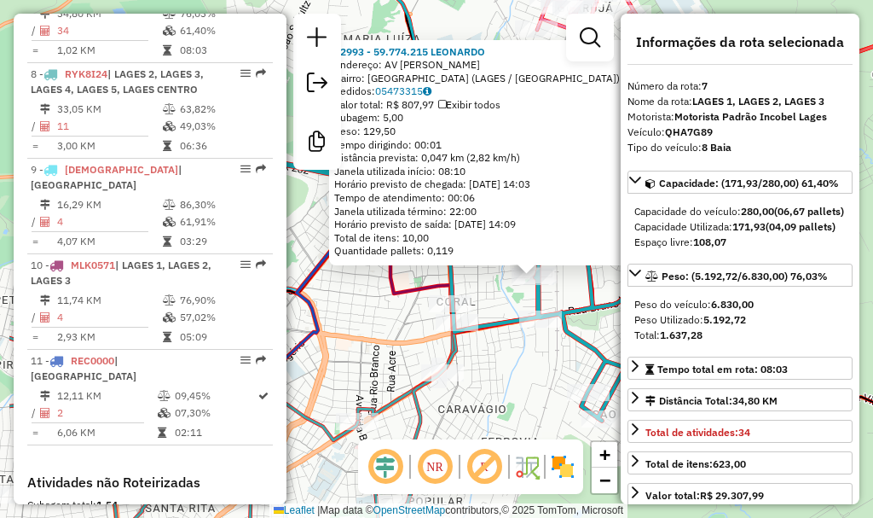
drag, startPoint x: 421, startPoint y: 305, endPoint x: 515, endPoint y: 322, distance: 95.4
click at [515, 322] on icon at bounding box center [469, 255] width 500 height 330
click at [492, 295] on div "Rota 7 - Placa QHA7G89 2086 - [PERSON_NAME] ME 12993 - 59.774.215 [PERSON_NAME]…" at bounding box center [436, 259] width 873 height 518
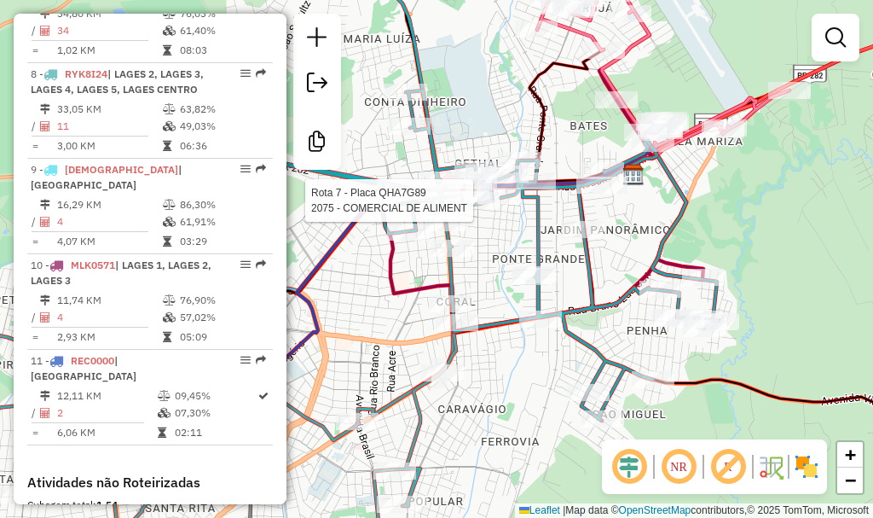
select select "**********"
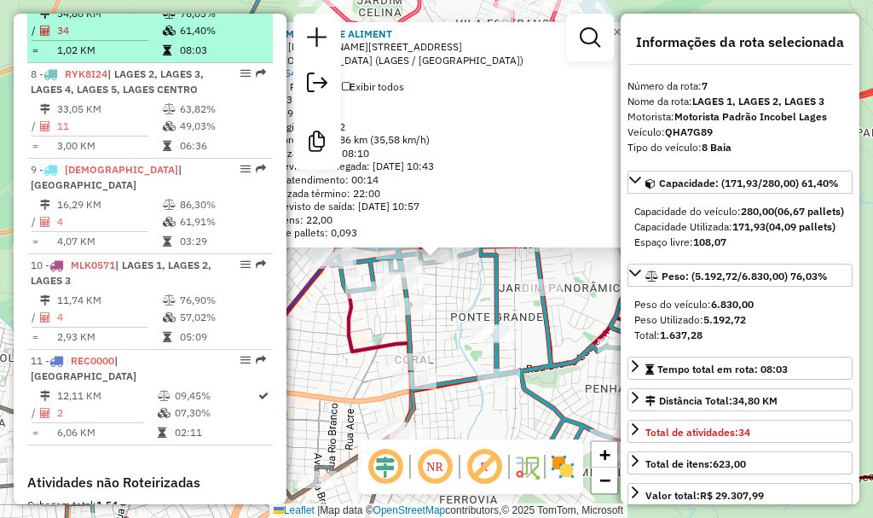
click at [120, 22] on td "34,80 KM" at bounding box center [109, 13] width 106 height 17
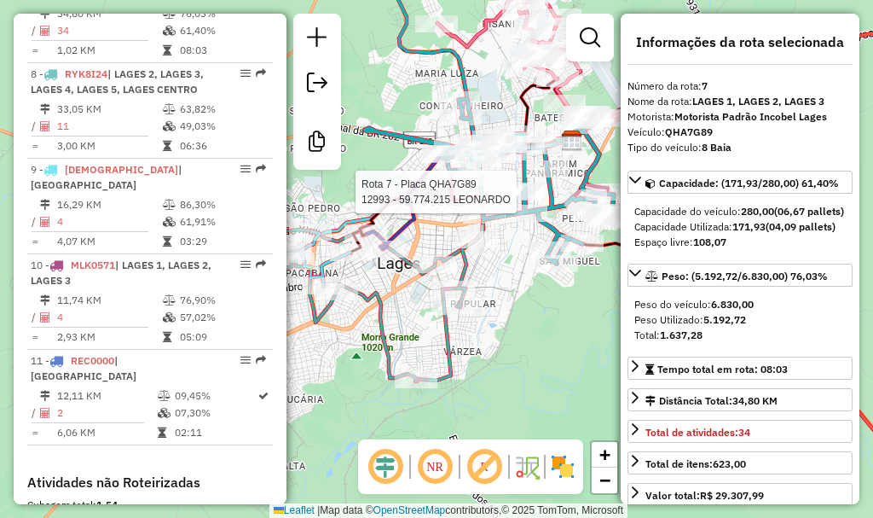
drag, startPoint x: 378, startPoint y: 281, endPoint x: 432, endPoint y: 254, distance: 59.9
click at [432, 254] on div "Rota 7 - Placa QHA7G89 12993 - 59.774.215 [PERSON_NAME] de atendimento Grade de…" at bounding box center [436, 259] width 873 height 518
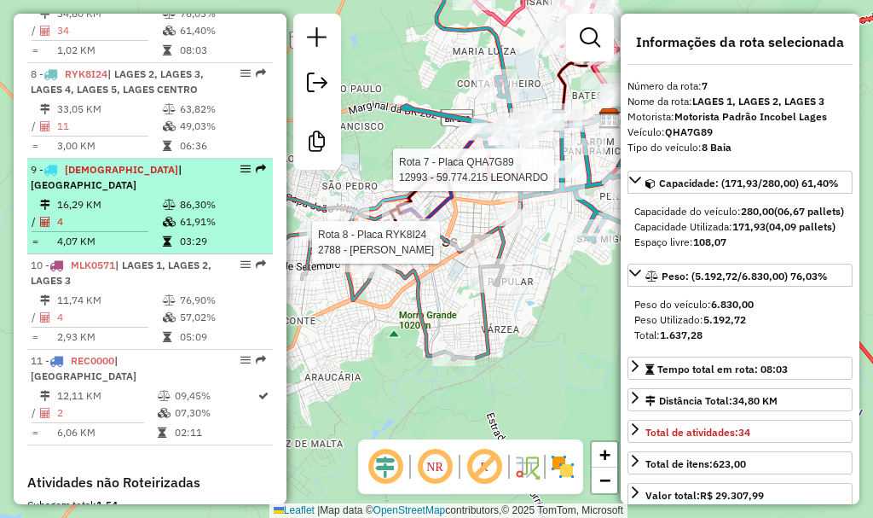
click at [125, 213] on td "16,29 KM" at bounding box center [109, 204] width 106 height 17
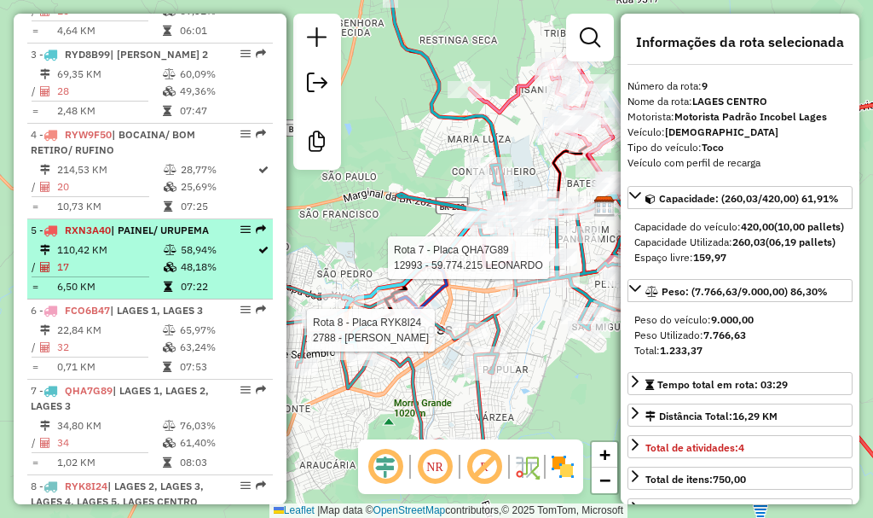
scroll to position [809, 0]
